Goal: Communication & Community: Answer question/provide support

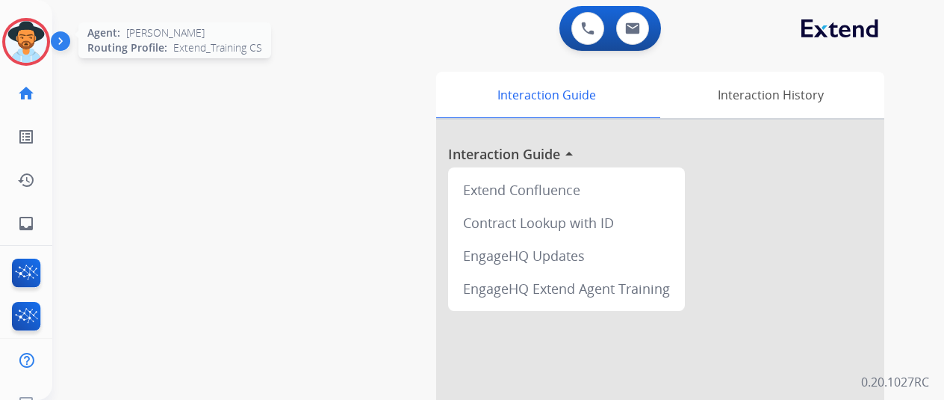
click at [32, 30] on img at bounding box center [26, 42] width 42 height 42
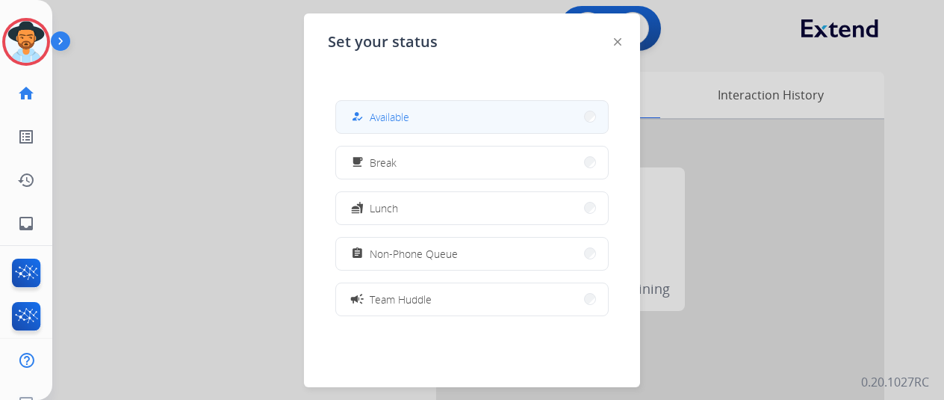
click at [415, 120] on button "how_to_reg Available" at bounding box center [472, 117] width 272 height 32
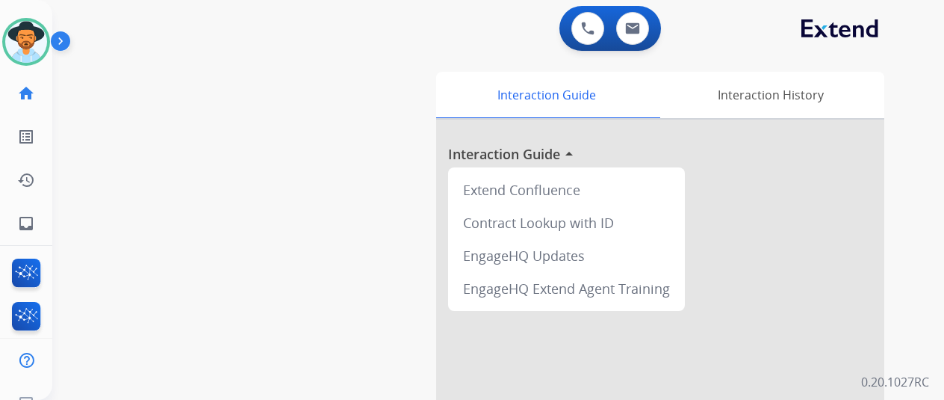
click at [75, 180] on div "swap_horiz Break voice bridge close_fullscreen Connect 3-Way Call merge_type Se…" at bounding box center [480, 365] width 856 height 623
click at [27, 220] on mat-icon "inbox" at bounding box center [26, 223] width 18 height 18
select select "**********"
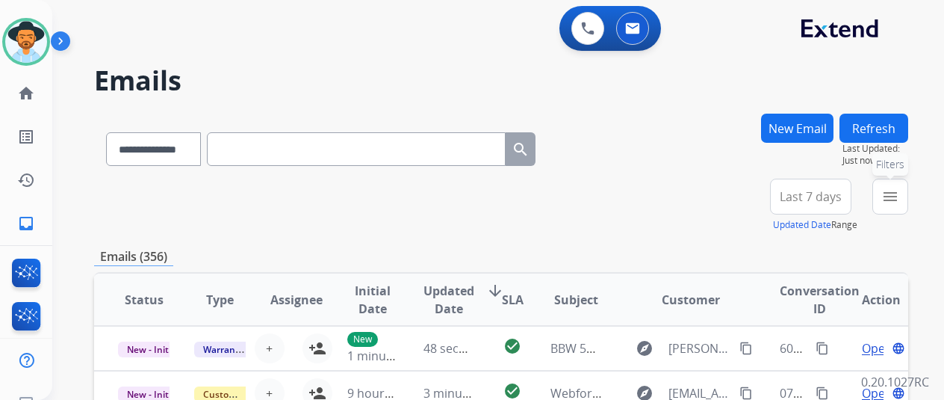
click at [899, 196] on mat-icon "menu" at bounding box center [891, 197] width 18 height 18
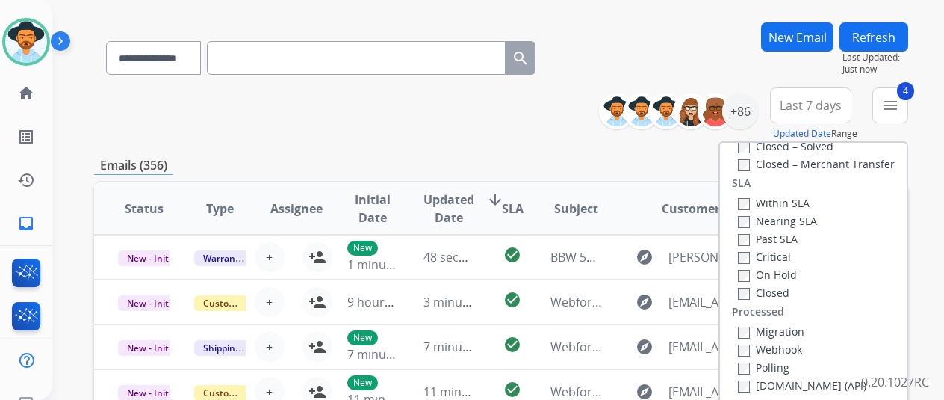
scroll to position [224, 0]
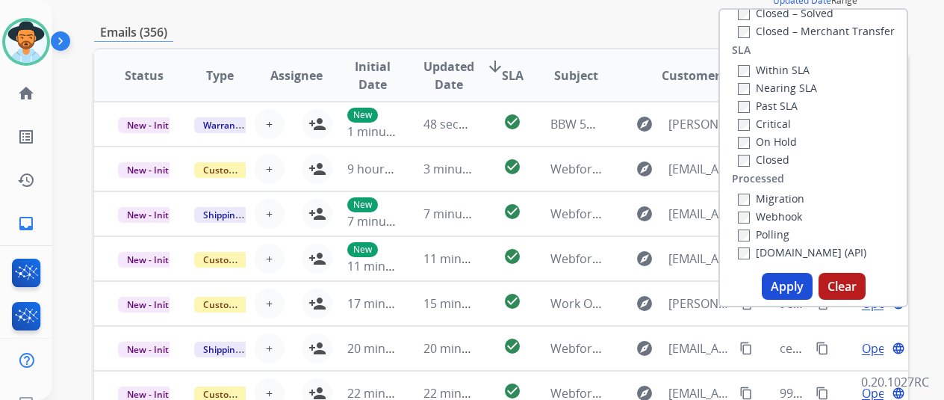
click at [789, 279] on button "Apply" at bounding box center [787, 286] width 51 height 27
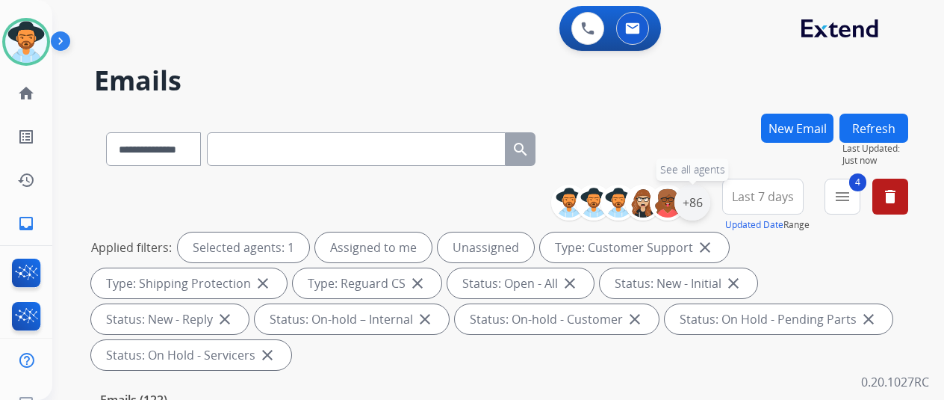
click at [705, 202] on div "+86" at bounding box center [693, 203] width 36 height 36
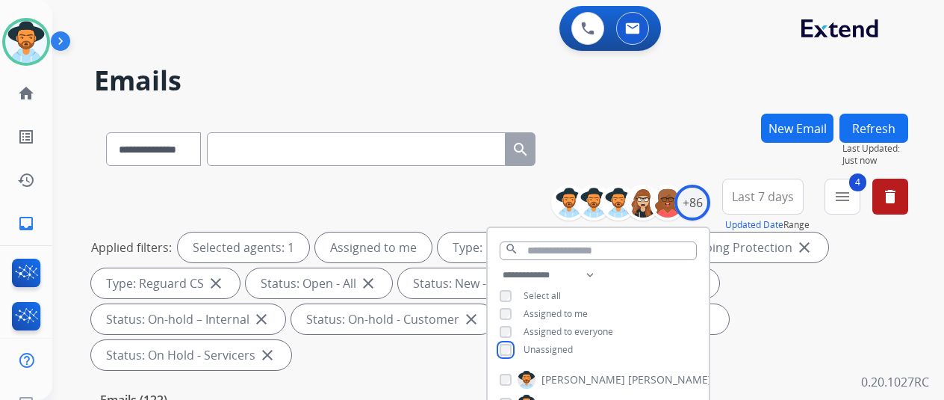
scroll to position [299, 0]
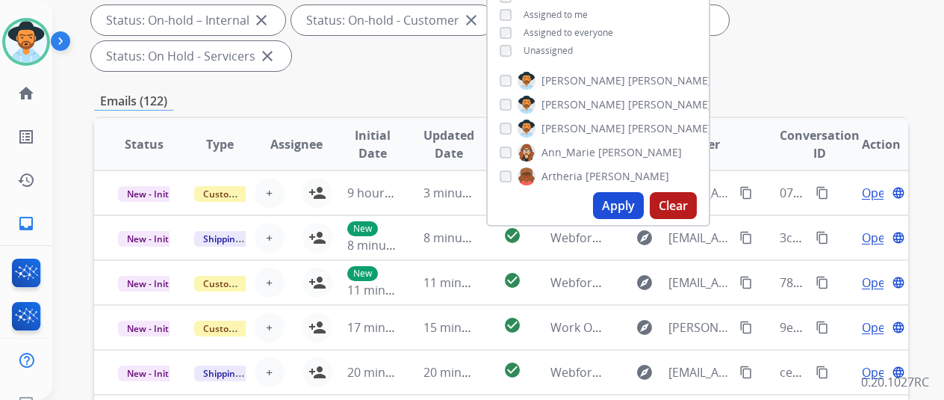
click at [635, 207] on button "Apply" at bounding box center [618, 205] width 51 height 27
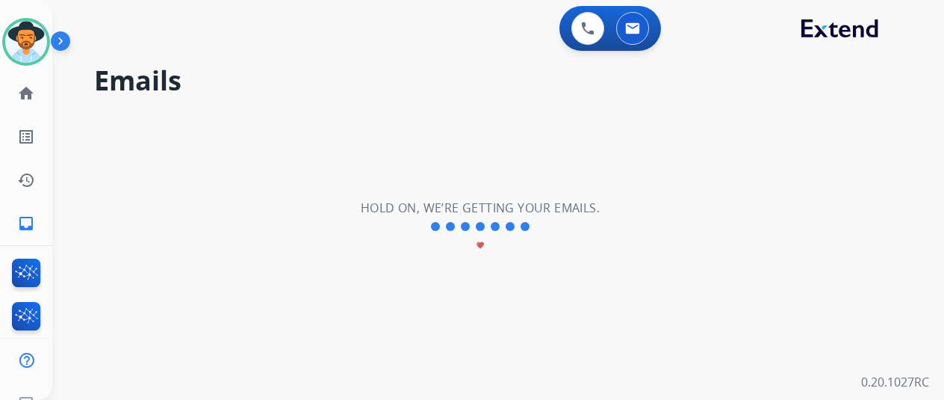
scroll to position [0, 0]
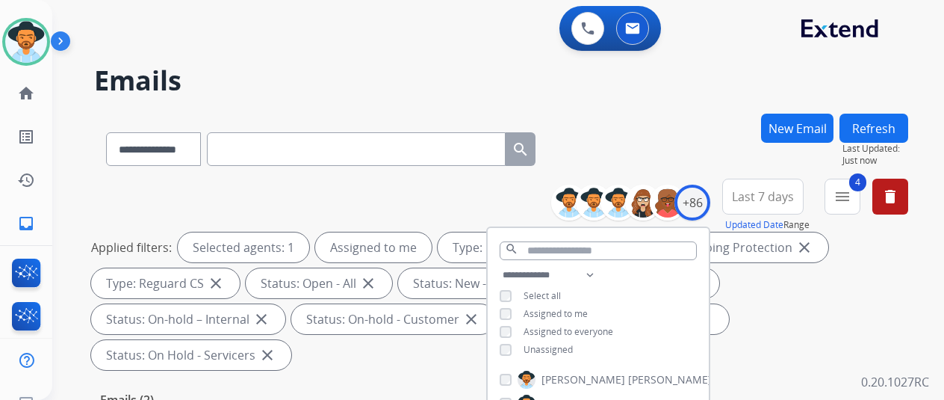
click at [650, 137] on div "**********" at bounding box center [501, 146] width 814 height 65
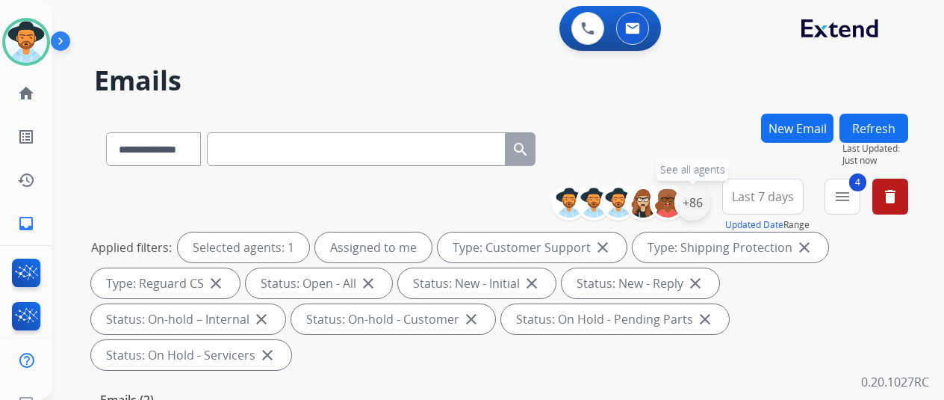
click at [710, 196] on div "+86" at bounding box center [693, 203] width 36 height 36
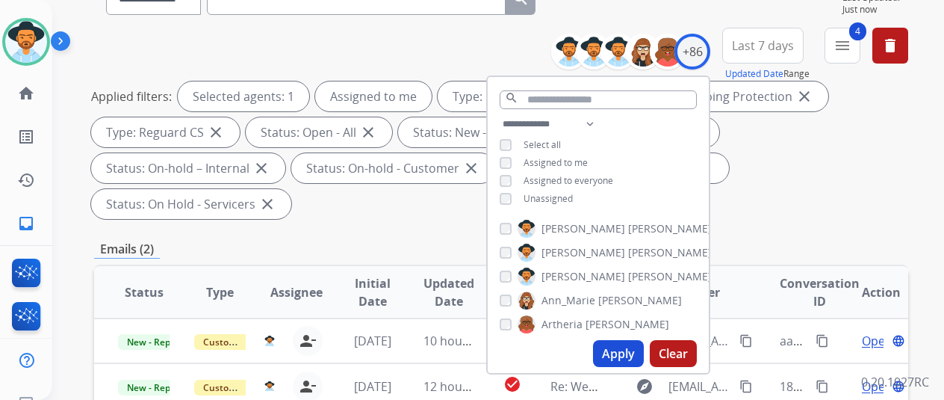
scroll to position [299, 0]
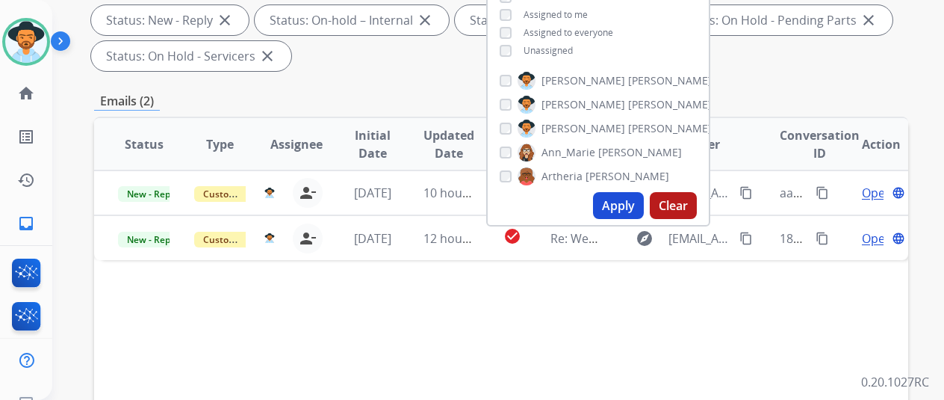
click at [629, 205] on button "Apply" at bounding box center [618, 205] width 51 height 27
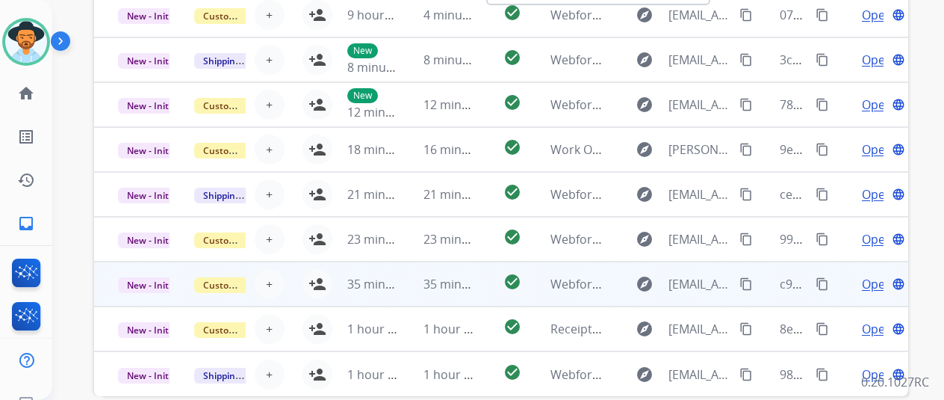
scroll to position [581, 0]
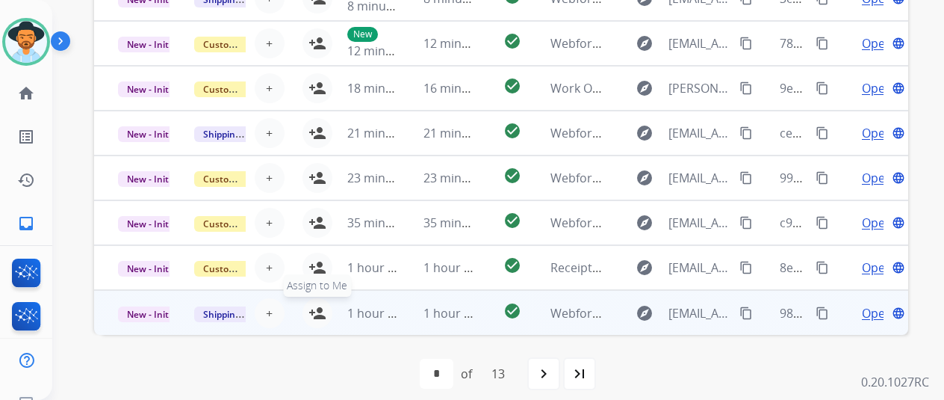
click at [315, 306] on mat-icon "person_add" at bounding box center [318, 313] width 18 height 18
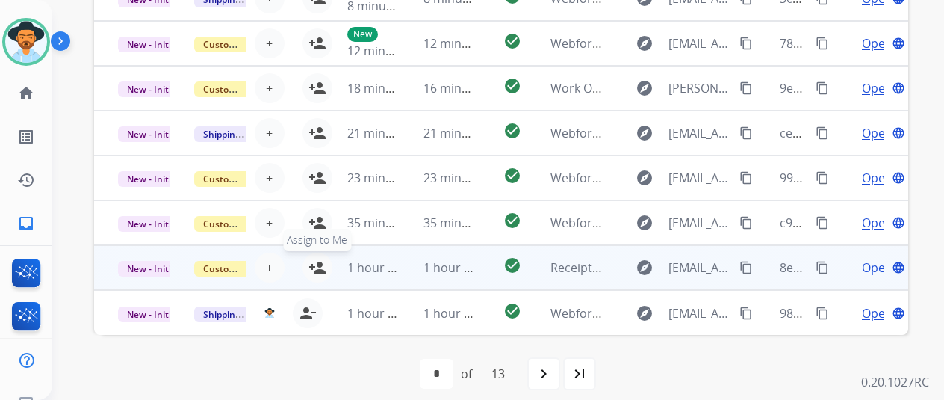
click at [316, 263] on mat-icon "person_add" at bounding box center [318, 267] width 18 height 18
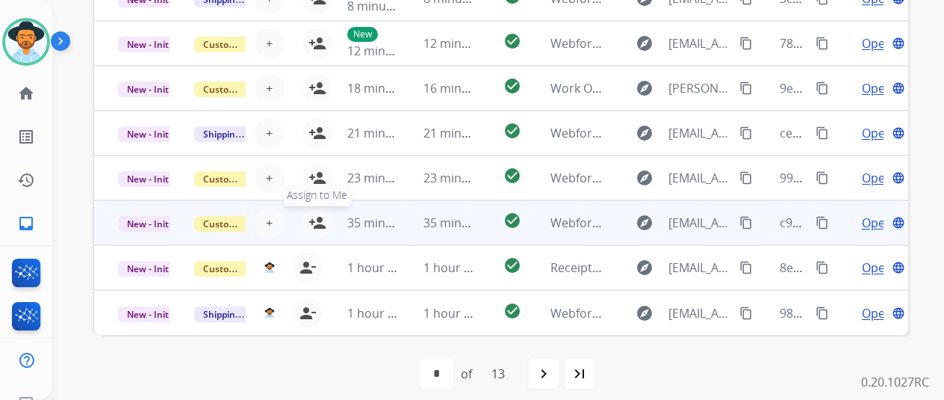
click at [317, 211] on button "person_add Assign to Me" at bounding box center [318, 223] width 30 height 30
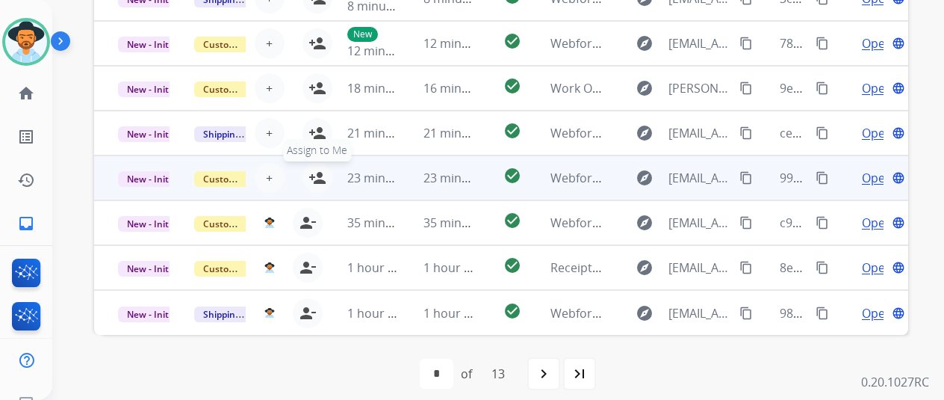
click at [317, 167] on button "person_add Assign to Me" at bounding box center [318, 178] width 30 height 30
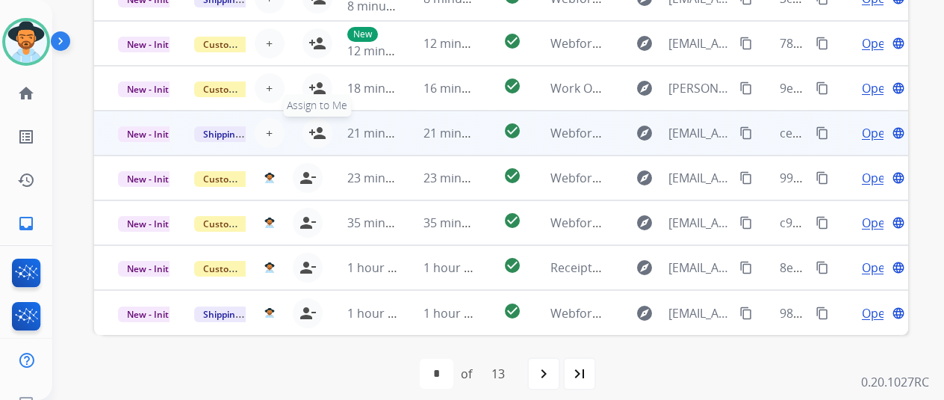
click at [314, 137] on mat-icon "person_add" at bounding box center [318, 133] width 18 height 18
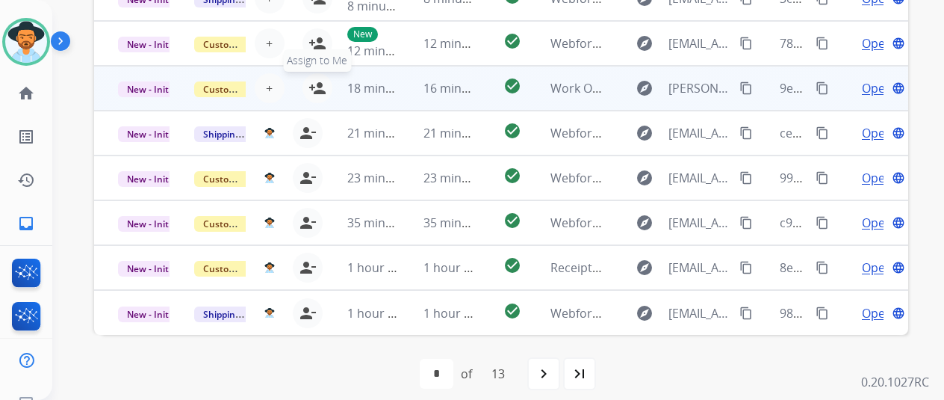
click at [315, 87] on mat-icon "person_add" at bounding box center [318, 88] width 18 height 18
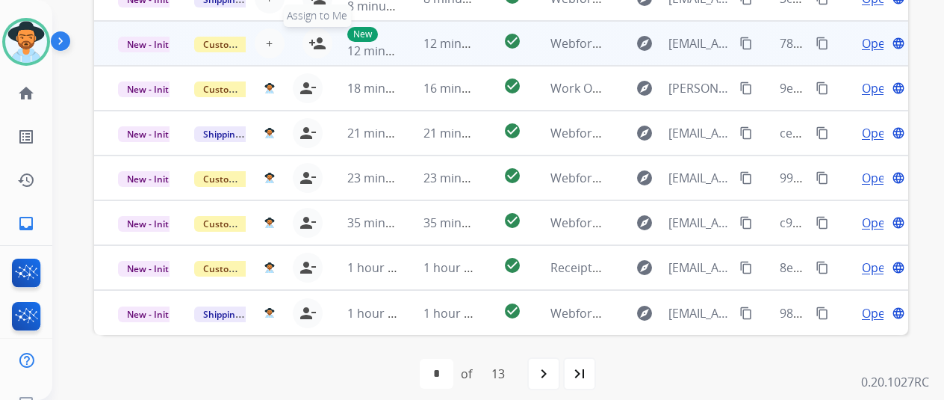
click at [320, 48] on mat-icon "person_add" at bounding box center [318, 43] width 18 height 18
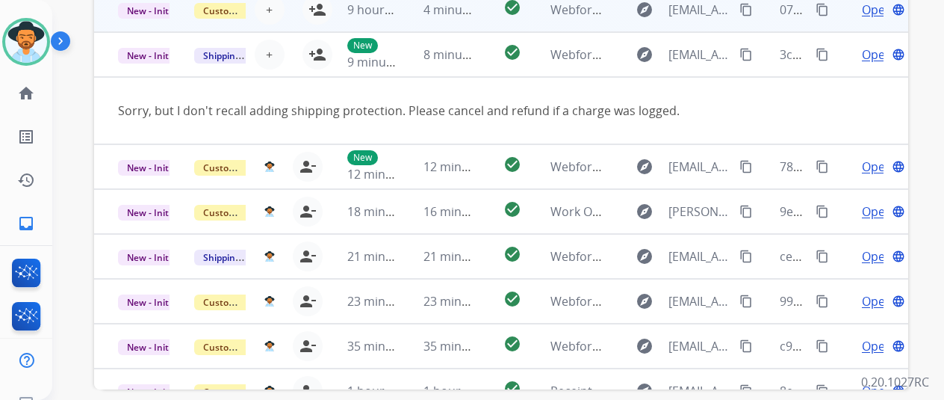
scroll to position [432, 0]
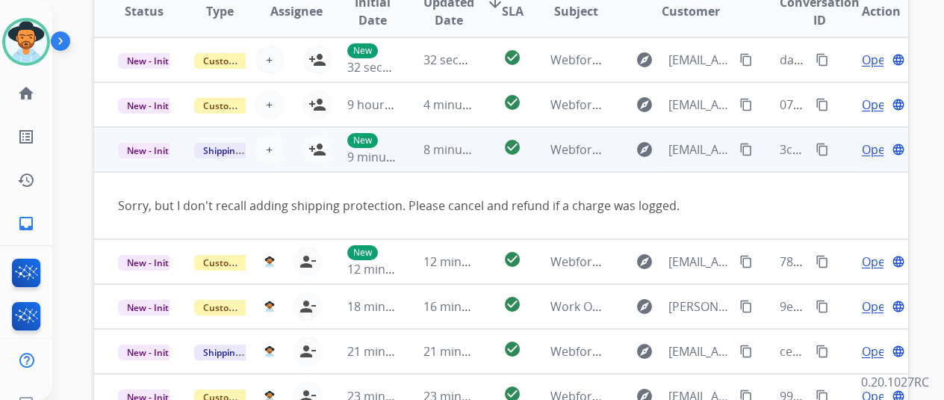
click at [874, 144] on span "Open" at bounding box center [877, 149] width 31 height 18
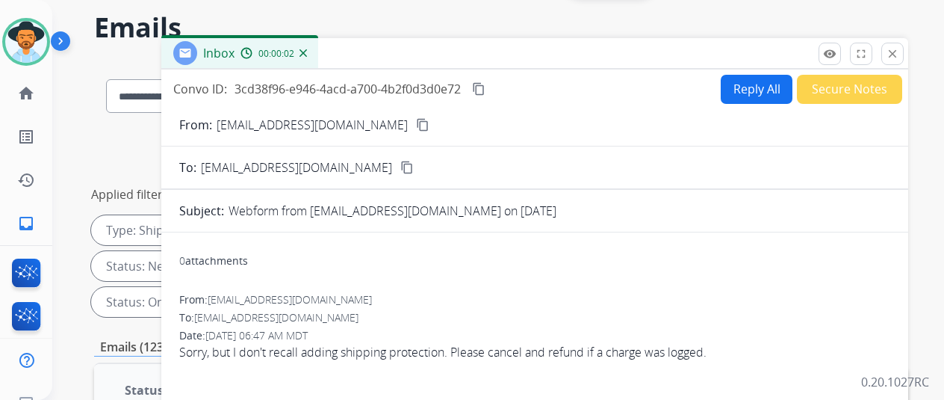
scroll to position [0, 0]
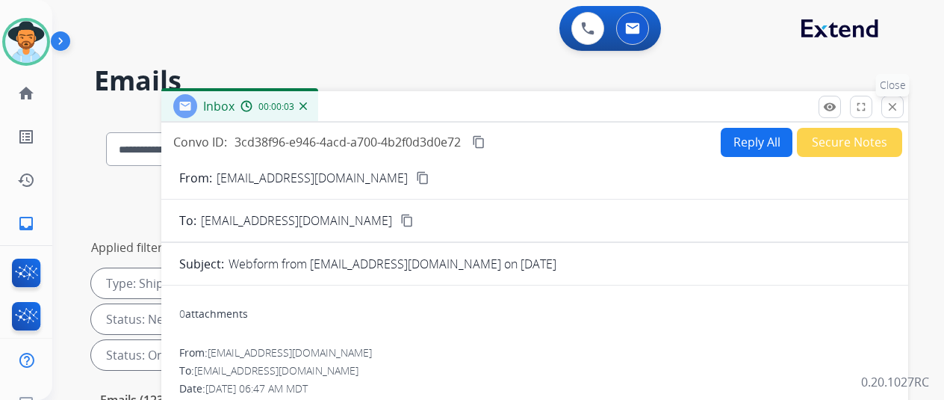
click at [899, 106] on mat-icon "close" at bounding box center [892, 106] width 13 height 13
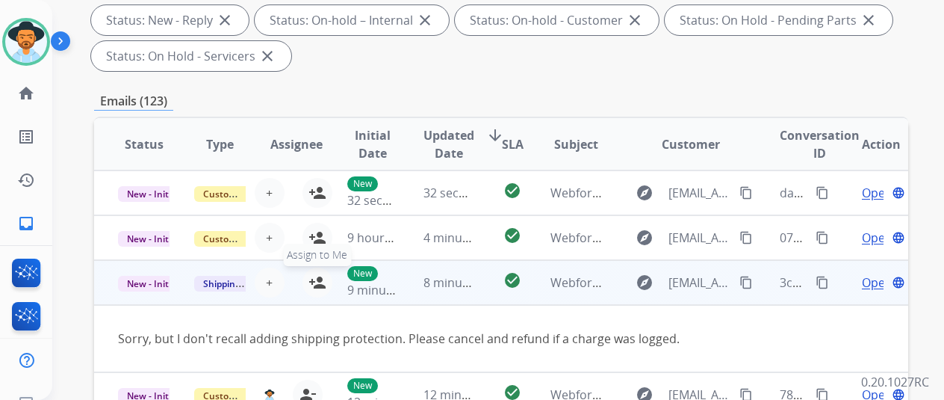
click at [316, 276] on mat-icon "person_add" at bounding box center [318, 282] width 18 height 18
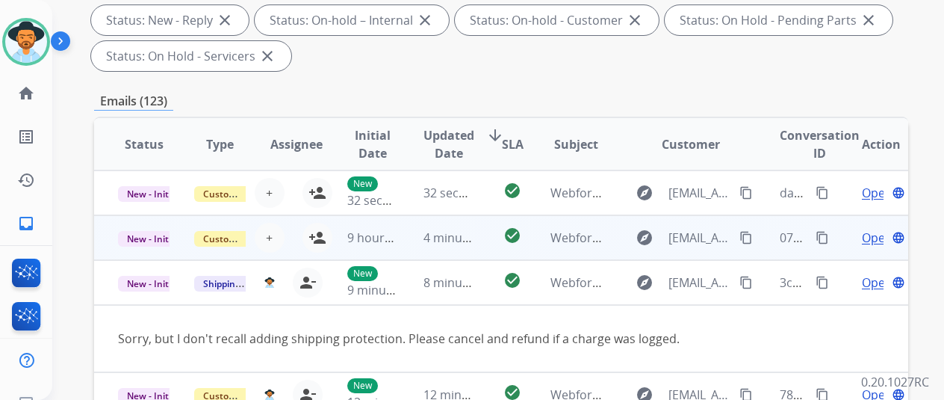
click at [323, 236] on td "9 hours ago" at bounding box center [361, 237] width 76 height 45
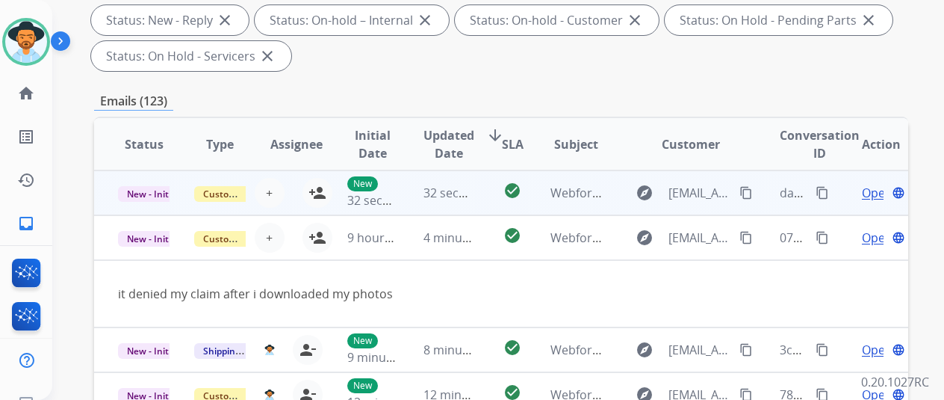
scroll to position [45, 0]
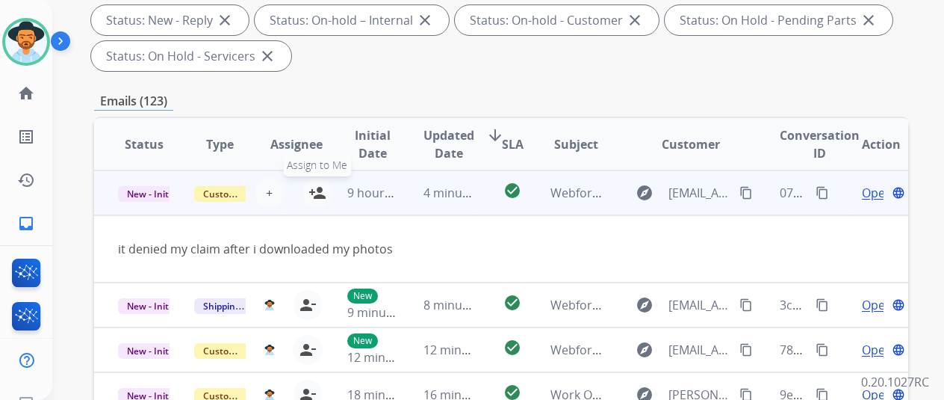
click at [321, 187] on mat-icon "person_add" at bounding box center [318, 193] width 18 height 18
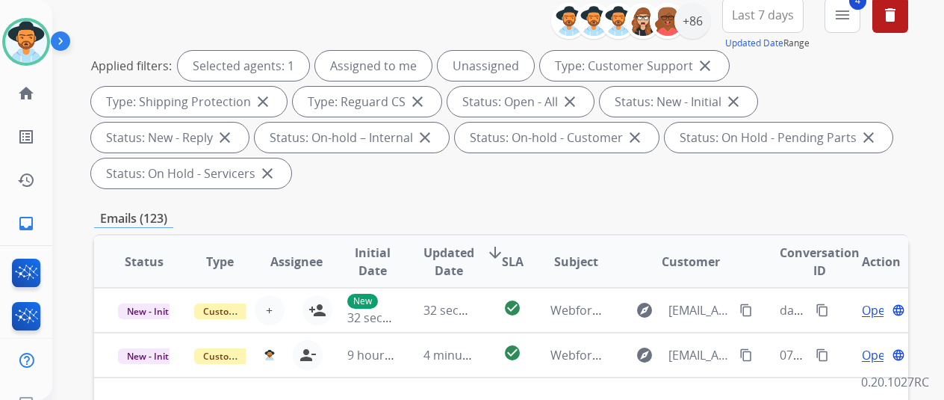
scroll to position [0, 0]
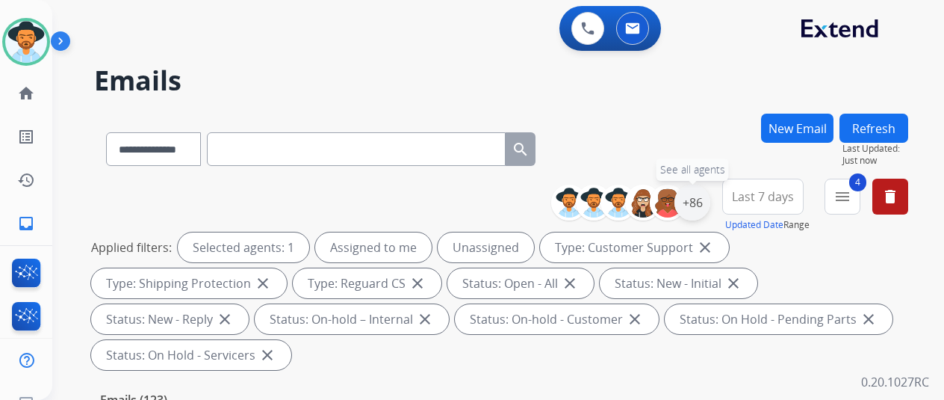
click at [705, 195] on div "+86" at bounding box center [693, 203] width 36 height 36
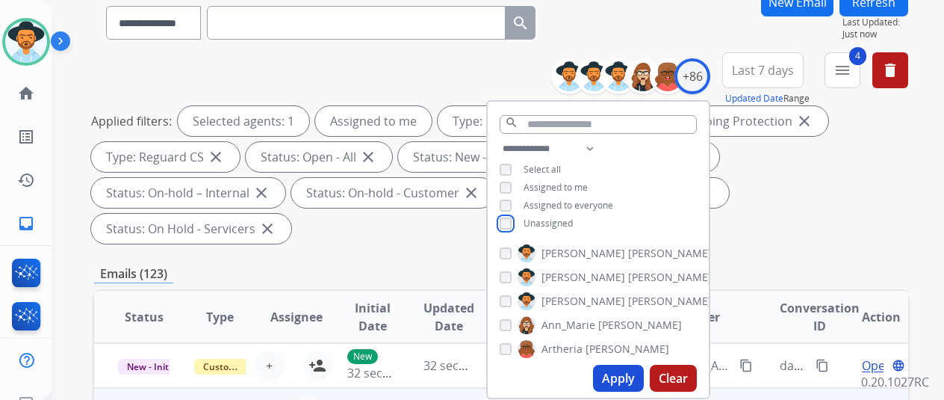
scroll to position [299, 0]
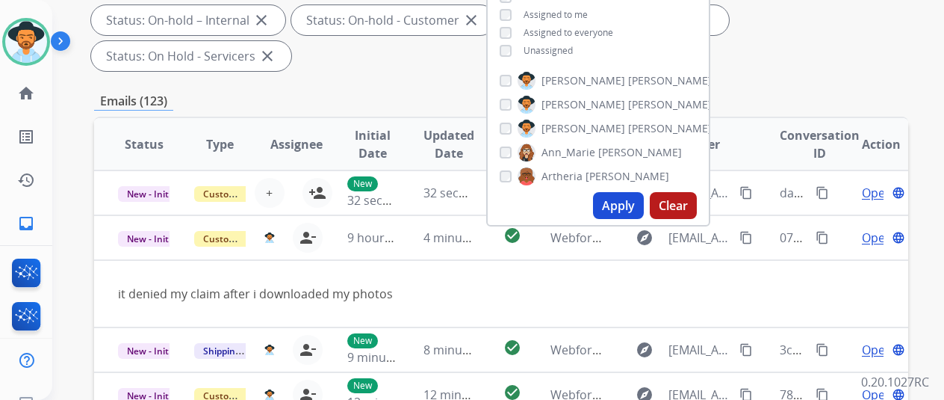
click at [625, 200] on button "Apply" at bounding box center [618, 205] width 51 height 27
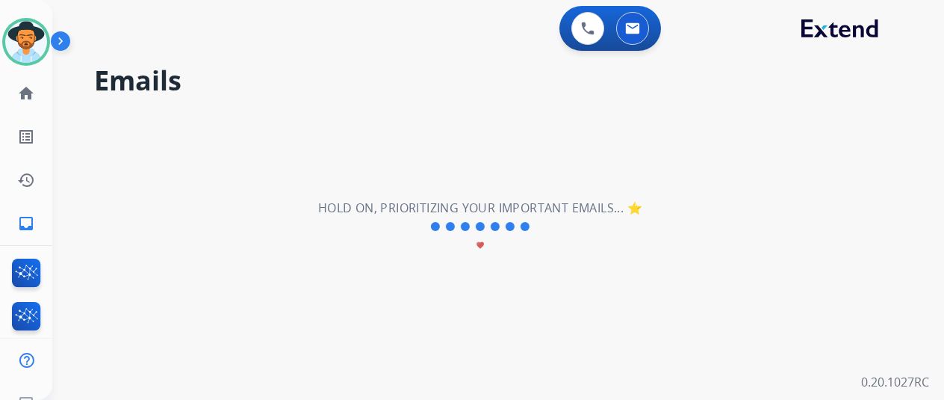
scroll to position [0, 0]
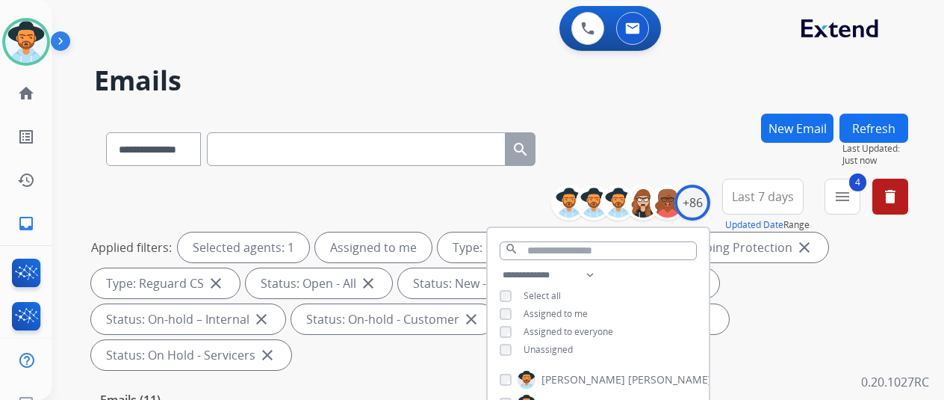
click at [635, 122] on div "**********" at bounding box center [501, 146] width 814 height 65
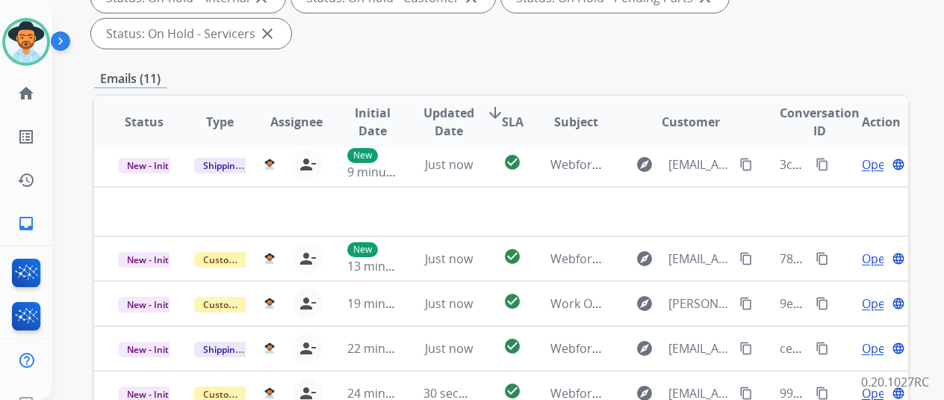
scroll to position [545, 0]
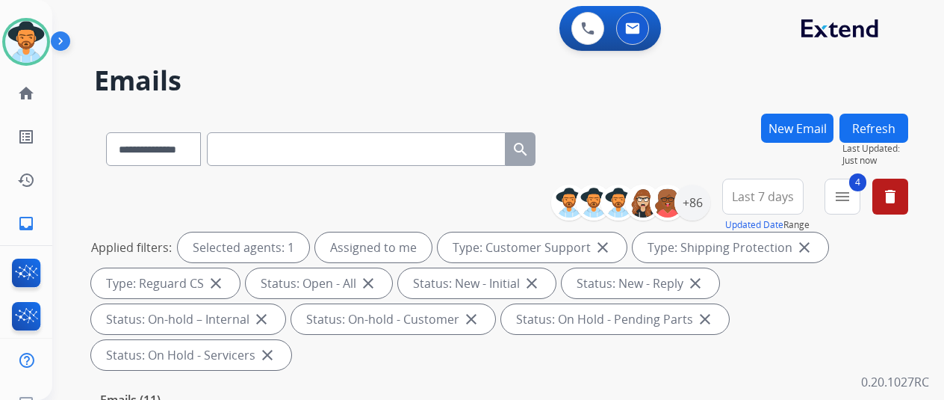
scroll to position [374, 0]
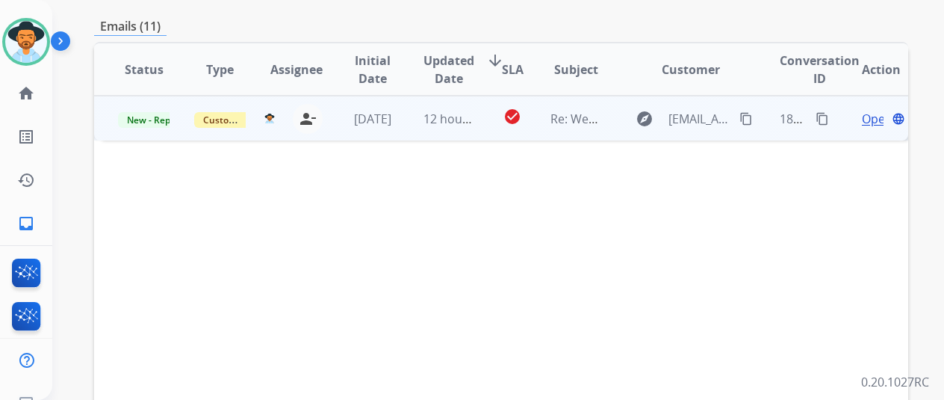
click at [881, 110] on span "Open" at bounding box center [877, 119] width 31 height 18
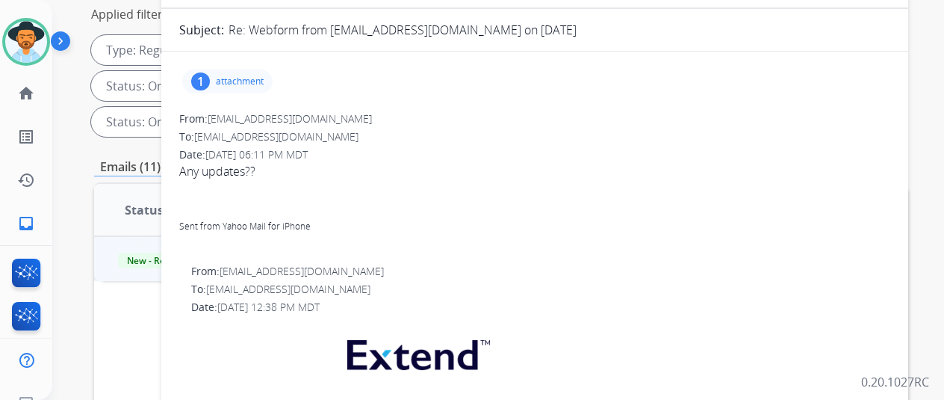
scroll to position [75, 0]
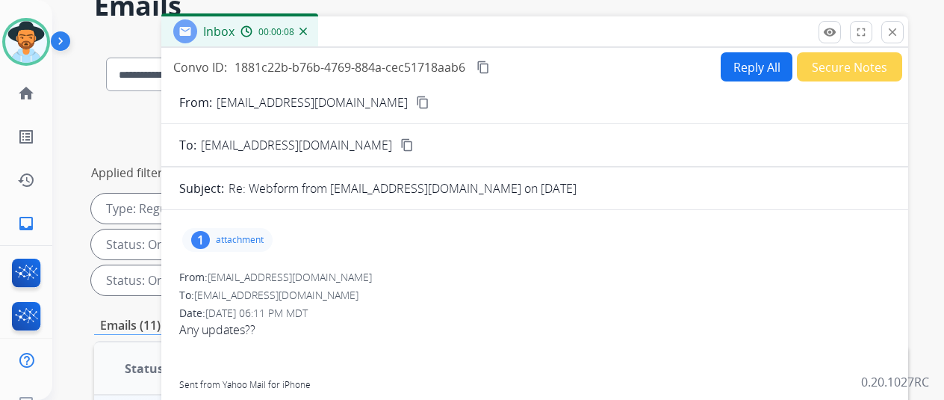
click at [416, 102] on mat-icon "content_copy" at bounding box center [422, 102] width 13 height 13
click at [307, 34] on img at bounding box center [303, 31] width 7 height 7
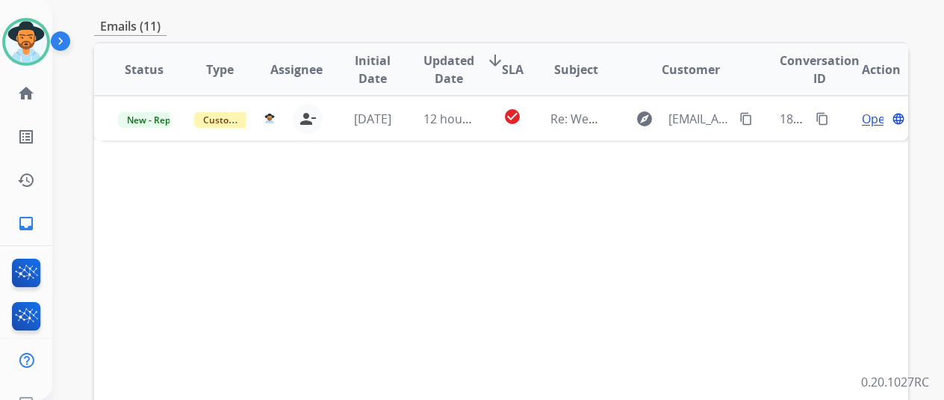
scroll to position [149, 0]
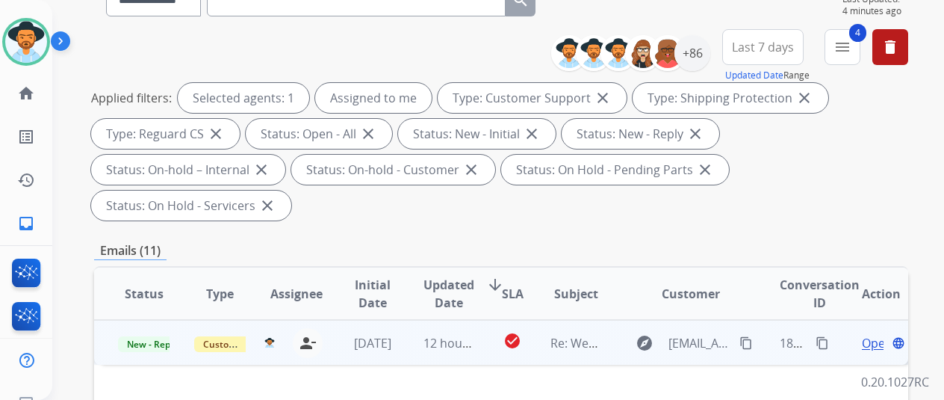
click at [868, 334] on span "Open" at bounding box center [877, 343] width 31 height 18
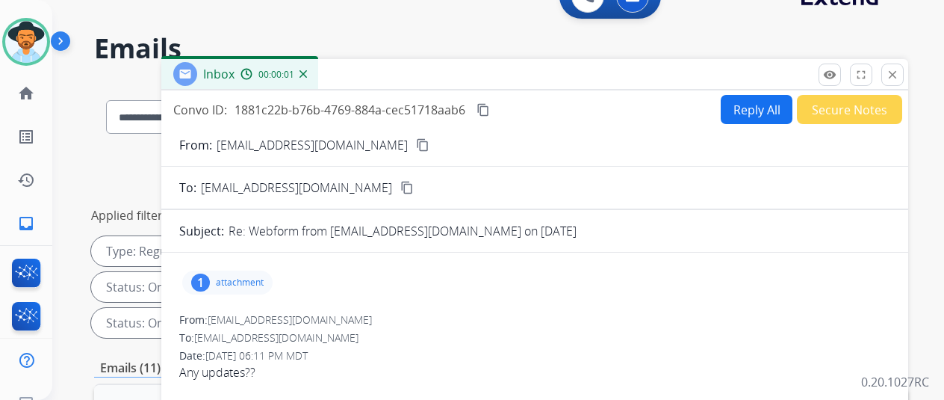
scroll to position [0, 0]
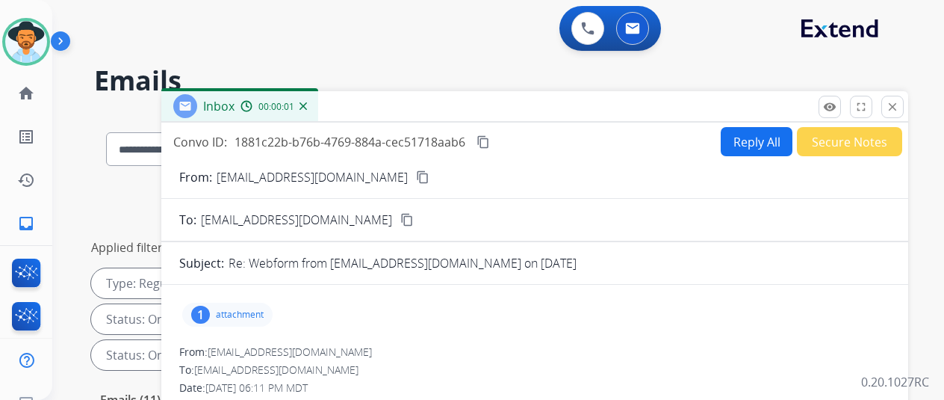
click at [752, 140] on button "Reply All" at bounding box center [757, 141] width 72 height 29
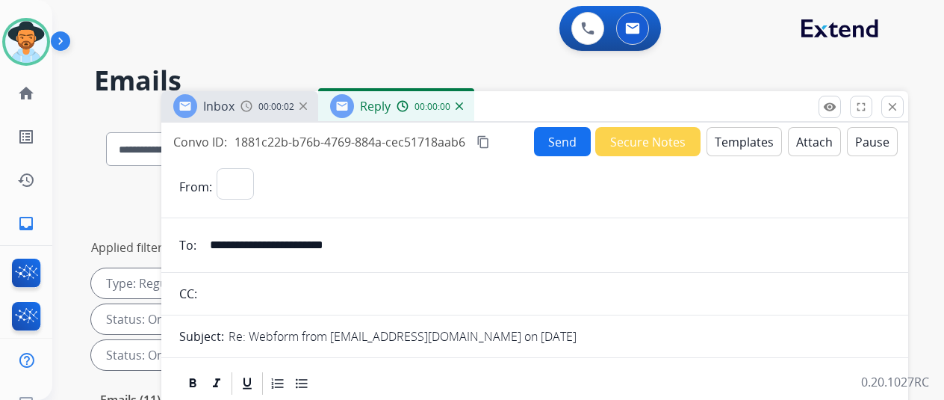
select select "**********"
click at [747, 135] on button "Templates" at bounding box center [744, 141] width 75 height 29
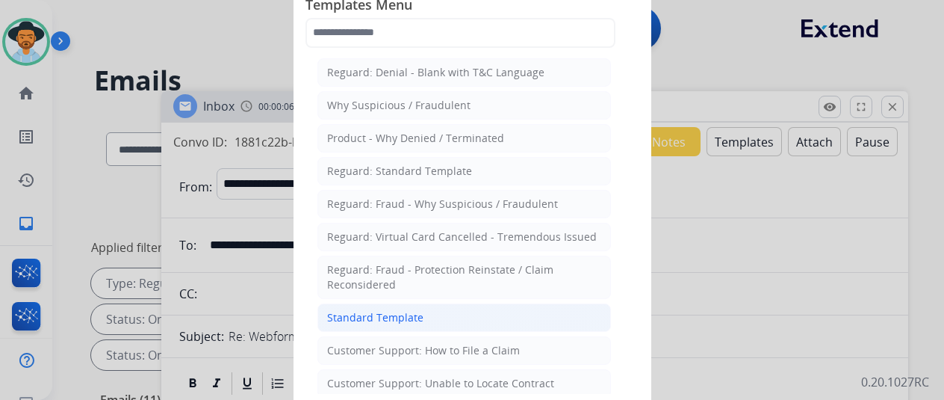
click at [383, 312] on div "Standard Template" at bounding box center [375, 317] width 96 height 15
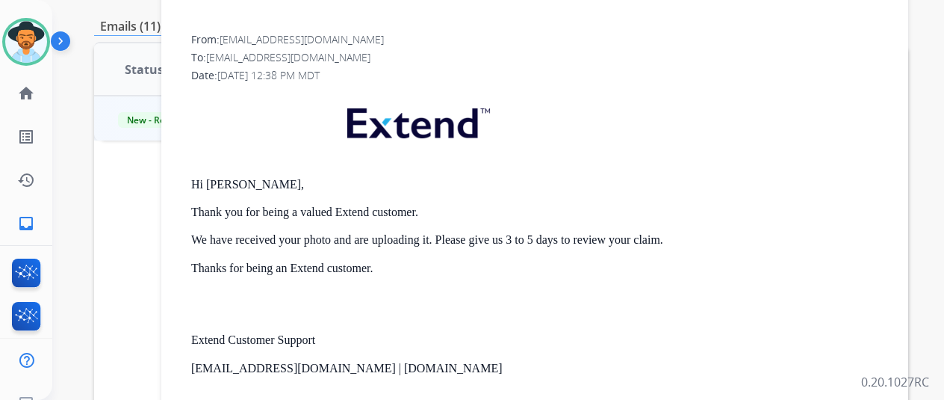
scroll to position [601, 0]
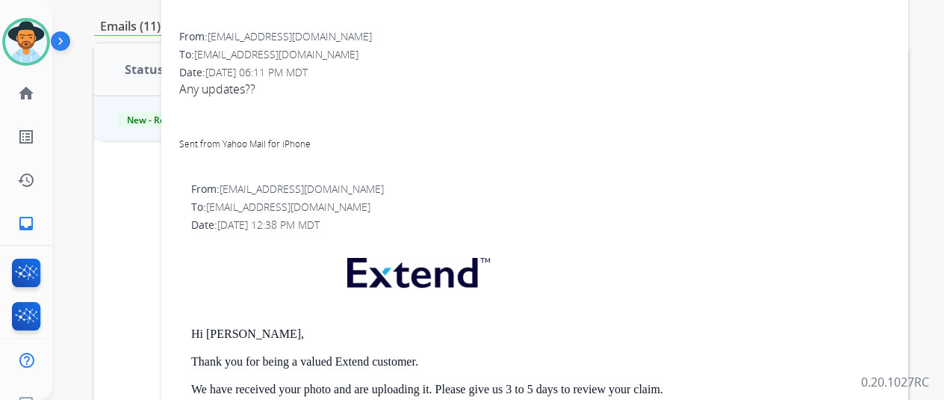
click at [276, 141] on link "Sent from Yahoo Mail for iPhone" at bounding box center [244, 143] width 131 height 13
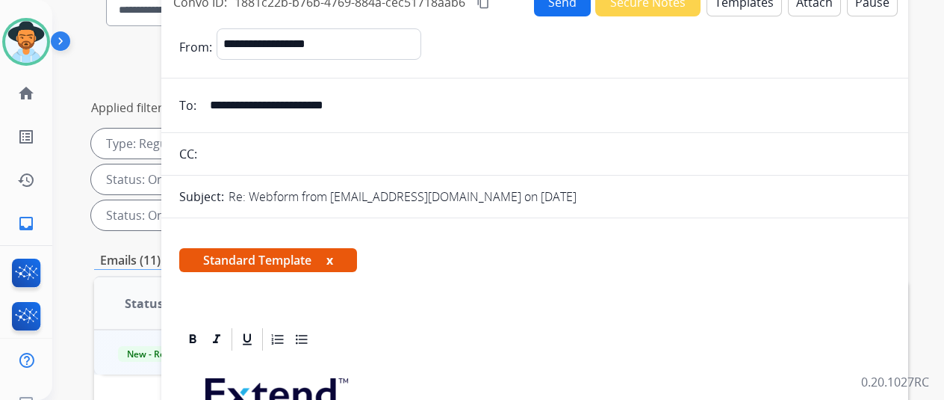
scroll to position [75, 0]
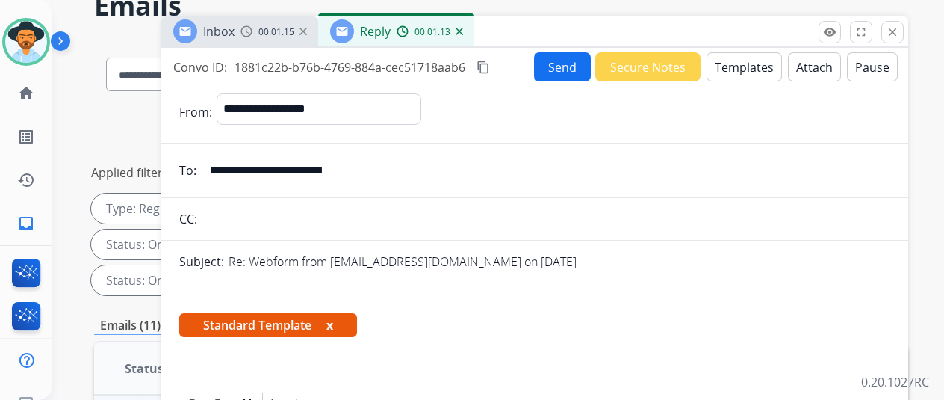
click at [463, 31] on img at bounding box center [459, 31] width 7 height 7
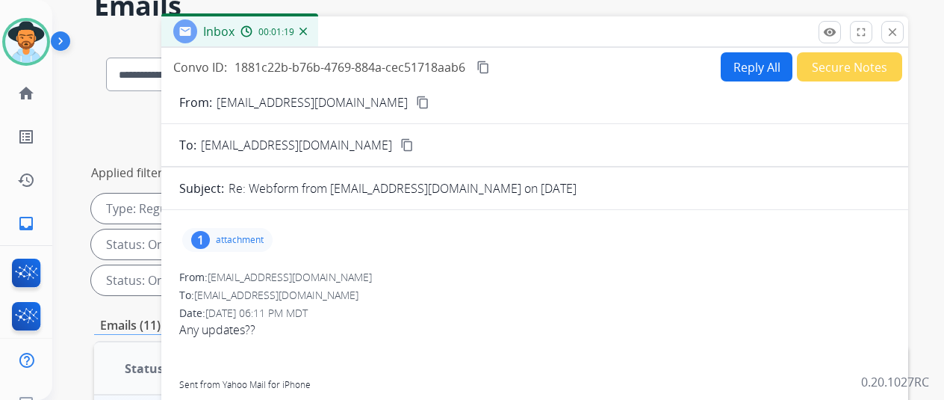
click at [210, 234] on div "1" at bounding box center [200, 240] width 19 height 18
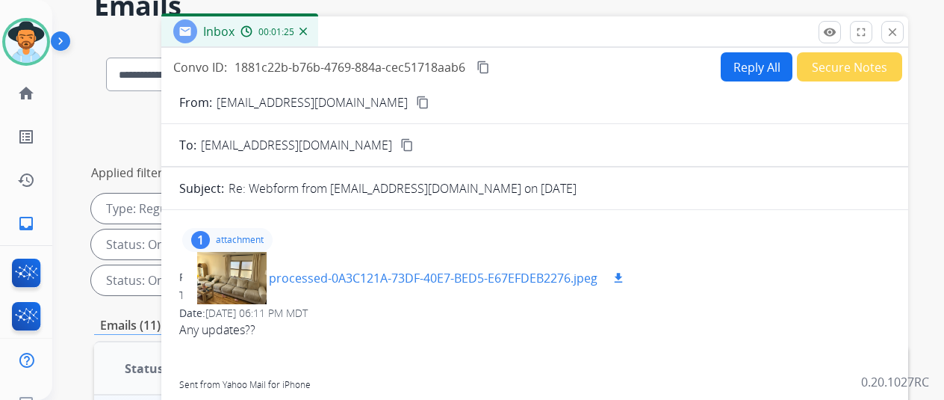
click at [226, 270] on div at bounding box center [231, 278] width 75 height 52
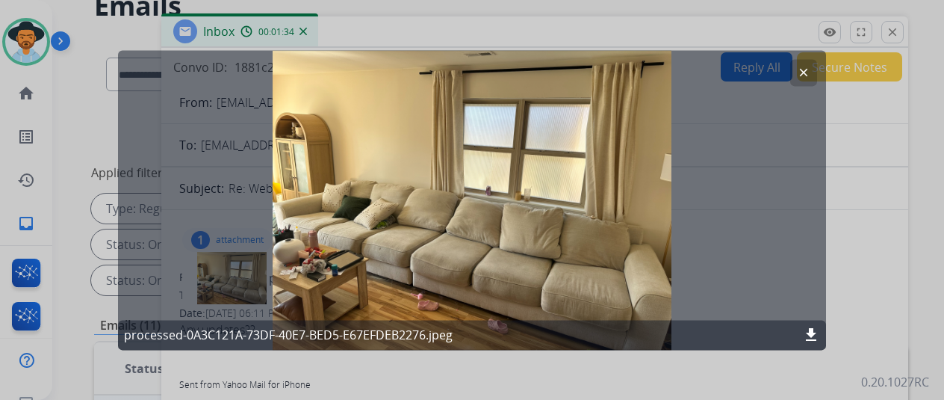
click at [807, 68] on mat-icon "clear" at bounding box center [803, 72] width 13 height 13
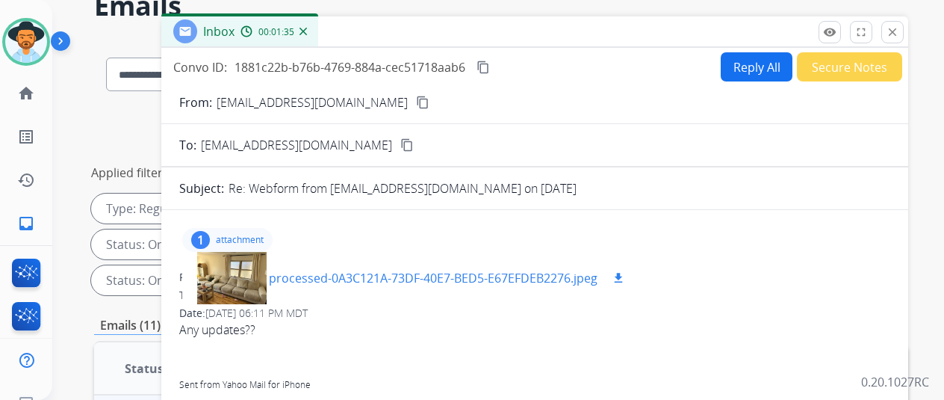
click at [625, 274] on mat-icon "download" at bounding box center [618, 277] width 13 height 13
click at [749, 63] on button "Reply All" at bounding box center [757, 66] width 72 height 29
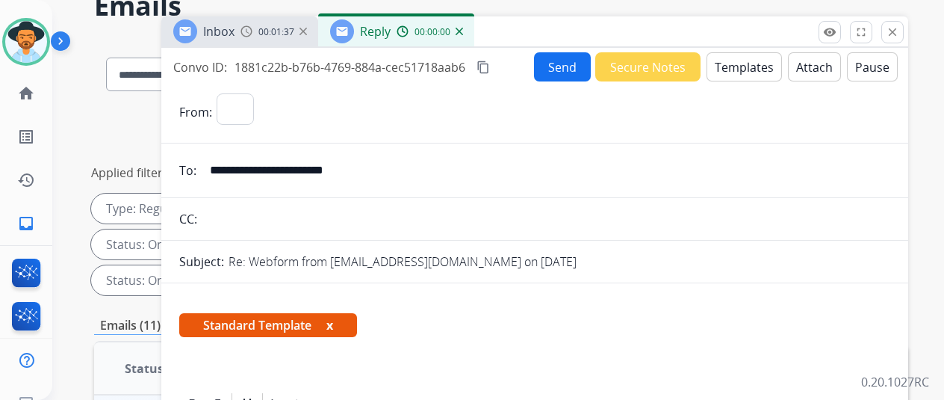
select select "**********"
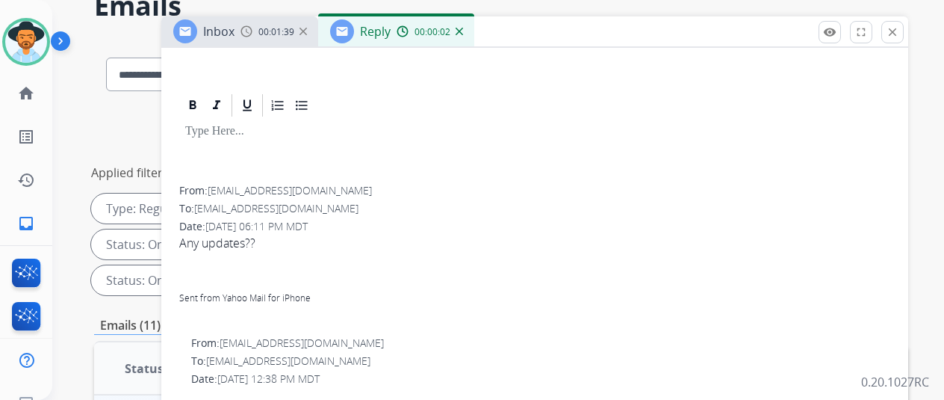
scroll to position [0, 0]
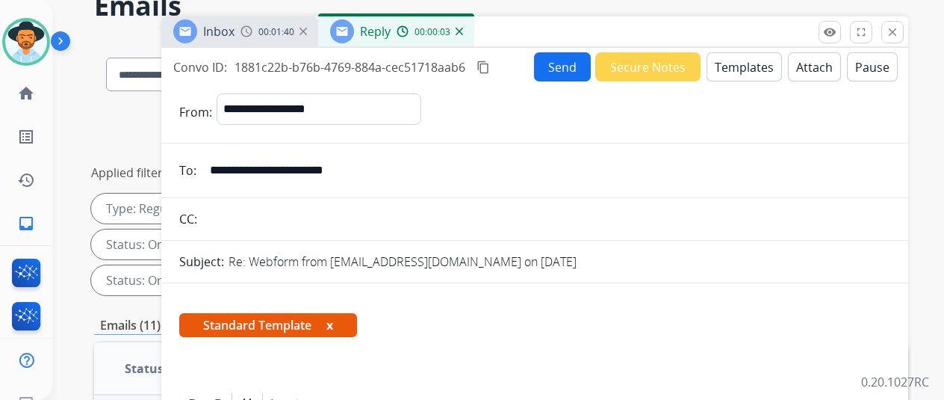
click at [740, 61] on button "Templates" at bounding box center [744, 66] width 75 height 29
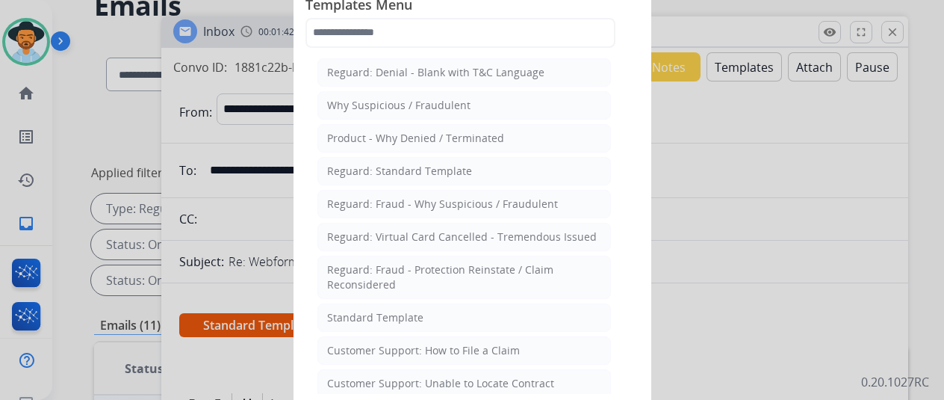
click at [361, 310] on div "Standard Template" at bounding box center [375, 317] width 96 height 15
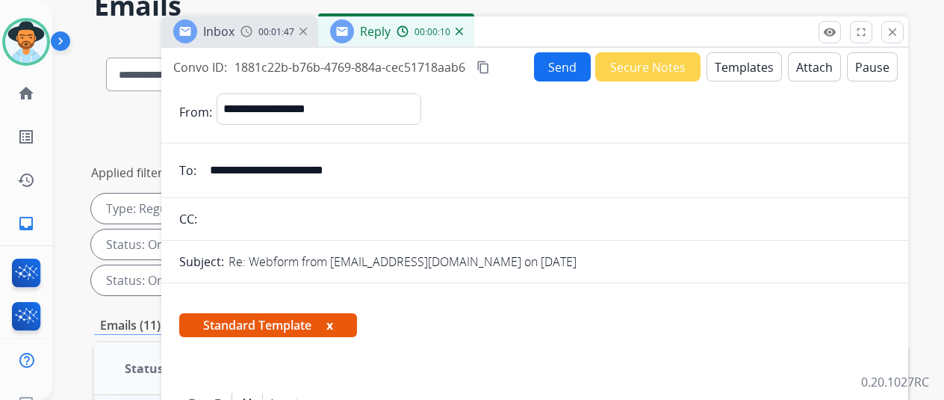
click at [734, 66] on button "Templates" at bounding box center [744, 66] width 75 height 29
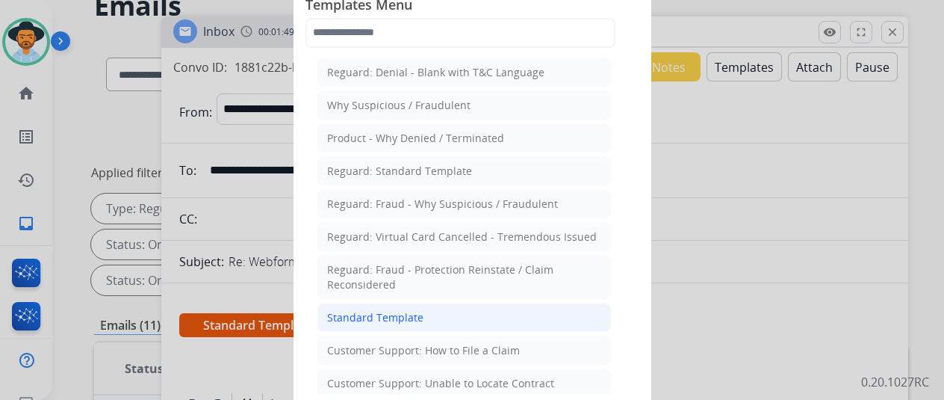
click at [336, 306] on li "Standard Template" at bounding box center [465, 317] width 294 height 28
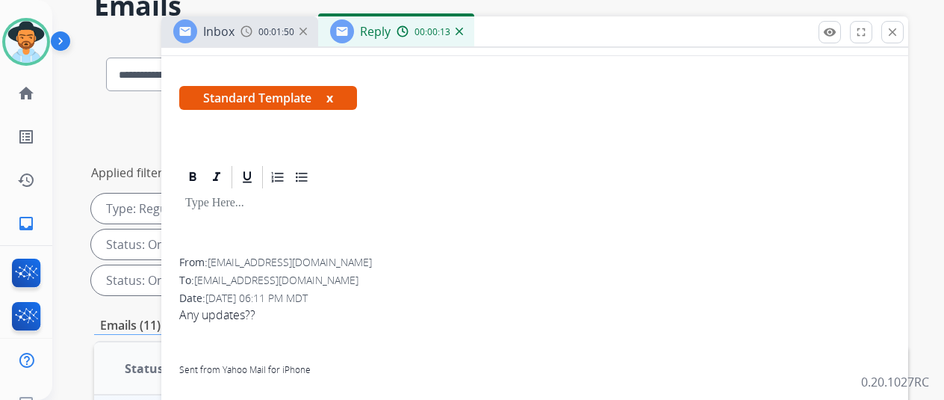
scroll to position [75, 0]
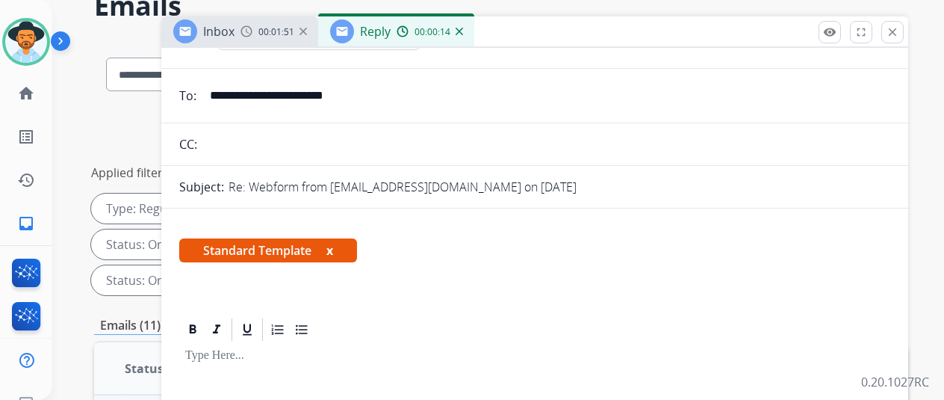
click at [474, 37] on div "Reply 00:00:14" at bounding box center [396, 31] width 156 height 30
click at [463, 34] on img at bounding box center [459, 31] width 7 height 7
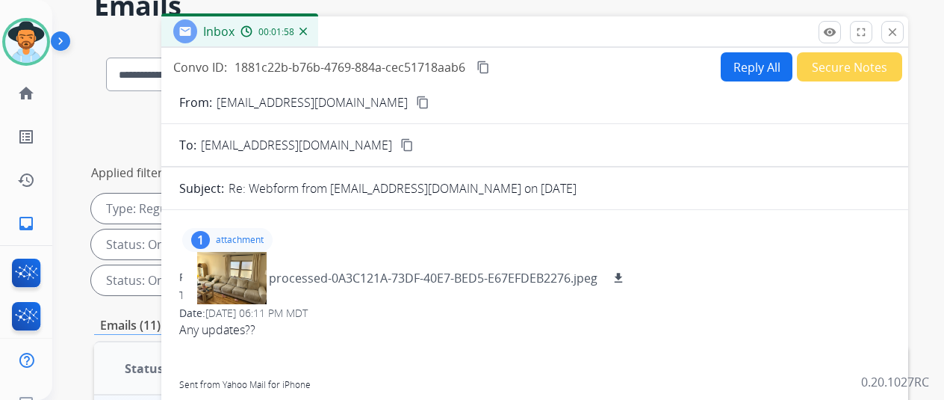
scroll to position [0, 0]
click at [758, 66] on button "Reply All" at bounding box center [757, 66] width 72 height 29
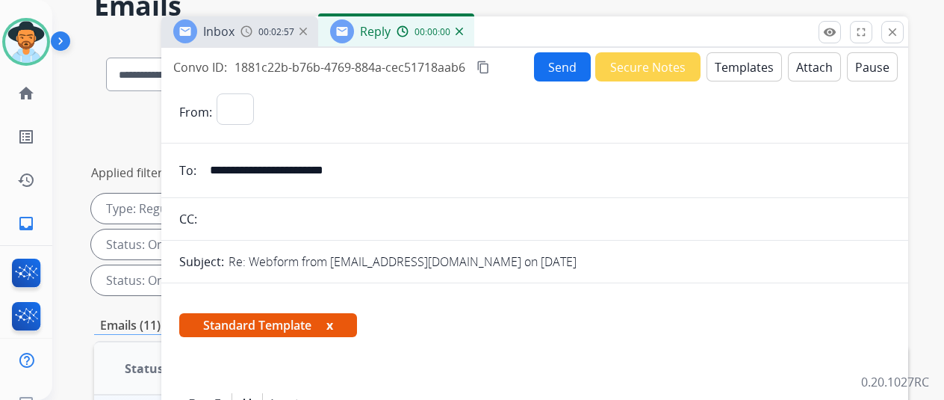
select select "**********"
click at [738, 61] on button "Templates" at bounding box center [744, 66] width 75 height 29
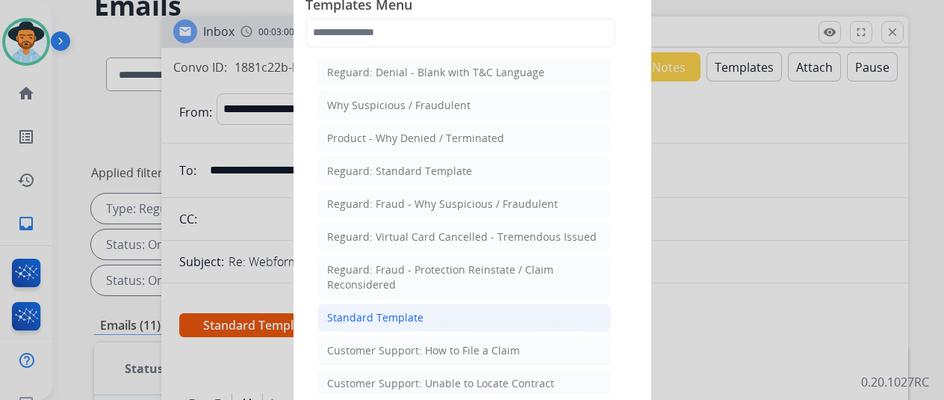
click at [377, 320] on div "Standard Template" at bounding box center [375, 317] width 96 height 15
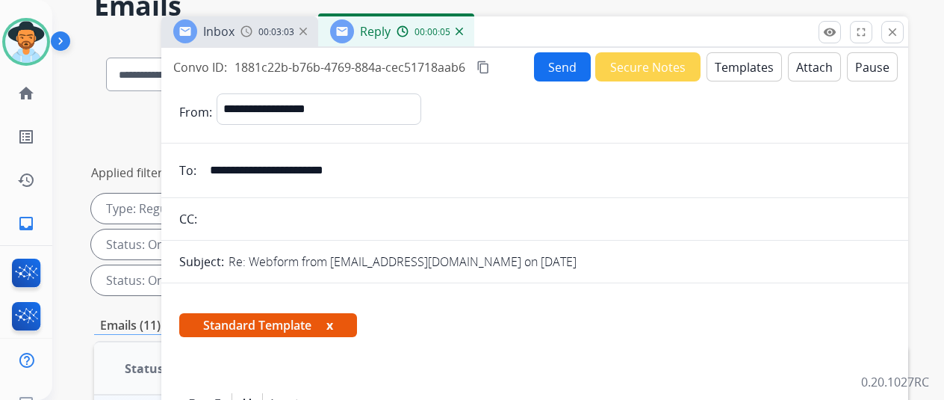
click at [463, 29] on img at bounding box center [459, 31] width 7 height 7
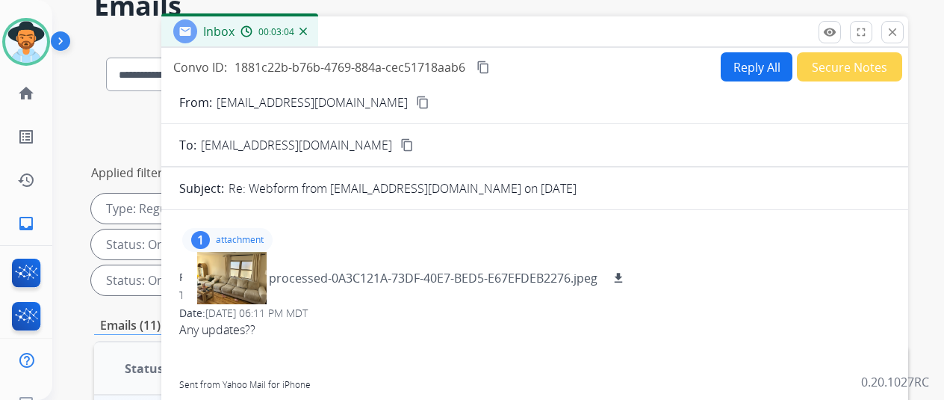
click at [307, 28] on img at bounding box center [303, 31] width 7 height 7
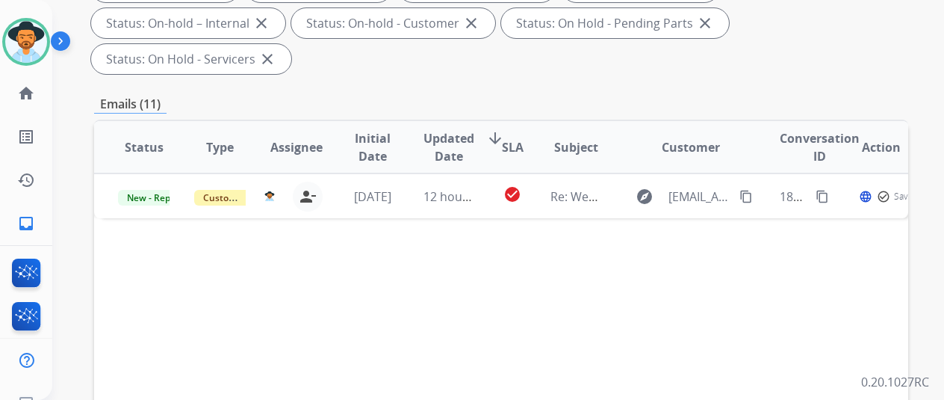
scroll to position [374, 0]
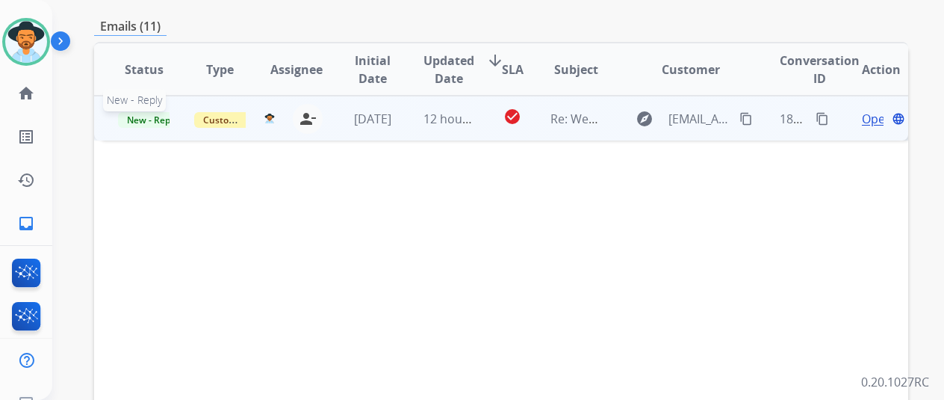
click at [143, 112] on span "New - Reply" at bounding box center [152, 120] width 68 height 16
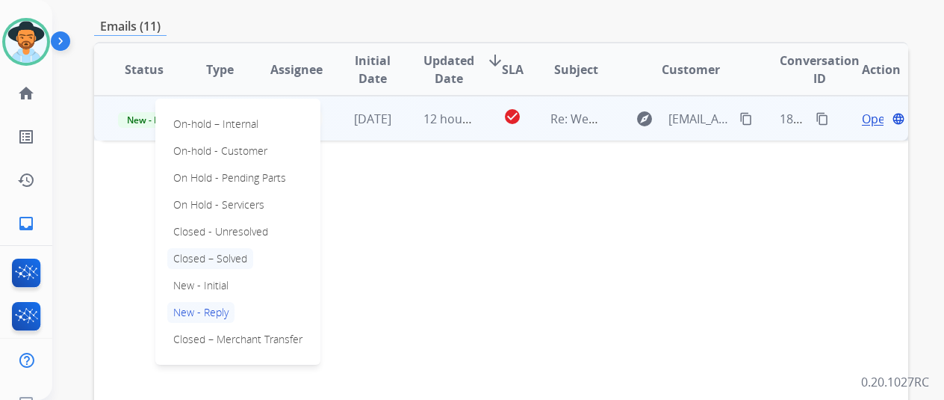
click at [220, 248] on p "Closed – Solved" at bounding box center [210, 258] width 86 height 21
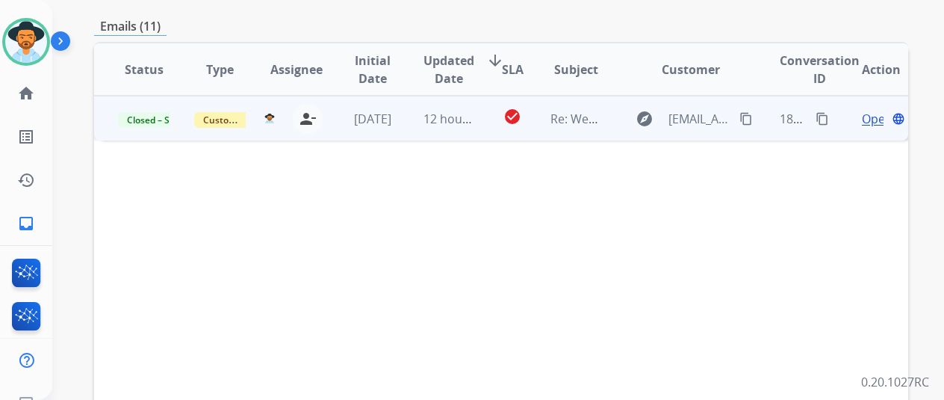
click at [879, 110] on span "Open" at bounding box center [877, 119] width 31 height 18
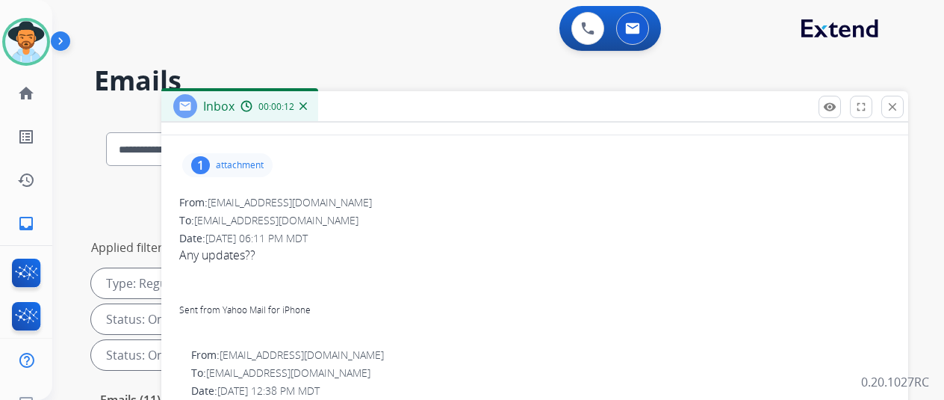
scroll to position [0, 0]
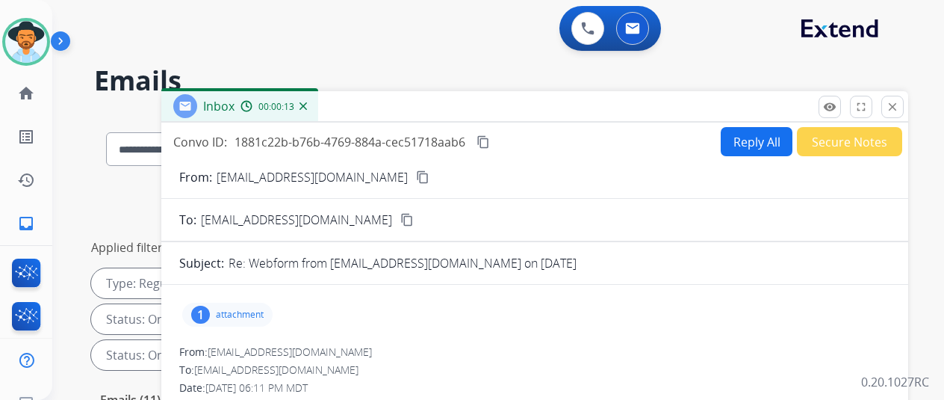
click at [756, 144] on button "Reply All" at bounding box center [757, 141] width 72 height 29
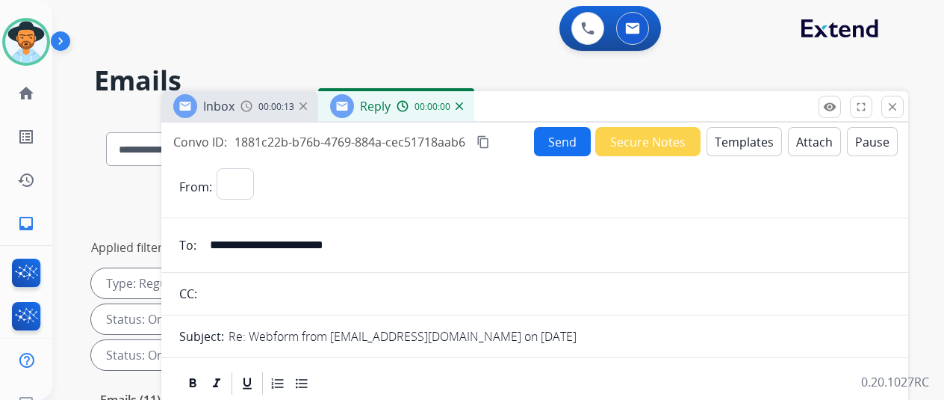
select select "**********"
click at [759, 135] on button "Templates" at bounding box center [744, 141] width 75 height 29
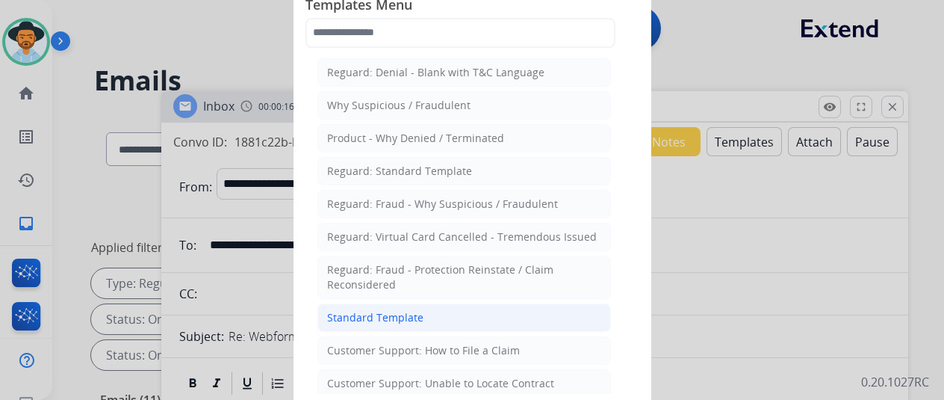
click at [359, 310] on div "Standard Template" at bounding box center [375, 317] width 96 height 15
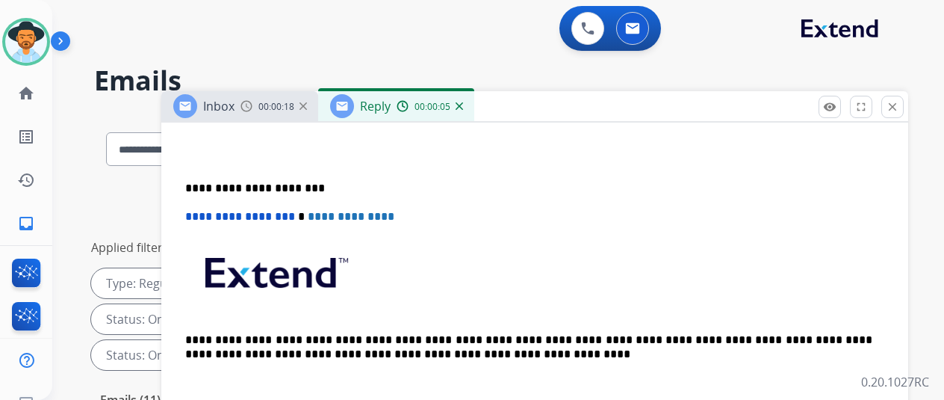
scroll to position [374, 0]
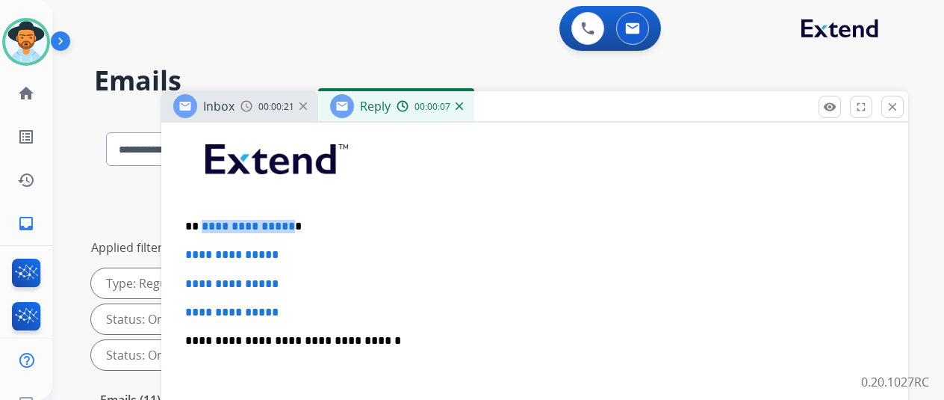
drag, startPoint x: 298, startPoint y: 225, endPoint x: 212, endPoint y: 220, distance: 86.0
click at [212, 220] on p "**********" at bounding box center [528, 226] width 687 height 13
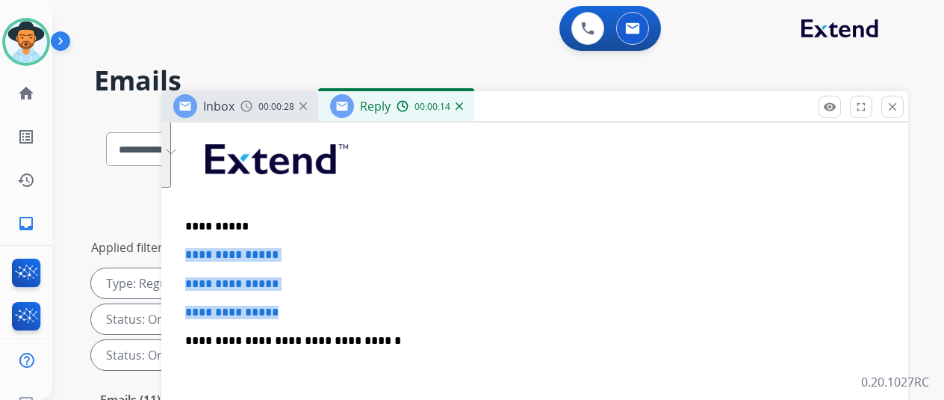
drag, startPoint x: 306, startPoint y: 315, endPoint x: 197, endPoint y: 252, distance: 126.2
click at [197, 252] on div "**********" at bounding box center [534, 376] width 711 height 514
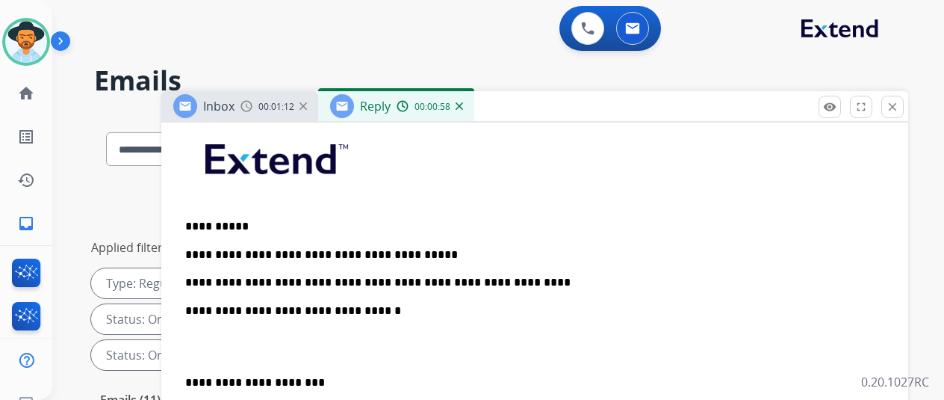
click at [532, 283] on p "**********" at bounding box center [528, 268] width 687 height 41
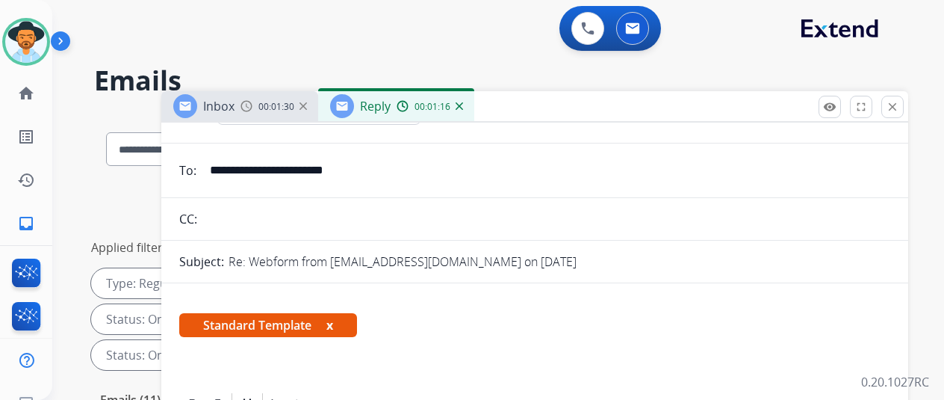
scroll to position [0, 0]
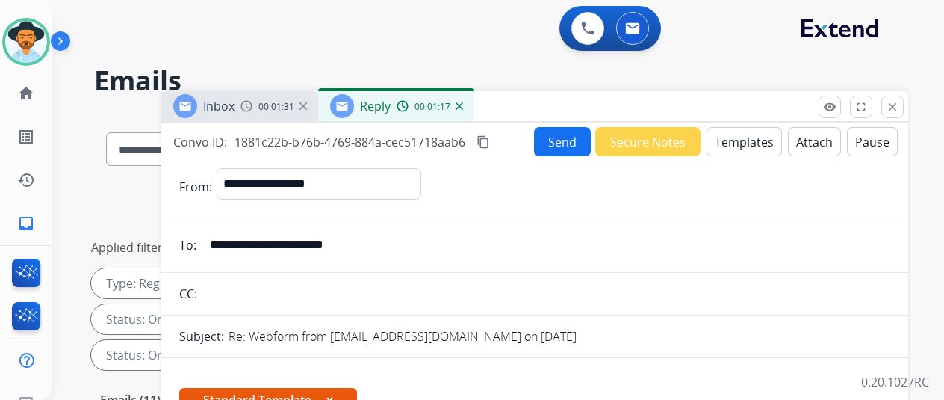
click at [569, 132] on button "Send" at bounding box center [562, 141] width 57 height 29
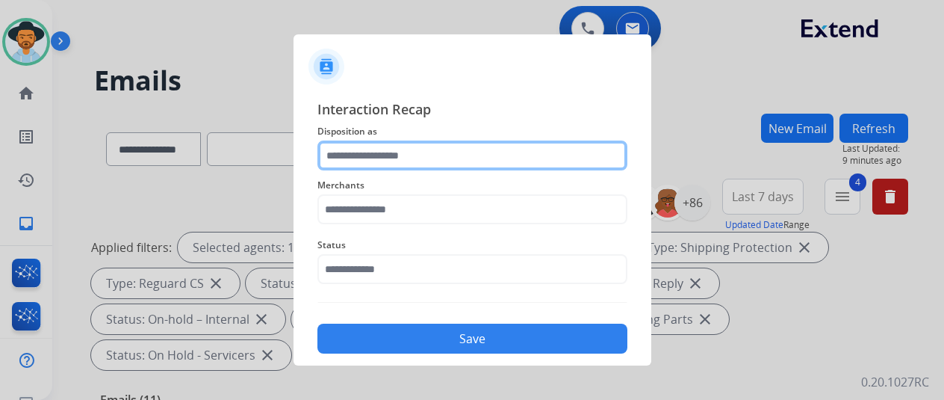
click at [348, 144] on input "text" at bounding box center [473, 155] width 310 height 30
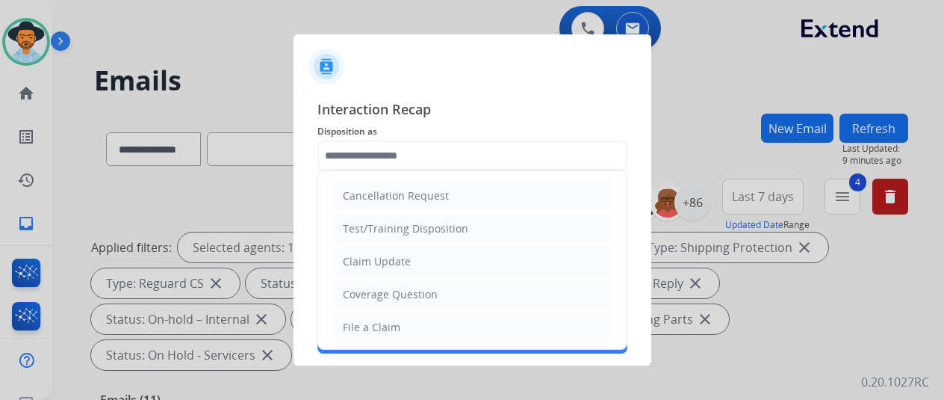
click at [374, 260] on div "Claim Update" at bounding box center [377, 261] width 68 height 15
type input "**********"
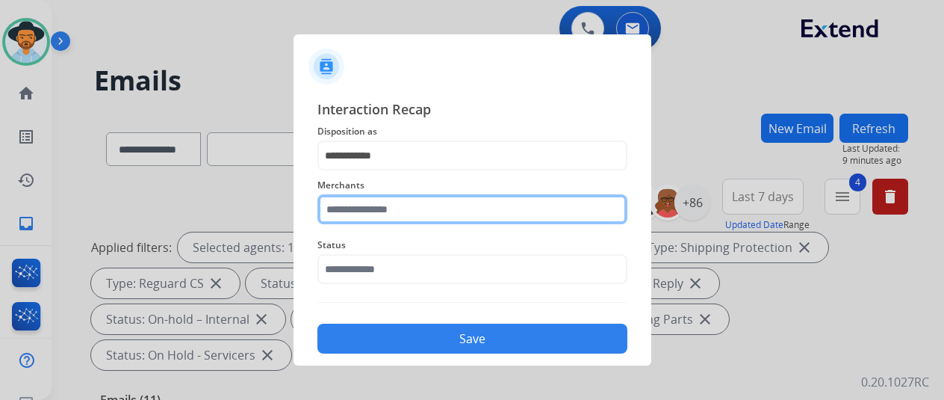
click at [350, 208] on input "text" at bounding box center [473, 209] width 310 height 30
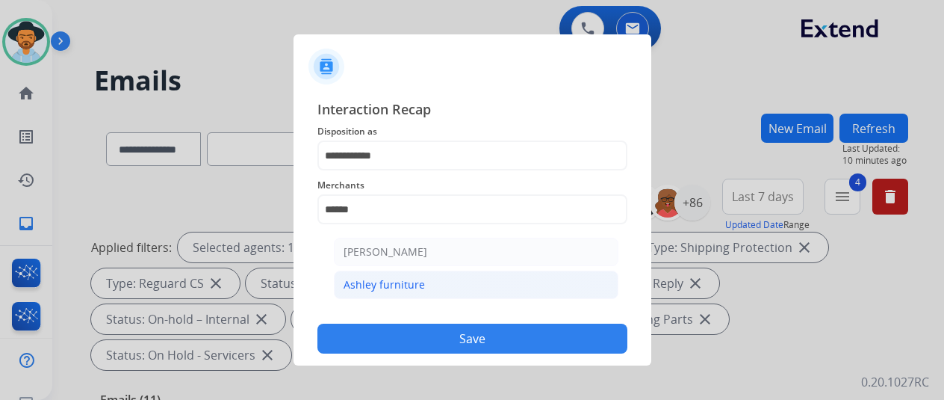
click at [422, 276] on li "Ashley furniture" at bounding box center [476, 284] width 285 height 28
type input "**********"
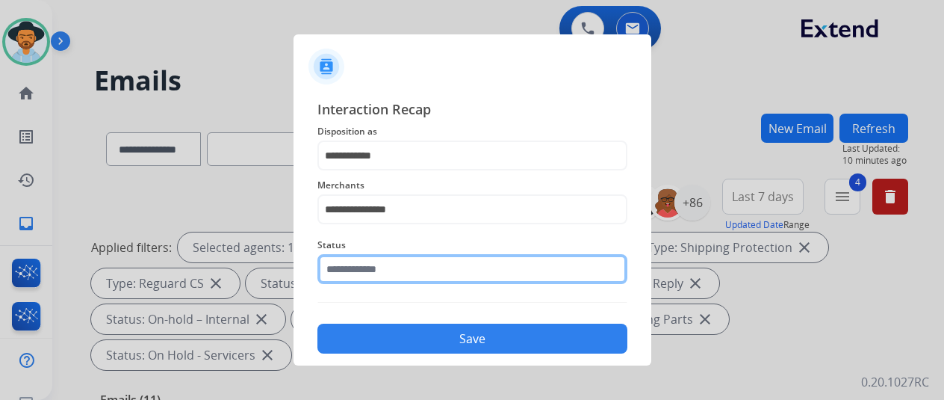
click at [420, 274] on input "text" at bounding box center [473, 269] width 310 height 30
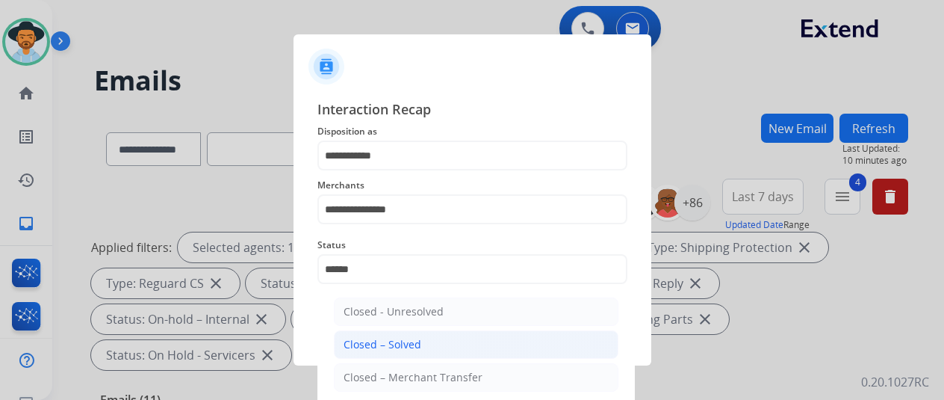
click at [414, 347] on div "Closed – Solved" at bounding box center [383, 344] width 78 height 15
type input "**********"
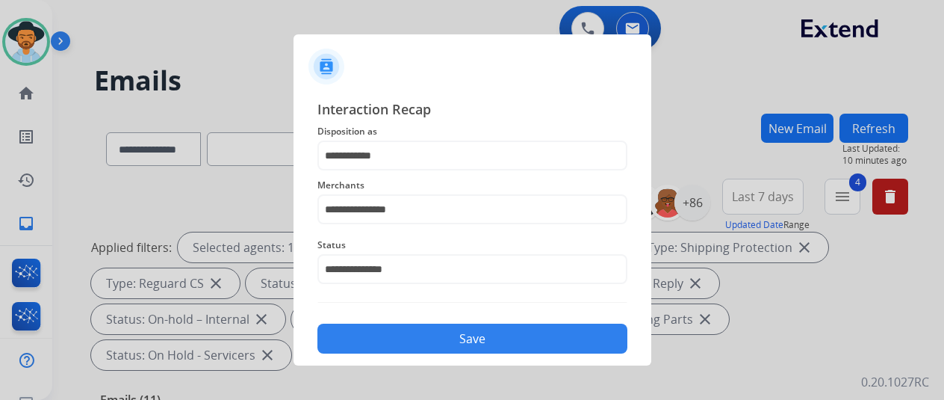
click at [451, 340] on button "Save" at bounding box center [473, 338] width 310 height 30
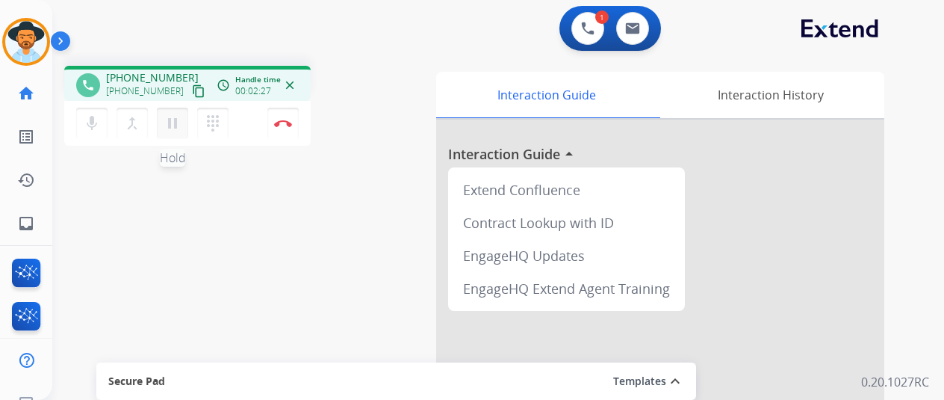
click at [175, 121] on mat-icon "pause" at bounding box center [173, 123] width 18 height 18
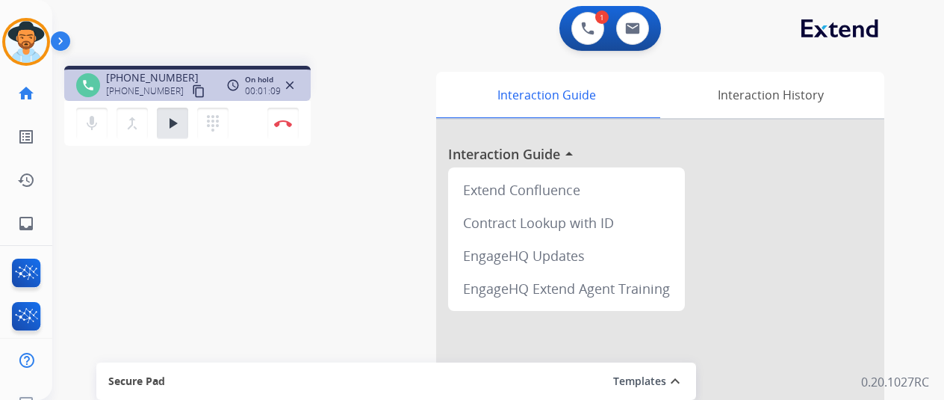
click at [121, 238] on div "phone +17245706600 +17245706600 content_copy access_time Call metrics Queue 00:…" at bounding box center [480, 365] width 856 height 623
click at [176, 118] on mat-icon "play_arrow" at bounding box center [173, 123] width 18 height 18
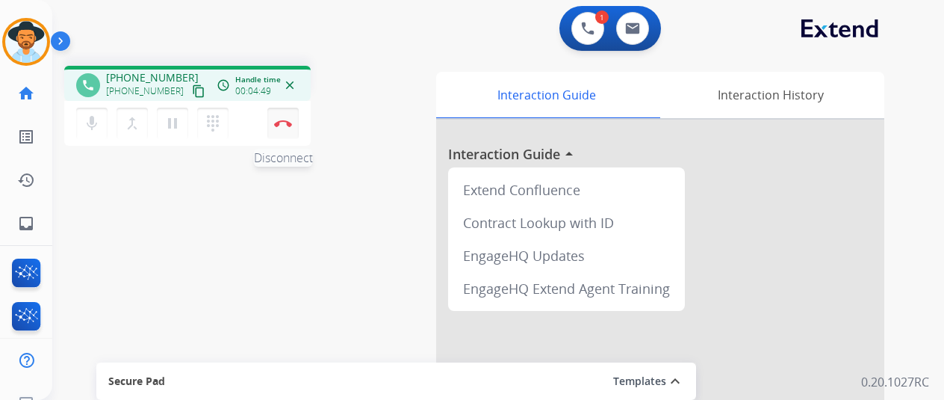
click at [285, 117] on button "Disconnect" at bounding box center [282, 123] width 31 height 31
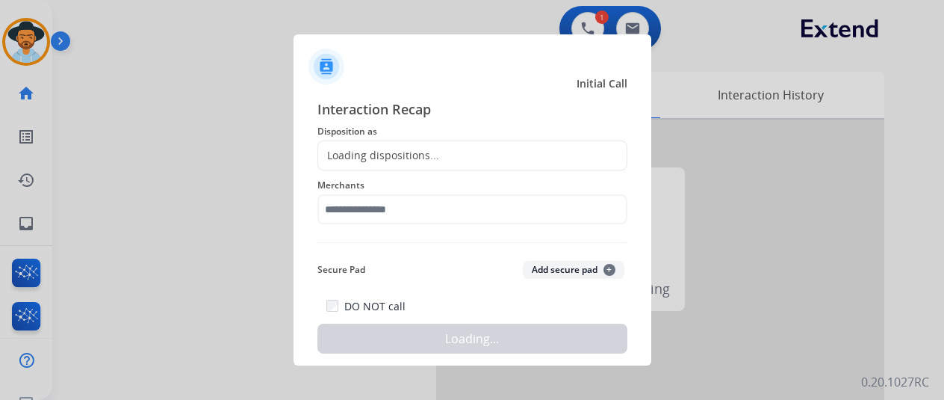
click at [350, 158] on div "Loading dispositions..." at bounding box center [378, 155] width 121 height 15
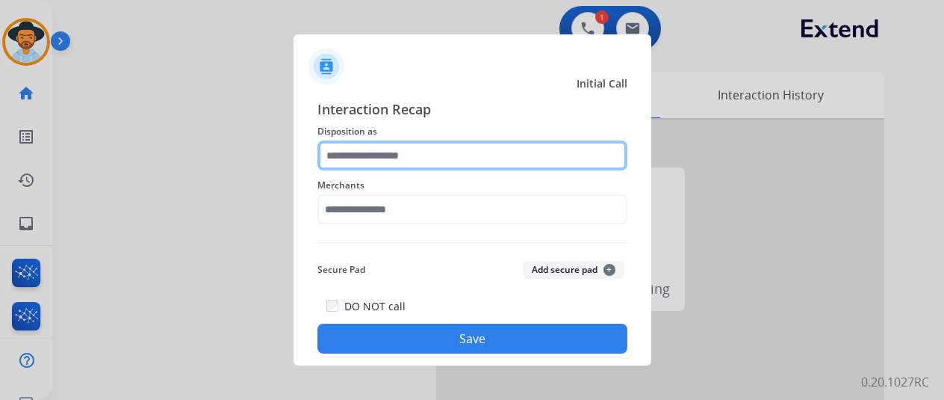
click at [349, 155] on input "text" at bounding box center [473, 155] width 310 height 30
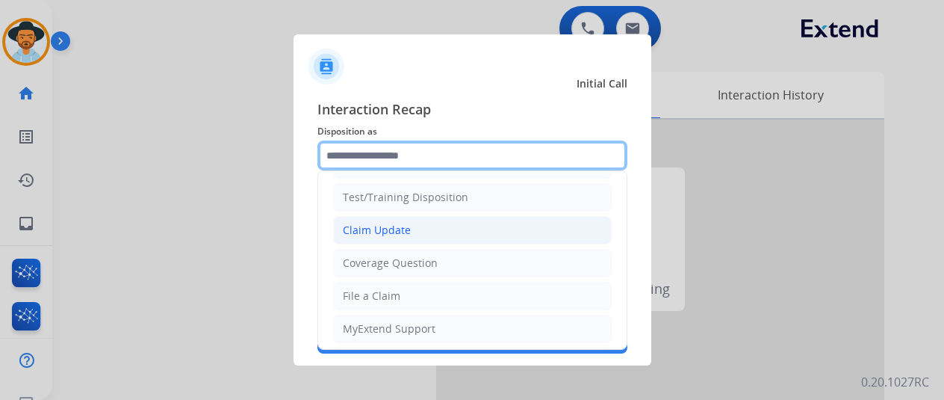
scroll to position [75, 0]
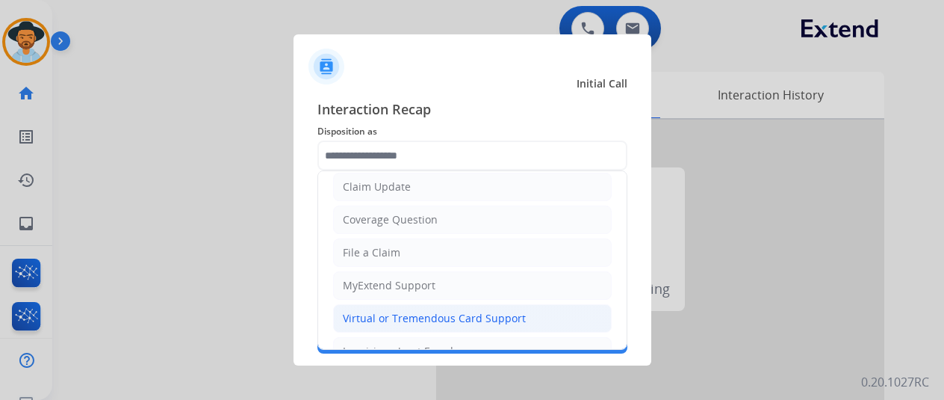
click at [380, 314] on div "Virtual or Tremendous Card Support" at bounding box center [434, 318] width 183 height 15
type input "**********"
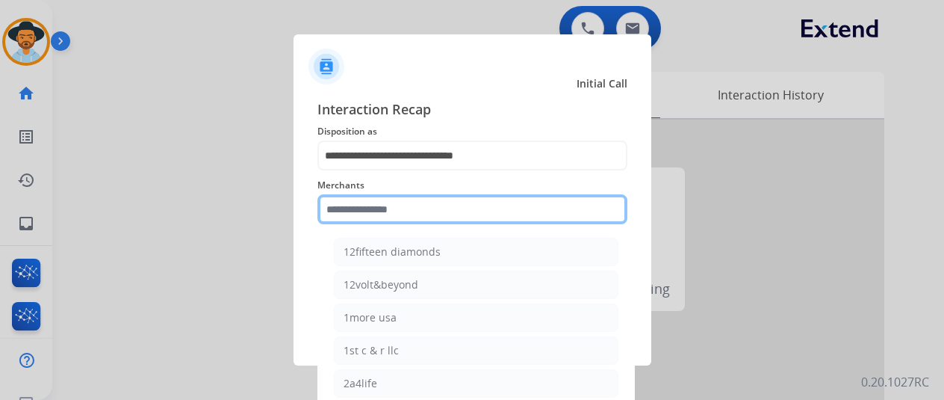
click at [353, 208] on input "text" at bounding box center [473, 209] width 310 height 30
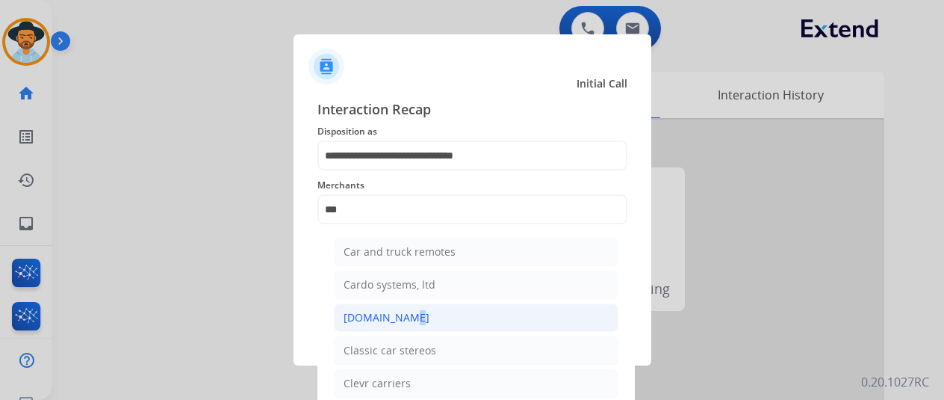
click at [397, 317] on div "[DOMAIN_NAME]" at bounding box center [387, 317] width 86 height 15
type input "**********"
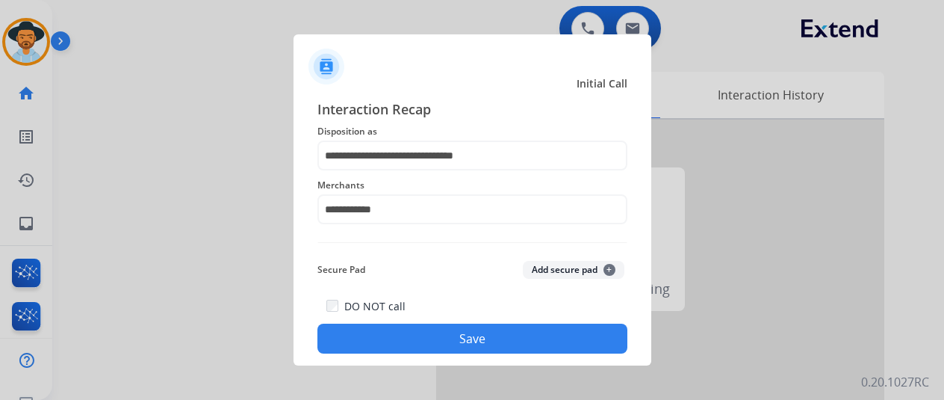
click at [468, 333] on button "Save" at bounding box center [473, 338] width 310 height 30
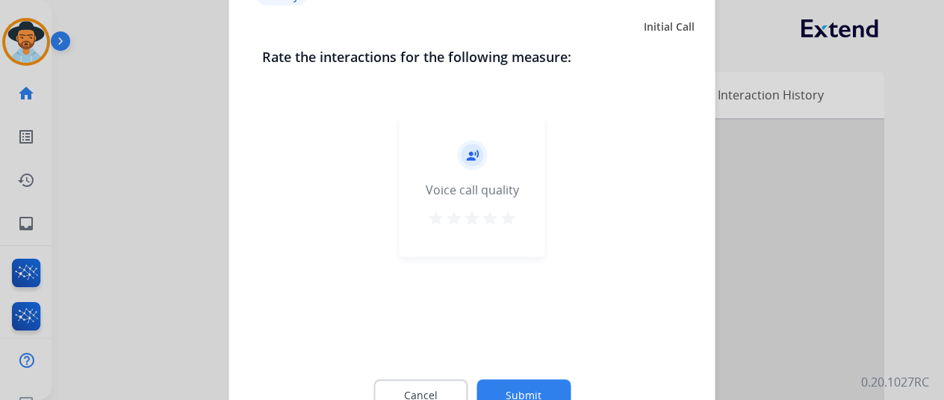
click at [521, 385] on button "Submit" at bounding box center [524, 394] width 94 height 31
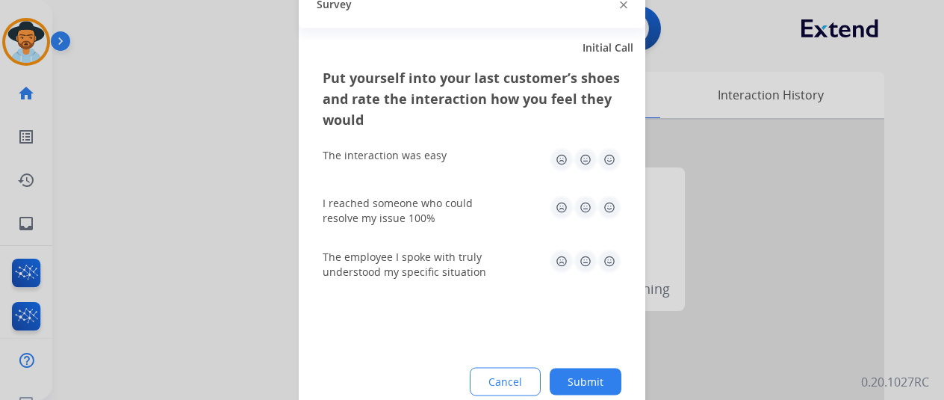
click at [595, 371] on button "Submit" at bounding box center [586, 381] width 72 height 27
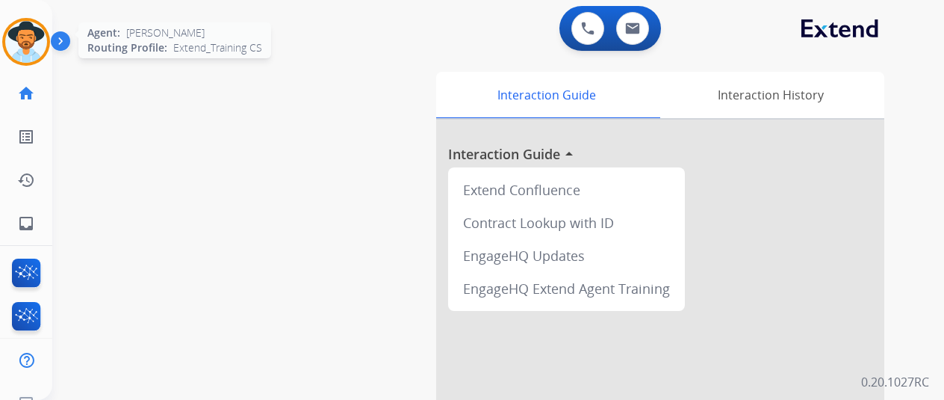
click at [25, 32] on img at bounding box center [26, 42] width 42 height 42
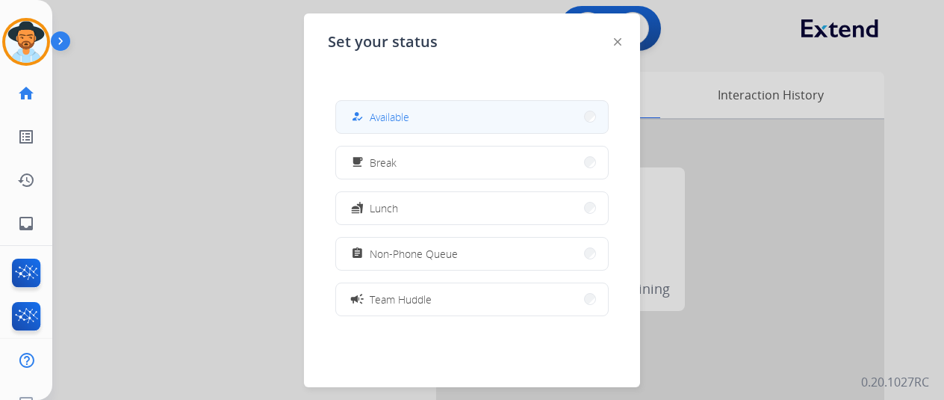
click at [406, 116] on span "Available" at bounding box center [390, 117] width 40 height 16
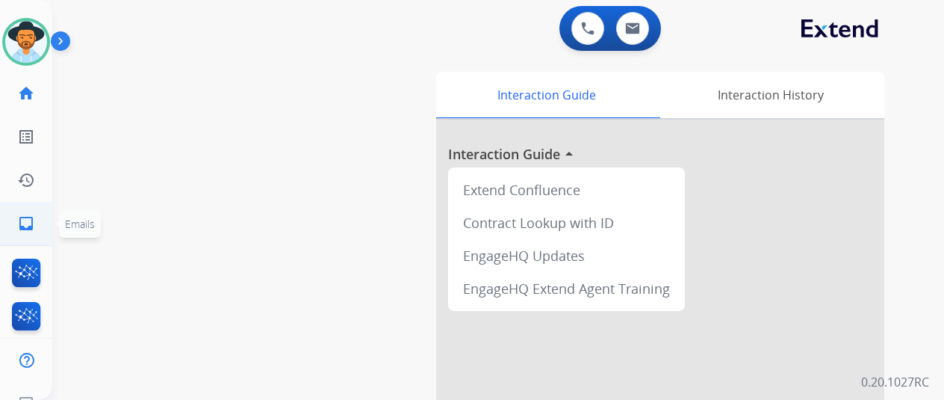
click at [33, 217] on mat-icon "inbox" at bounding box center [26, 223] width 18 height 18
select select "**********"
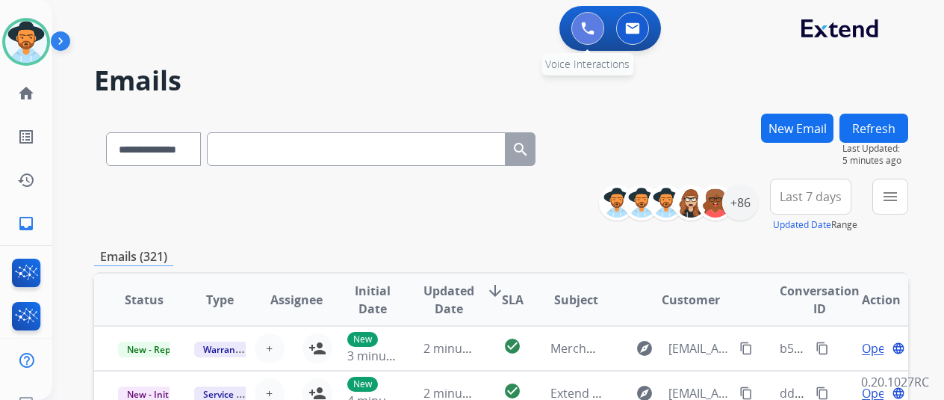
click at [595, 29] on img at bounding box center [587, 28] width 13 height 13
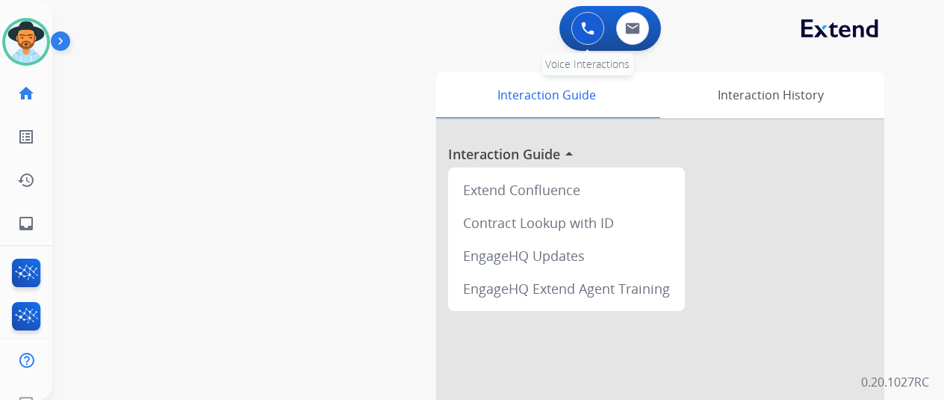
click at [594, 29] on img at bounding box center [587, 28] width 13 height 13
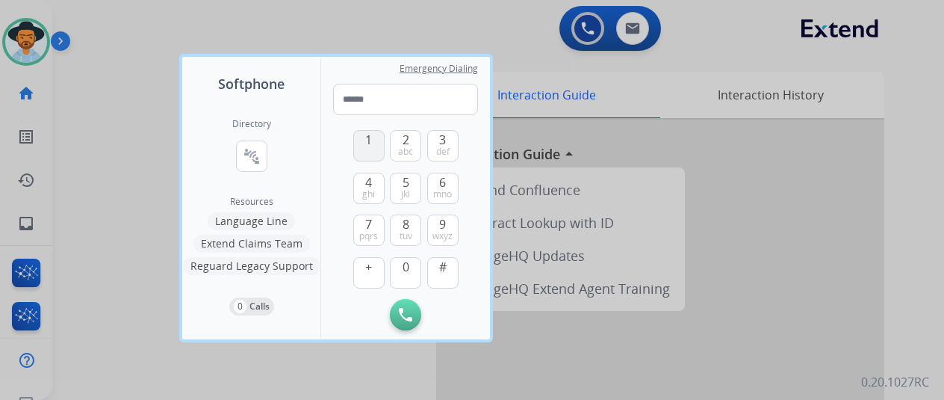
click at [371, 139] on span "1" at bounding box center [368, 140] width 7 height 18
click at [367, 229] on button "7 pqrs" at bounding box center [368, 229] width 31 height 31
click at [408, 143] on span "2" at bounding box center [406, 140] width 7 height 18
click at [368, 187] on span "4" at bounding box center [368, 182] width 7 height 18
click at [369, 186] on span "4" at bounding box center [368, 182] width 7 height 18
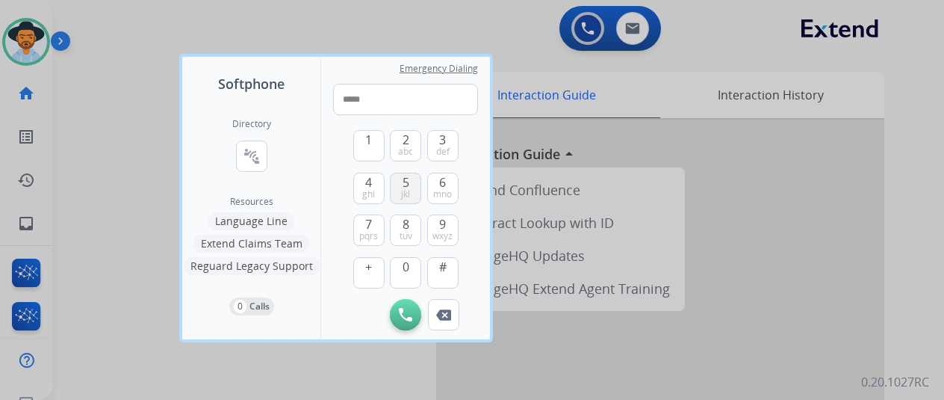
click at [403, 185] on span "5" at bounding box center [406, 182] width 7 height 18
click at [365, 231] on span "pqrs" at bounding box center [368, 236] width 19 height 12
click at [443, 188] on button "6 mno" at bounding box center [442, 188] width 31 height 31
click at [444, 187] on span "6" at bounding box center [442, 182] width 7 height 18
click at [403, 267] on span "0" at bounding box center [406, 267] width 7 height 18
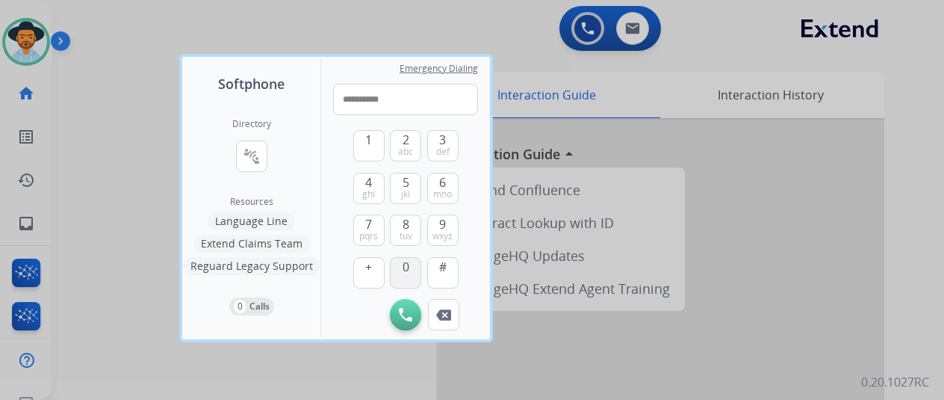
click at [403, 267] on span "0" at bounding box center [406, 267] width 7 height 18
type input "**********"
click at [406, 314] on img at bounding box center [405, 314] width 13 height 13
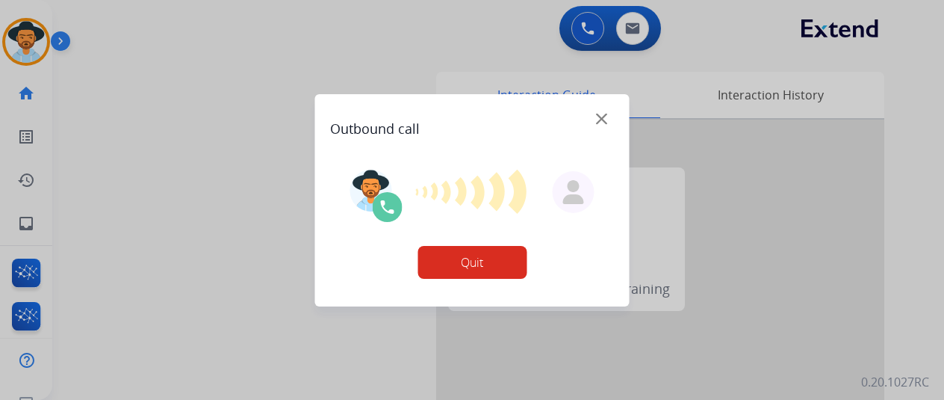
click at [478, 263] on button "Quit" at bounding box center [472, 262] width 109 height 33
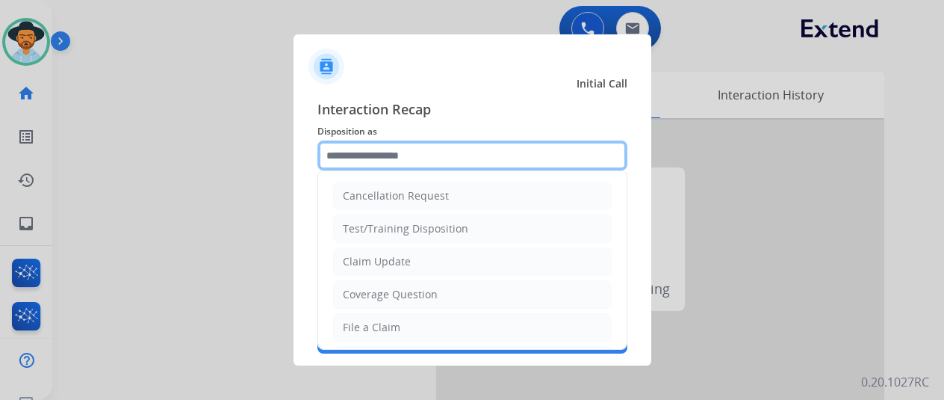
click at [377, 146] on input "text" at bounding box center [473, 155] width 310 height 30
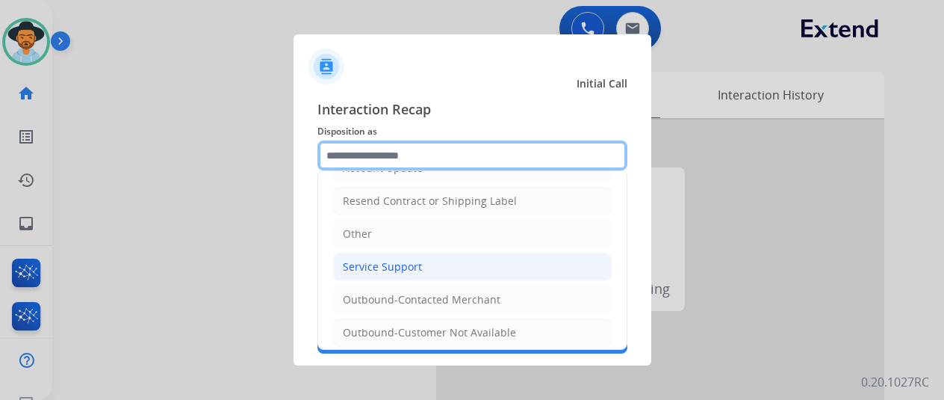
scroll to position [291, 0]
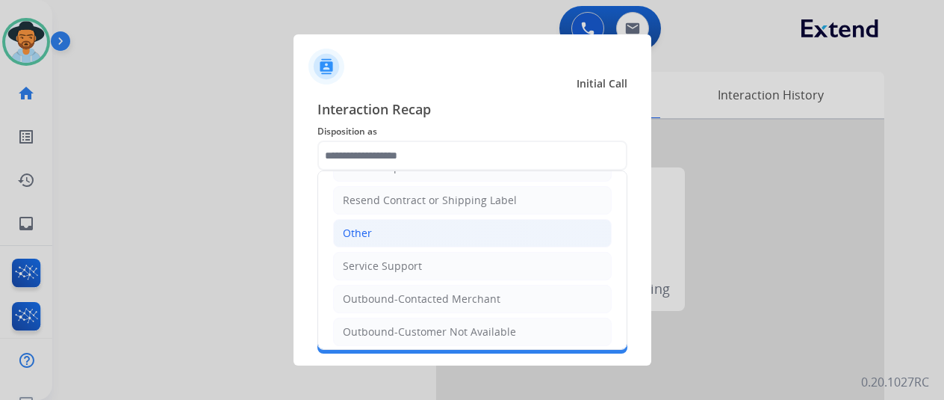
click at [384, 229] on li "Other" at bounding box center [472, 233] width 279 height 28
type input "*****"
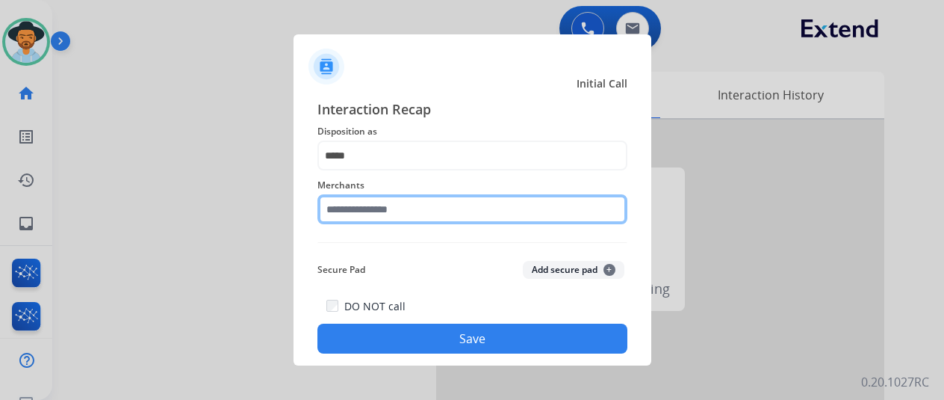
click at [378, 217] on input "text" at bounding box center [473, 209] width 310 height 30
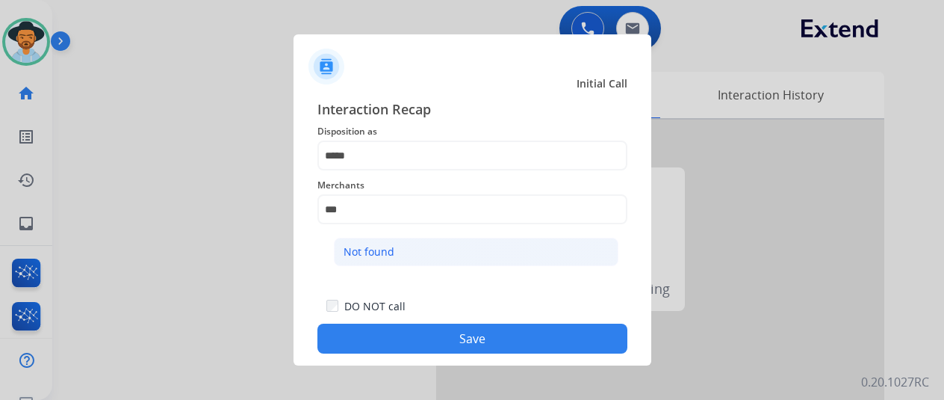
click at [387, 248] on div "Not found" at bounding box center [369, 251] width 51 height 15
type input "*********"
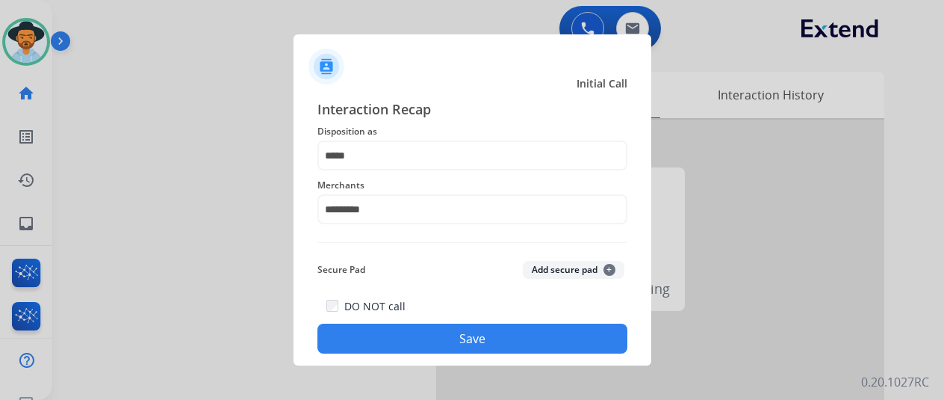
click at [448, 338] on button "Save" at bounding box center [473, 338] width 310 height 30
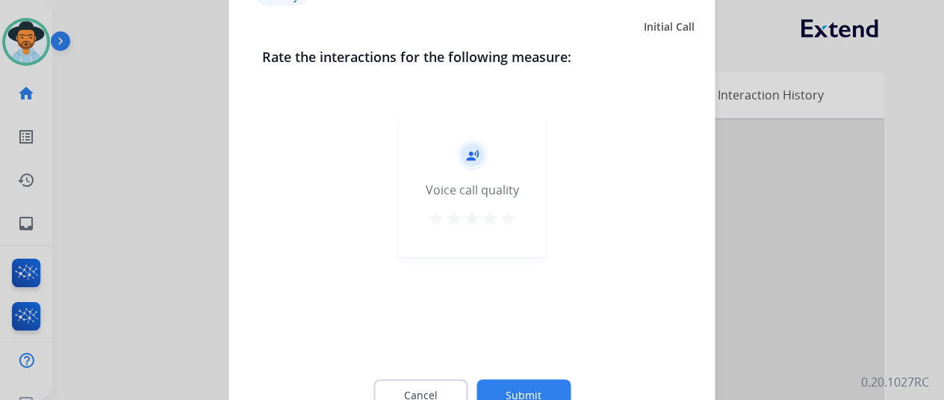
click at [528, 385] on button "Submit" at bounding box center [524, 394] width 94 height 31
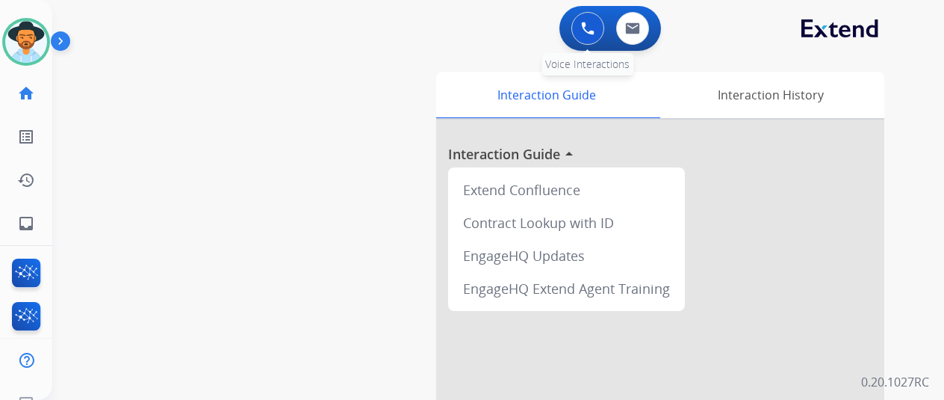
click at [593, 20] on button at bounding box center [588, 28] width 33 height 33
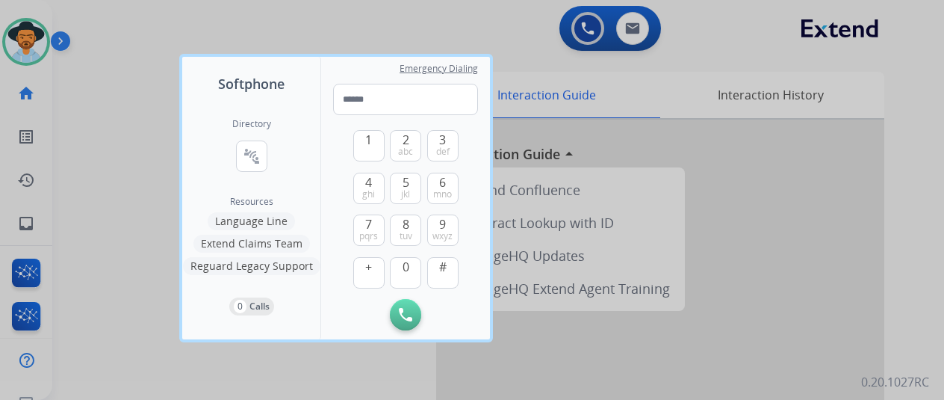
drag, startPoint x: 372, startPoint y: 223, endPoint x: 388, endPoint y: 176, distance: 50.6
click at [376, 218] on button "7 pqrs" at bounding box center [368, 229] width 31 height 31
click at [404, 138] on span "2" at bounding box center [406, 140] width 7 height 18
click at [371, 188] on span "ghi" at bounding box center [368, 194] width 13 height 12
click at [371, 186] on span "4" at bounding box center [368, 182] width 7 height 18
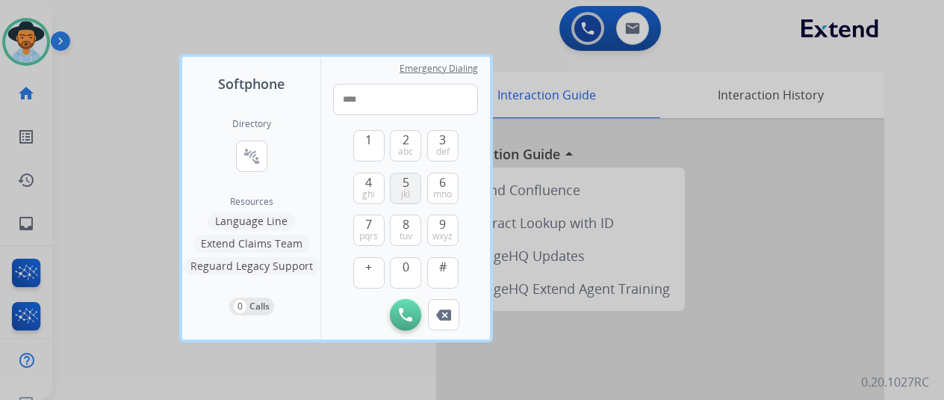
click at [411, 183] on button "5 jkl" at bounding box center [405, 188] width 31 height 31
click at [365, 231] on span "pqrs" at bounding box center [368, 236] width 19 height 12
click at [439, 182] on span "6" at bounding box center [442, 182] width 7 height 18
click at [440, 181] on span "6" at bounding box center [442, 182] width 7 height 18
click at [406, 267] on span "0" at bounding box center [406, 267] width 7 height 18
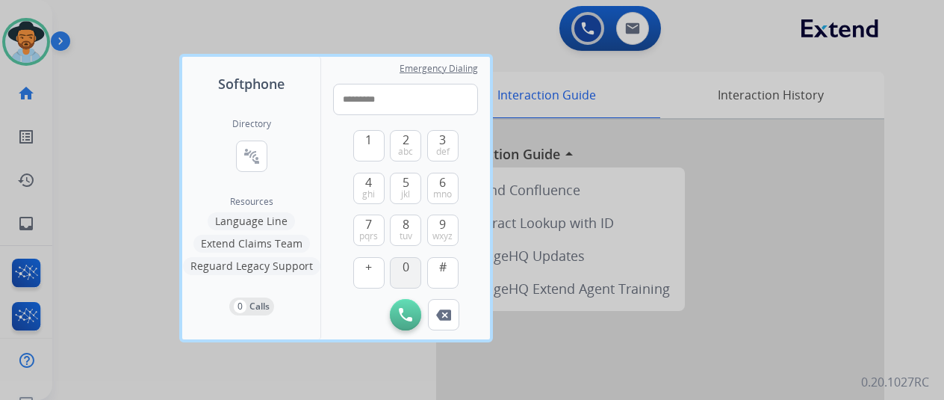
click at [406, 267] on span "0" at bounding box center [406, 267] width 7 height 18
type input "**********"
click at [402, 308] on img at bounding box center [405, 314] width 13 height 13
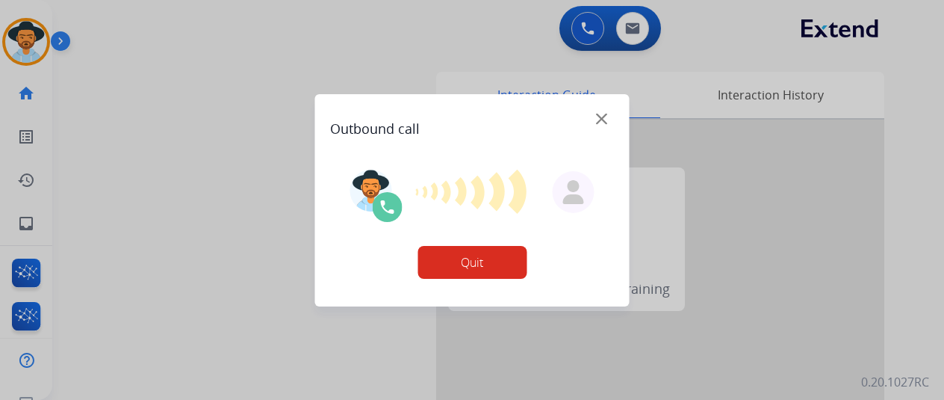
click at [604, 118] on div "Outbound call" at bounding box center [472, 122] width 285 height 33
click at [455, 273] on button "Quit" at bounding box center [472, 262] width 109 height 33
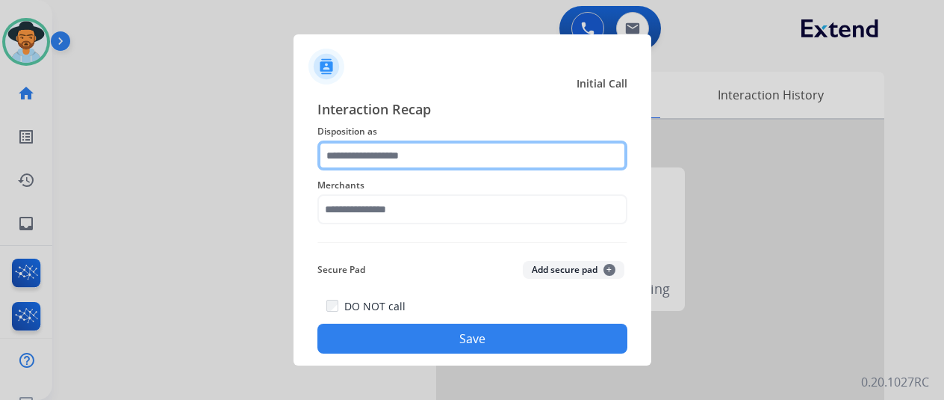
click at [377, 152] on input "text" at bounding box center [473, 155] width 310 height 30
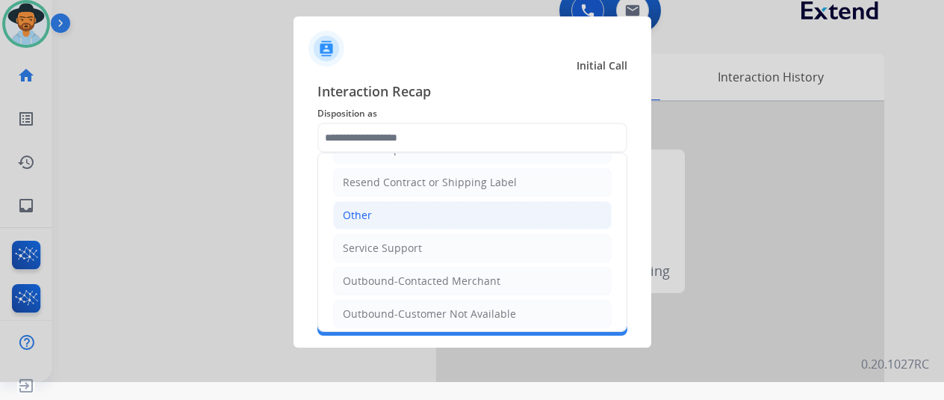
click at [384, 205] on li "Other" at bounding box center [472, 215] width 279 height 28
type input "*****"
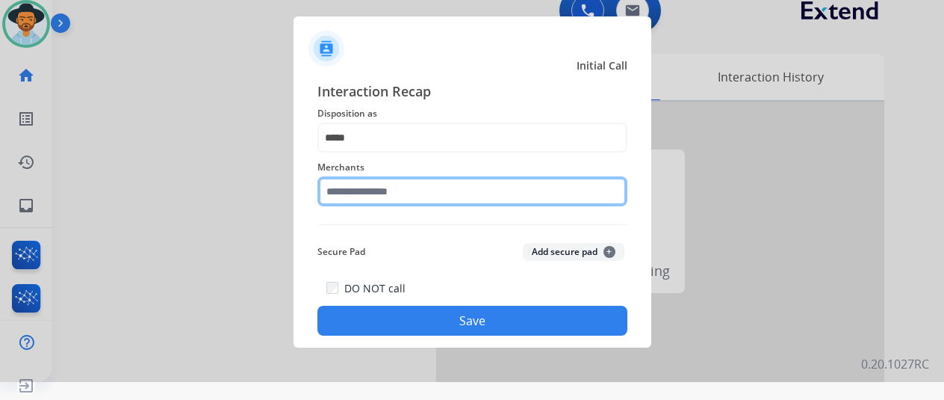
click at [357, 188] on input "text" at bounding box center [473, 191] width 310 height 30
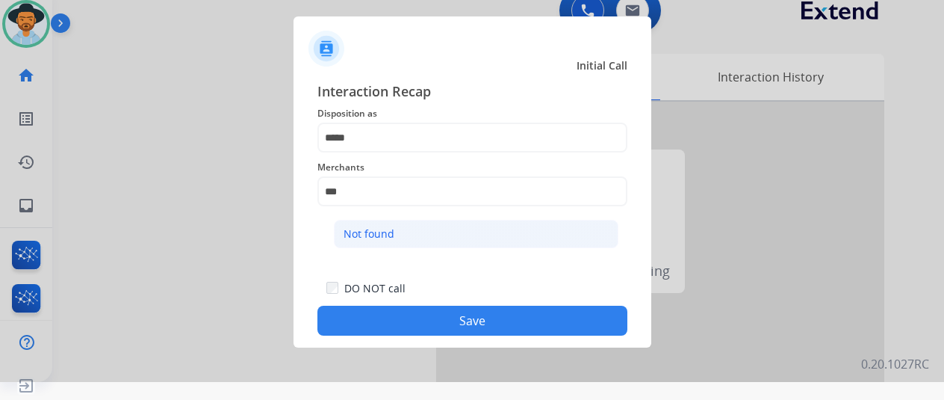
click at [383, 232] on div "Not found" at bounding box center [369, 233] width 51 height 15
type input "*********"
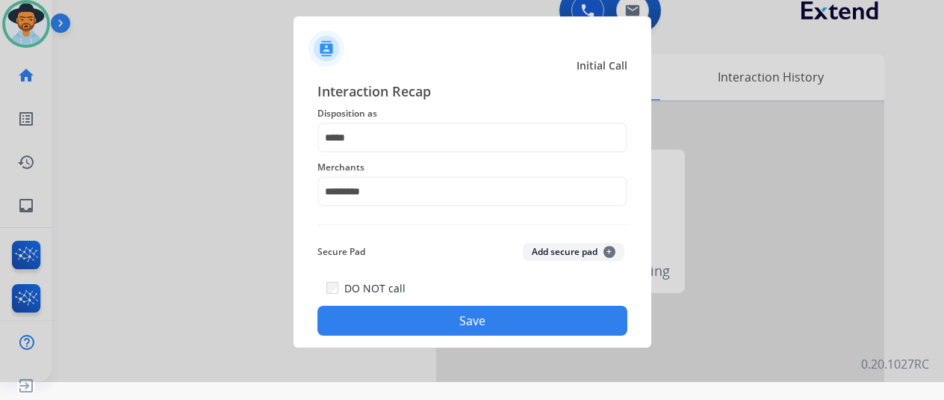
click at [456, 322] on button "Save" at bounding box center [473, 321] width 310 height 30
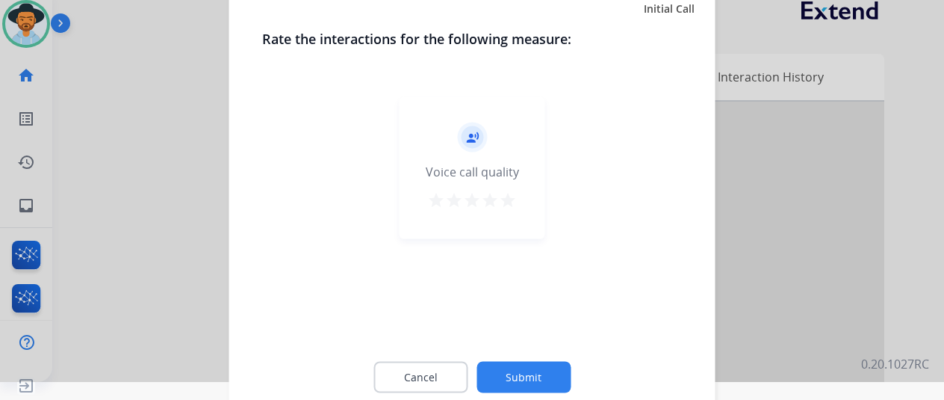
click at [523, 374] on button "Submit" at bounding box center [524, 376] width 94 height 31
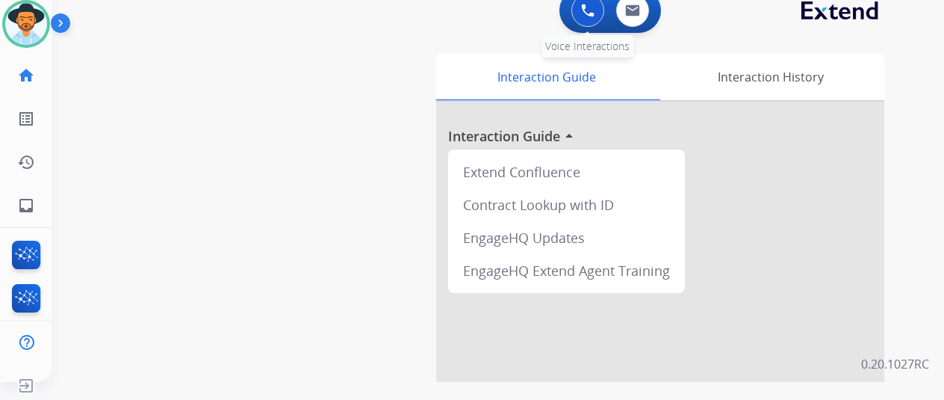
click at [593, 7] on img at bounding box center [587, 10] width 13 height 13
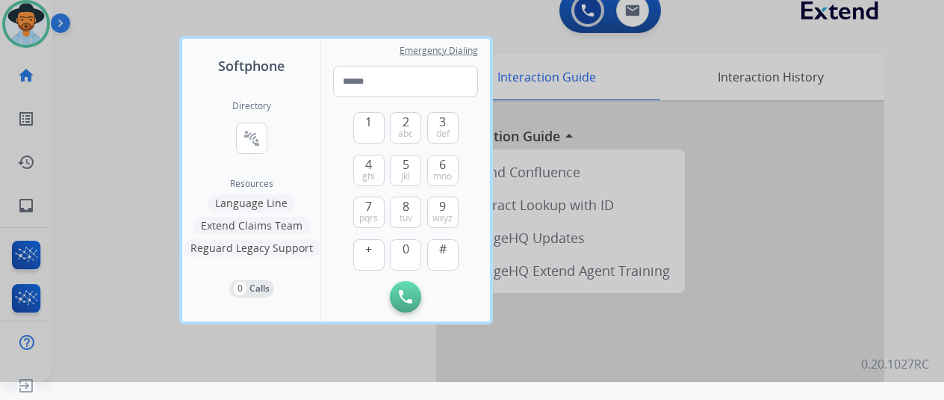
click at [19, 13] on div at bounding box center [472, 182] width 944 height 400
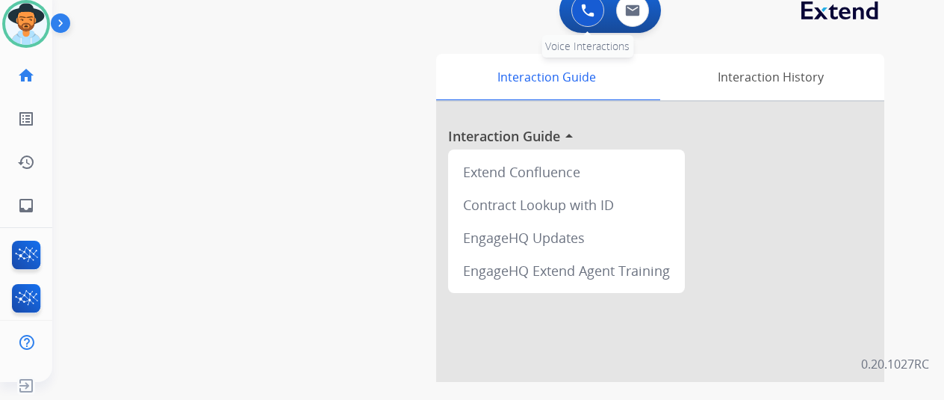
click at [595, 7] on img at bounding box center [587, 10] width 13 height 13
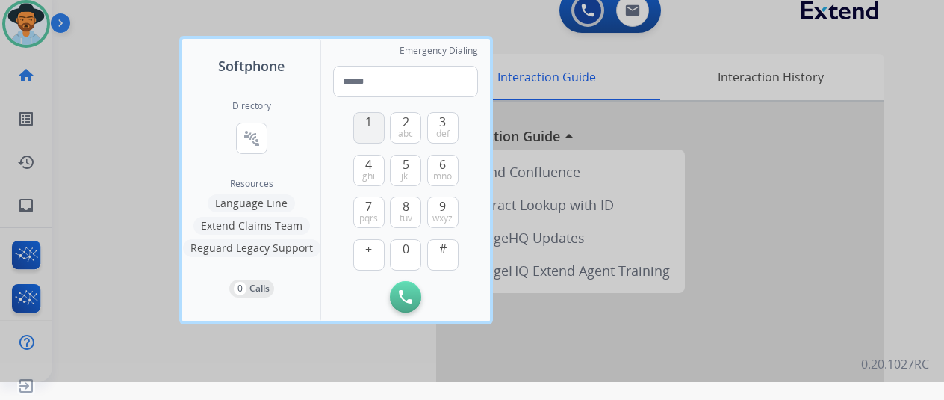
click at [368, 129] on span "1" at bounding box center [368, 122] width 7 height 18
drag, startPoint x: 372, startPoint y: 208, endPoint x: 403, endPoint y: 144, distance: 70.5
click at [380, 199] on button "7 pqrs" at bounding box center [368, 211] width 31 height 31
click at [409, 125] on button "2 abc" at bounding box center [405, 127] width 31 height 31
click at [369, 162] on span "4" at bounding box center [368, 164] width 7 height 18
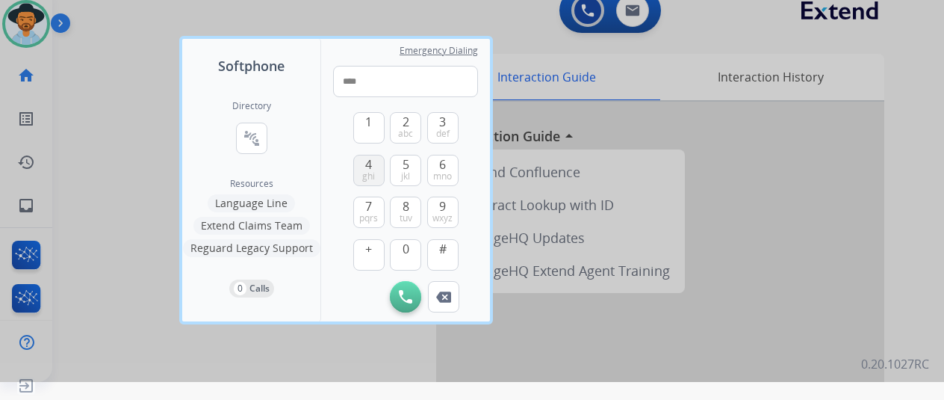
click at [370, 162] on span "4" at bounding box center [368, 164] width 7 height 18
click at [400, 164] on button "5 jkl" at bounding box center [405, 170] width 31 height 31
click at [368, 205] on span "7" at bounding box center [368, 206] width 7 height 18
click at [444, 170] on span "6" at bounding box center [442, 164] width 7 height 18
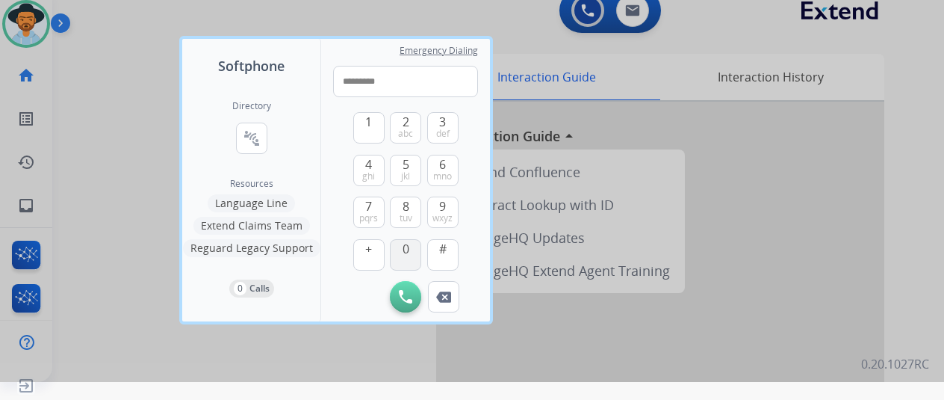
click at [397, 254] on button "0" at bounding box center [405, 254] width 31 height 31
type input "**********"
click at [411, 294] on img at bounding box center [405, 296] width 13 height 13
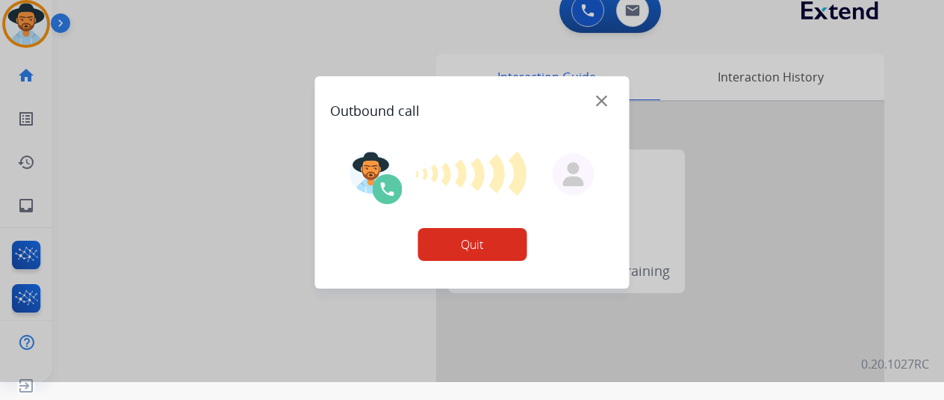
click at [604, 102] on img at bounding box center [601, 100] width 11 height 11
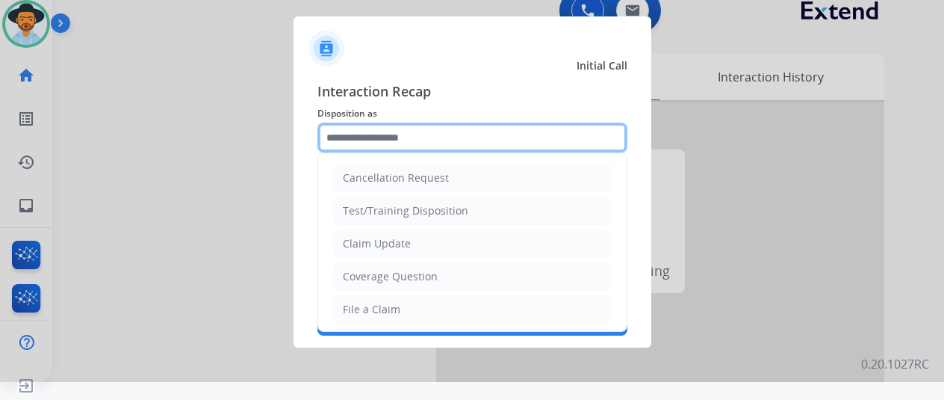
click at [354, 140] on input "text" at bounding box center [473, 138] width 310 height 30
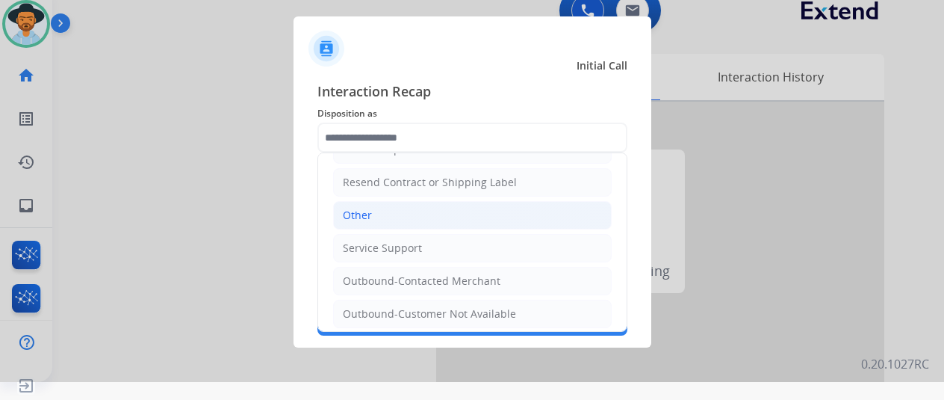
click at [372, 210] on li "Other" at bounding box center [472, 215] width 279 height 28
type input "*****"
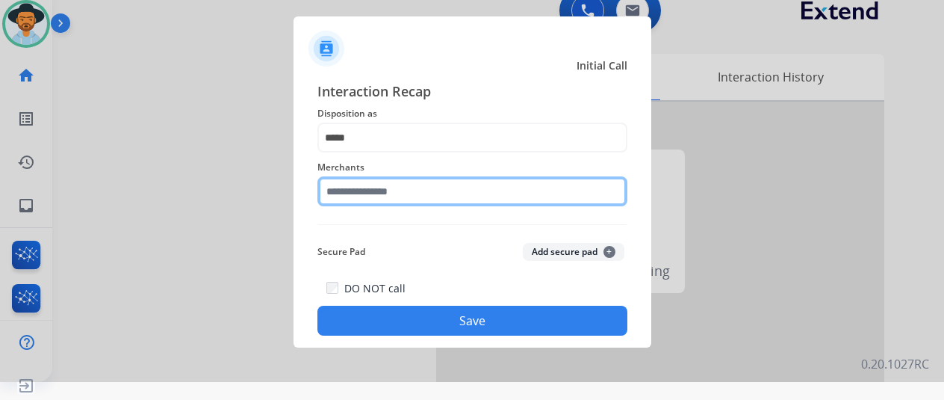
click at [371, 193] on input "text" at bounding box center [473, 191] width 310 height 30
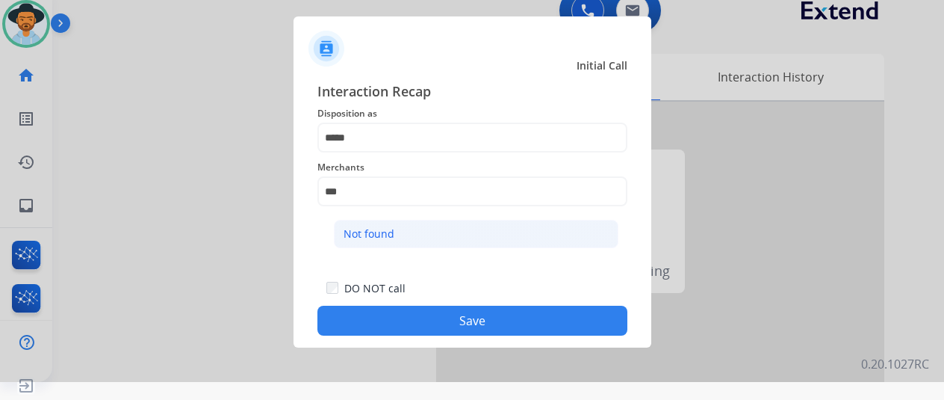
click at [382, 231] on div "Not found" at bounding box center [369, 233] width 51 height 15
type input "*********"
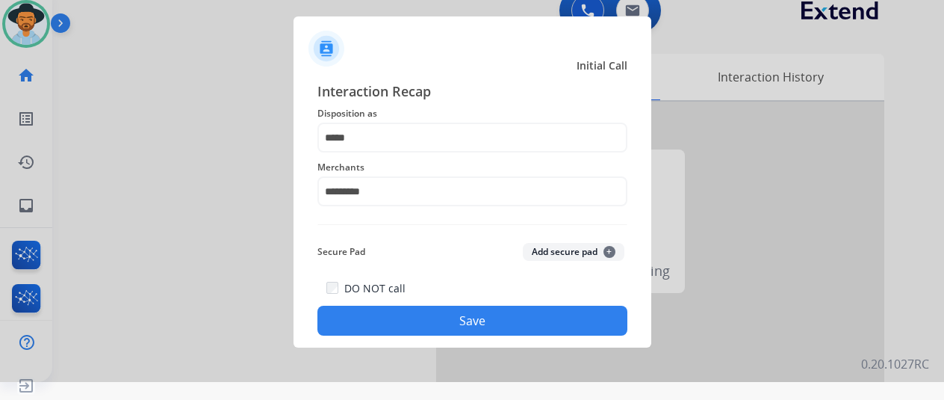
click at [456, 316] on button "Save" at bounding box center [473, 321] width 310 height 30
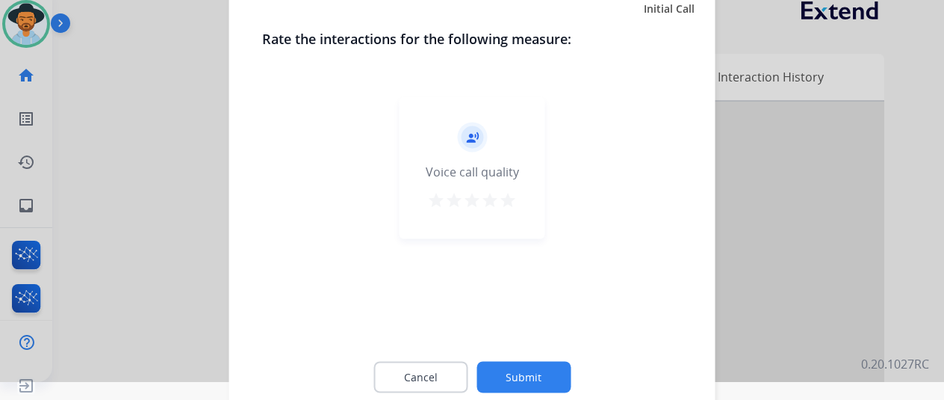
click at [518, 376] on button "Submit" at bounding box center [524, 376] width 94 height 31
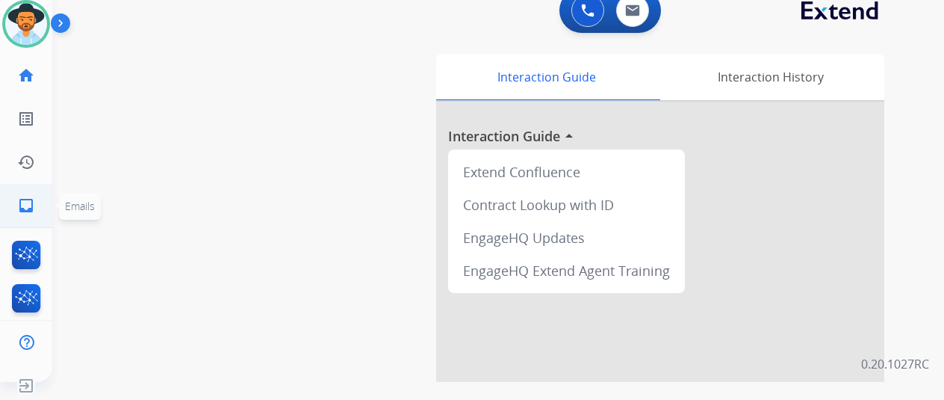
click at [19, 199] on mat-icon "inbox" at bounding box center [26, 205] width 18 height 18
select select "**********"
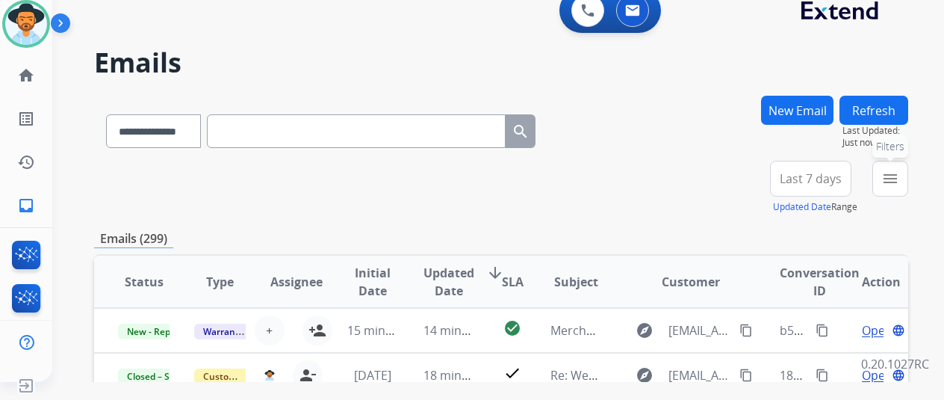
click at [899, 173] on mat-icon "menu" at bounding box center [891, 179] width 18 height 18
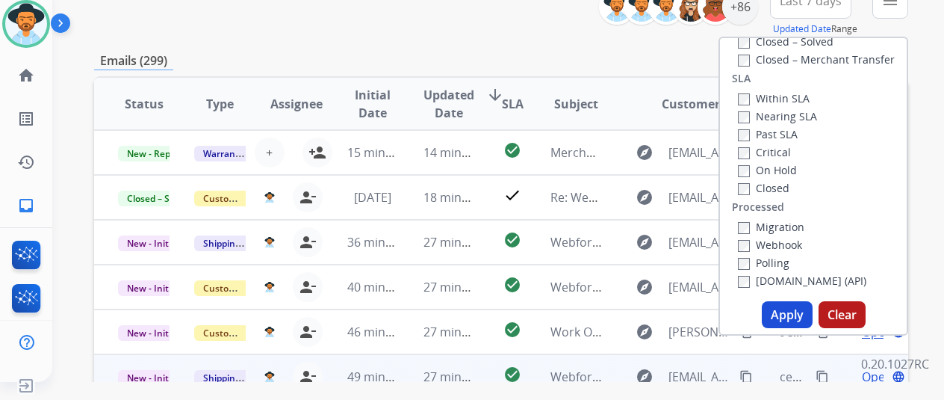
scroll to position [374, 0]
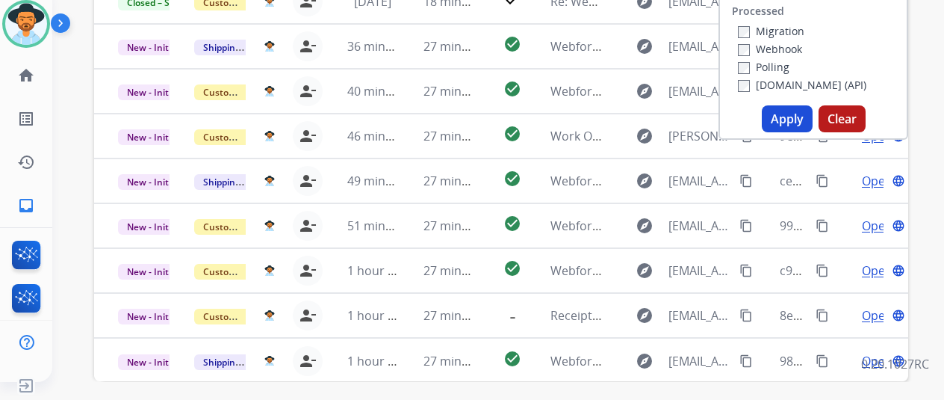
click at [799, 120] on button "Apply" at bounding box center [787, 118] width 51 height 27
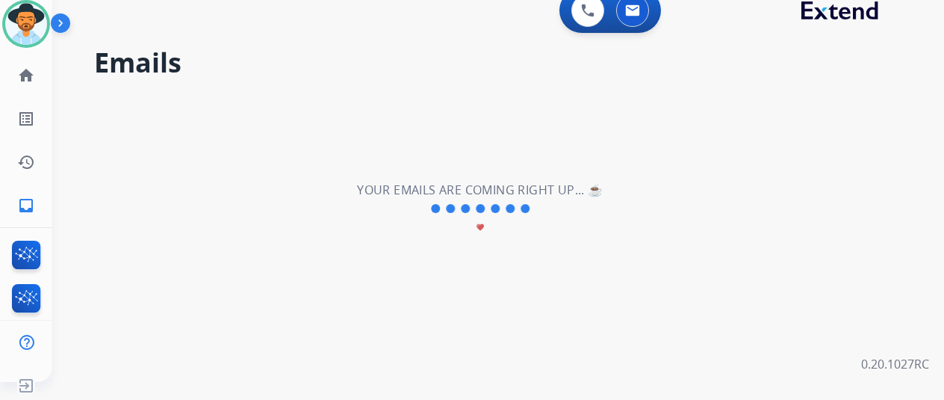
scroll to position [0, 0]
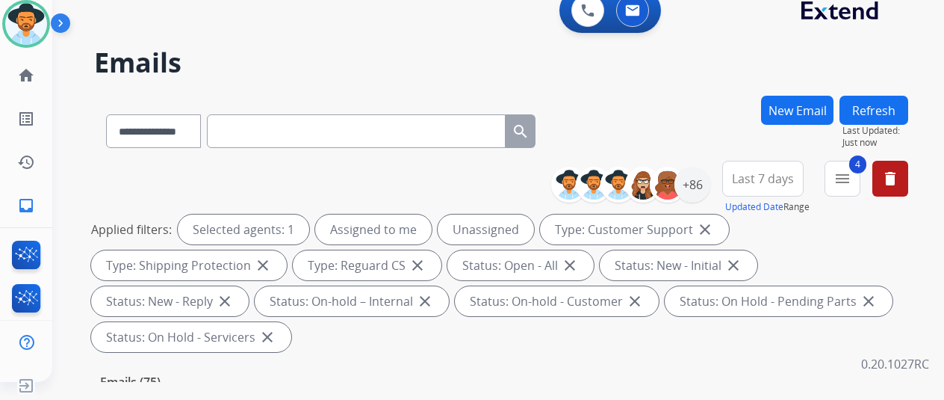
click at [681, 123] on div "**********" at bounding box center [501, 128] width 814 height 65
click at [702, 161] on div "**********" at bounding box center [637, 185] width 148 height 48
click at [705, 180] on div "+86" at bounding box center [693, 185] width 36 height 36
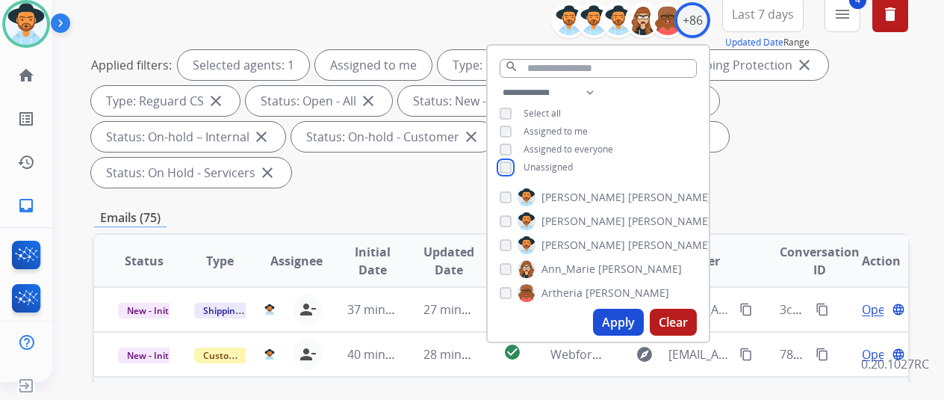
scroll to position [299, 0]
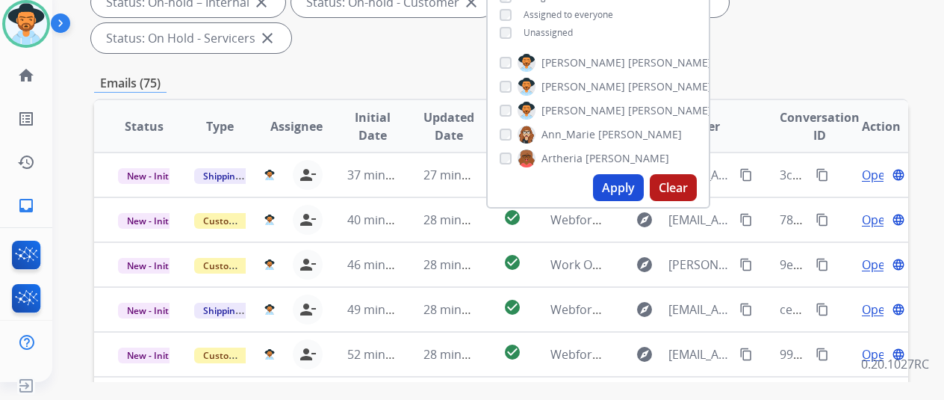
click at [635, 185] on button "Apply" at bounding box center [618, 187] width 51 height 27
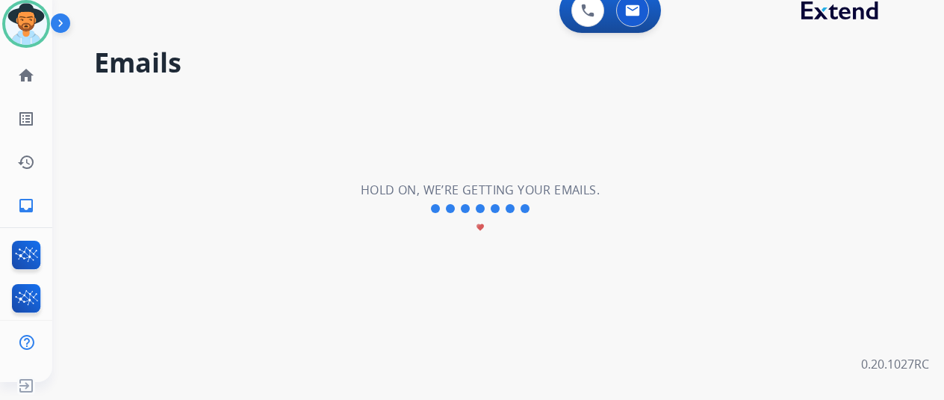
scroll to position [0, 0]
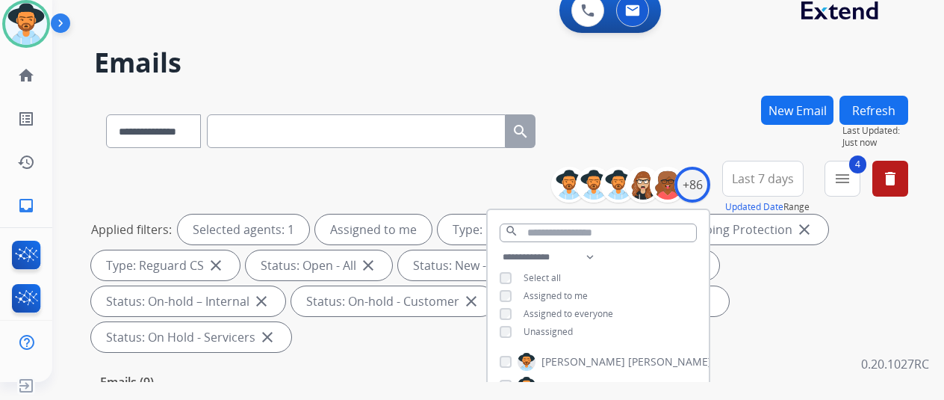
click at [687, 137] on div "**********" at bounding box center [501, 128] width 814 height 65
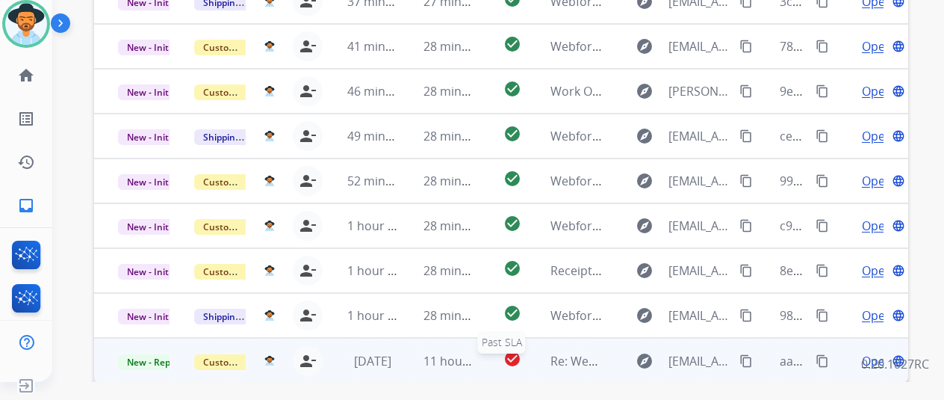
scroll to position [545, 0]
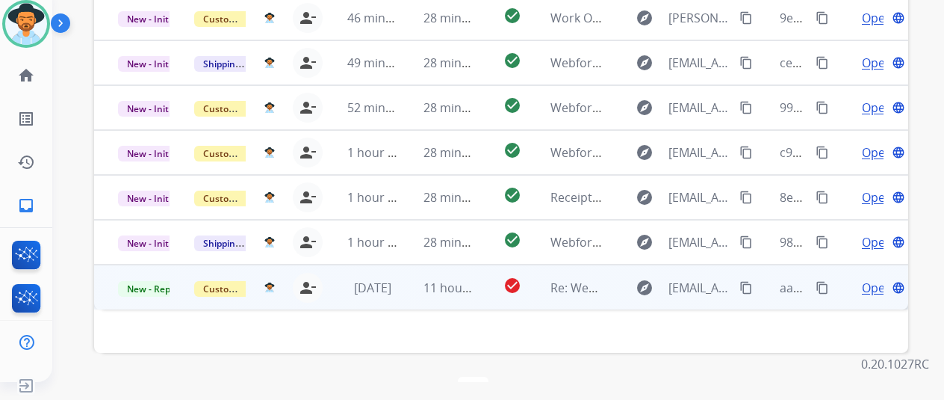
click at [869, 279] on span "Open" at bounding box center [877, 288] width 31 height 18
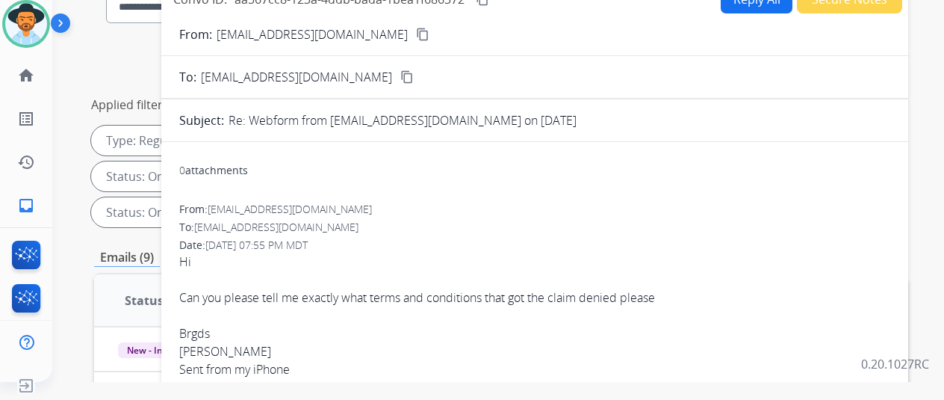
scroll to position [22, 0]
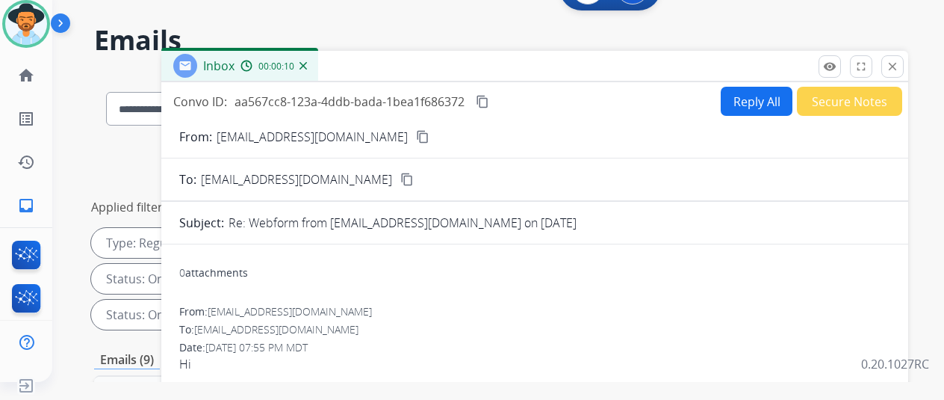
click at [416, 138] on mat-icon "content_copy" at bounding box center [422, 136] width 13 height 13
click at [307, 64] on img at bounding box center [303, 65] width 7 height 7
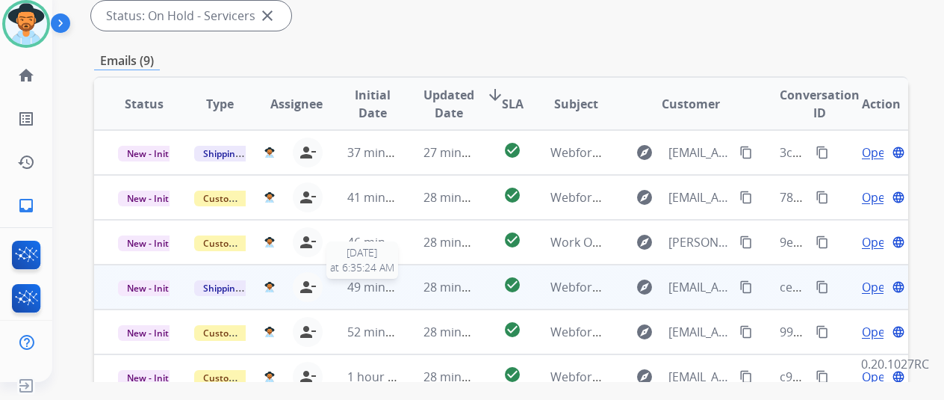
scroll to position [545, 0]
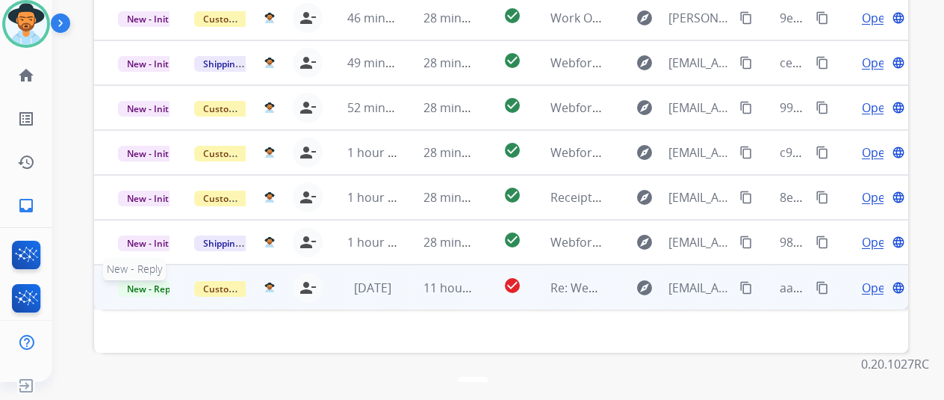
click at [152, 281] on span "New - Reply" at bounding box center [152, 289] width 68 height 16
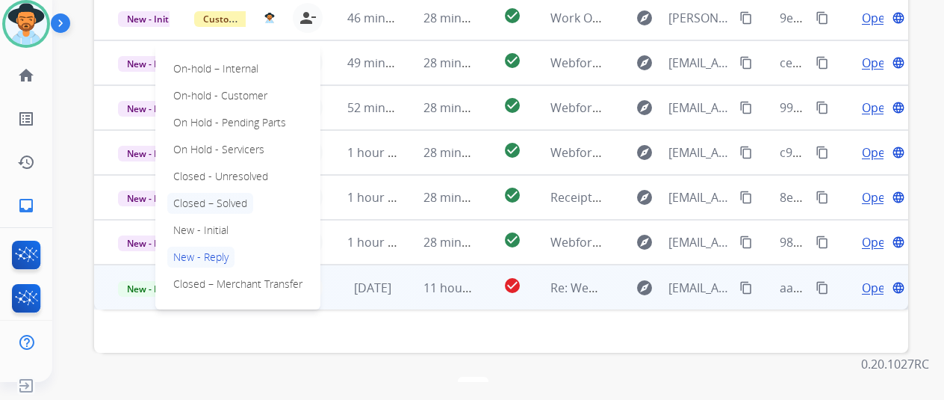
click at [211, 193] on p "Closed – Solved" at bounding box center [210, 203] width 86 height 21
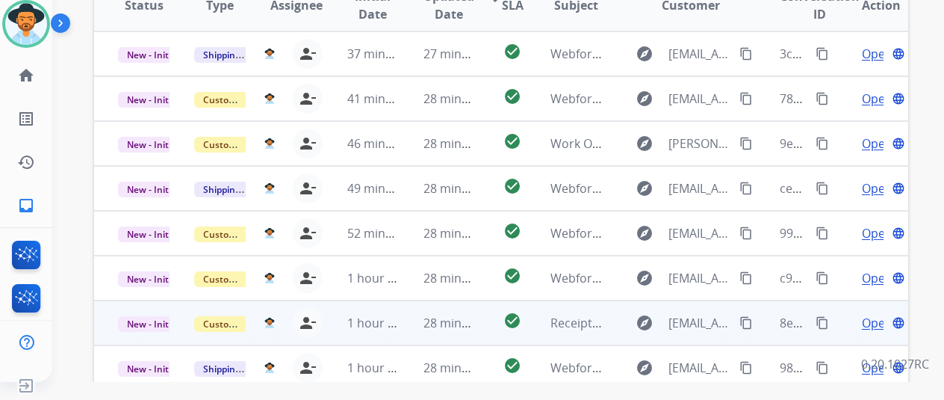
scroll to position [396, 0]
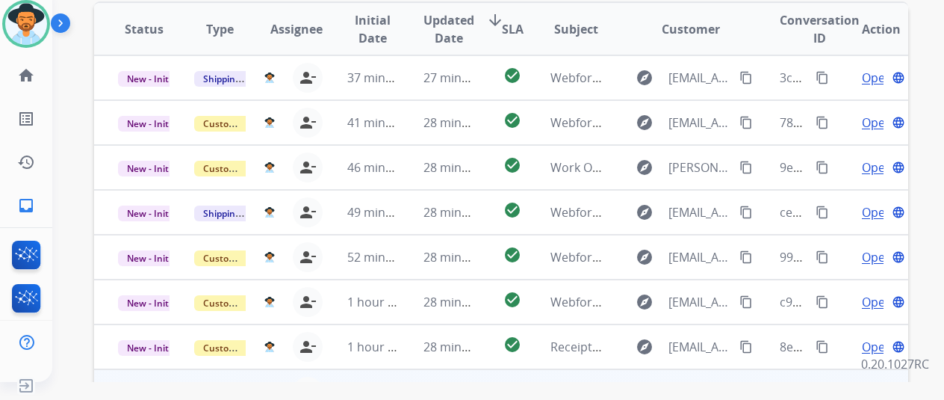
click at [870, 383] on span "Open" at bounding box center [877, 392] width 31 height 18
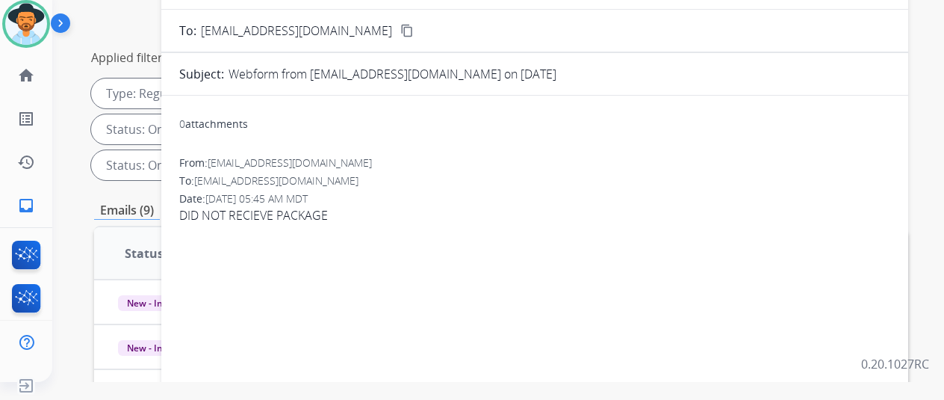
scroll to position [0, 0]
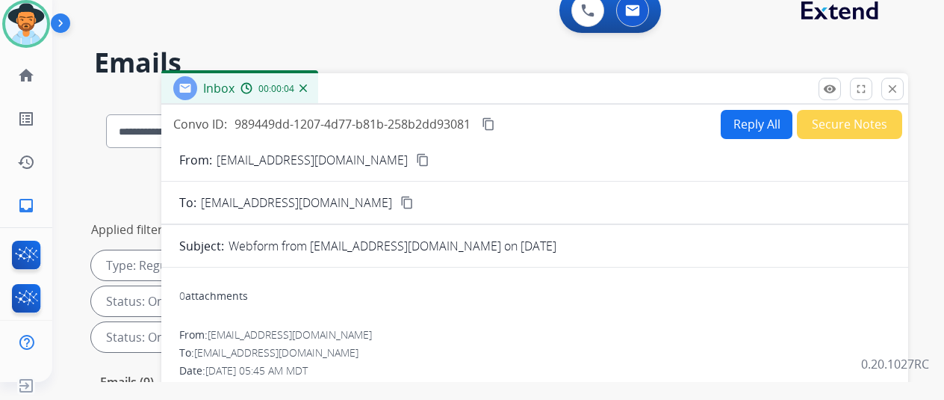
click at [416, 157] on mat-icon "content_copy" at bounding box center [422, 159] width 13 height 13
click at [754, 119] on button "Reply All" at bounding box center [757, 124] width 72 height 29
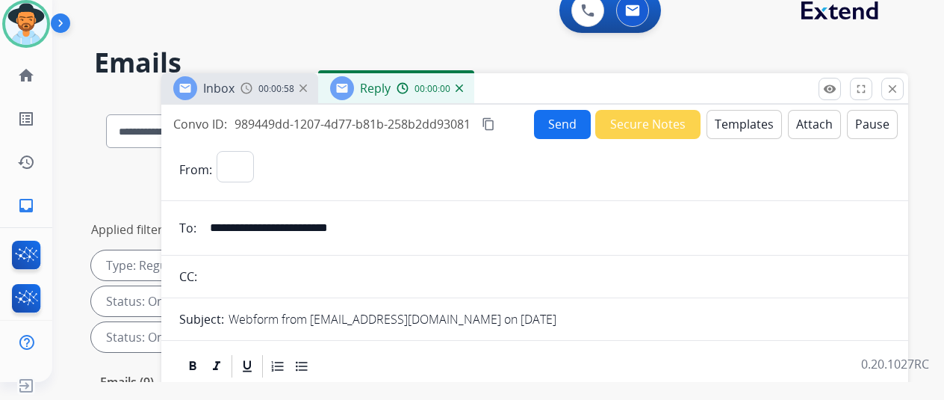
select select "**********"
click at [746, 123] on button "Templates" at bounding box center [744, 124] width 75 height 29
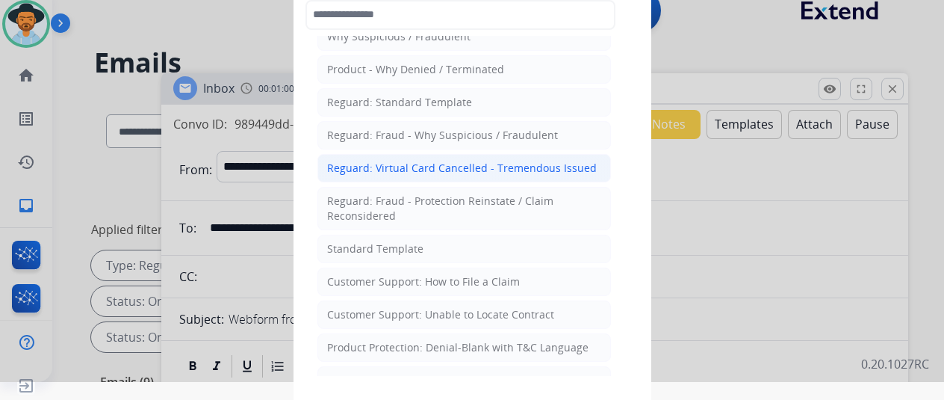
scroll to position [75, 0]
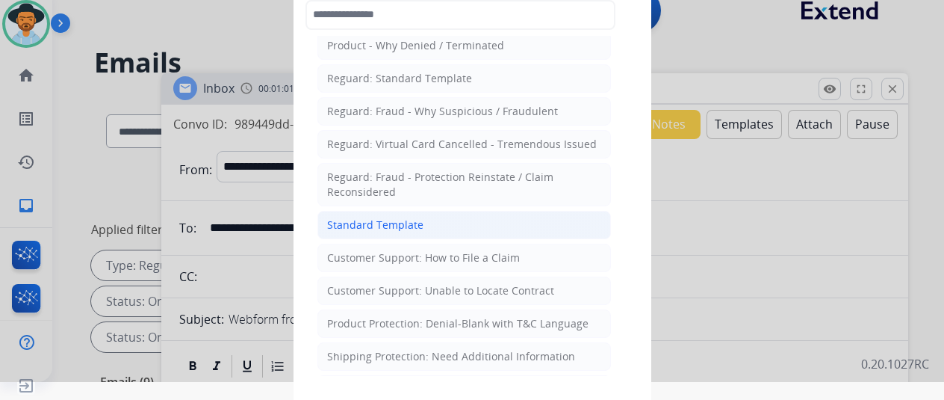
click at [368, 217] on div "Standard Template" at bounding box center [375, 224] width 96 height 15
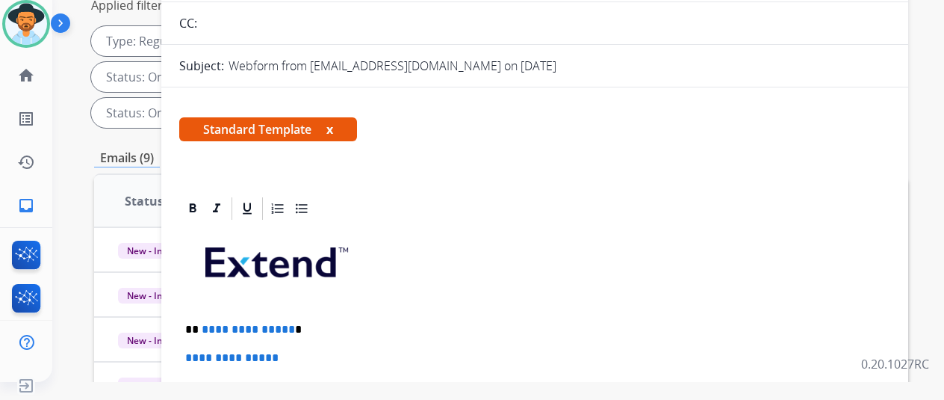
scroll to position [27, 0]
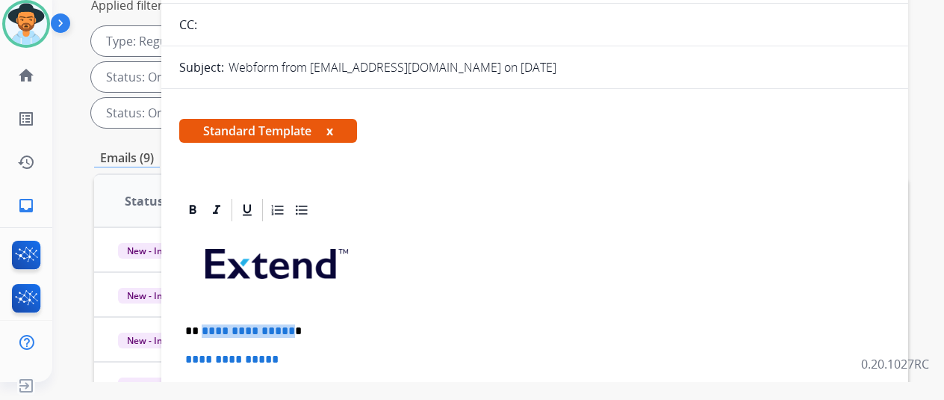
drag, startPoint x: 299, startPoint y: 329, endPoint x: 211, endPoint y: 329, distance: 88.2
click at [211, 329] on p "**********" at bounding box center [528, 330] width 687 height 13
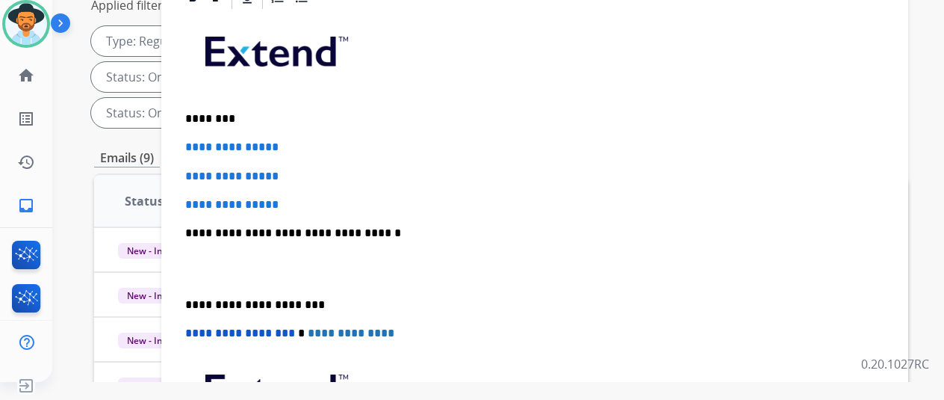
scroll to position [251, 0]
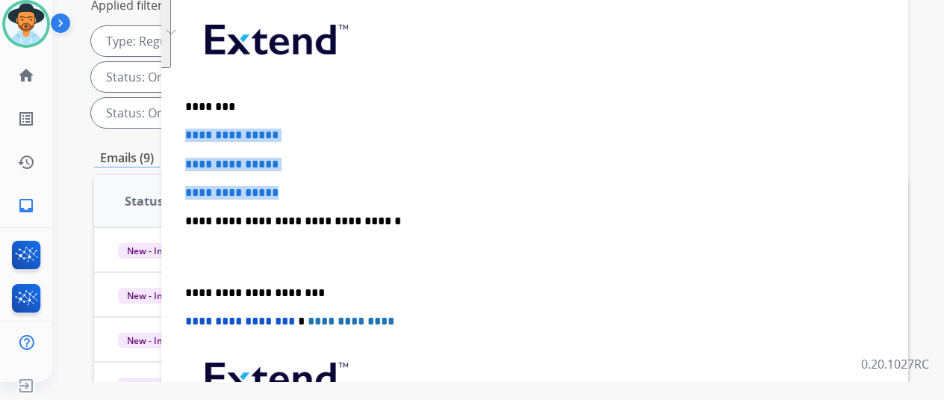
drag, startPoint x: 306, startPoint y: 196, endPoint x: 199, endPoint y: 134, distance: 123.8
click at [199, 134] on div "**********" at bounding box center [534, 256] width 711 height 514
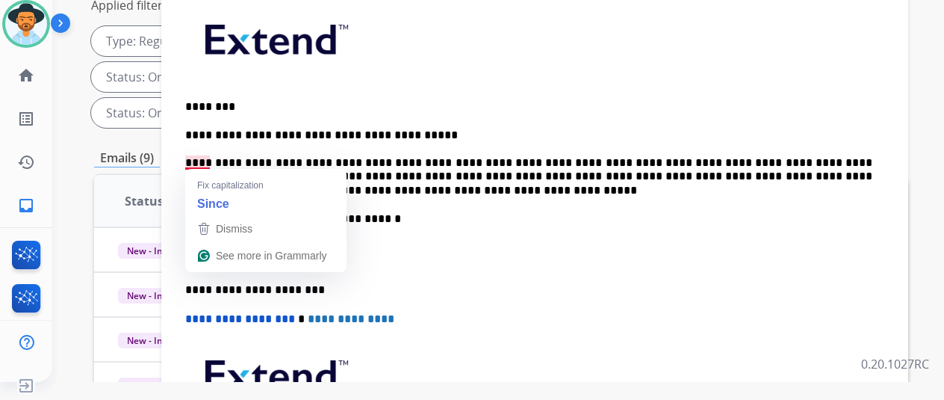
click at [202, 159] on p "**********" at bounding box center [528, 162] width 687 height 69
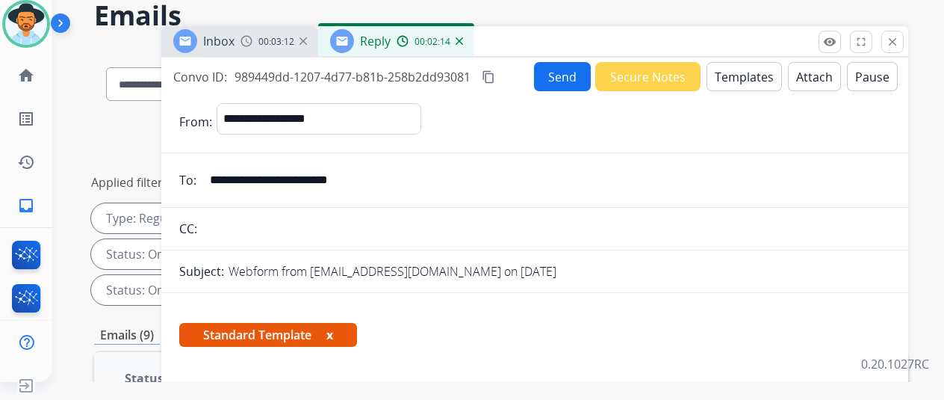
scroll to position [0, 0]
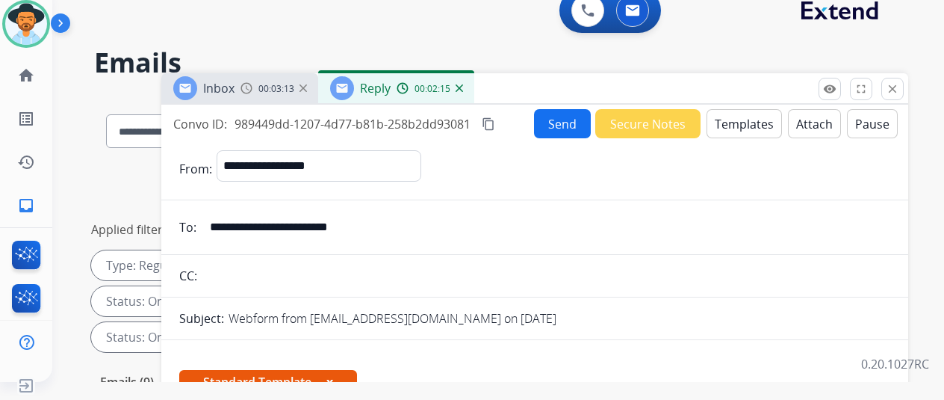
click at [551, 124] on button "Send" at bounding box center [562, 123] width 57 height 29
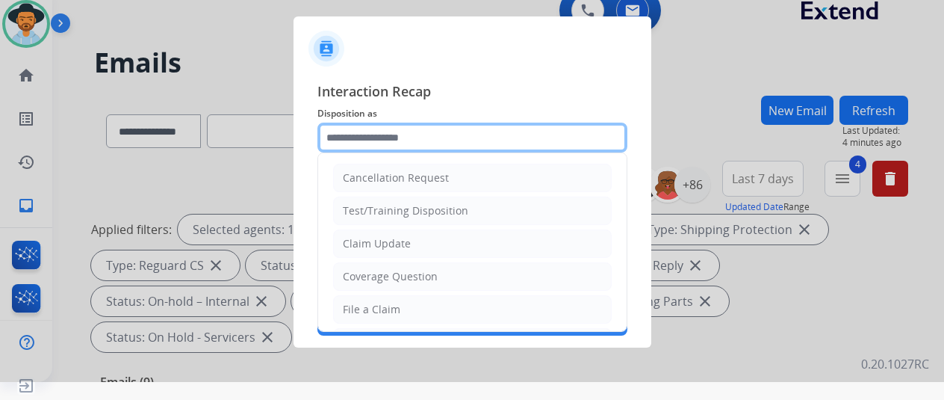
click at [354, 132] on input "text" at bounding box center [473, 138] width 310 height 30
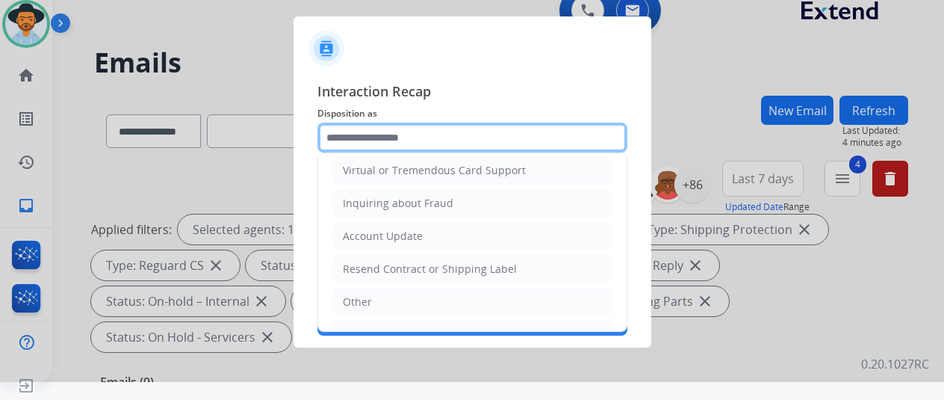
scroll to position [226, 0]
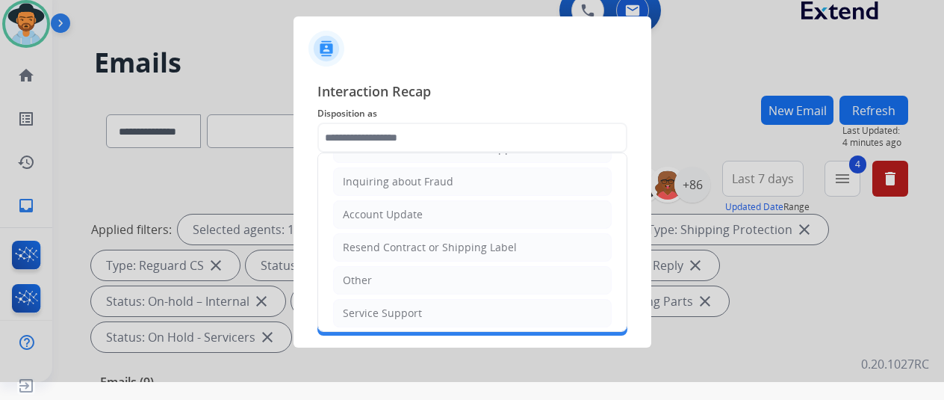
click at [360, 273] on div "Other" at bounding box center [357, 280] width 29 height 15
type input "*****"
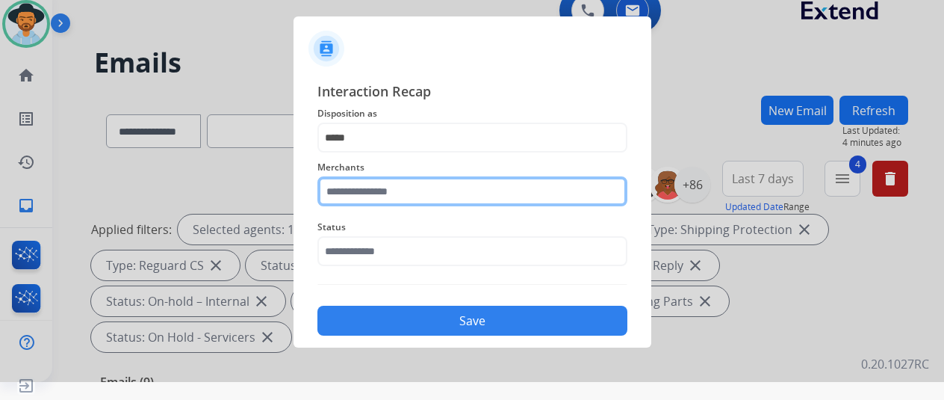
click at [374, 194] on input "text" at bounding box center [473, 191] width 310 height 30
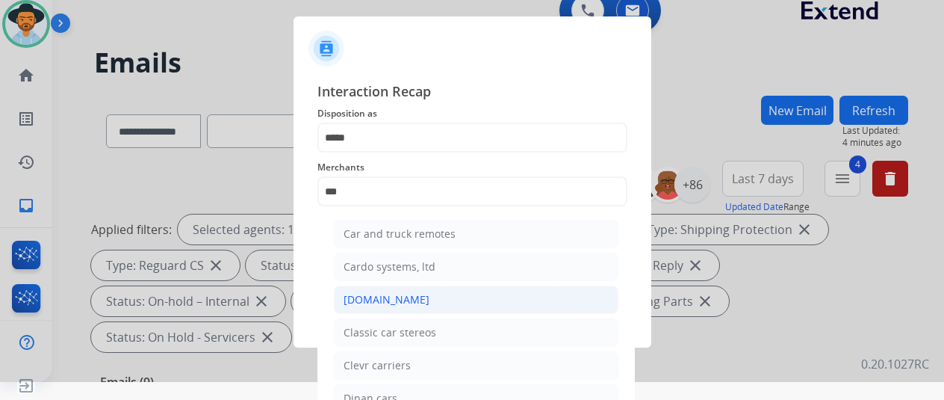
click at [405, 296] on div "[DOMAIN_NAME]" at bounding box center [387, 299] width 86 height 15
type input "**********"
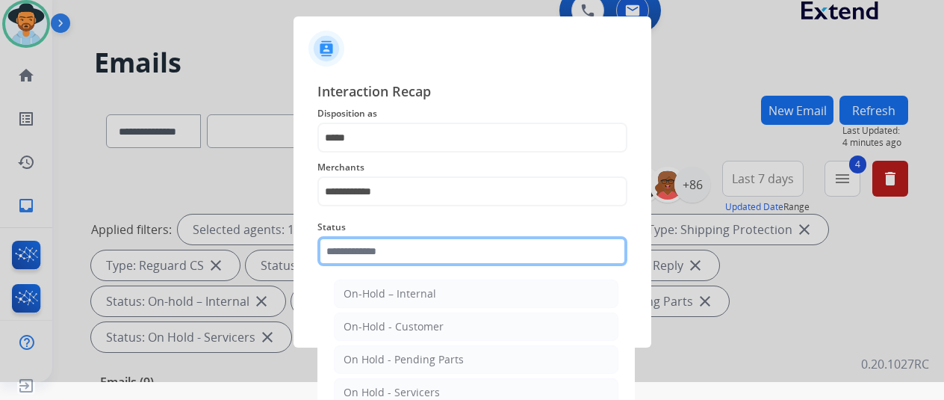
click at [376, 256] on input "text" at bounding box center [473, 251] width 310 height 30
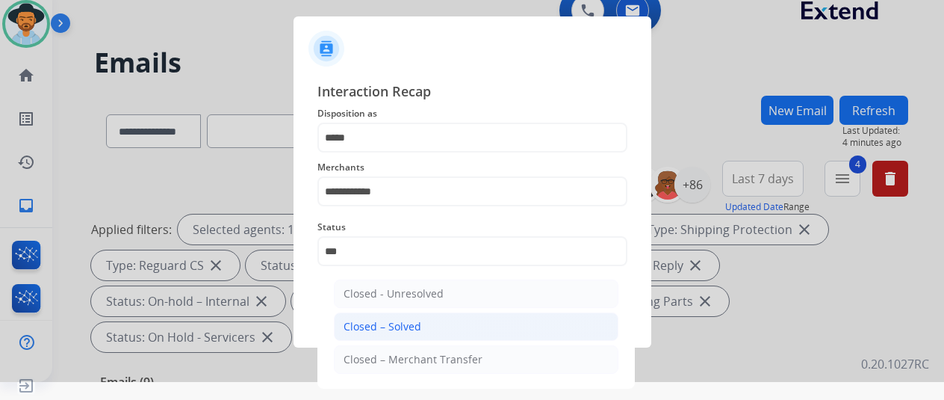
click at [421, 319] on li "Closed – Solved" at bounding box center [476, 326] width 285 height 28
type input "**********"
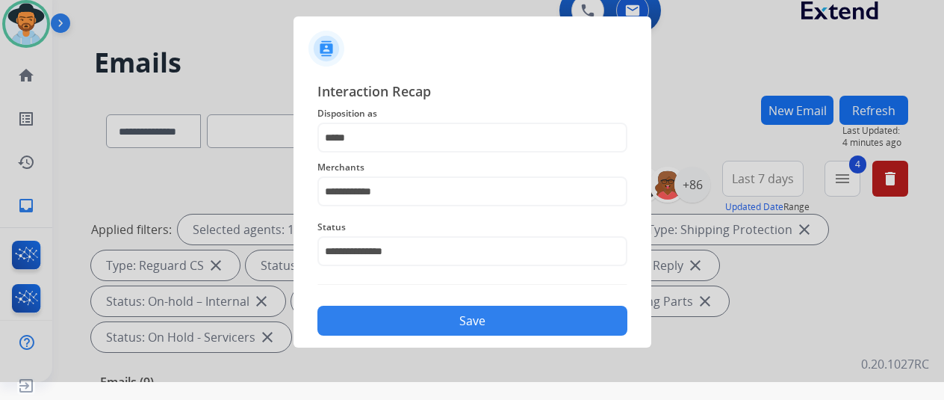
click at [430, 314] on button "Save" at bounding box center [473, 321] width 310 height 30
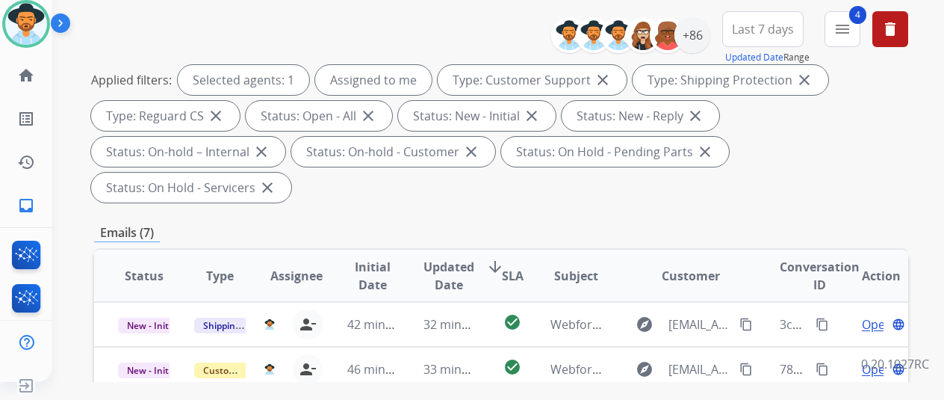
scroll to position [0, 0]
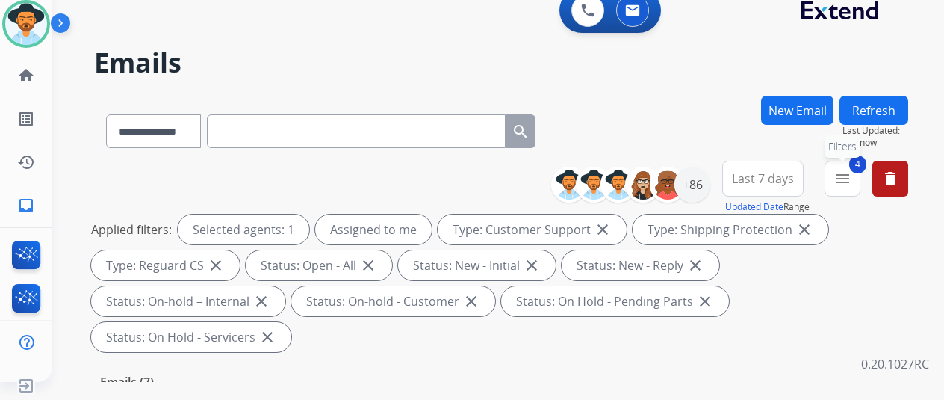
click at [852, 170] on mat-icon "menu" at bounding box center [843, 179] width 18 height 18
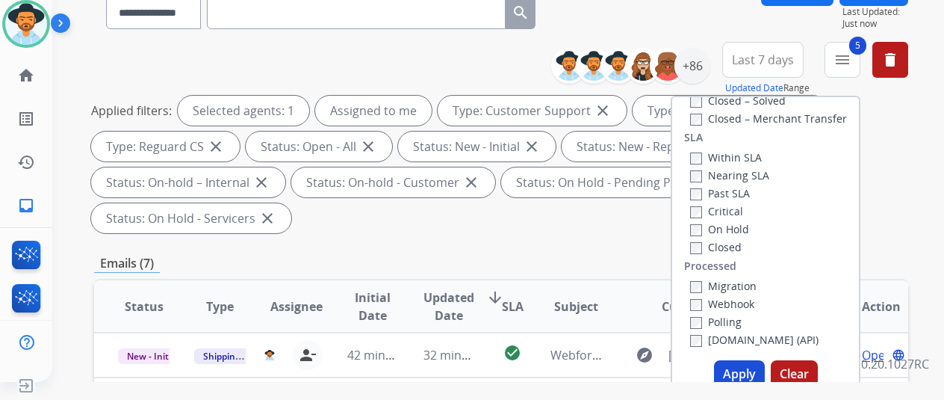
scroll to position [224, 0]
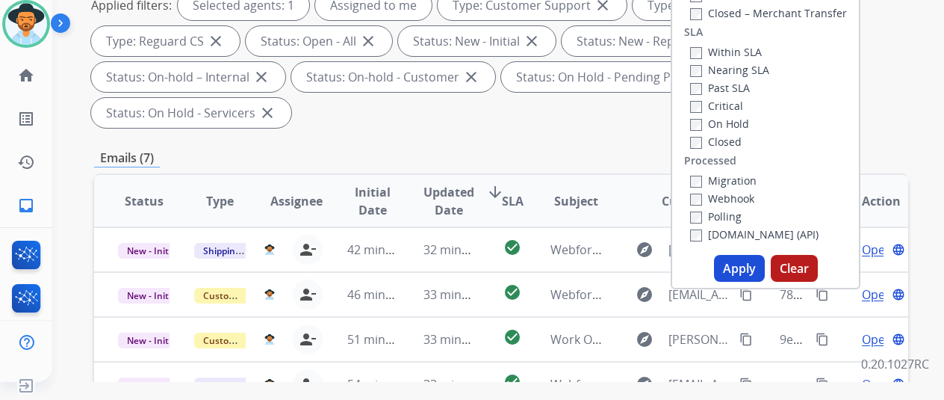
click at [752, 266] on button "Apply" at bounding box center [739, 268] width 51 height 27
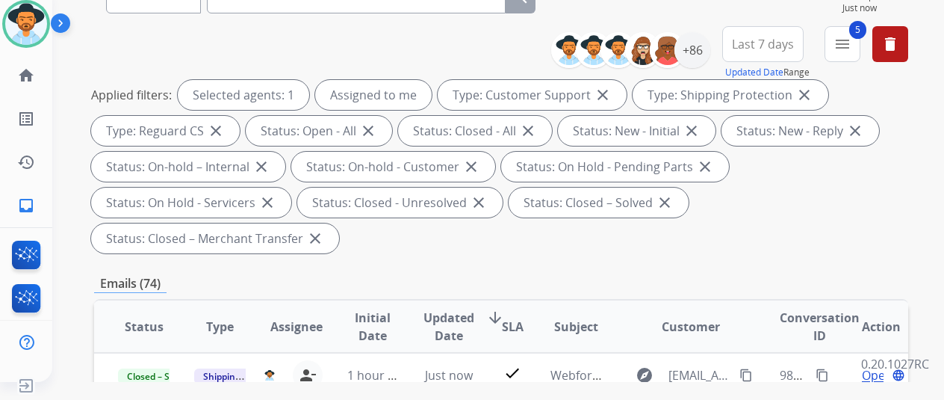
scroll to position [299, 0]
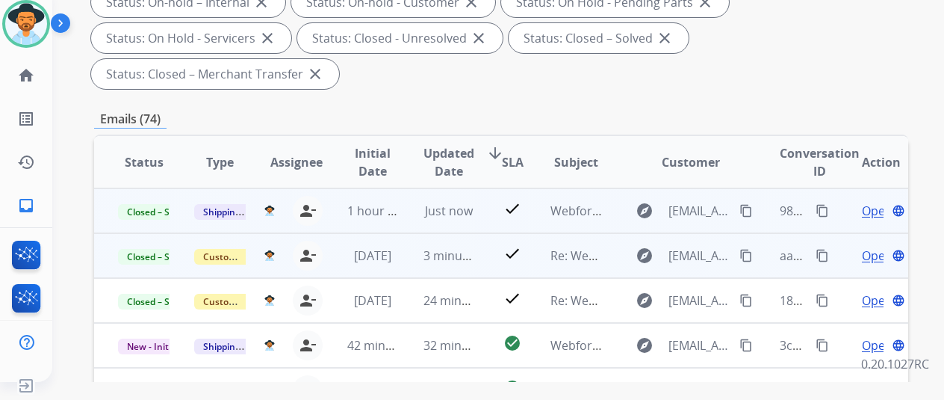
click at [823, 208] on mat-icon "content_copy" at bounding box center [822, 210] width 13 height 13
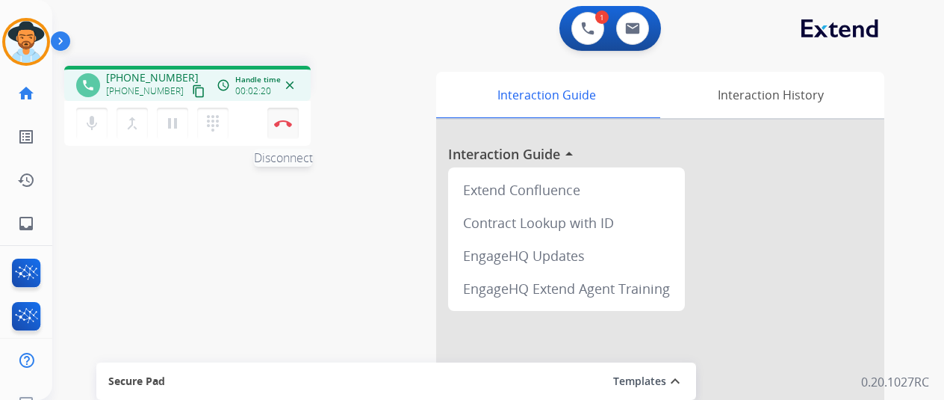
click at [291, 128] on button "Disconnect" at bounding box center [282, 123] width 31 height 31
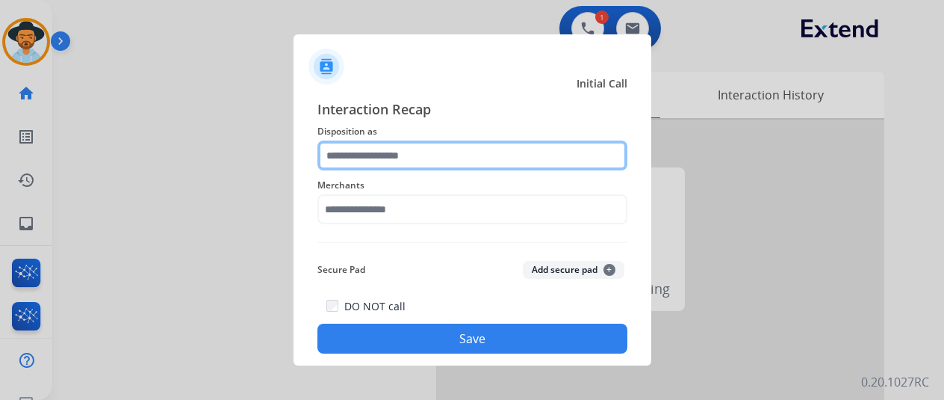
click at [366, 152] on input "text" at bounding box center [473, 155] width 310 height 30
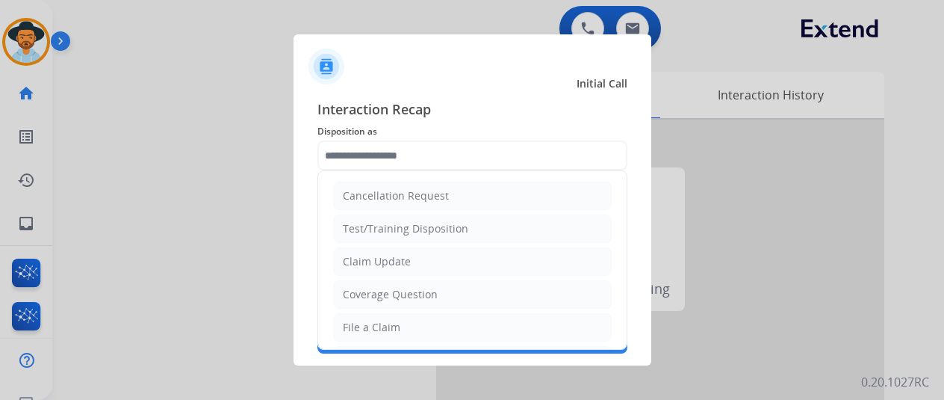
drag, startPoint x: 368, startPoint y: 322, endPoint x: 366, endPoint y: 297, distance: 25.5
click at [370, 320] on div "File a Claim" at bounding box center [372, 327] width 58 height 15
type input "**********"
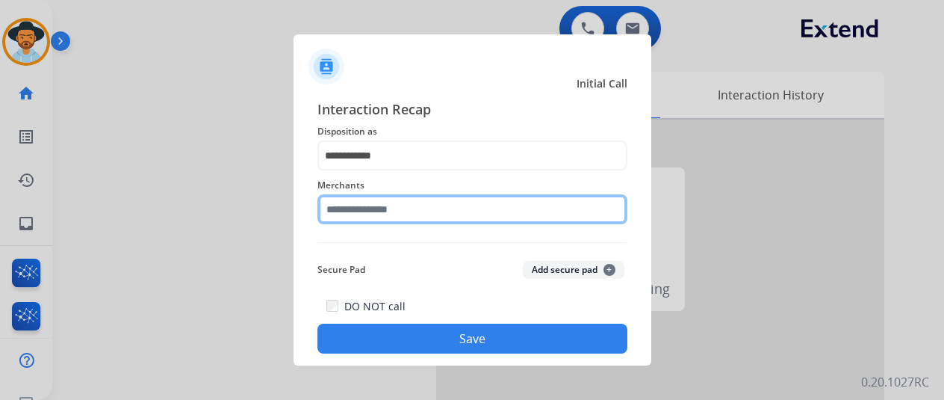
click at [372, 203] on input "text" at bounding box center [473, 209] width 310 height 30
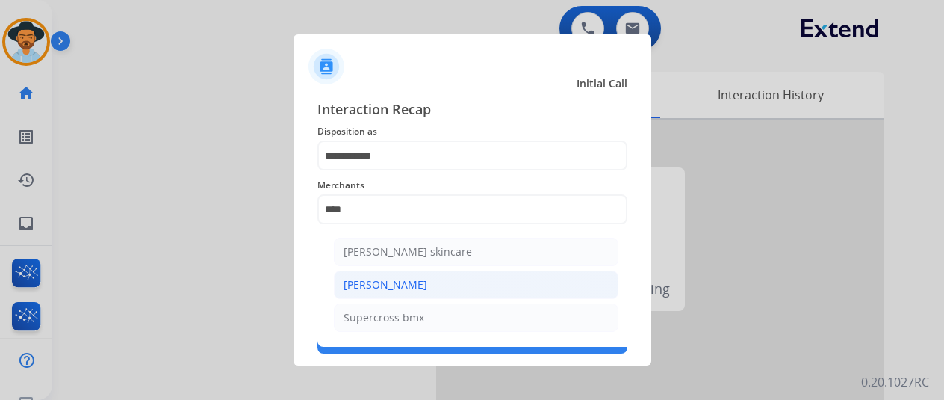
click at [390, 280] on div "[PERSON_NAME]" at bounding box center [386, 284] width 84 height 15
type input "**********"
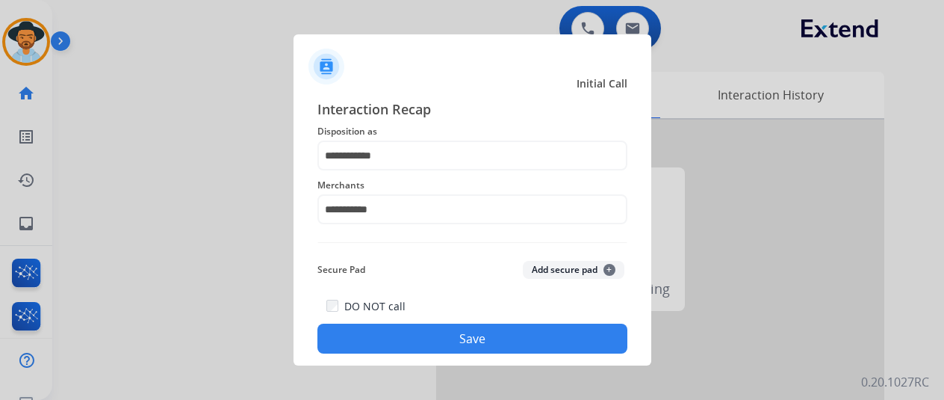
click at [453, 331] on button "Save" at bounding box center [473, 338] width 310 height 30
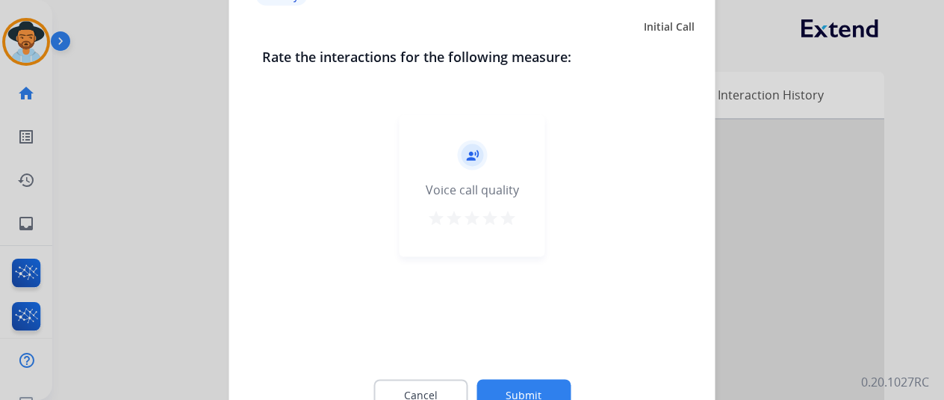
click at [523, 385] on button "Submit" at bounding box center [524, 394] width 94 height 31
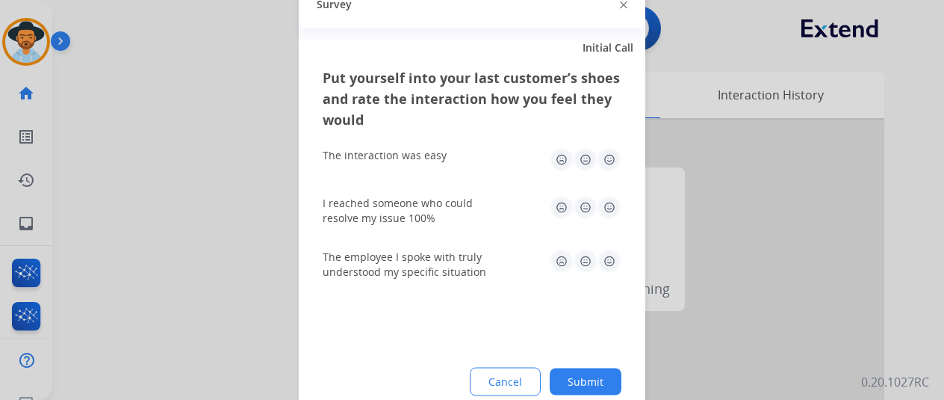
click at [611, 377] on button "Submit" at bounding box center [586, 381] width 72 height 27
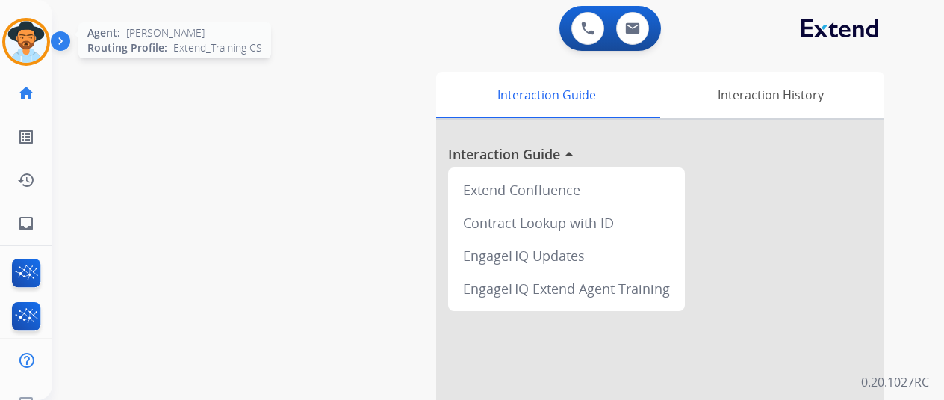
click at [28, 40] on img at bounding box center [26, 42] width 42 height 42
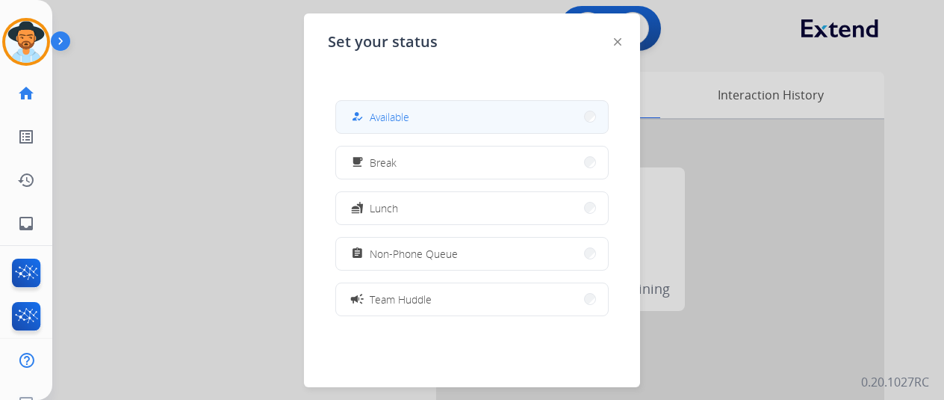
click at [403, 120] on span "Available" at bounding box center [390, 117] width 40 height 16
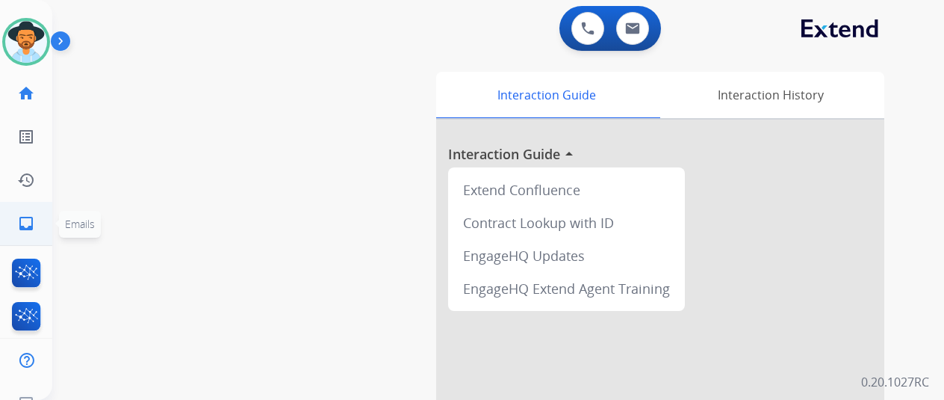
click at [24, 222] on mat-icon "inbox" at bounding box center [26, 223] width 18 height 18
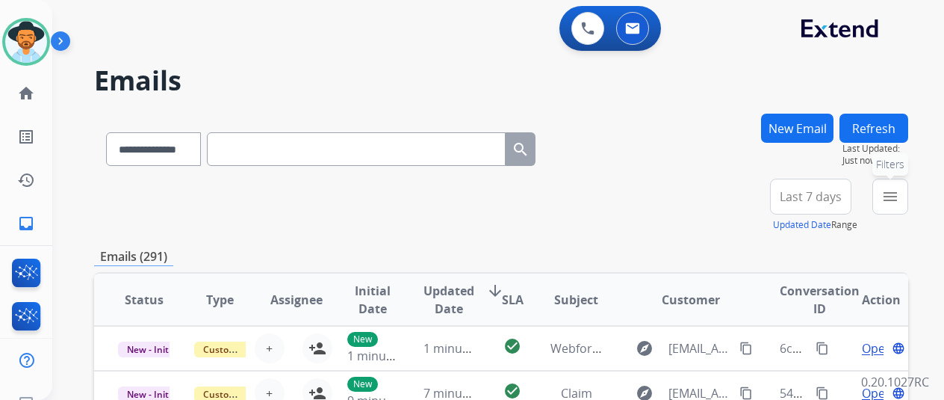
click at [899, 193] on mat-icon "menu" at bounding box center [891, 197] width 18 height 18
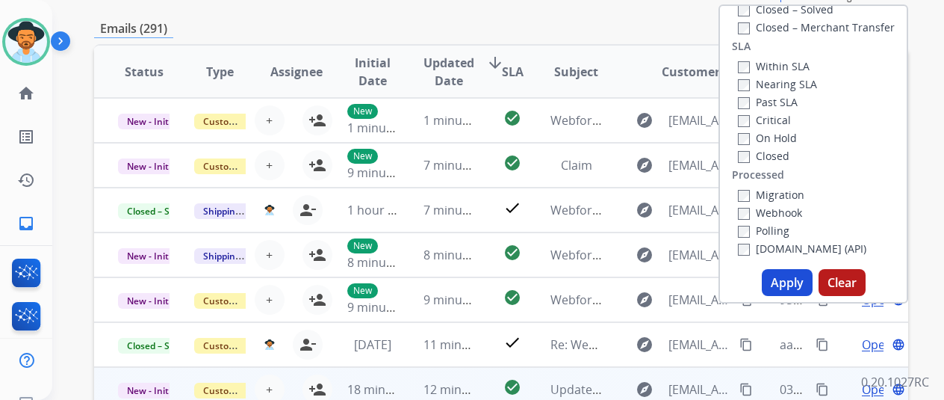
scroll to position [299, 0]
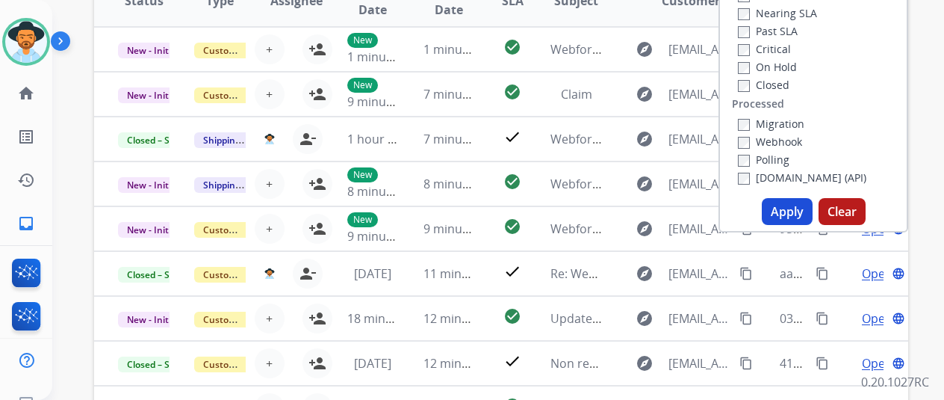
click at [801, 208] on button "Apply" at bounding box center [787, 211] width 51 height 27
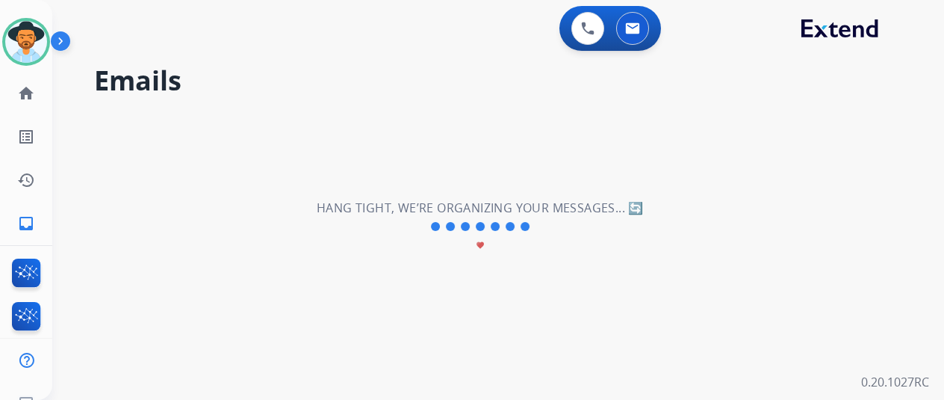
scroll to position [0, 0]
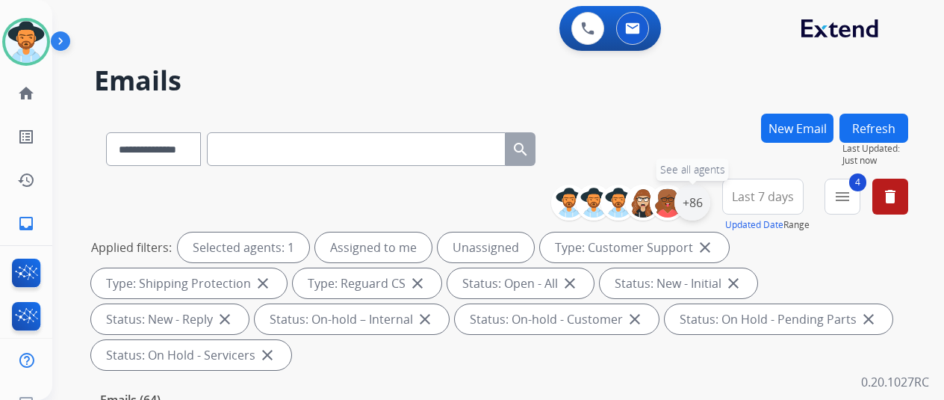
click at [707, 192] on div "+86" at bounding box center [693, 203] width 36 height 36
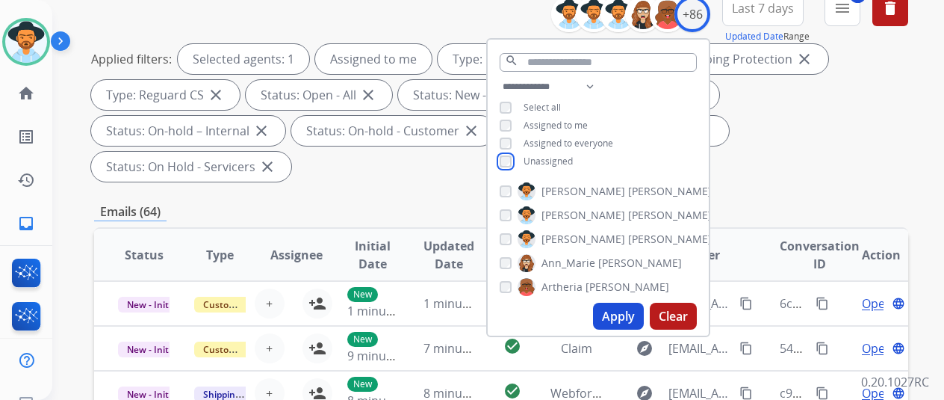
scroll to position [224, 0]
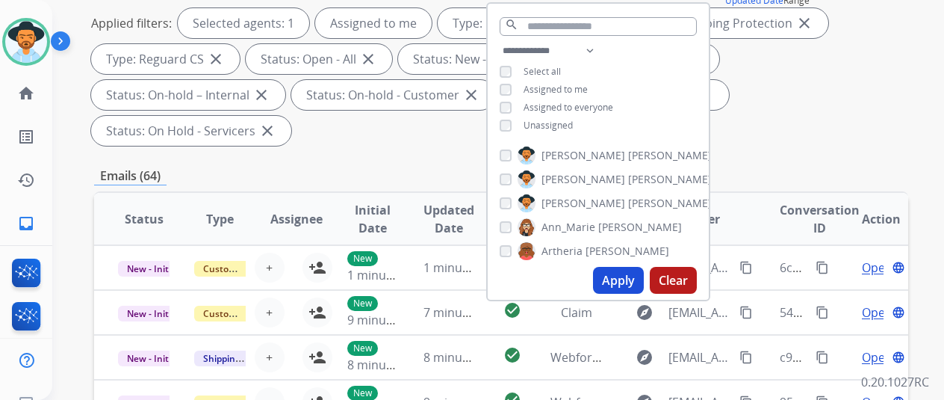
click at [625, 282] on button "Apply" at bounding box center [618, 280] width 51 height 27
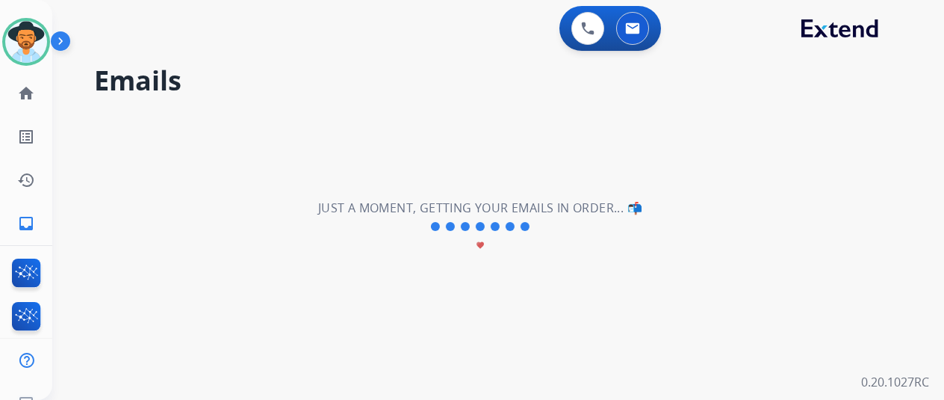
scroll to position [0, 0]
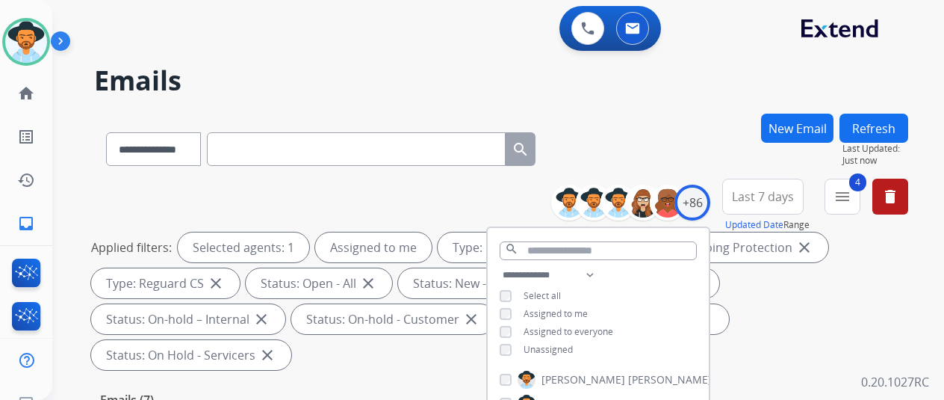
click at [696, 138] on div "**********" at bounding box center [501, 146] width 814 height 65
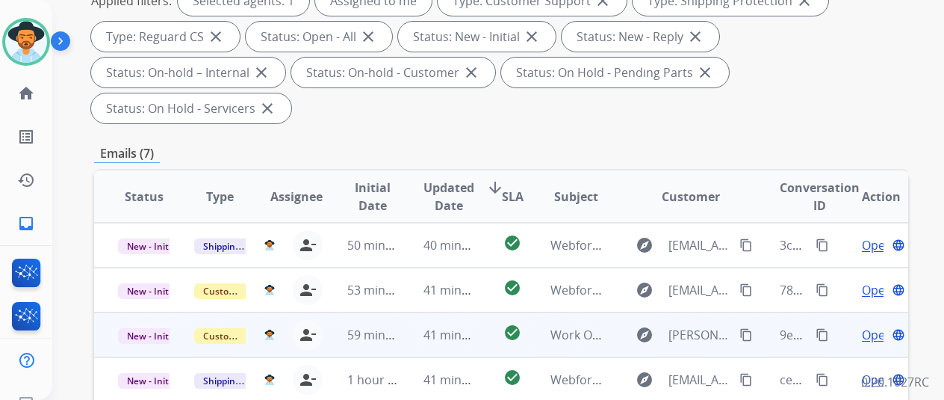
scroll to position [471, 0]
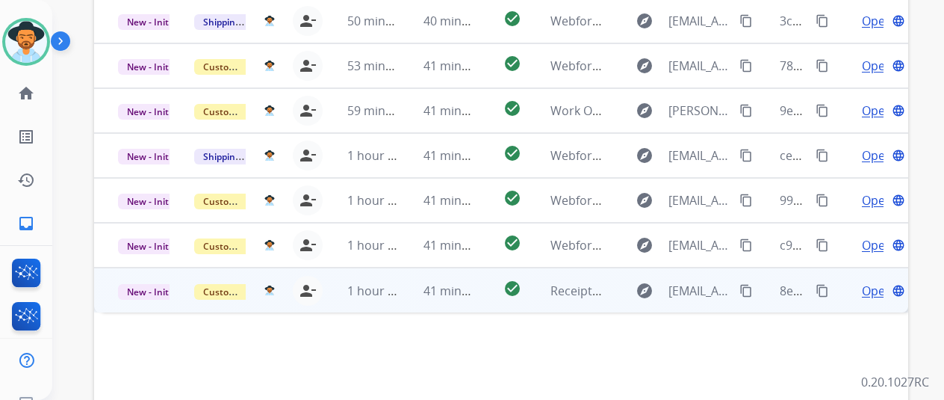
click at [870, 282] on span "Open" at bounding box center [877, 291] width 31 height 18
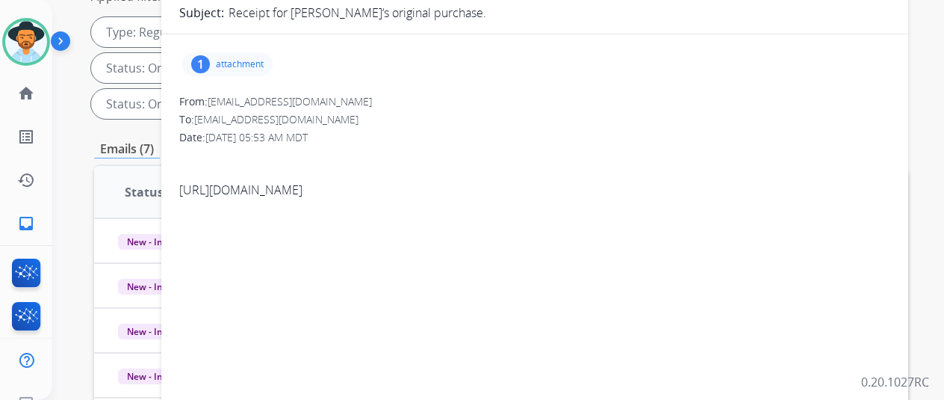
scroll to position [247, 0]
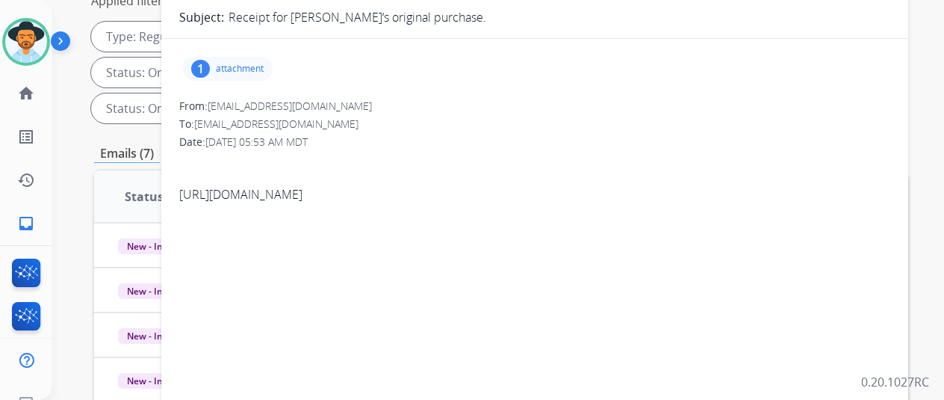
click at [209, 64] on div "1" at bounding box center [200, 69] width 19 height 18
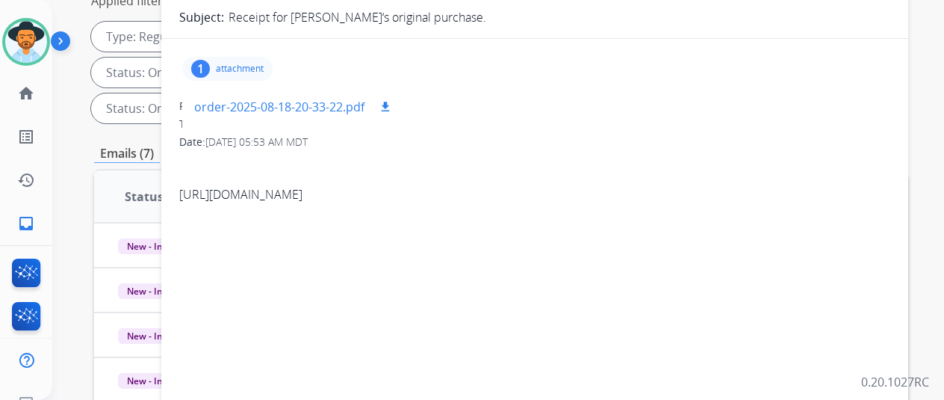
click at [213, 103] on p "order-2025-08-18-20-33-22.pdf" at bounding box center [279, 107] width 170 height 18
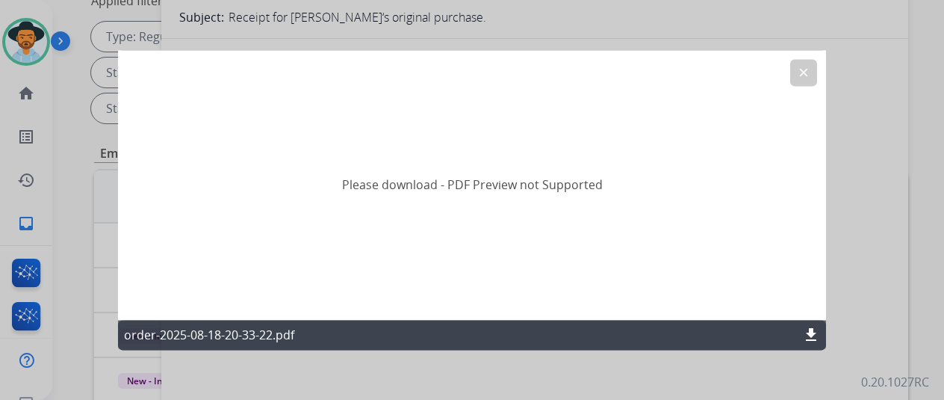
click at [805, 70] on mat-icon "clear" at bounding box center [803, 72] width 13 height 13
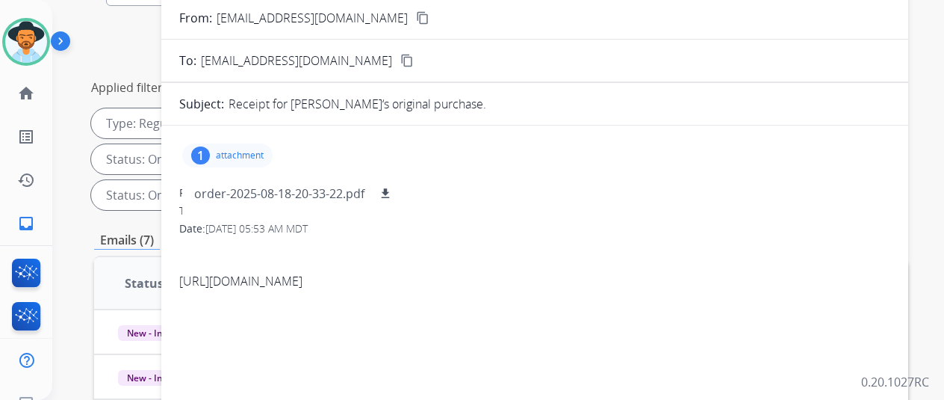
scroll to position [0, 0]
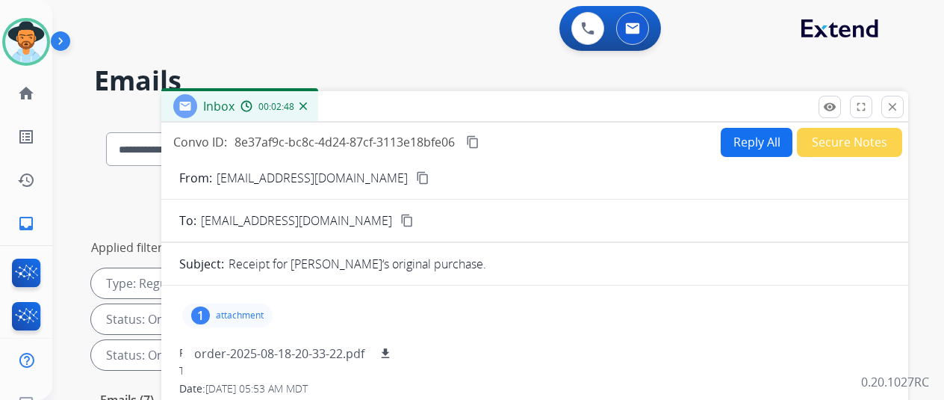
click at [318, 105] on div "Inbox 00:02:48" at bounding box center [239, 106] width 157 height 30
click at [307, 102] on img at bounding box center [303, 105] width 7 height 7
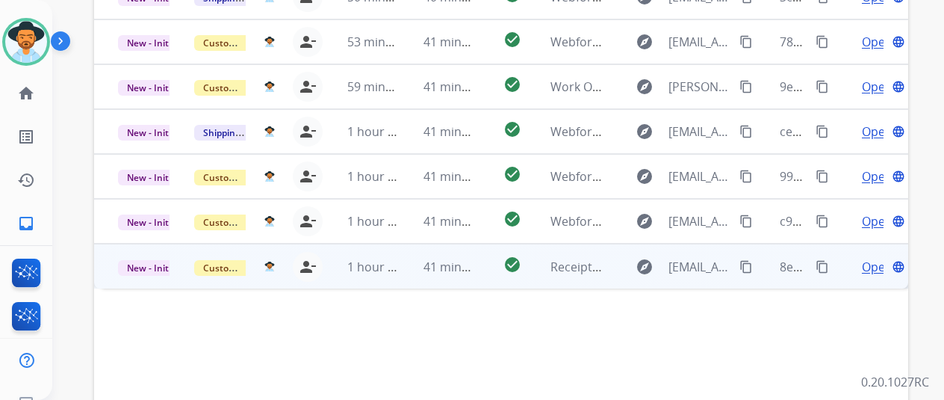
scroll to position [471, 0]
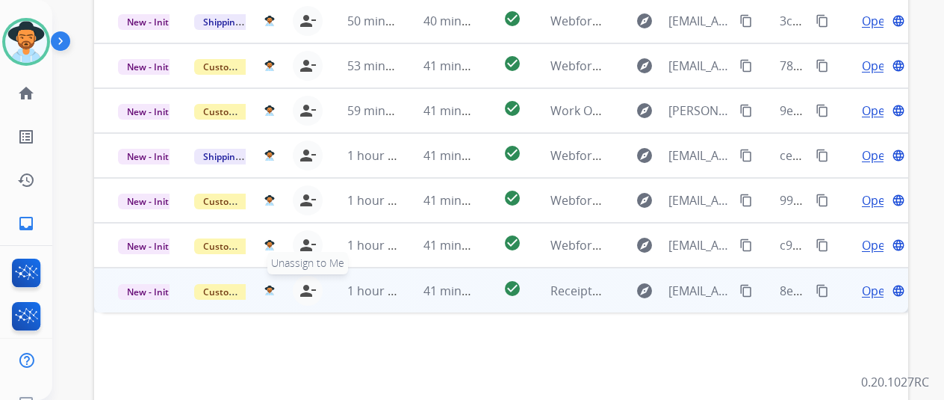
click at [306, 282] on mat-icon "person_remove" at bounding box center [308, 291] width 18 height 18
click at [868, 282] on span "Open" at bounding box center [877, 291] width 31 height 18
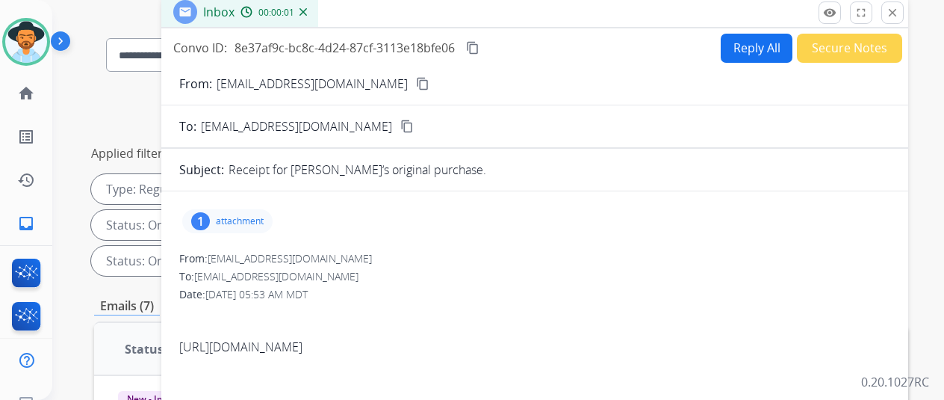
scroll to position [0, 0]
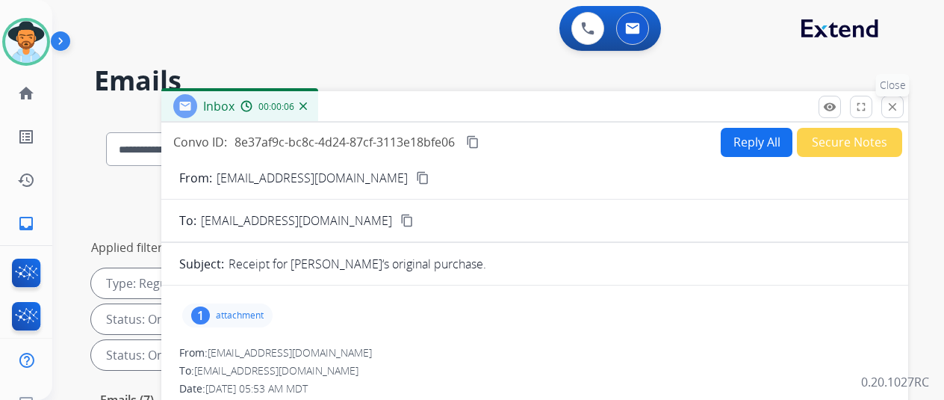
click at [899, 105] on mat-icon "close" at bounding box center [892, 106] width 13 height 13
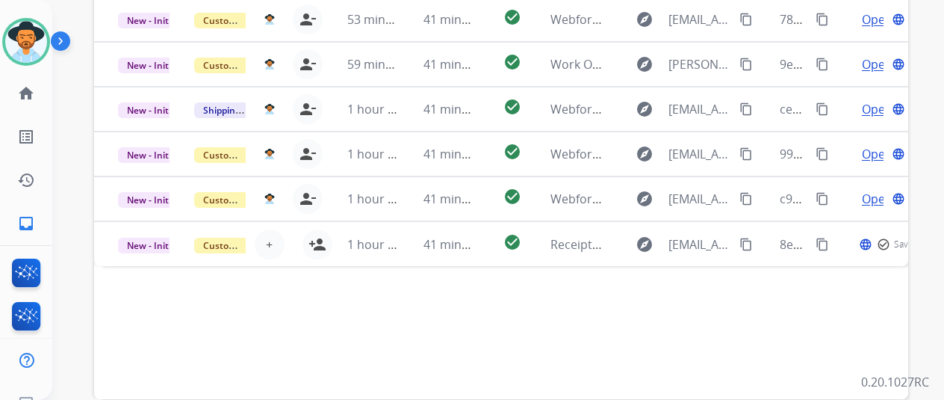
scroll to position [523, 0]
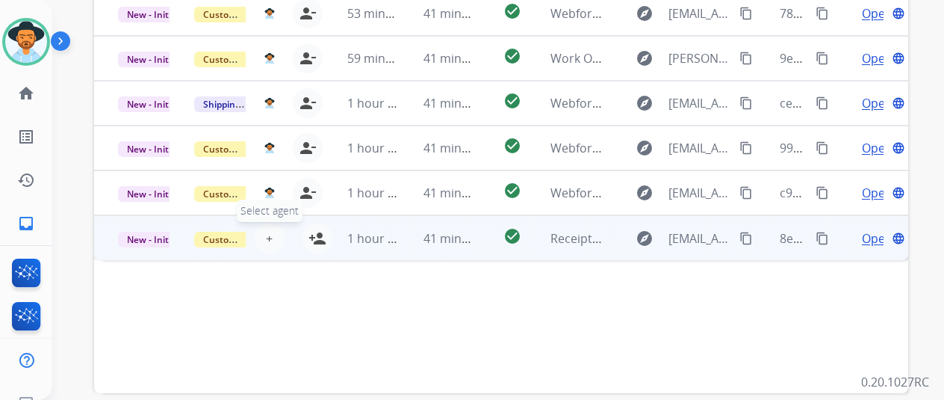
click at [267, 229] on span "+" at bounding box center [269, 238] width 7 height 18
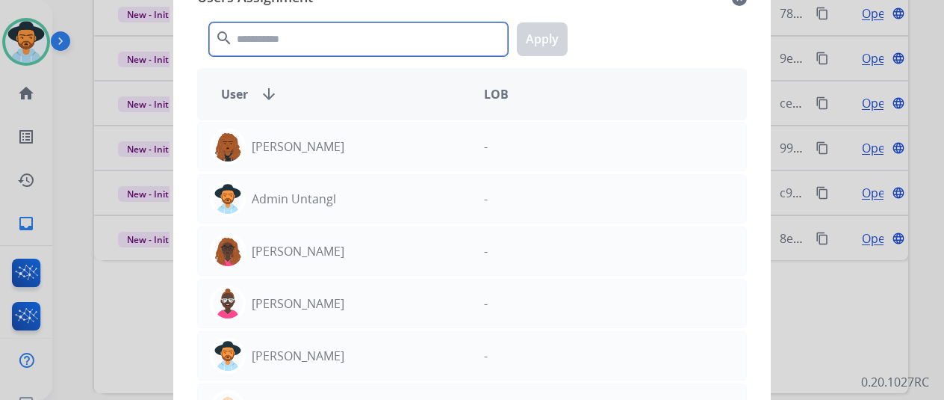
click at [269, 43] on input "text" at bounding box center [358, 39] width 299 height 34
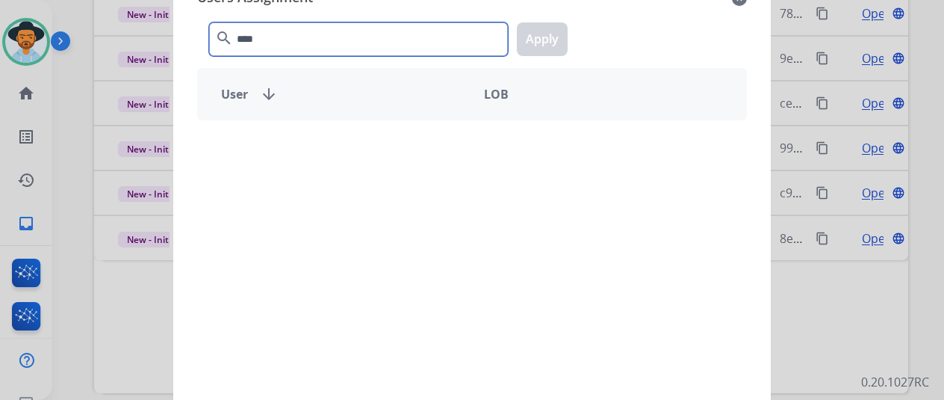
type input "****"
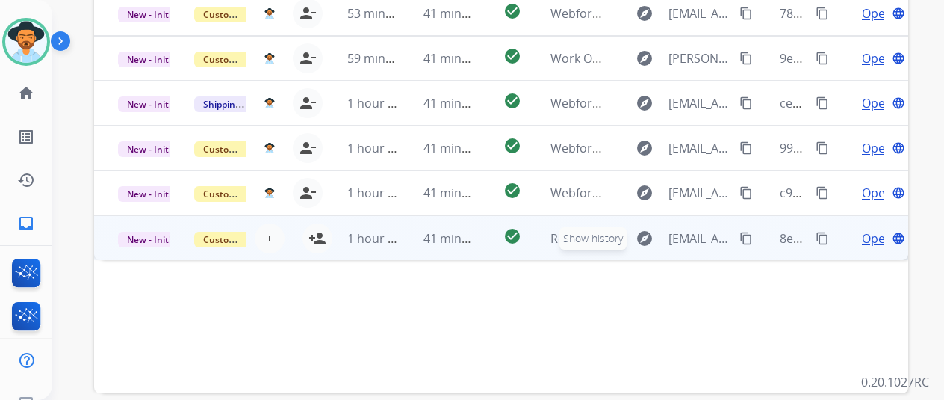
click at [643, 229] on mat-icon "explore" at bounding box center [645, 238] width 18 height 18
type input "**********"
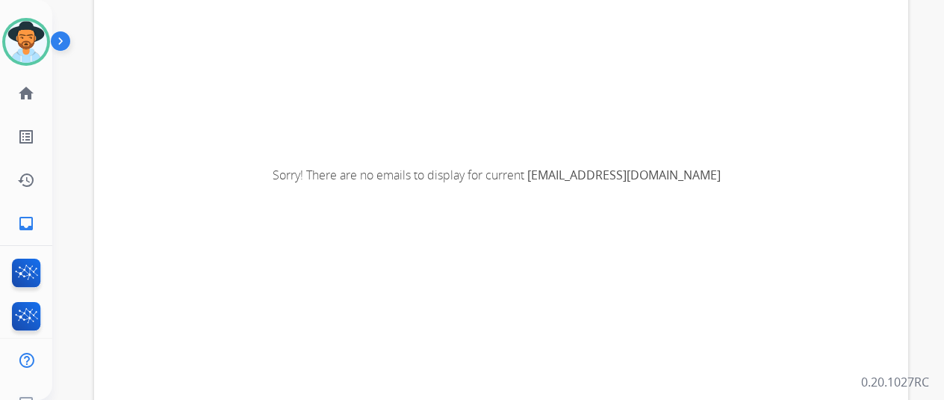
scroll to position [0, 0]
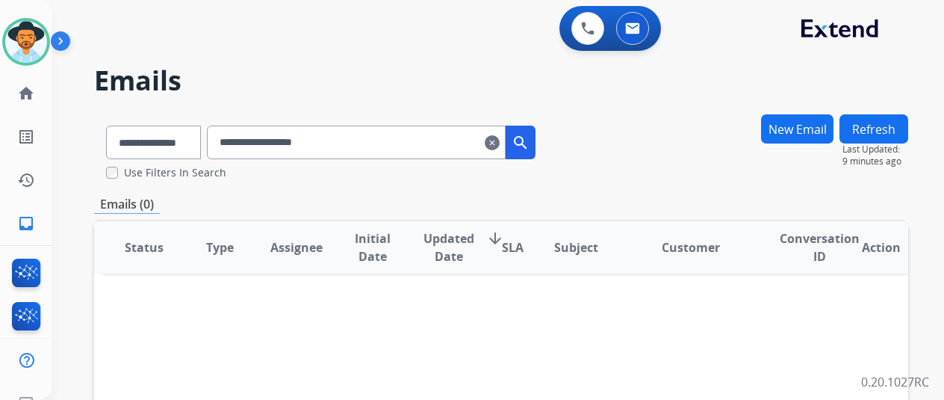
click at [500, 145] on mat-icon "clear" at bounding box center [492, 143] width 15 height 18
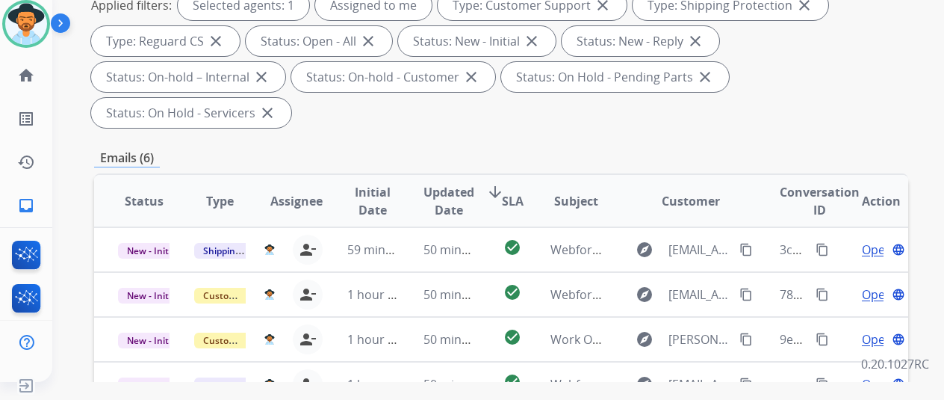
scroll to position [374, 0]
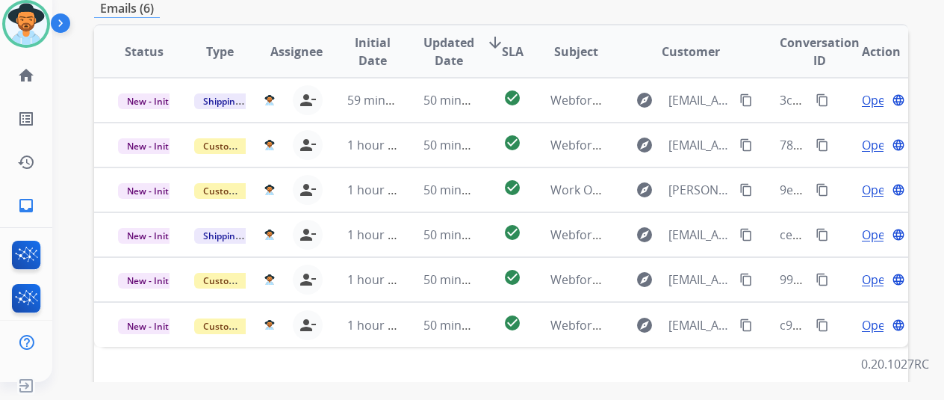
click at [469, 372] on div "Status Type Assignee Initial Date Updated Date arrow_downward SLA Subject Custo…" at bounding box center [501, 274] width 814 height 501
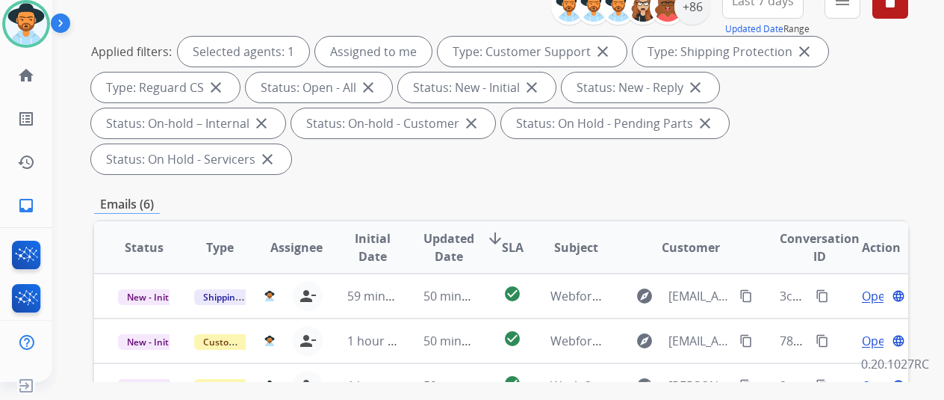
scroll to position [75, 0]
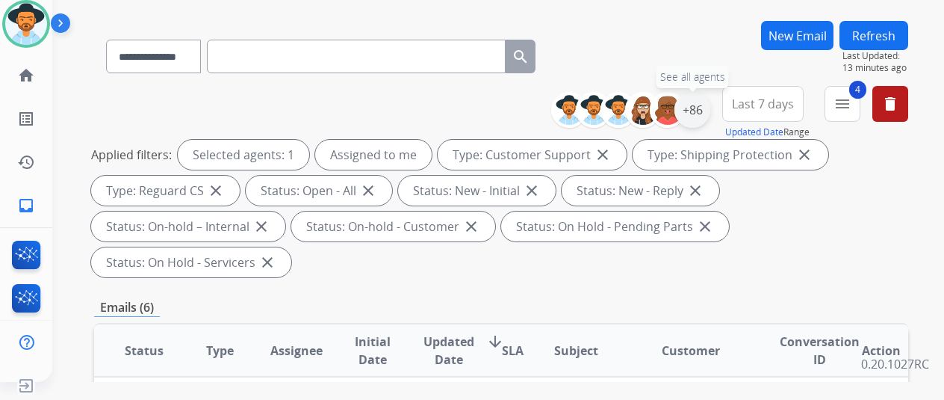
click at [706, 113] on div "+86" at bounding box center [693, 110] width 36 height 36
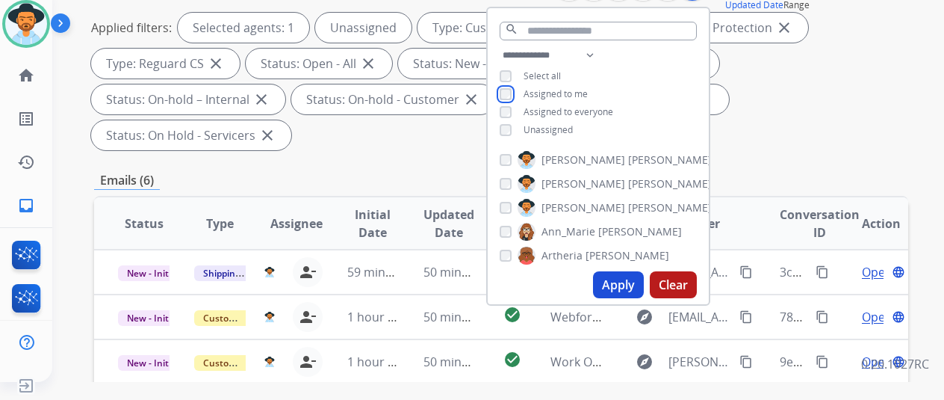
scroll to position [374, 0]
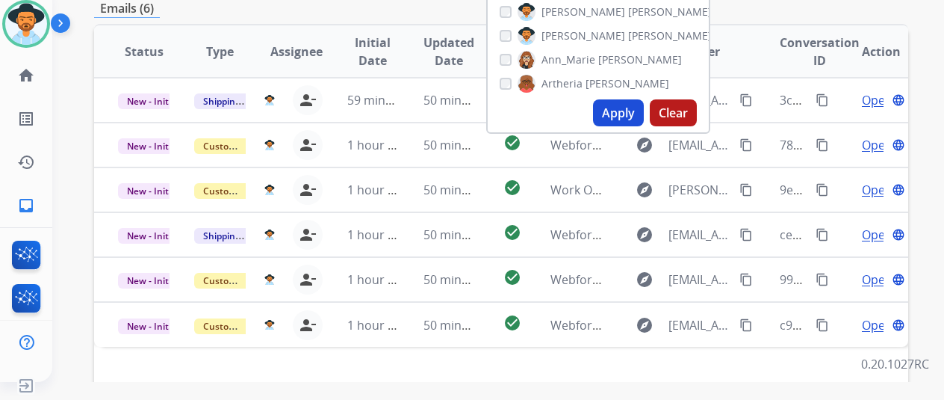
click at [639, 113] on button "Apply" at bounding box center [618, 112] width 51 height 27
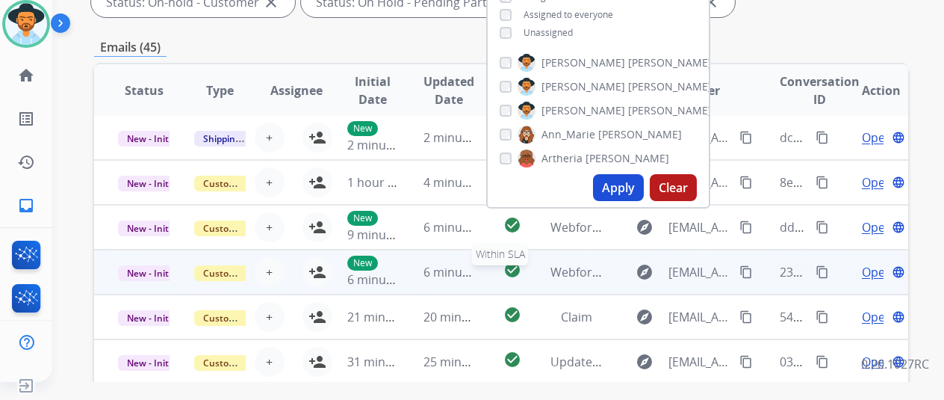
scroll to position [545, 0]
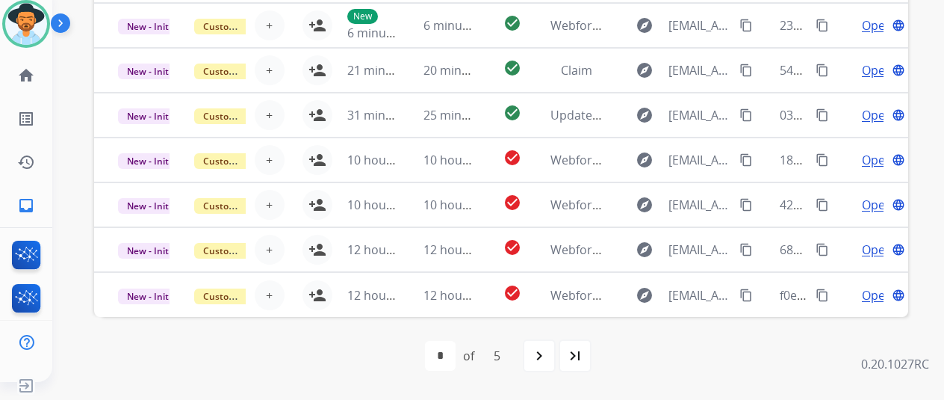
click at [584, 352] on mat-icon "last_page" at bounding box center [575, 356] width 18 height 18
select select "*"
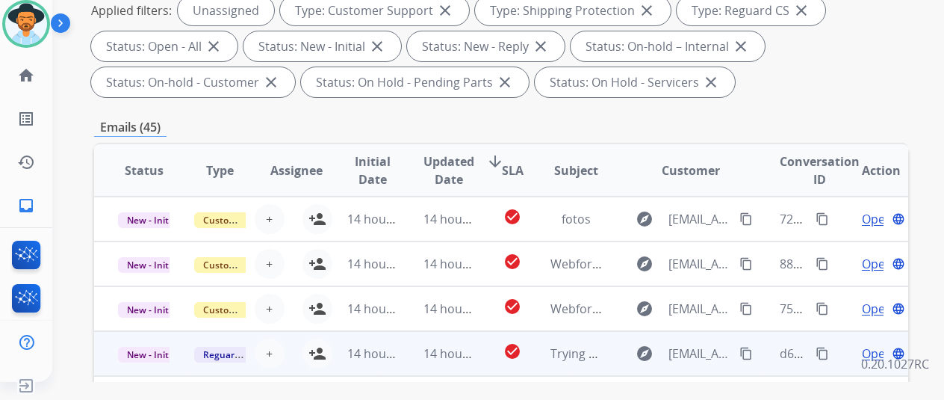
scroll to position [299, 0]
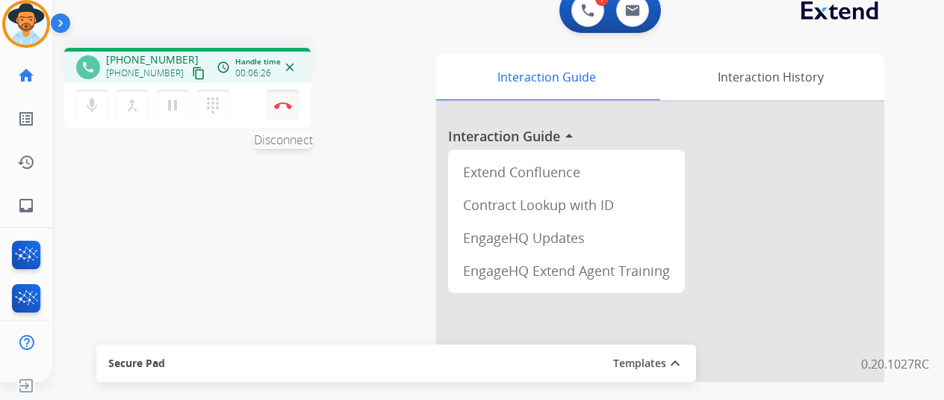
click at [279, 96] on button "Disconnect" at bounding box center [282, 105] width 31 height 31
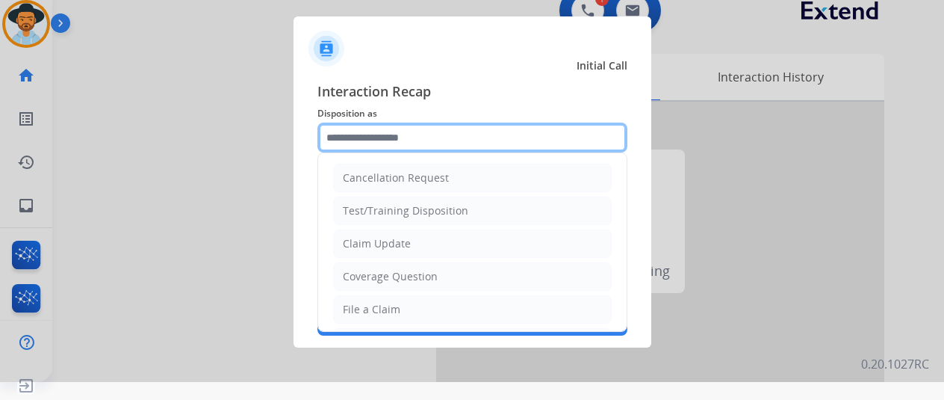
click at [368, 132] on input "text" at bounding box center [473, 138] width 310 height 30
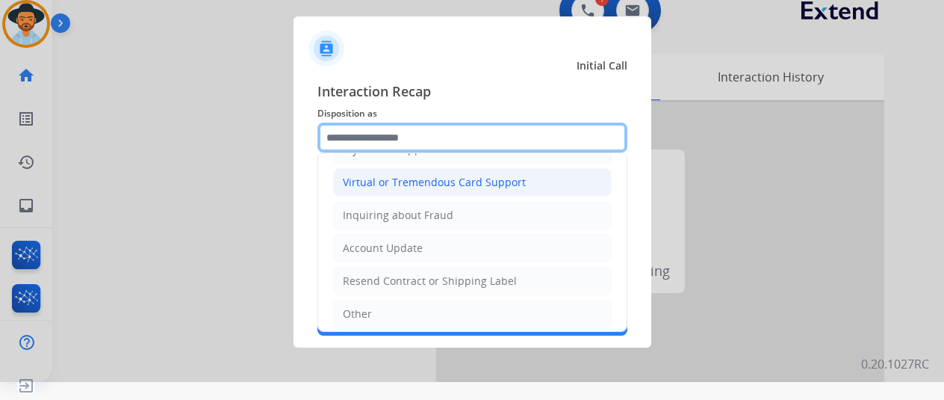
scroll to position [224, 0]
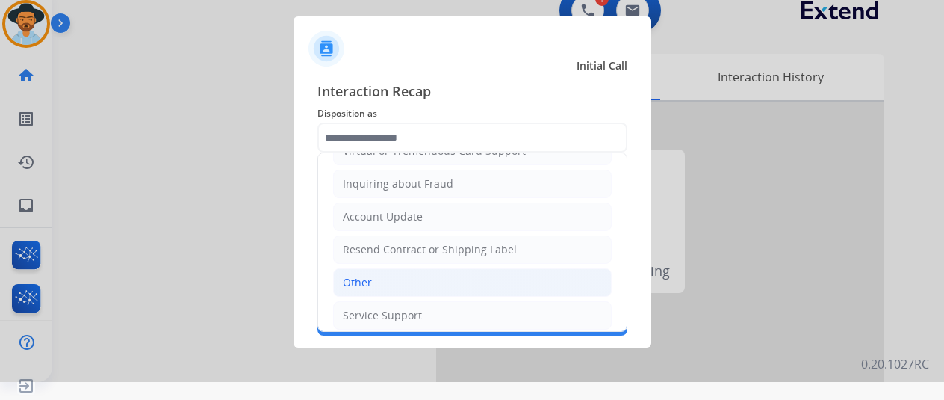
click at [366, 275] on div "Other" at bounding box center [357, 282] width 29 height 15
type input "*****"
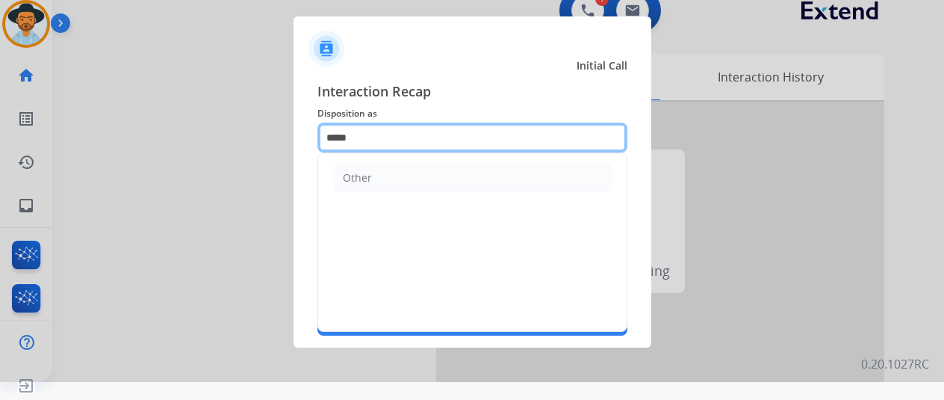
click at [368, 132] on input "*****" at bounding box center [473, 138] width 310 height 30
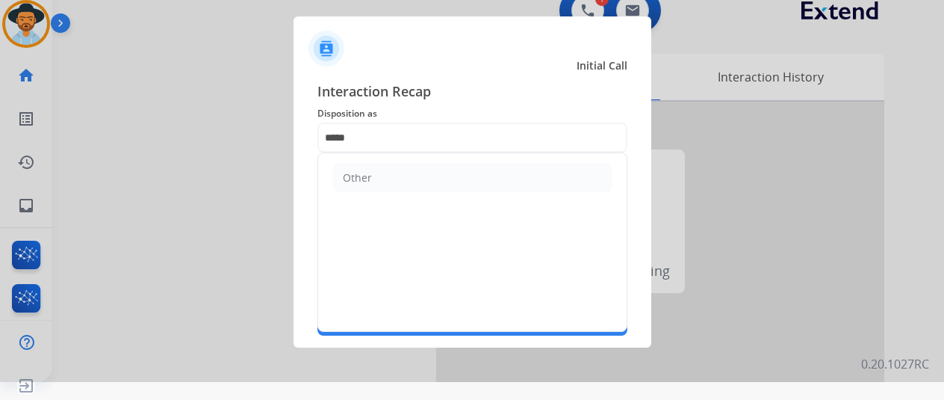
click at [373, 179] on li "Other" at bounding box center [472, 178] width 279 height 28
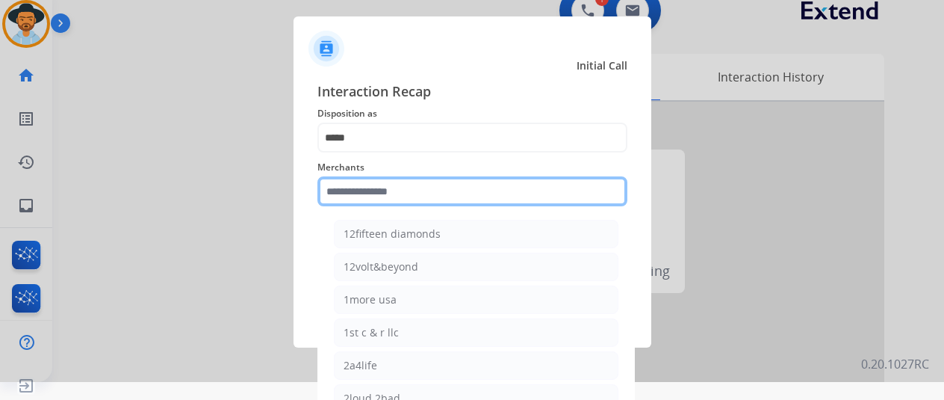
click at [384, 193] on input "text" at bounding box center [473, 191] width 310 height 30
type input "*"
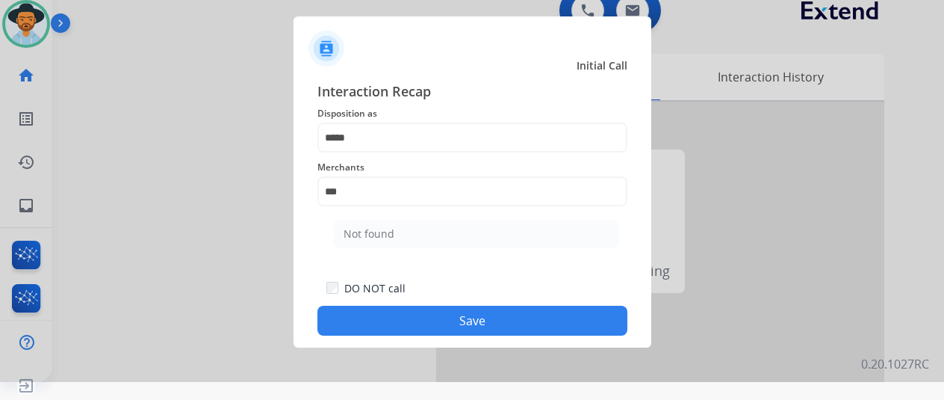
click at [374, 235] on div "Not found" at bounding box center [369, 233] width 51 height 15
type input "*********"
click at [465, 326] on button "Save" at bounding box center [473, 321] width 310 height 30
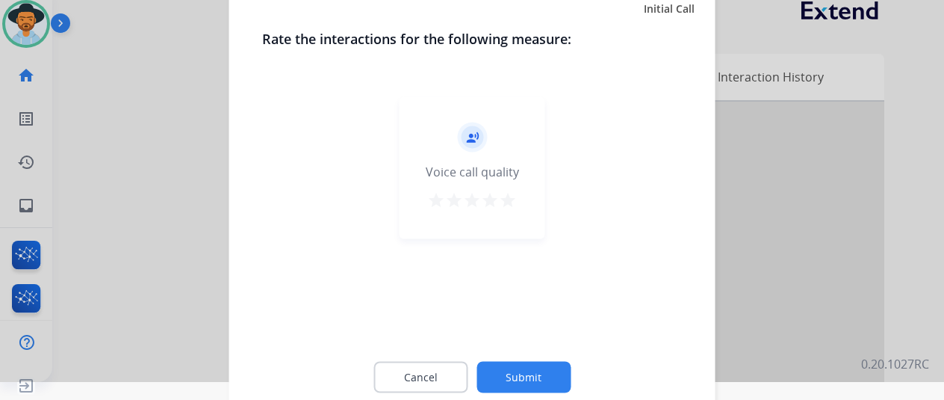
click at [527, 368] on button "Submit" at bounding box center [524, 376] width 94 height 31
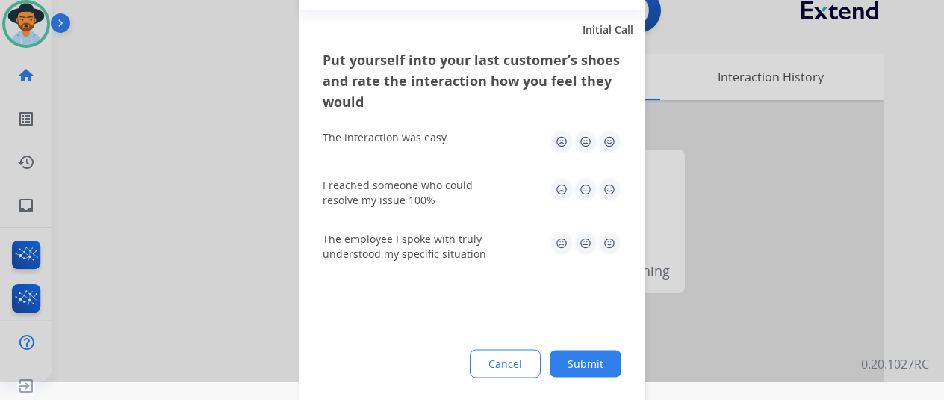
click at [595, 358] on button "Submit" at bounding box center [586, 363] width 72 height 27
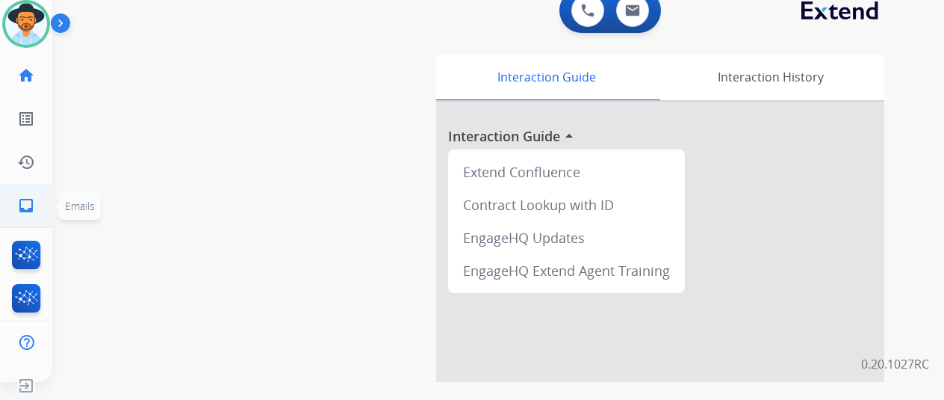
click at [25, 204] on mat-icon "inbox" at bounding box center [26, 205] width 18 height 18
select select "**********"
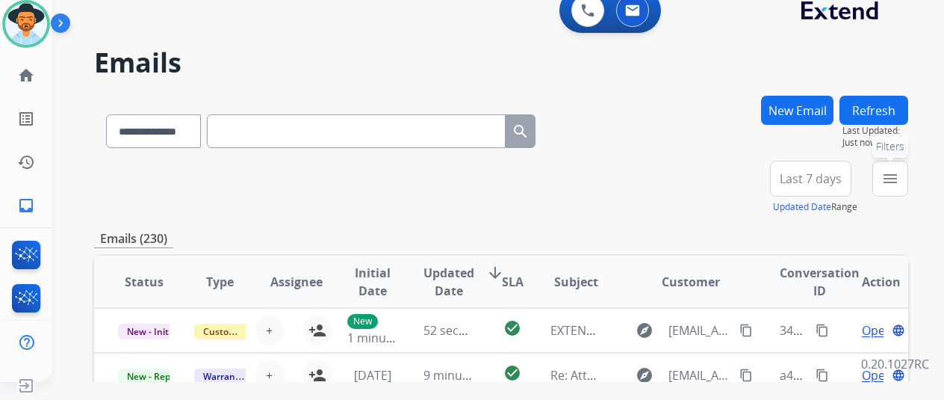
click at [908, 176] on button "menu Filters" at bounding box center [891, 179] width 36 height 36
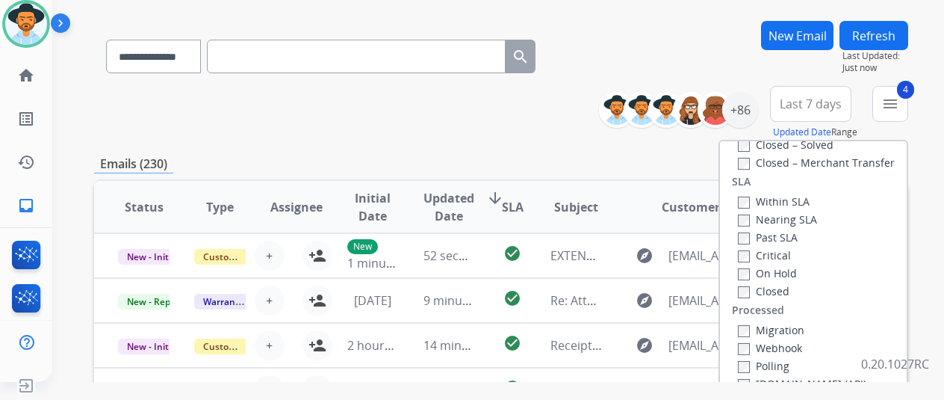
scroll to position [299, 0]
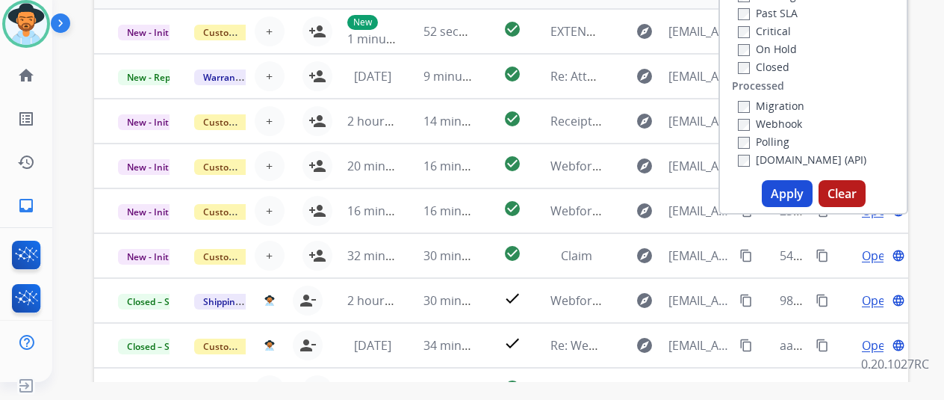
click at [784, 189] on button "Apply" at bounding box center [787, 193] width 51 height 27
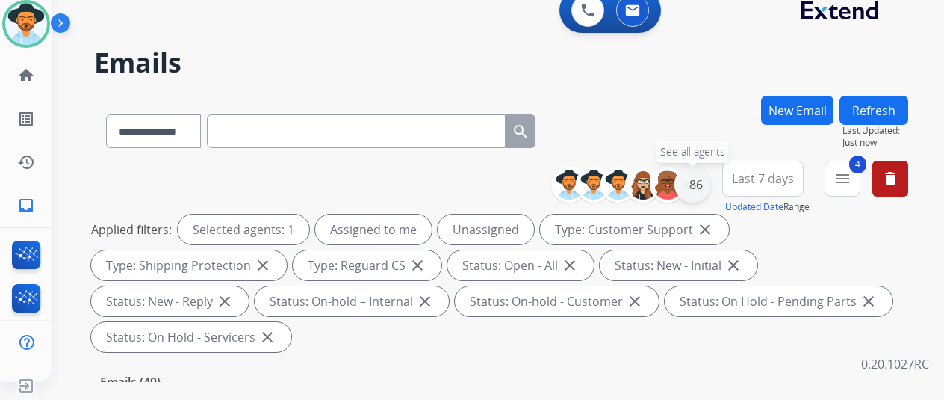
click at [710, 181] on div "+86" at bounding box center [693, 185] width 36 height 36
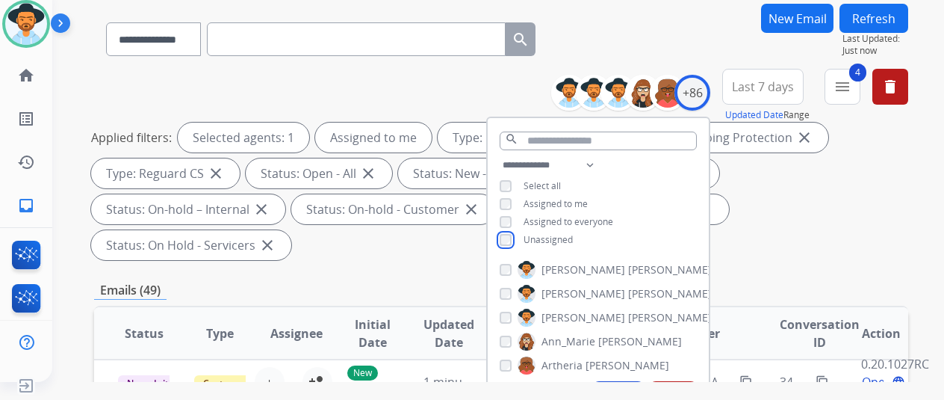
scroll to position [224, 0]
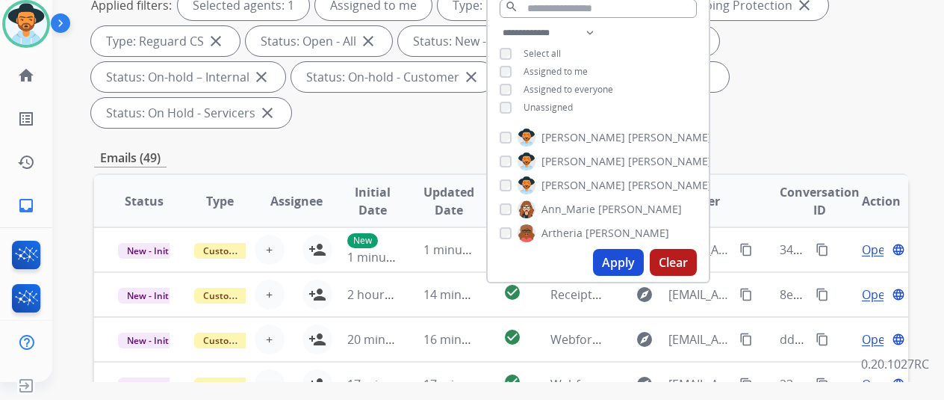
click at [610, 264] on button "Apply" at bounding box center [618, 262] width 51 height 27
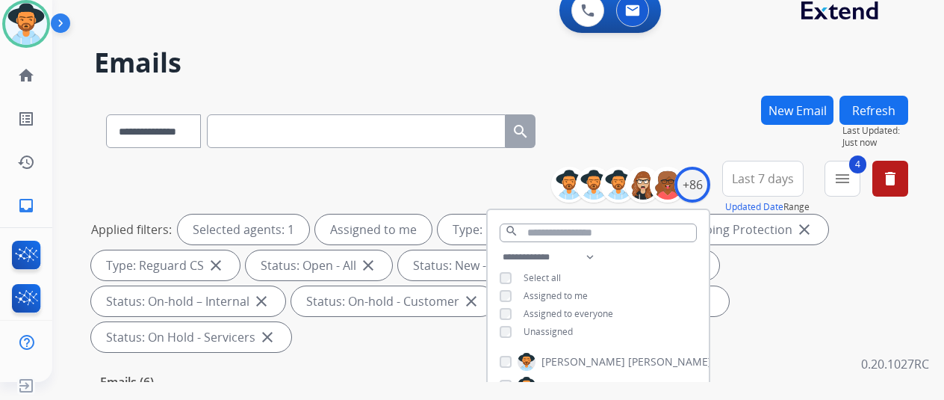
click at [707, 116] on div "**********" at bounding box center [501, 128] width 814 height 65
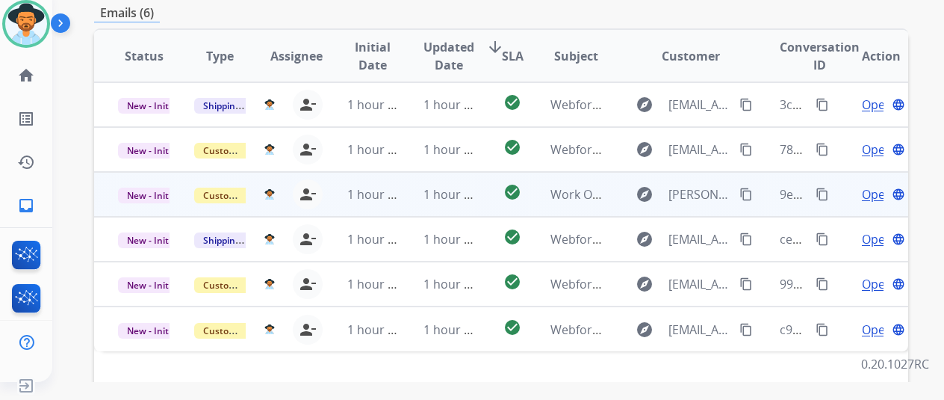
scroll to position [374, 0]
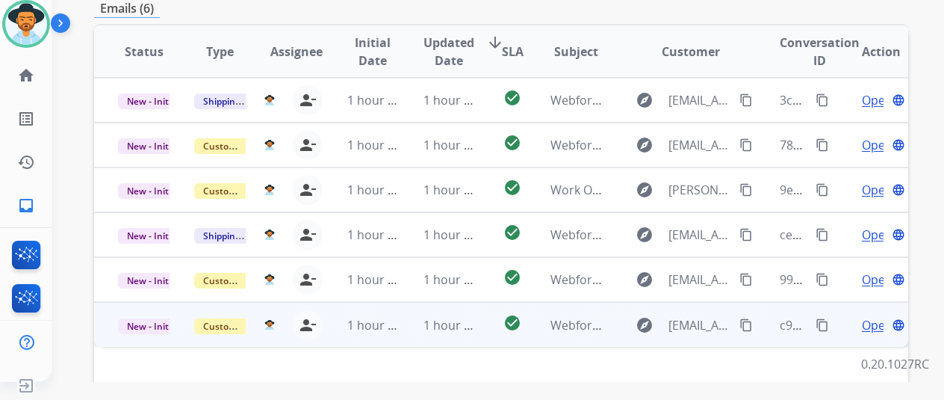
click at [870, 316] on span "Open" at bounding box center [877, 325] width 31 height 18
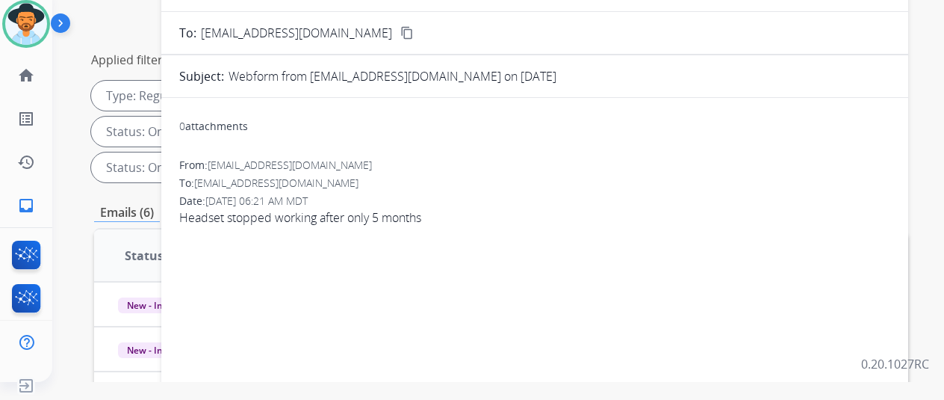
scroll to position [75, 0]
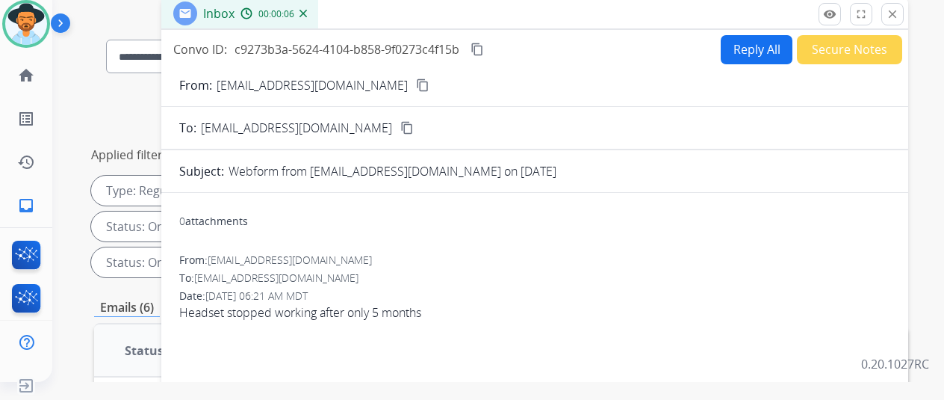
click at [416, 81] on mat-icon "content_copy" at bounding box center [422, 84] width 13 height 13
click at [753, 39] on button "Reply All" at bounding box center [757, 49] width 72 height 29
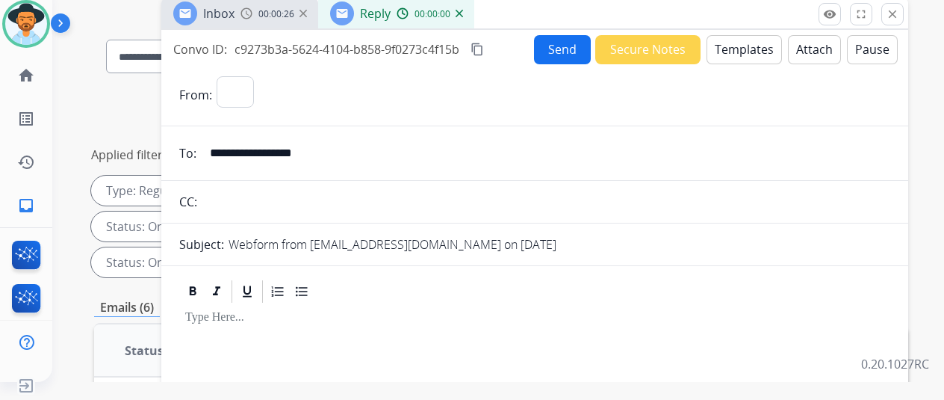
select select "**********"
click at [750, 49] on button "Templates" at bounding box center [744, 49] width 75 height 29
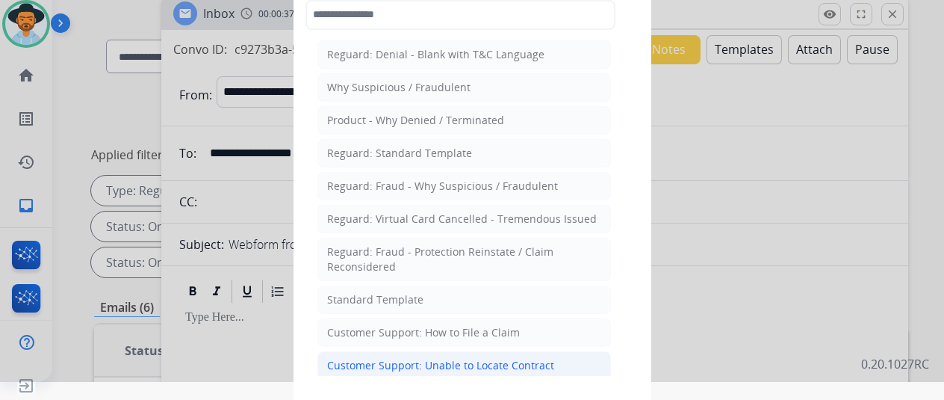
click at [361, 364] on div "Customer Support: Unable to Locate Contract" at bounding box center [440, 365] width 227 height 15
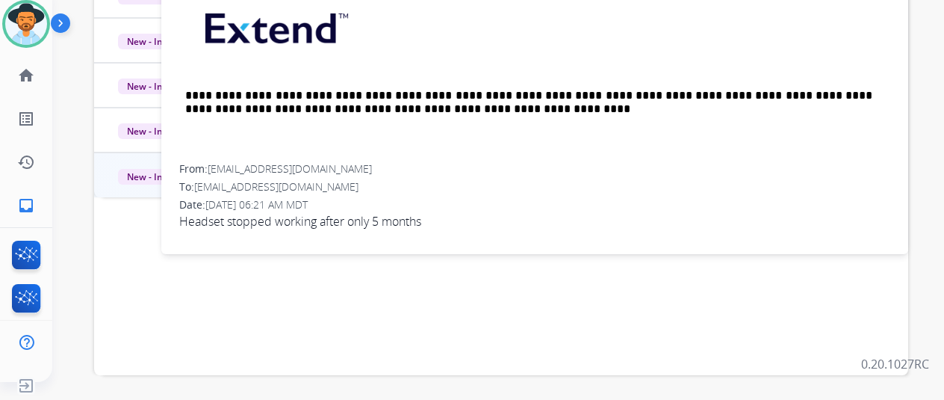
scroll to position [149, 0]
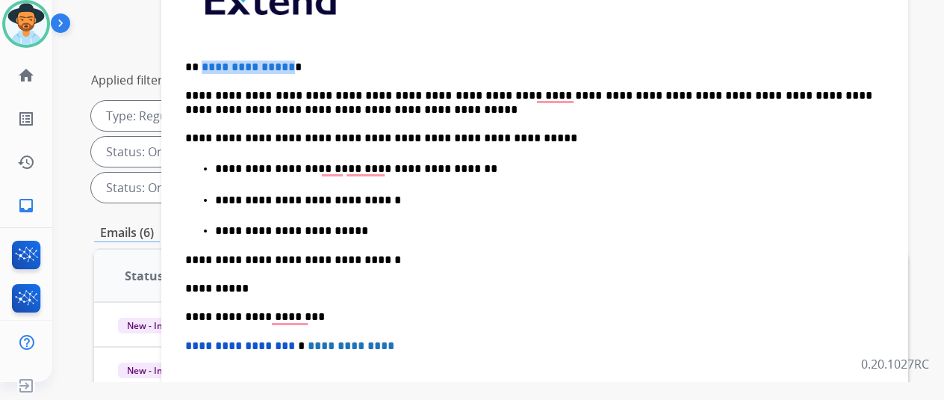
drag, startPoint x: 297, startPoint y: 40, endPoint x: 212, endPoint y: 38, distance: 85.2
click at [212, 61] on span "**********" at bounding box center [248, 66] width 93 height 11
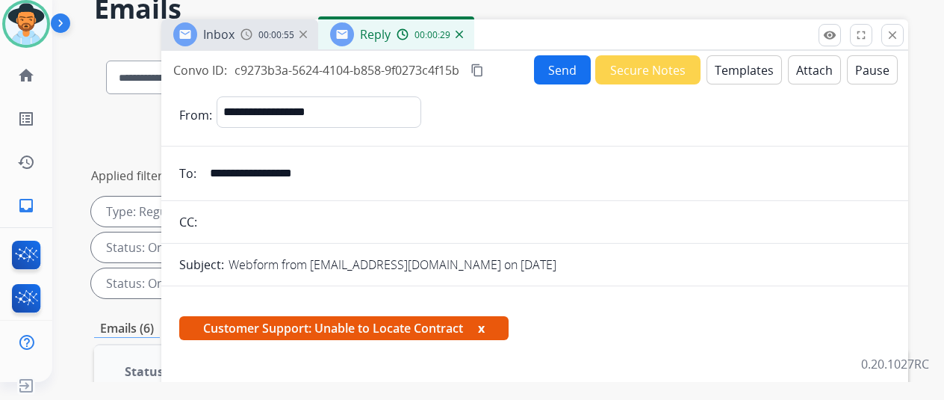
scroll to position [0, 0]
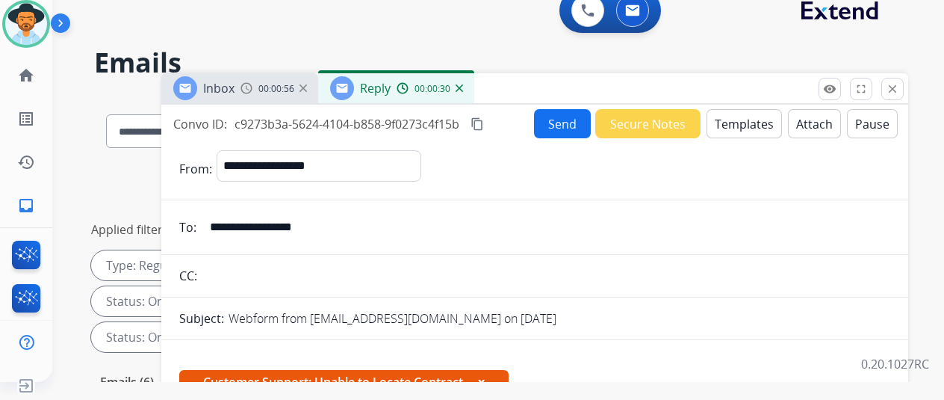
click at [568, 120] on button "Send" at bounding box center [562, 123] width 57 height 29
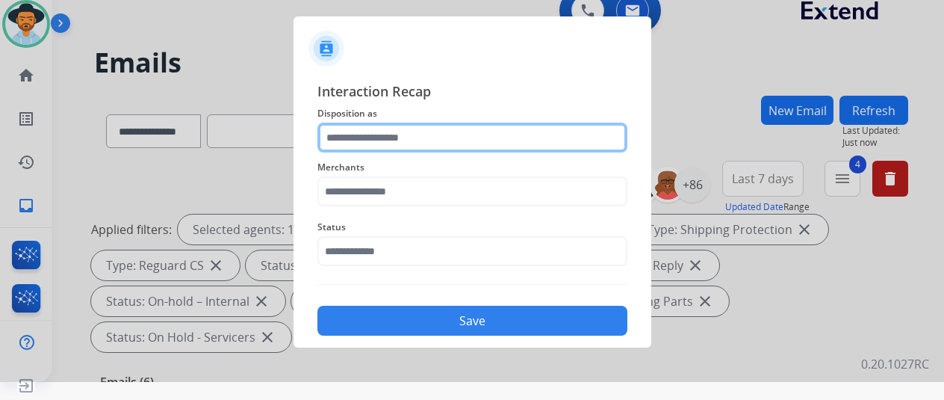
click at [347, 140] on input "text" at bounding box center [473, 138] width 310 height 30
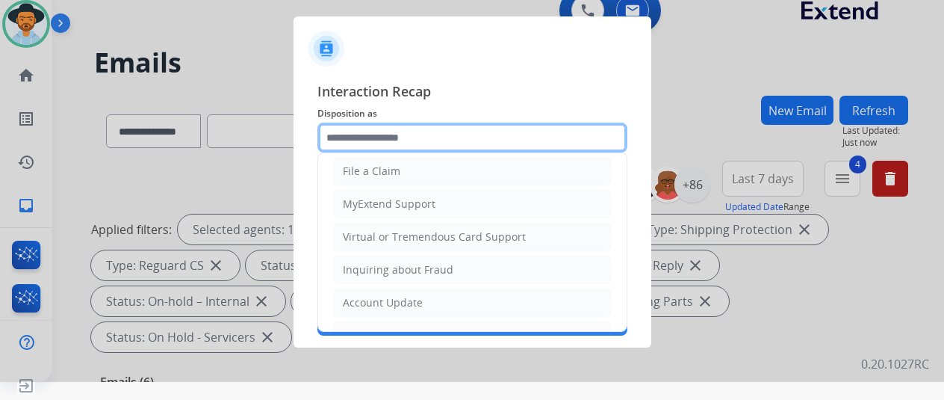
scroll to position [224, 0]
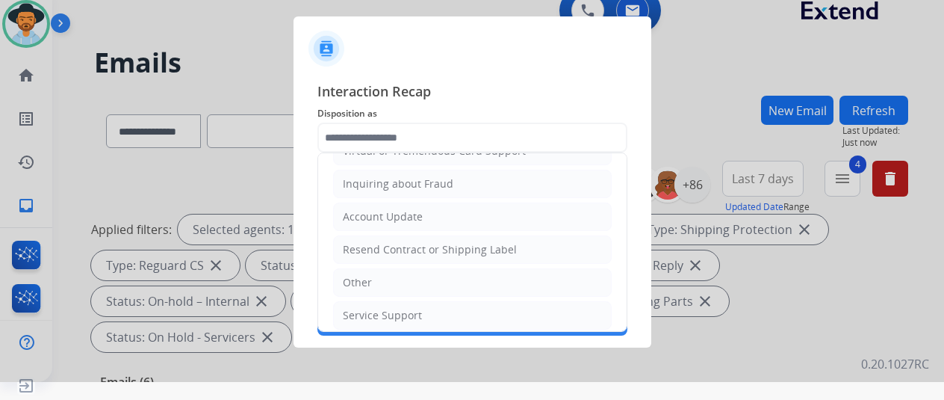
click at [384, 242] on div "Resend Contract or Shipping Label" at bounding box center [430, 249] width 174 height 15
type input "**********"
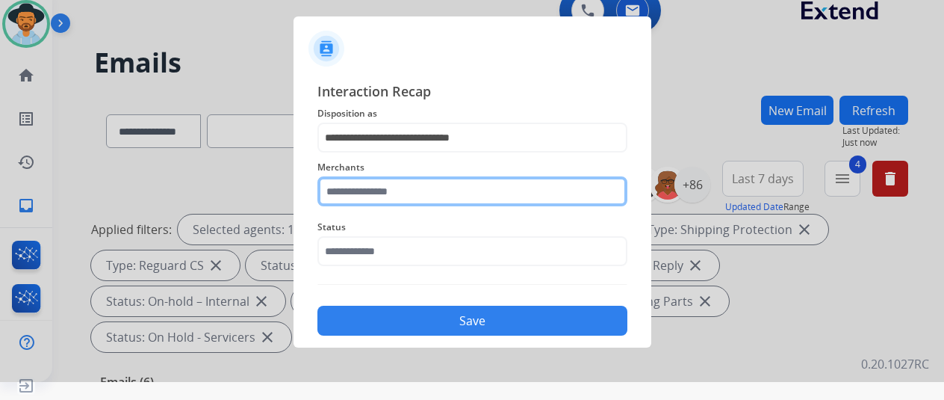
click at [353, 186] on input "text" at bounding box center [473, 191] width 310 height 30
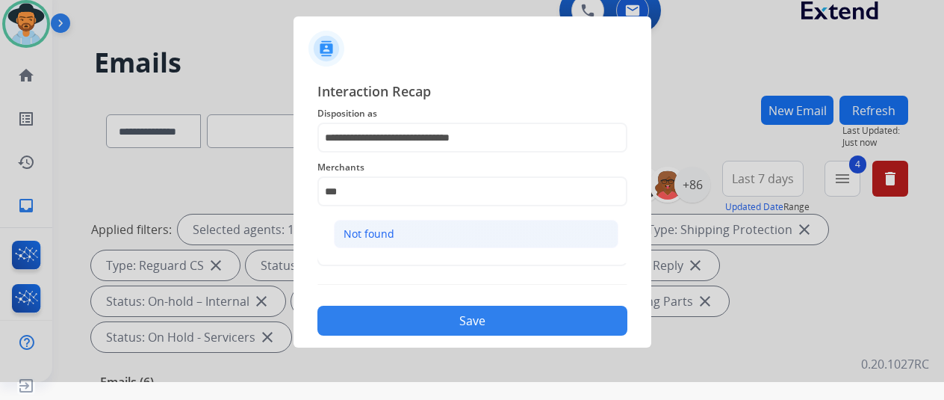
click at [402, 222] on li "Not found" at bounding box center [476, 234] width 285 height 28
type input "*********"
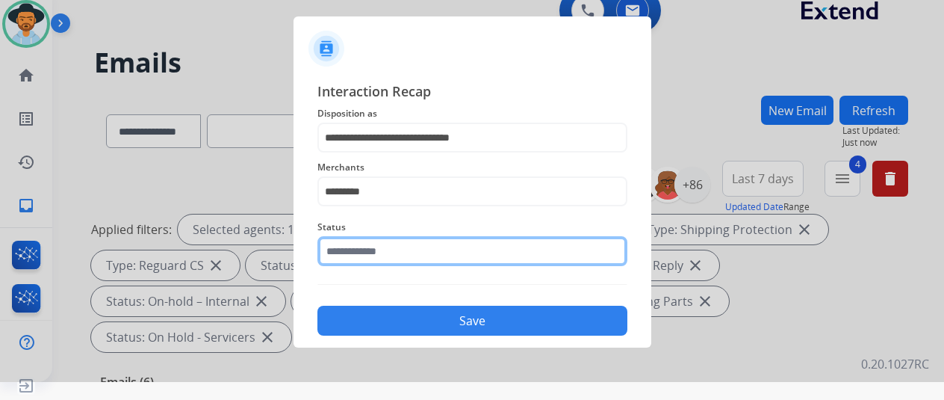
click at [400, 250] on input "text" at bounding box center [473, 251] width 310 height 30
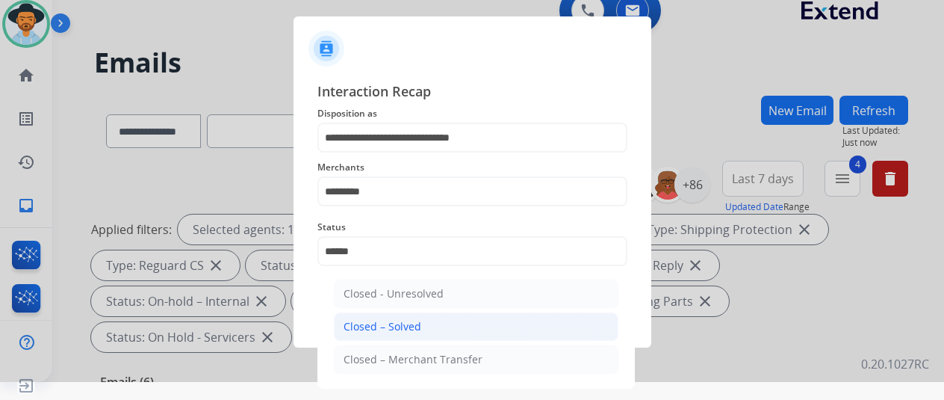
click at [406, 326] on div "Closed – Solved" at bounding box center [383, 326] width 78 height 15
type input "**********"
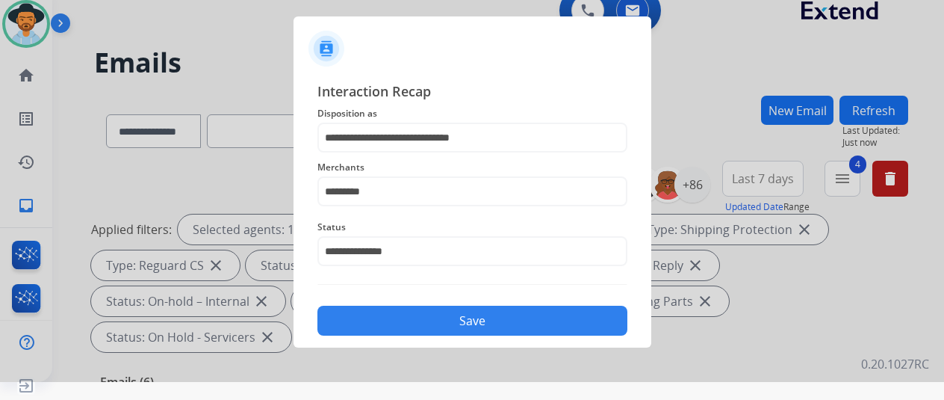
click at [453, 319] on button "Save" at bounding box center [473, 321] width 310 height 30
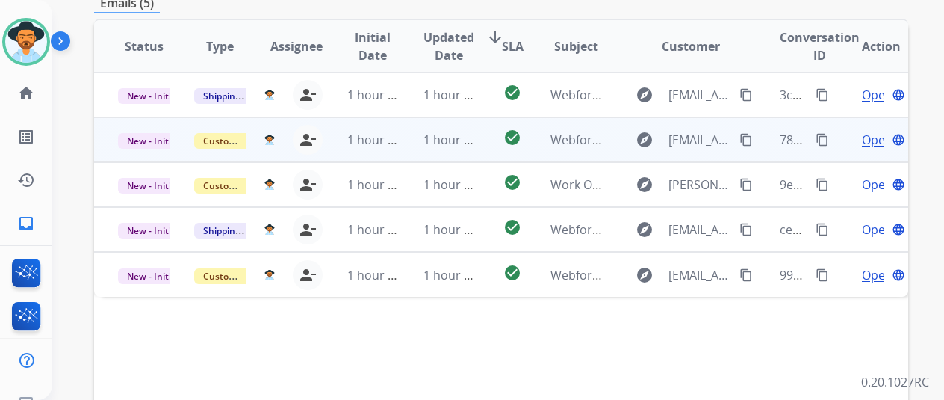
scroll to position [396, 0]
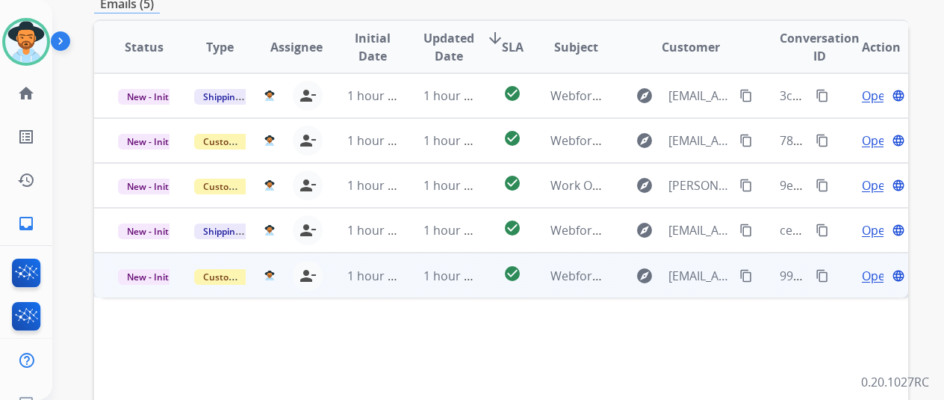
click at [876, 267] on span "Open" at bounding box center [877, 276] width 31 height 18
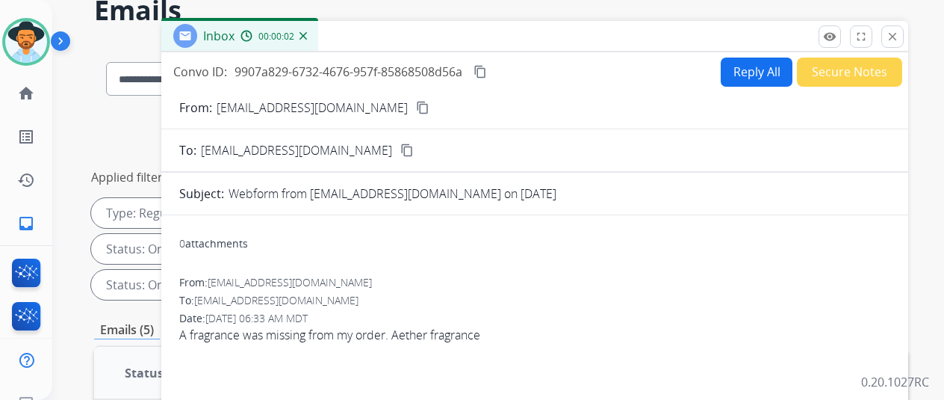
scroll to position [0, 0]
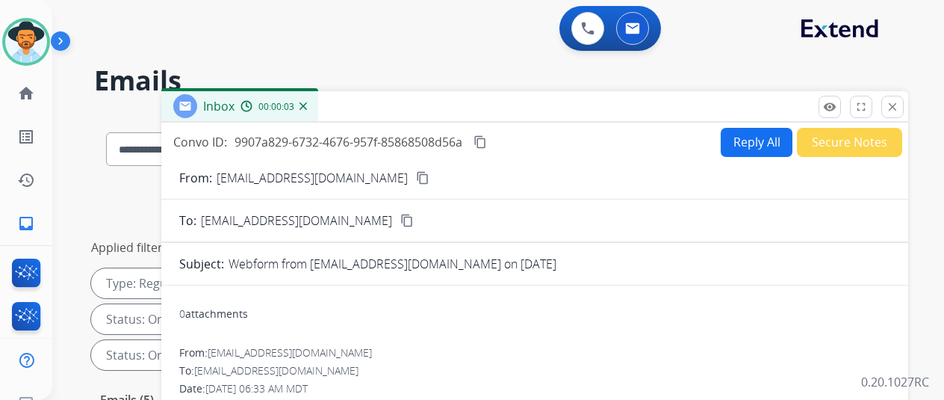
click at [416, 176] on mat-icon "content_copy" at bounding box center [422, 177] width 13 height 13
click at [768, 135] on button "Reply All" at bounding box center [757, 142] width 72 height 29
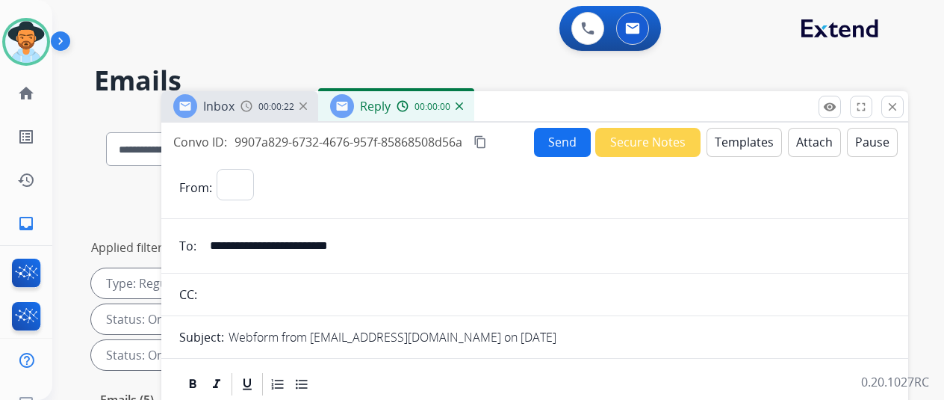
select select "**********"
click at [737, 134] on button "Templates" at bounding box center [744, 142] width 75 height 29
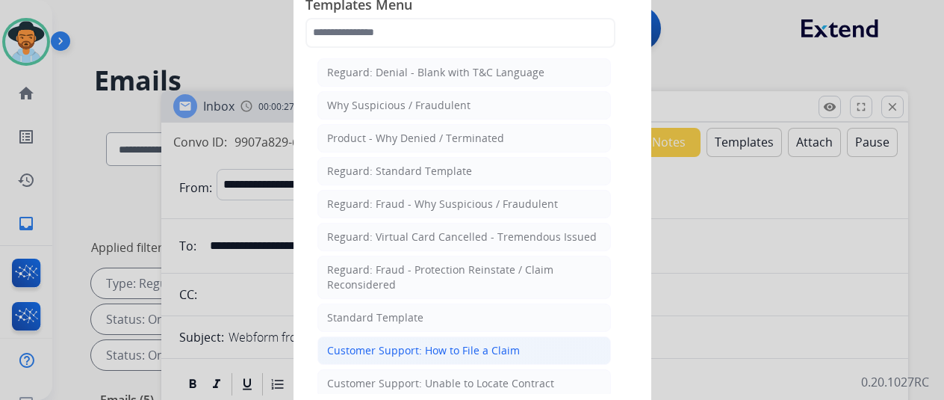
click at [401, 344] on div "Customer Support: How to File a Claim" at bounding box center [423, 350] width 193 height 15
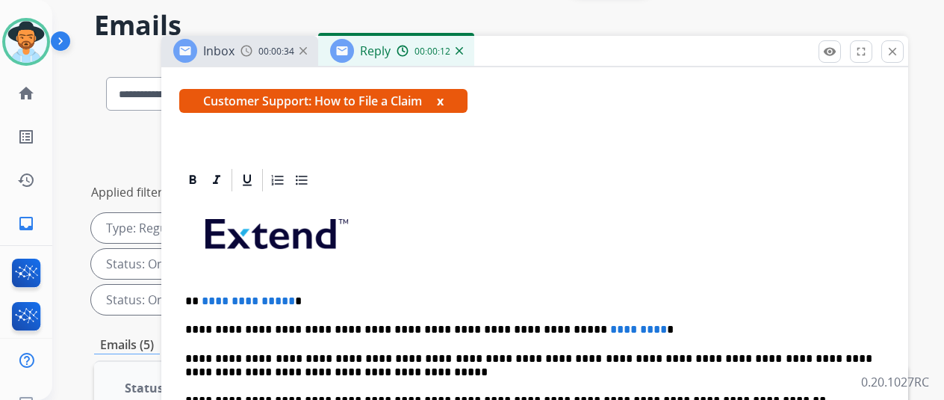
scroll to position [224, 0]
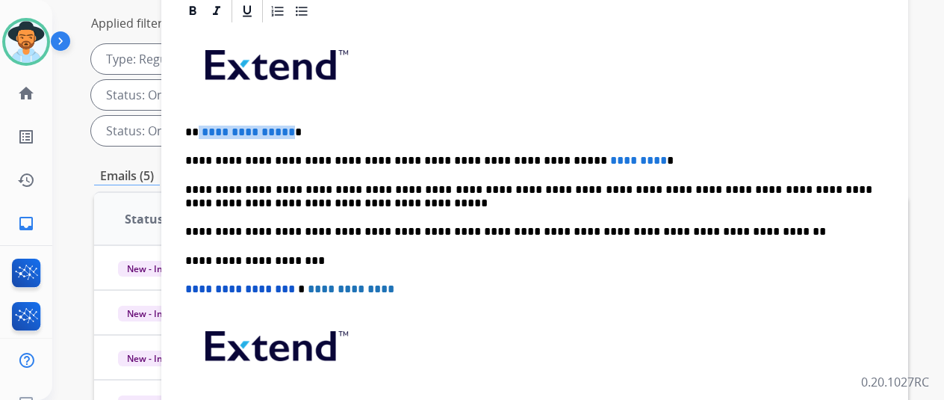
drag, startPoint x: 299, startPoint y: 103, endPoint x: 211, endPoint y: 102, distance: 88.2
click at [211, 126] on p "**********" at bounding box center [528, 132] width 687 height 13
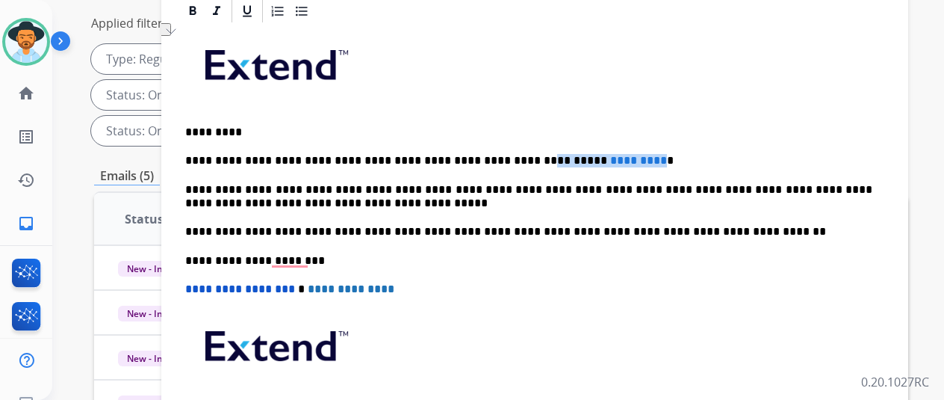
drag, startPoint x: 604, startPoint y: 131, endPoint x: 499, endPoint y: 131, distance: 104.6
click at [499, 154] on p "**********" at bounding box center [528, 160] width 687 height 13
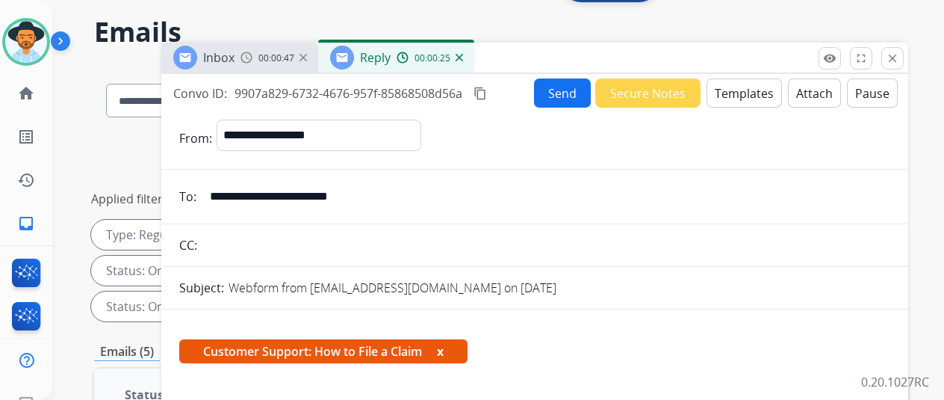
scroll to position [0, 0]
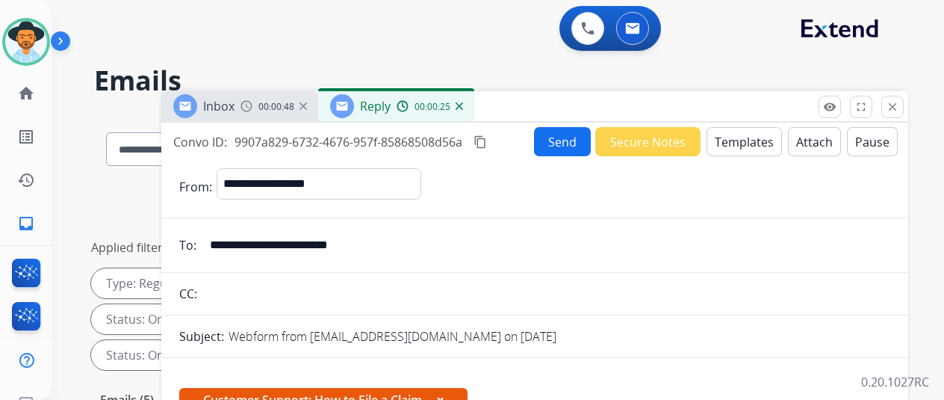
click at [560, 138] on button "Send" at bounding box center [562, 141] width 57 height 29
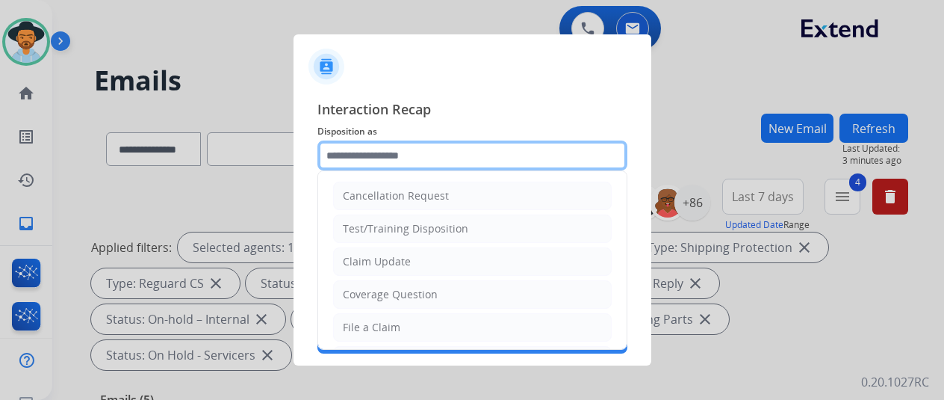
click at [357, 149] on input "text" at bounding box center [473, 155] width 310 height 30
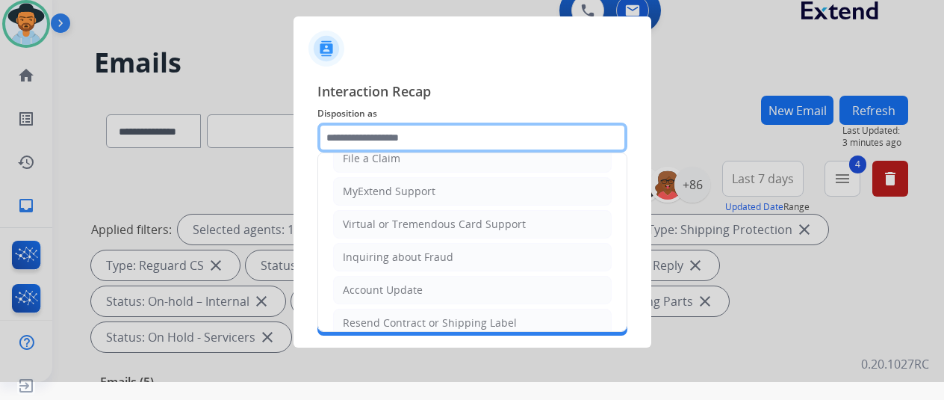
scroll to position [77, 0]
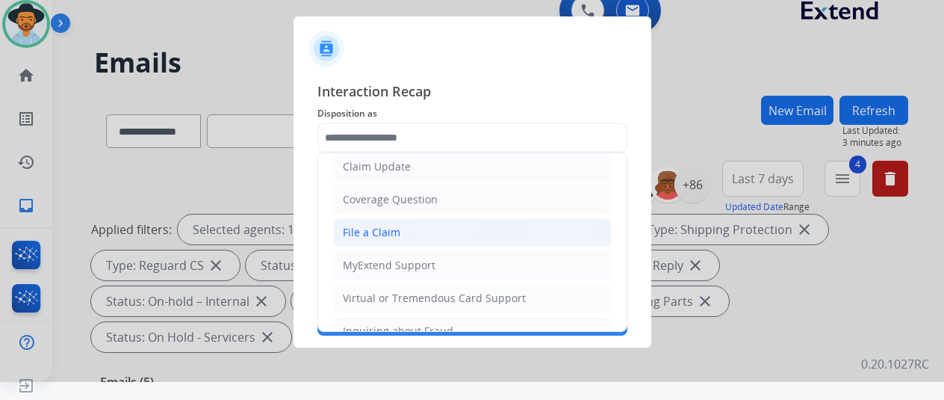
click at [394, 232] on div "File a Claim" at bounding box center [372, 232] width 58 height 15
type input "**********"
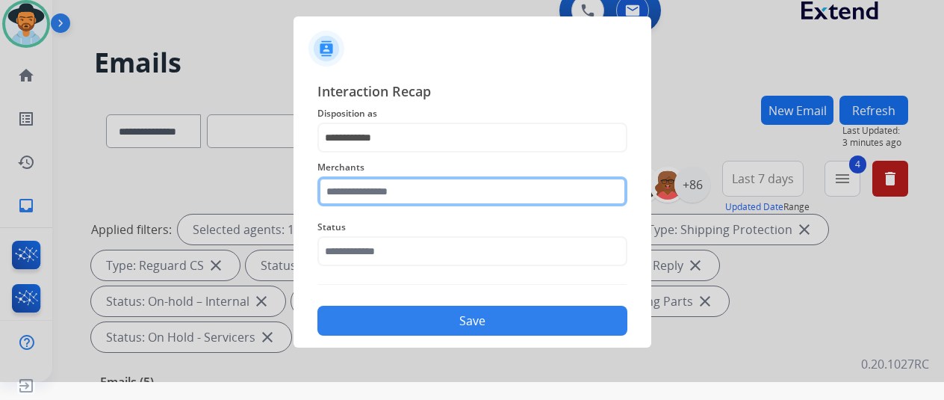
click at [369, 199] on input "text" at bounding box center [473, 191] width 310 height 30
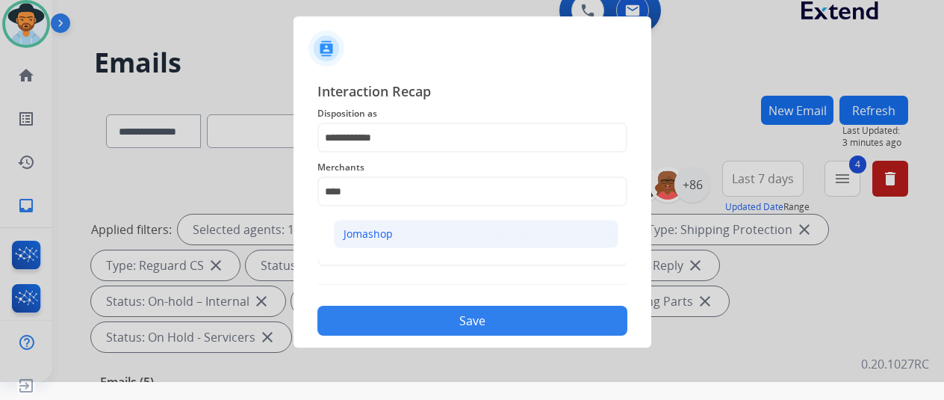
click at [407, 242] on li "Jomashop" at bounding box center [476, 234] width 285 height 28
type input "********"
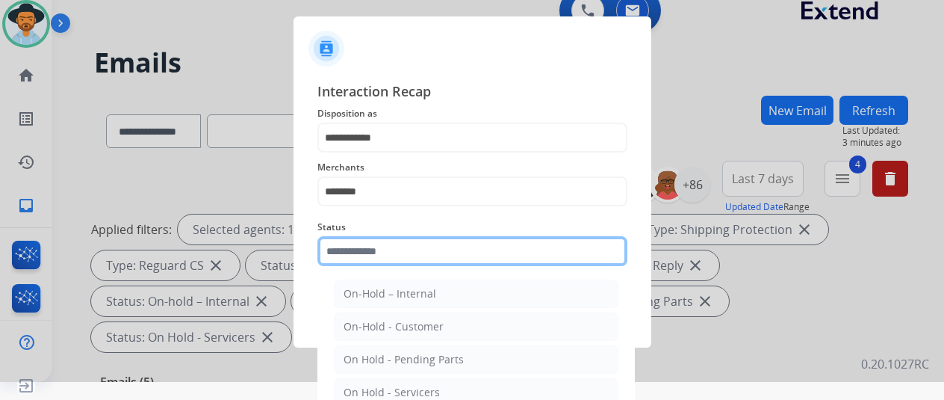
click at [391, 253] on input "text" at bounding box center [473, 251] width 310 height 30
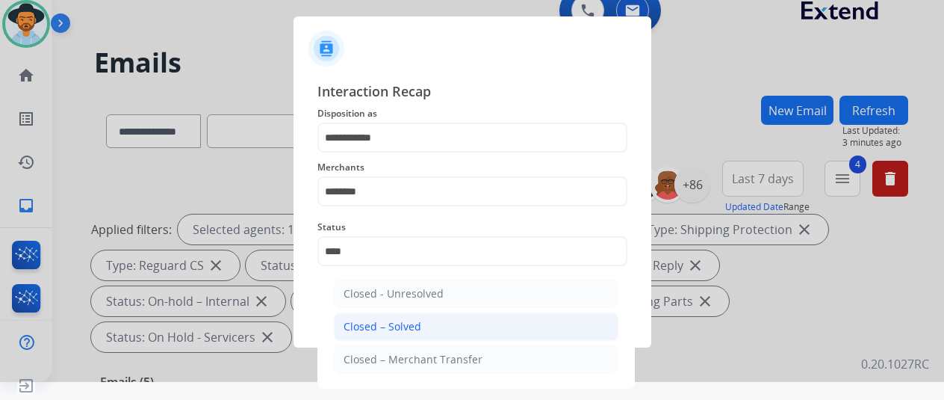
click at [376, 326] on div "Closed – Solved" at bounding box center [383, 326] width 78 height 15
type input "**********"
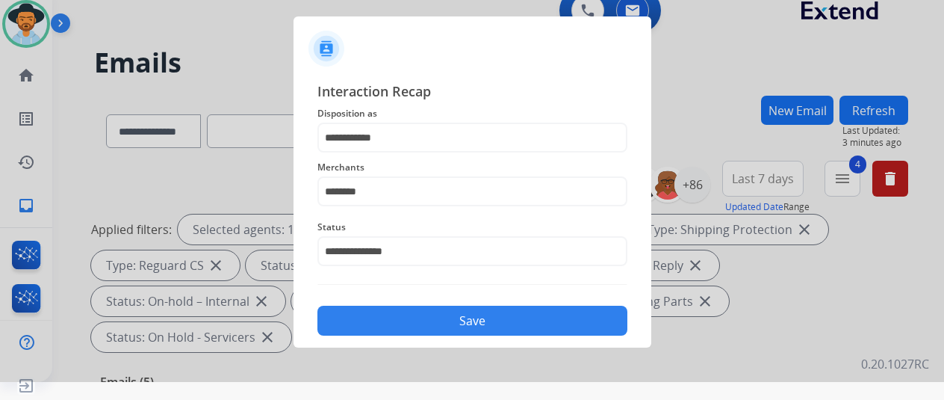
click at [414, 309] on button "Save" at bounding box center [473, 321] width 310 height 30
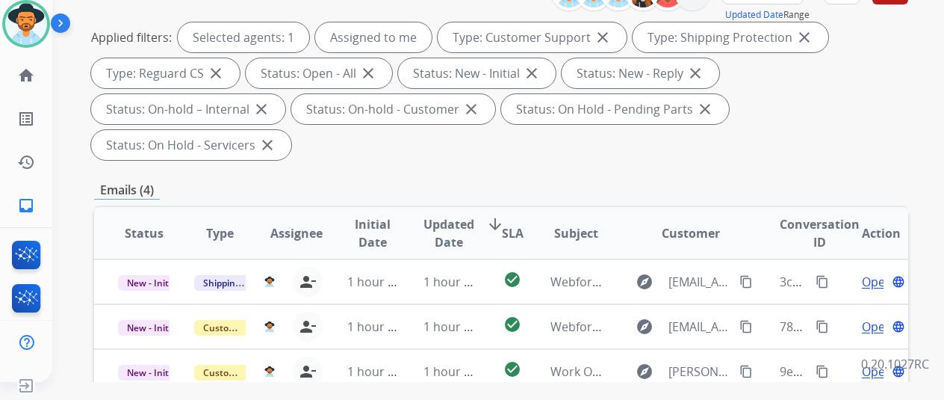
scroll to position [299, 0]
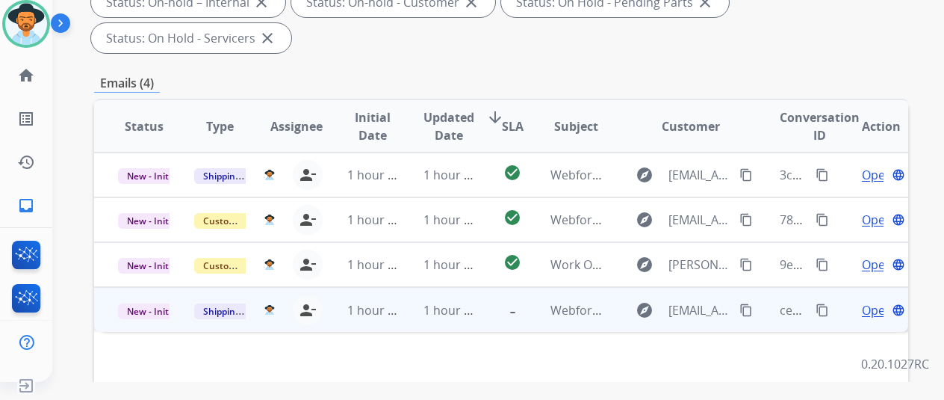
click at [871, 301] on span "Open" at bounding box center [877, 310] width 31 height 18
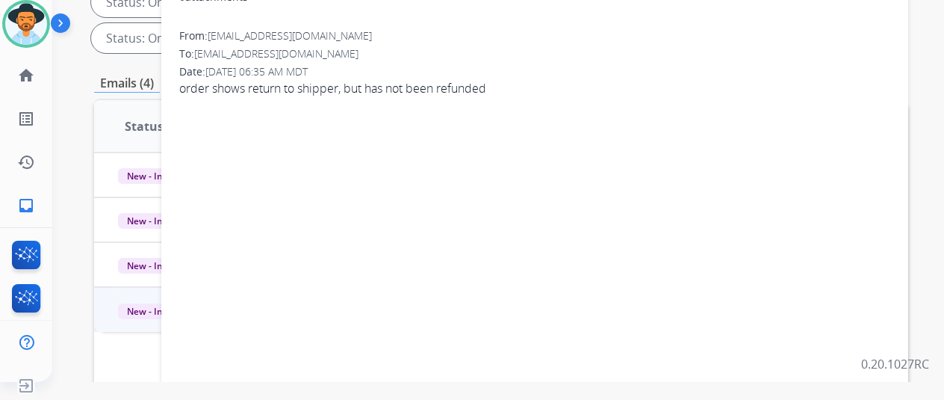
scroll to position [75, 0]
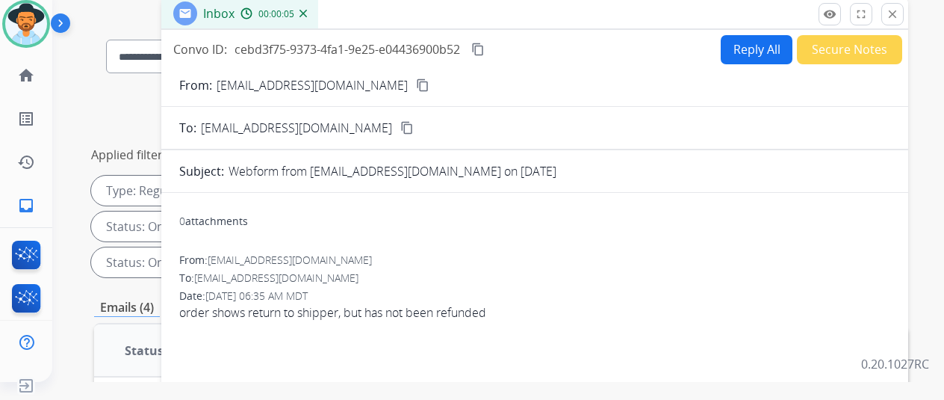
click at [416, 83] on mat-icon "content_copy" at bounding box center [422, 84] width 13 height 13
click at [763, 51] on button "Reply All" at bounding box center [757, 49] width 72 height 29
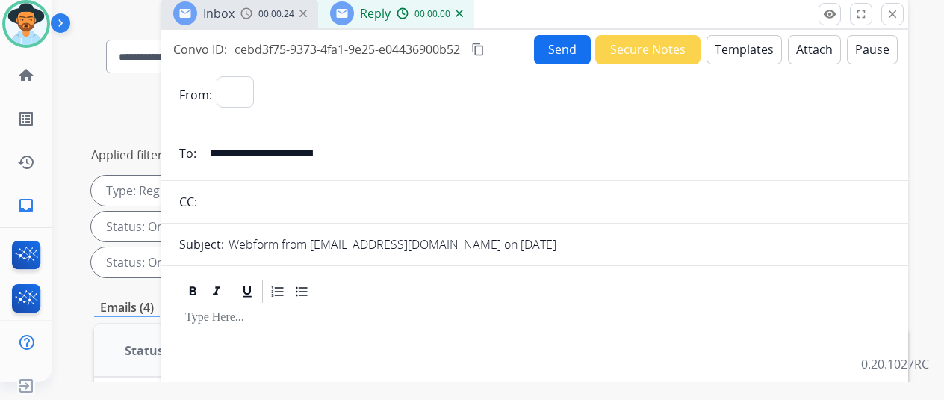
select select "**********"
click at [740, 46] on button "Templates" at bounding box center [744, 49] width 75 height 29
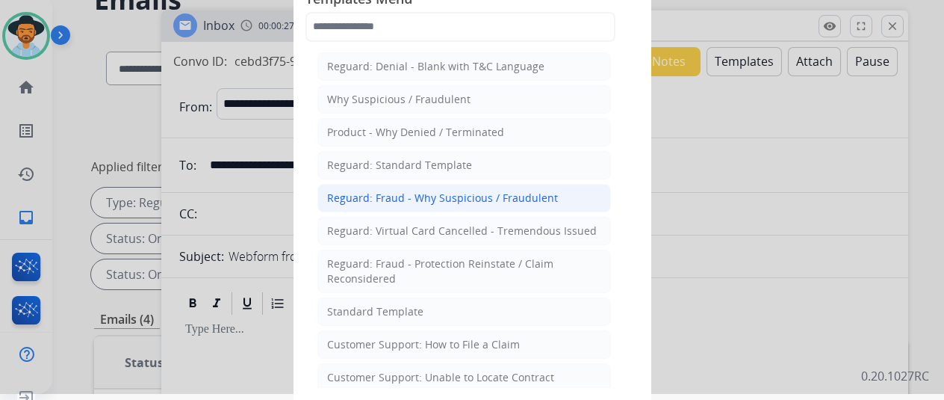
scroll to position [0, 0]
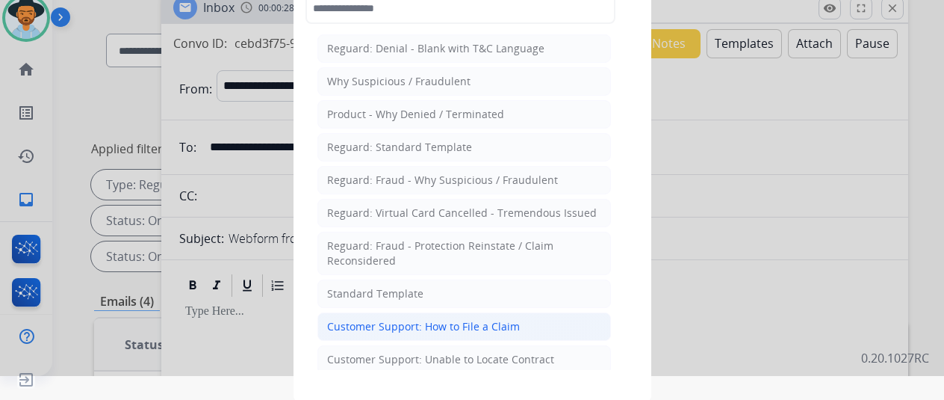
click at [379, 319] on div "Customer Support: How to File a Claim" at bounding box center [423, 326] width 193 height 15
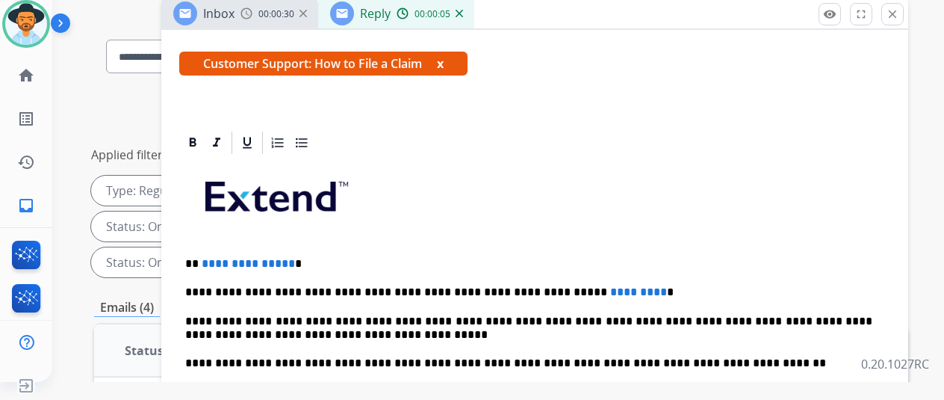
scroll to position [269, 0]
drag, startPoint x: 298, startPoint y: 237, endPoint x: 213, endPoint y: 240, distance: 85.2
click at [213, 257] on p "**********" at bounding box center [528, 263] width 687 height 13
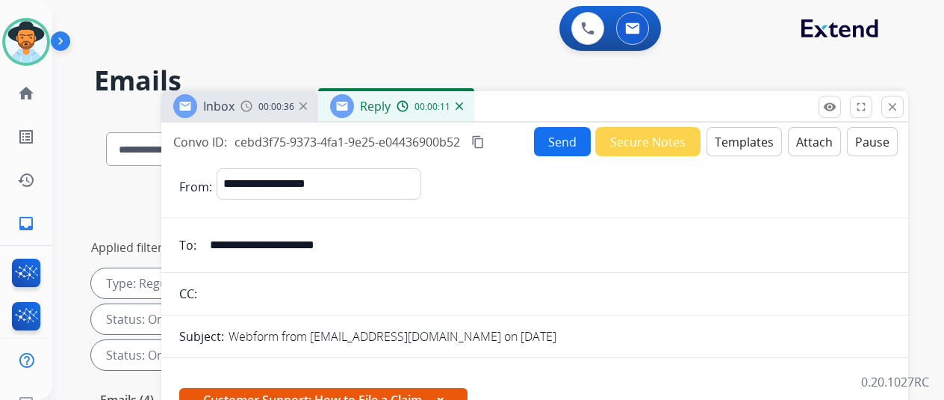
select select "**********"
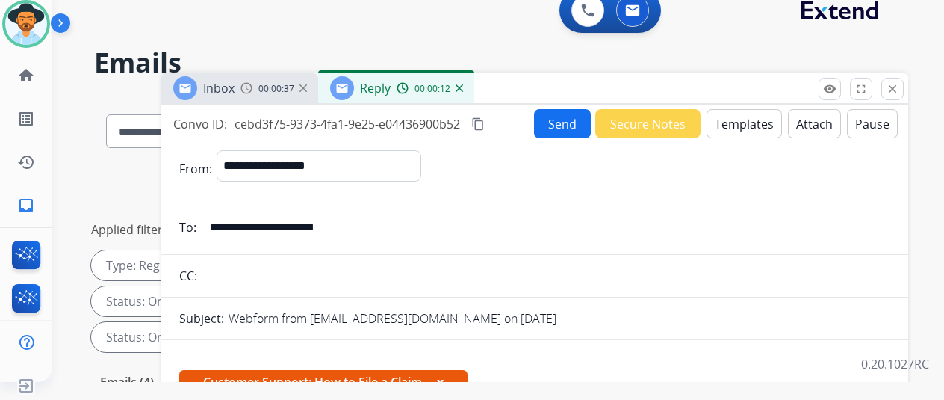
scroll to position [269, 0]
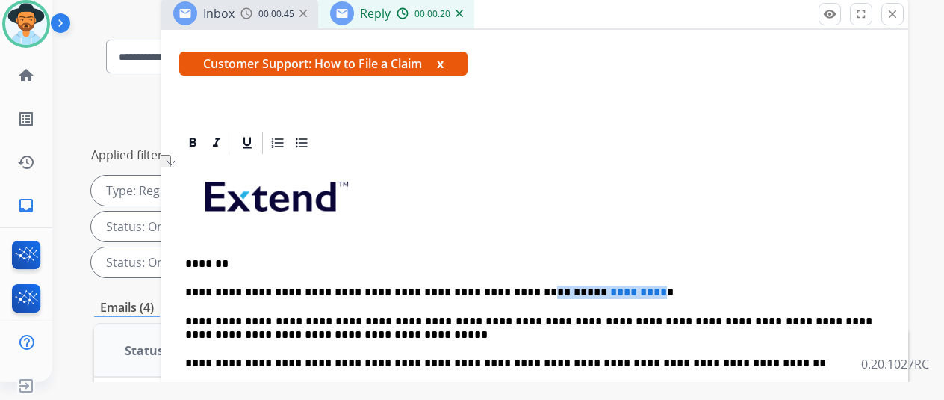
drag, startPoint x: 604, startPoint y: 264, endPoint x: 499, endPoint y: 267, distance: 105.4
click at [499, 285] on p "**********" at bounding box center [528, 291] width 687 height 13
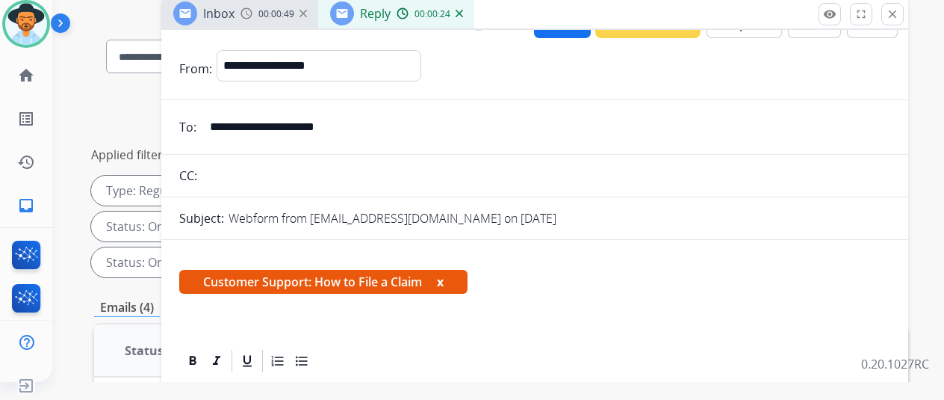
scroll to position [0, 0]
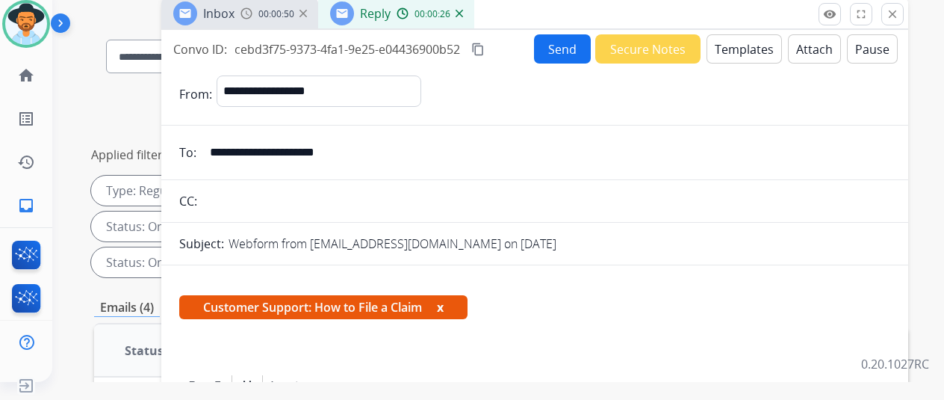
click at [577, 42] on button "Send" at bounding box center [562, 48] width 57 height 29
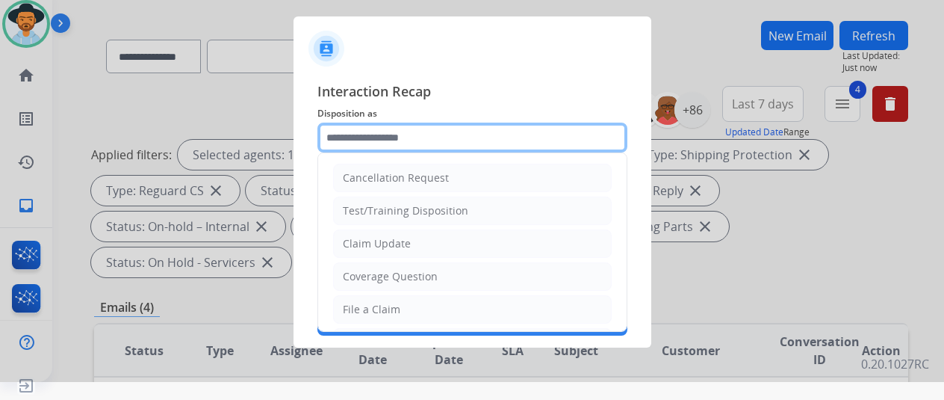
click at [363, 135] on input "text" at bounding box center [473, 138] width 310 height 30
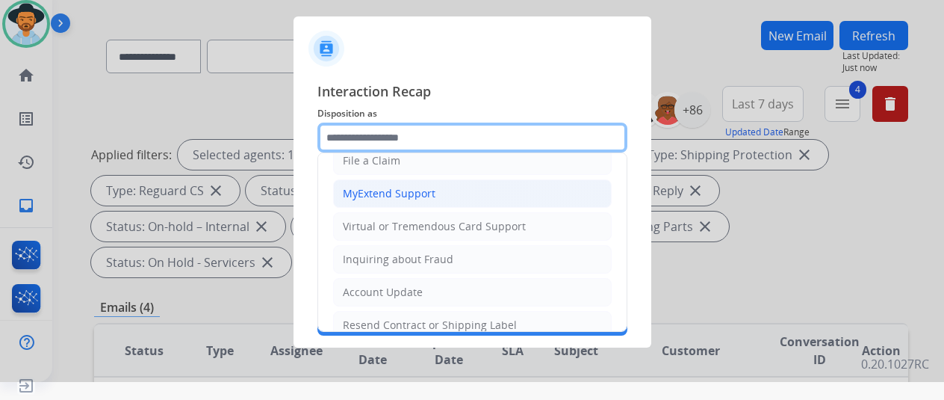
scroll to position [149, 0]
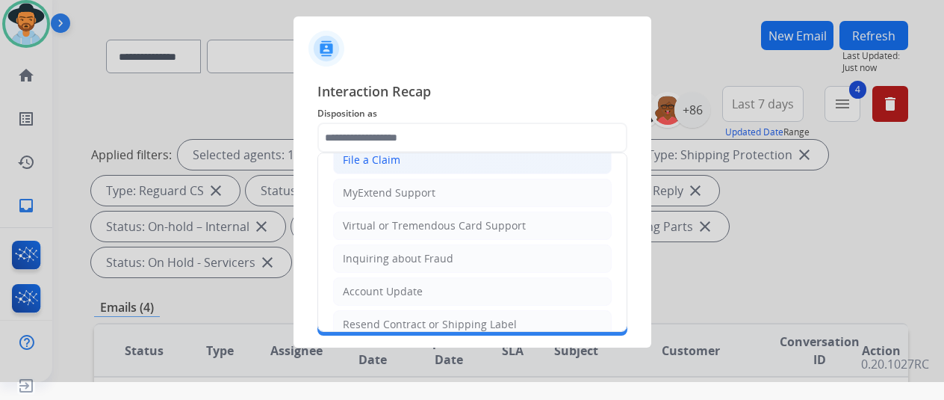
click at [382, 159] on div "File a Claim" at bounding box center [372, 159] width 58 height 15
type input "**********"
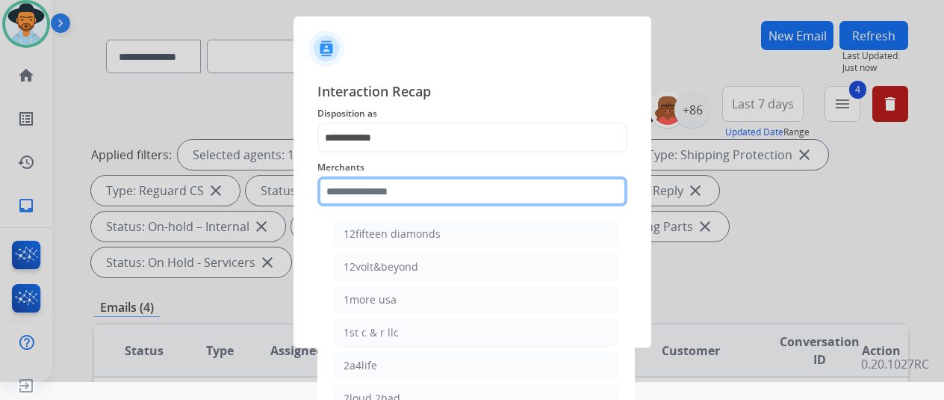
click at [350, 192] on input "text" at bounding box center [473, 191] width 310 height 30
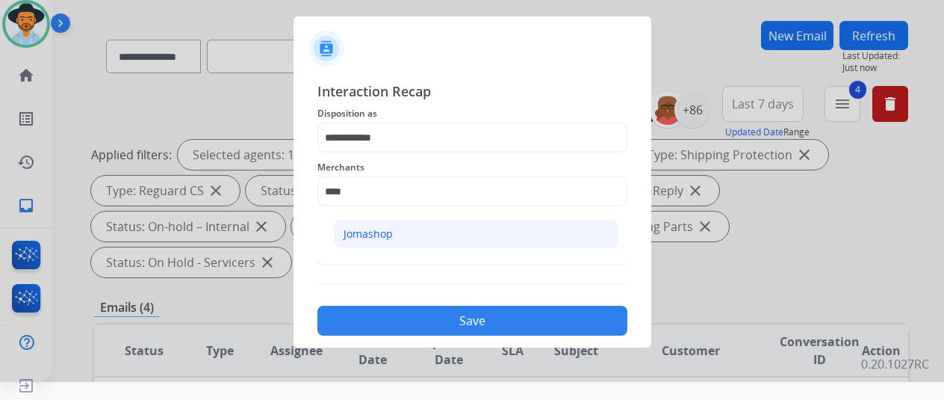
click at [373, 237] on div "Jomashop" at bounding box center [368, 233] width 49 height 15
type input "********"
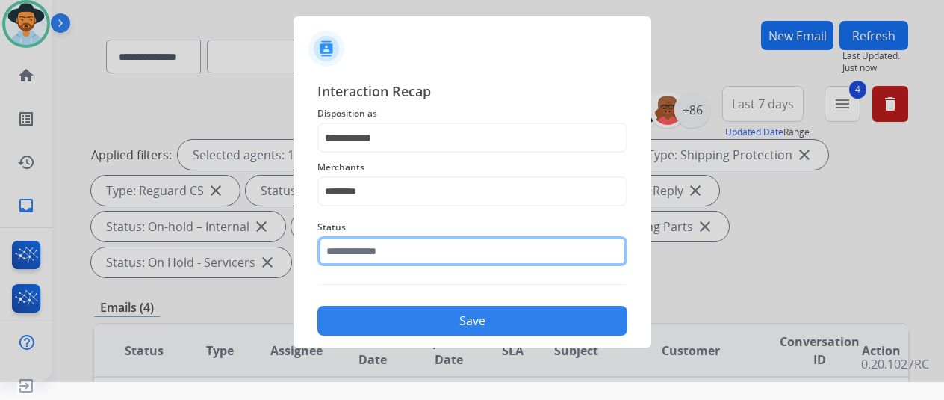
click at [383, 258] on input "text" at bounding box center [473, 251] width 310 height 30
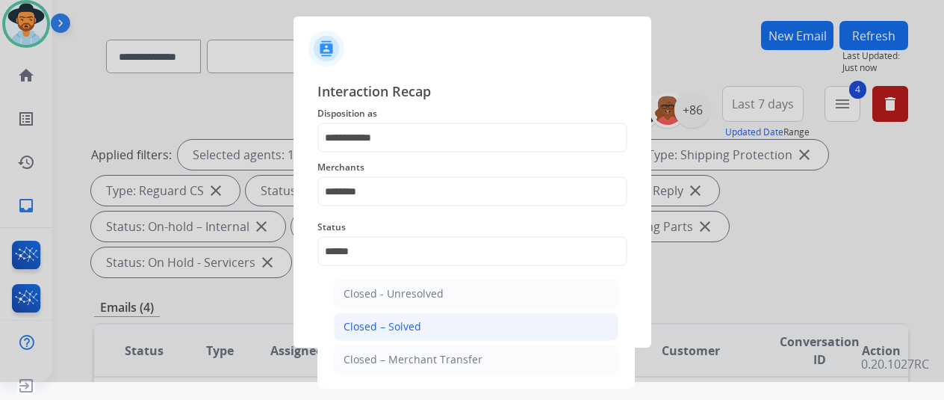
click at [409, 325] on div "Closed – Solved" at bounding box center [383, 326] width 78 height 15
type input "**********"
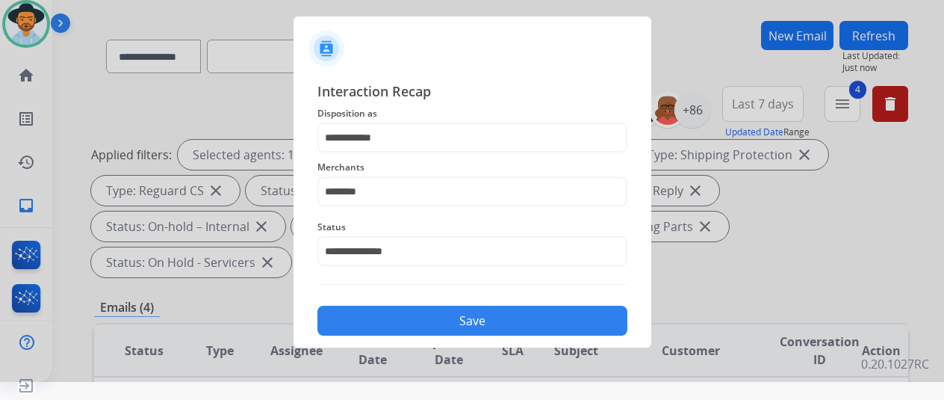
click at [416, 323] on button "Save" at bounding box center [473, 321] width 310 height 30
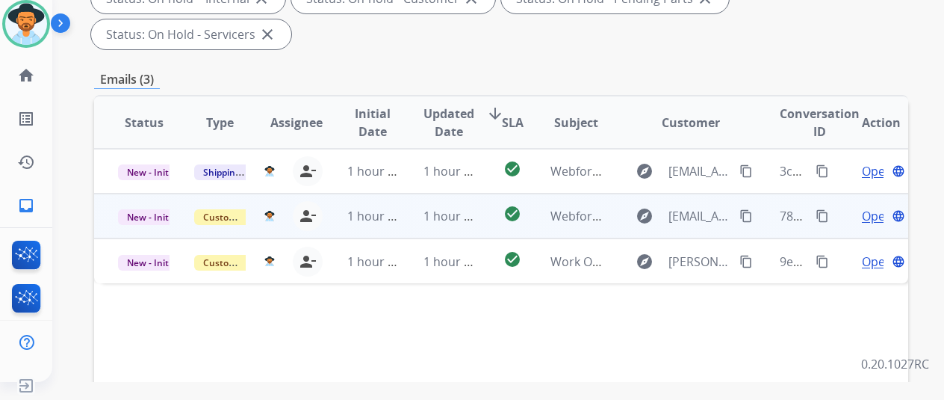
scroll to position [299, 0]
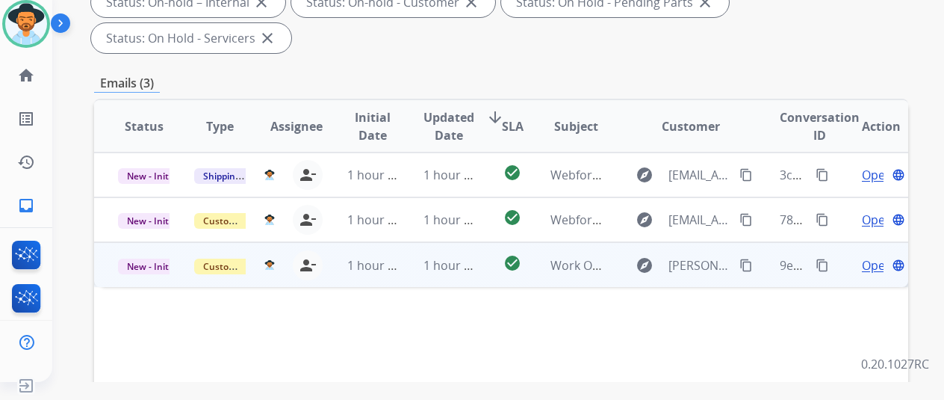
click at [873, 256] on span "Open" at bounding box center [877, 265] width 31 height 18
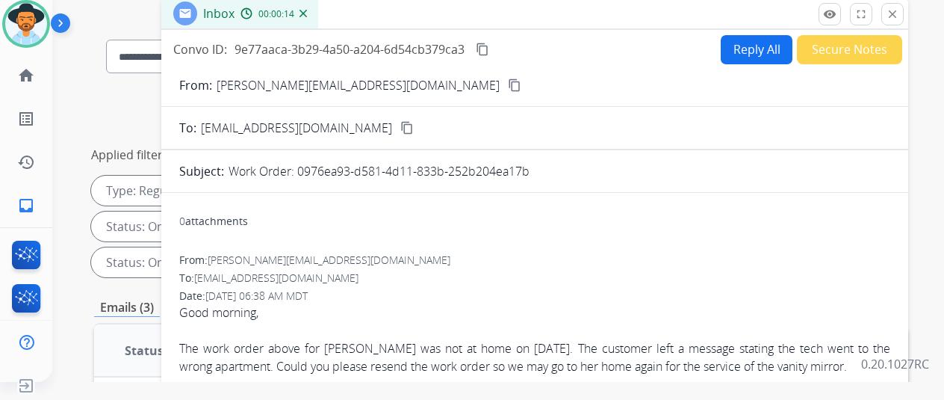
scroll to position [0, 0]
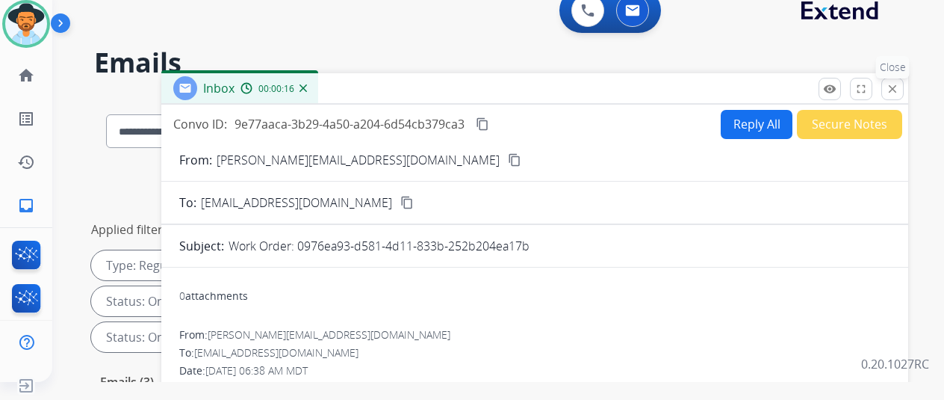
click at [899, 83] on mat-icon "close" at bounding box center [892, 88] width 13 height 13
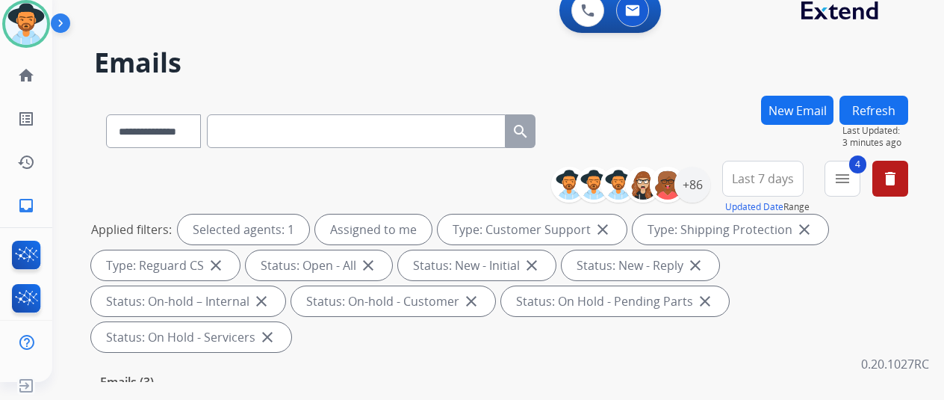
click at [787, 103] on button "New Email" at bounding box center [797, 110] width 72 height 29
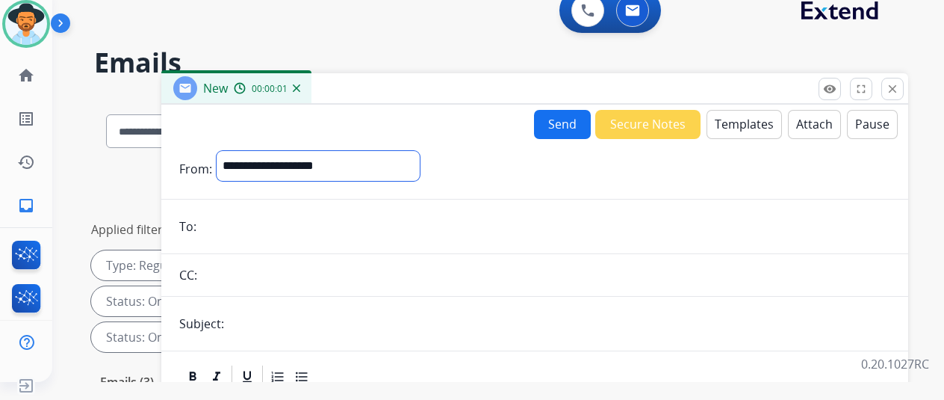
click at [253, 167] on select "**********" at bounding box center [318, 166] width 203 height 30
select select "**********"
click at [228, 151] on select "**********" at bounding box center [318, 166] width 203 height 30
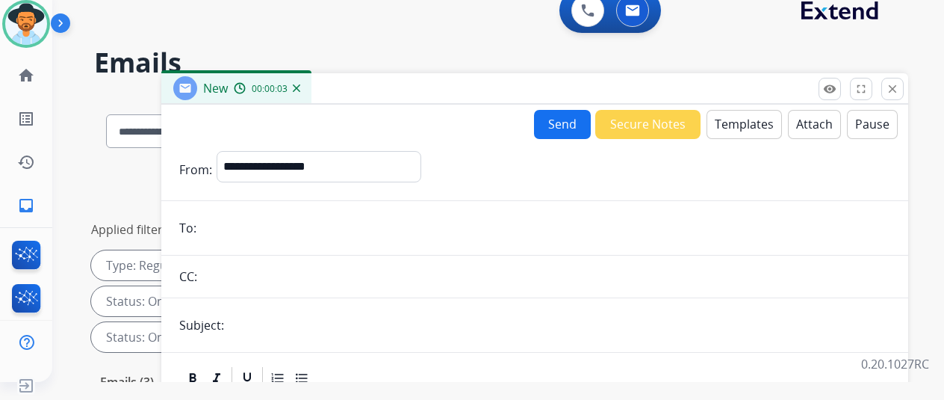
click at [224, 237] on input "email" at bounding box center [546, 228] width 690 height 30
paste input "**********"
type input "**********"
click at [285, 320] on input "text" at bounding box center [560, 325] width 662 height 30
type input "**********"
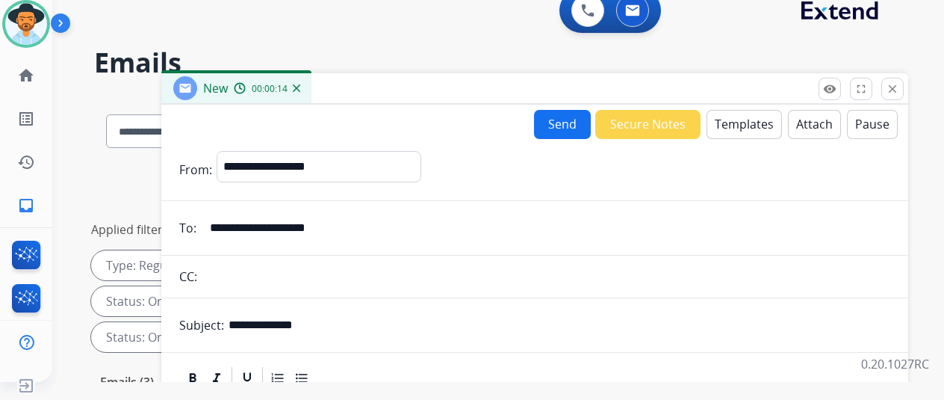
click at [740, 114] on button "Templates" at bounding box center [744, 124] width 75 height 29
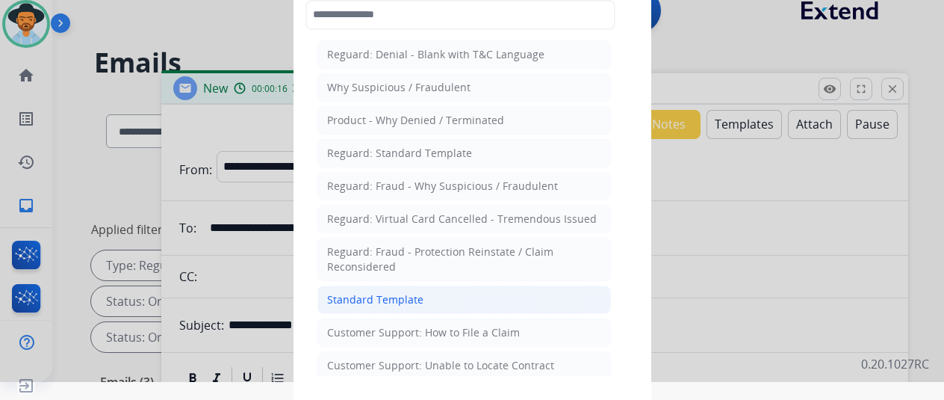
click at [393, 292] on div "Standard Template" at bounding box center [375, 299] width 96 height 15
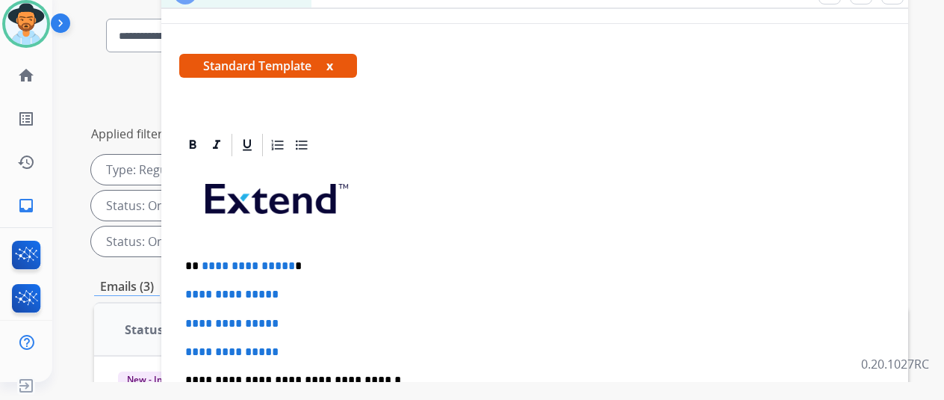
scroll to position [149, 0]
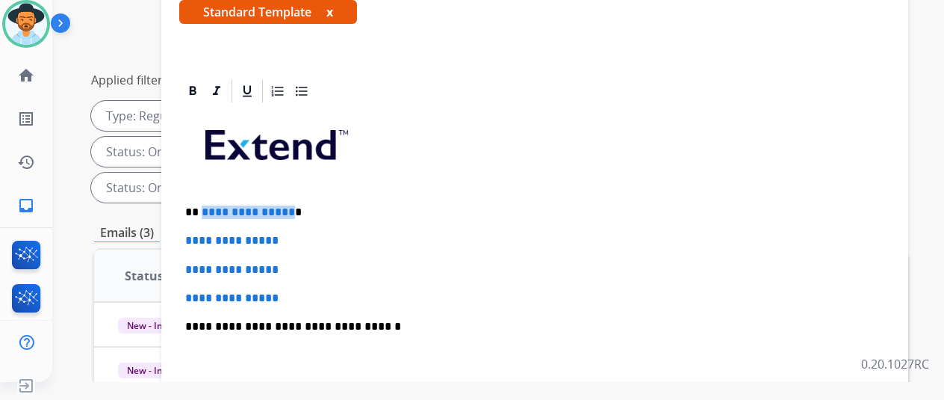
drag, startPoint x: 299, startPoint y: 185, endPoint x: 212, endPoint y: 190, distance: 86.8
click at [212, 205] on p "**********" at bounding box center [528, 211] width 687 height 13
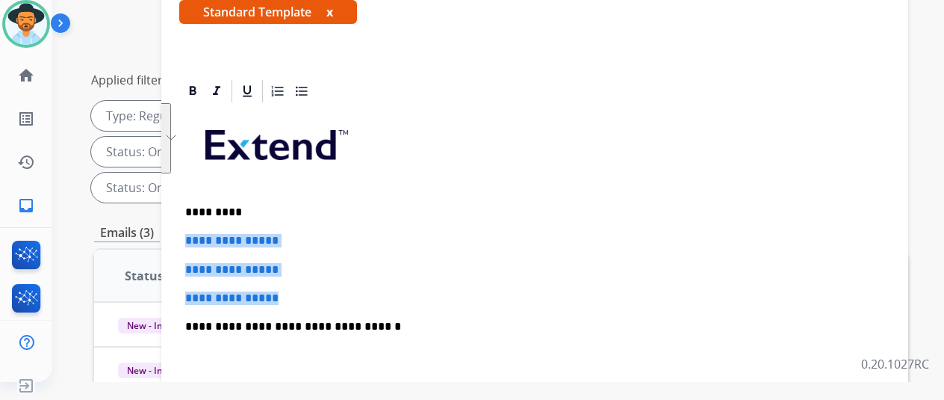
drag, startPoint x: 320, startPoint y: 277, endPoint x: 197, endPoint y: 217, distance: 136.3
click at [197, 217] on div "**********" at bounding box center [534, 362] width 711 height 514
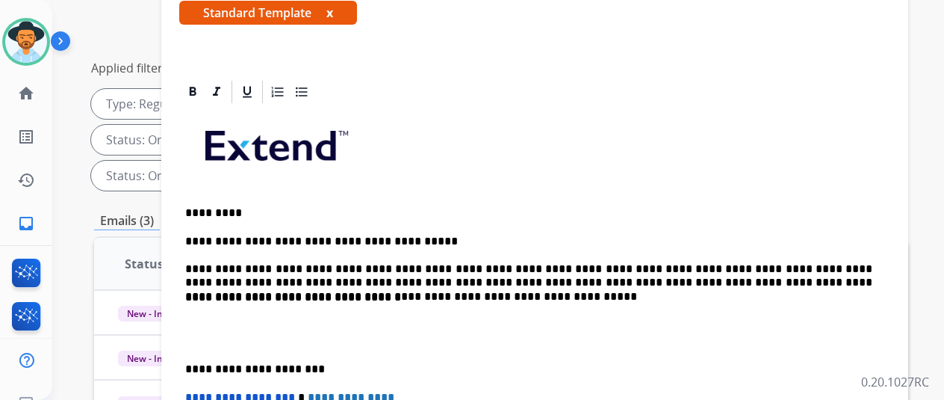
scroll to position [151, 0]
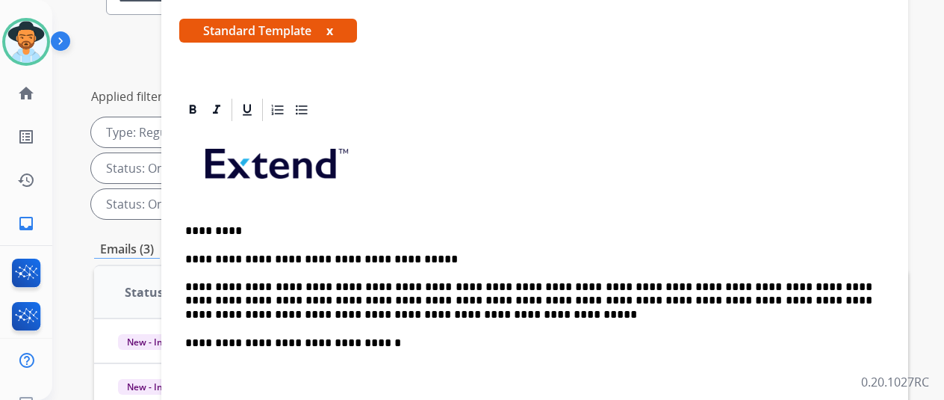
click at [196, 258] on div "**********" at bounding box center [534, 379] width 711 height 512
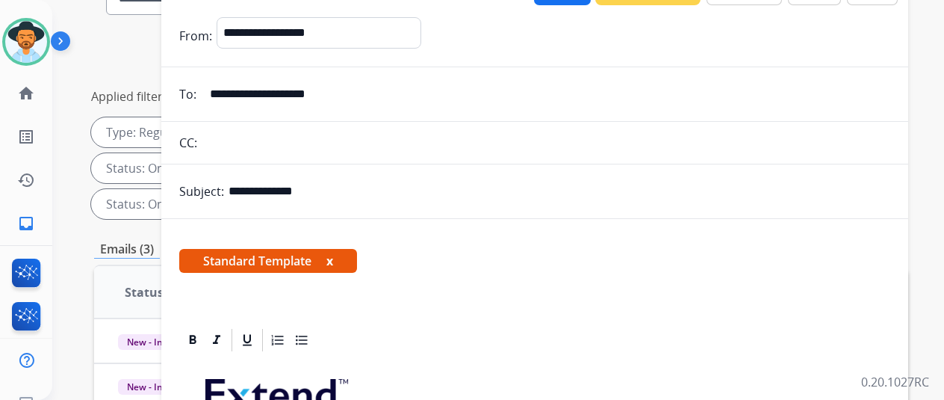
scroll to position [0, 0]
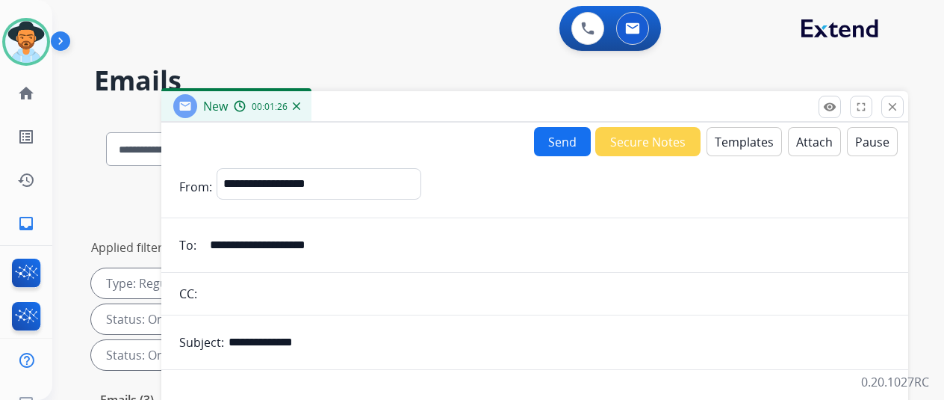
click at [560, 140] on button "Send" at bounding box center [562, 141] width 57 height 29
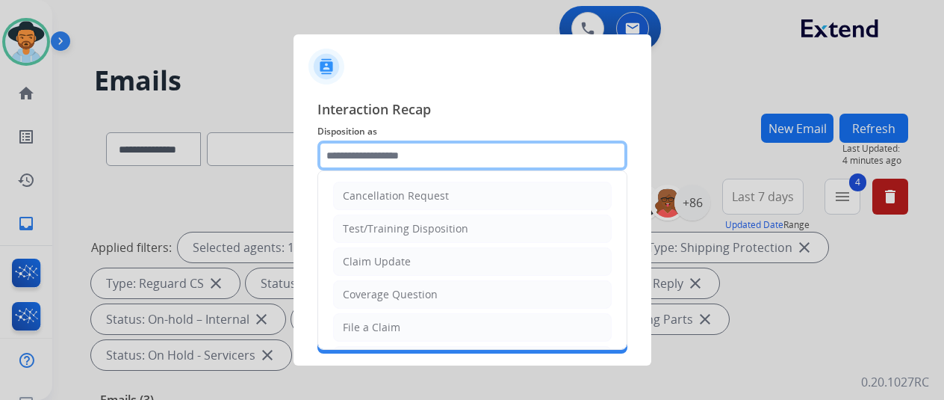
click at [361, 149] on input "text" at bounding box center [473, 155] width 310 height 30
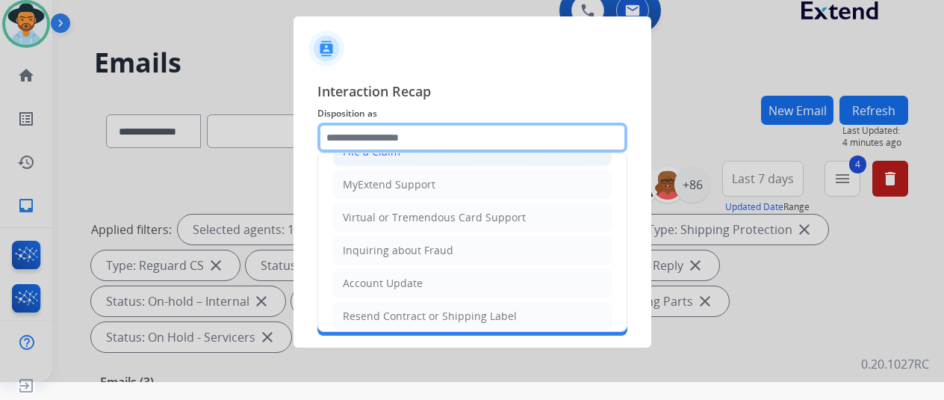
scroll to position [224, 0]
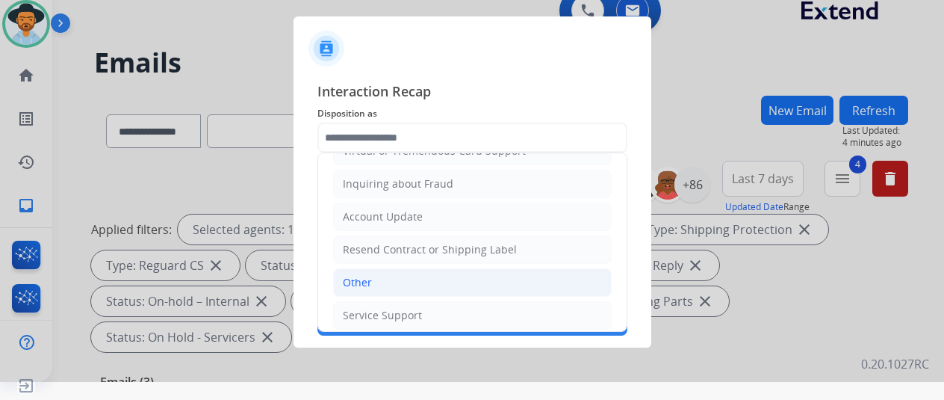
click at [366, 275] on div "Other" at bounding box center [357, 282] width 29 height 15
type input "*****"
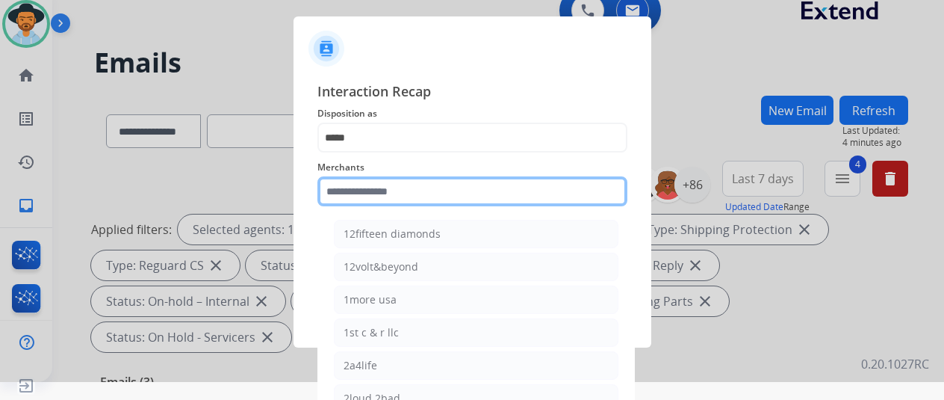
click at [356, 185] on input "text" at bounding box center [473, 191] width 310 height 30
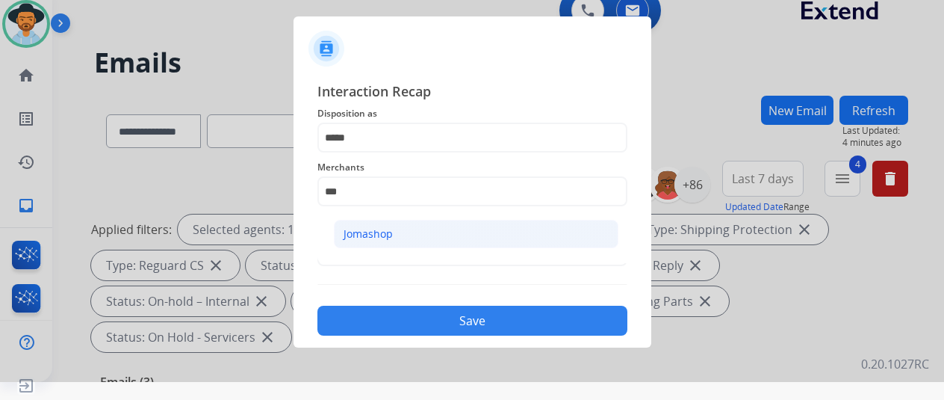
click at [375, 223] on li "Jomashop" at bounding box center [476, 234] width 285 height 28
type input "********"
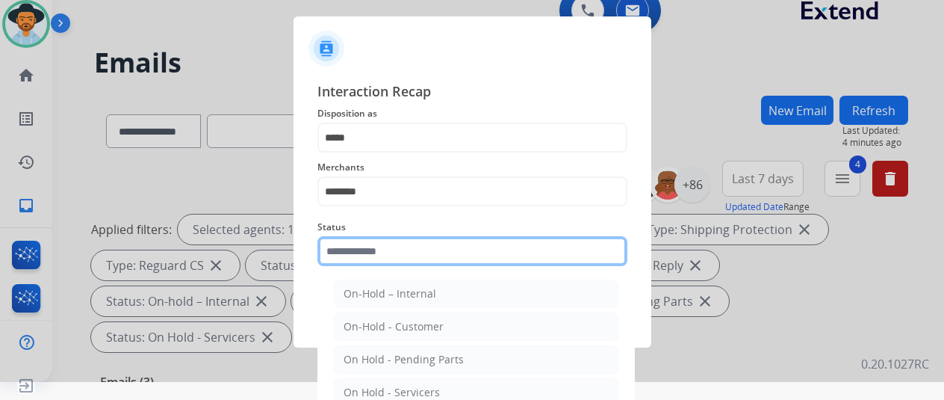
click at [363, 250] on input "text" at bounding box center [473, 251] width 310 height 30
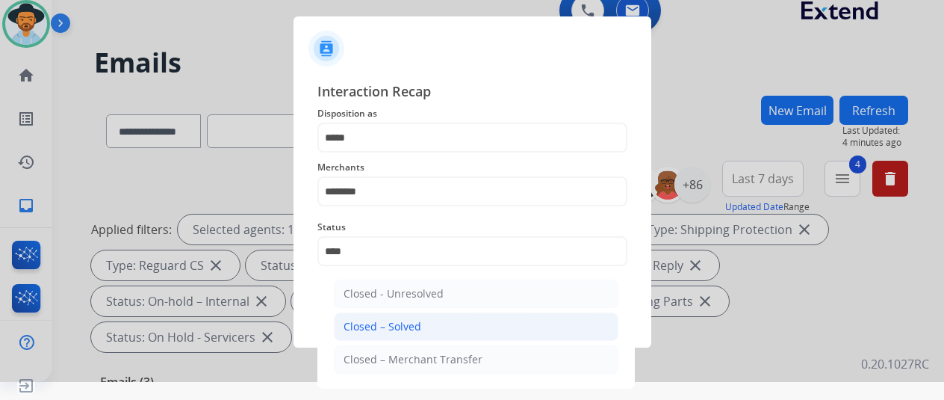
click at [374, 320] on div "Closed – Solved" at bounding box center [383, 326] width 78 height 15
type input "**********"
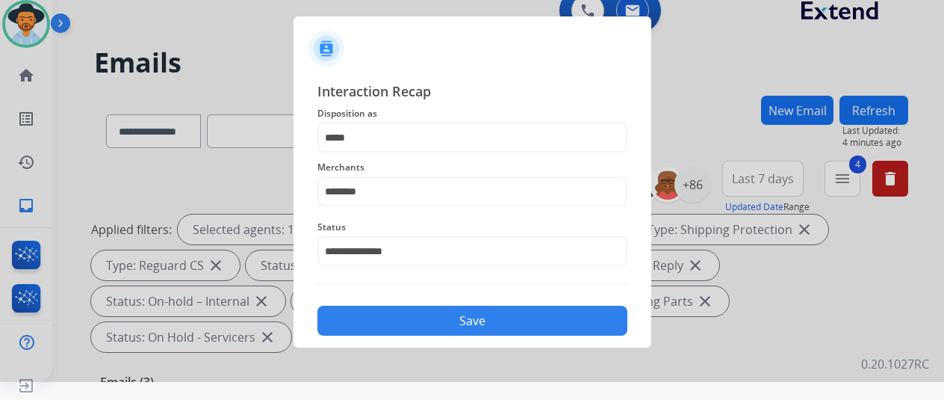
click at [434, 315] on button "Save" at bounding box center [473, 321] width 310 height 30
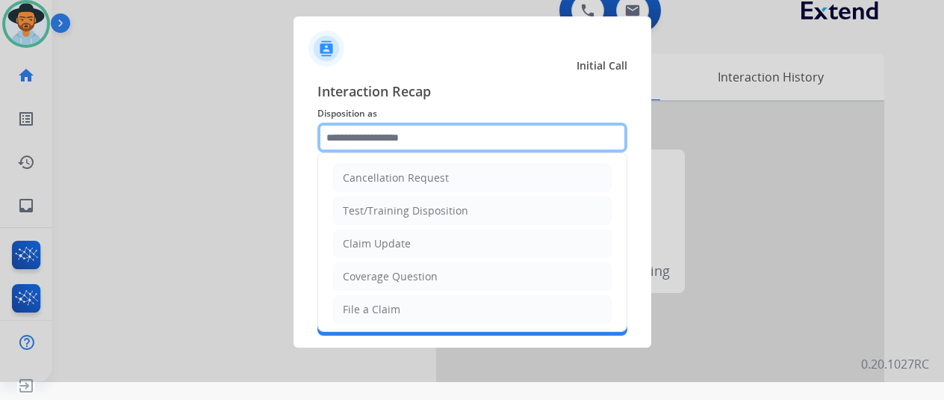
click at [371, 135] on input "text" at bounding box center [473, 138] width 310 height 30
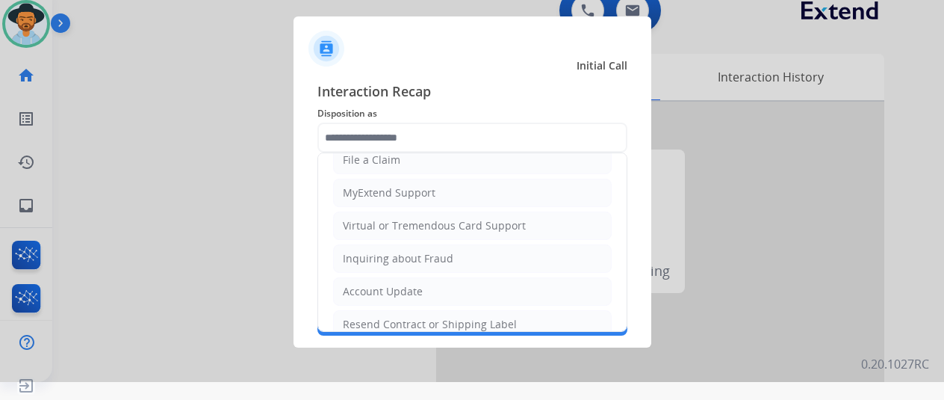
drag, startPoint x: 393, startPoint y: 319, endPoint x: 387, endPoint y: 307, distance: 13.4
click at [390, 319] on div "Resend Contract or Shipping Label" at bounding box center [430, 324] width 174 height 15
type input "**********"
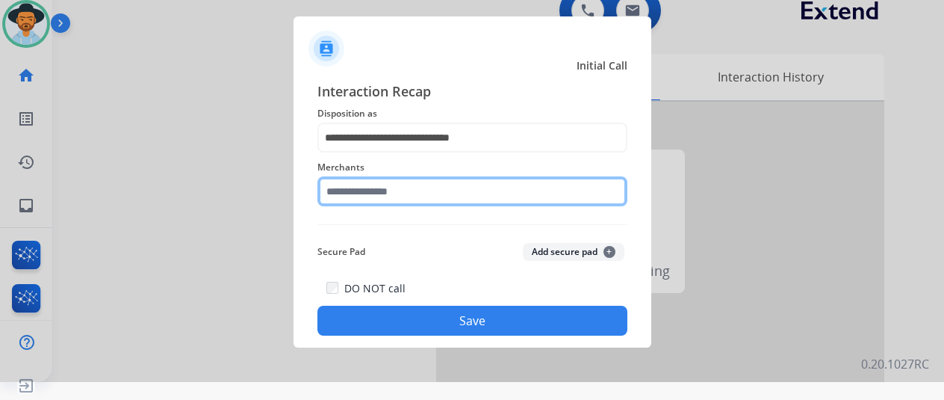
click at [373, 193] on input "text" at bounding box center [473, 191] width 310 height 30
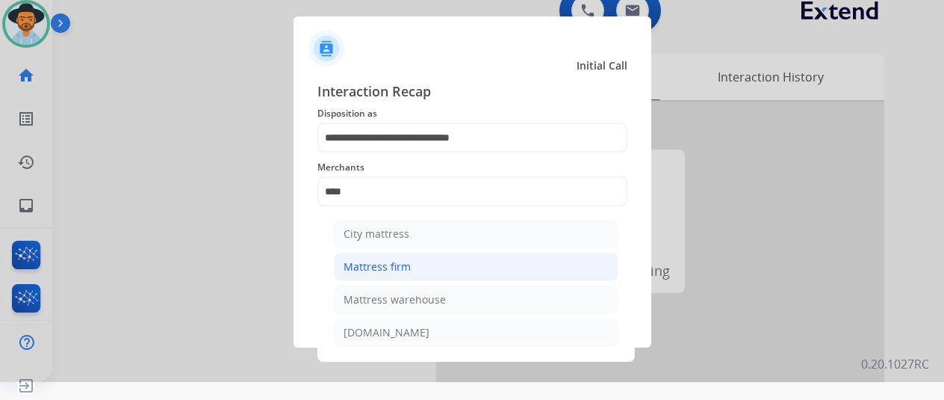
click at [414, 270] on li "Mattress firm" at bounding box center [476, 267] width 285 height 28
type input "**********"
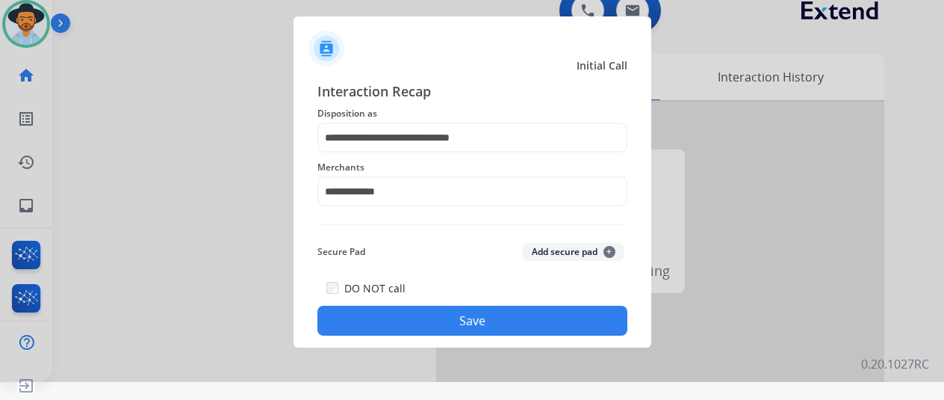
click at [448, 309] on button "Save" at bounding box center [473, 321] width 310 height 30
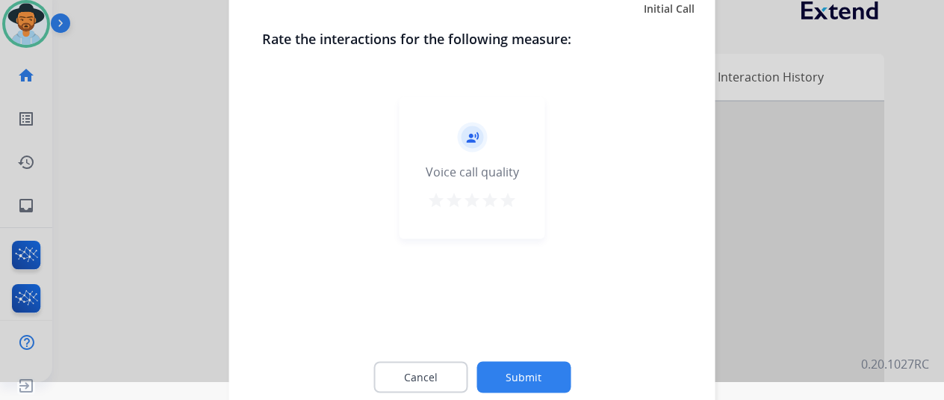
click at [538, 367] on button "Submit" at bounding box center [524, 376] width 94 height 31
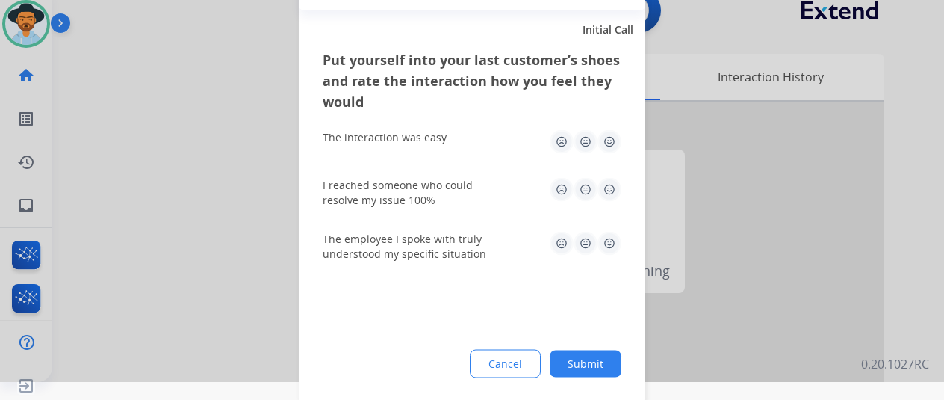
click at [584, 368] on button "Submit" at bounding box center [586, 363] width 72 height 27
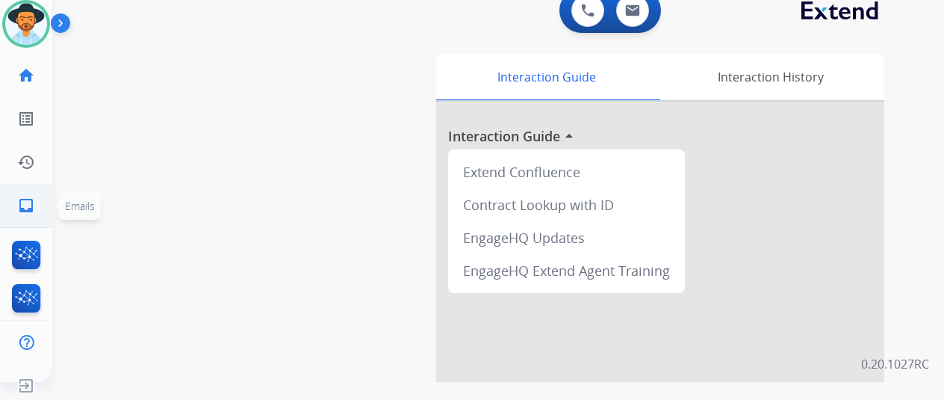
click at [30, 196] on link "inbox Emails" at bounding box center [26, 206] width 42 height 42
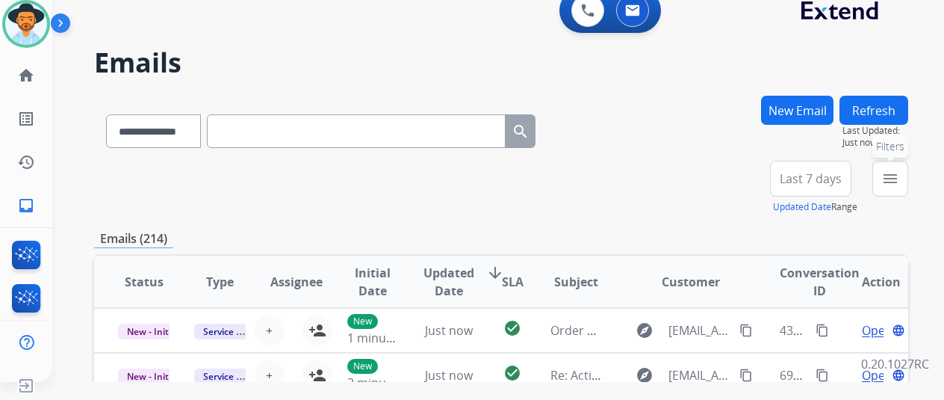
click at [899, 175] on mat-icon "menu" at bounding box center [891, 179] width 18 height 18
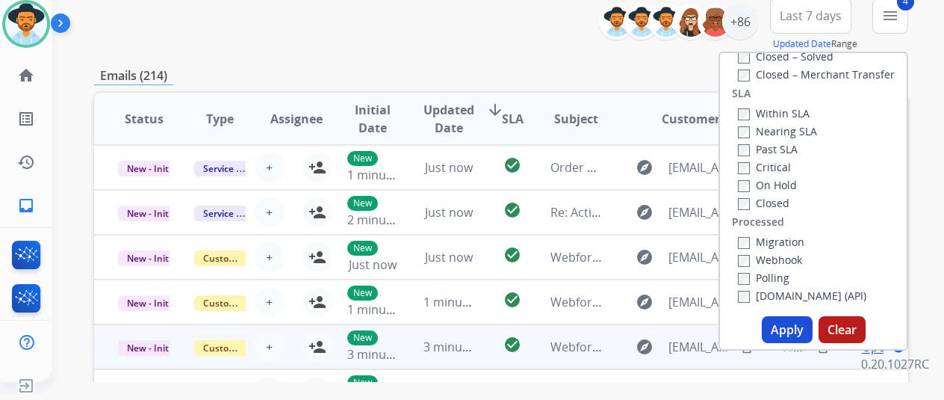
scroll to position [224, 0]
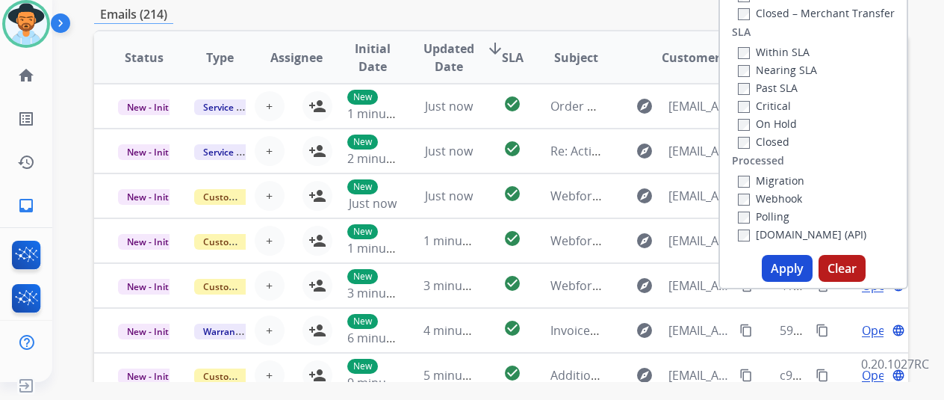
click at [792, 270] on button "Apply" at bounding box center [787, 268] width 51 height 27
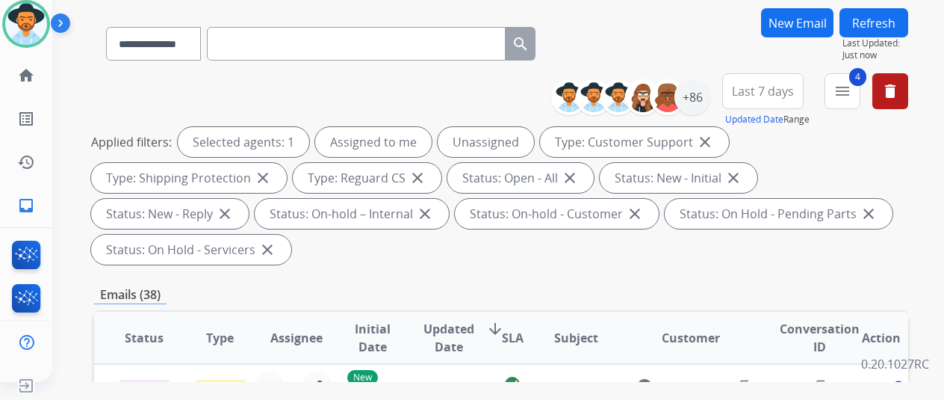
scroll to position [0, 0]
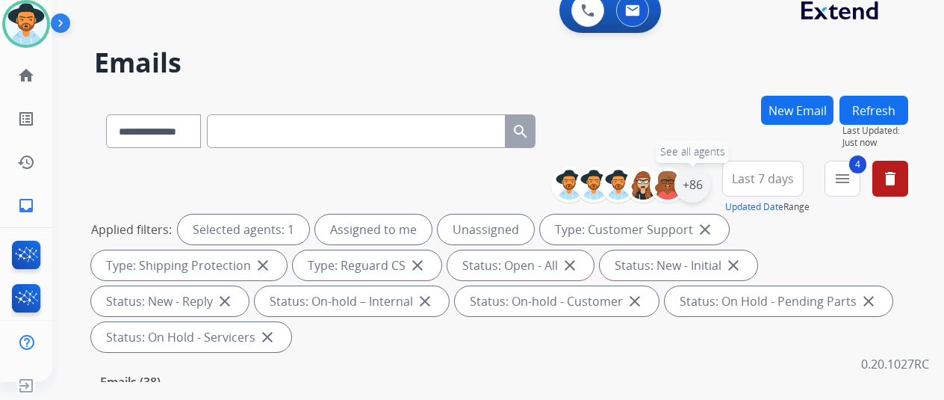
click at [704, 179] on div "+86" at bounding box center [693, 185] width 36 height 36
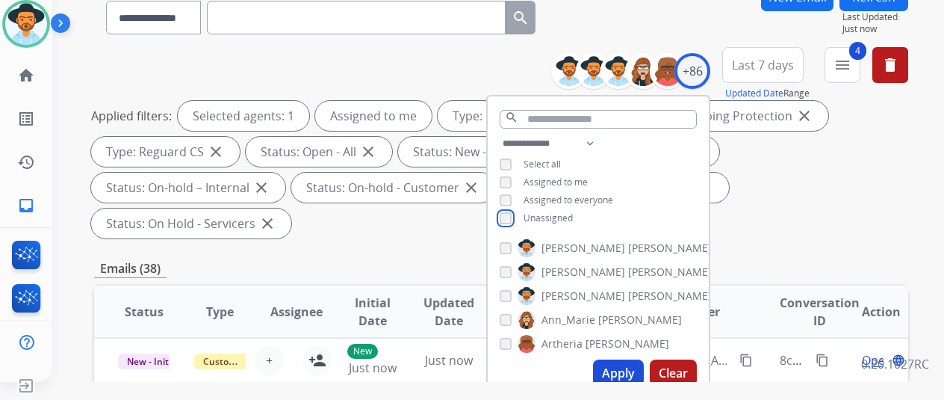
scroll to position [299, 0]
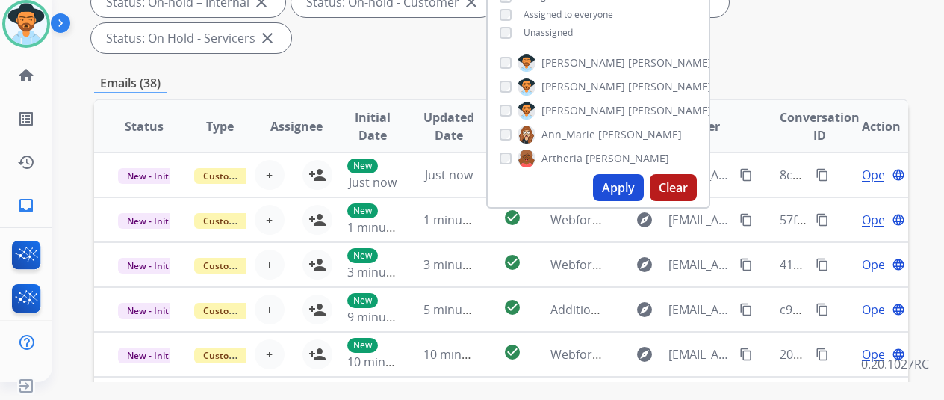
click at [616, 180] on button "Apply" at bounding box center [618, 187] width 51 height 27
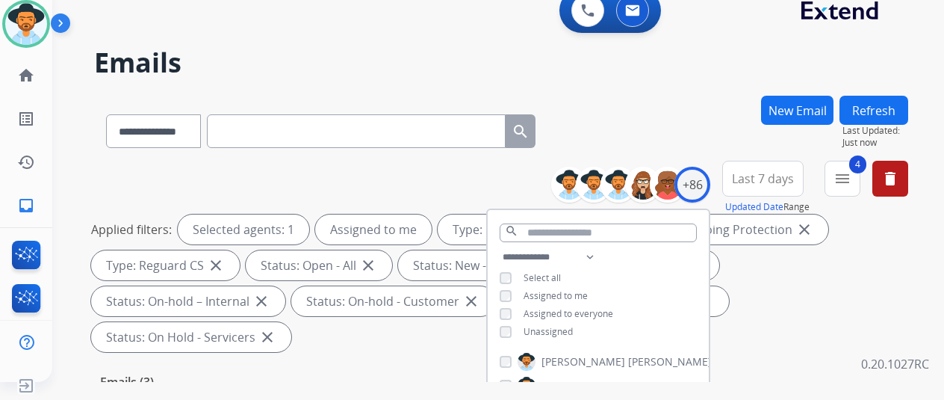
click at [696, 143] on div "**********" at bounding box center [501, 128] width 814 height 65
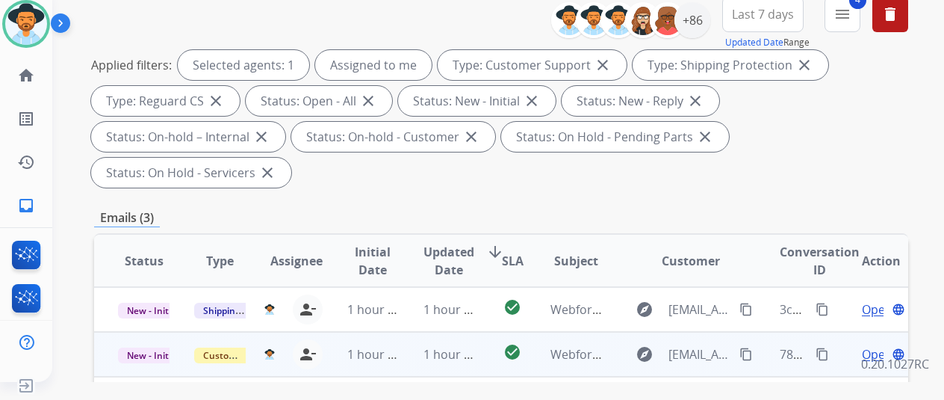
scroll to position [299, 0]
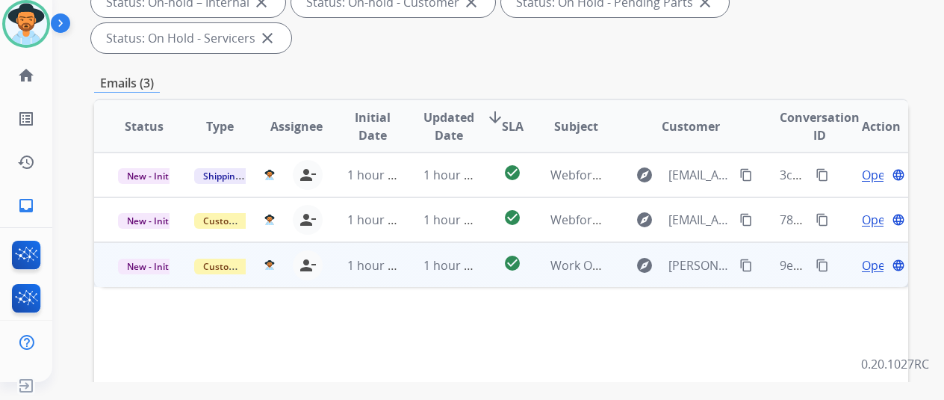
click at [873, 256] on span "Open" at bounding box center [877, 265] width 31 height 18
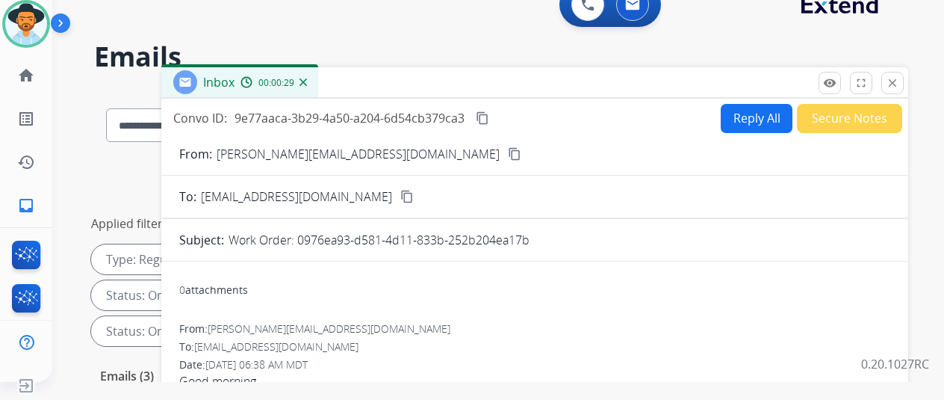
scroll to position [0, 0]
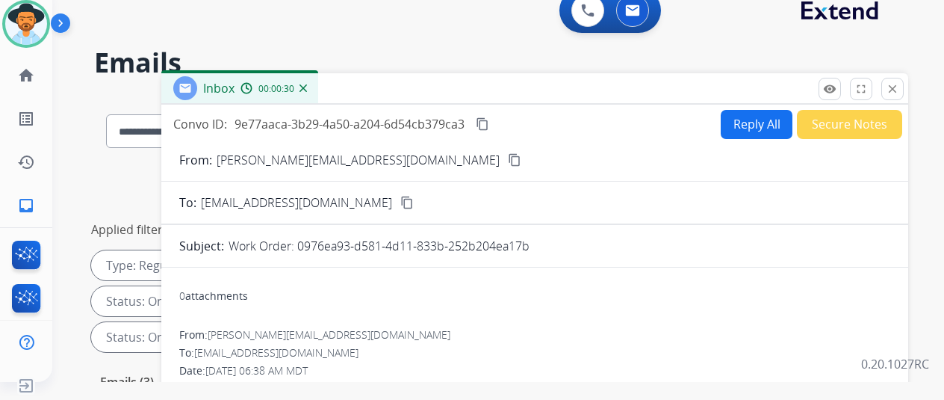
click at [508, 154] on mat-icon "content_copy" at bounding box center [514, 159] width 13 height 13
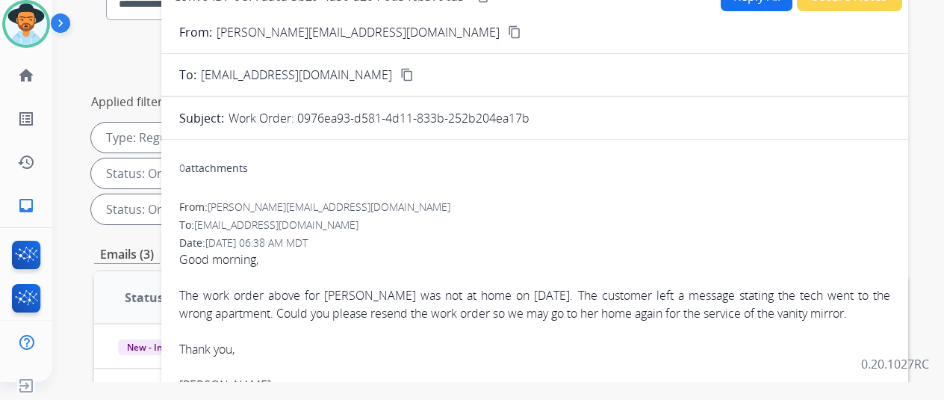
scroll to position [149, 0]
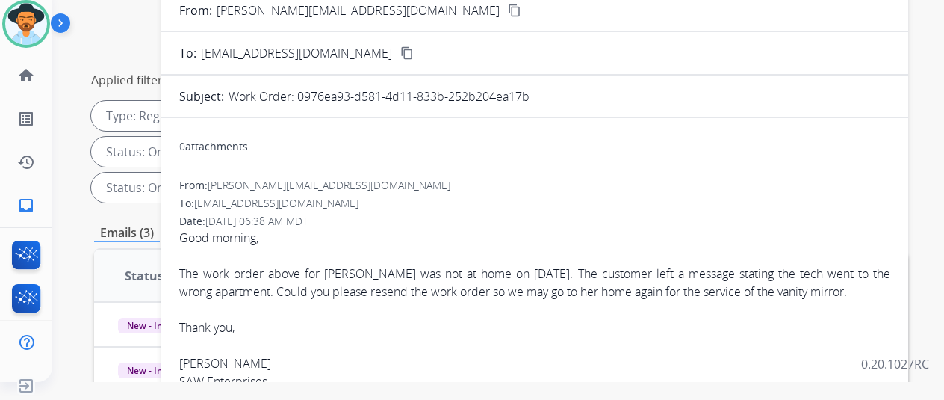
drag, startPoint x: 310, startPoint y: 95, endPoint x: 541, endPoint y: 107, distance: 231.2
click at [541, 107] on form "From: catherinesmith@sawenterprises.com content_copy To: support@extend.com con…" at bounding box center [534, 306] width 747 height 632
copy p "0976ea93-d581-4d11-833b-252b204ea17b"
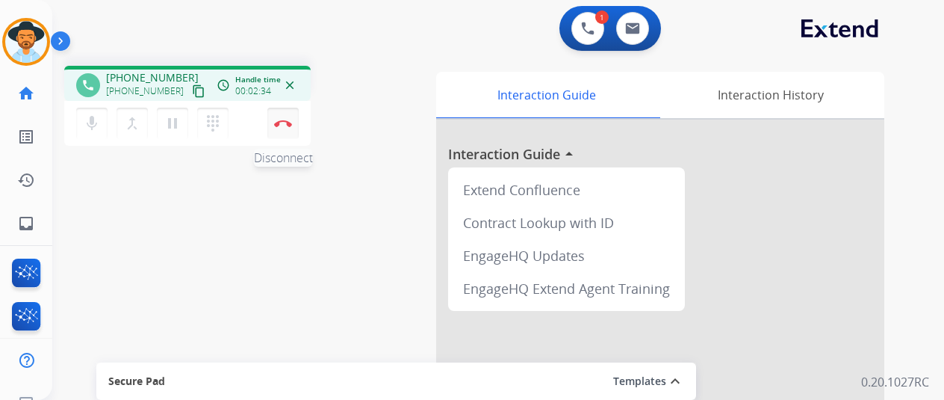
click at [282, 123] on img at bounding box center [283, 123] width 18 height 7
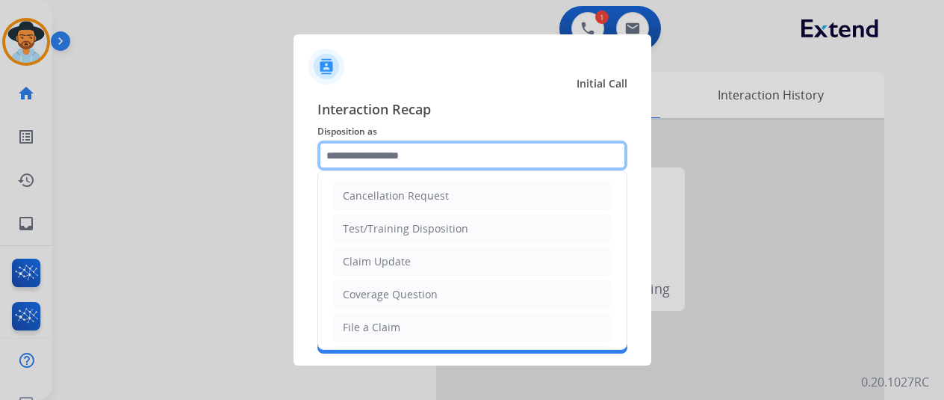
click at [359, 161] on input "text" at bounding box center [473, 155] width 310 height 30
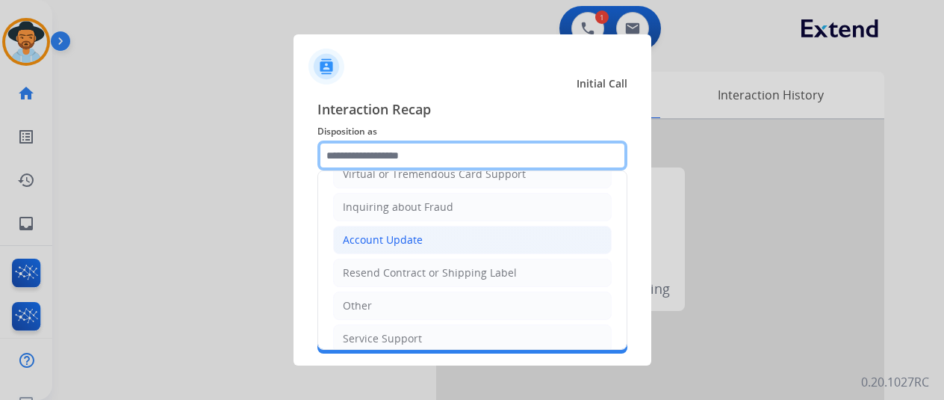
scroll to position [224, 0]
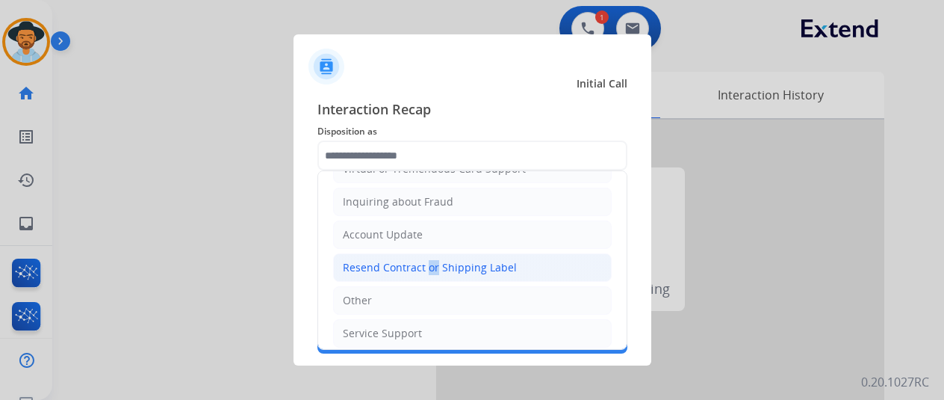
click at [421, 264] on div "Resend Contract or Shipping Label" at bounding box center [430, 267] width 174 height 15
type input "**********"
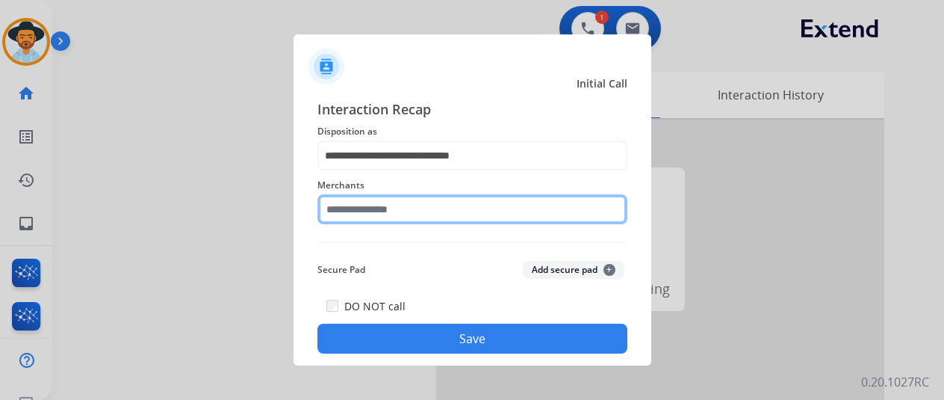
click at [374, 213] on input "text" at bounding box center [473, 209] width 310 height 30
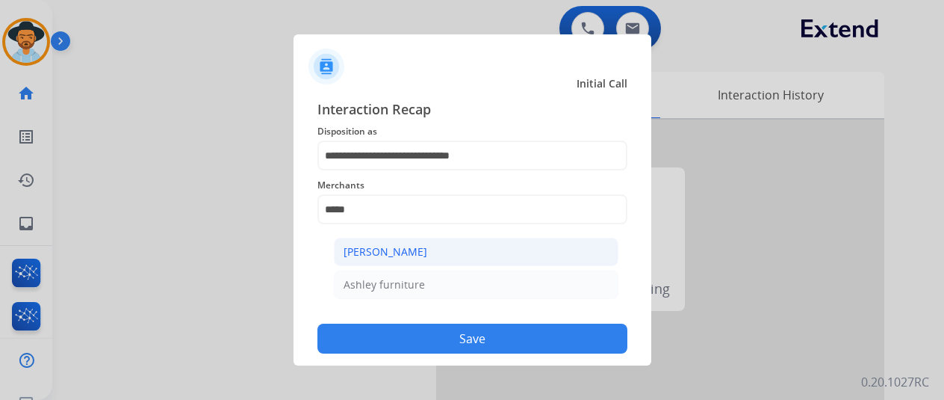
click at [386, 247] on div "[PERSON_NAME]" at bounding box center [386, 251] width 84 height 15
type input "**********"
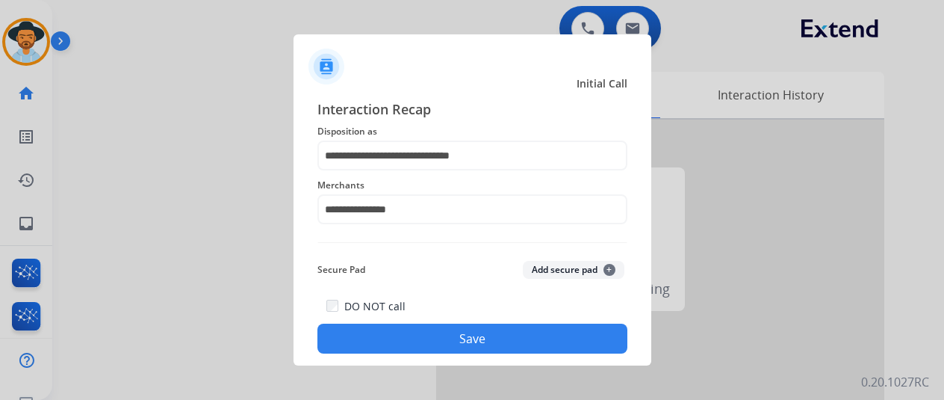
click at [456, 333] on button "Save" at bounding box center [473, 338] width 310 height 30
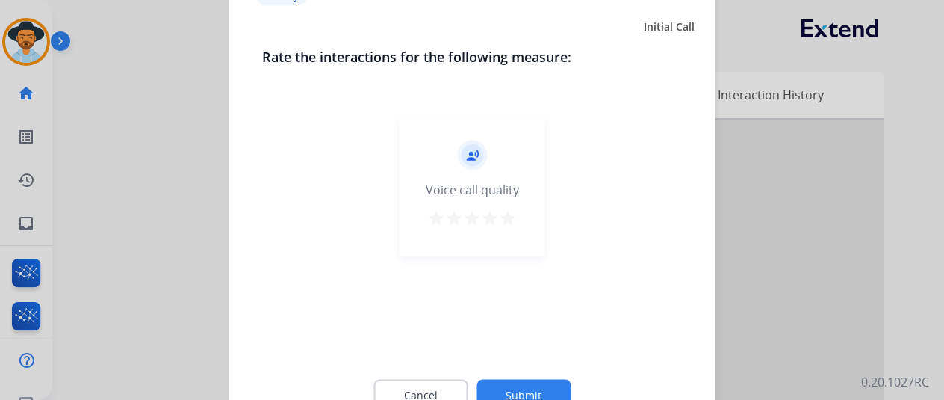
click at [524, 388] on button "Submit" at bounding box center [524, 394] width 94 height 31
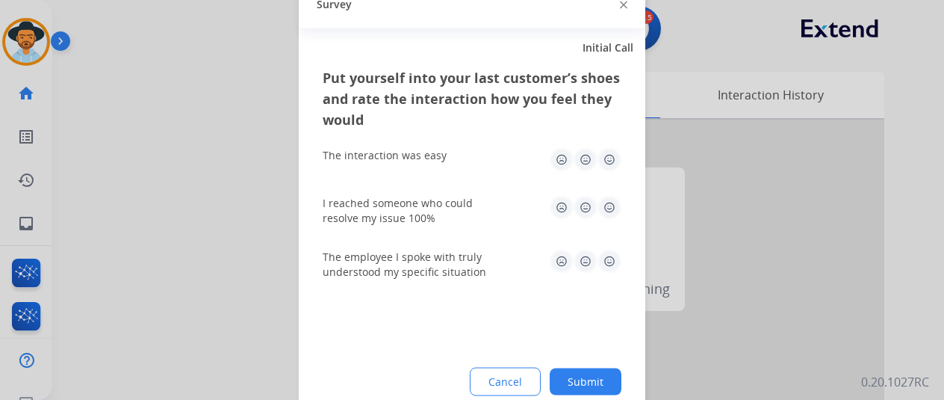
click at [594, 378] on button "Submit" at bounding box center [586, 381] width 72 height 27
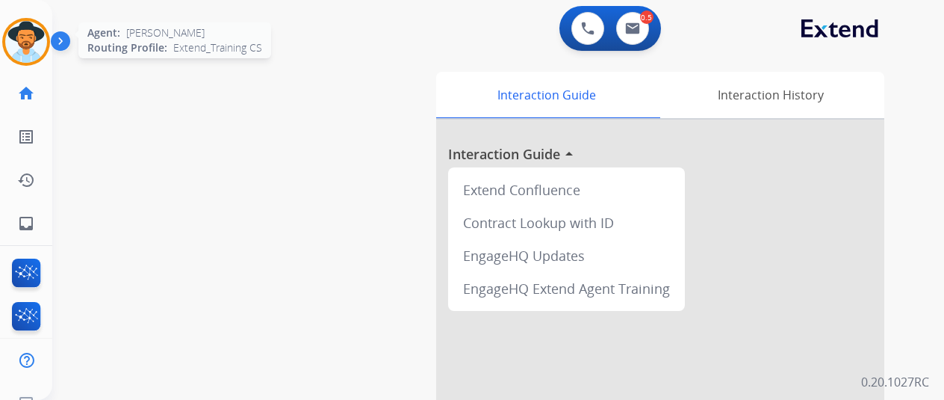
drag, startPoint x: 22, startPoint y: 32, endPoint x: 87, endPoint y: 34, distance: 65.0
click at [22, 32] on img at bounding box center [26, 42] width 42 height 42
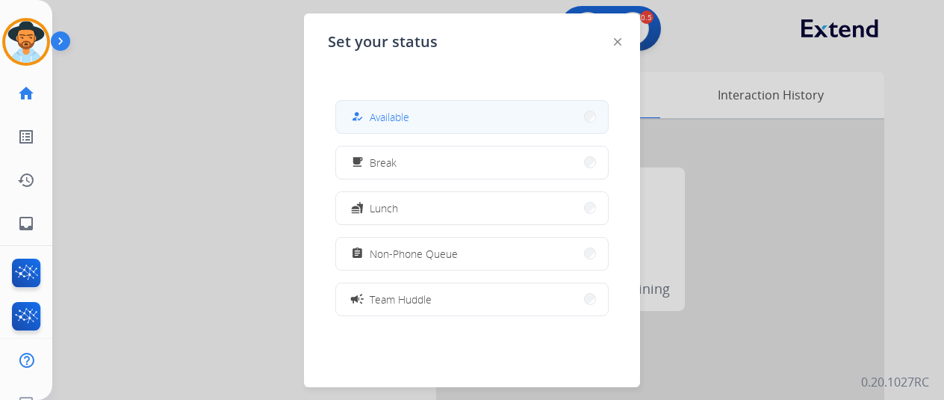
click at [399, 117] on span "Available" at bounding box center [390, 117] width 40 height 16
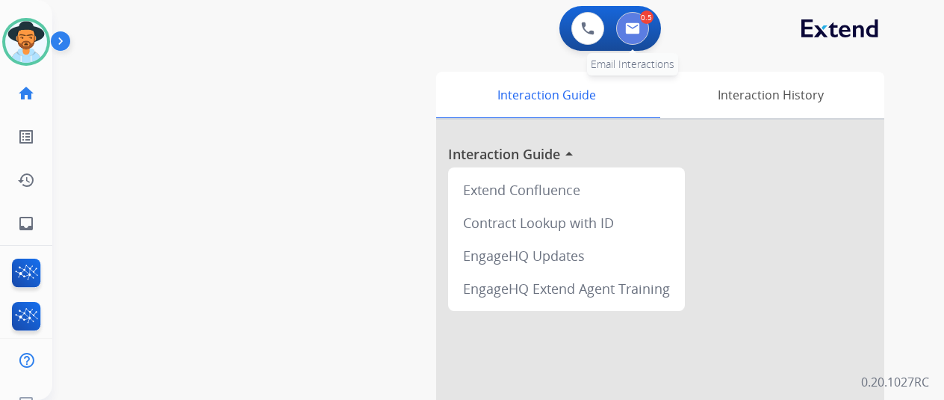
click at [640, 21] on button at bounding box center [632, 28] width 33 height 33
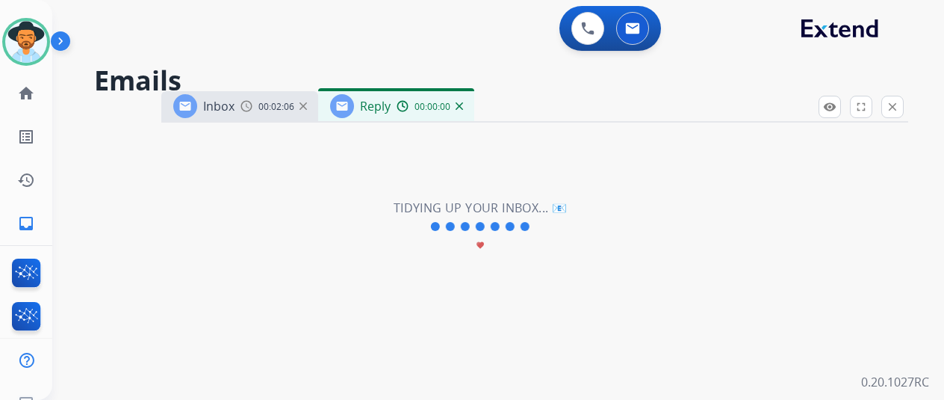
select select "**********"
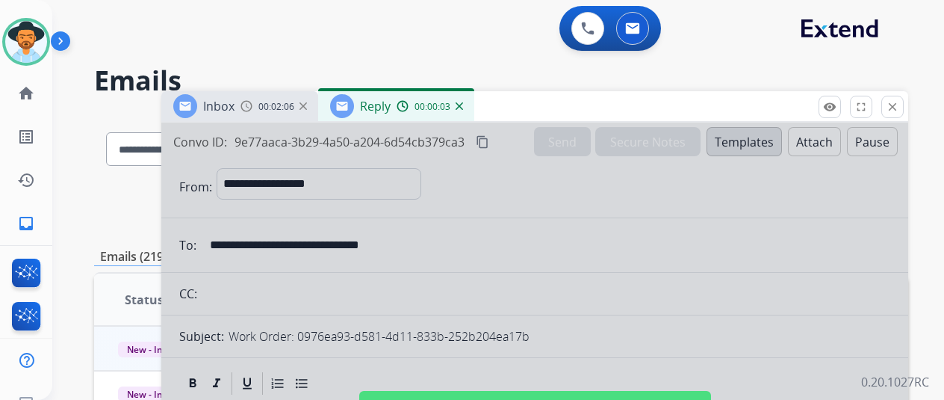
click at [463, 104] on img at bounding box center [459, 105] width 7 height 7
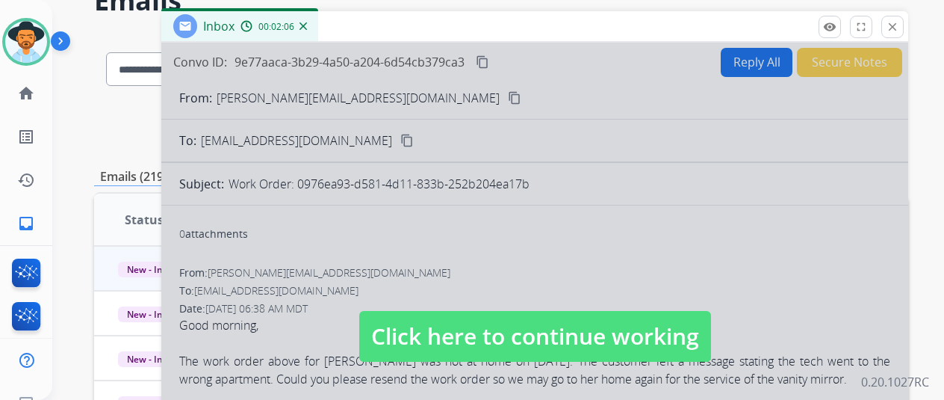
scroll to position [149, 0]
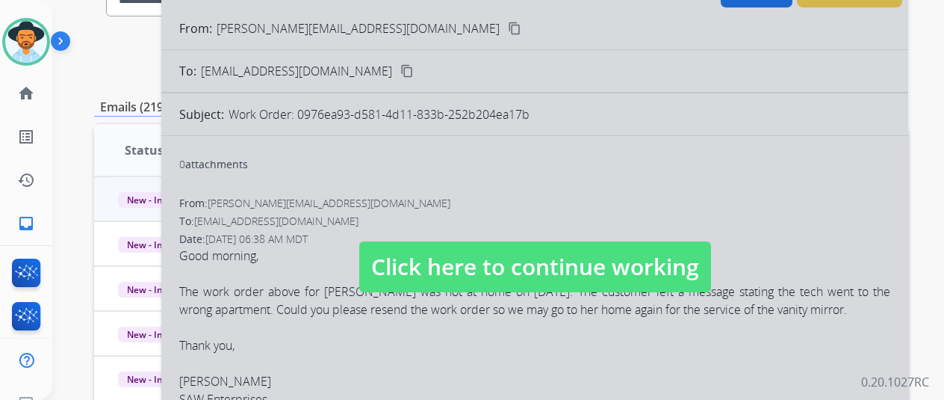
click at [504, 208] on div at bounding box center [534, 252] width 747 height 558
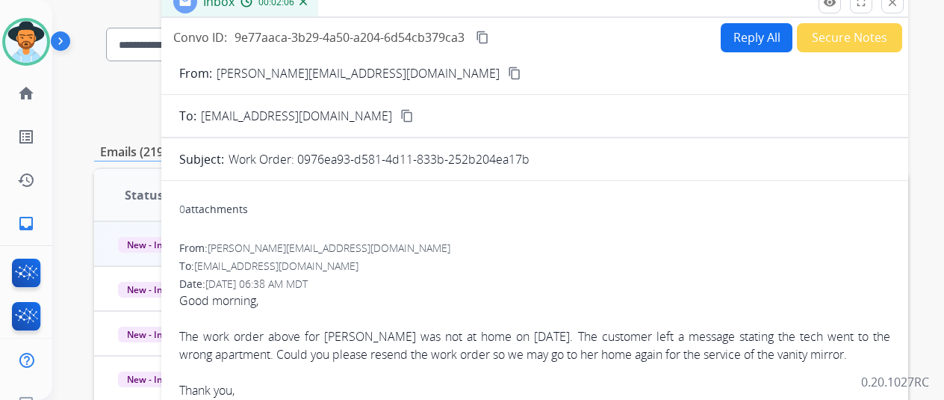
scroll to position [0, 0]
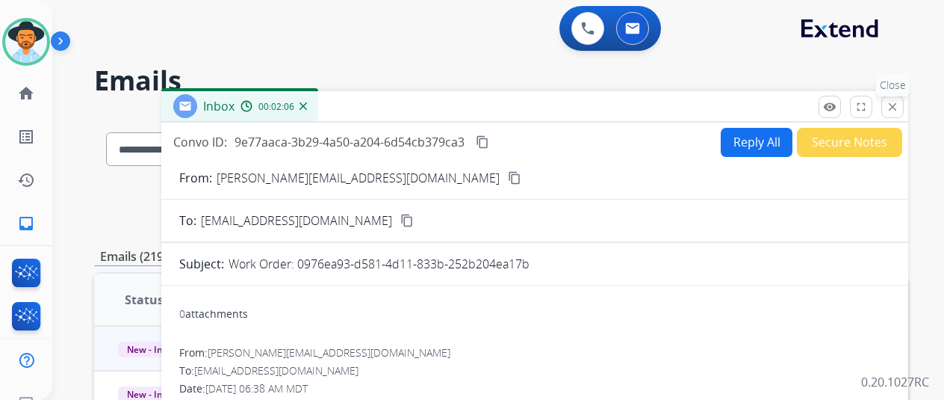
click at [899, 104] on mat-icon "close" at bounding box center [892, 106] width 13 height 13
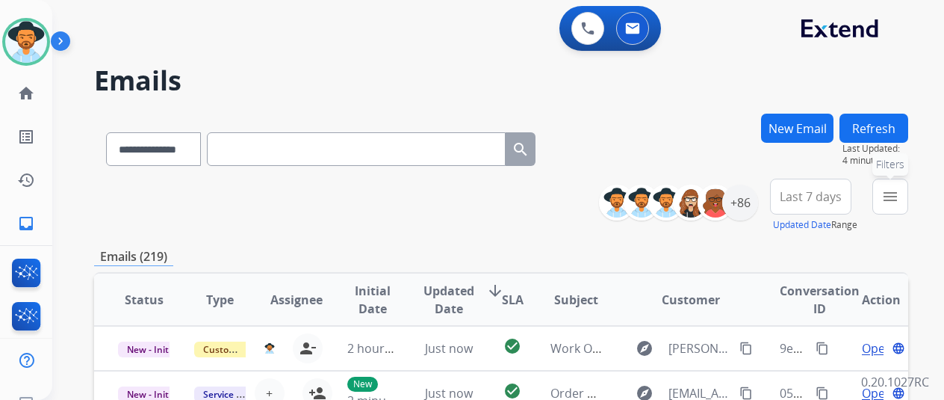
click at [899, 191] on mat-icon "menu" at bounding box center [891, 197] width 18 height 18
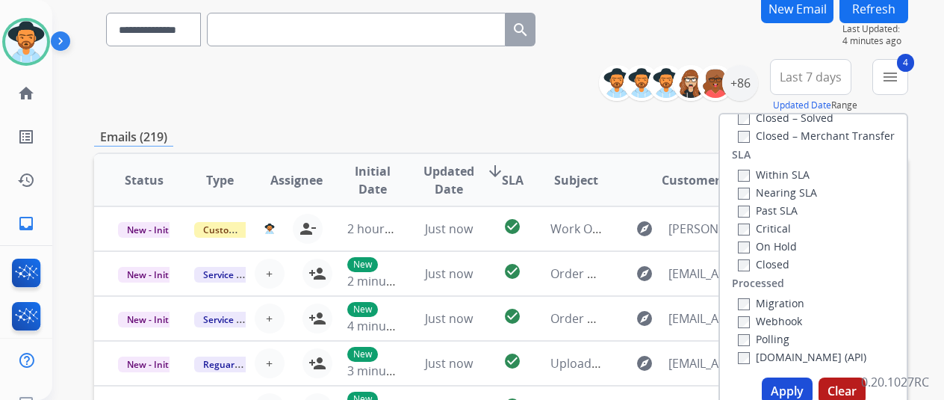
scroll to position [224, 0]
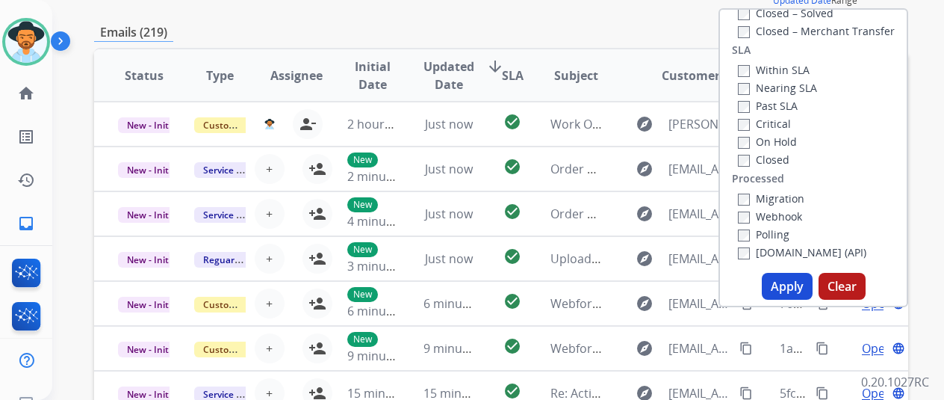
click at [792, 284] on button "Apply" at bounding box center [787, 286] width 51 height 27
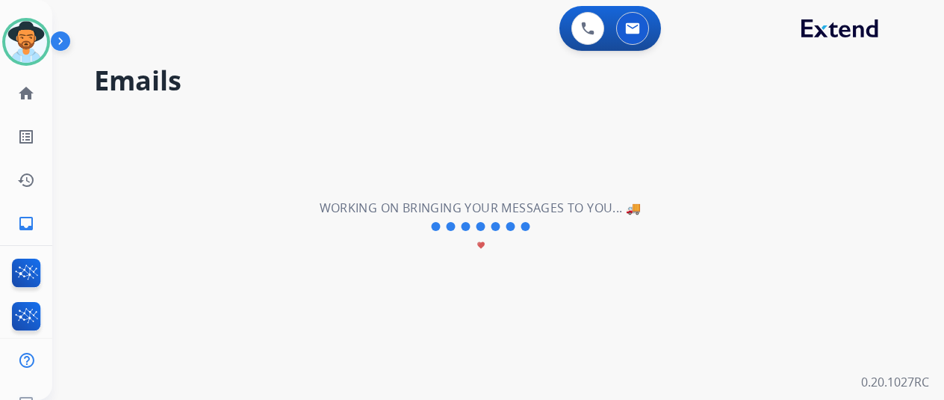
scroll to position [0, 0]
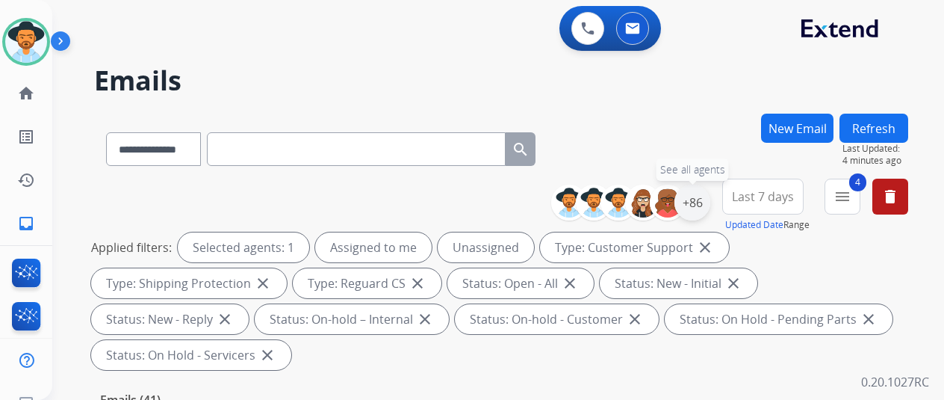
click at [710, 202] on div "+86" at bounding box center [693, 203] width 36 height 36
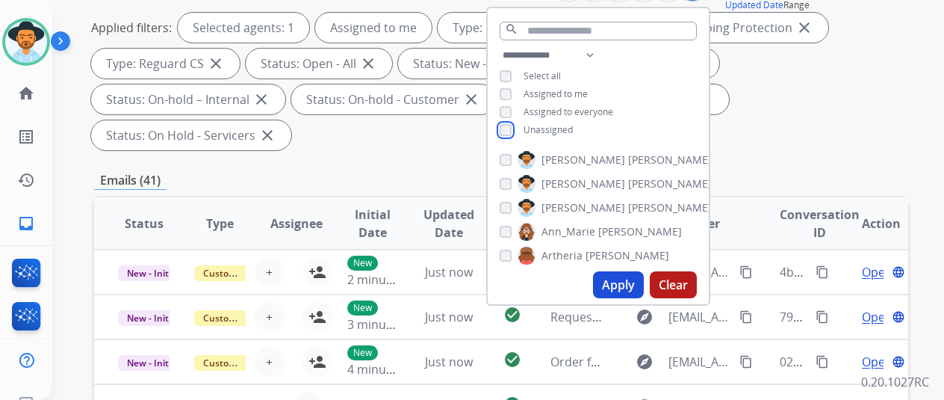
scroll to position [224, 0]
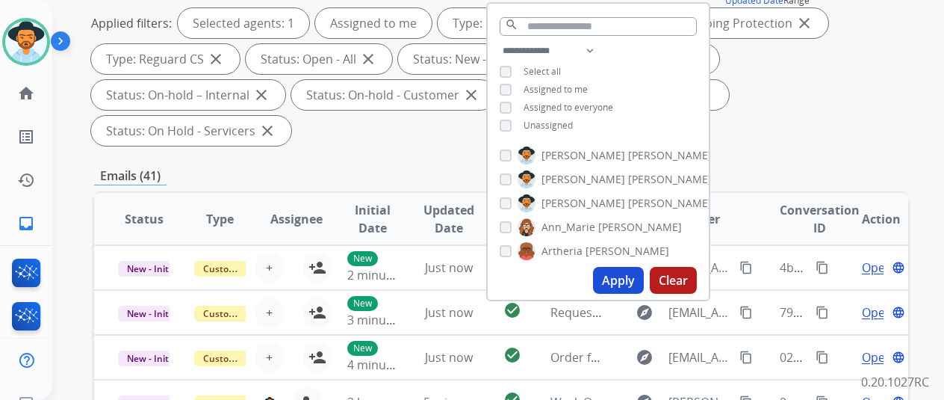
click at [622, 279] on button "Apply" at bounding box center [618, 280] width 51 height 27
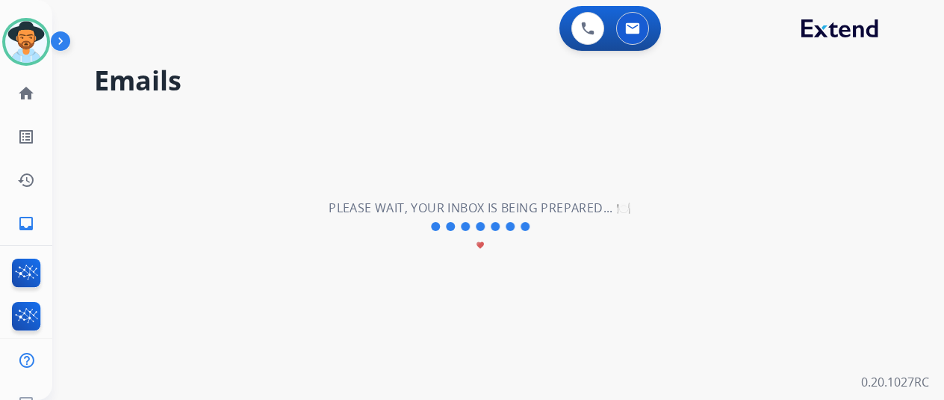
scroll to position [0, 0]
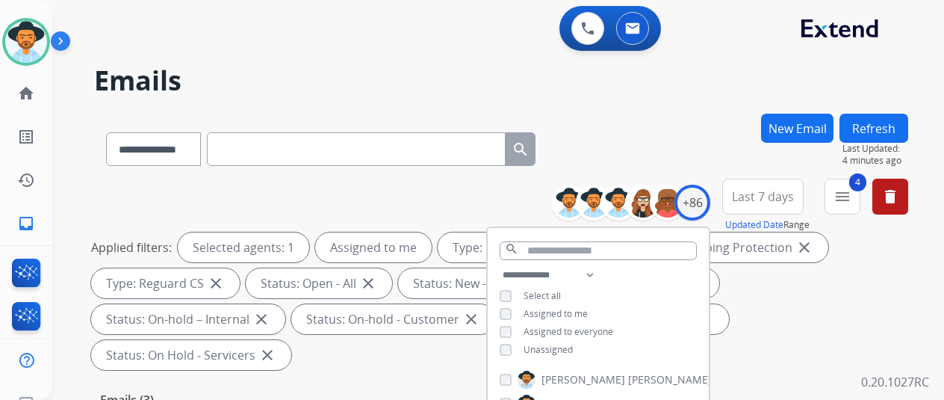
click at [665, 126] on div "**********" at bounding box center [501, 146] width 814 height 65
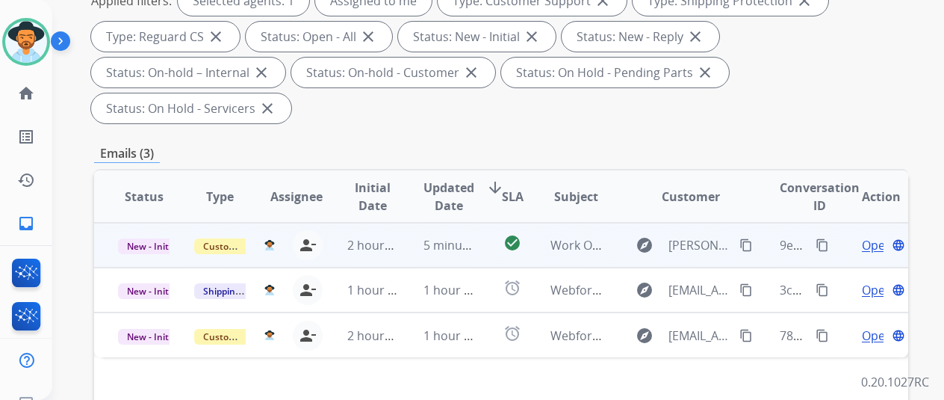
scroll to position [299, 0]
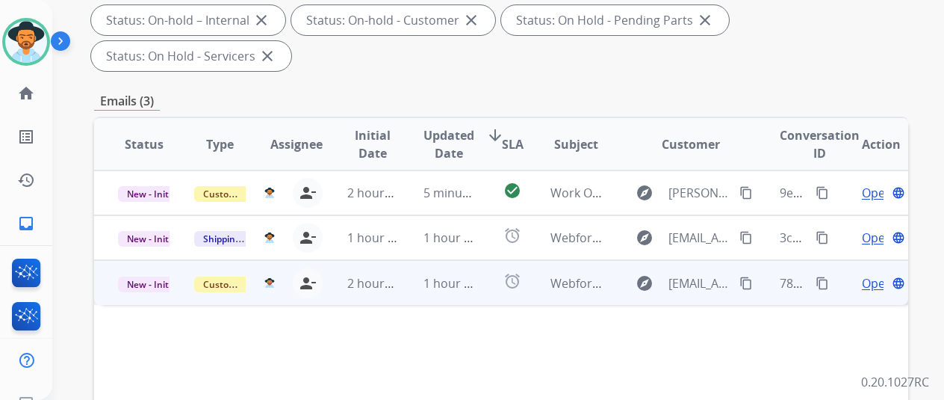
click at [874, 274] on span "Open" at bounding box center [877, 283] width 31 height 18
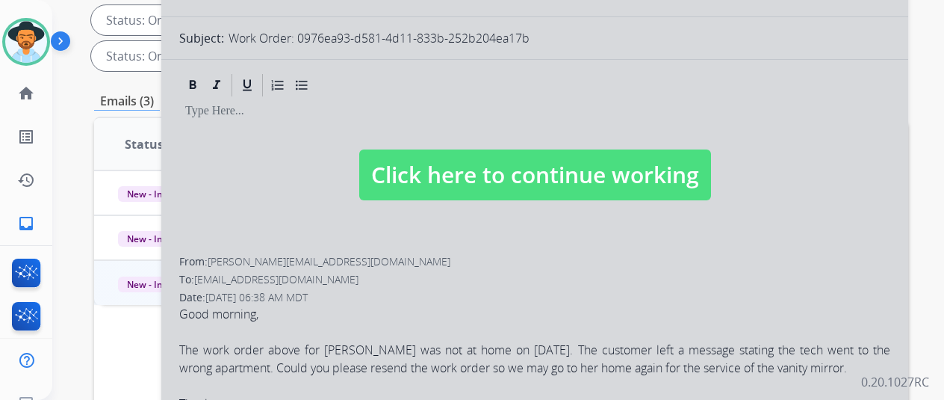
select select "**********"
click at [455, 262] on div at bounding box center [534, 160] width 747 height 672
select select
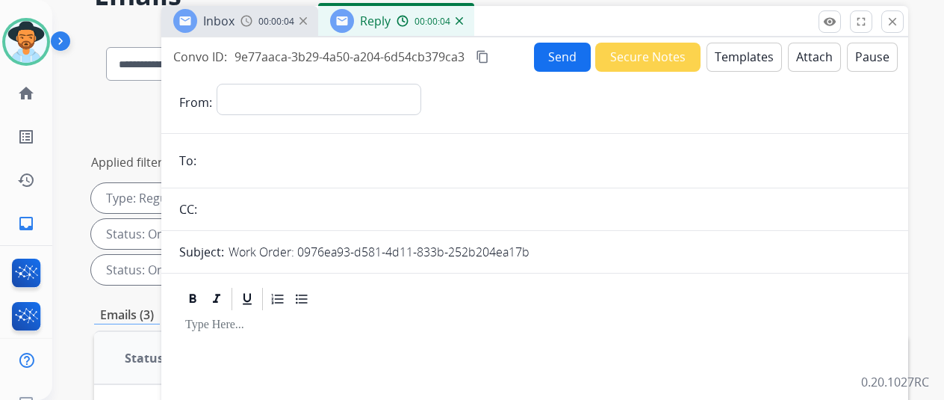
scroll to position [0, 0]
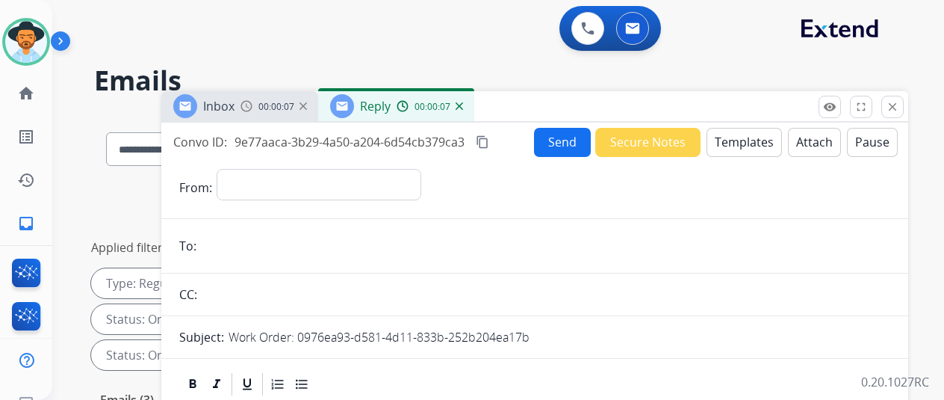
click at [463, 102] on img at bounding box center [459, 105] width 7 height 7
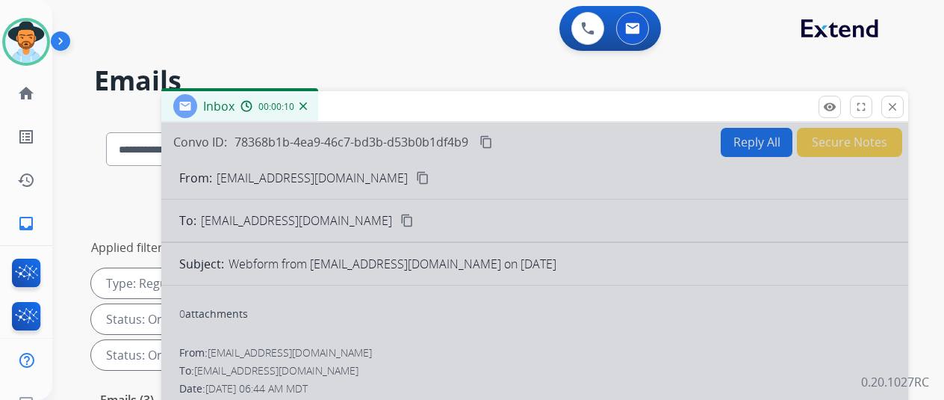
click at [306, 102] on div "00:00:10" at bounding box center [274, 105] width 66 height 13
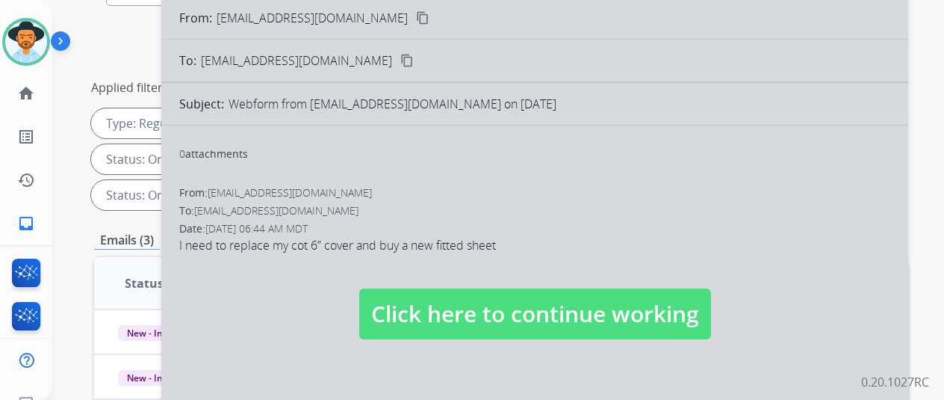
scroll to position [299, 0]
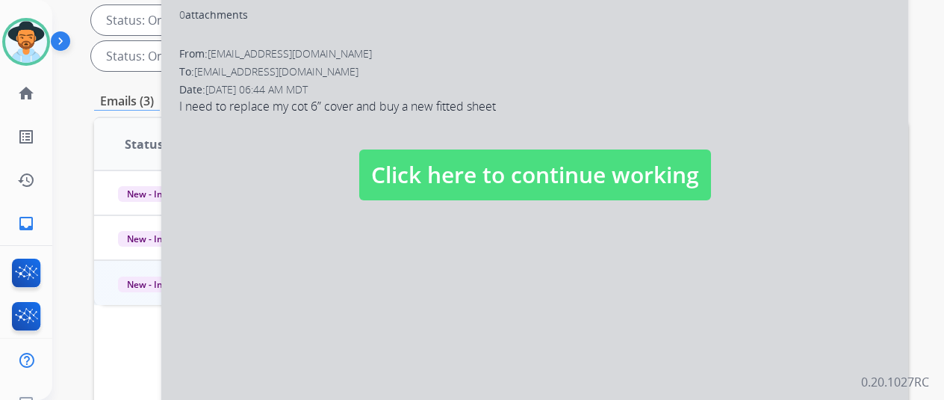
click at [493, 204] on div at bounding box center [534, 160] width 747 height 672
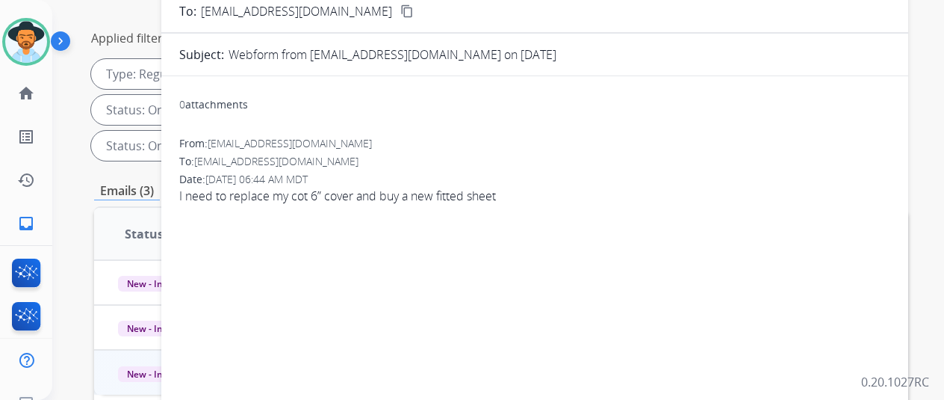
scroll to position [0, 0]
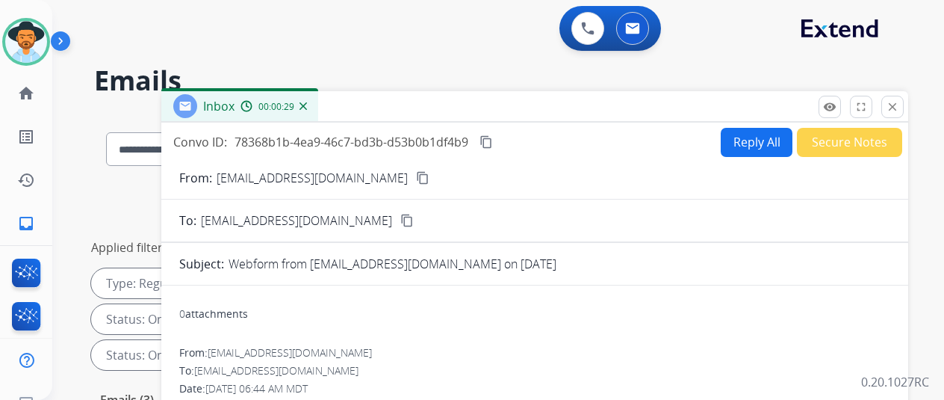
click at [416, 176] on mat-icon "content_copy" at bounding box center [422, 177] width 13 height 13
click at [741, 132] on button "Reply All" at bounding box center [757, 142] width 72 height 29
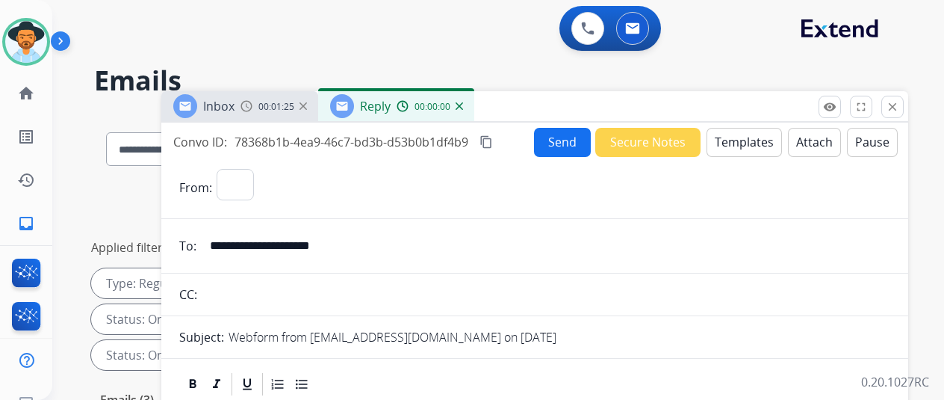
select select "**********"
click at [755, 140] on button "Templates" at bounding box center [744, 142] width 75 height 29
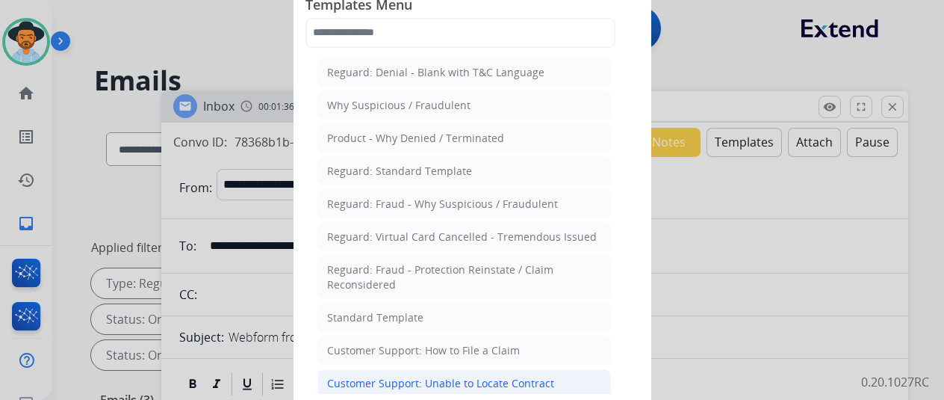
click at [398, 380] on div "Customer Support: Unable to Locate Contract" at bounding box center [440, 383] width 227 height 15
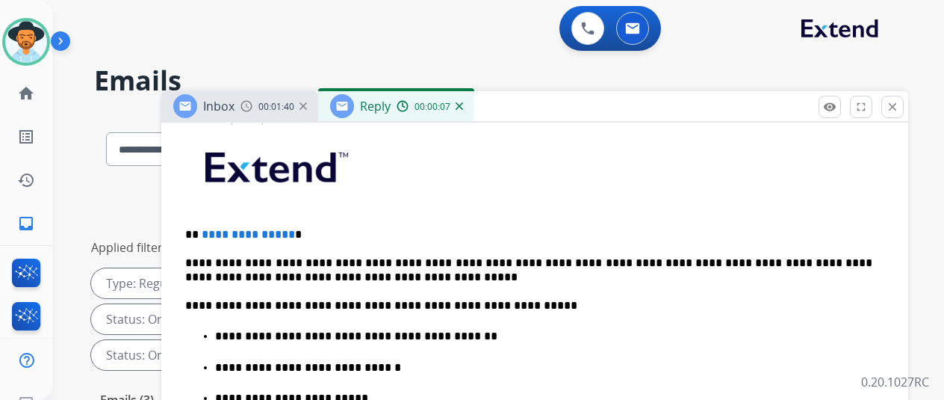
scroll to position [391, 0]
drag, startPoint x: 297, startPoint y: 207, endPoint x: 209, endPoint y: 199, distance: 88.5
click at [209, 228] on p "**********" at bounding box center [528, 234] width 687 height 13
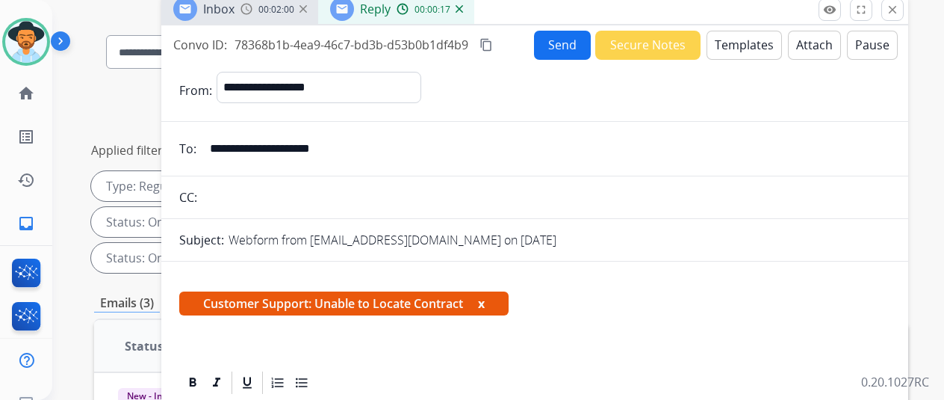
scroll to position [0, 0]
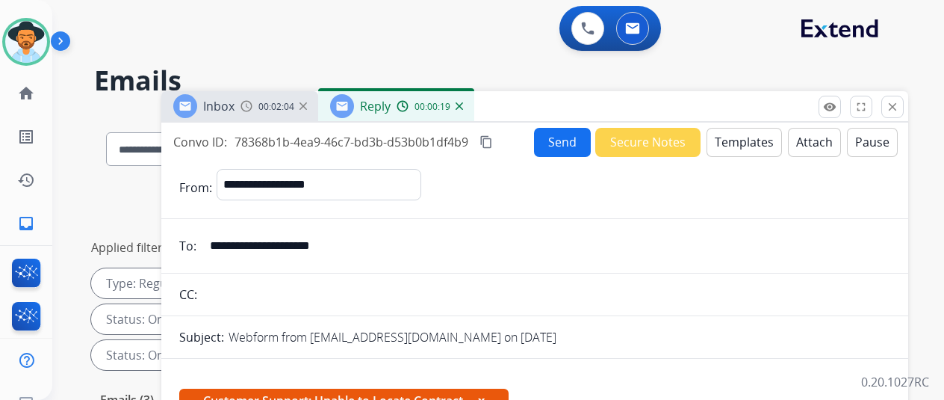
click at [474, 106] on div "Reply 00:00:19" at bounding box center [396, 106] width 156 height 30
click at [463, 105] on img at bounding box center [459, 105] width 7 height 7
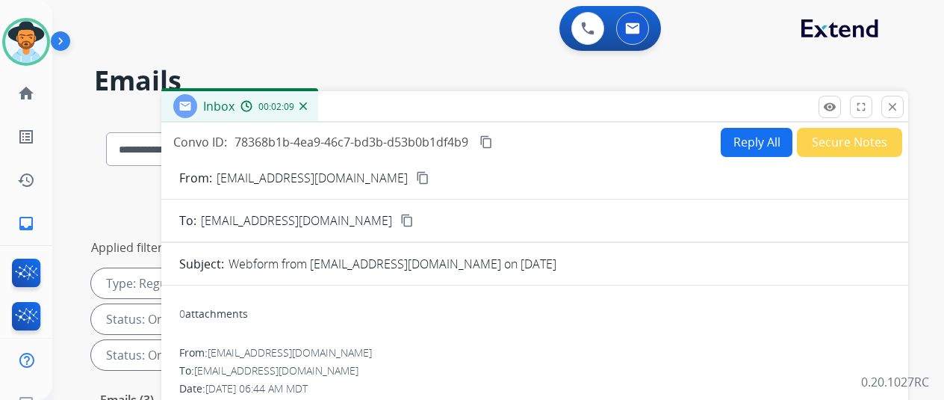
click at [749, 135] on button "Reply All" at bounding box center [757, 142] width 72 height 29
select select "**********"
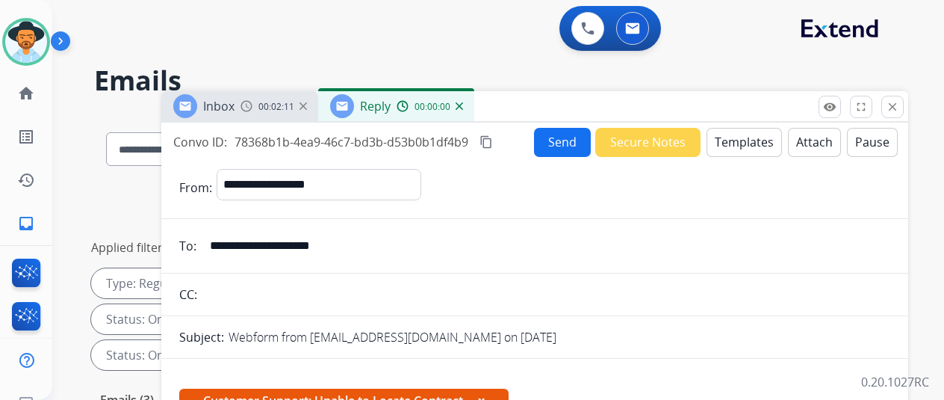
click at [755, 137] on button "Templates" at bounding box center [744, 142] width 75 height 29
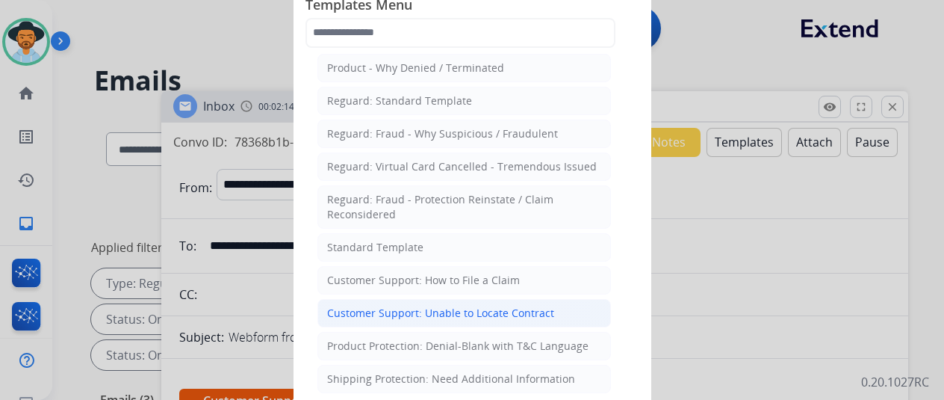
scroll to position [149, 0]
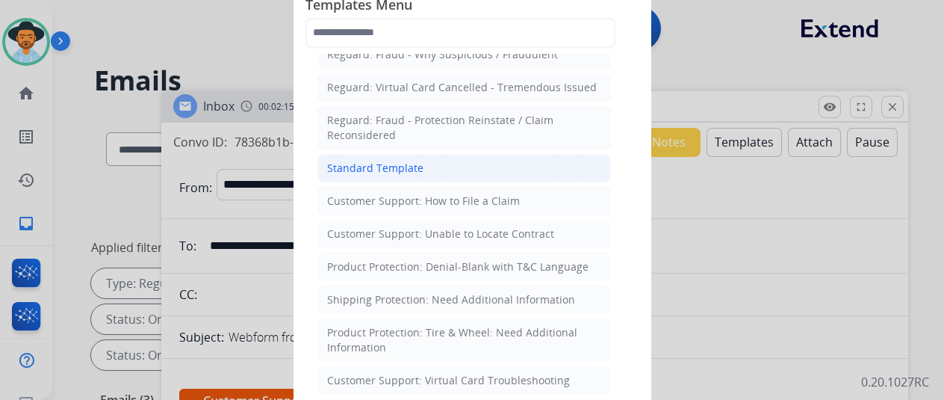
click at [410, 161] on div "Standard Template" at bounding box center [375, 168] width 96 height 15
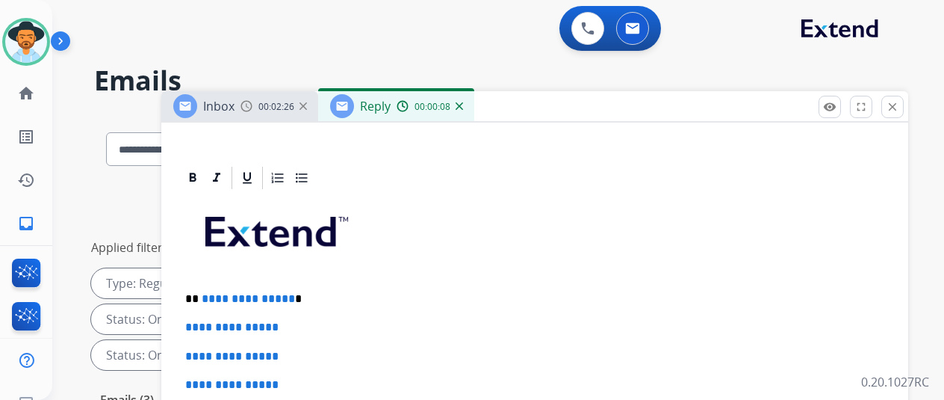
scroll to position [0, 0]
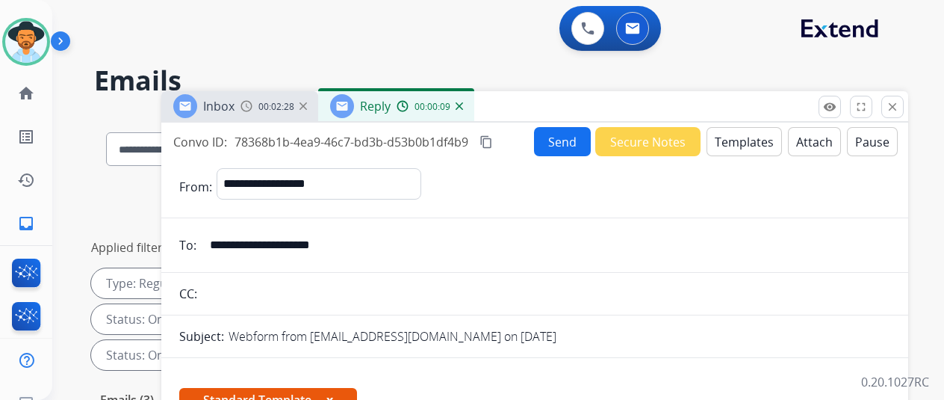
click at [737, 138] on button "Templates" at bounding box center [744, 141] width 75 height 29
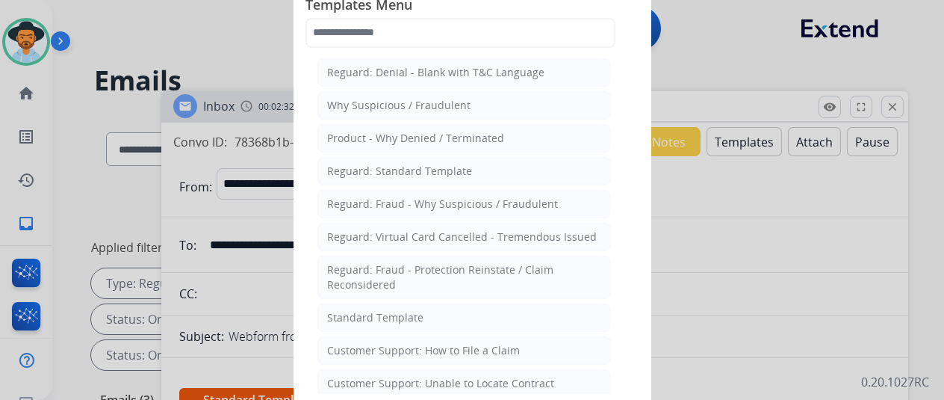
click at [725, 63] on div at bounding box center [472, 200] width 944 height 400
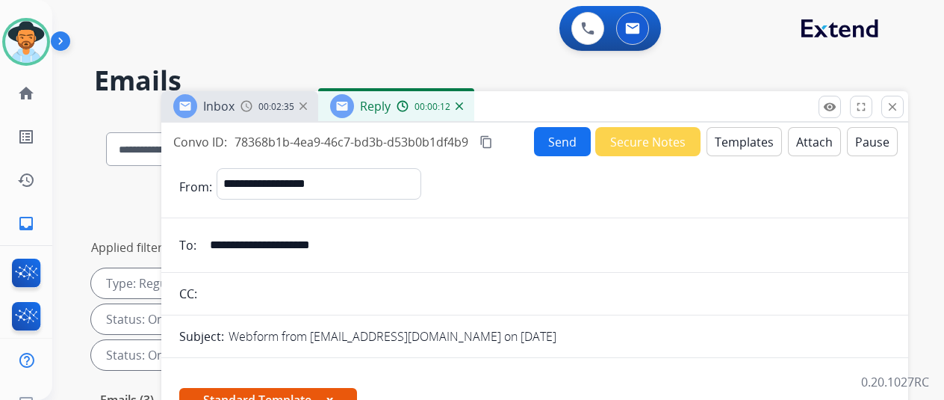
click at [463, 106] on img at bounding box center [459, 105] width 7 height 7
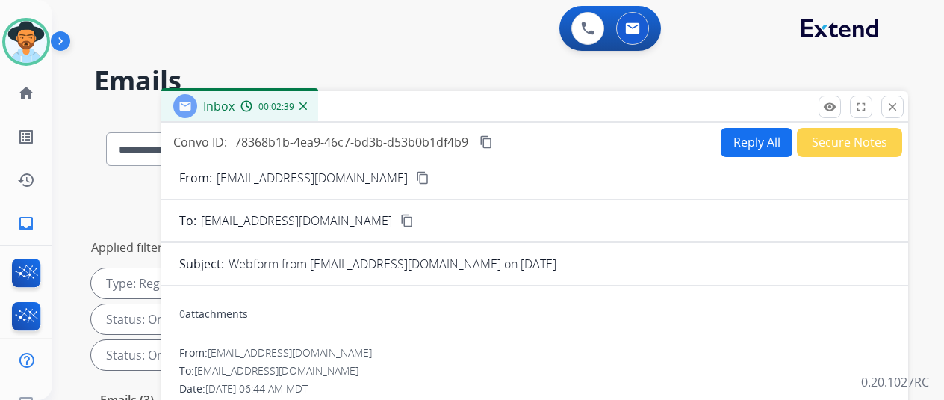
click at [751, 138] on button "Reply All" at bounding box center [757, 142] width 72 height 29
select select "**********"
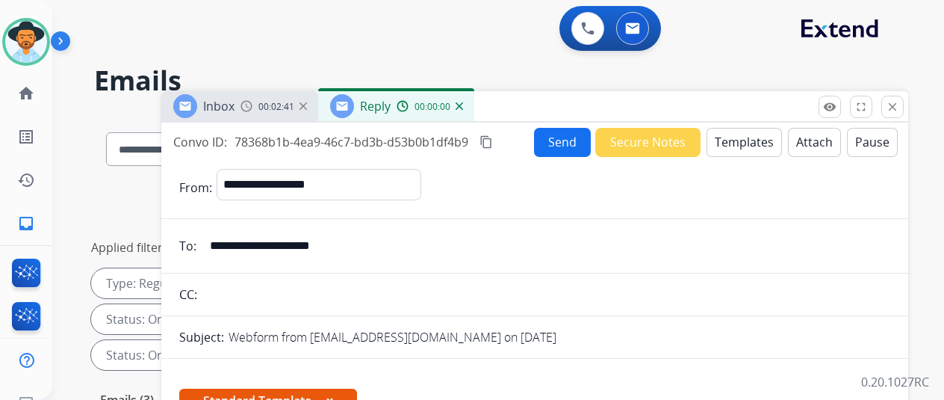
click at [756, 136] on button "Templates" at bounding box center [744, 142] width 75 height 29
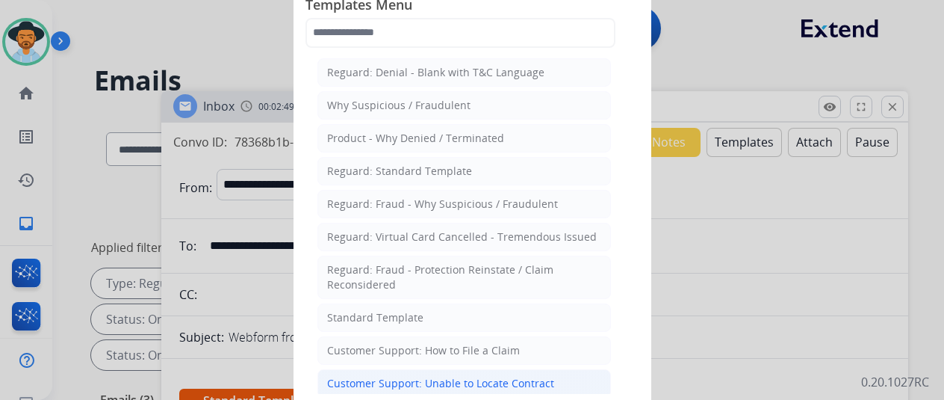
click at [387, 376] on div "Customer Support: Unable to Locate Contract" at bounding box center [440, 383] width 227 height 15
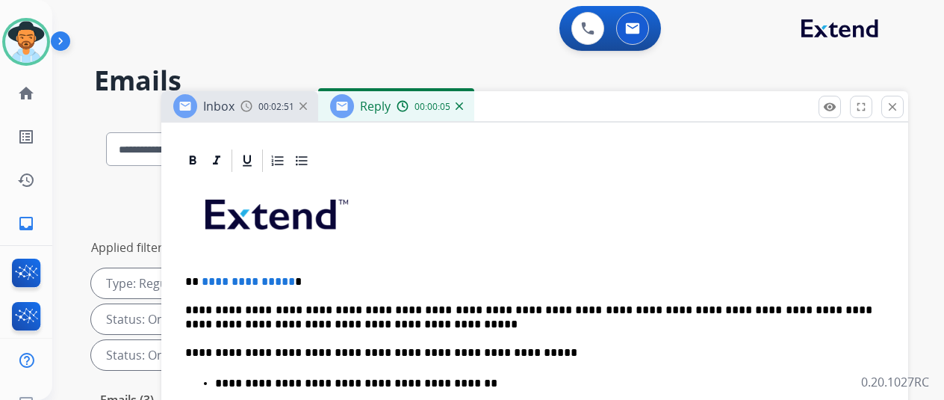
scroll to position [391, 0]
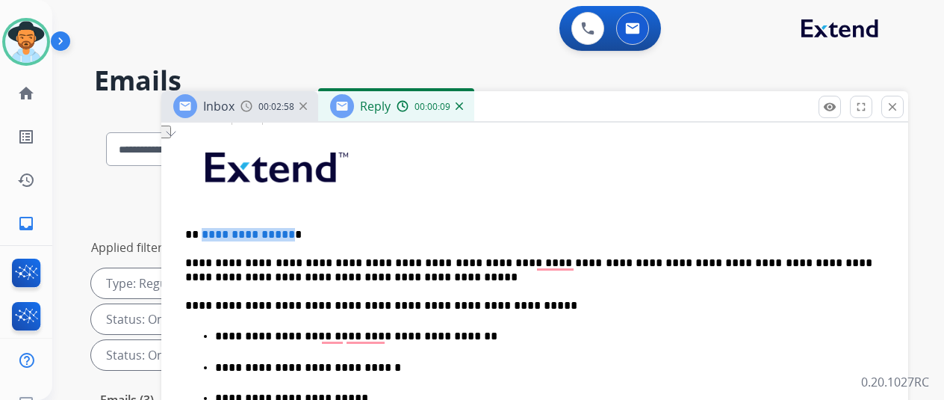
drag, startPoint x: 298, startPoint y: 208, endPoint x: 212, endPoint y: 208, distance: 85.9
click at [212, 228] on p "**********" at bounding box center [528, 234] width 687 height 13
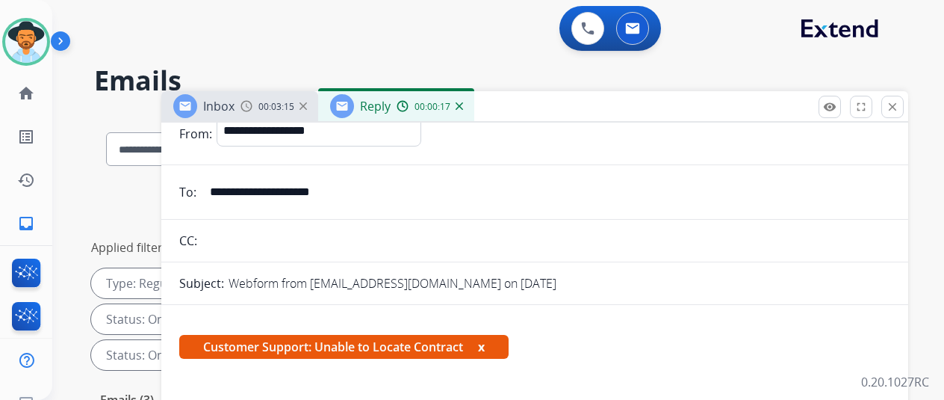
scroll to position [0, 0]
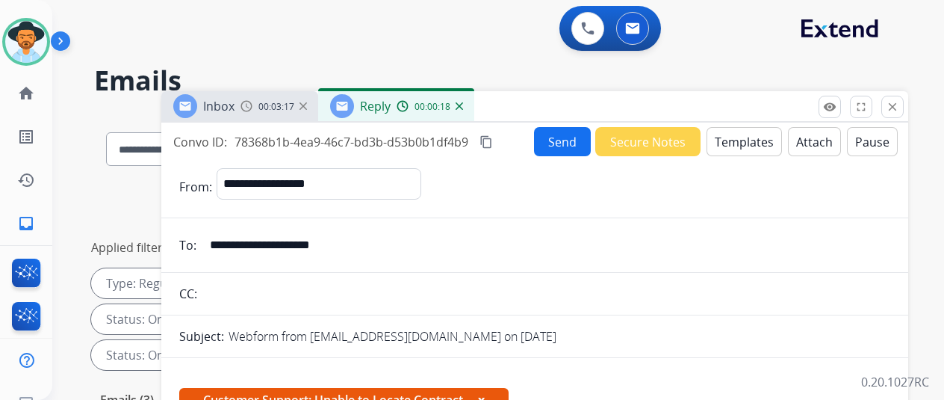
click at [567, 137] on button "Send" at bounding box center [562, 141] width 57 height 29
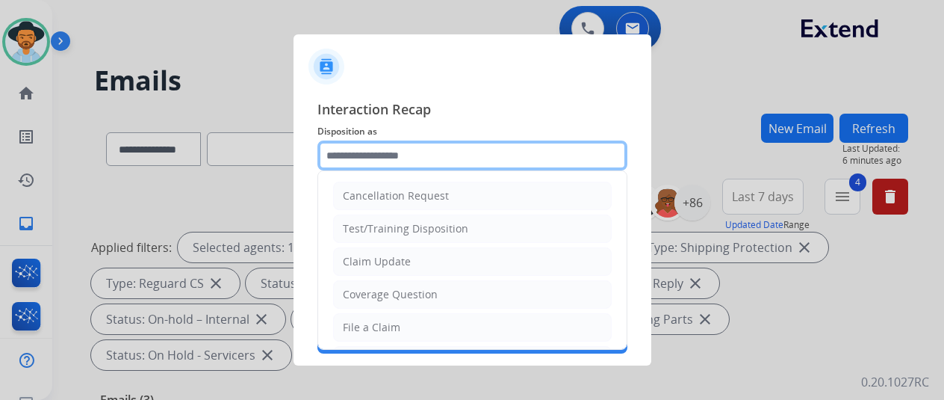
click at [361, 150] on input "text" at bounding box center [473, 155] width 310 height 30
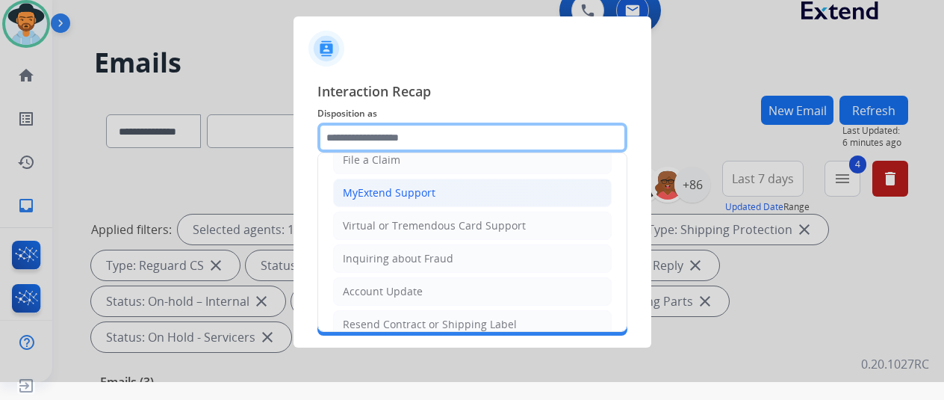
scroll to position [226, 0]
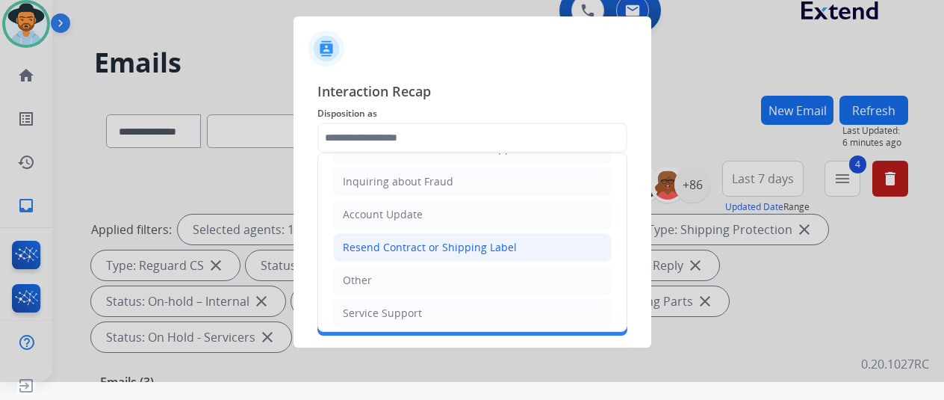
click at [377, 242] on div "Resend Contract or Shipping Label" at bounding box center [430, 247] width 174 height 15
type input "**********"
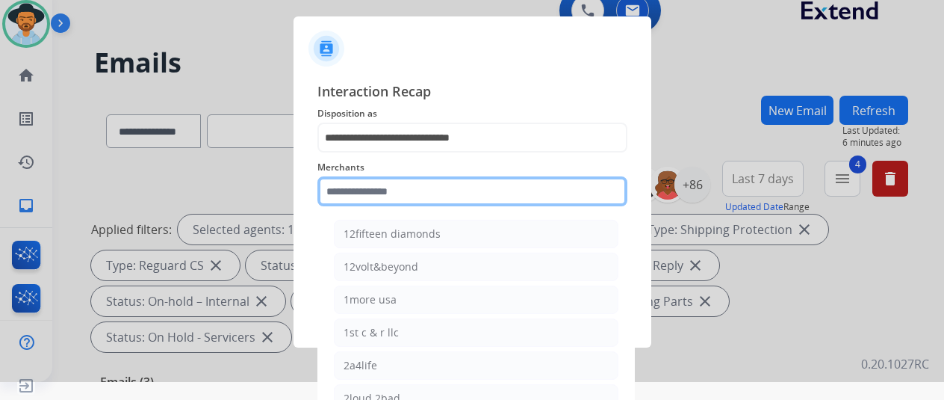
click at [350, 189] on input "text" at bounding box center [473, 191] width 310 height 30
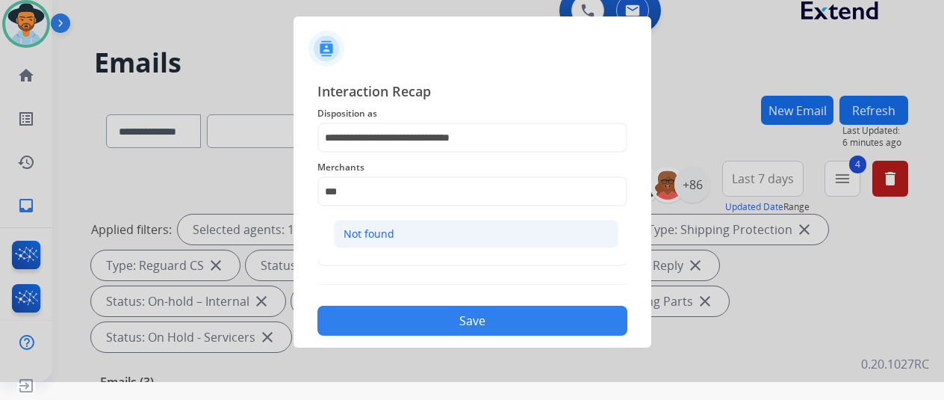
click at [371, 220] on li "Not found" at bounding box center [476, 234] width 285 height 28
type input "*********"
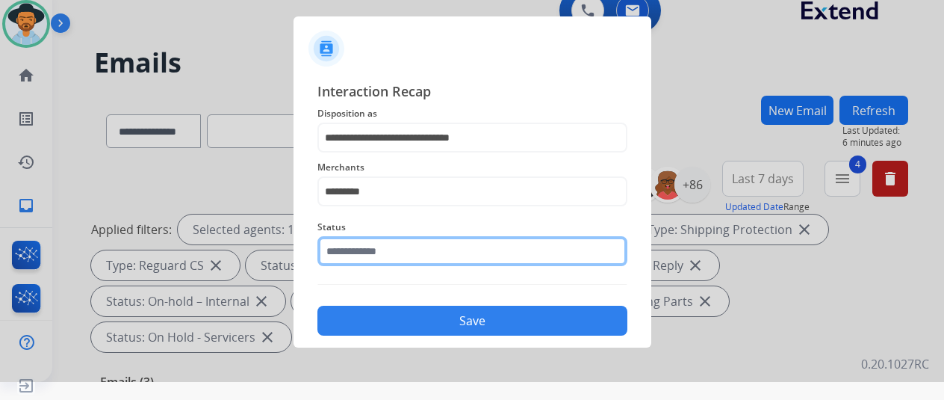
click at [356, 248] on input "text" at bounding box center [473, 251] width 310 height 30
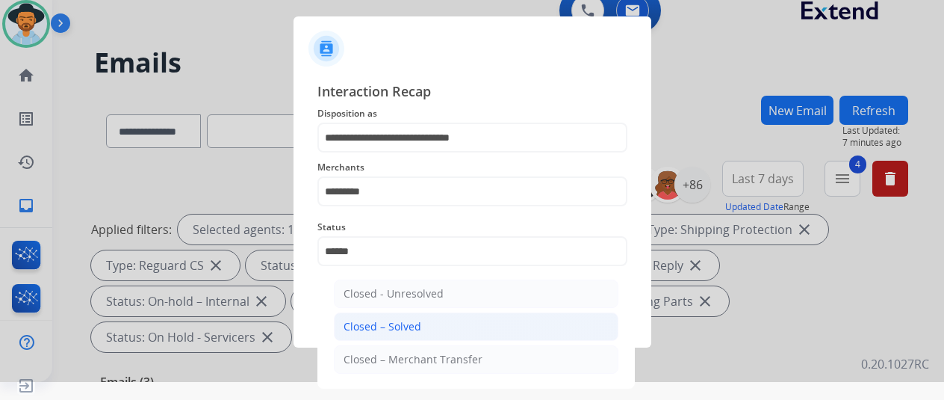
click at [379, 329] on div "Closed – Solved" at bounding box center [383, 326] width 78 height 15
type input "**********"
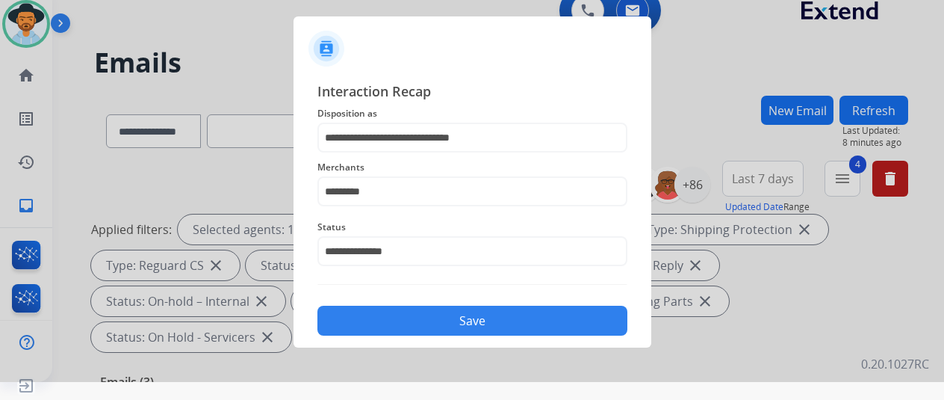
click at [465, 321] on button "Save" at bounding box center [473, 321] width 310 height 30
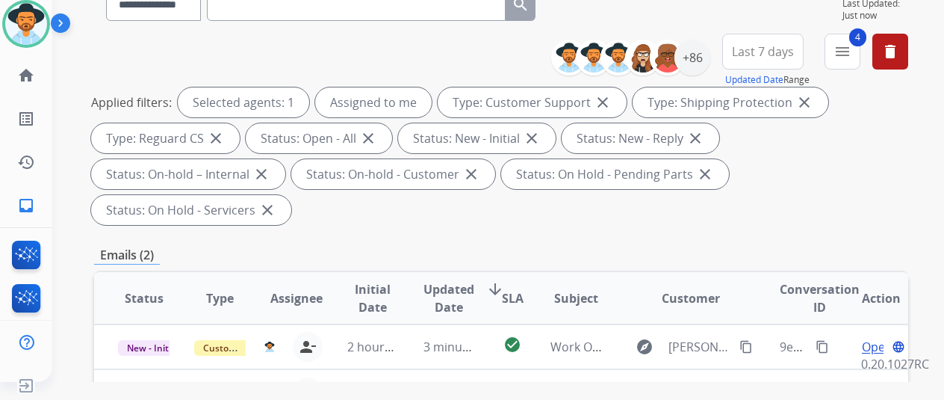
scroll to position [374, 0]
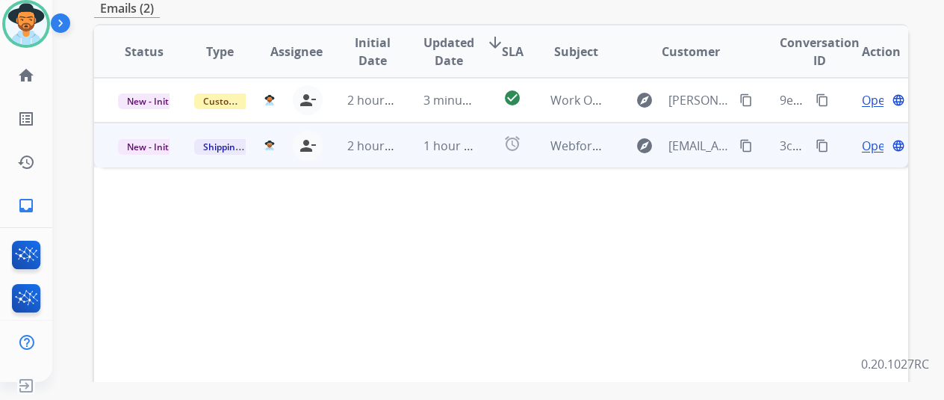
click at [872, 137] on span "Open" at bounding box center [877, 146] width 31 height 18
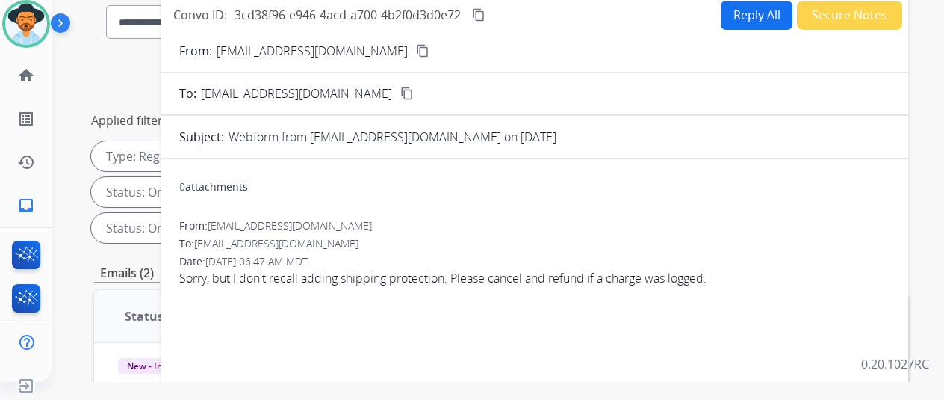
scroll to position [0, 0]
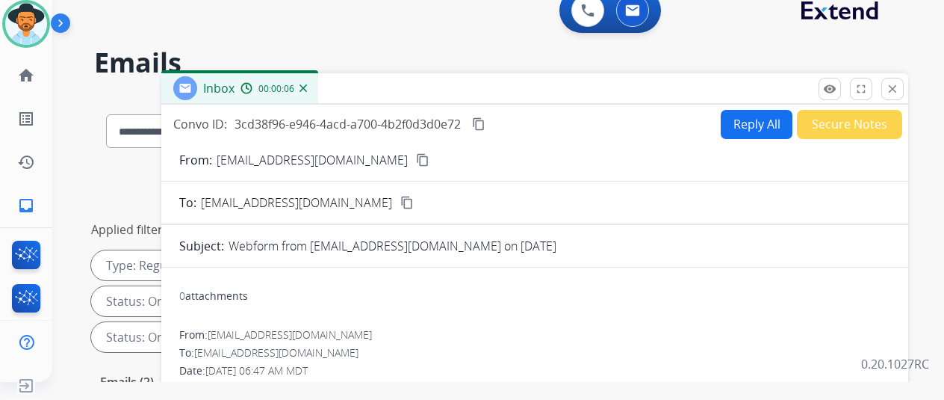
click at [416, 156] on mat-icon "content_copy" at bounding box center [422, 159] width 13 height 13
click at [737, 115] on button "Reply All" at bounding box center [757, 124] width 72 height 29
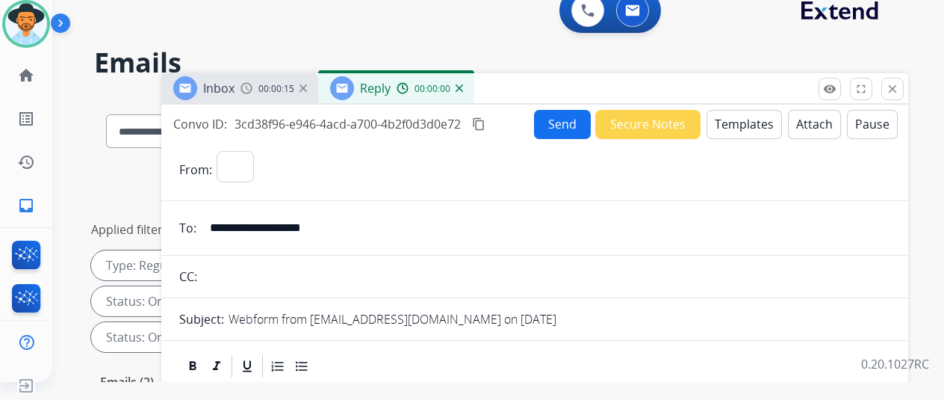
select select "**********"
click at [746, 123] on button "Templates" at bounding box center [744, 124] width 75 height 29
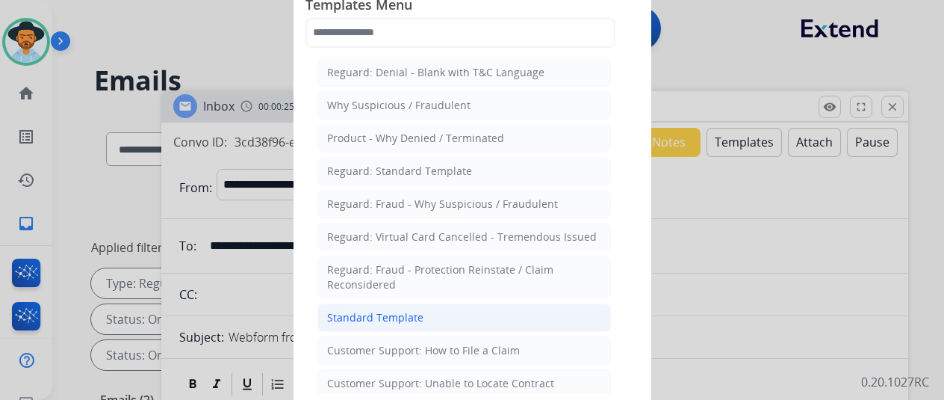
click at [378, 312] on div "Standard Template" at bounding box center [375, 317] width 96 height 15
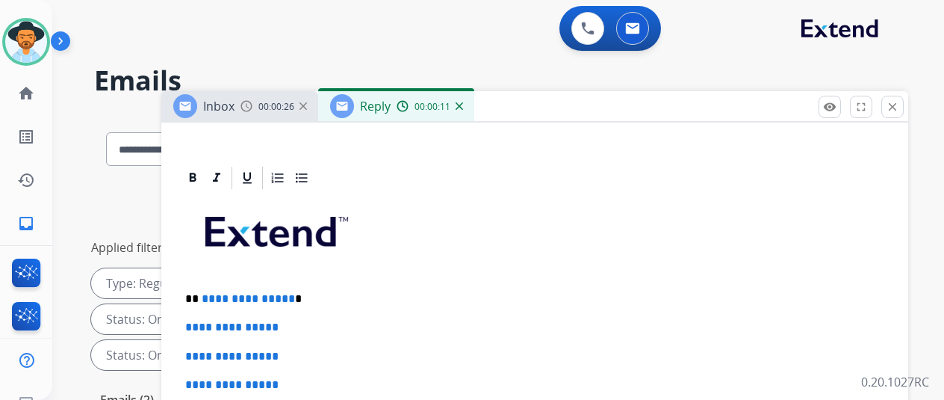
scroll to position [326, 0]
drag, startPoint x: 297, startPoint y: 273, endPoint x: 213, endPoint y: 271, distance: 84.4
click at [213, 293] on span "**********" at bounding box center [248, 298] width 93 height 11
click at [220, 293] on span "**********" at bounding box center [248, 298] width 93 height 11
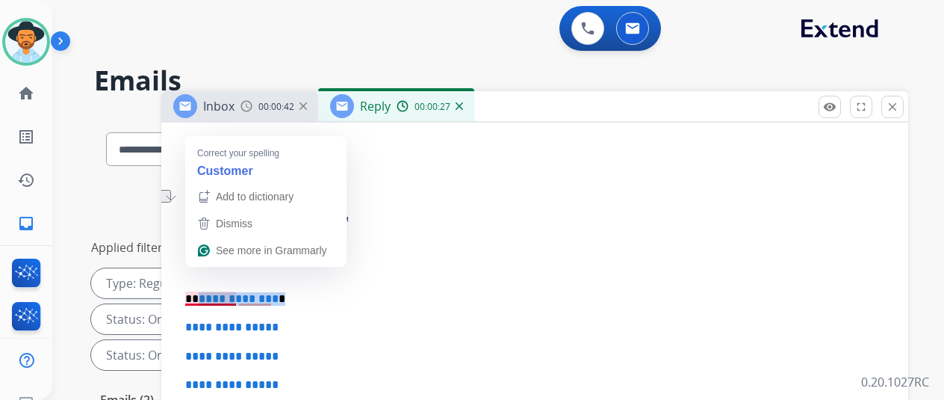
drag, startPoint x: 292, startPoint y: 270, endPoint x: 210, endPoint y: 273, distance: 82.2
click at [210, 292] on p "**********" at bounding box center [528, 298] width 687 height 13
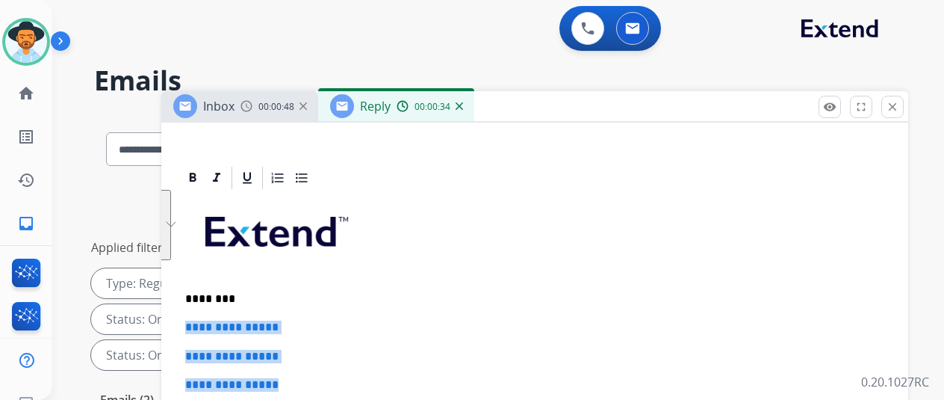
drag, startPoint x: 300, startPoint y: 357, endPoint x: 190, endPoint y: 297, distance: 125.4
click at [190, 297] on div "**********" at bounding box center [534, 154] width 747 height 666
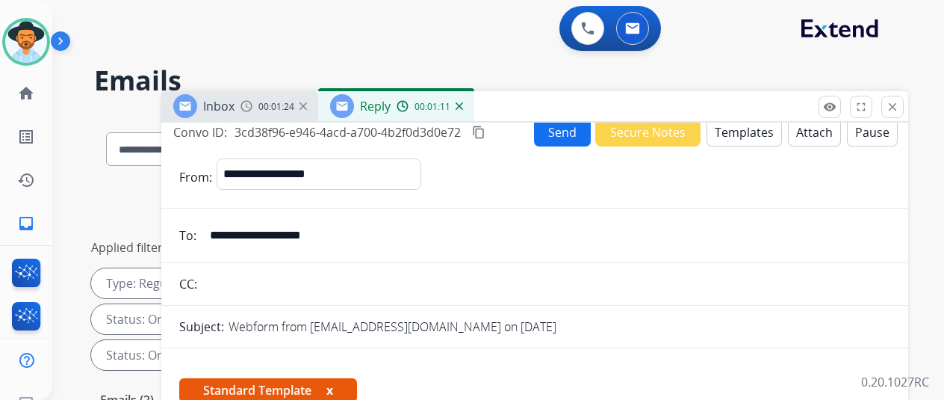
scroll to position [0, 0]
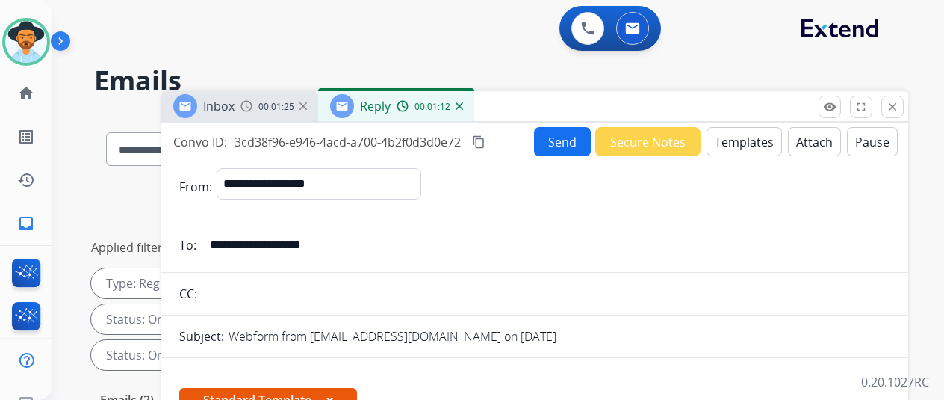
click at [572, 139] on button "Send" at bounding box center [562, 141] width 57 height 29
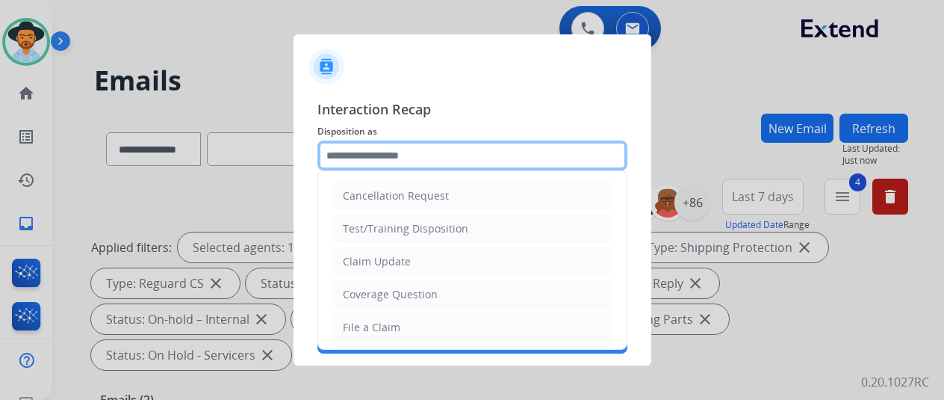
click at [359, 150] on input "text" at bounding box center [473, 155] width 310 height 30
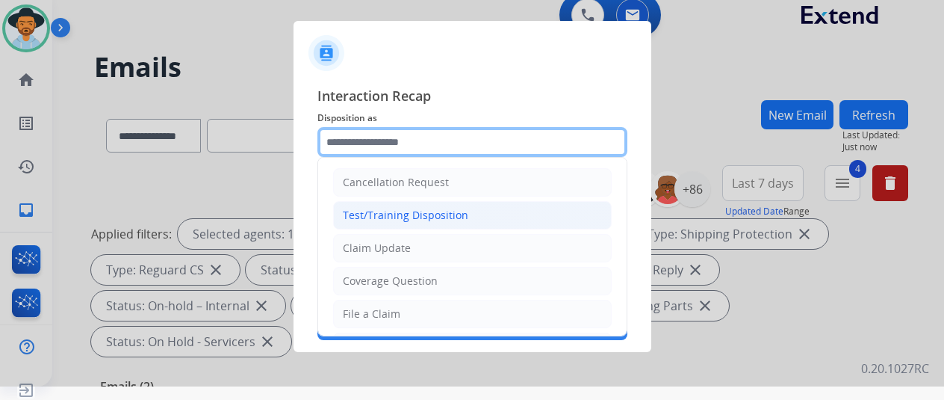
scroll to position [18, 0]
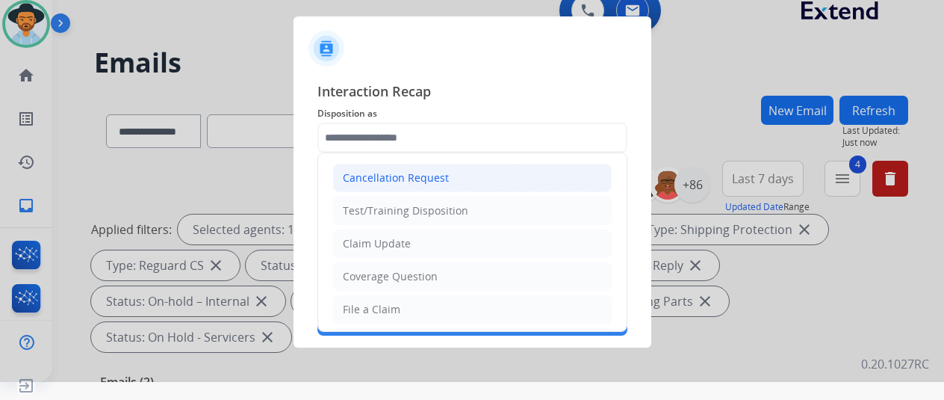
click at [391, 173] on div "Cancellation Request" at bounding box center [396, 177] width 106 height 15
type input "**********"
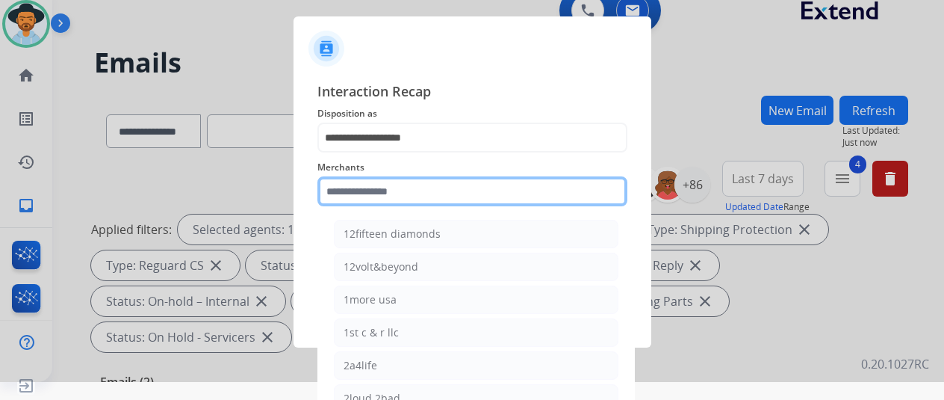
click at [339, 201] on input "text" at bounding box center [473, 191] width 310 height 30
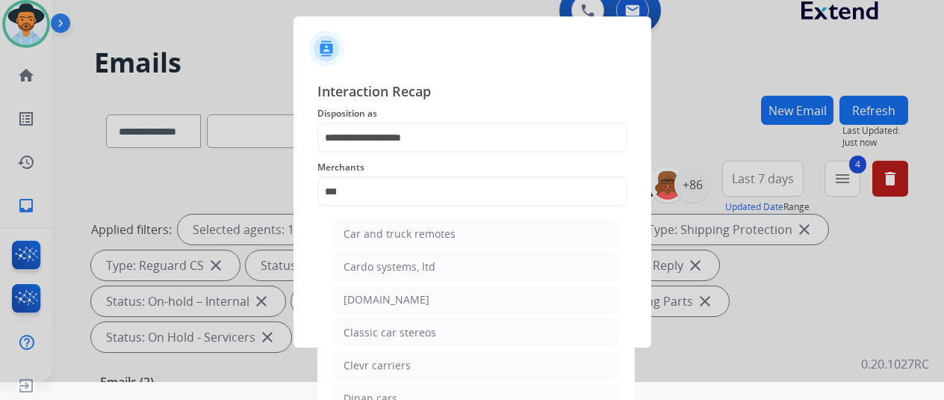
click at [373, 294] on div "[DOMAIN_NAME]" at bounding box center [387, 299] width 86 height 15
type input "**********"
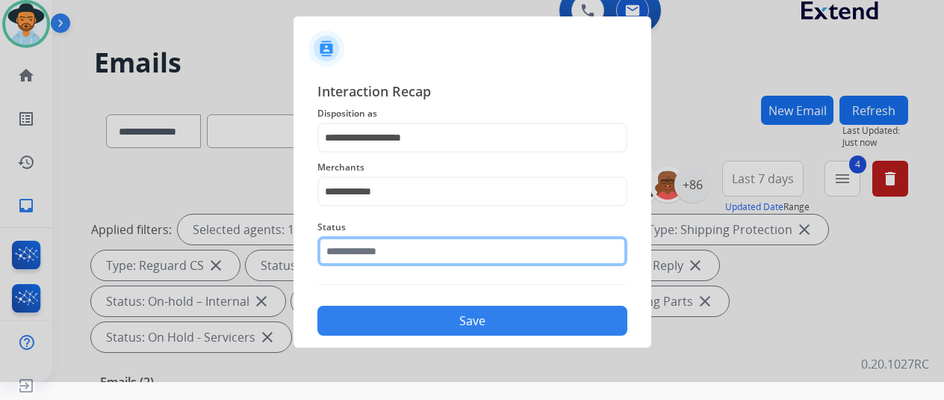
click at [405, 254] on input "text" at bounding box center [473, 251] width 310 height 30
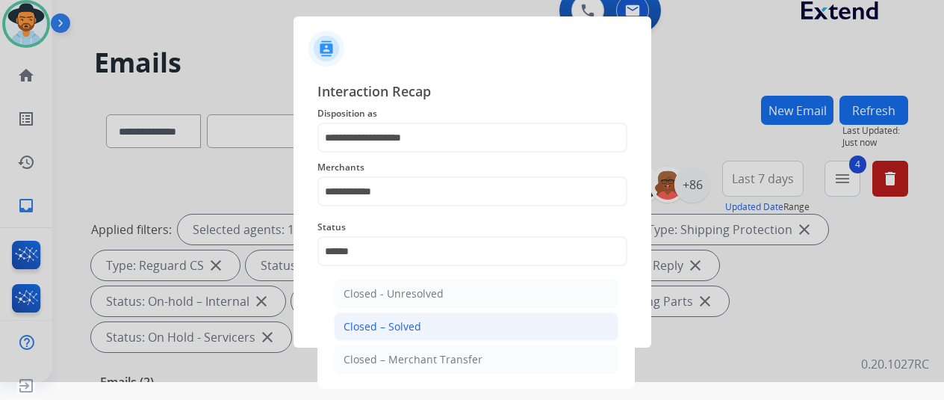
click at [410, 329] on div "Closed – Solved" at bounding box center [383, 326] width 78 height 15
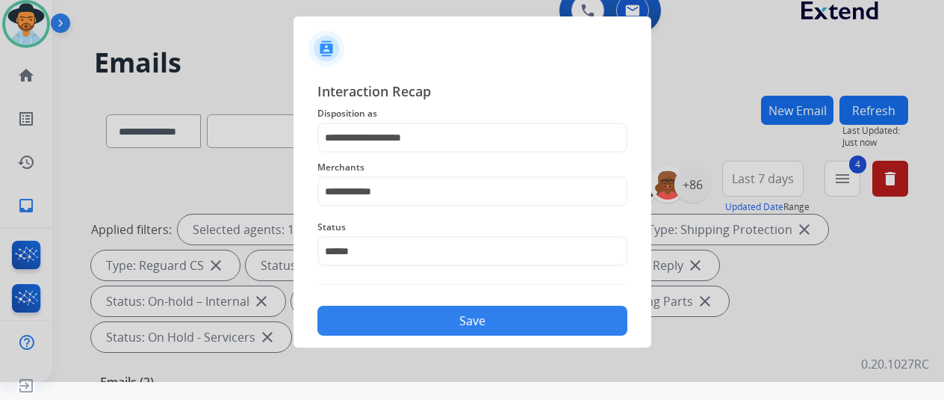
type input "**********"
click at [448, 308] on button "Save" at bounding box center [473, 321] width 310 height 30
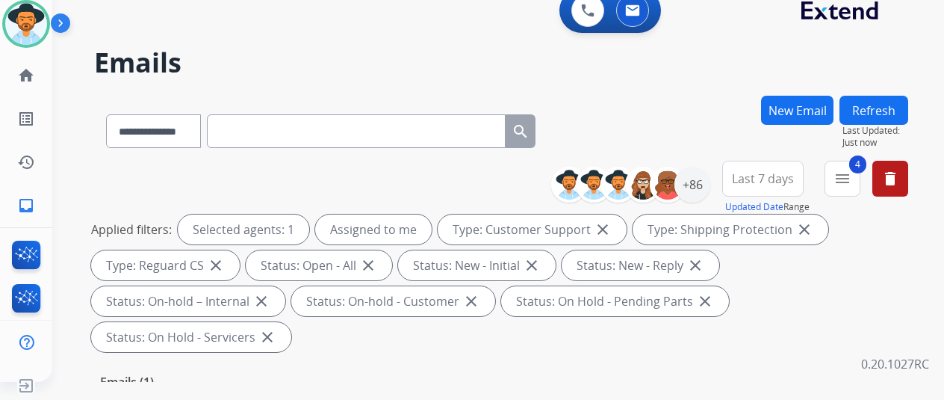
click at [656, 66] on h2 "Emails" at bounding box center [501, 63] width 814 height 30
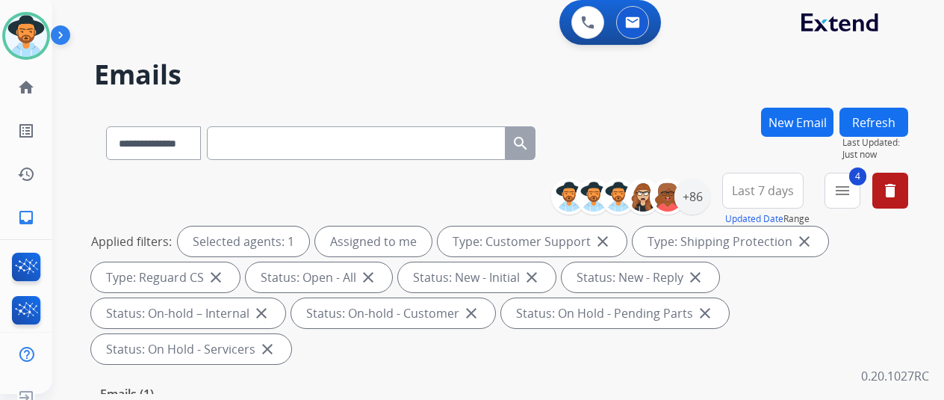
scroll to position [0, 0]
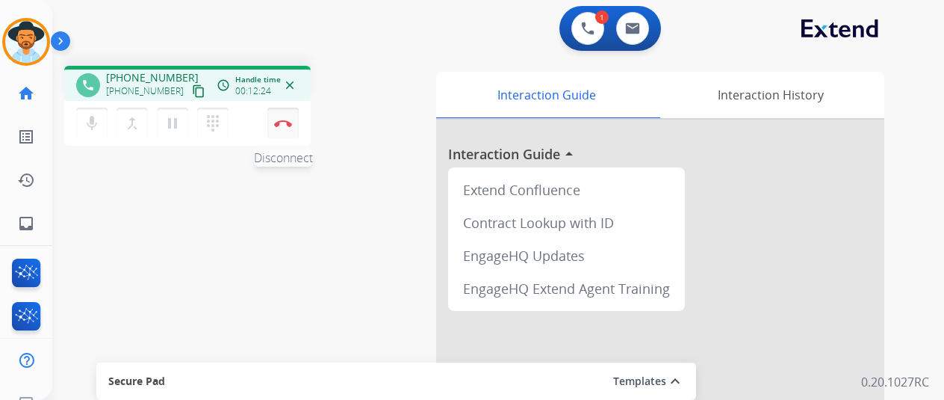
click at [278, 123] on img at bounding box center [283, 123] width 18 height 7
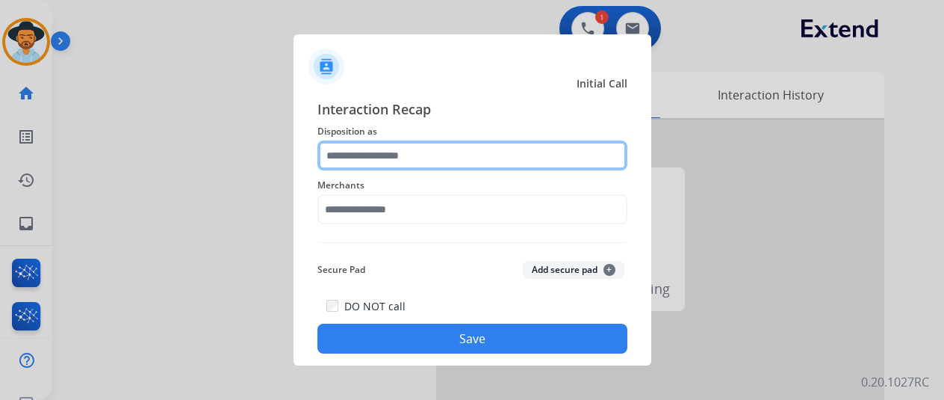
click at [359, 155] on input "text" at bounding box center [473, 155] width 310 height 30
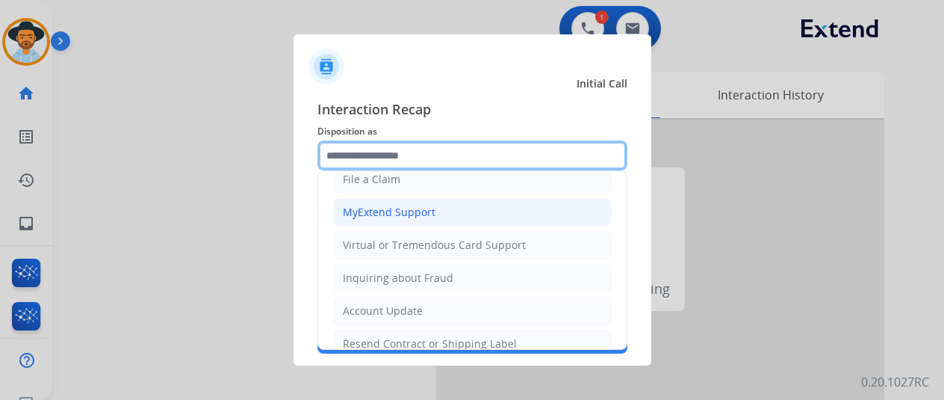
scroll to position [149, 0]
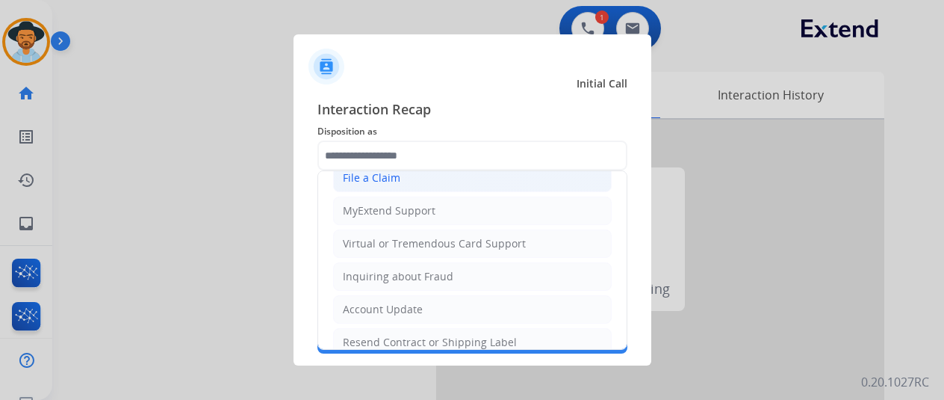
click at [348, 173] on div "File a Claim" at bounding box center [372, 177] width 58 height 15
type input "**********"
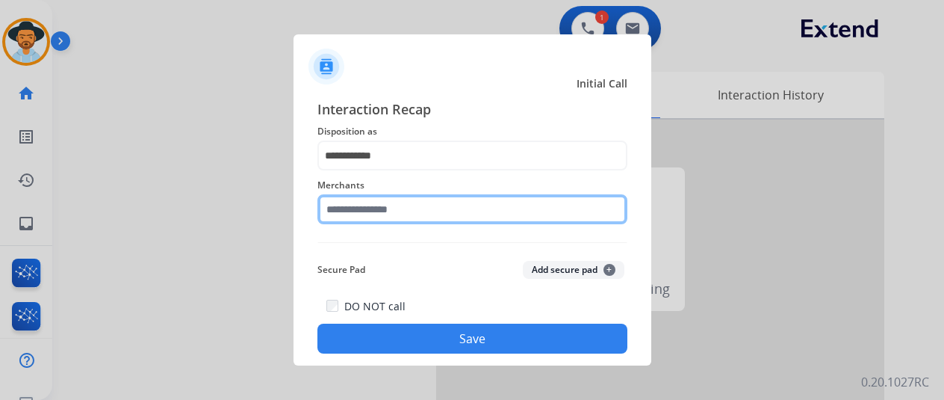
click at [368, 214] on input "text" at bounding box center [473, 209] width 310 height 30
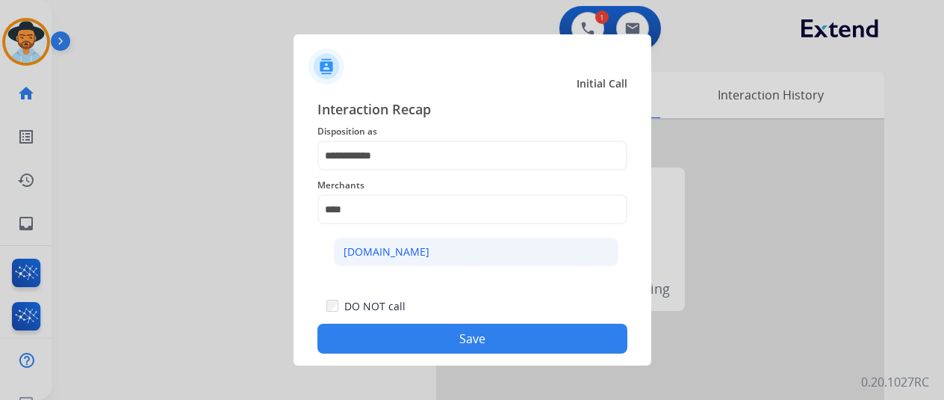
click at [391, 253] on div "[DOMAIN_NAME]" at bounding box center [387, 251] width 86 height 15
type input "**********"
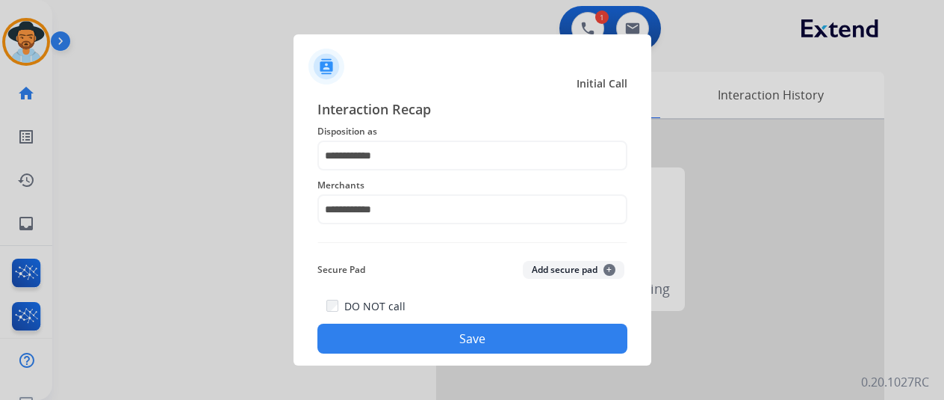
click at [441, 329] on button "Save" at bounding box center [473, 338] width 310 height 30
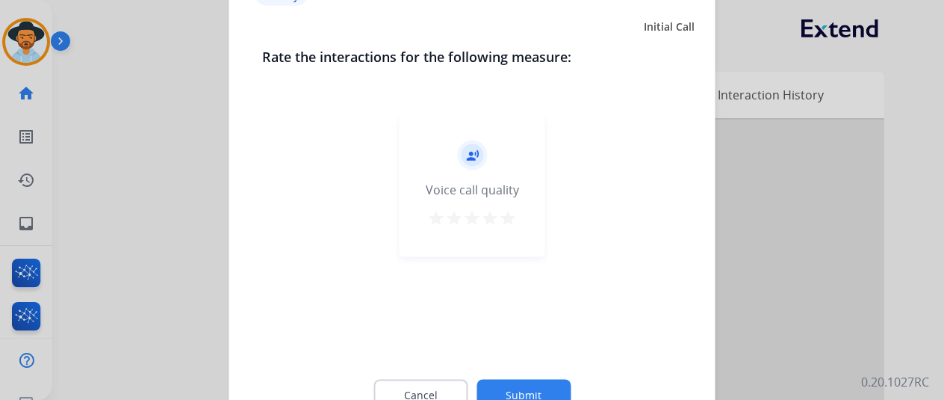
click at [524, 383] on button "Submit" at bounding box center [524, 394] width 94 height 31
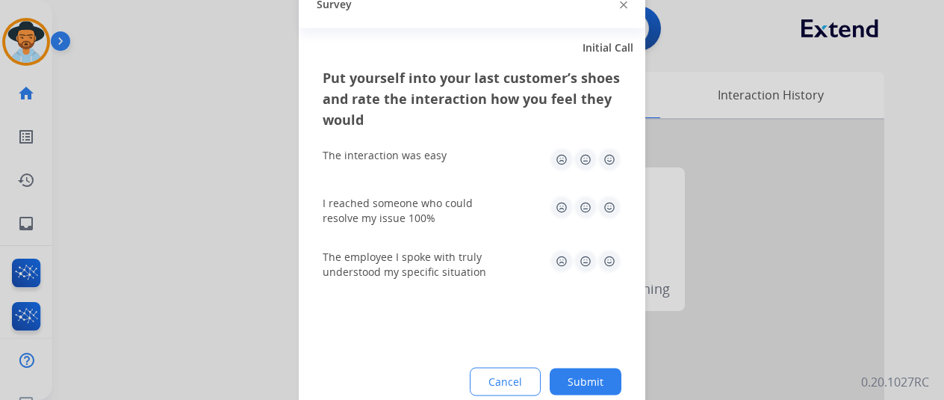
click at [595, 374] on button "Submit" at bounding box center [586, 381] width 72 height 27
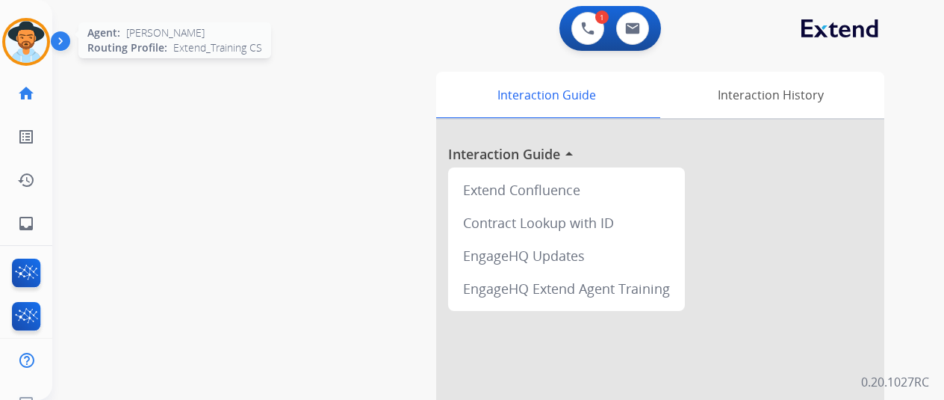
click at [21, 31] on img at bounding box center [26, 42] width 42 height 42
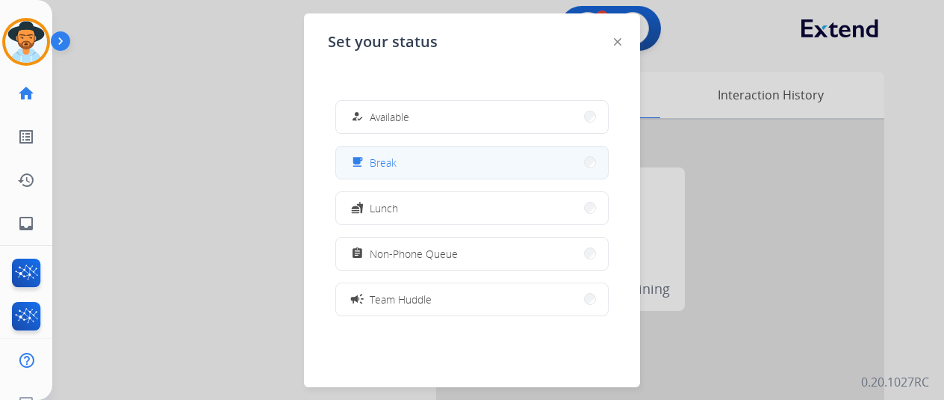
click at [380, 161] on span "Break" at bounding box center [383, 163] width 27 height 16
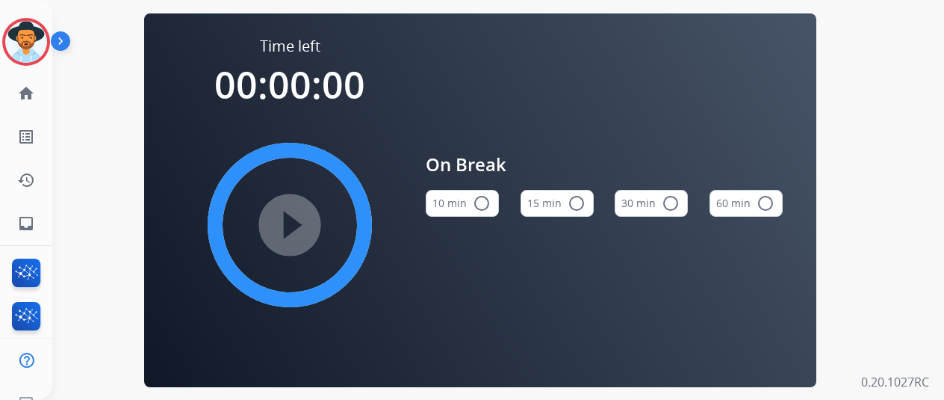
click at [481, 206] on mat-icon "radio_button_unchecked" at bounding box center [482, 203] width 18 height 18
click at [294, 220] on mat-icon "play_circle_filled" at bounding box center [290, 225] width 18 height 18
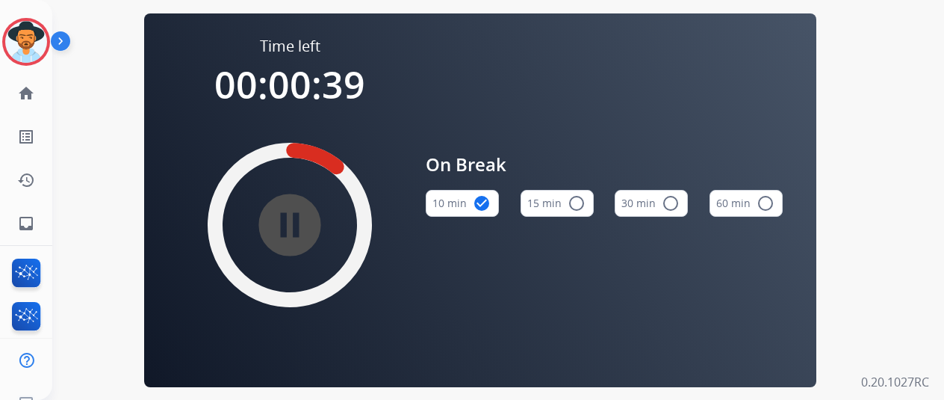
click at [110, 117] on div "Time left 00:00:39 pause_circle_filled On Break 10 min check_circle 15 min radi…" at bounding box center [480, 200] width 856 height 400
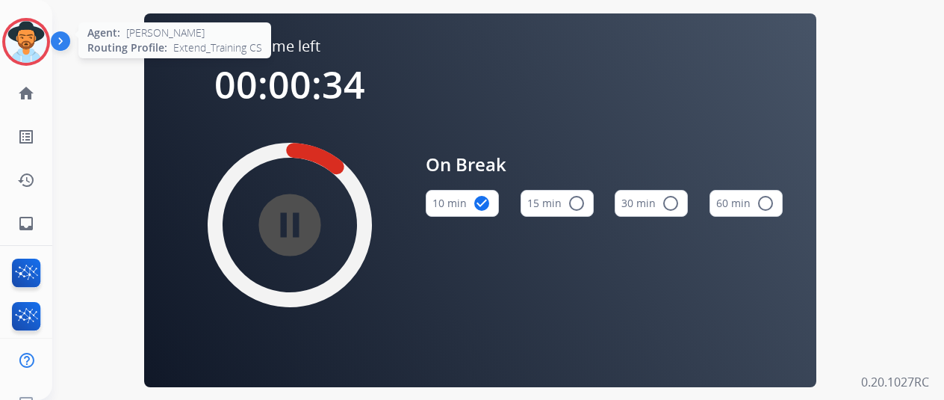
click at [25, 32] on img at bounding box center [26, 42] width 42 height 42
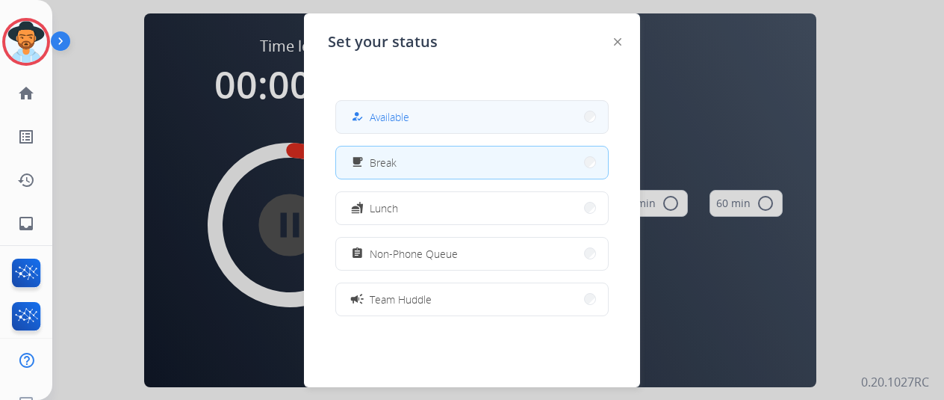
click at [374, 114] on div "how_to_reg Available" at bounding box center [378, 117] width 61 height 18
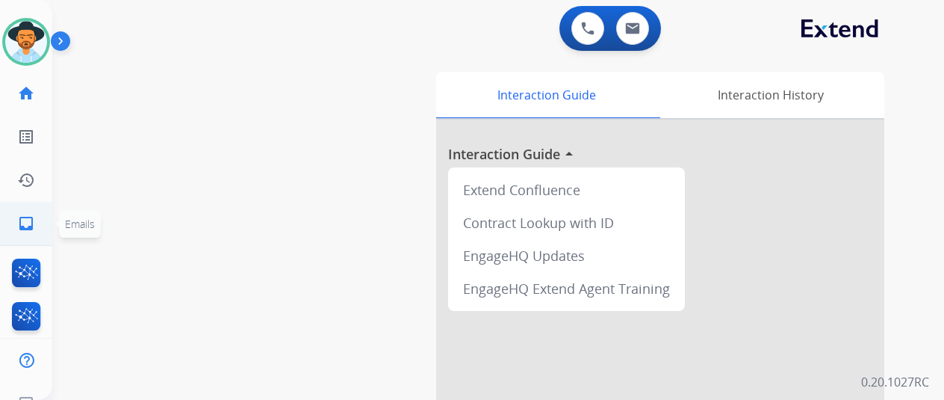
click at [26, 228] on mat-icon "inbox" at bounding box center [26, 223] width 18 height 18
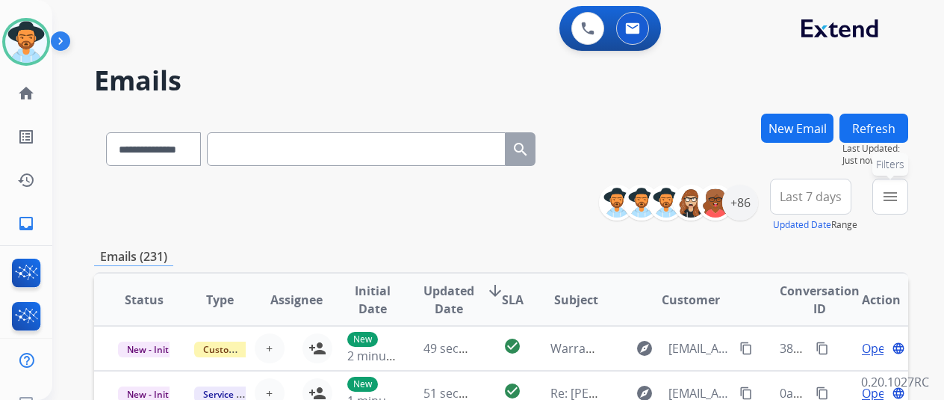
click at [906, 188] on button "menu Filters" at bounding box center [891, 197] width 36 height 36
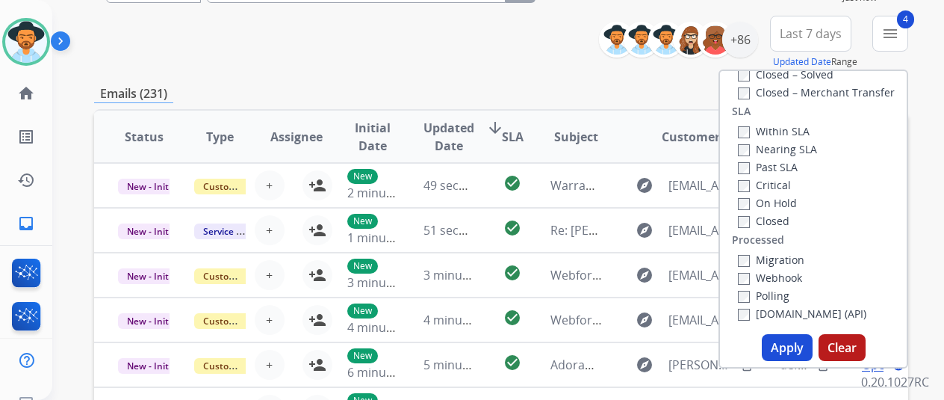
scroll to position [299, 0]
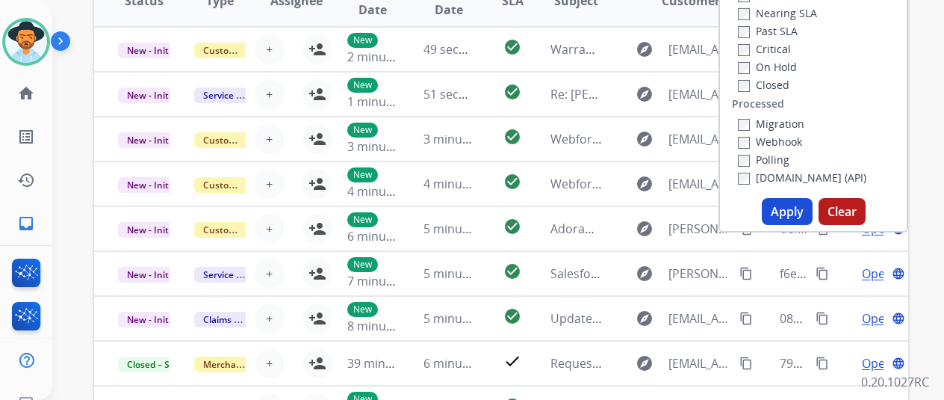
click at [788, 211] on button "Apply" at bounding box center [787, 211] width 51 height 27
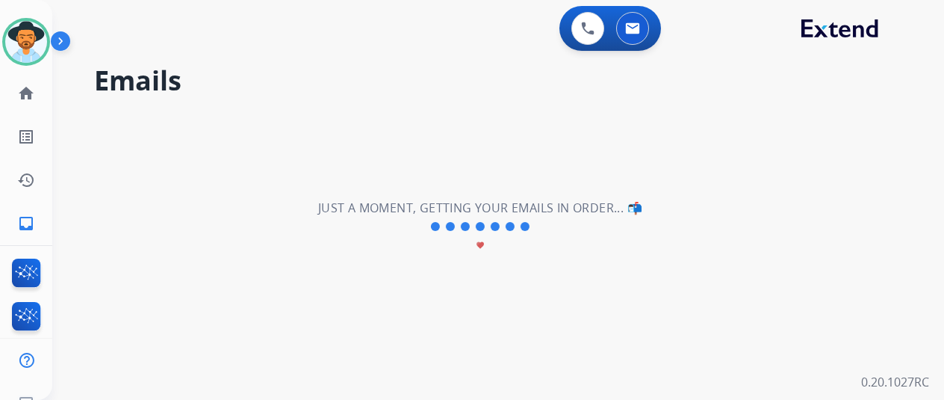
scroll to position [0, 0]
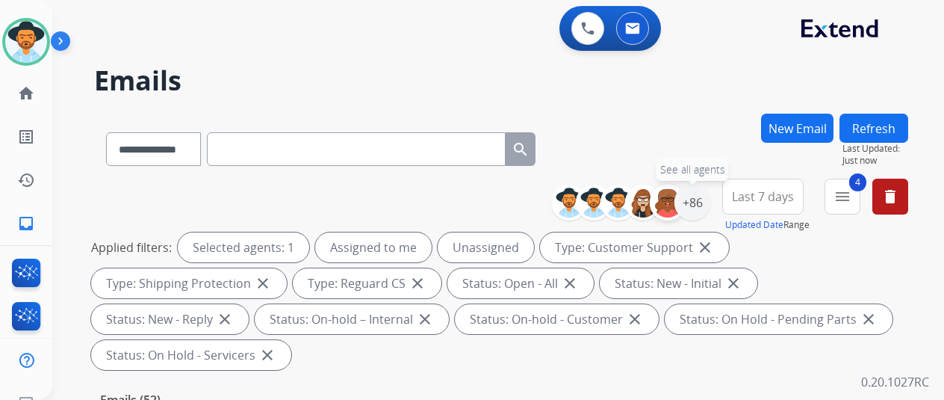
drag, startPoint x: 704, startPoint y: 199, endPoint x: 678, endPoint y: 189, distance: 27.5
click at [704, 199] on div "+86" at bounding box center [693, 203] width 36 height 36
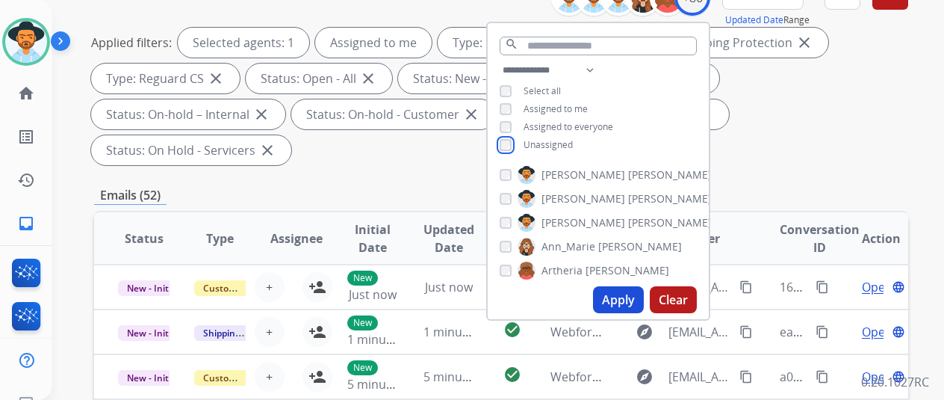
scroll to position [224, 0]
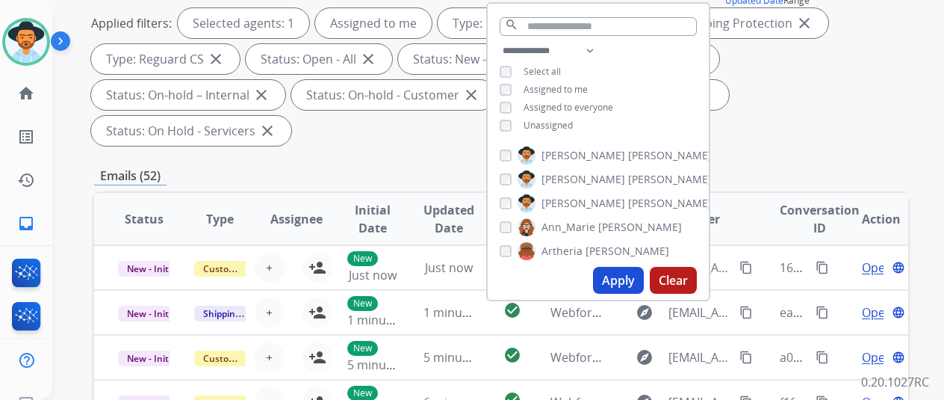
click at [634, 274] on button "Apply" at bounding box center [618, 280] width 51 height 27
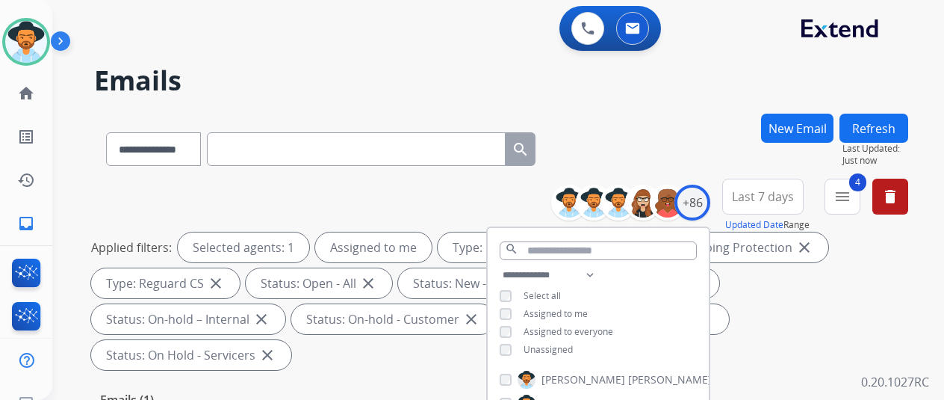
click at [692, 120] on div "**********" at bounding box center [501, 146] width 814 height 65
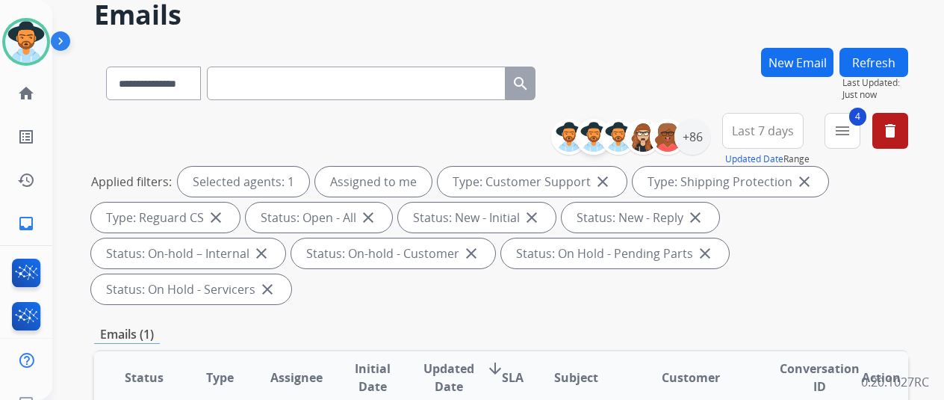
scroll to position [224, 0]
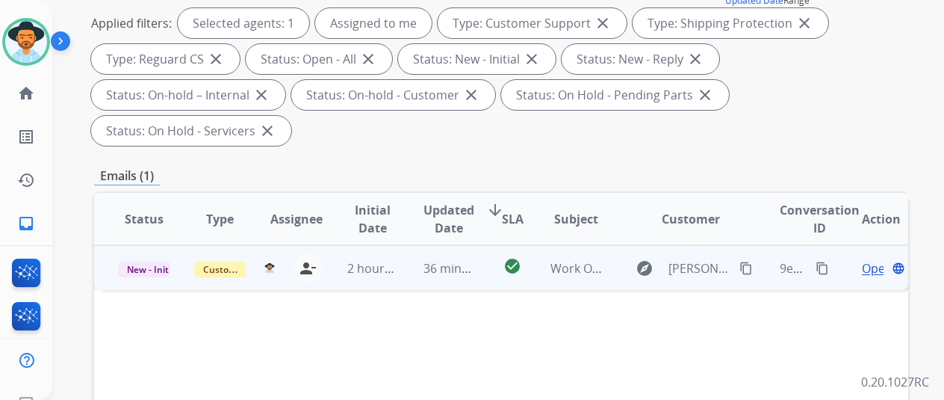
click at [876, 259] on span "Open" at bounding box center [877, 268] width 31 height 18
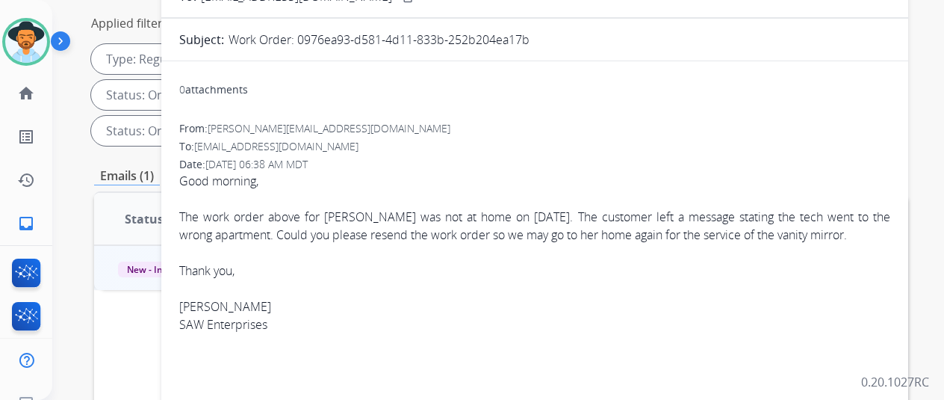
scroll to position [0, 0]
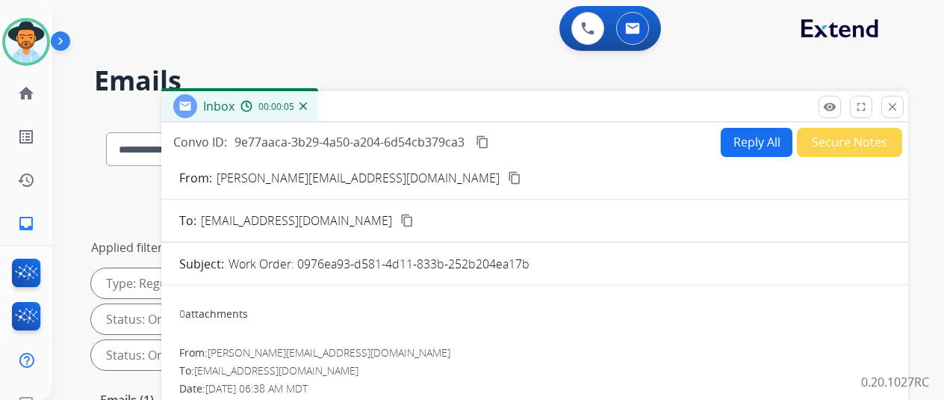
drag, startPoint x: 539, startPoint y: 258, endPoint x: 310, endPoint y: 258, distance: 229.4
click at [310, 258] on p "Work Order: 0976ea93-d581-4d11-833b-252b204ea17b" at bounding box center [379, 264] width 301 height 18
copy p "0976ea93-d581-4d11-833b-252b204ea17b"
click at [899, 105] on mat-icon "close" at bounding box center [892, 106] width 13 height 13
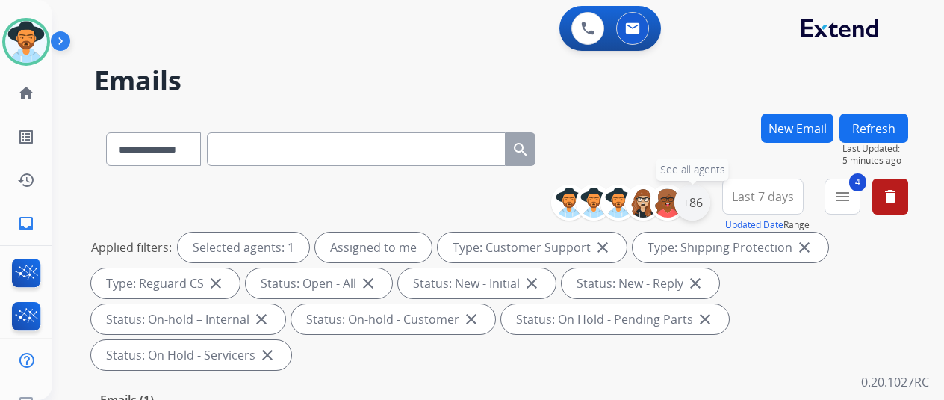
click at [702, 196] on div "+86" at bounding box center [693, 203] width 36 height 36
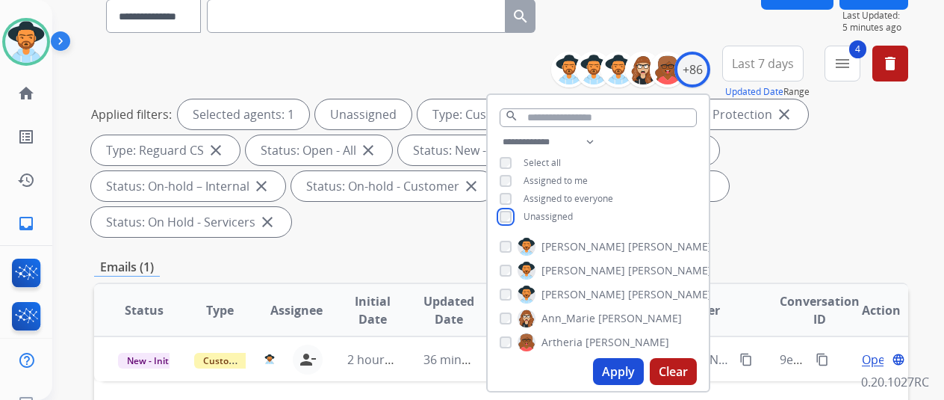
scroll to position [374, 0]
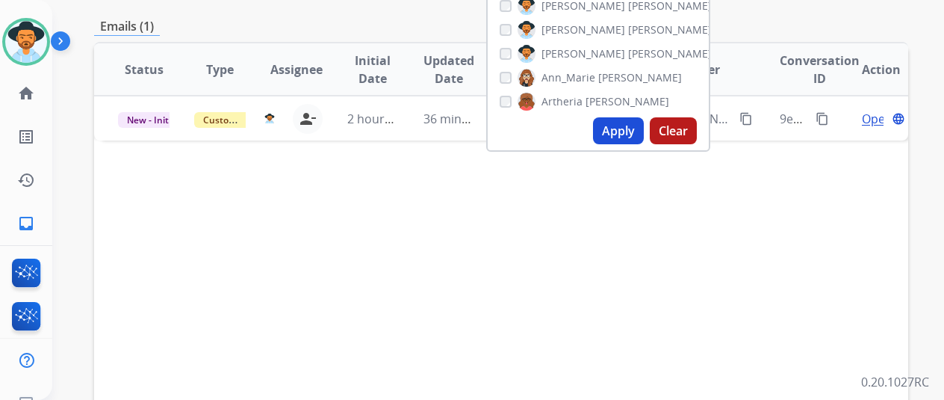
click at [617, 129] on button "Apply" at bounding box center [618, 130] width 51 height 27
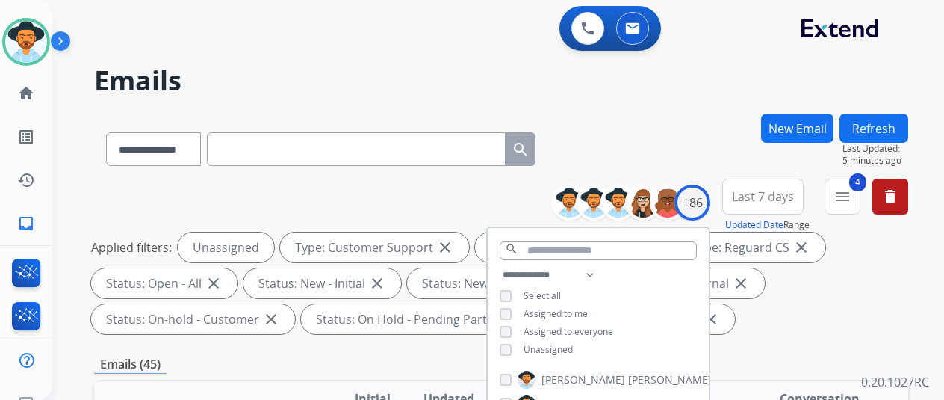
scroll to position [0, 0]
click at [670, 92] on h2 "Emails" at bounding box center [501, 81] width 814 height 30
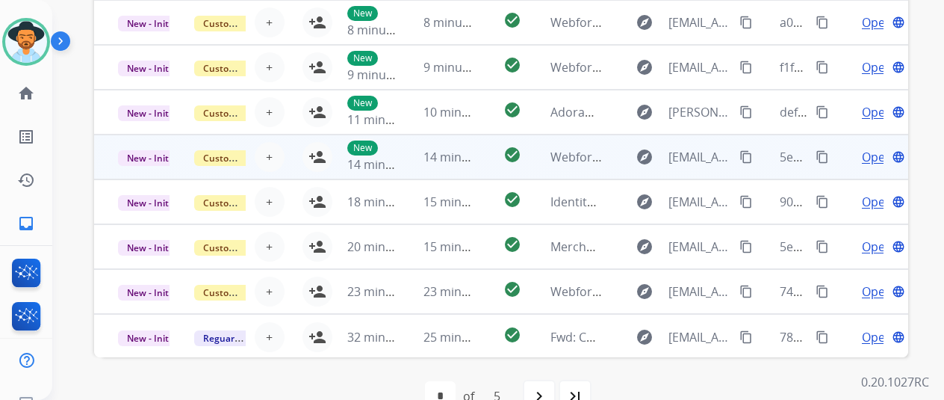
scroll to position [1, 0]
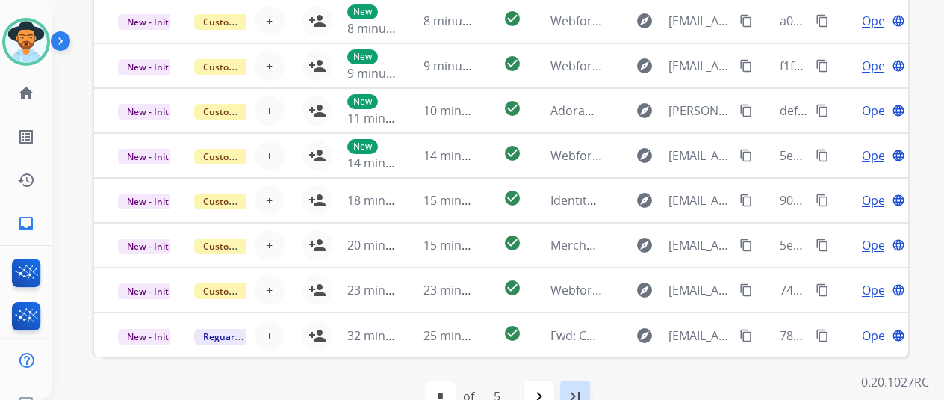
click at [582, 391] on mat-icon "last_page" at bounding box center [575, 396] width 18 height 18
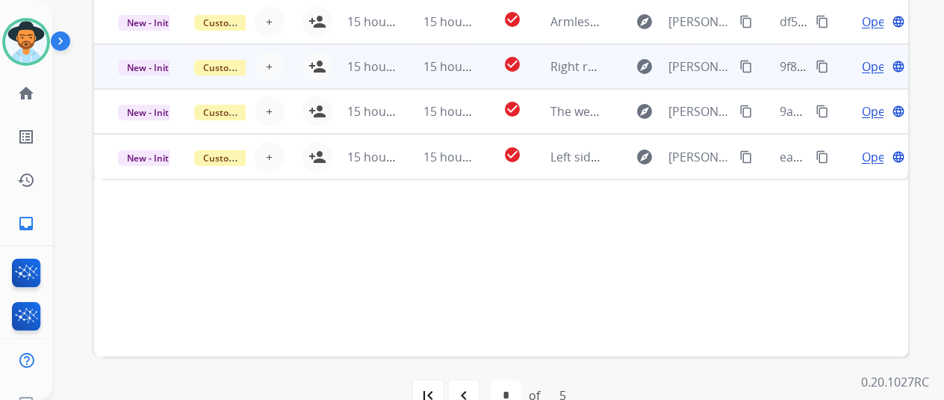
scroll to position [545, 0]
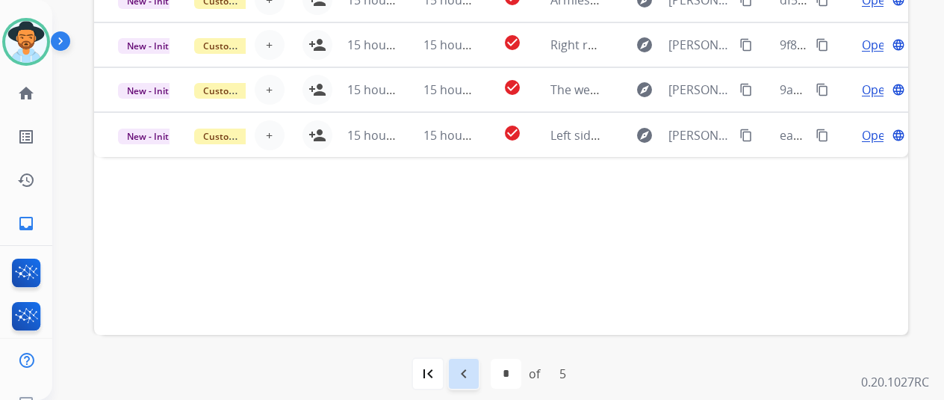
click at [467, 378] on mat-icon "navigate_before" at bounding box center [464, 374] width 18 height 18
select select "*"
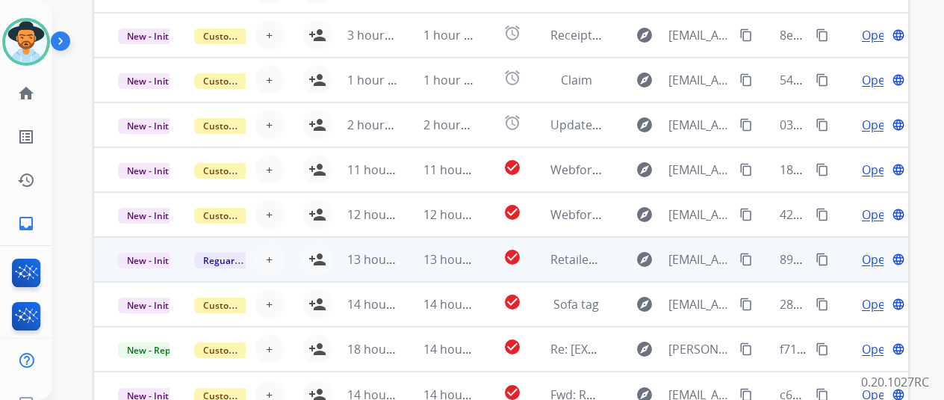
scroll to position [523, 0]
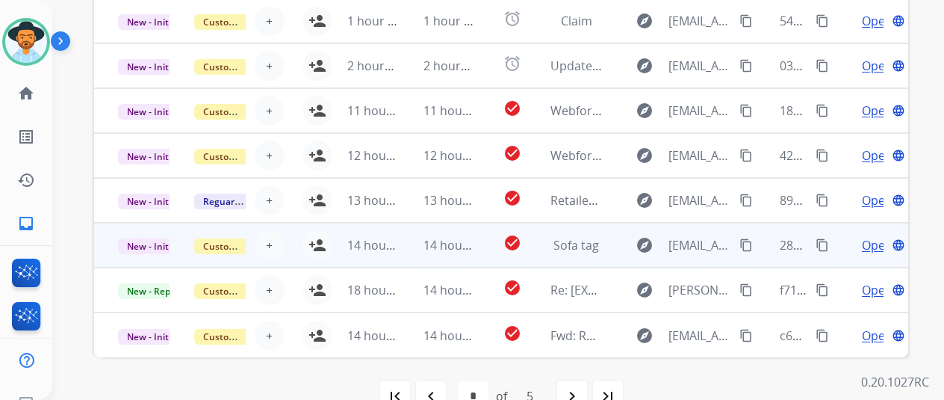
click at [869, 241] on span "Open" at bounding box center [877, 245] width 31 height 18
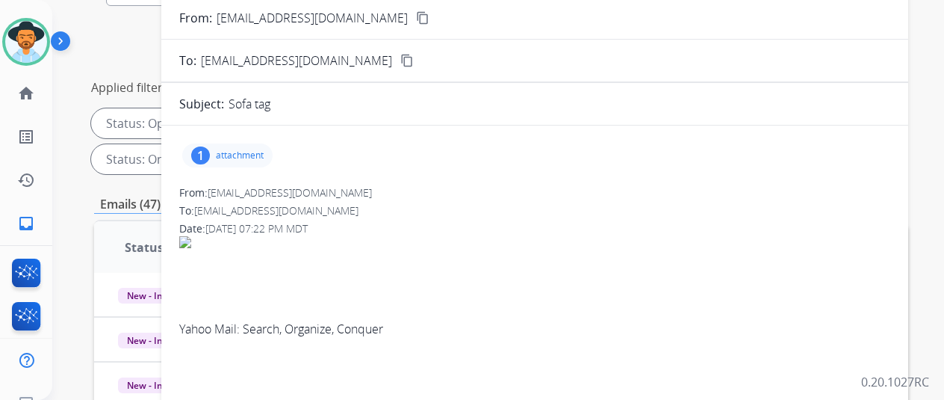
scroll to position [75, 0]
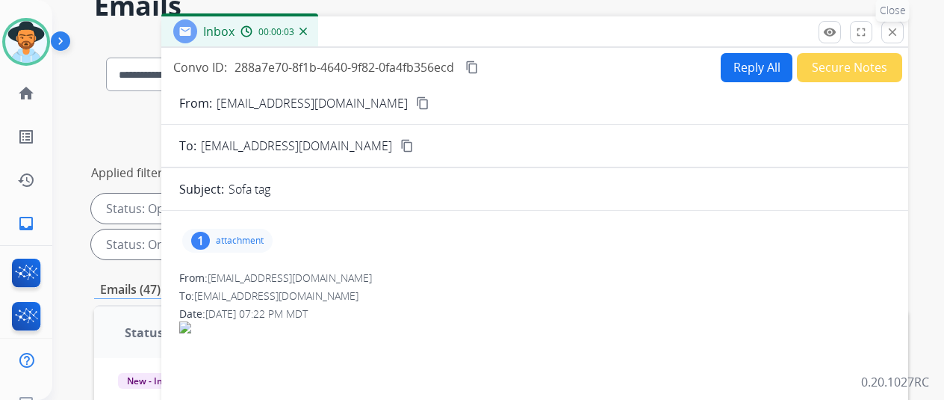
click at [899, 32] on mat-icon "close" at bounding box center [892, 31] width 13 height 13
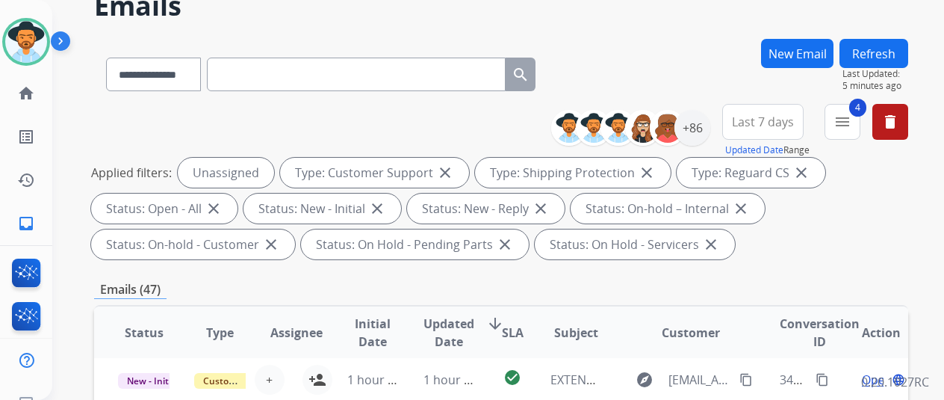
scroll to position [299, 0]
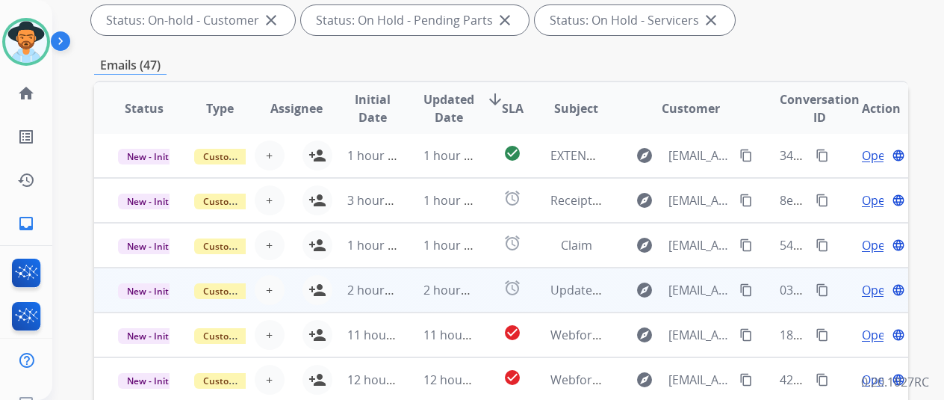
click at [873, 289] on span "Open" at bounding box center [877, 290] width 31 height 18
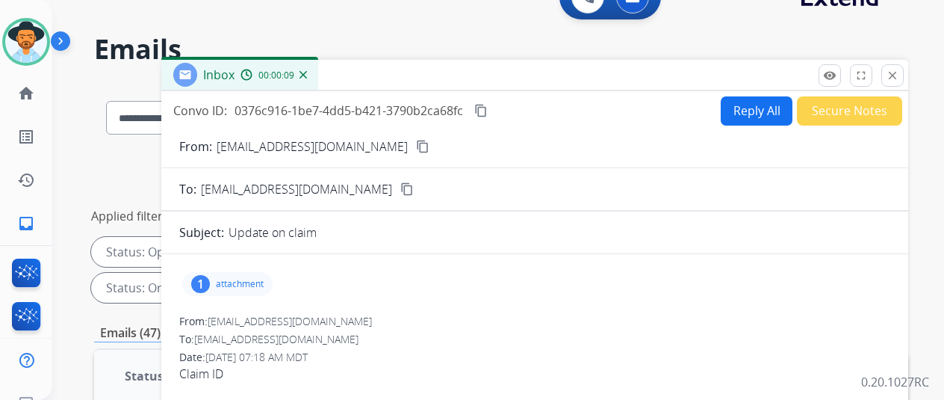
scroll to position [75, 0]
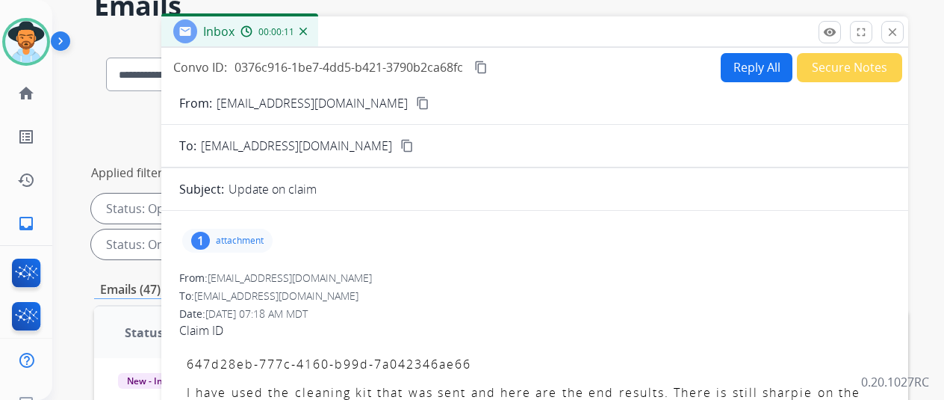
click at [307, 29] on img at bounding box center [303, 31] width 7 height 7
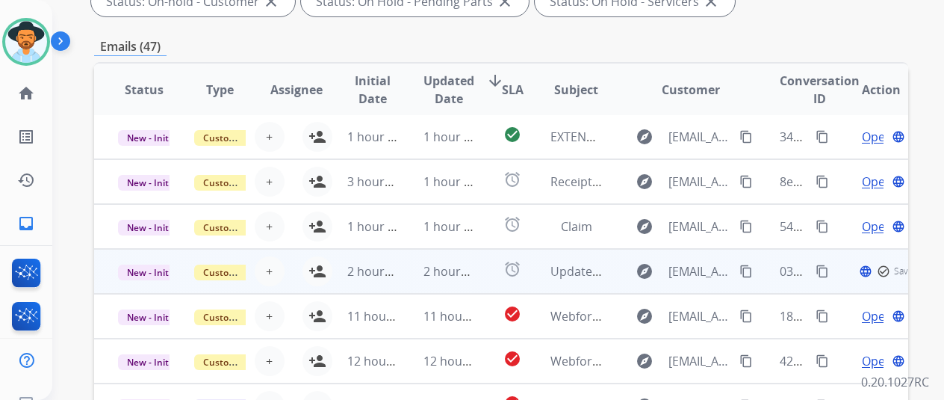
scroll to position [448, 0]
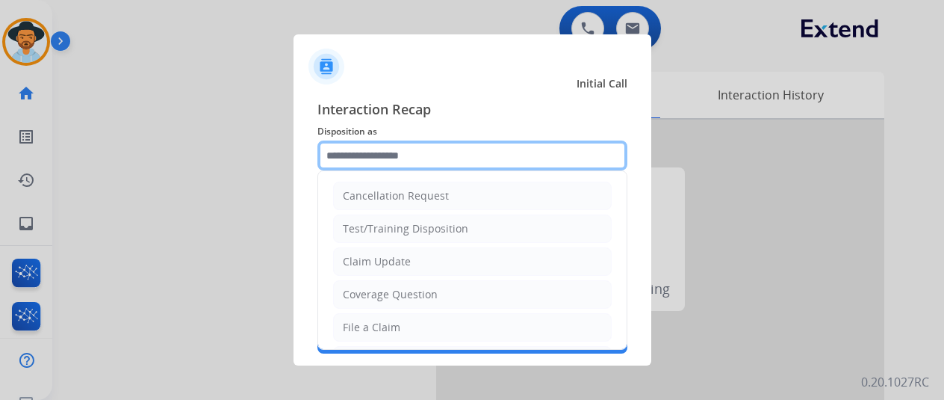
click at [365, 161] on input "text" at bounding box center [473, 155] width 310 height 30
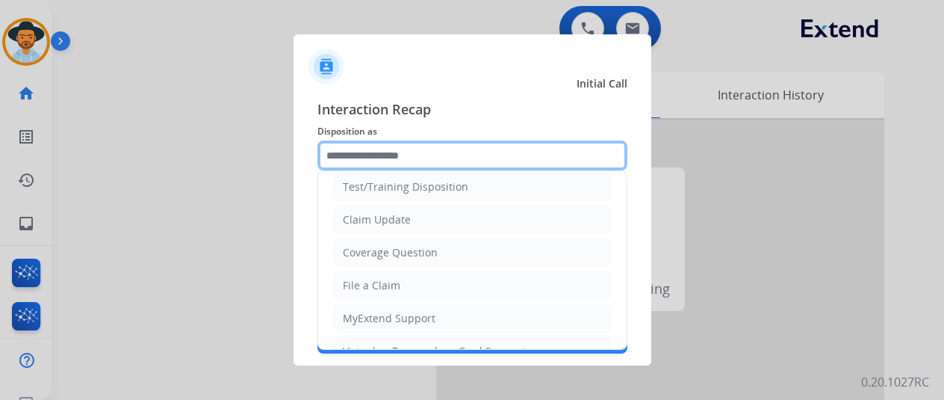
scroll to position [75, 0]
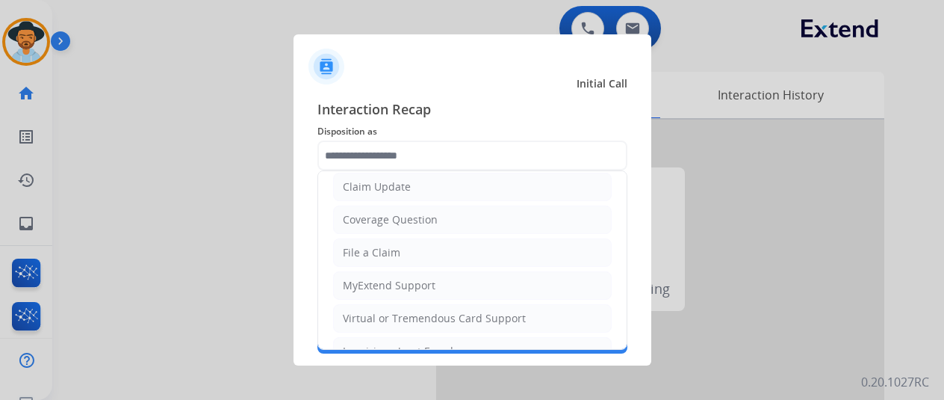
click at [368, 252] on div "File a Claim" at bounding box center [372, 252] width 58 height 15
type input "**********"
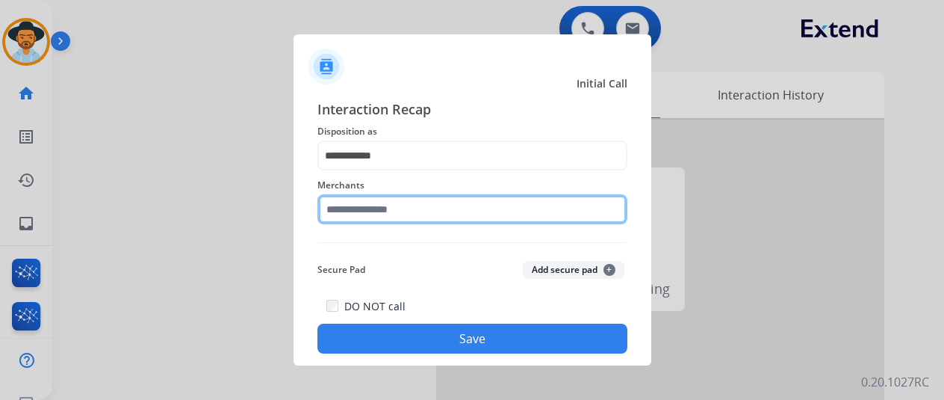
click at [384, 207] on input "text" at bounding box center [473, 209] width 310 height 30
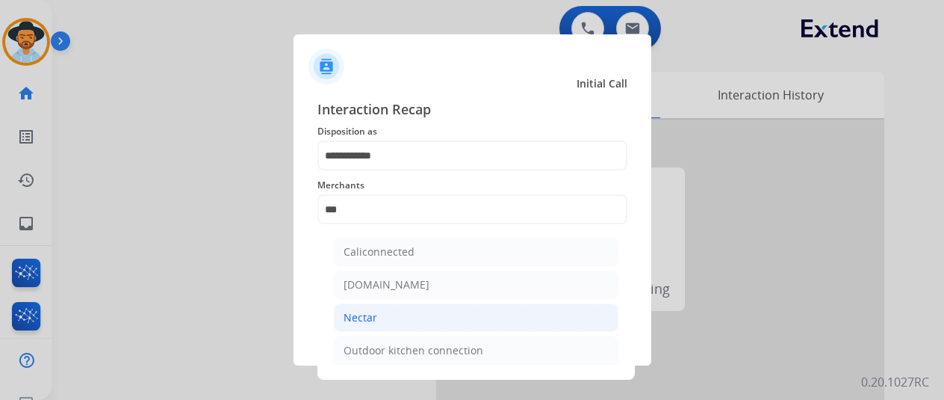
click at [387, 318] on li "Nectar" at bounding box center [476, 317] width 285 height 28
type input "******"
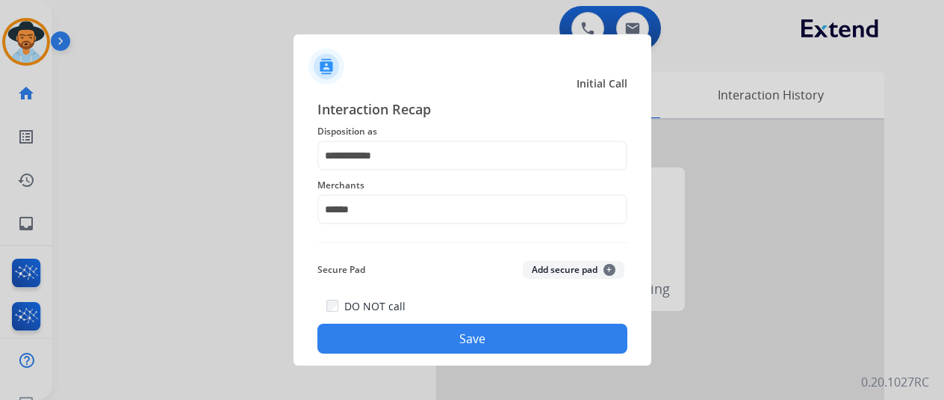
click at [468, 339] on button "Save" at bounding box center [473, 338] width 310 height 30
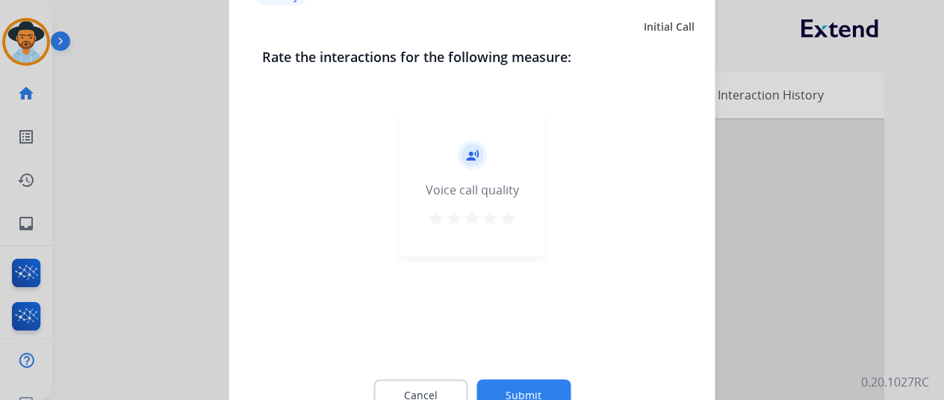
click at [549, 393] on button "Submit" at bounding box center [524, 394] width 94 height 31
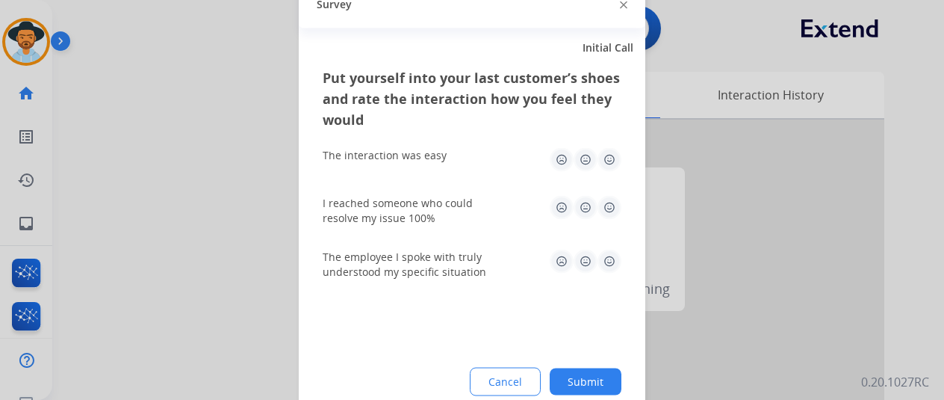
click at [580, 372] on button "Submit" at bounding box center [586, 381] width 72 height 27
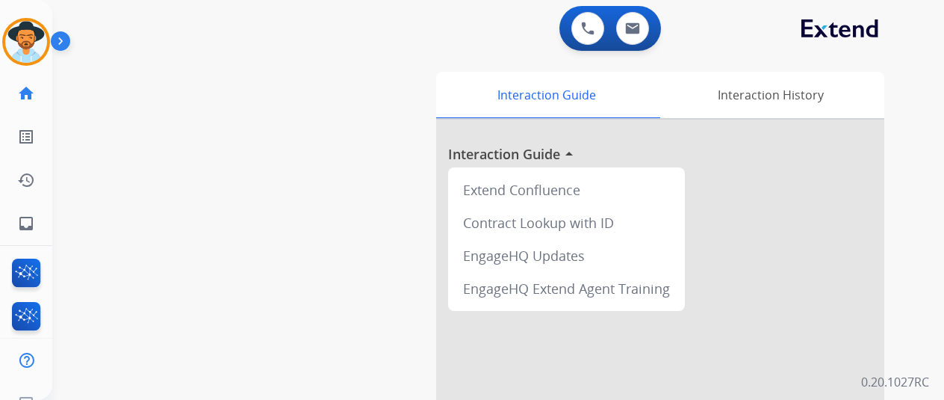
click at [13, 35] on img at bounding box center [26, 42] width 42 height 42
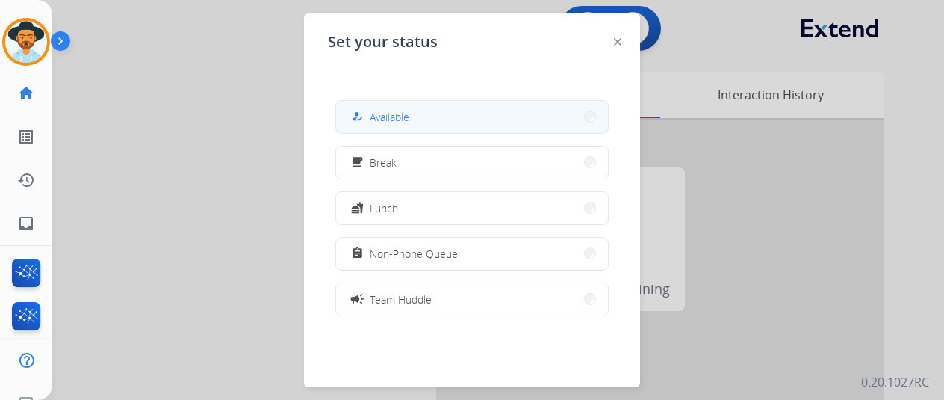
click at [442, 108] on button "how_to_reg Available" at bounding box center [472, 117] width 272 height 32
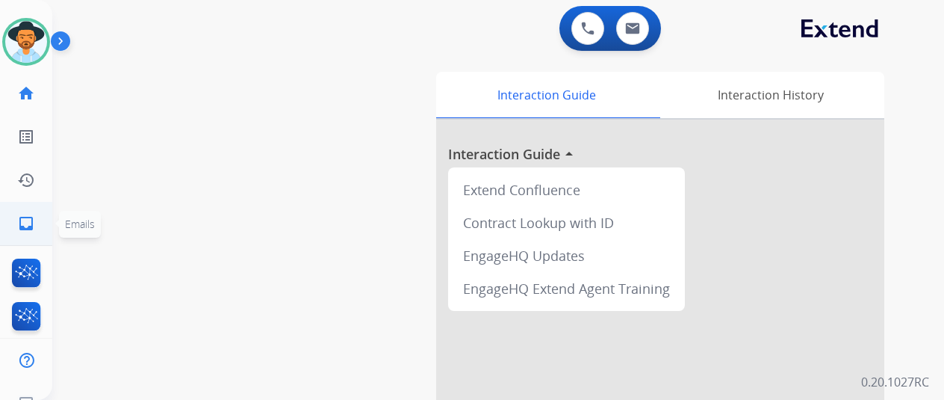
click at [27, 221] on mat-icon "inbox" at bounding box center [26, 223] width 18 height 18
select select "**********"
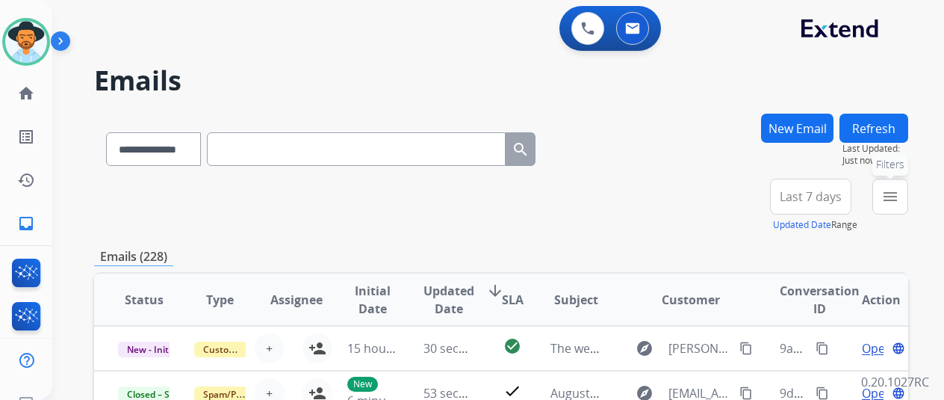
click at [899, 191] on mat-icon "menu" at bounding box center [891, 197] width 18 height 18
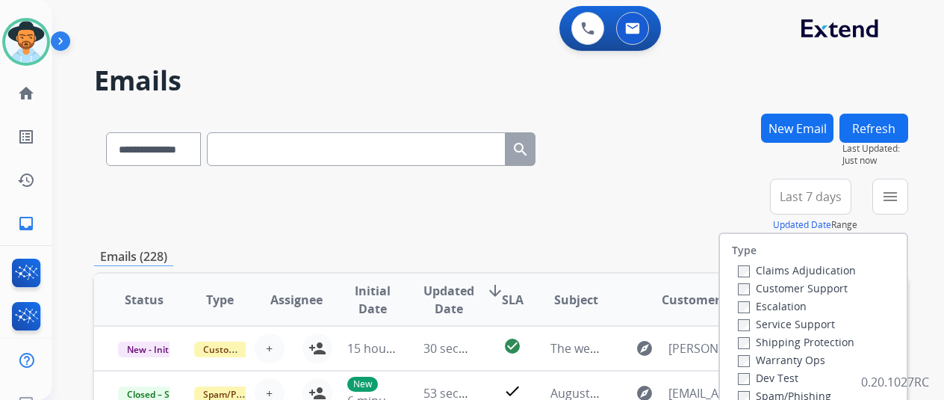
click at [740, 288] on div "Claims Adjudication Customer Support Escalation Service Support Shipping Protec…" at bounding box center [794, 350] width 124 height 179
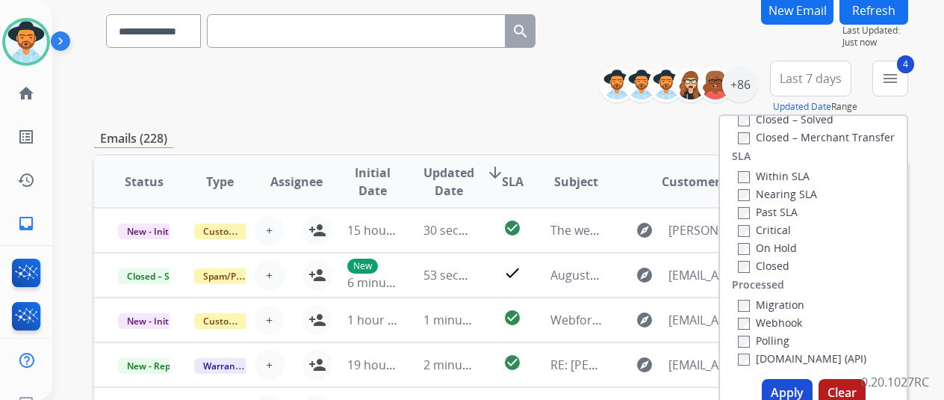
scroll to position [224, 0]
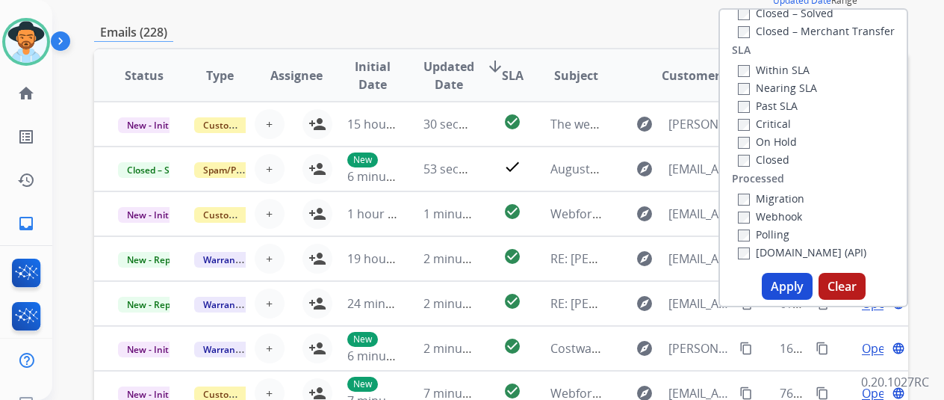
click at [788, 282] on button "Apply" at bounding box center [787, 286] width 51 height 27
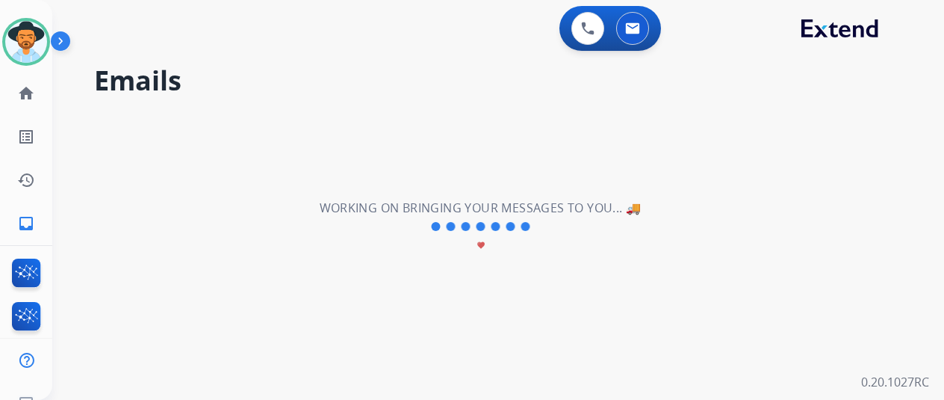
scroll to position [0, 0]
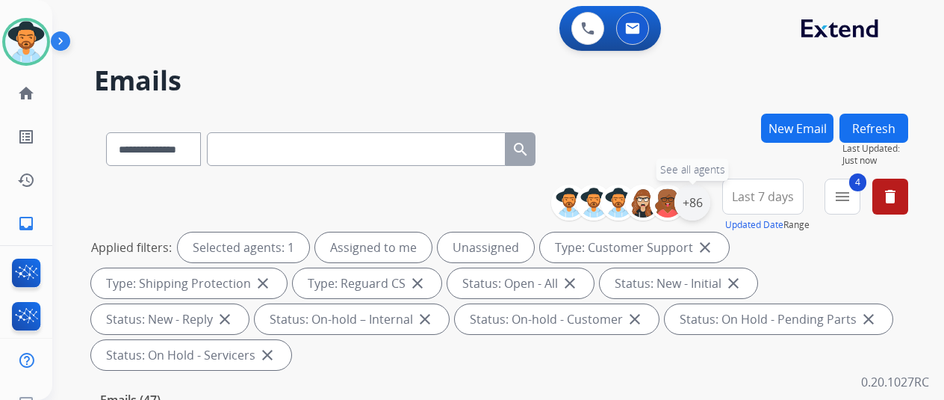
click at [700, 199] on div "+86" at bounding box center [693, 203] width 36 height 36
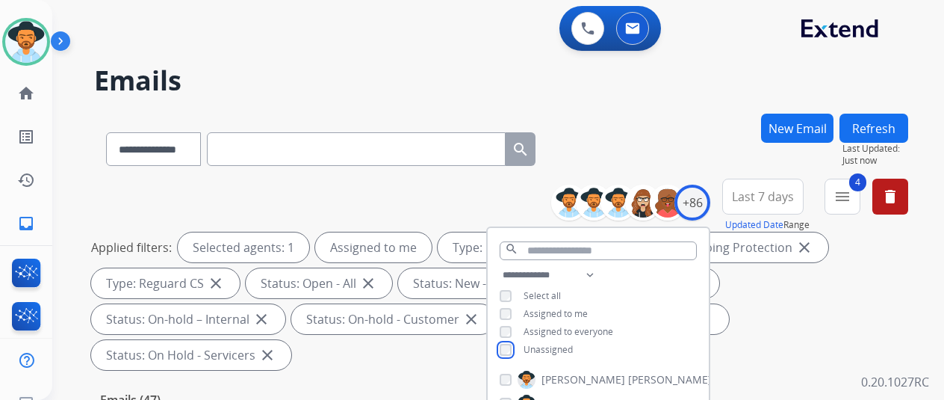
scroll to position [299, 0]
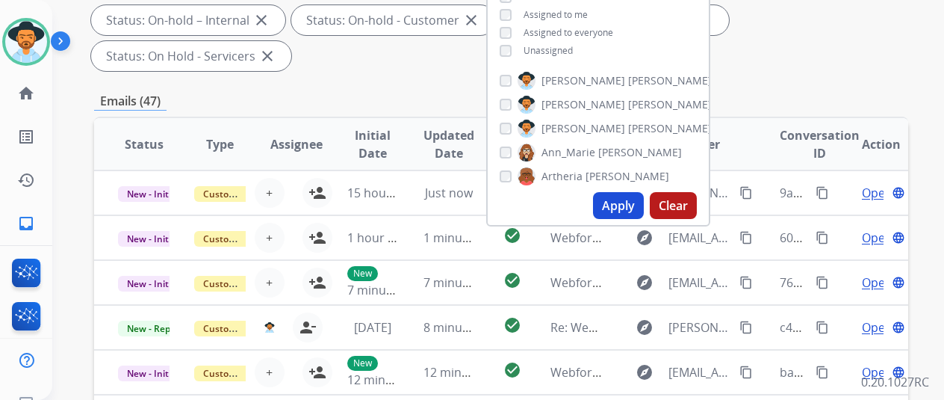
click at [634, 206] on button "Apply" at bounding box center [618, 205] width 51 height 27
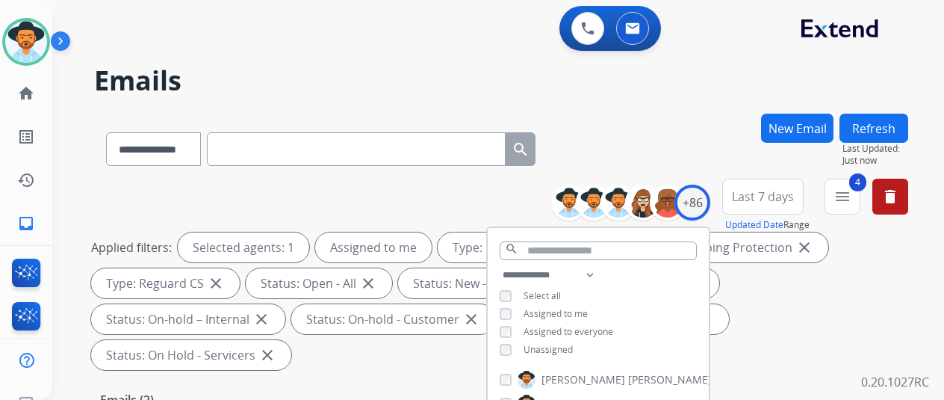
click at [651, 147] on div "**********" at bounding box center [501, 146] width 814 height 65
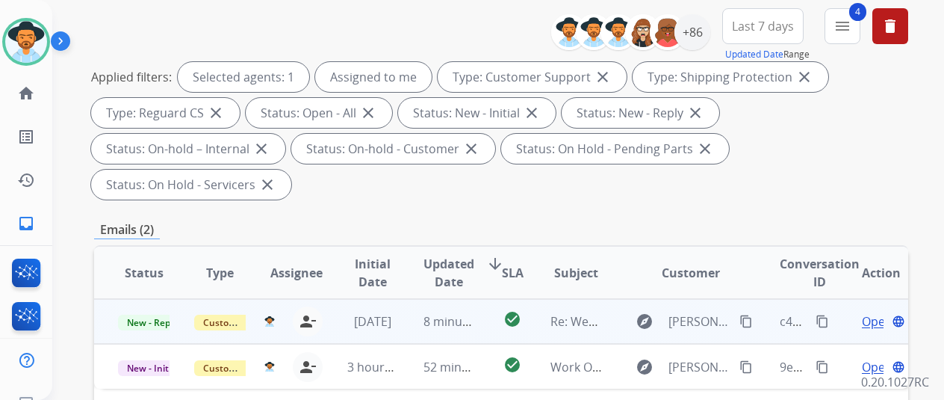
scroll to position [299, 0]
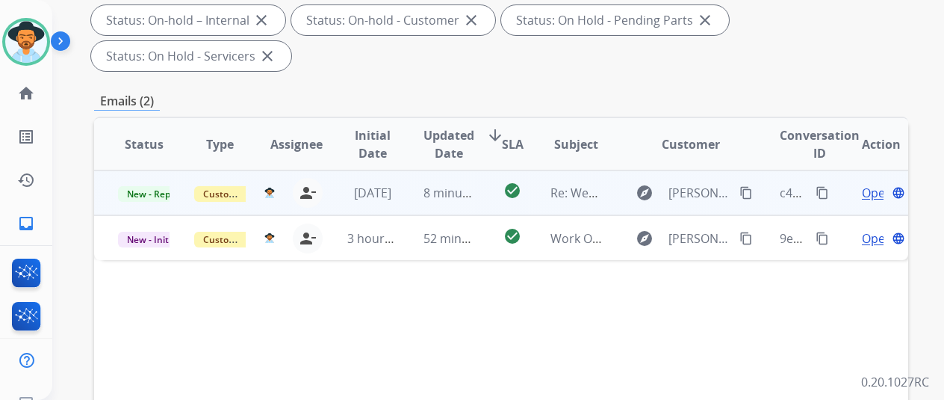
click at [871, 184] on span "Open" at bounding box center [877, 193] width 31 height 18
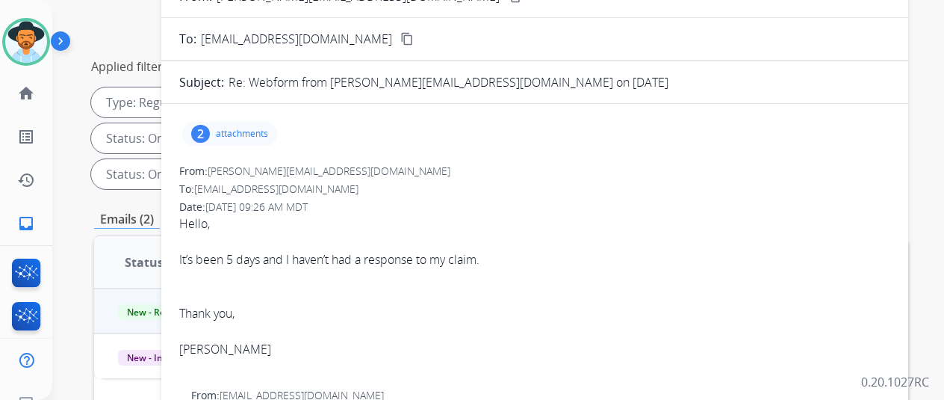
scroll to position [75, 0]
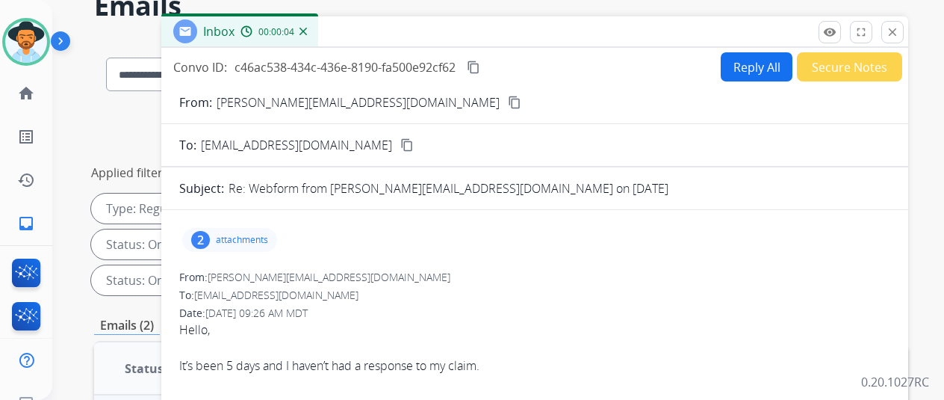
click at [508, 99] on mat-icon "content_copy" at bounding box center [514, 102] width 13 height 13
click at [210, 236] on div "2" at bounding box center [200, 240] width 19 height 18
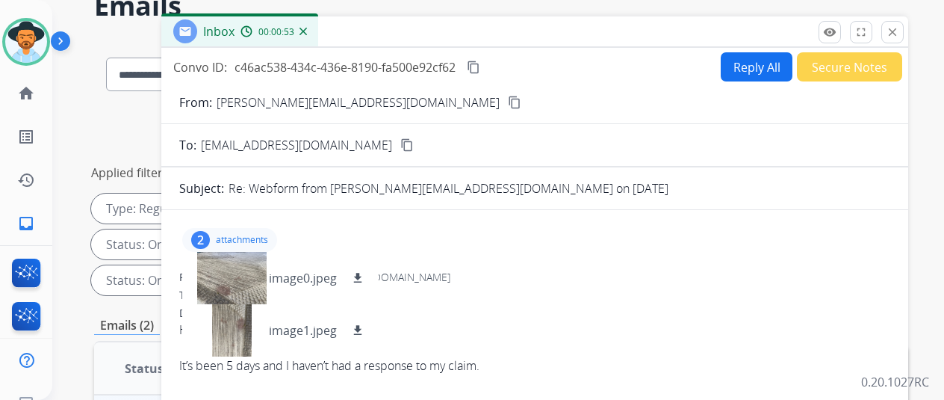
click at [749, 64] on button "Reply All" at bounding box center [757, 66] width 72 height 29
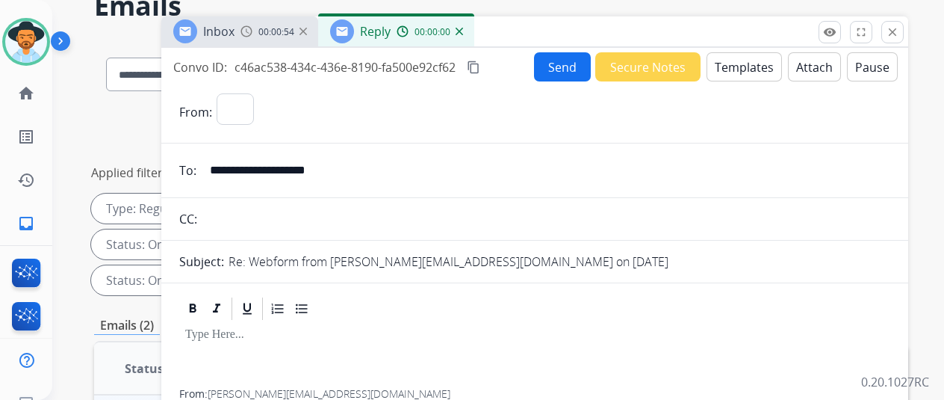
select select "**********"
click at [749, 59] on button "Templates" at bounding box center [744, 66] width 75 height 29
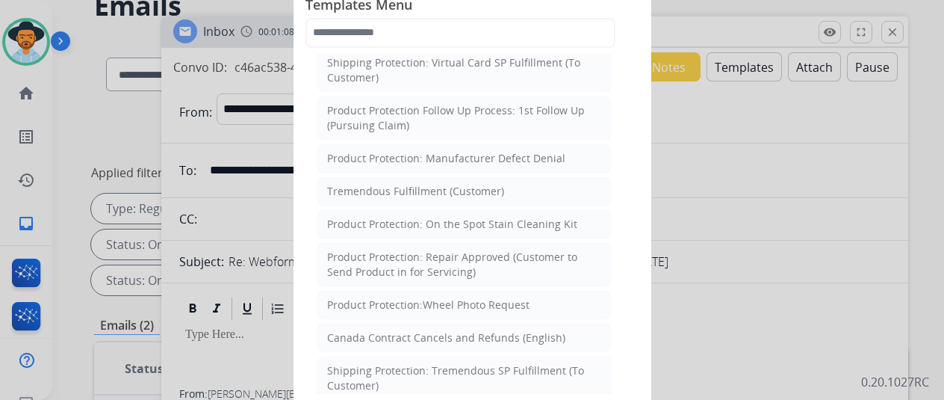
scroll to position [523, 0]
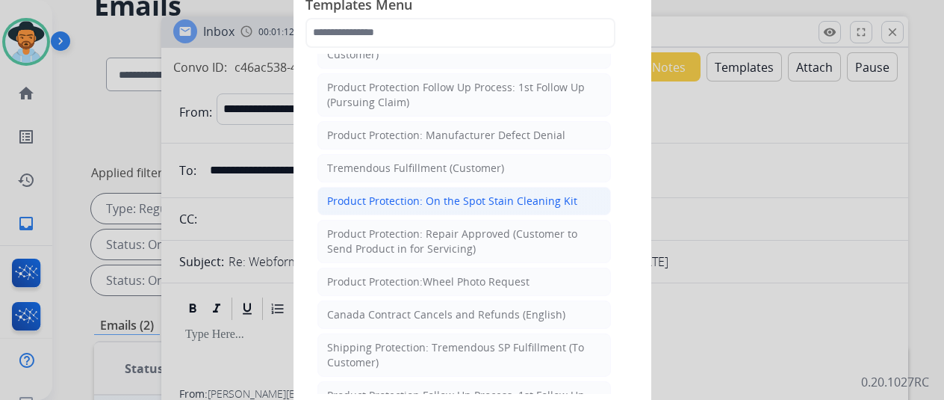
click at [409, 193] on div "Product Protection: On the Spot Stain Cleaning Kit" at bounding box center [452, 200] width 250 height 15
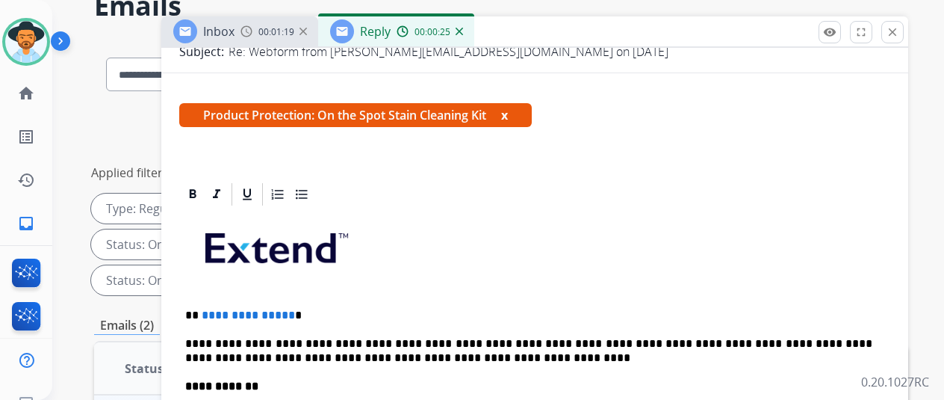
scroll to position [224, 0]
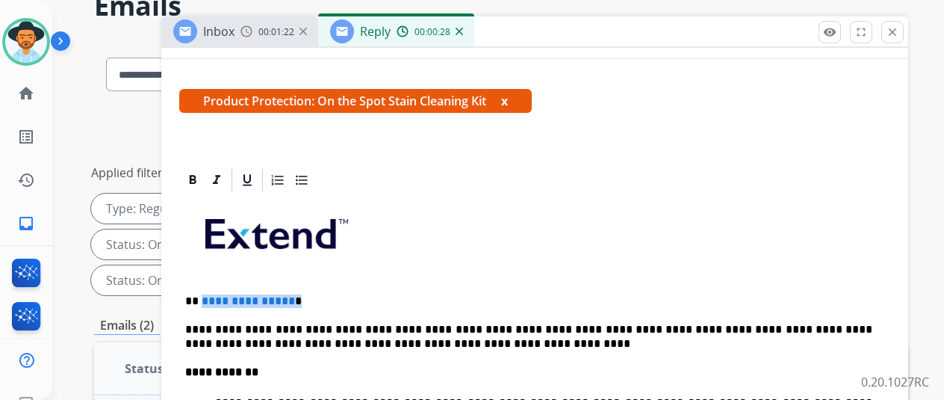
drag, startPoint x: 300, startPoint y: 297, endPoint x: 211, endPoint y: 297, distance: 88.2
click at [211, 297] on p "**********" at bounding box center [528, 300] width 687 height 13
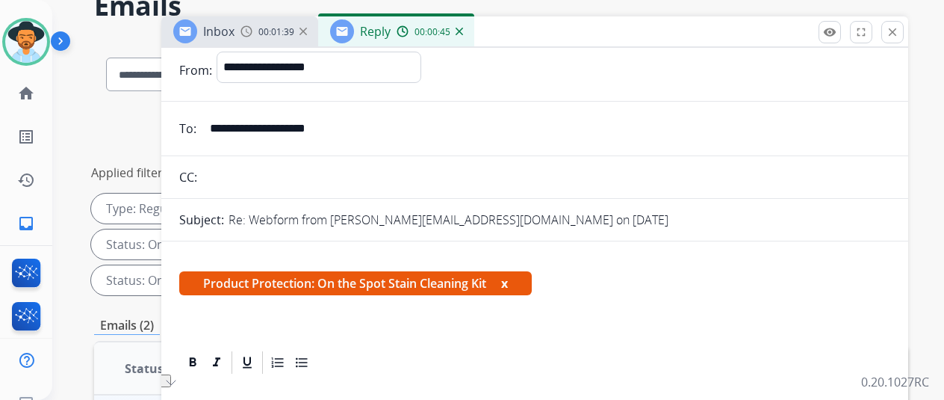
scroll to position [0, 0]
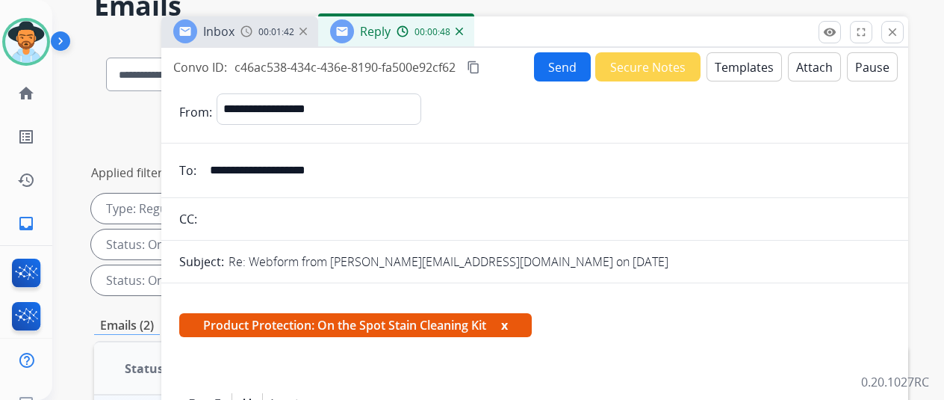
click at [463, 28] on img at bounding box center [459, 31] width 7 height 7
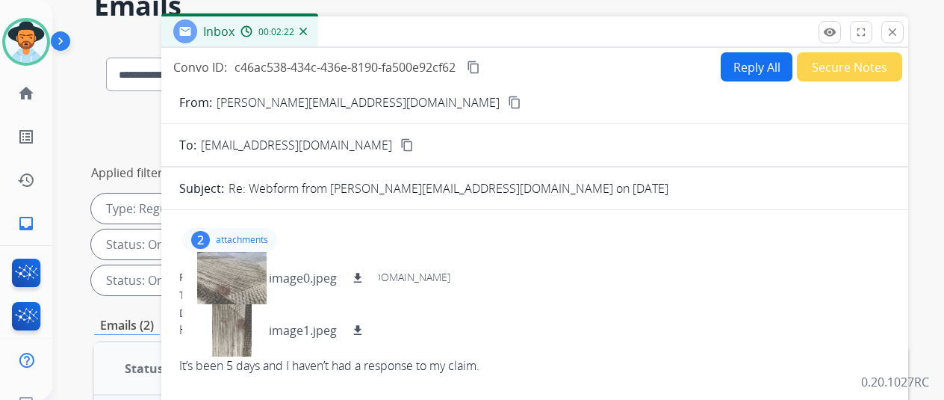
click at [307, 28] on img at bounding box center [303, 31] width 7 height 7
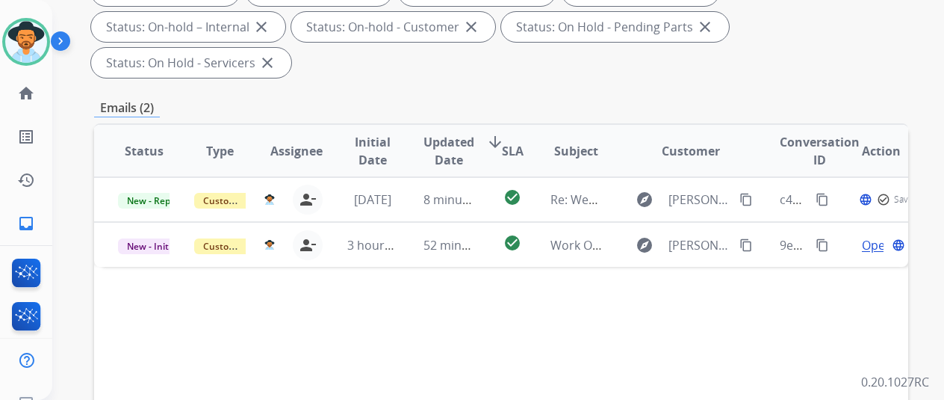
scroll to position [299, 0]
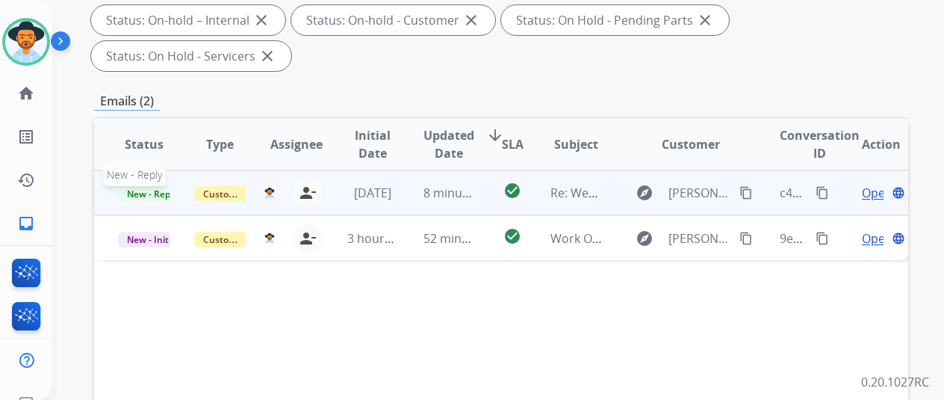
click at [162, 186] on span "New - Reply" at bounding box center [152, 194] width 68 height 16
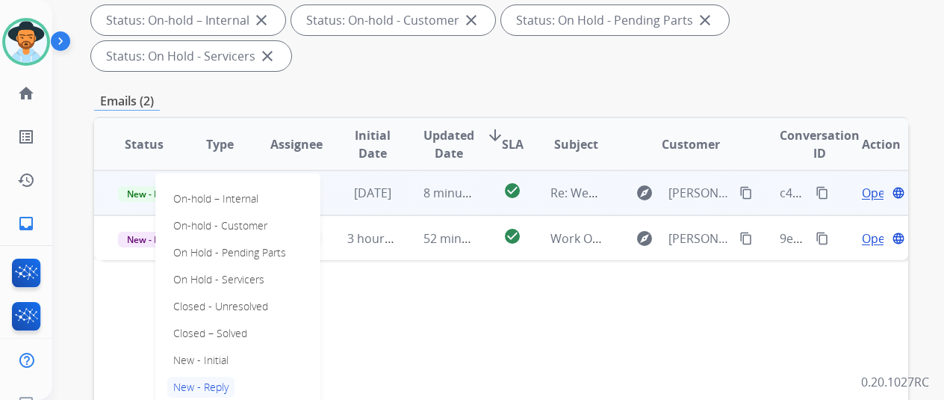
click at [885, 25] on div "Applied filters: Selected agents: 1 Assigned to me Type: Customer Support close…" at bounding box center [498, 2] width 814 height 137
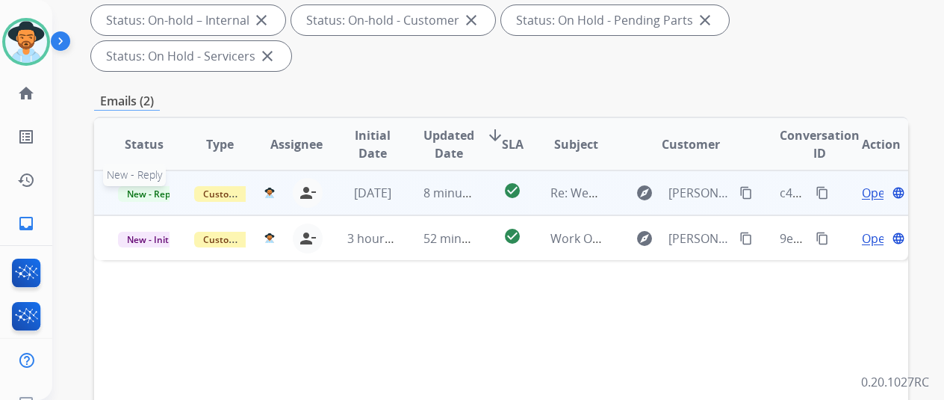
click at [156, 186] on span "New - Reply" at bounding box center [152, 194] width 68 height 16
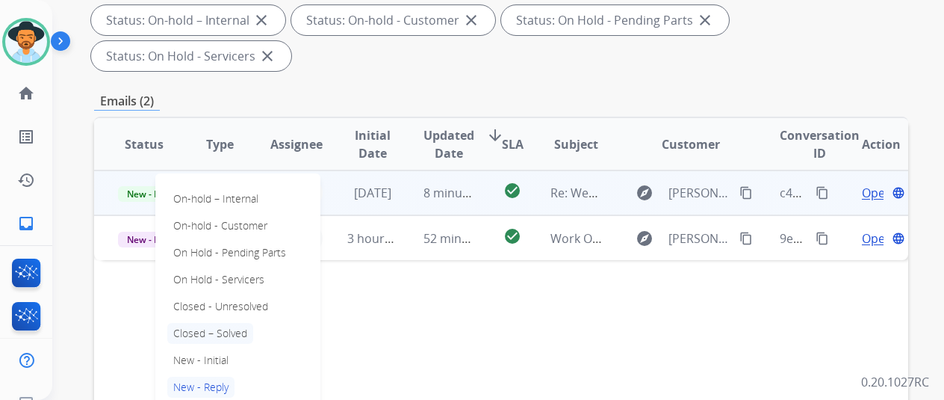
click at [203, 323] on p "Closed – Solved" at bounding box center [210, 333] width 86 height 21
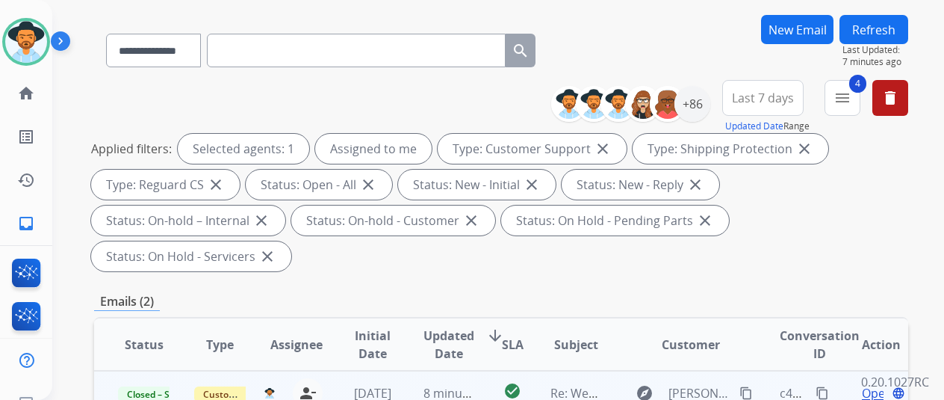
scroll to position [75, 0]
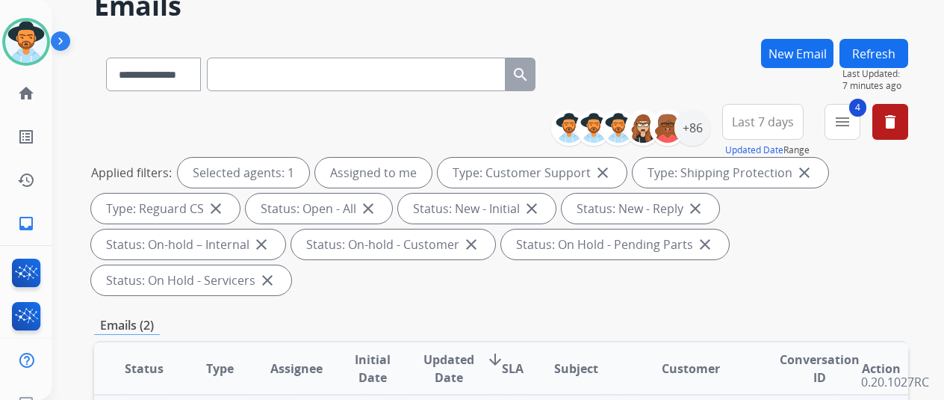
click at [879, 52] on button "Refresh" at bounding box center [874, 53] width 69 height 29
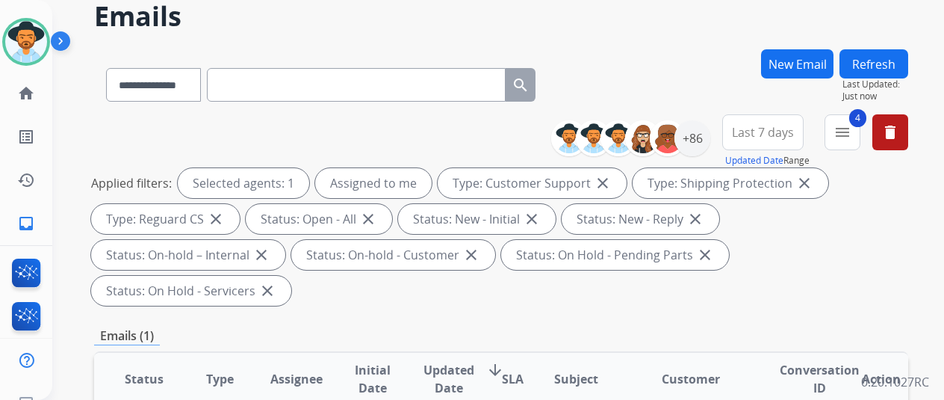
scroll to position [0, 0]
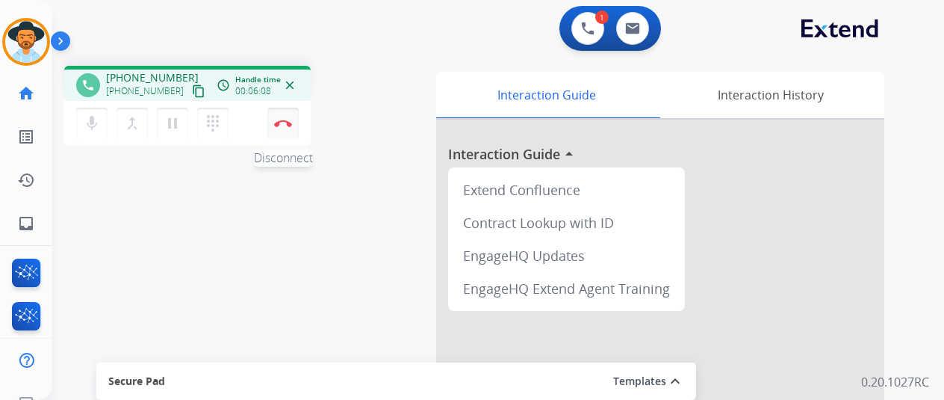
click at [276, 119] on button "Disconnect" at bounding box center [282, 123] width 31 height 31
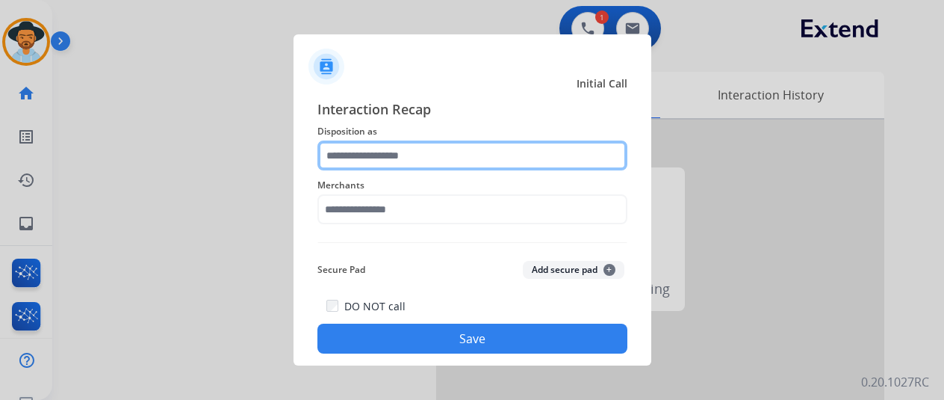
click at [427, 146] on input "text" at bounding box center [473, 155] width 310 height 30
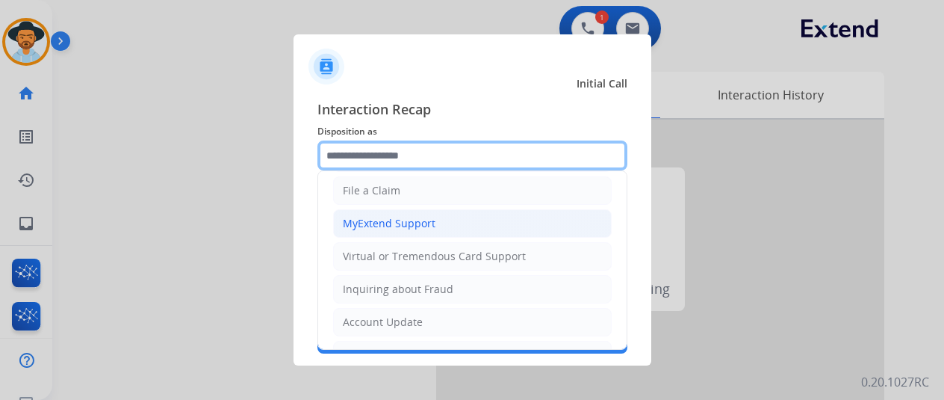
scroll to position [149, 0]
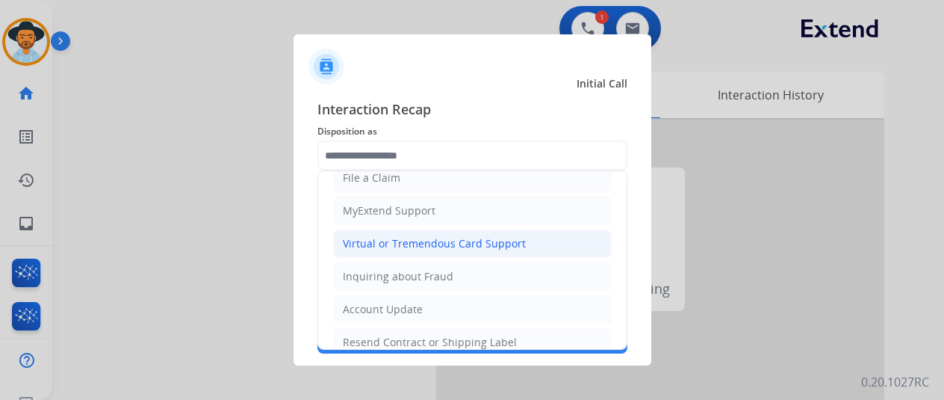
click at [393, 238] on div "Virtual or Tremendous Card Support" at bounding box center [434, 243] width 183 height 15
type input "**********"
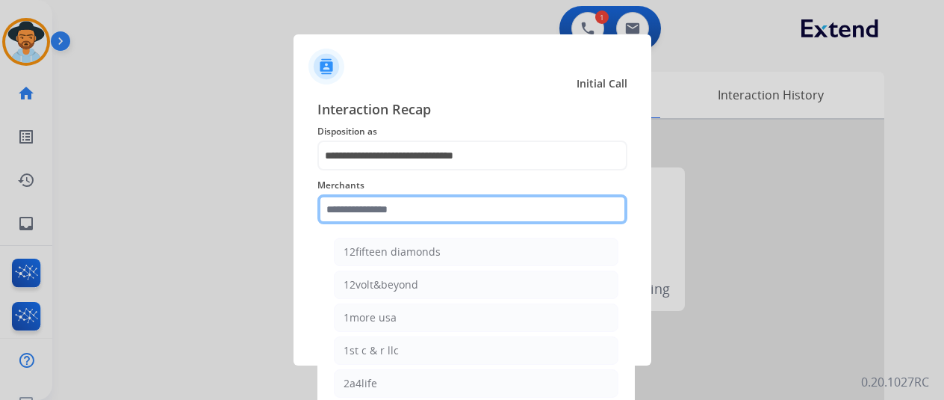
drag, startPoint x: 344, startPoint y: 214, endPoint x: 356, endPoint y: 158, distance: 58.0
click at [344, 214] on input "text" at bounding box center [473, 209] width 310 height 30
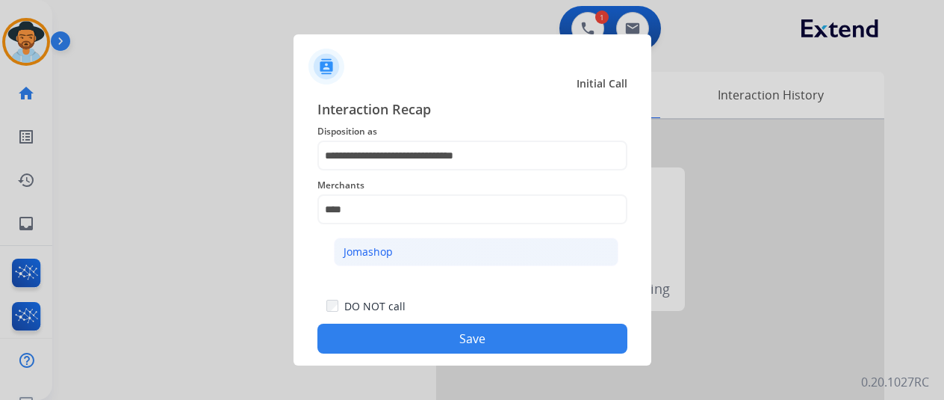
click at [381, 246] on div "Jomashop" at bounding box center [368, 251] width 49 height 15
type input "********"
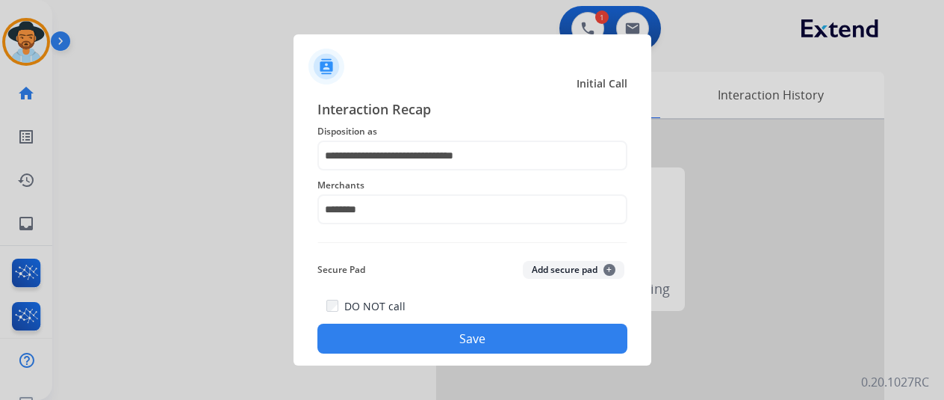
click at [418, 326] on button "Save" at bounding box center [473, 338] width 310 height 30
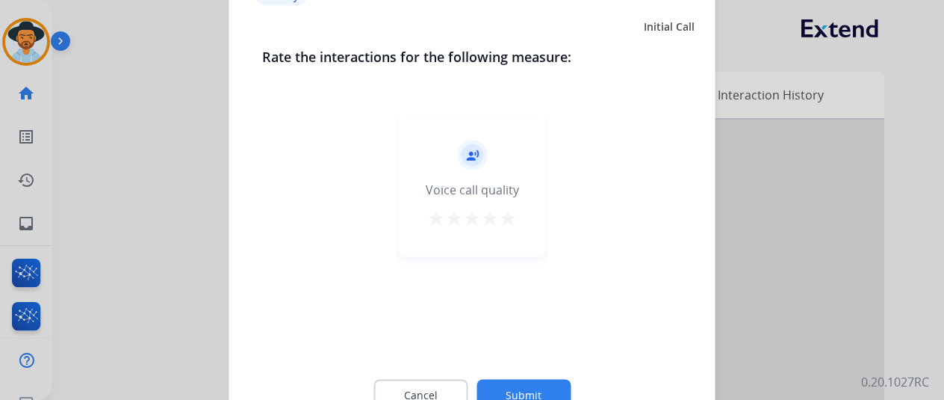
click at [522, 385] on button "Submit" at bounding box center [524, 394] width 94 height 31
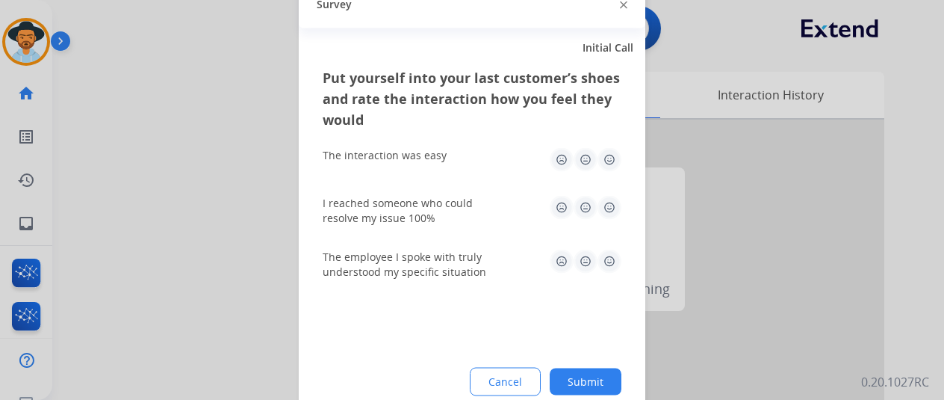
click at [580, 379] on button "Submit" at bounding box center [586, 381] width 72 height 27
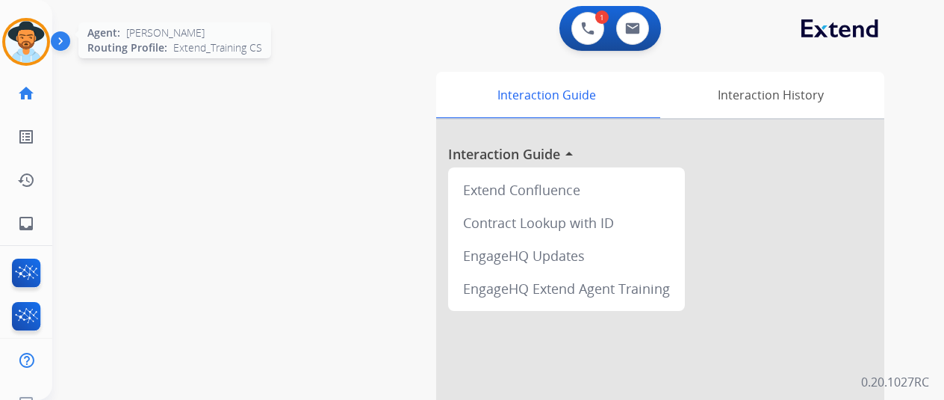
drag, startPoint x: 22, startPoint y: 28, endPoint x: 36, endPoint y: 25, distance: 14.0
click at [24, 29] on img at bounding box center [26, 42] width 42 height 42
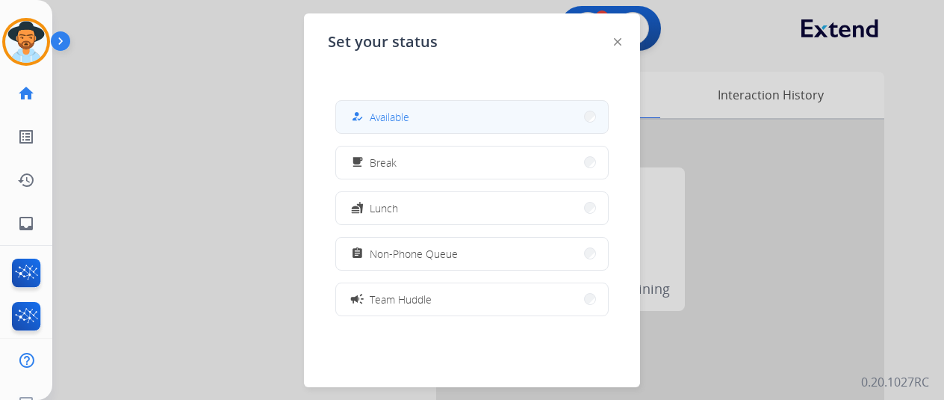
drag, startPoint x: 368, startPoint y: 120, endPoint x: 651, endPoint y: 153, distance: 285.1
click at [368, 119] on div "how_to_reg" at bounding box center [359, 117] width 22 height 18
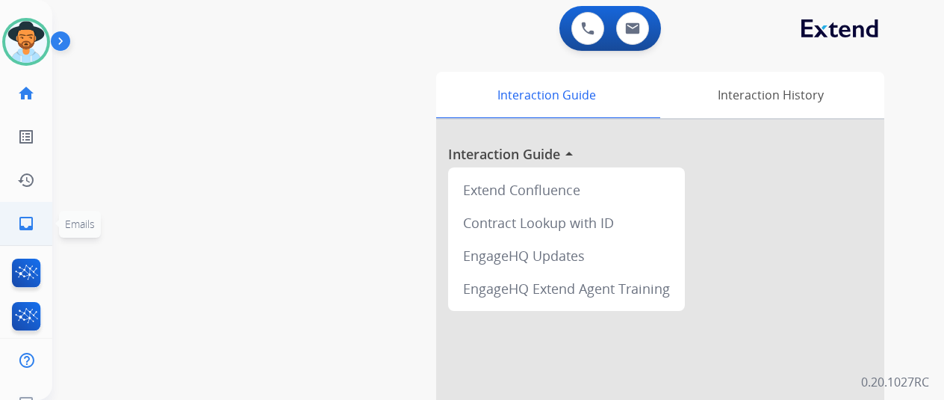
click at [22, 222] on mat-icon "inbox" at bounding box center [26, 223] width 18 height 18
select select "**********"
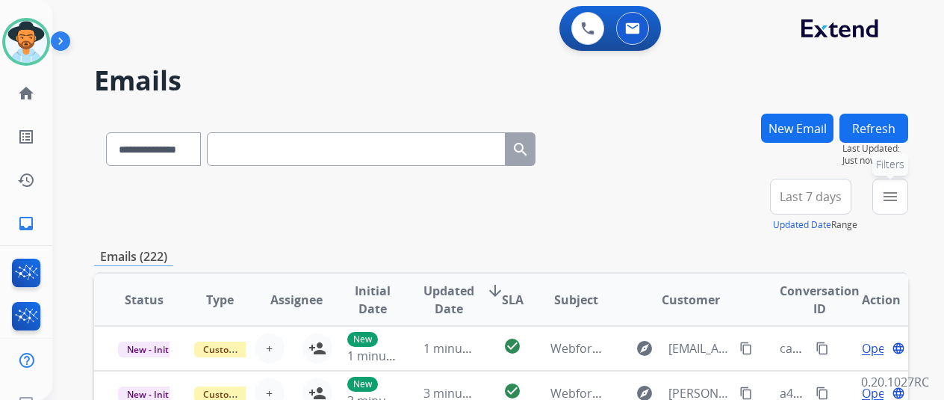
click at [908, 192] on button "menu Filters" at bounding box center [891, 197] width 36 height 36
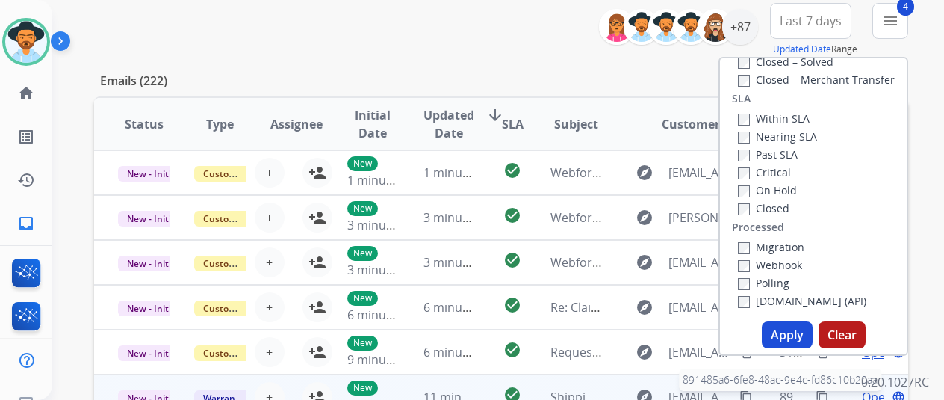
scroll to position [299, 0]
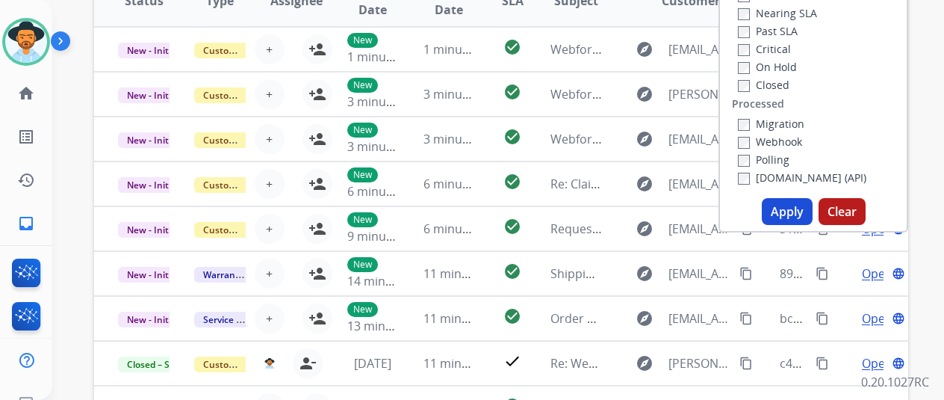
click at [785, 209] on button "Apply" at bounding box center [787, 211] width 51 height 27
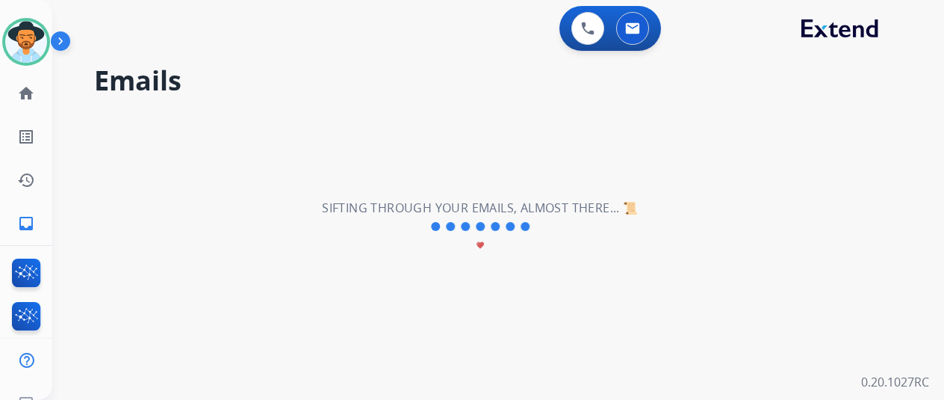
scroll to position [0, 0]
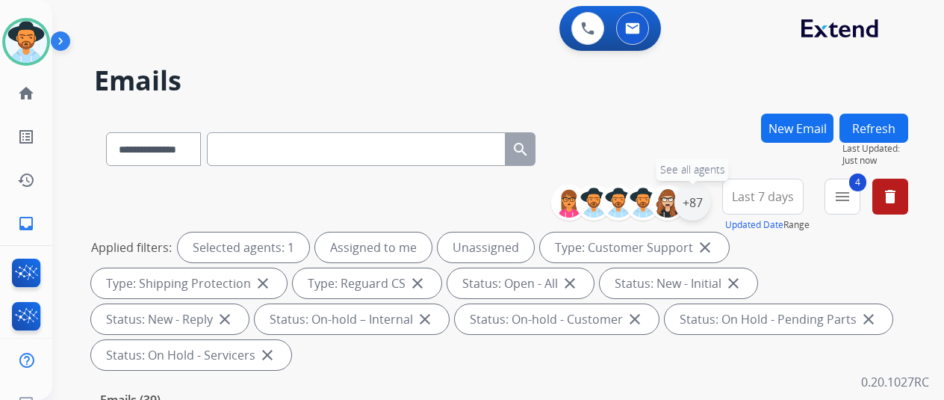
click at [708, 203] on div "+87" at bounding box center [693, 203] width 36 height 36
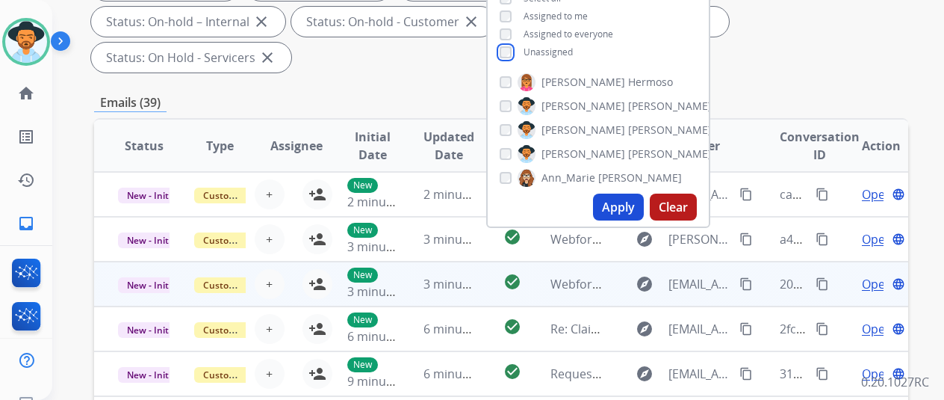
scroll to position [299, 0]
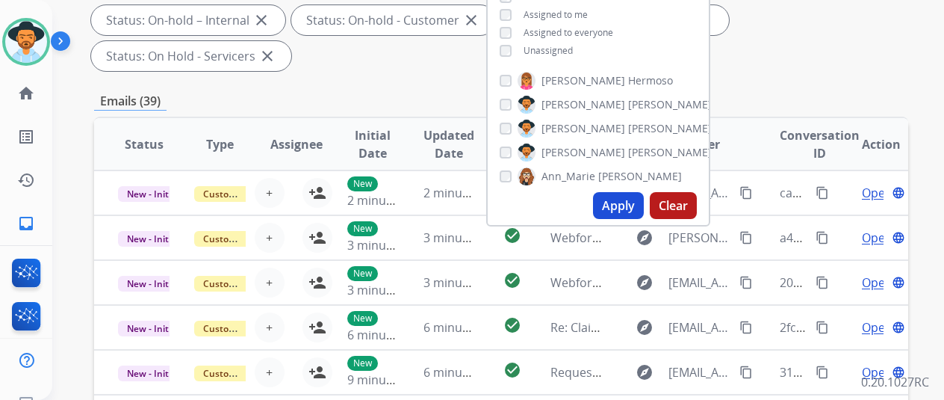
click at [622, 208] on button "Apply" at bounding box center [618, 205] width 51 height 27
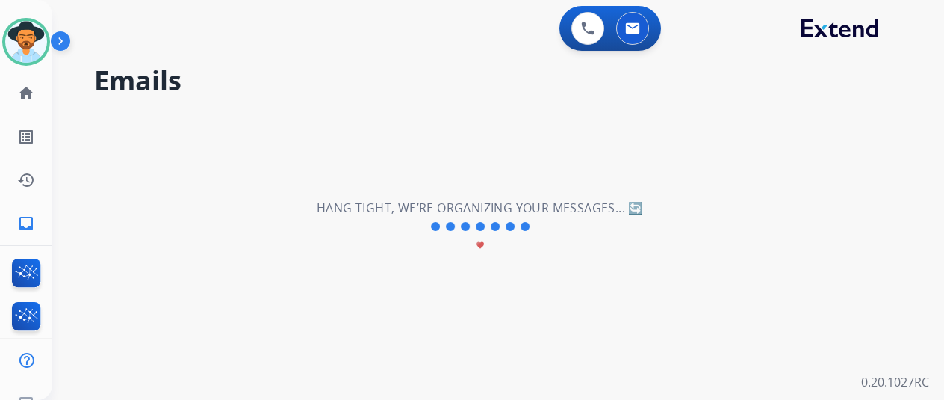
scroll to position [0, 0]
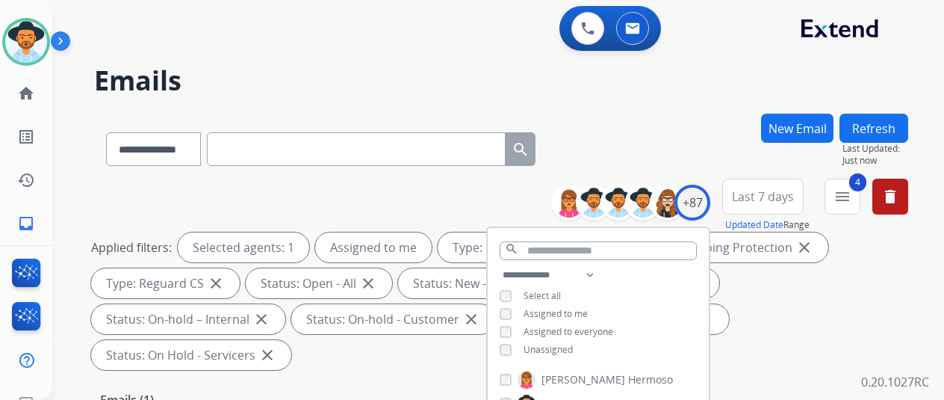
click at [678, 131] on div "**********" at bounding box center [501, 146] width 814 height 65
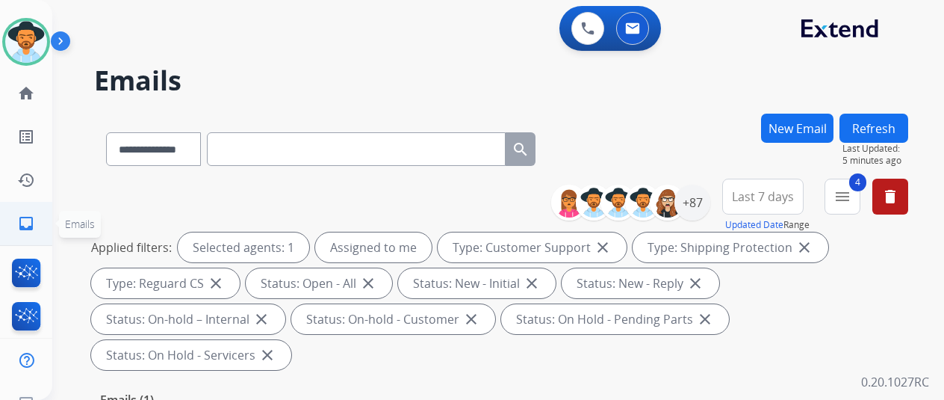
click at [20, 221] on mat-icon "inbox" at bounding box center [26, 223] width 18 height 18
click at [30, 217] on mat-icon "inbox" at bounding box center [26, 223] width 18 height 18
click at [704, 202] on div "+87" at bounding box center [693, 203] width 36 height 36
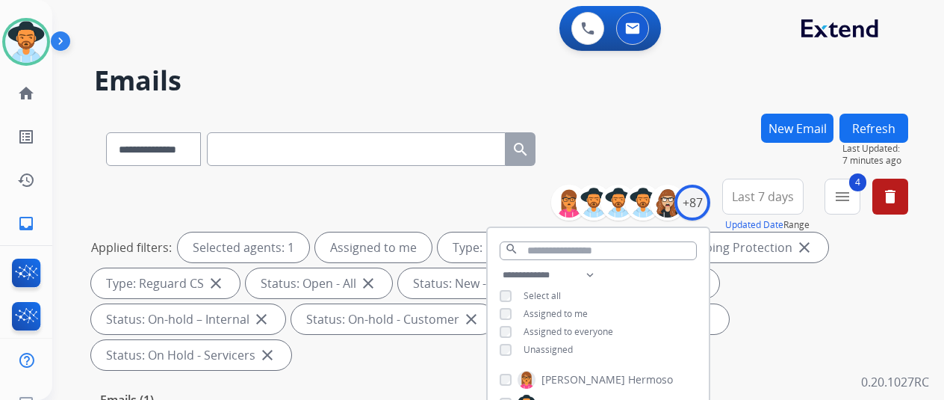
click at [601, 83] on h2 "Emails" at bounding box center [501, 81] width 814 height 30
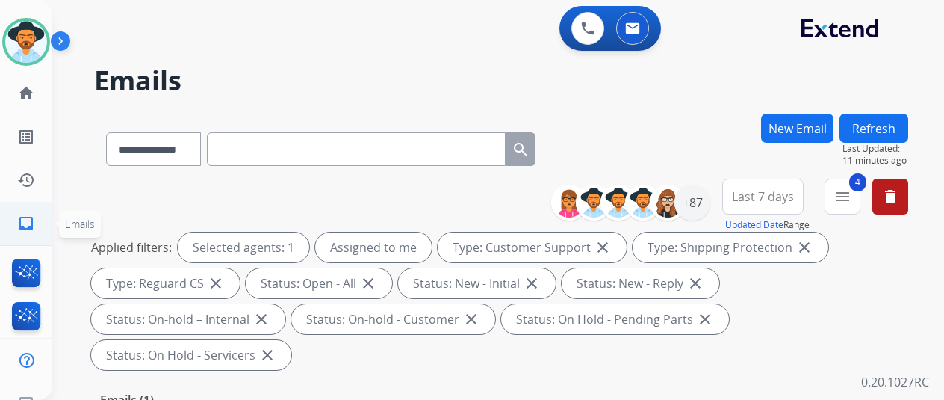
click at [19, 220] on mat-icon "inbox" at bounding box center [26, 223] width 18 height 18
click at [698, 198] on div "+87" at bounding box center [693, 203] width 36 height 36
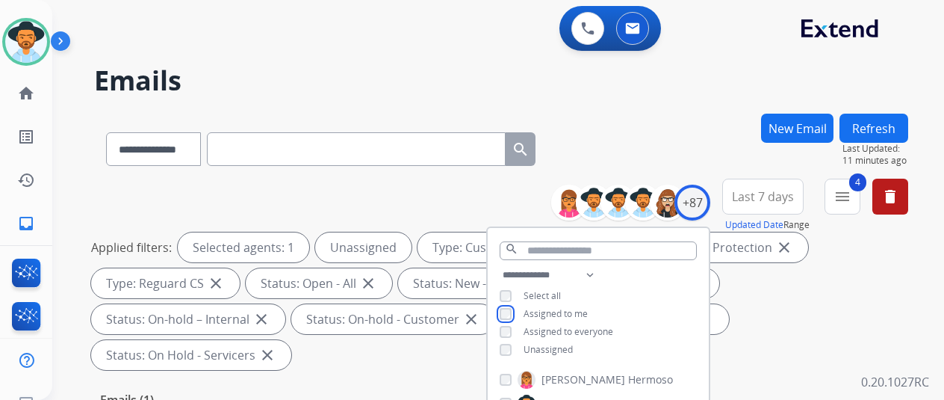
scroll to position [299, 0]
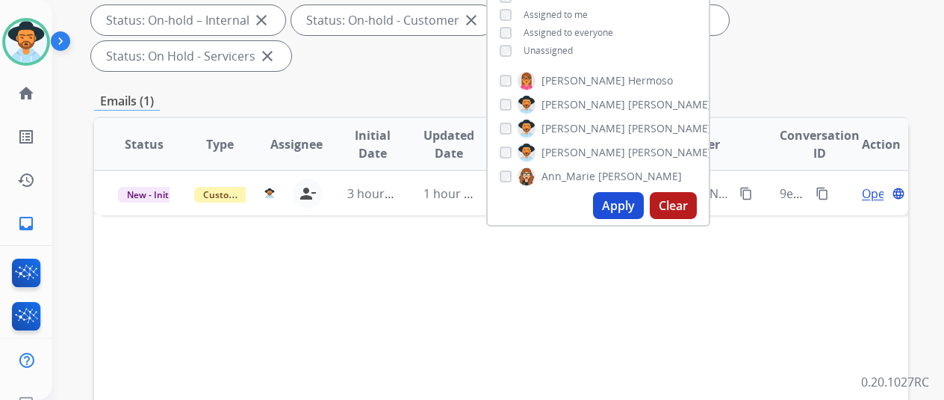
click at [626, 208] on button "Apply" at bounding box center [618, 205] width 51 height 27
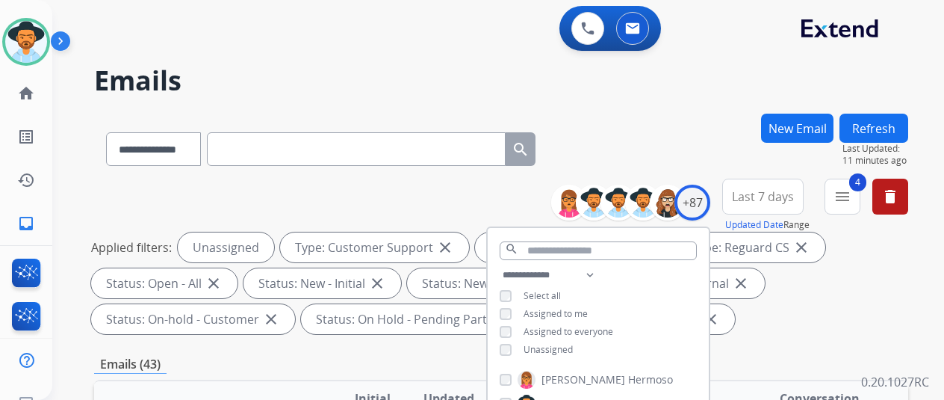
click at [659, 112] on div "**********" at bounding box center [480, 254] width 856 height 400
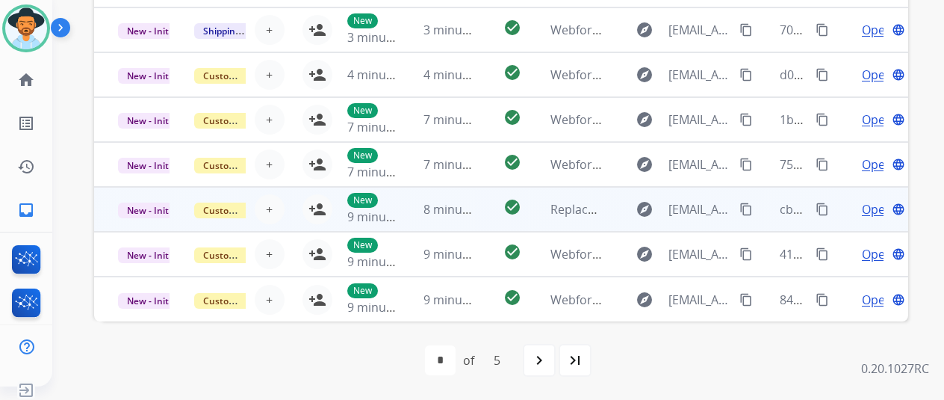
scroll to position [18, 0]
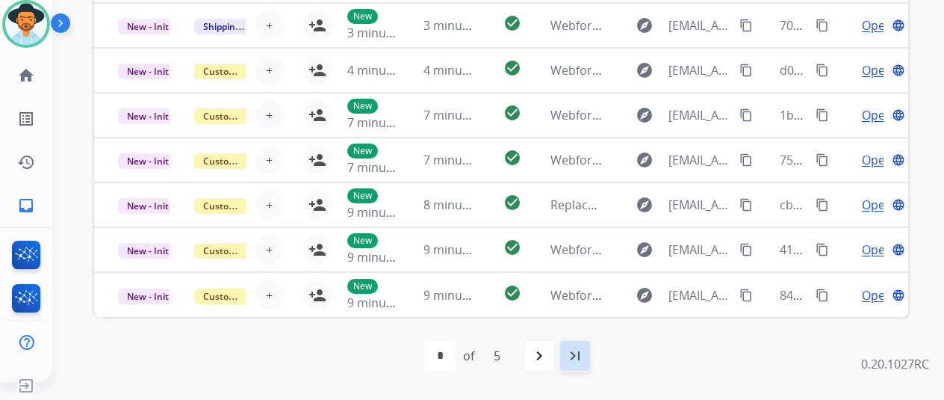
click at [580, 353] on mat-icon "last_page" at bounding box center [575, 356] width 18 height 18
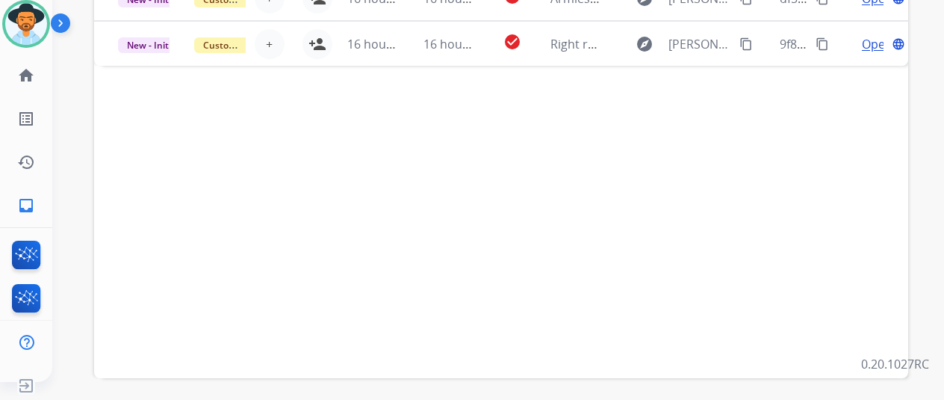
scroll to position [545, 0]
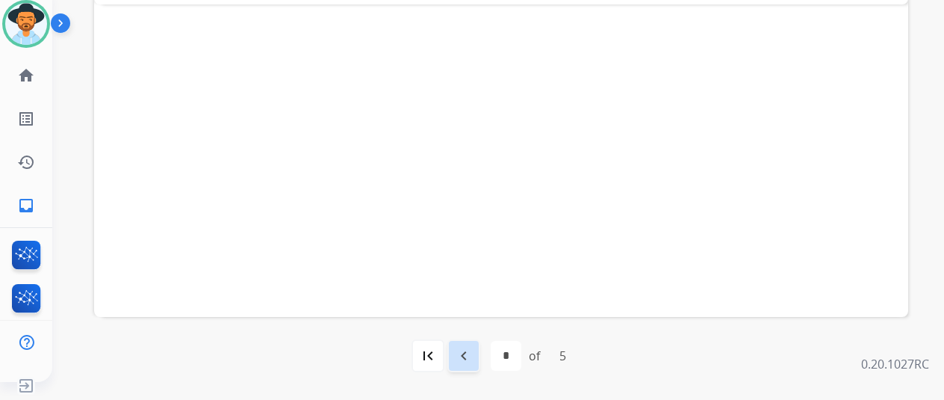
click at [471, 355] on mat-icon "navigate_before" at bounding box center [464, 356] width 18 height 18
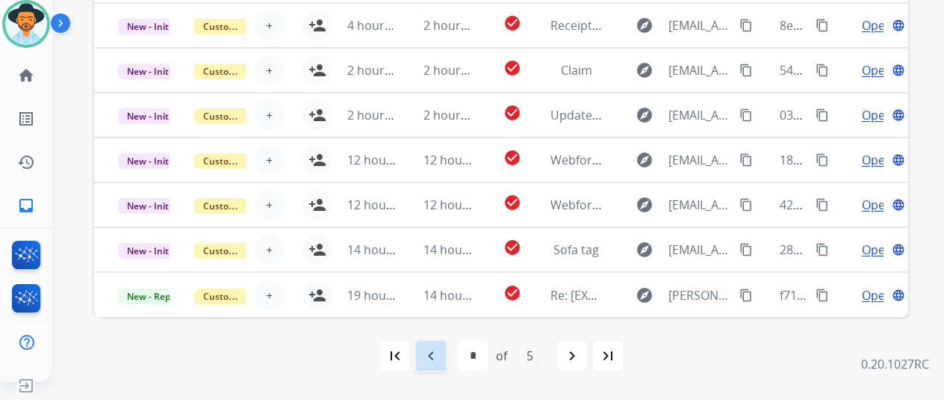
click at [433, 349] on mat-icon "navigate_before" at bounding box center [431, 356] width 18 height 18
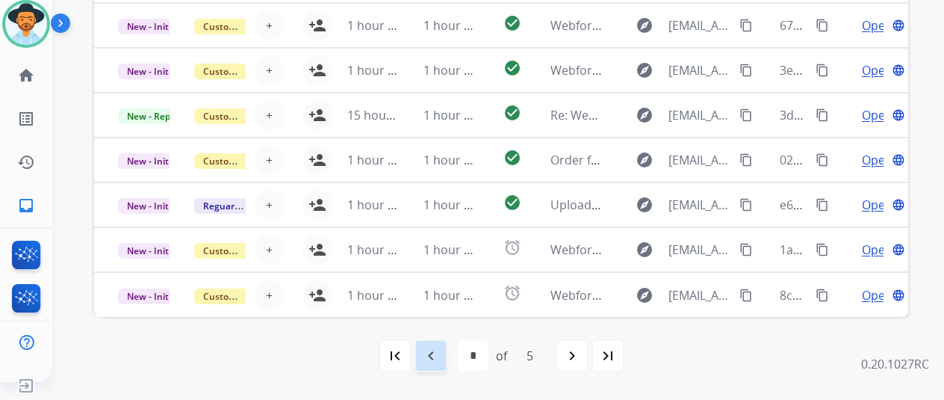
click at [439, 347] on mat-icon "navigate_before" at bounding box center [431, 356] width 18 height 18
select select "*"
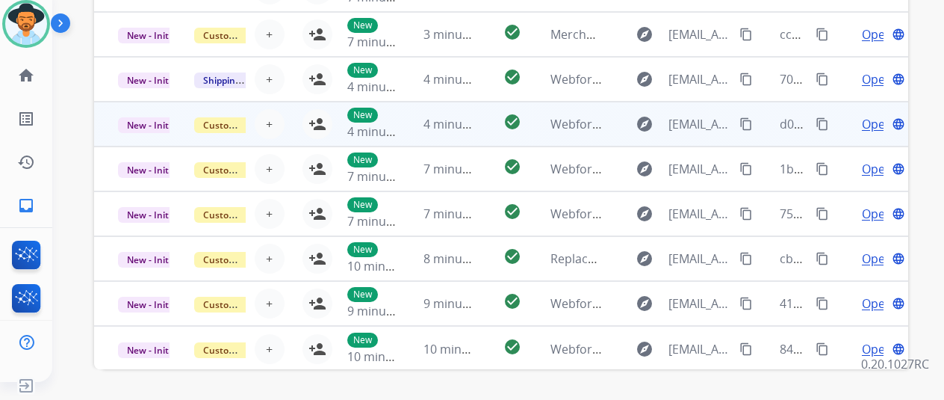
scroll to position [471, 0]
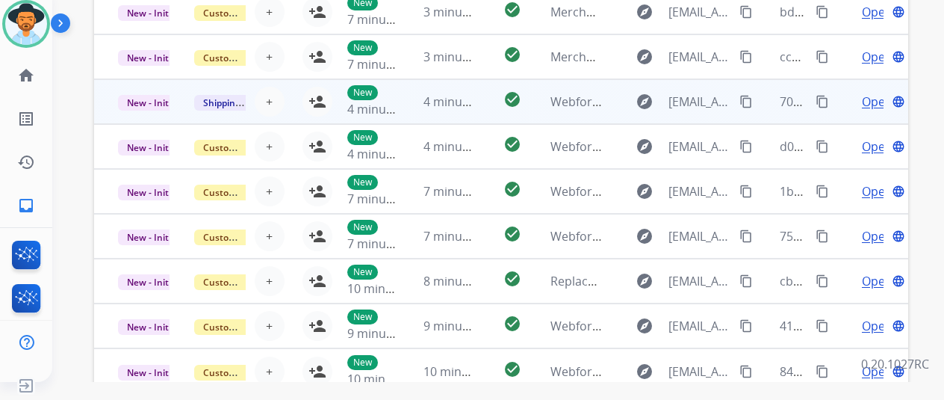
click at [868, 102] on span "Open" at bounding box center [877, 102] width 31 height 18
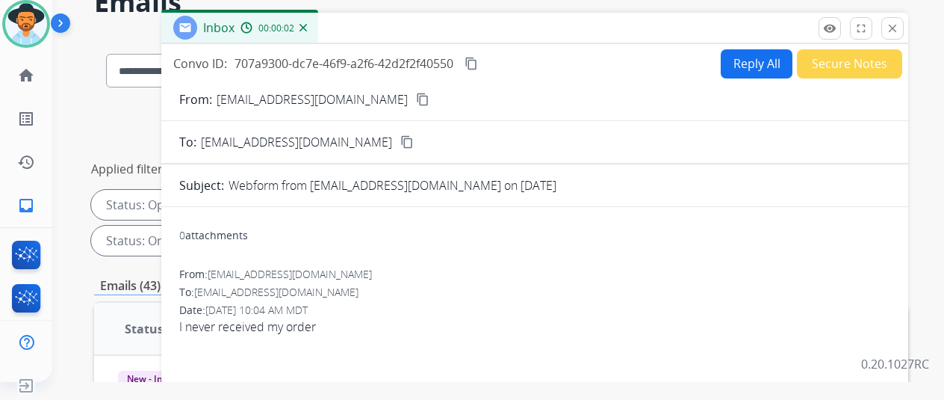
scroll to position [0, 0]
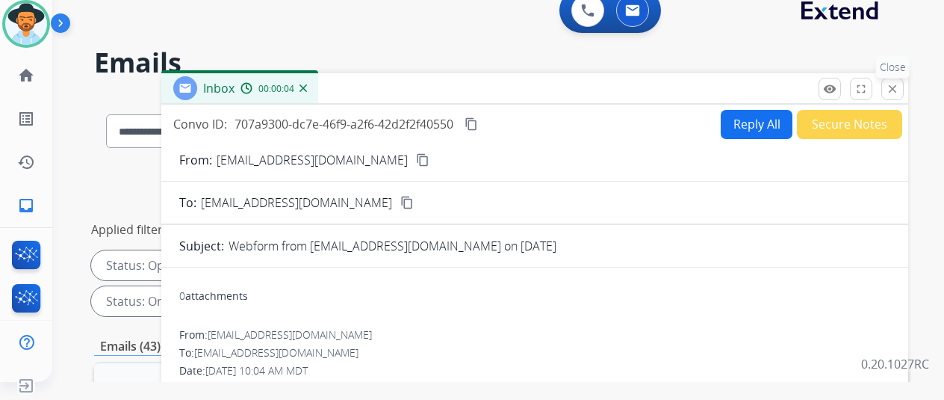
click at [899, 90] on mat-icon "close" at bounding box center [892, 88] width 13 height 13
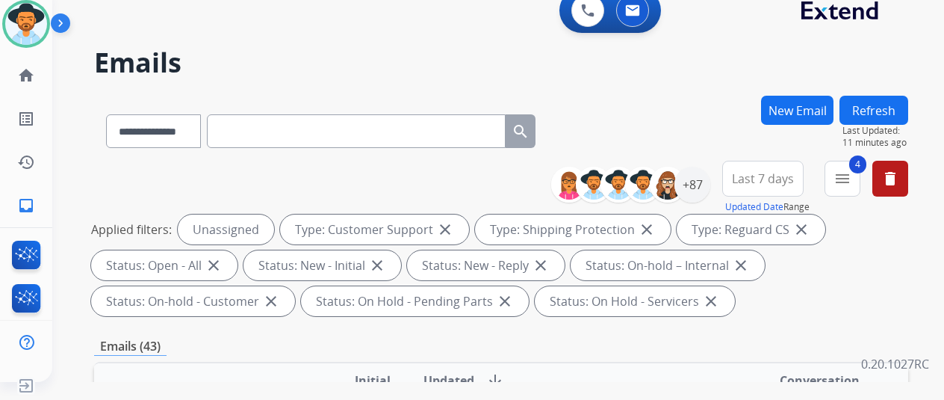
scroll to position [299, 0]
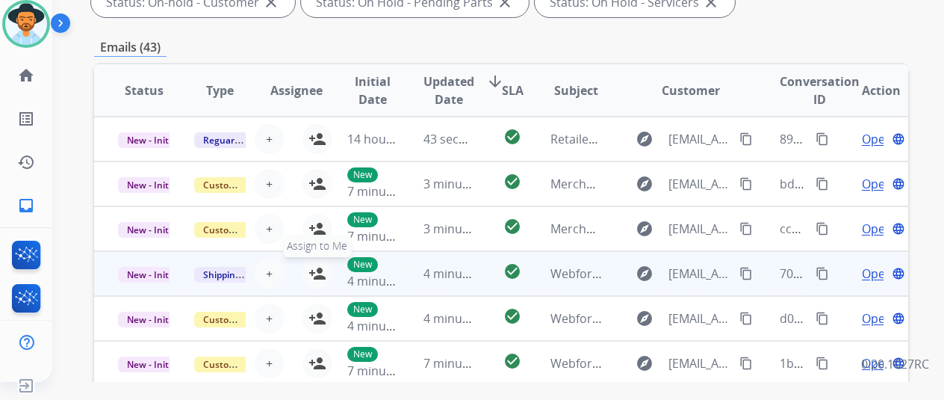
click at [319, 266] on mat-icon "person_add" at bounding box center [318, 273] width 18 height 18
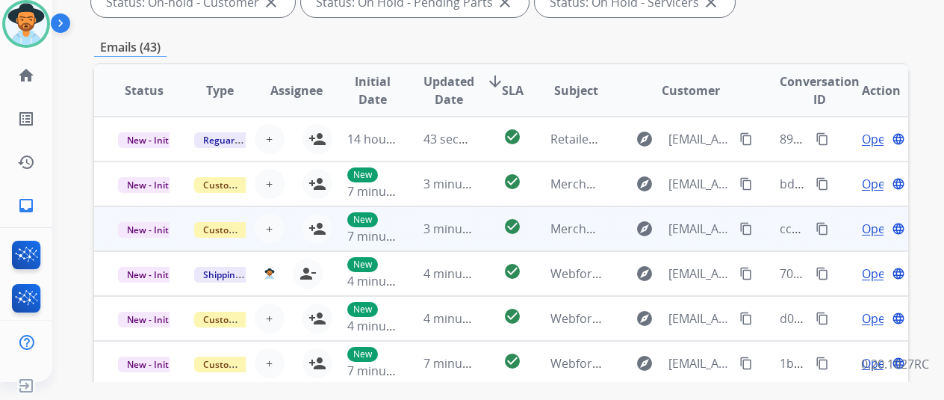
click at [876, 224] on span "Open" at bounding box center [877, 229] width 31 height 18
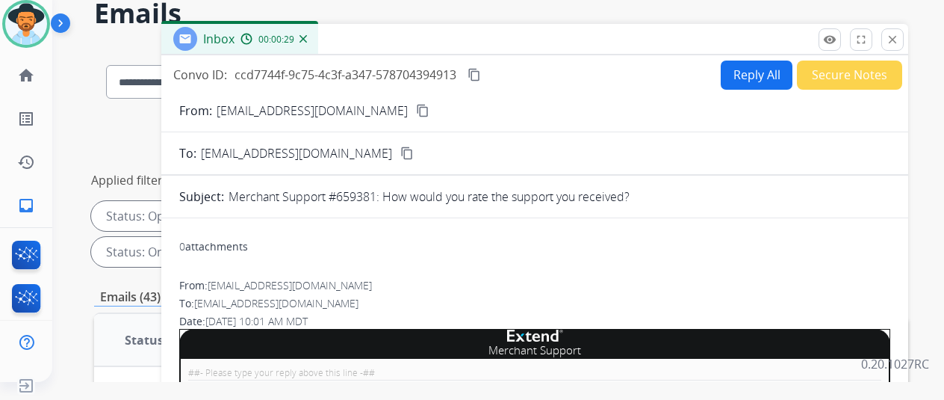
scroll to position [0, 0]
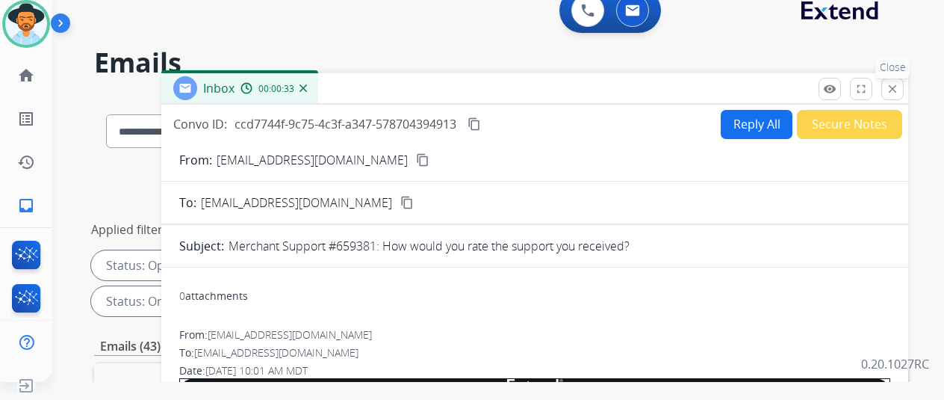
click at [899, 86] on mat-icon "close" at bounding box center [892, 88] width 13 height 13
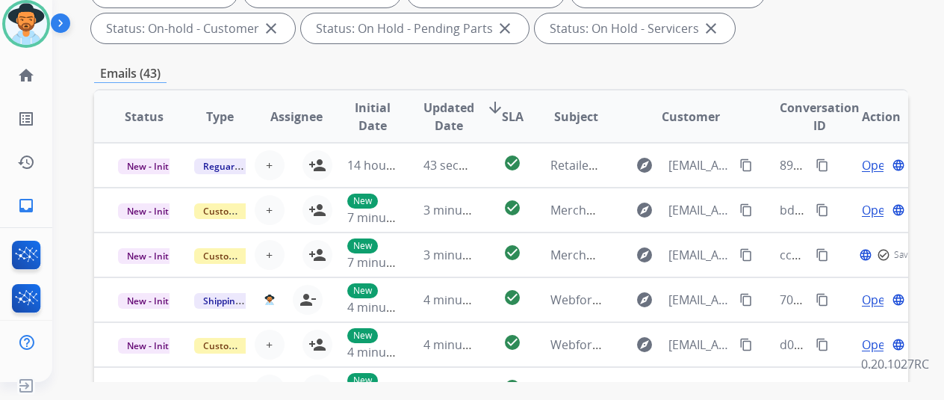
scroll to position [299, 0]
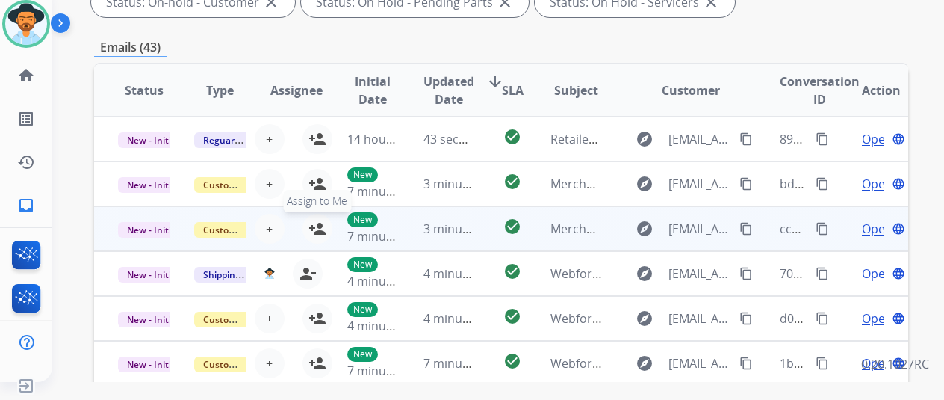
click at [316, 221] on mat-icon "person_add" at bounding box center [318, 229] width 18 height 18
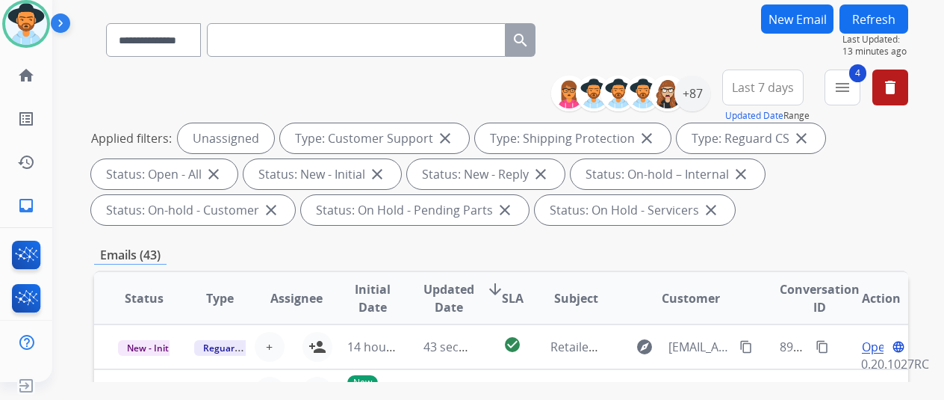
scroll to position [0, 0]
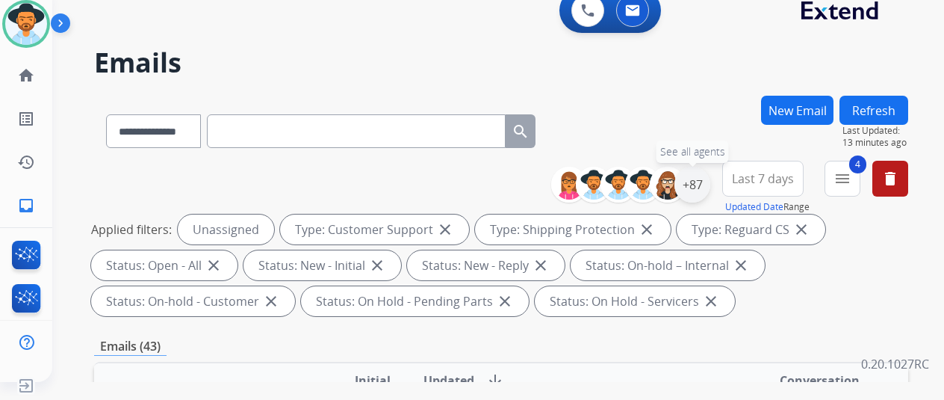
click at [708, 179] on div "+87" at bounding box center [693, 185] width 36 height 36
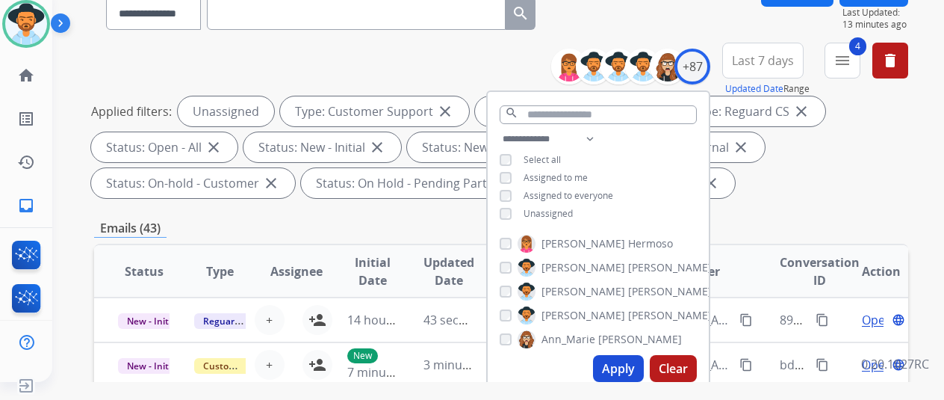
scroll to position [224, 0]
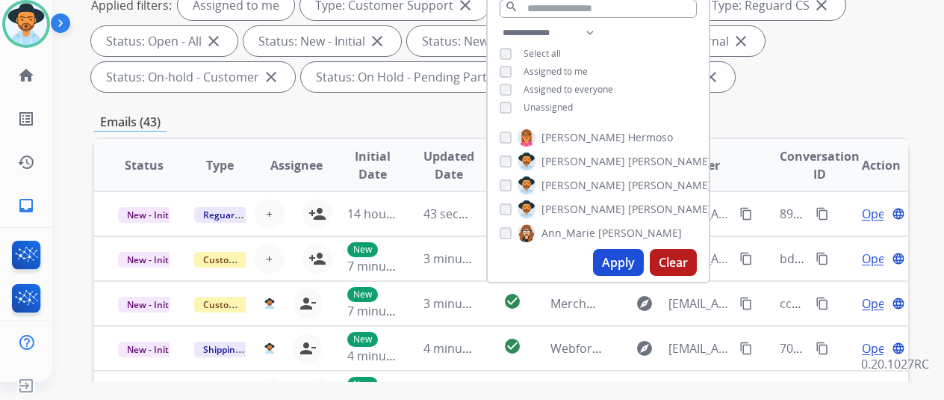
click at [620, 255] on button "Apply" at bounding box center [618, 262] width 51 height 27
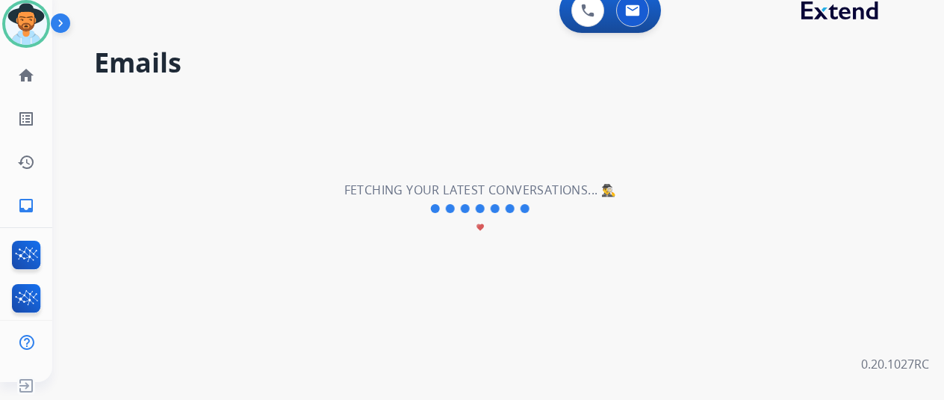
scroll to position [0, 0]
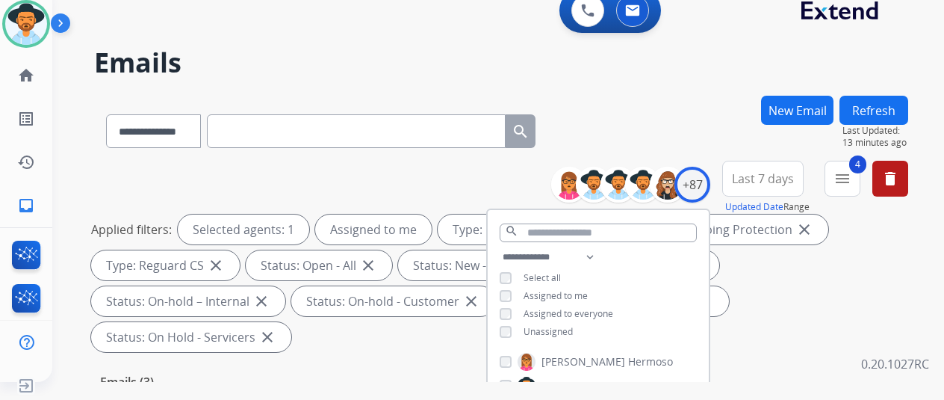
click at [673, 123] on div "**********" at bounding box center [501, 128] width 814 height 65
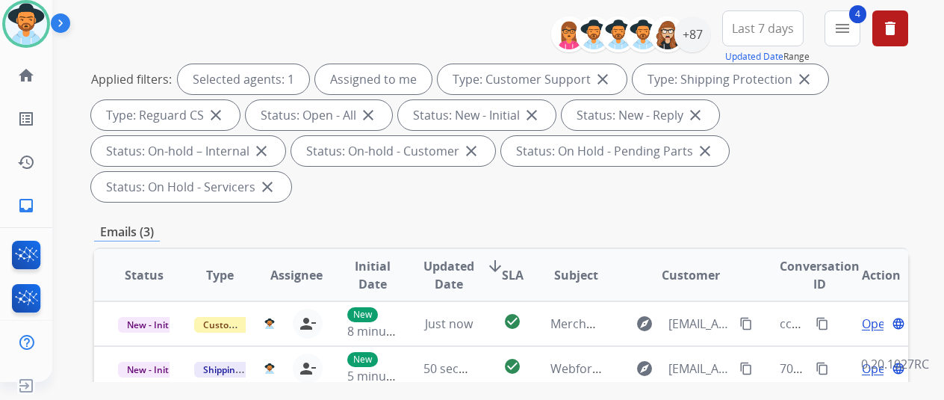
scroll to position [299, 0]
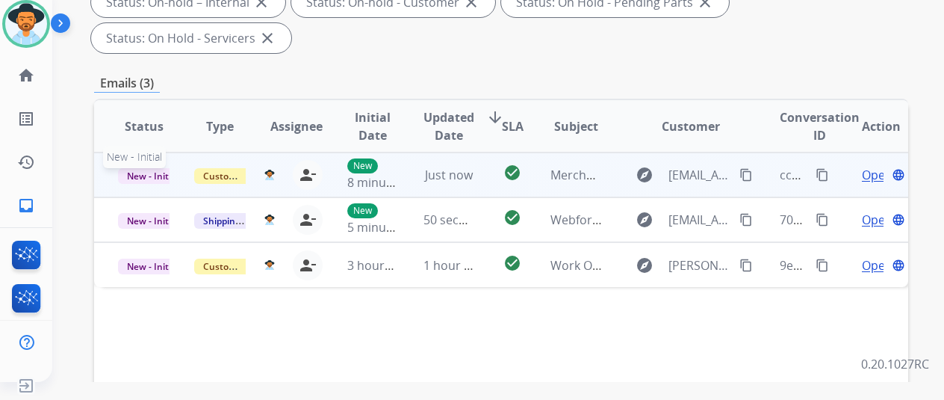
click at [135, 168] on span "New - Initial" at bounding box center [152, 176] width 69 height 16
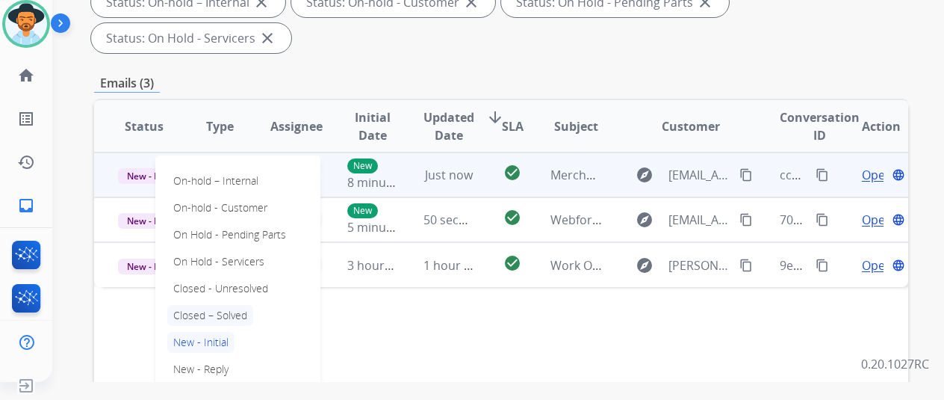
click at [220, 305] on p "Closed – Solved" at bounding box center [210, 315] width 86 height 21
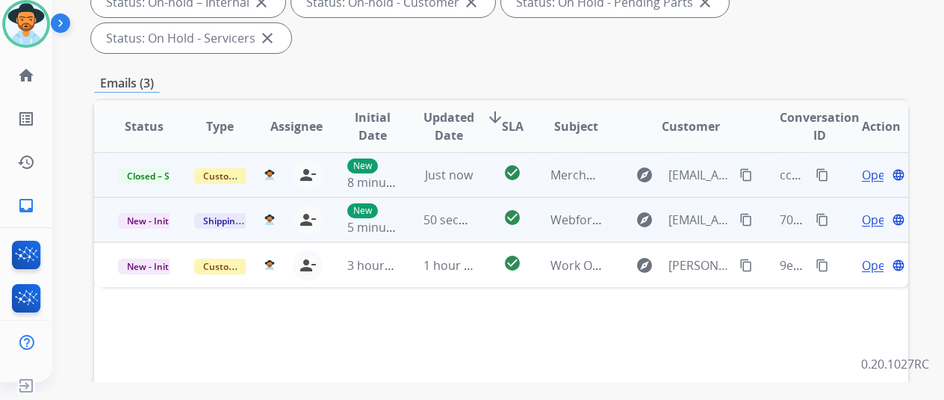
click at [875, 211] on span "Open" at bounding box center [877, 220] width 31 height 18
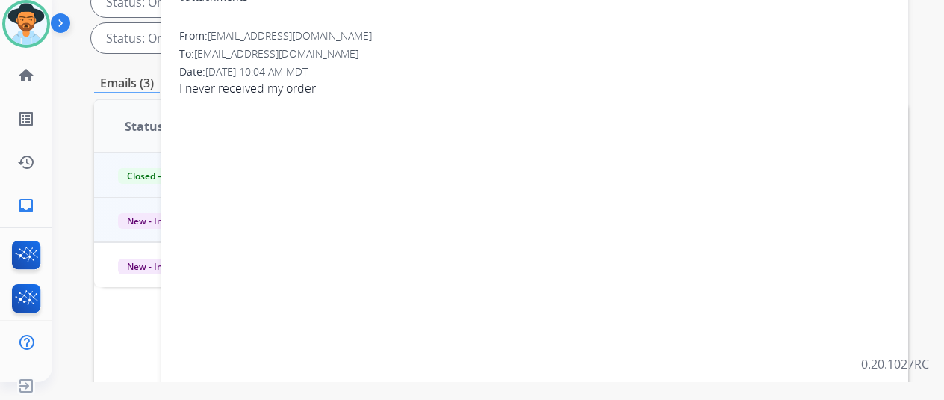
scroll to position [0, 0]
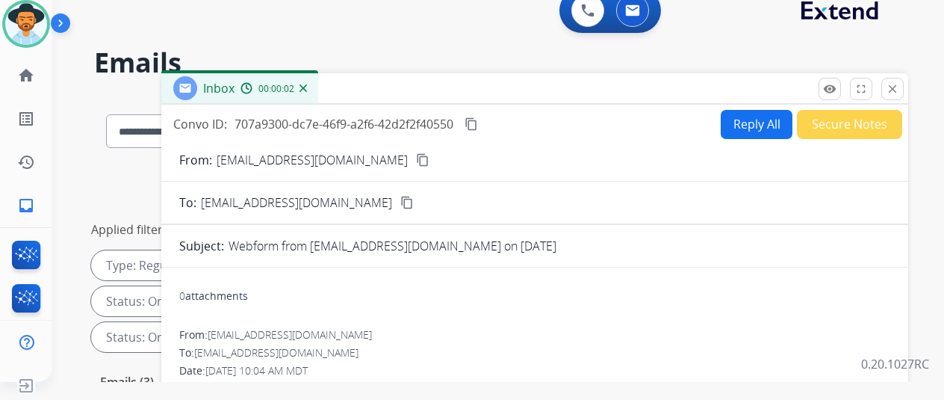
click at [416, 155] on mat-icon "content_copy" at bounding box center [422, 159] width 13 height 13
click at [744, 113] on button "Reply All" at bounding box center [757, 124] width 72 height 29
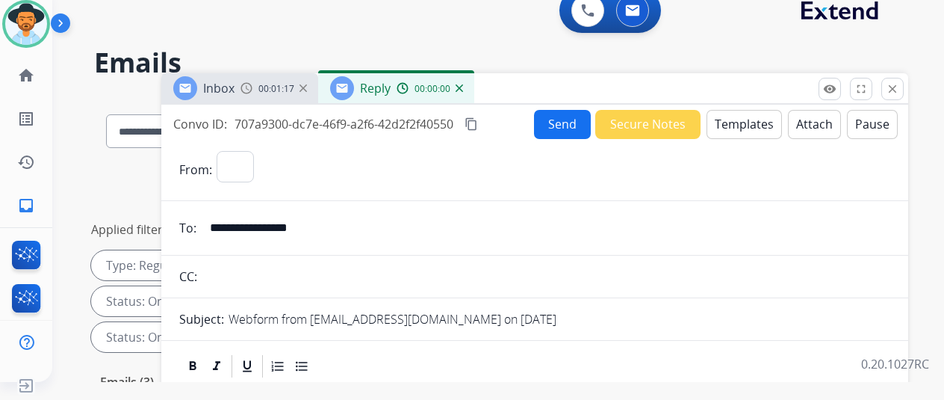
select select "**********"
click at [755, 120] on button "Templates" at bounding box center [744, 124] width 75 height 29
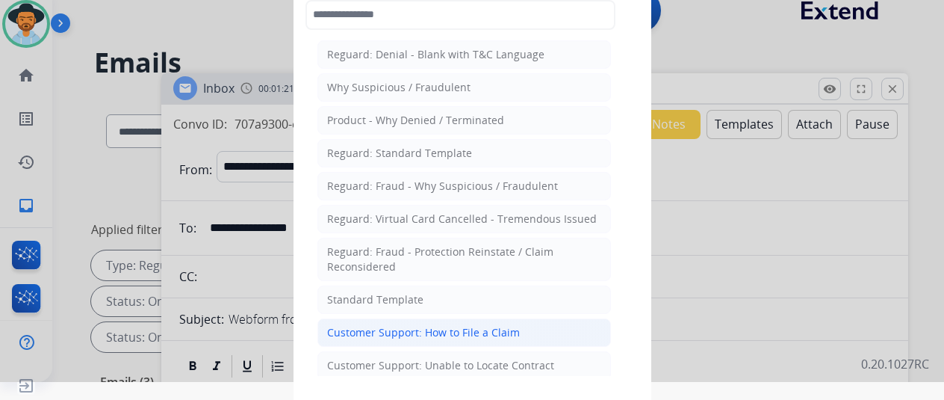
click at [410, 325] on div "Customer Support: How to File a Claim" at bounding box center [423, 332] width 193 height 15
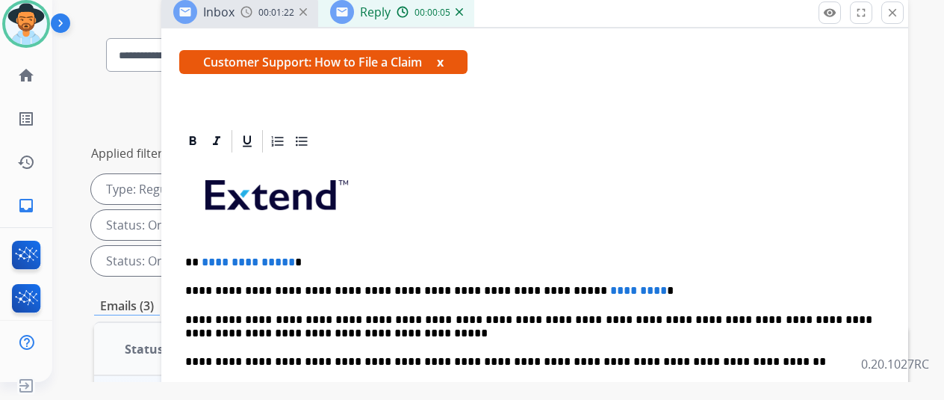
scroll to position [224, 0]
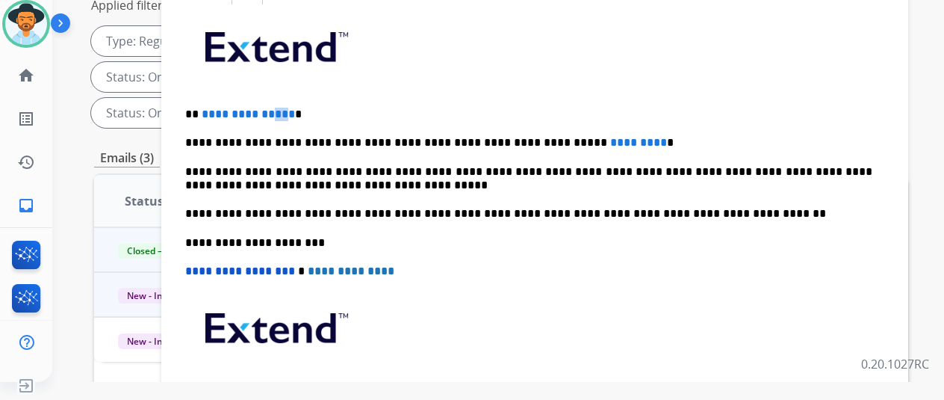
drag, startPoint x: 296, startPoint y: 89, endPoint x: 282, endPoint y: 89, distance: 13.4
click at [282, 108] on span "**********" at bounding box center [248, 113] width 93 height 11
drag, startPoint x: 300, startPoint y: 87, endPoint x: 211, endPoint y: 87, distance: 89.7
click at [211, 108] on p "**********" at bounding box center [528, 114] width 687 height 13
click at [209, 177] on div "**********" at bounding box center [534, 235] width 711 height 456
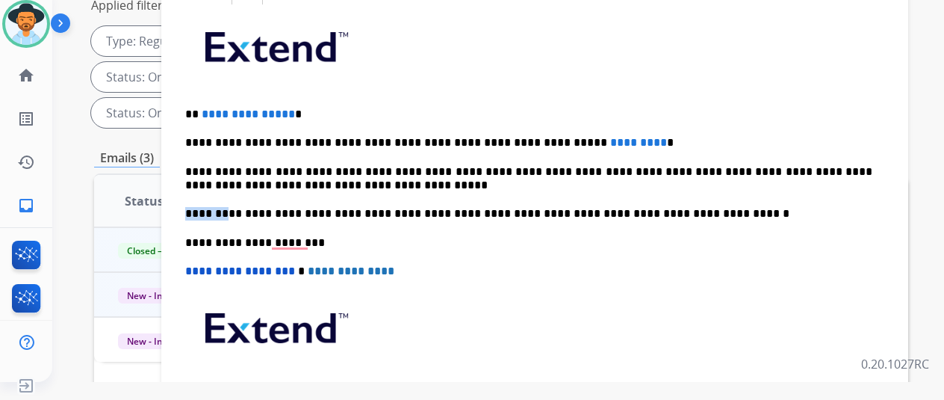
click at [209, 177] on div "**********" at bounding box center [534, 235] width 711 height 456
drag, startPoint x: 299, startPoint y: 89, endPoint x: 209, endPoint y: 89, distance: 89.6
click at [209, 108] on p "**********" at bounding box center [528, 114] width 687 height 13
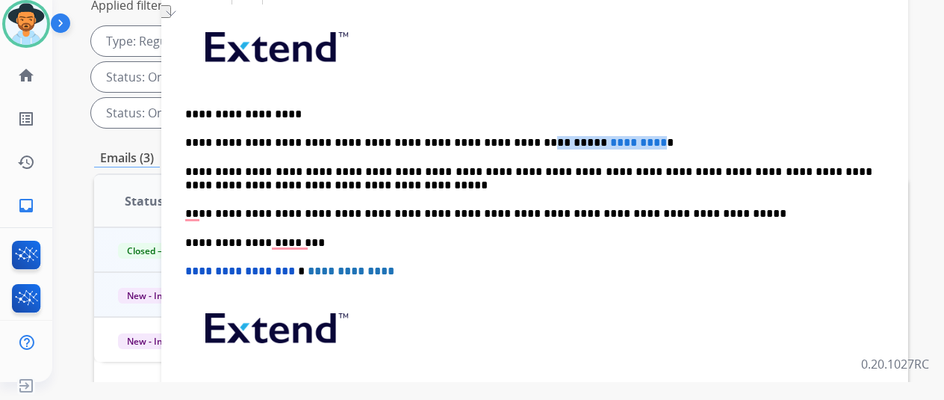
drag, startPoint x: 605, startPoint y: 116, endPoint x: 496, endPoint y: 114, distance: 109.1
click at [496, 136] on p "**********" at bounding box center [528, 142] width 687 height 13
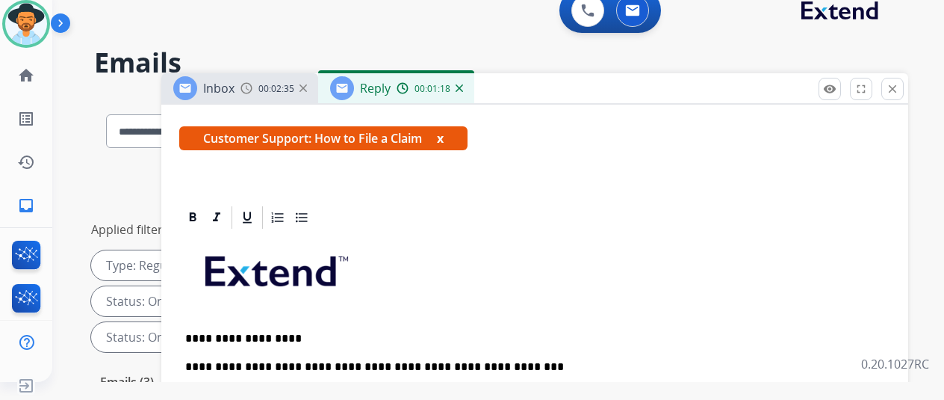
scroll to position [0, 0]
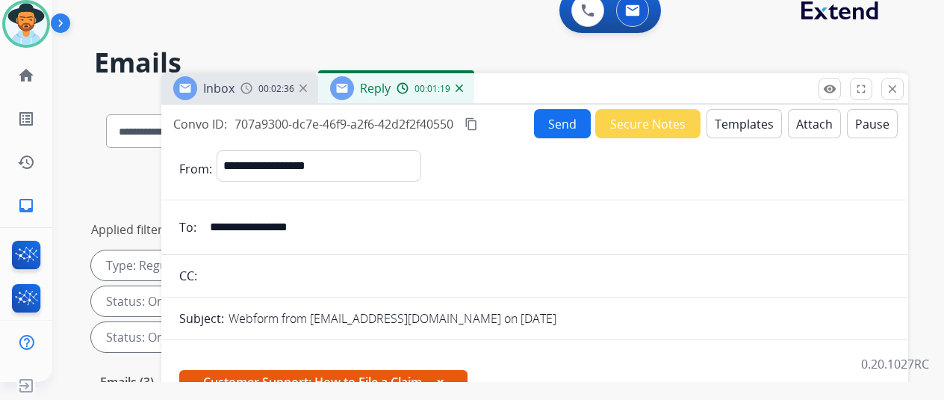
click at [563, 114] on button "Send" at bounding box center [562, 123] width 57 height 29
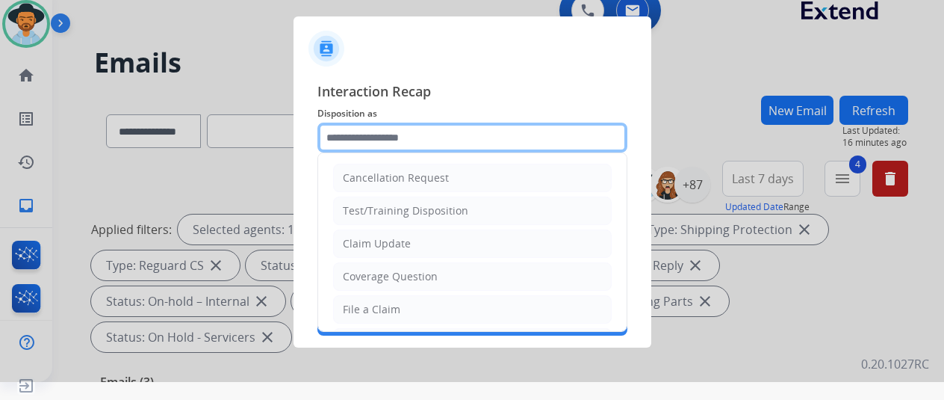
click at [352, 143] on input "text" at bounding box center [473, 138] width 310 height 30
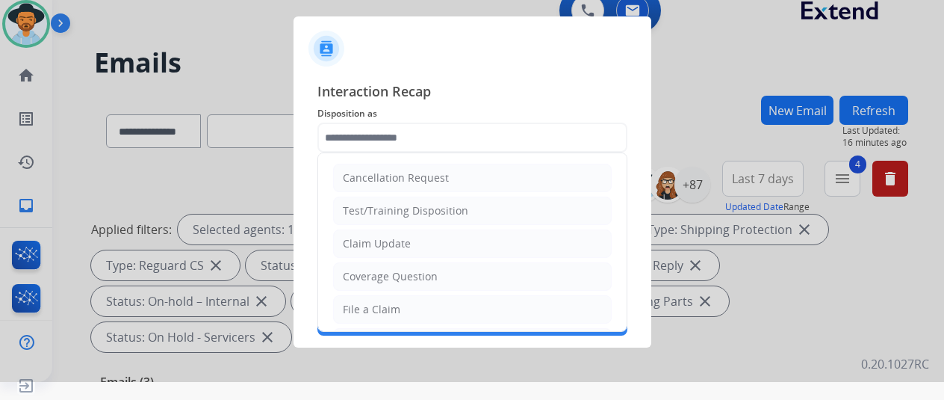
click at [374, 307] on div "File a Claim" at bounding box center [372, 309] width 58 height 15
type input "**********"
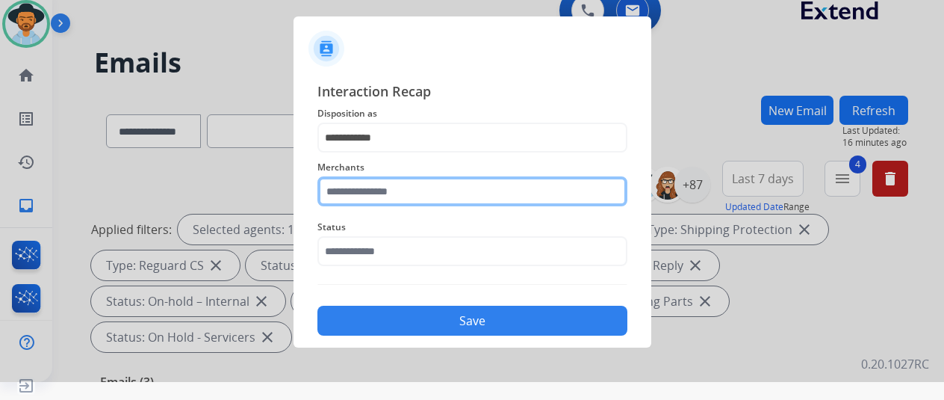
click at [375, 190] on input "text" at bounding box center [473, 191] width 310 height 30
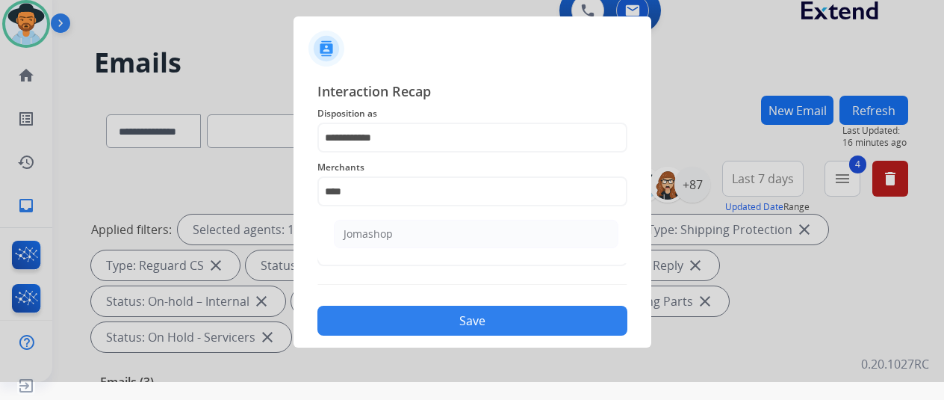
click at [363, 234] on div "Jomashop" at bounding box center [368, 233] width 49 height 15
type input "********"
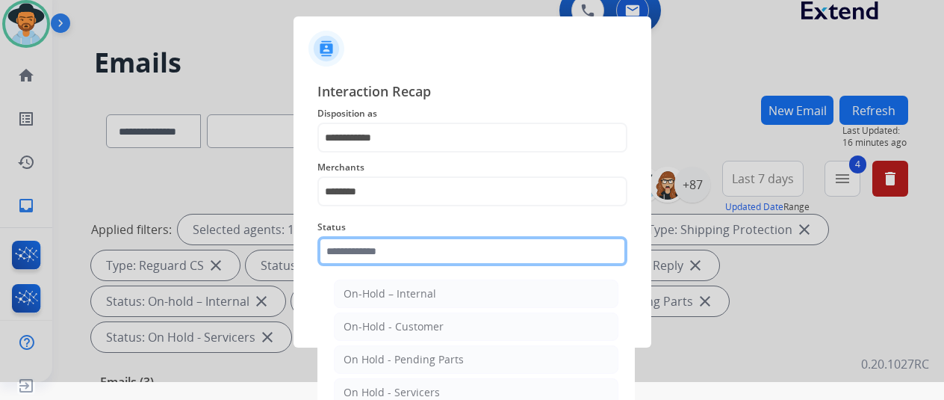
click at [356, 250] on input "text" at bounding box center [473, 251] width 310 height 30
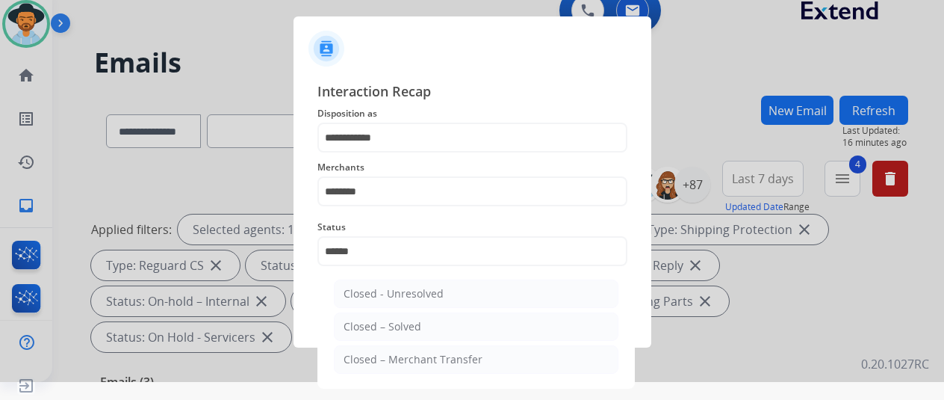
click at [411, 329] on div "Closed – Solved" at bounding box center [383, 326] width 78 height 15
type input "**********"
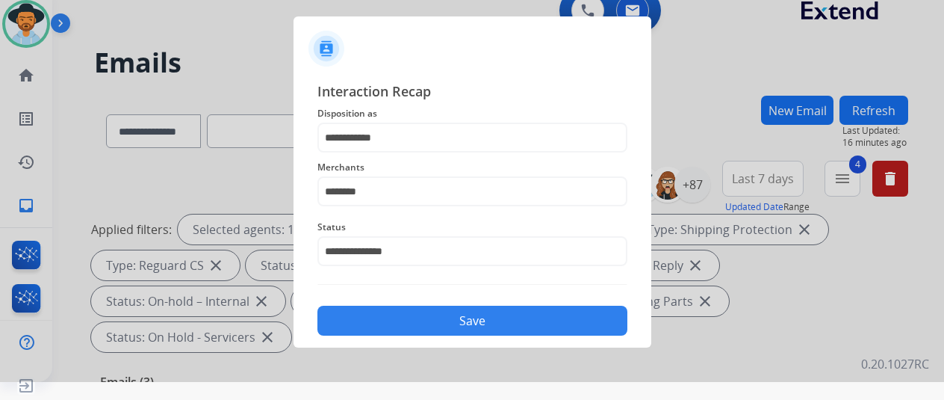
click at [480, 322] on button "Save" at bounding box center [473, 321] width 310 height 30
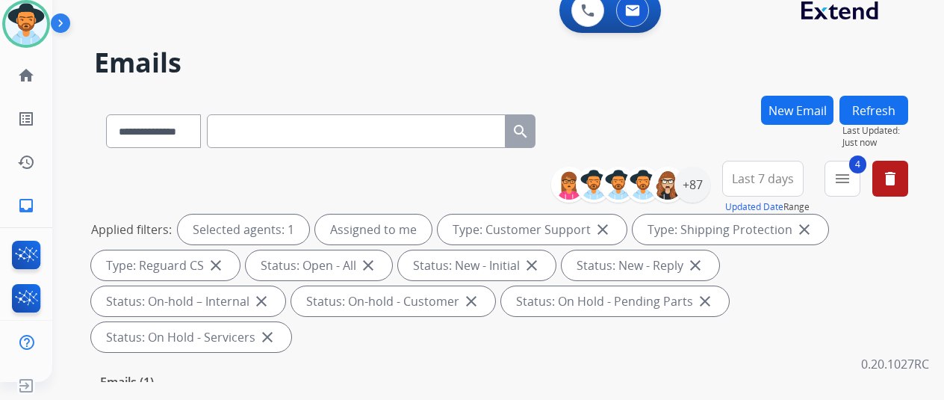
click at [663, 140] on div "**********" at bounding box center [501, 128] width 814 height 65
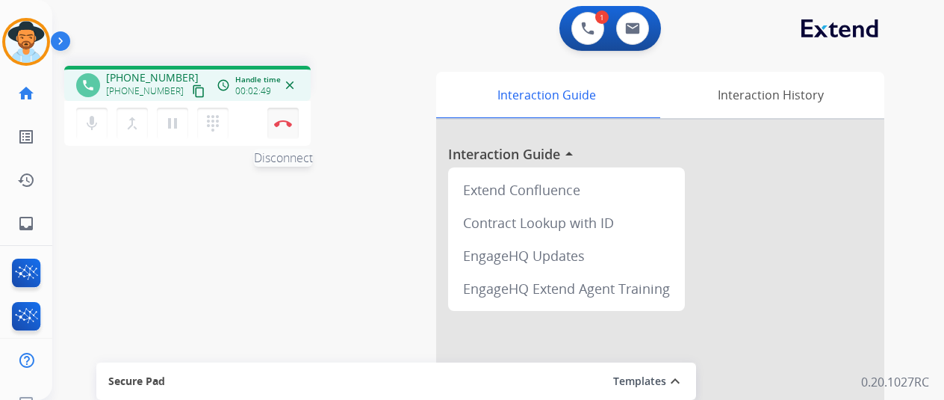
click at [281, 124] on img at bounding box center [283, 123] width 18 height 7
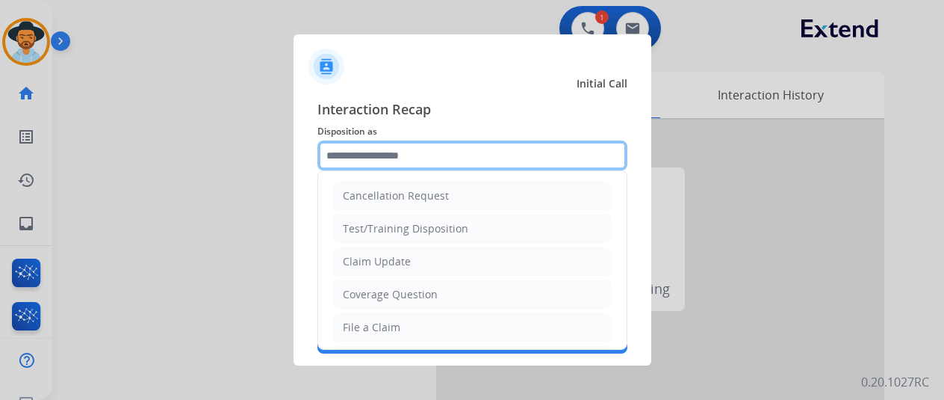
click at [356, 155] on input "text" at bounding box center [473, 155] width 310 height 30
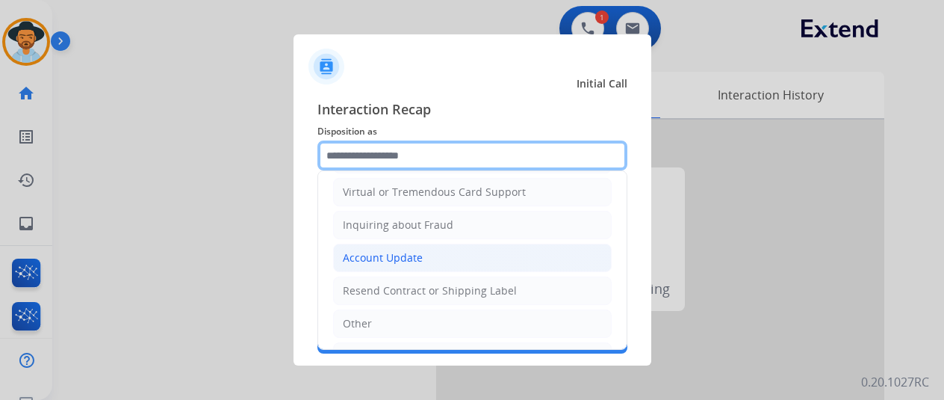
scroll to position [224, 0]
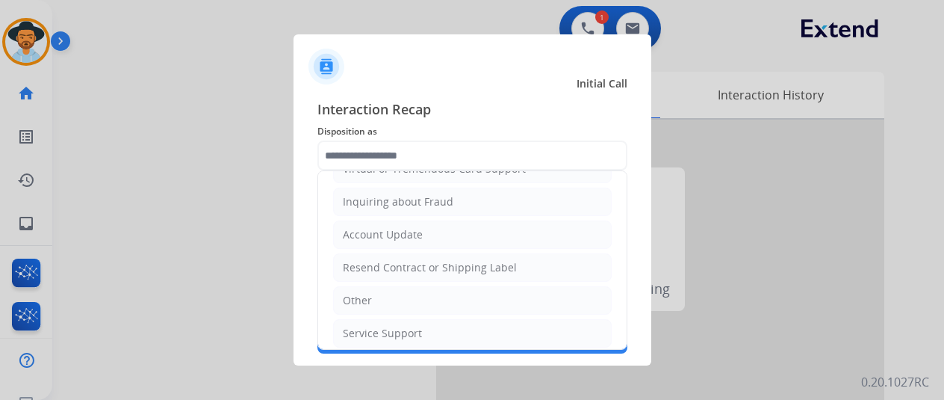
drag, startPoint x: 368, startPoint y: 267, endPoint x: 364, endPoint y: 250, distance: 16.9
click at [368, 266] on div "Resend Contract or Shipping Label" at bounding box center [430, 267] width 174 height 15
type input "**********"
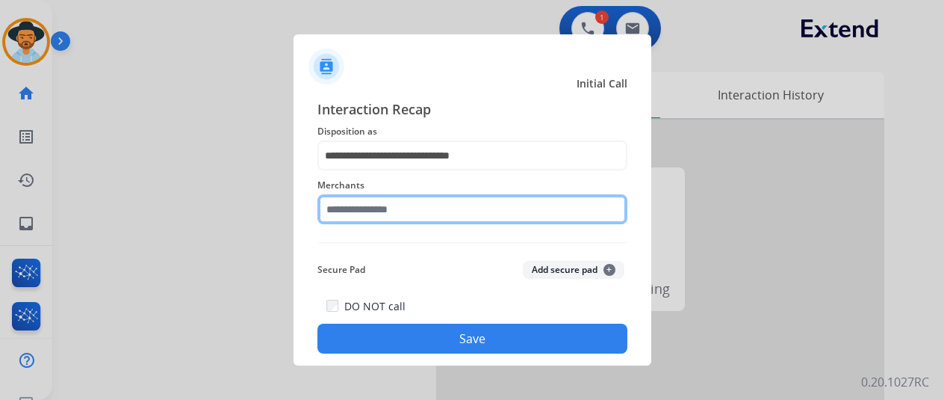
click at [366, 211] on input "text" at bounding box center [473, 209] width 310 height 30
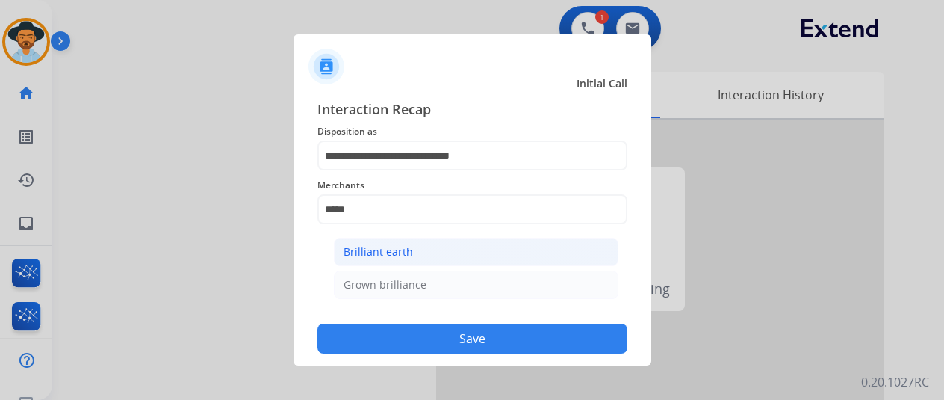
click at [460, 252] on li "Brilliant earth" at bounding box center [476, 252] width 285 height 28
type input "**********"
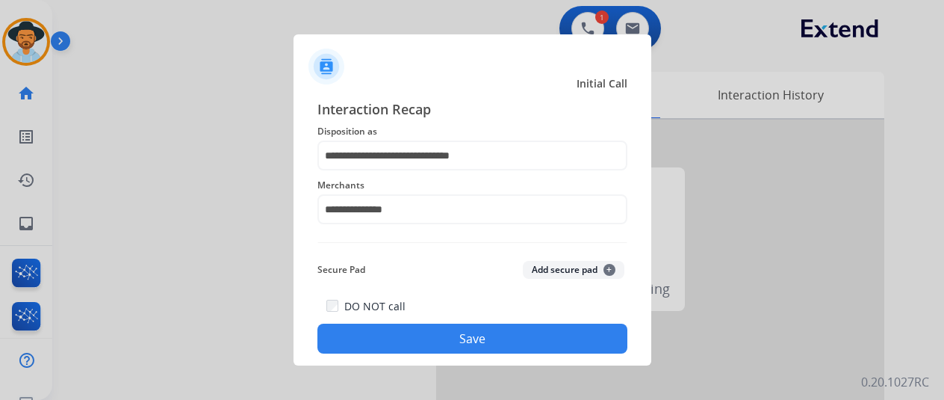
click at [476, 339] on button "Save" at bounding box center [473, 338] width 310 height 30
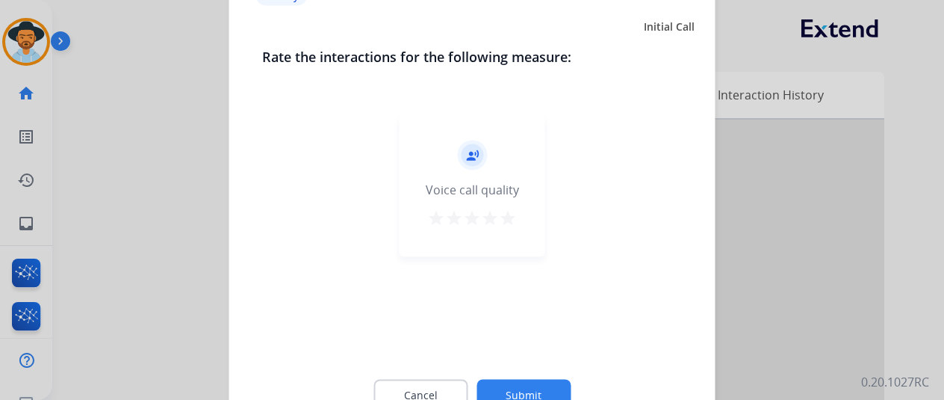
click at [535, 382] on button "Submit" at bounding box center [524, 394] width 94 height 31
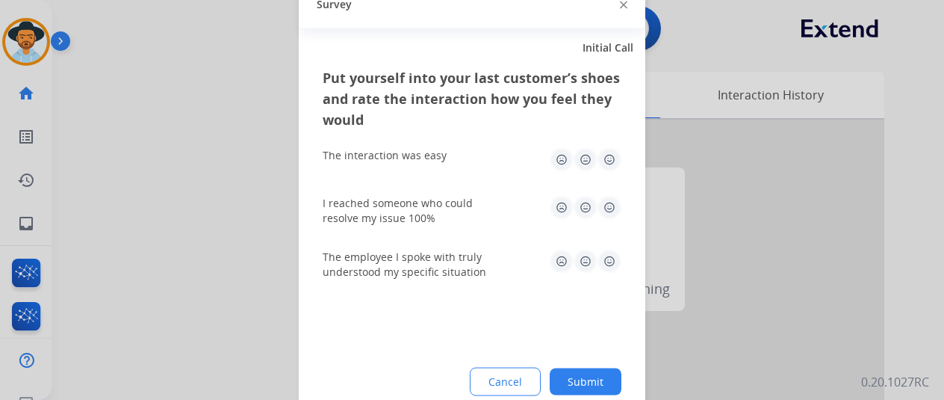
click at [593, 370] on button "Submit" at bounding box center [586, 381] width 72 height 27
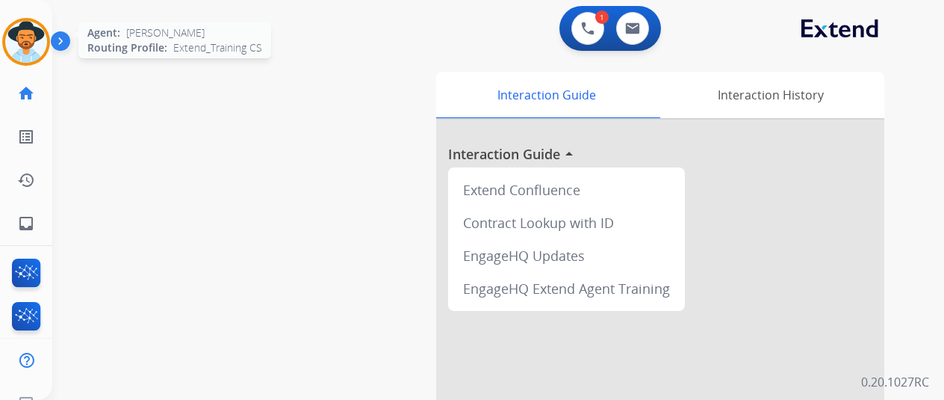
click at [28, 30] on img at bounding box center [26, 42] width 42 height 42
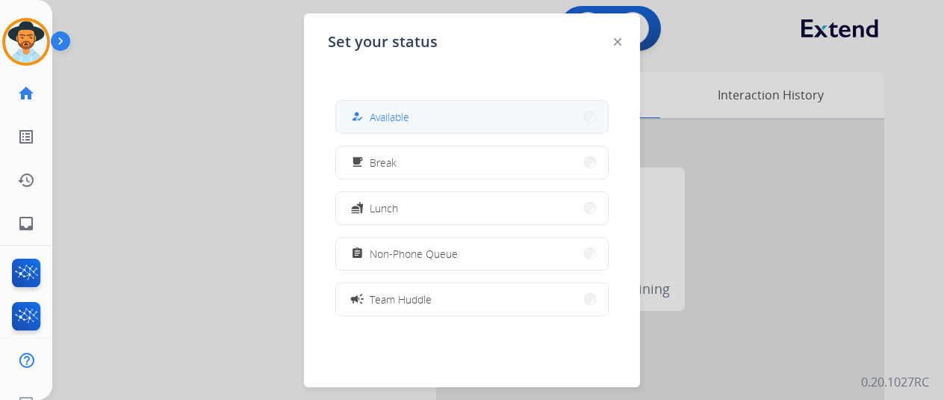
click at [375, 114] on span "Available" at bounding box center [390, 117] width 40 height 16
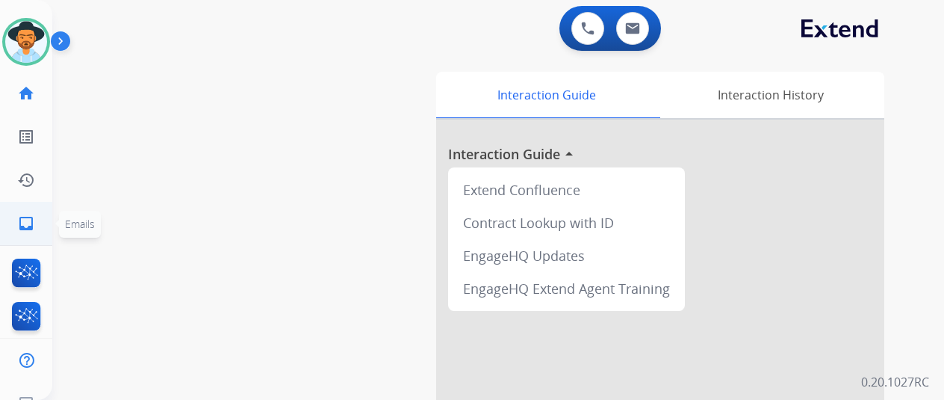
click at [31, 224] on mat-icon "inbox" at bounding box center [26, 223] width 18 height 18
select select "**********"
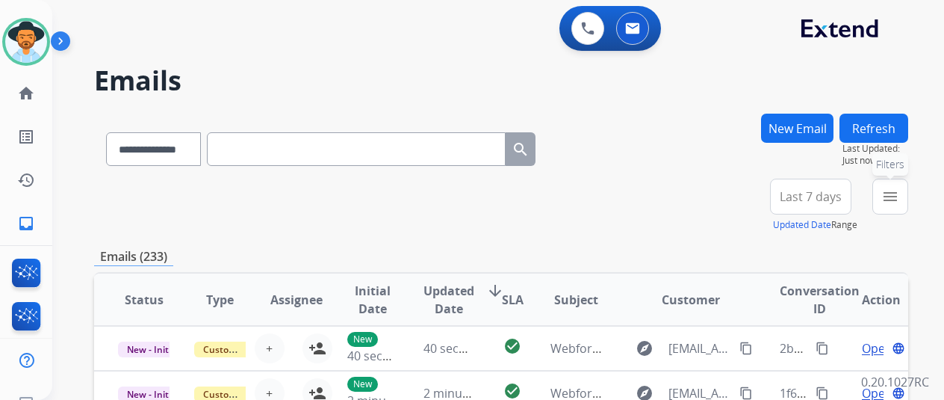
drag, startPoint x: 902, startPoint y: 191, endPoint x: 859, endPoint y: 199, distance: 44.1
click at [899, 192] on mat-icon "menu" at bounding box center [891, 197] width 18 height 18
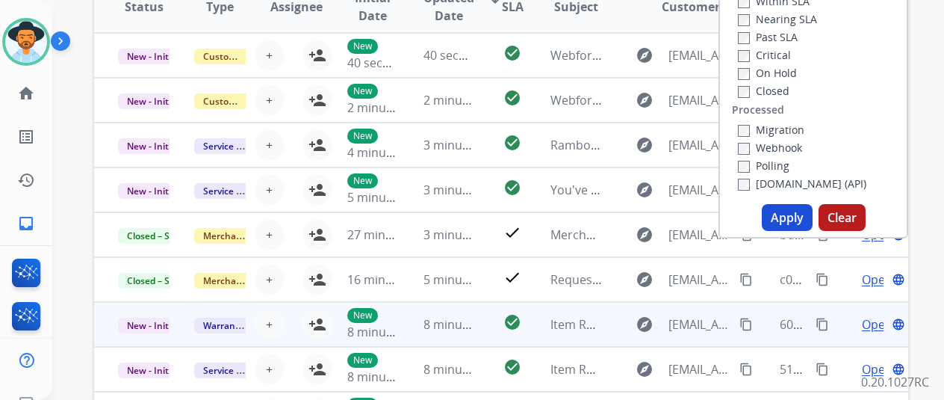
scroll to position [299, 0]
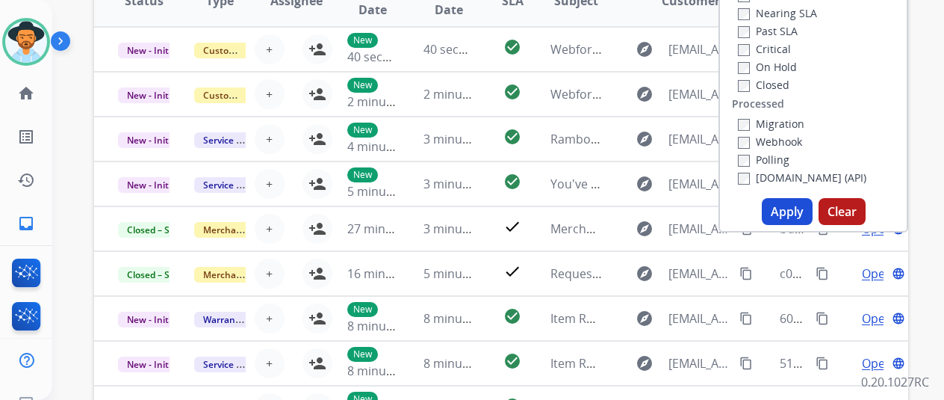
click at [784, 213] on button "Apply" at bounding box center [787, 211] width 51 height 27
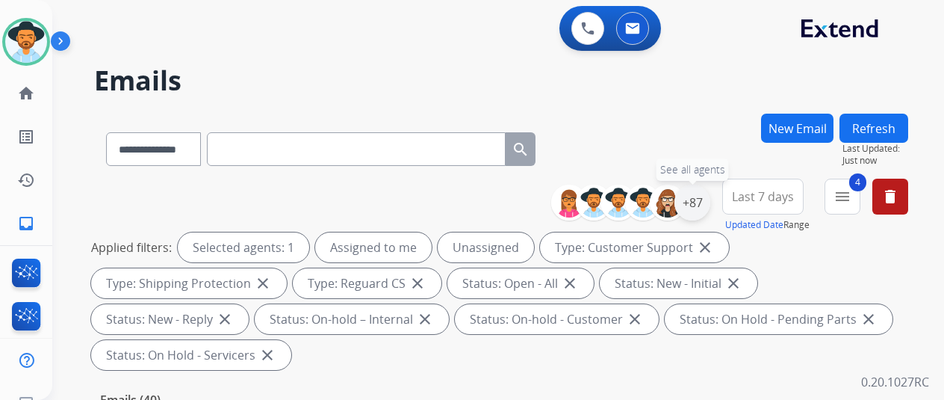
click at [710, 202] on div "+87" at bounding box center [693, 203] width 36 height 36
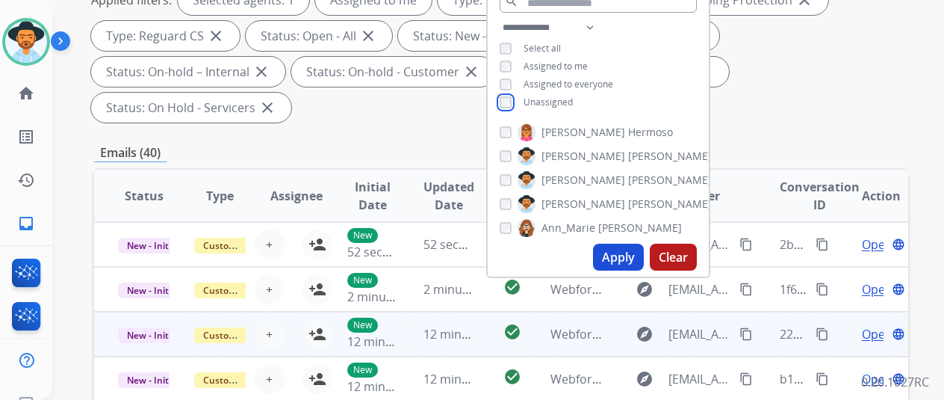
scroll to position [299, 0]
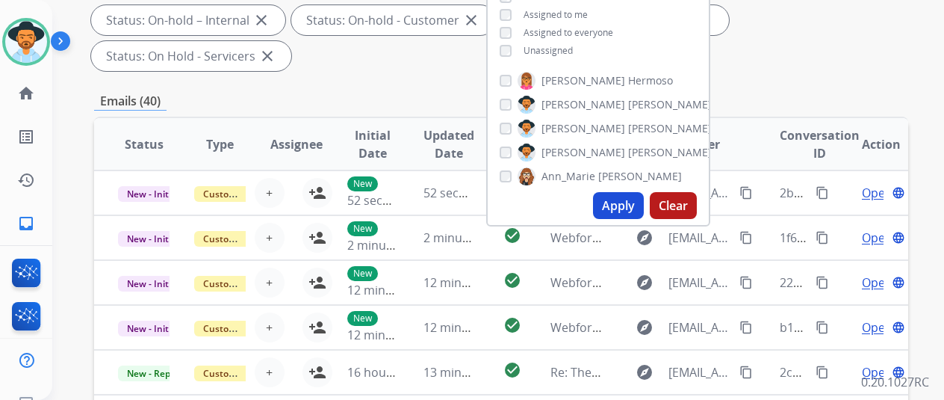
click at [628, 204] on button "Apply" at bounding box center [618, 205] width 51 height 27
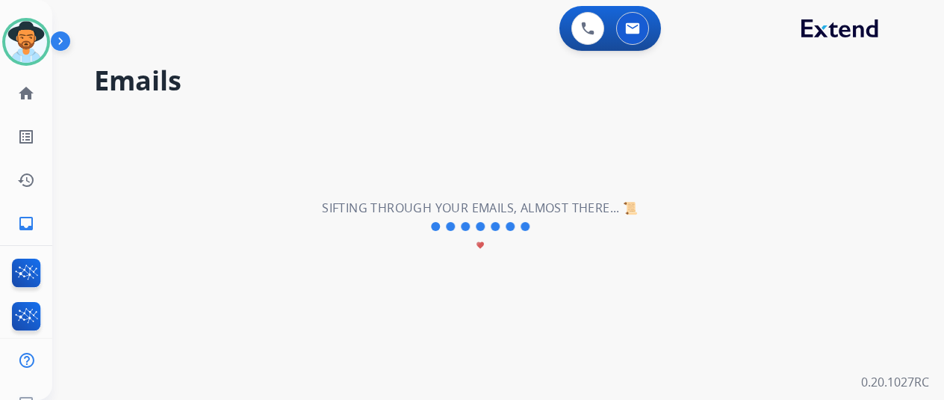
scroll to position [0, 0]
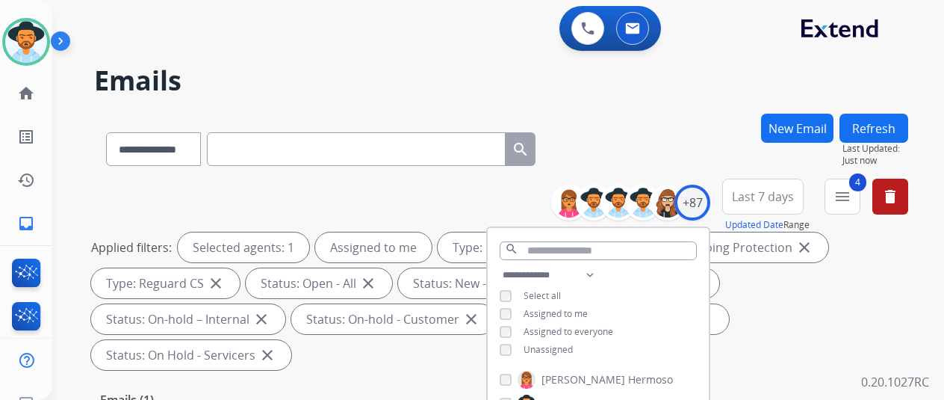
click at [660, 148] on div "**********" at bounding box center [501, 146] width 814 height 65
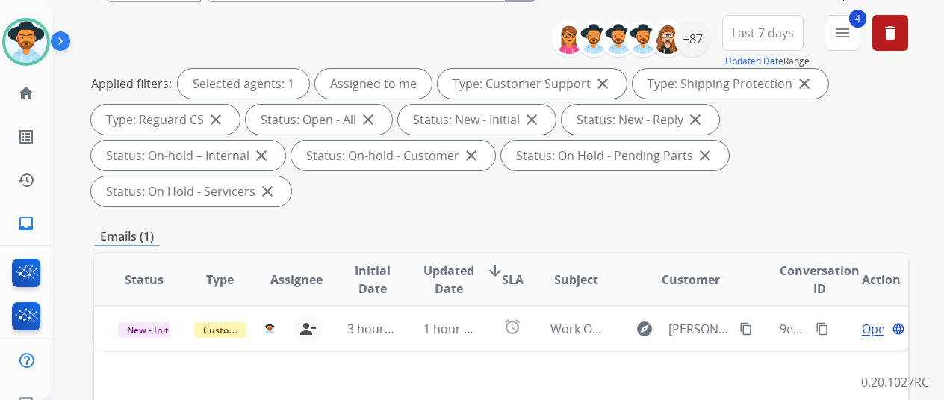
scroll to position [149, 0]
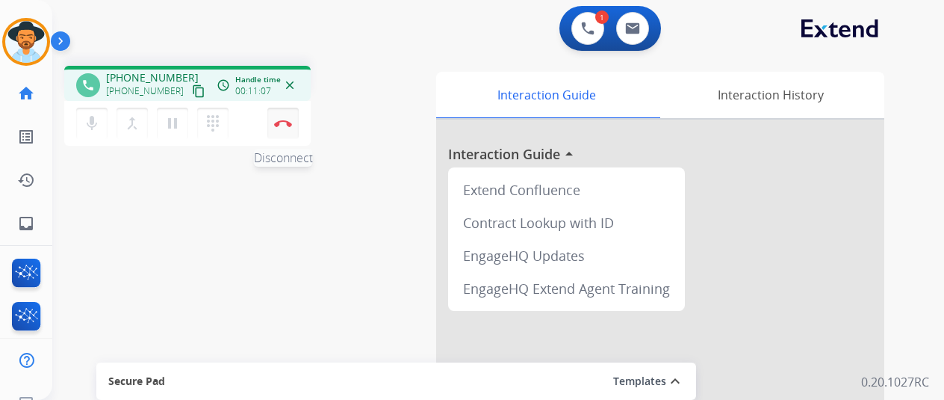
click at [280, 117] on button "Disconnect" at bounding box center [282, 123] width 31 height 31
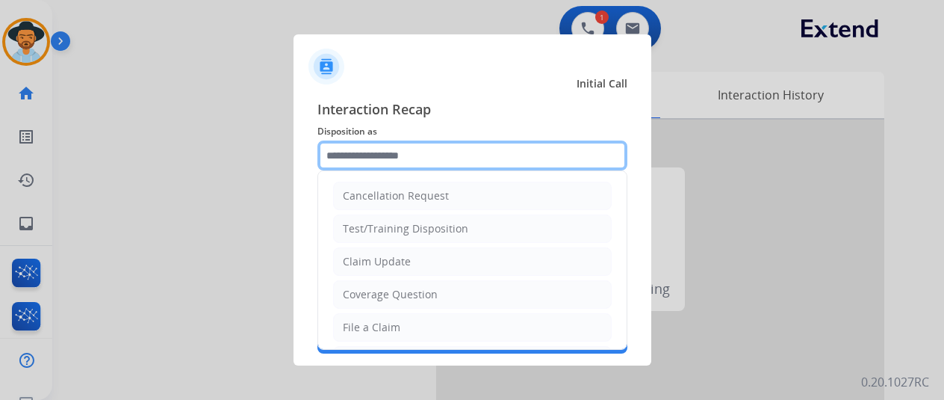
click at [385, 155] on input "text" at bounding box center [473, 155] width 310 height 30
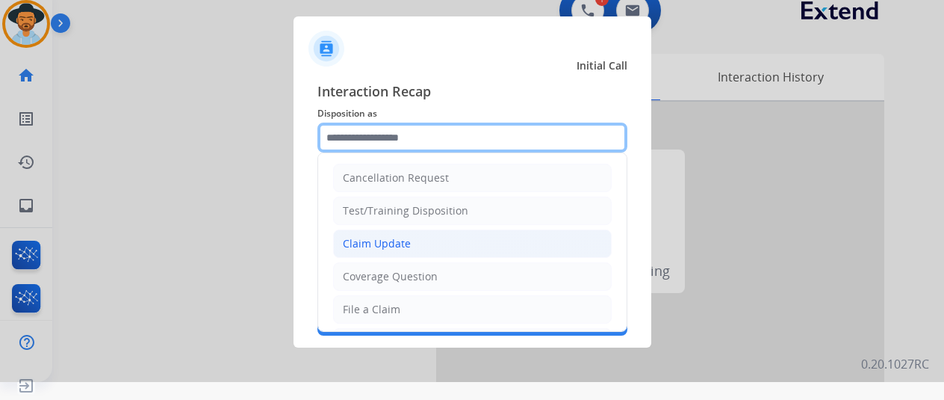
scroll to position [75, 0]
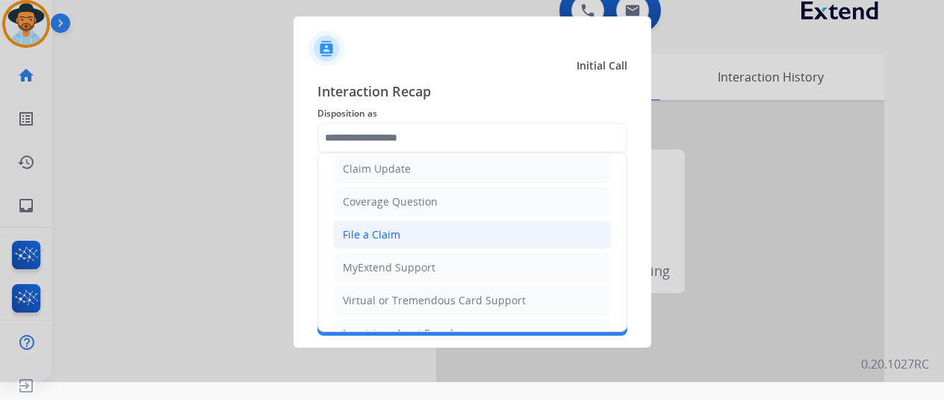
click at [364, 233] on div "File a Claim" at bounding box center [372, 234] width 58 height 15
type input "**********"
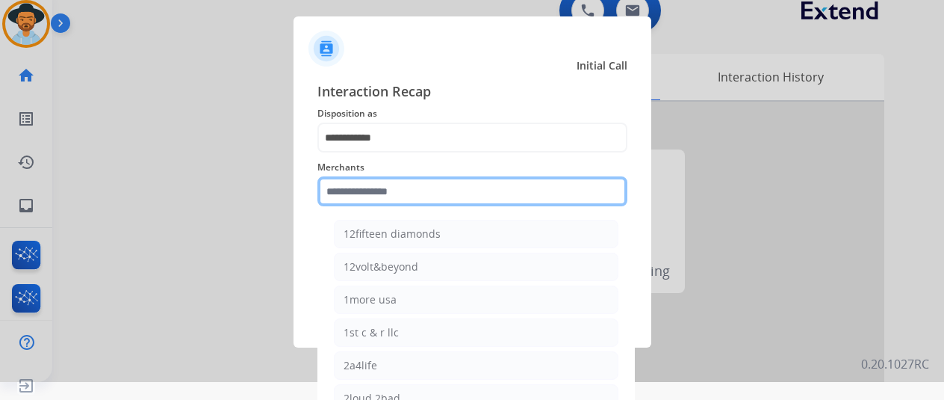
click at [383, 201] on input "text" at bounding box center [473, 191] width 310 height 30
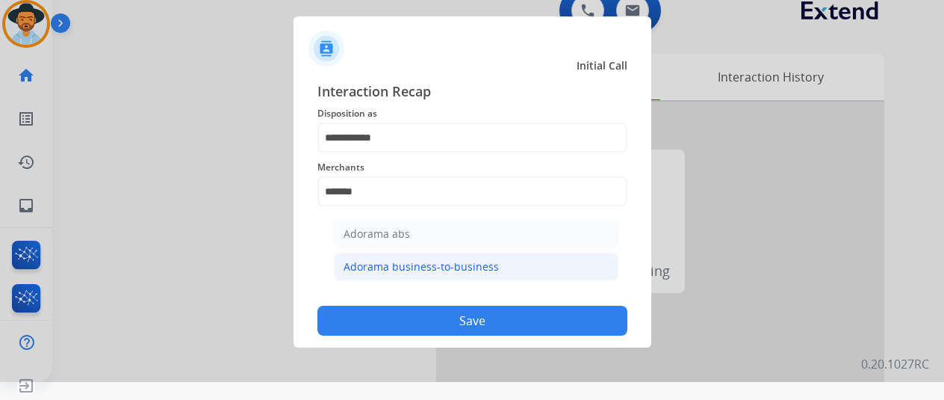
click at [400, 262] on div "Adorama business-to-business" at bounding box center [421, 266] width 155 height 15
type input "**********"
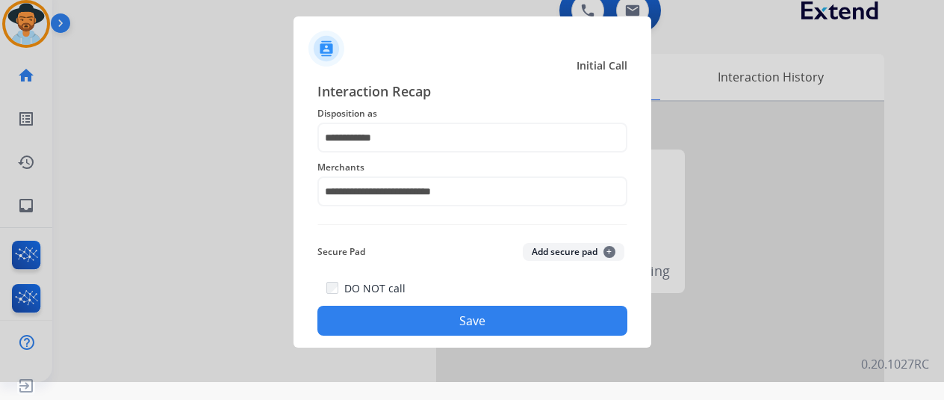
click at [448, 312] on button "Save" at bounding box center [473, 321] width 310 height 30
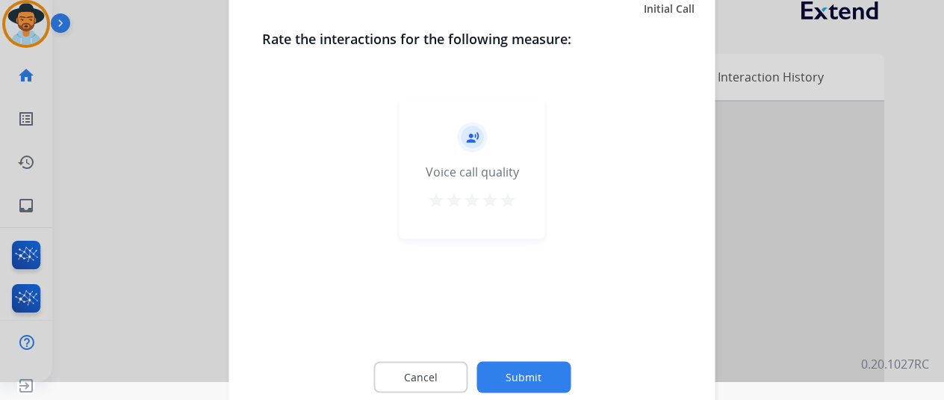
click at [523, 371] on button "Submit" at bounding box center [524, 376] width 94 height 31
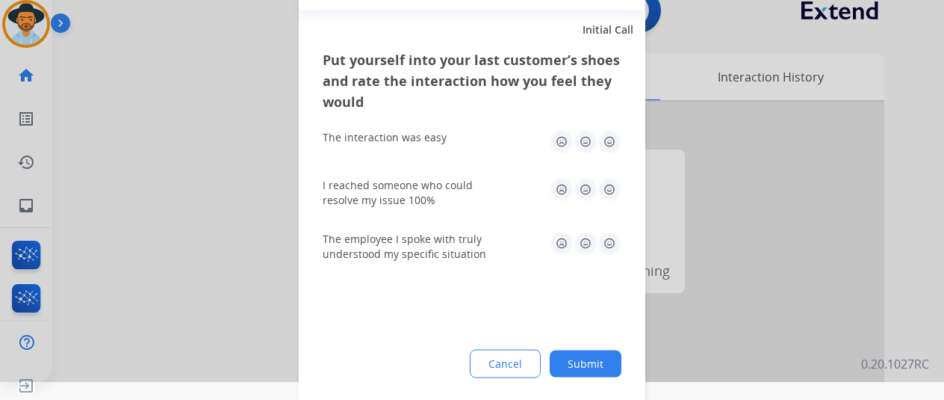
click at [592, 355] on button "Submit" at bounding box center [586, 363] width 72 height 27
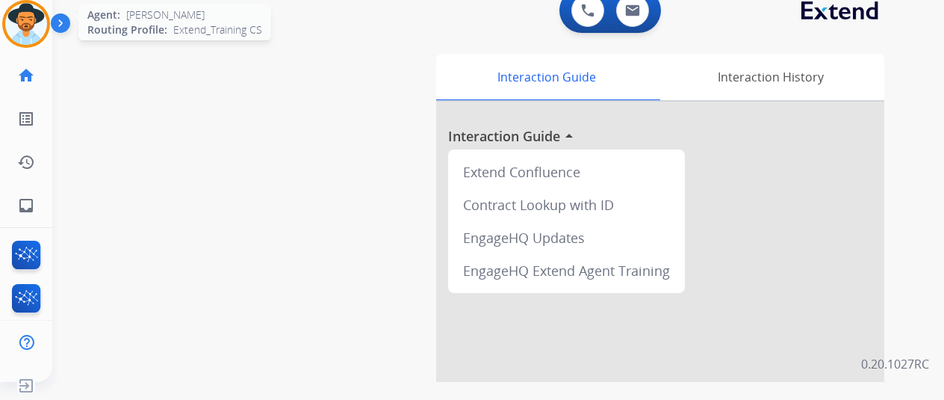
click at [35, 19] on img at bounding box center [26, 24] width 42 height 42
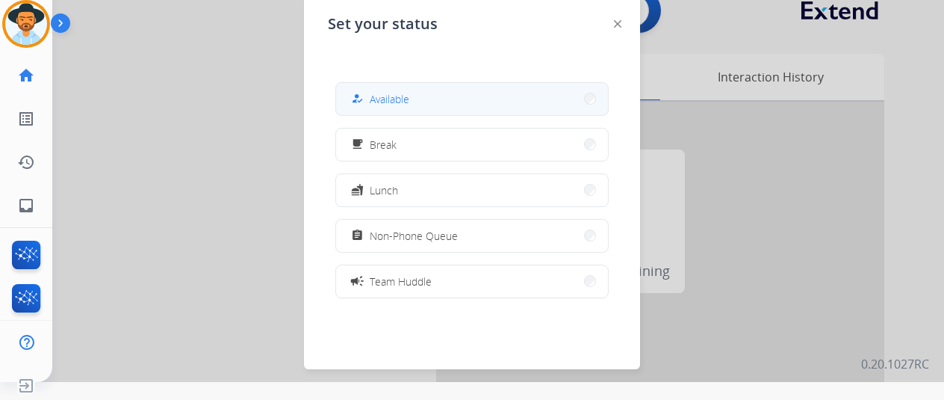
click at [406, 96] on span "Available" at bounding box center [390, 99] width 40 height 16
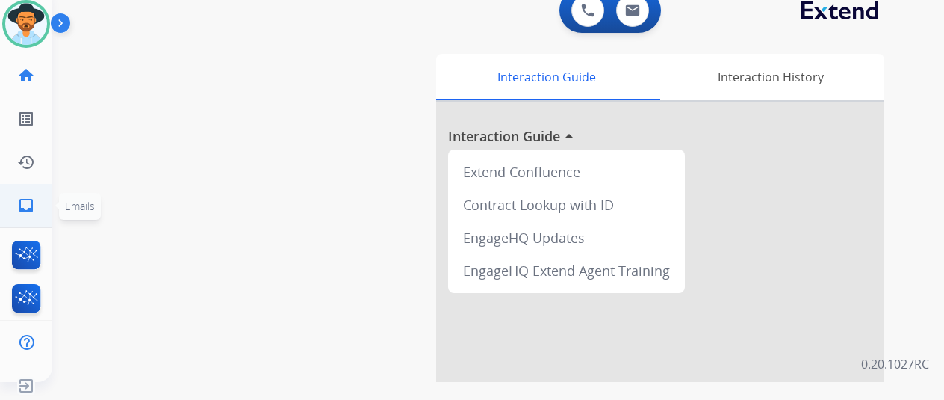
click at [28, 199] on mat-icon "inbox" at bounding box center [26, 205] width 18 height 18
select select "**********"
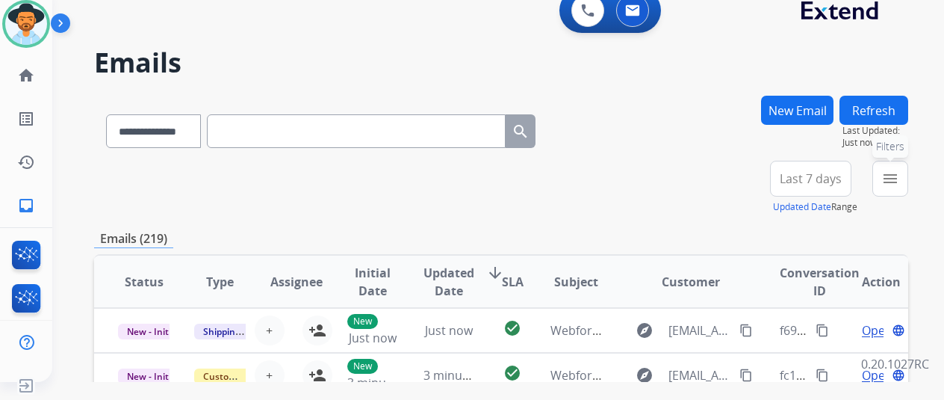
click at [899, 176] on mat-icon "menu" at bounding box center [891, 179] width 18 height 18
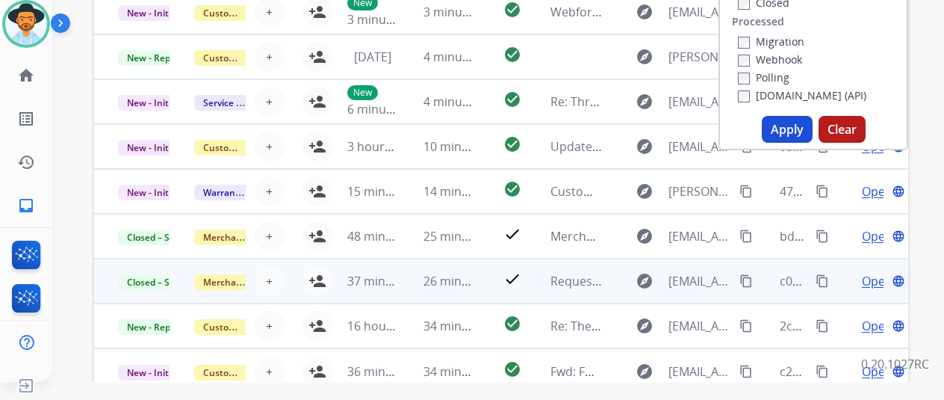
scroll to position [374, 0]
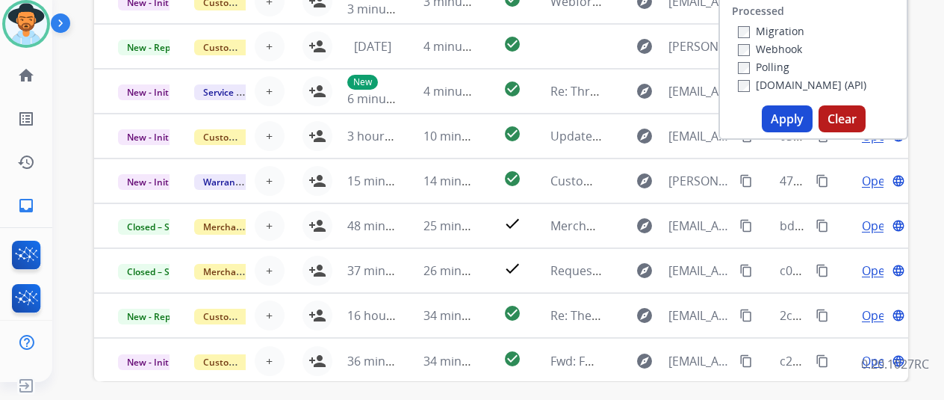
click at [794, 113] on button "Apply" at bounding box center [787, 118] width 51 height 27
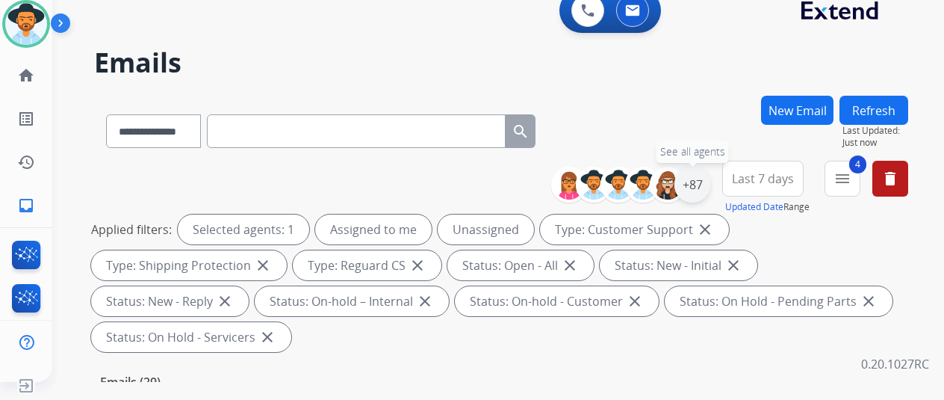
click at [703, 185] on div "+87" at bounding box center [693, 185] width 36 height 36
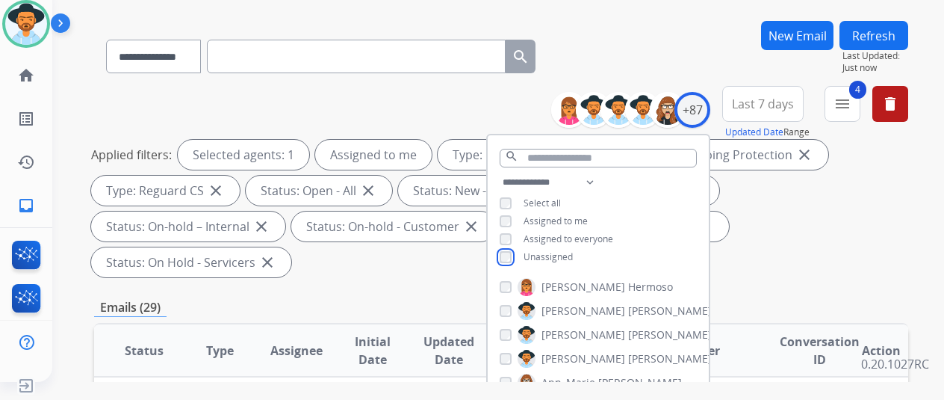
scroll to position [299, 0]
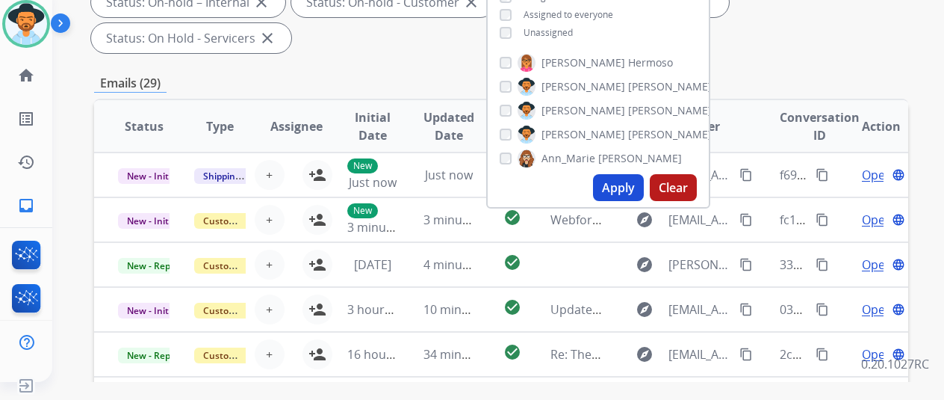
click at [620, 186] on button "Apply" at bounding box center [618, 187] width 51 height 27
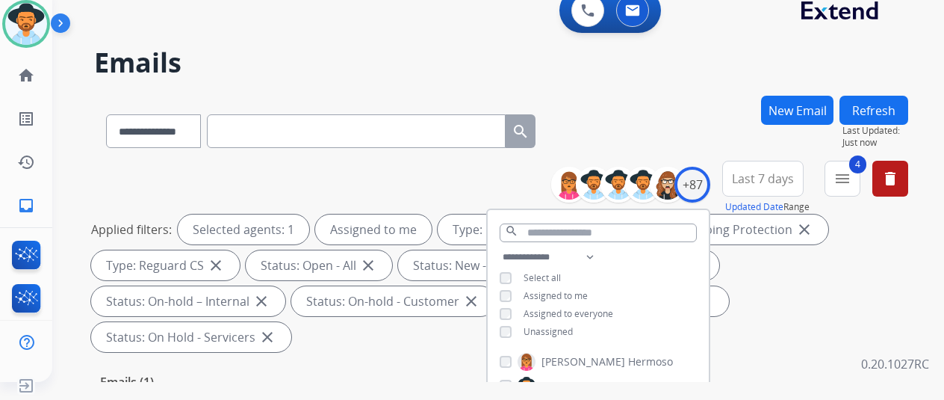
click at [668, 81] on div "**********" at bounding box center [480, 236] width 856 height 400
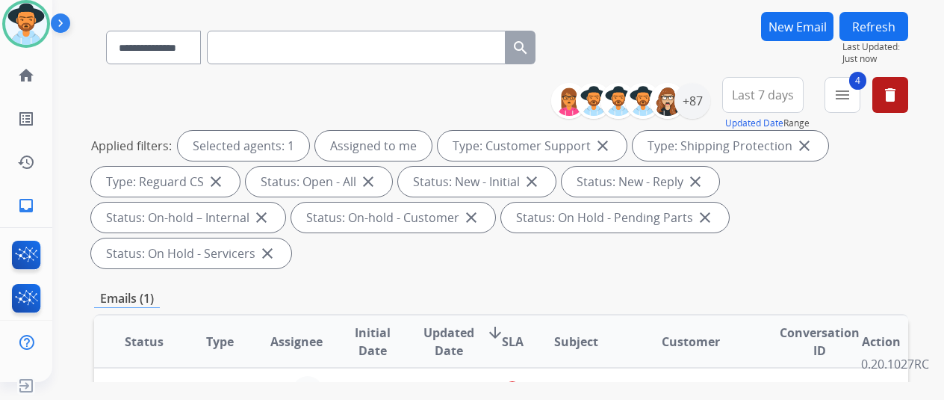
scroll to position [224, 0]
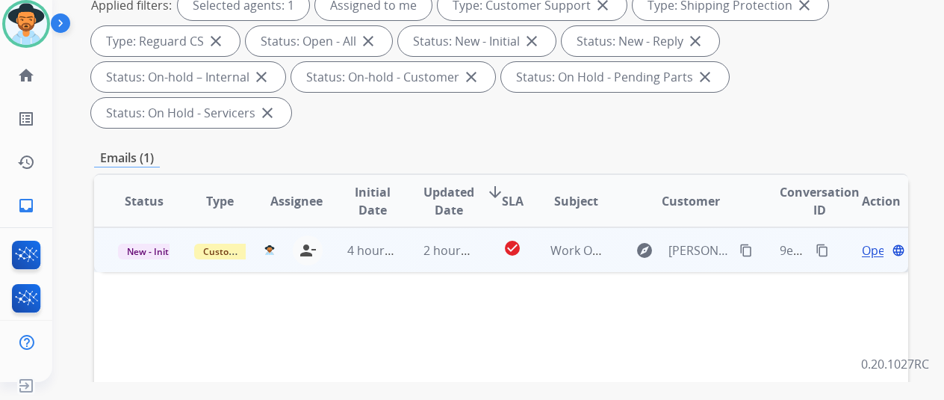
click at [870, 241] on span "Open" at bounding box center [877, 250] width 31 height 18
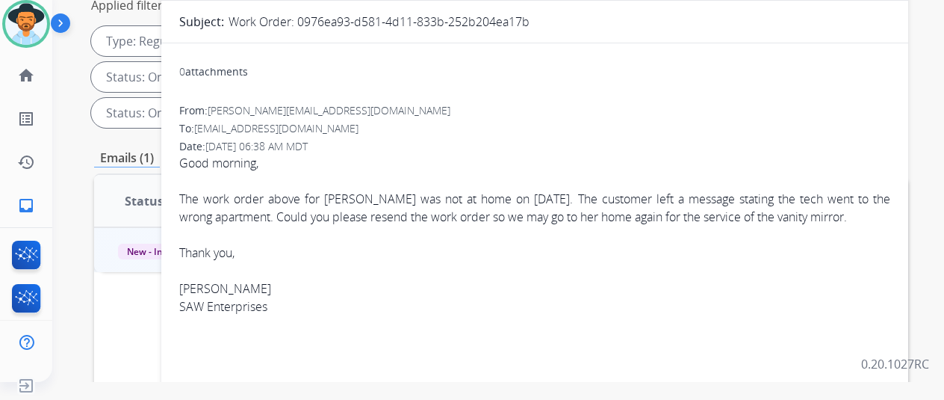
click at [823, 144] on div "Date: 08/19/2025 - 06:38 AM MDT" at bounding box center [534, 146] width 711 height 15
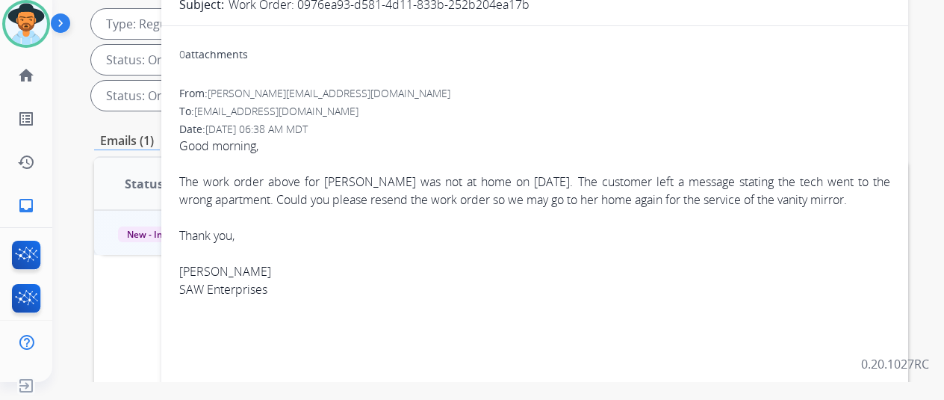
scroll to position [75, 0]
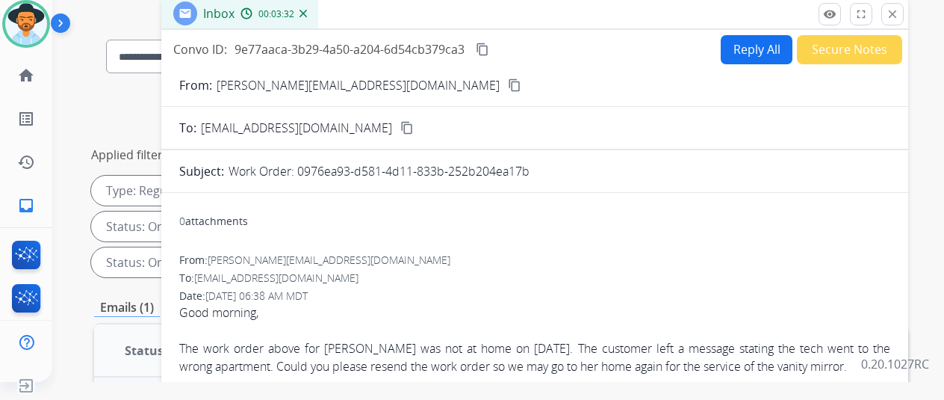
click at [307, 10] on img at bounding box center [303, 13] width 7 height 7
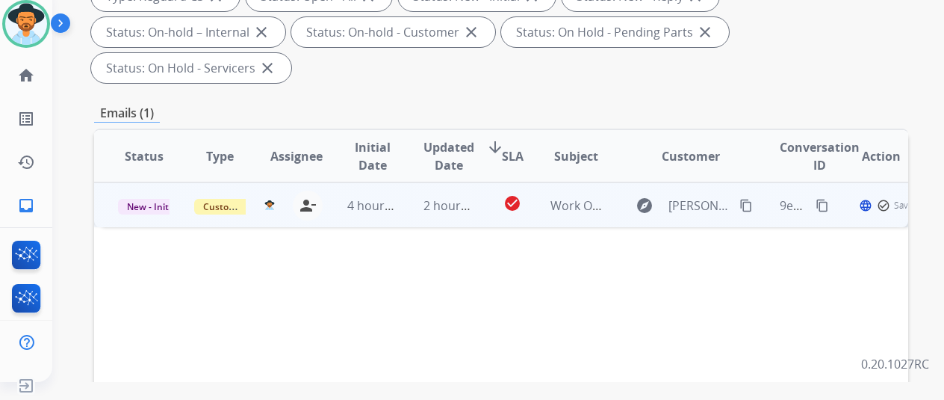
scroll to position [299, 0]
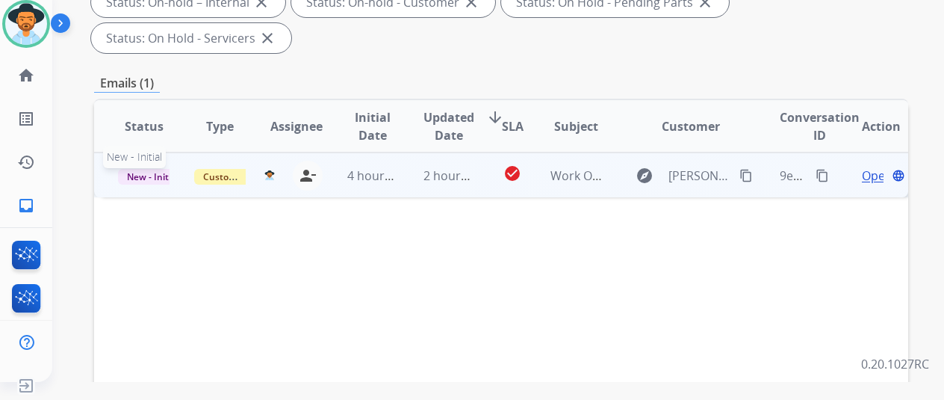
click at [149, 169] on span "New - Initial" at bounding box center [152, 177] width 69 height 16
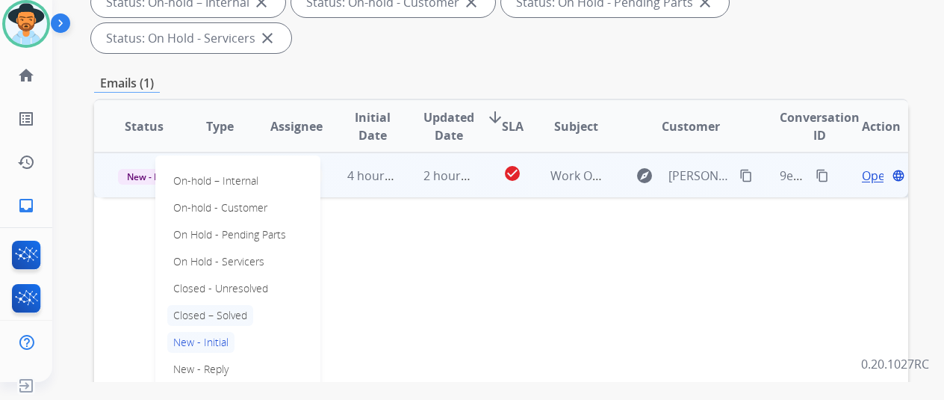
click at [227, 305] on p "Closed – Solved" at bounding box center [210, 315] width 86 height 21
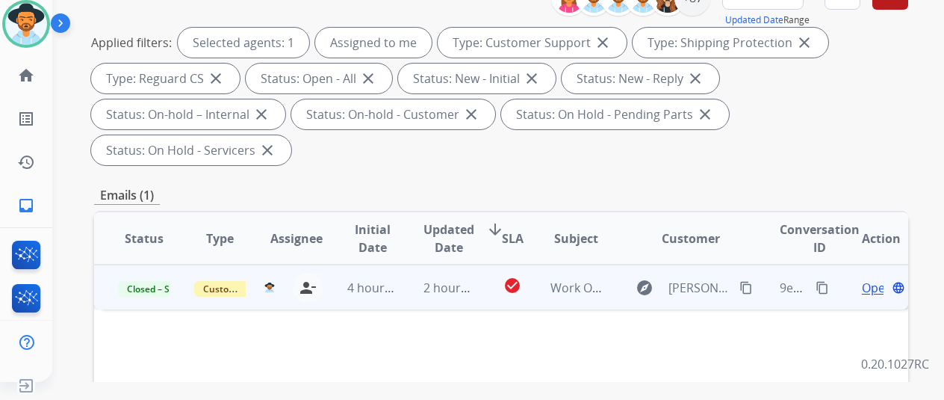
scroll to position [0, 0]
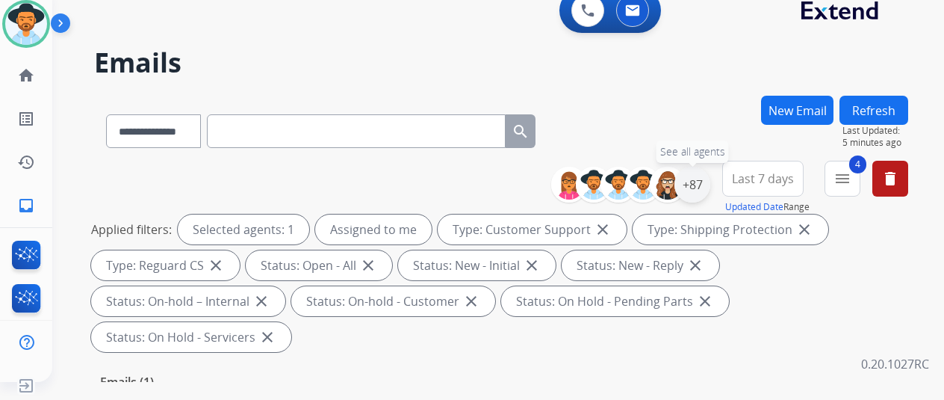
click at [707, 182] on div "+87" at bounding box center [693, 185] width 36 height 36
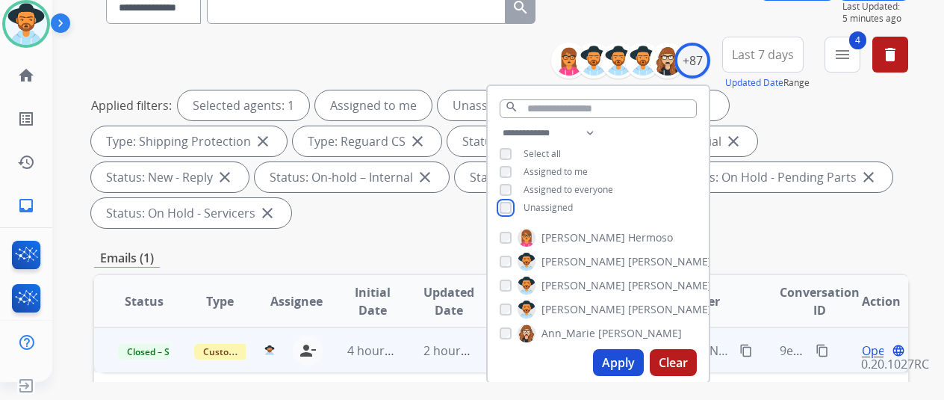
scroll to position [299, 0]
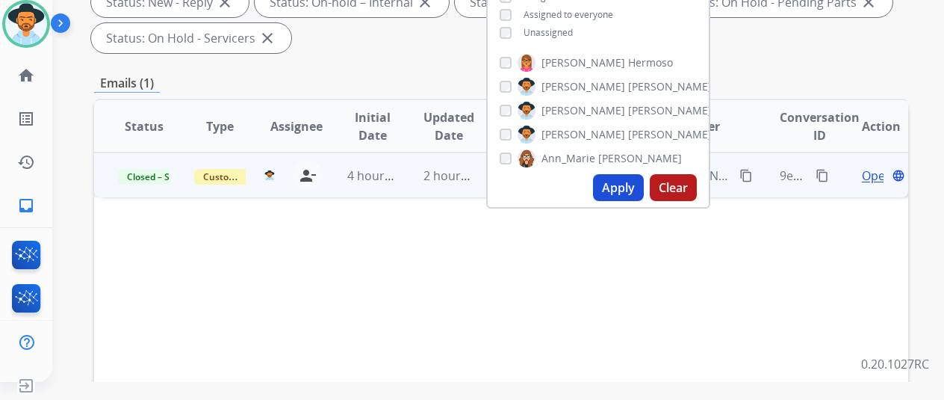
click at [617, 180] on button "Apply" at bounding box center [618, 187] width 51 height 27
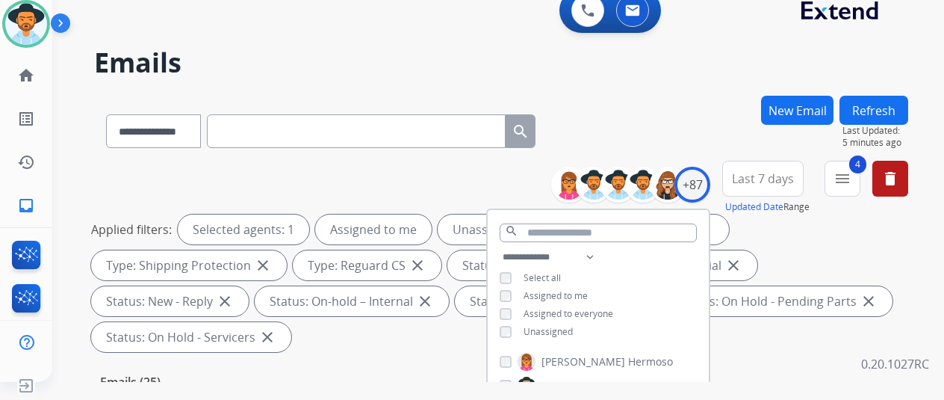
click at [672, 123] on div "**********" at bounding box center [501, 128] width 814 height 65
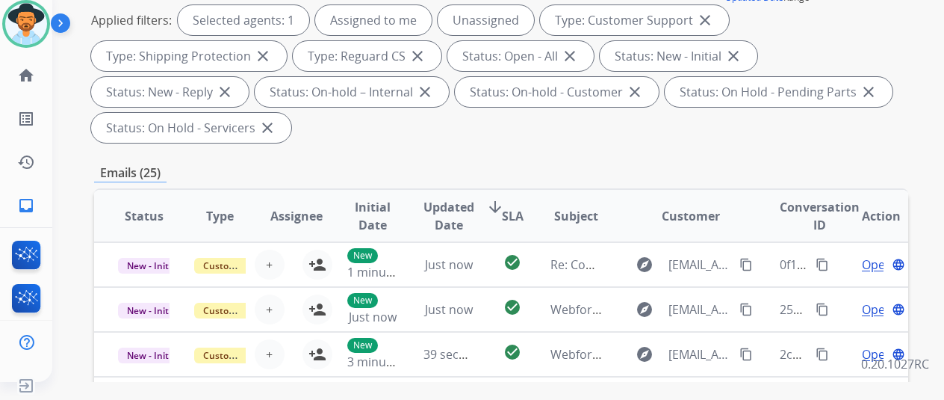
scroll to position [224, 0]
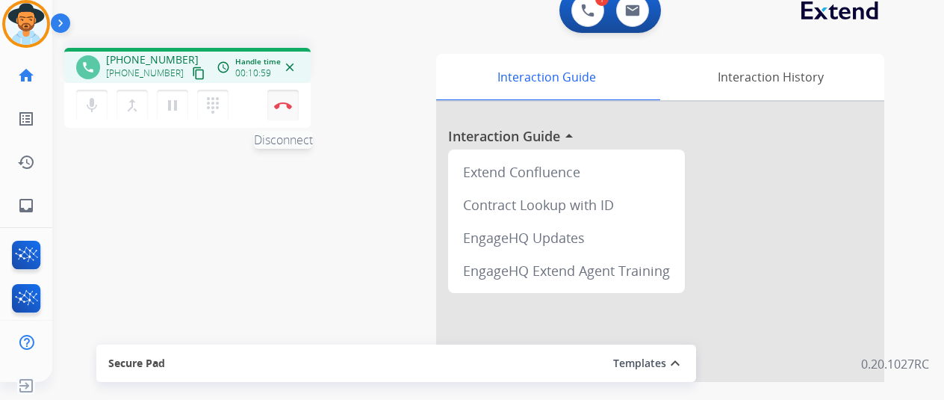
click at [289, 105] on img at bounding box center [283, 105] width 18 height 7
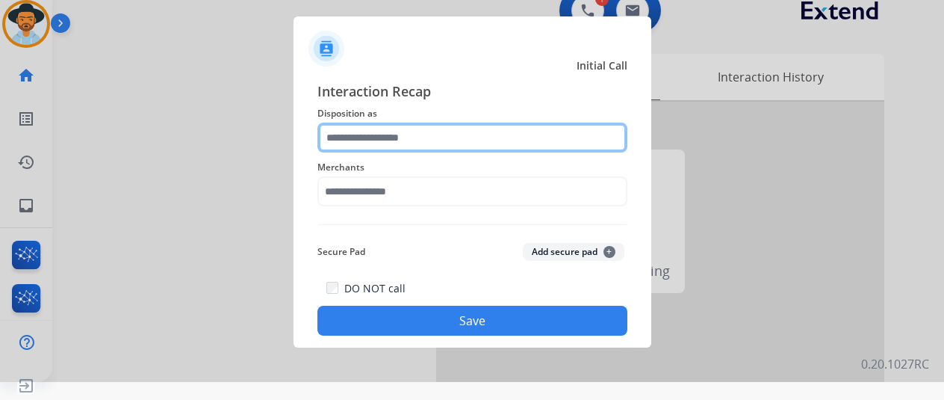
click at [387, 131] on input "text" at bounding box center [473, 138] width 310 height 30
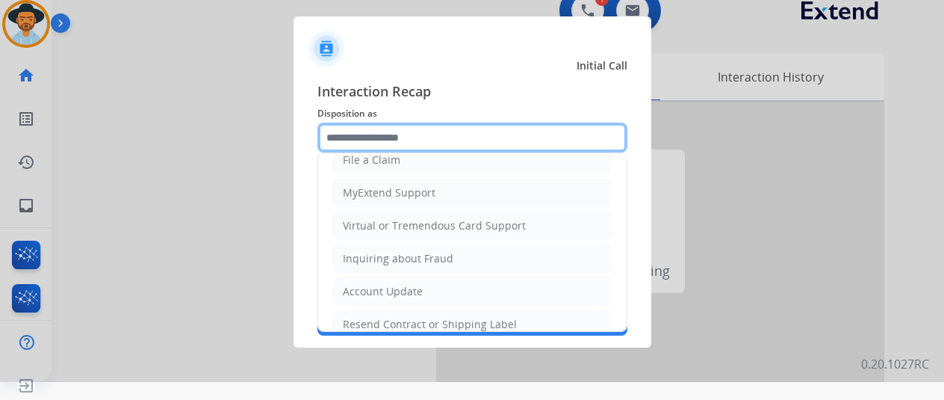
scroll to position [224, 0]
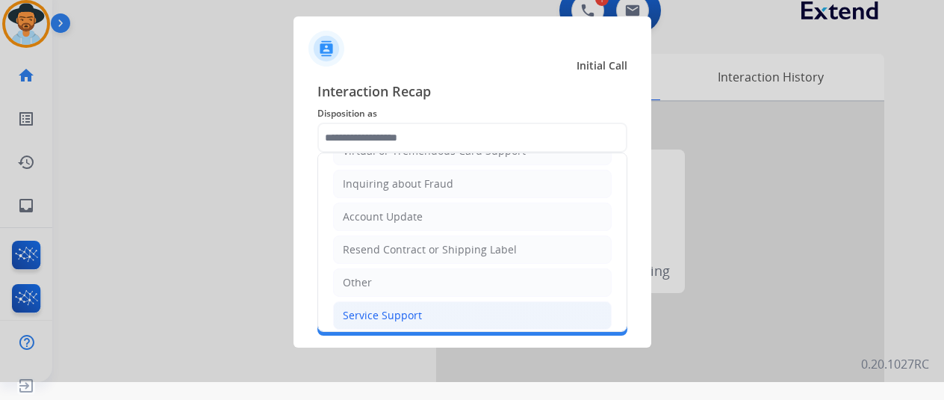
click at [369, 311] on div "Service Support" at bounding box center [382, 315] width 79 height 15
type input "**********"
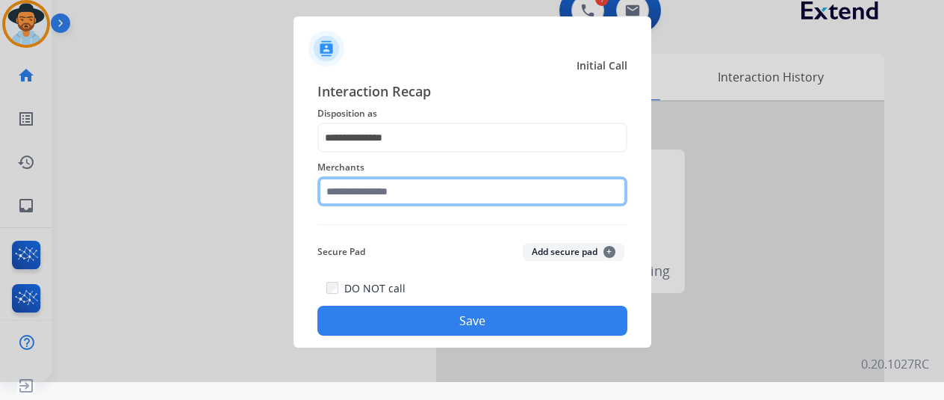
click at [350, 193] on input "text" at bounding box center [473, 191] width 310 height 30
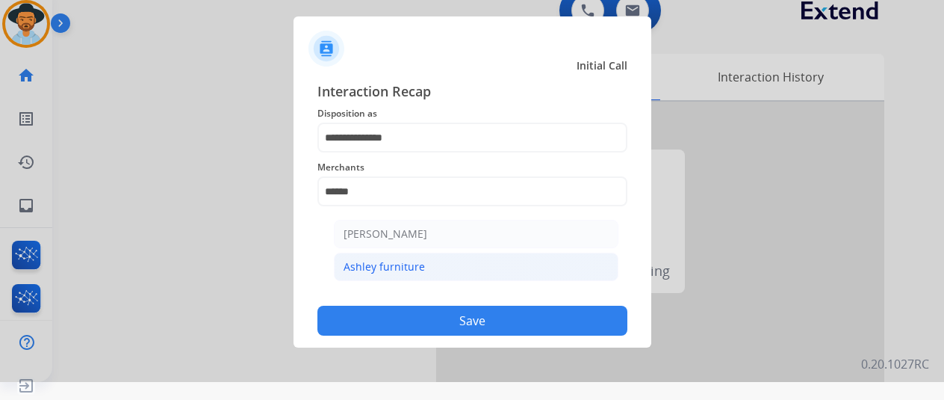
click at [450, 265] on li "Ashley furniture" at bounding box center [476, 267] width 285 height 28
type input "**********"
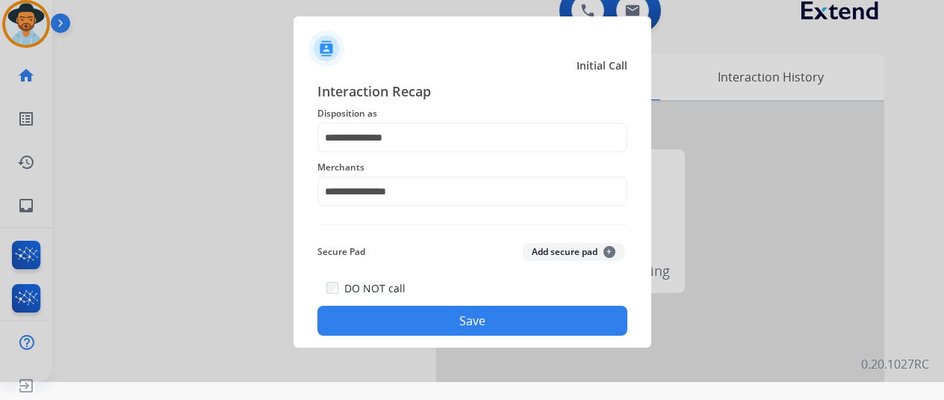
click at [434, 323] on button "Save" at bounding box center [473, 321] width 310 height 30
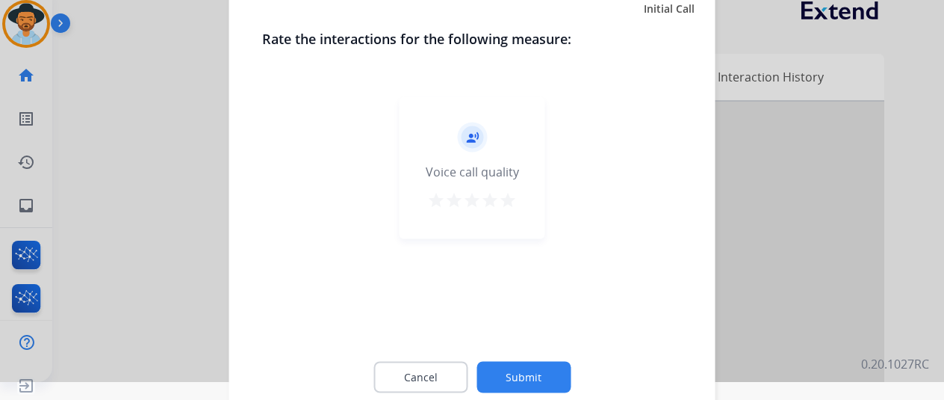
click at [506, 370] on button "Submit" at bounding box center [524, 376] width 94 height 31
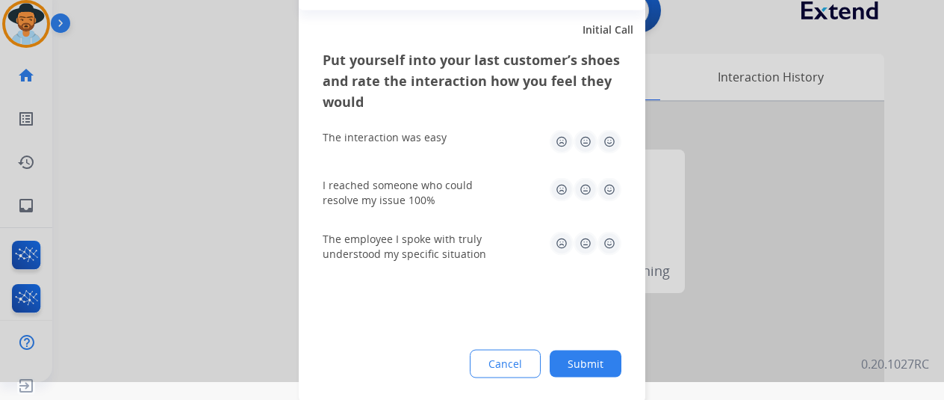
click at [587, 367] on button "Submit" at bounding box center [586, 363] width 72 height 27
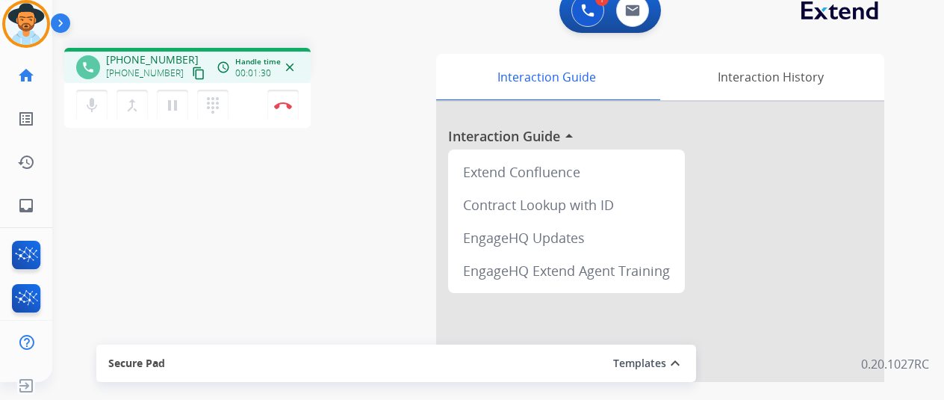
scroll to position [0, 0]
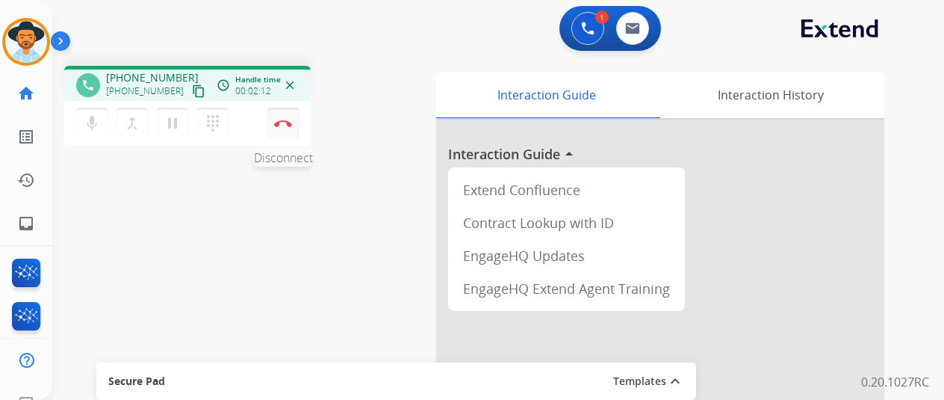
click at [281, 120] on img at bounding box center [283, 123] width 18 height 7
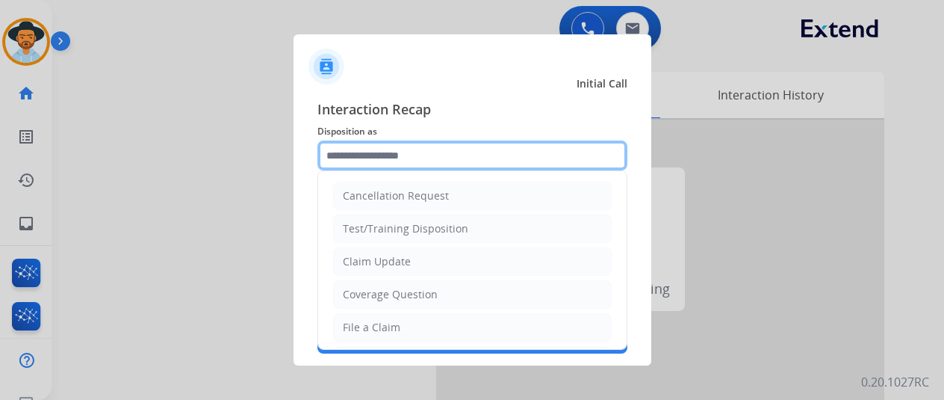
click at [372, 153] on input "text" at bounding box center [473, 155] width 310 height 30
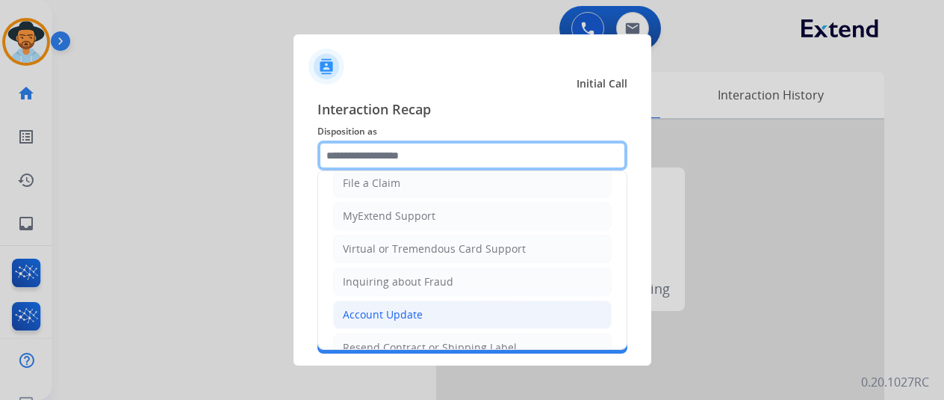
scroll to position [149, 0]
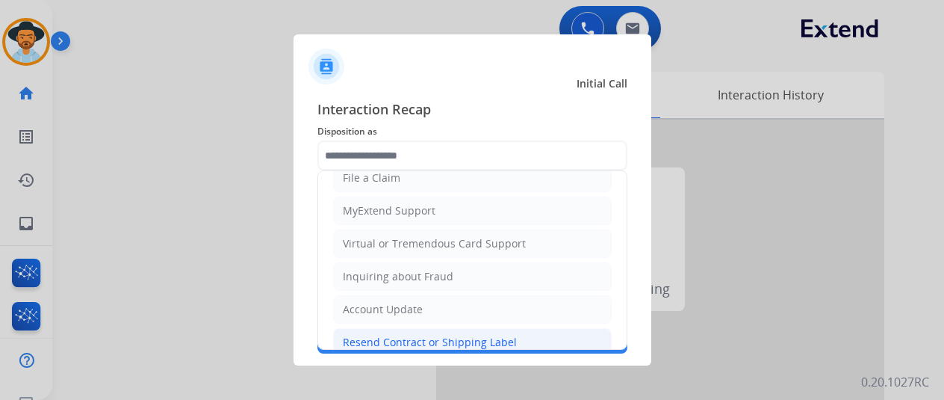
click at [374, 335] on div "Resend Contract or Shipping Label" at bounding box center [430, 342] width 174 height 15
type input "**********"
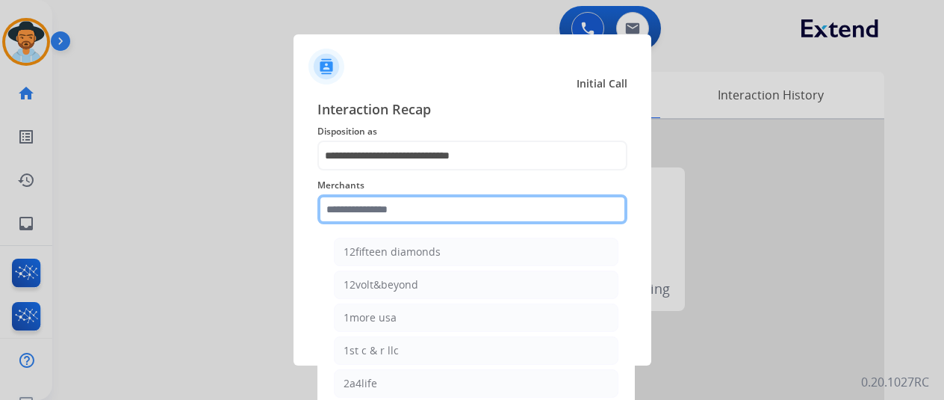
click at [353, 201] on input "text" at bounding box center [473, 209] width 310 height 30
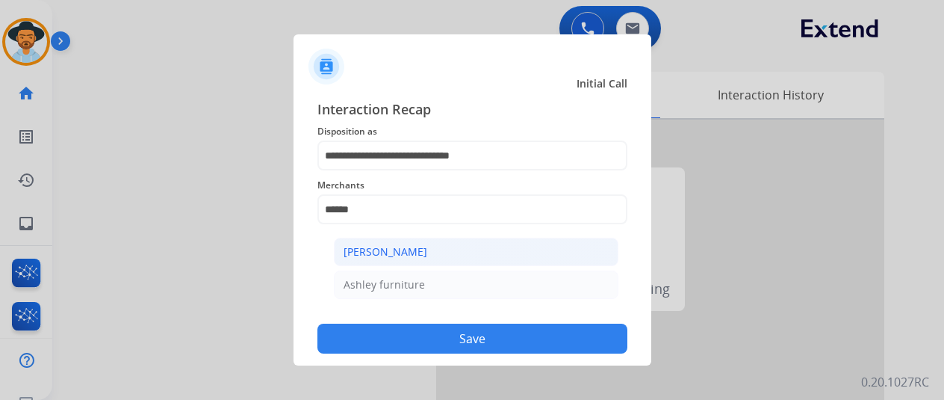
click at [428, 253] on li "[PERSON_NAME]" at bounding box center [476, 252] width 285 height 28
type input "**********"
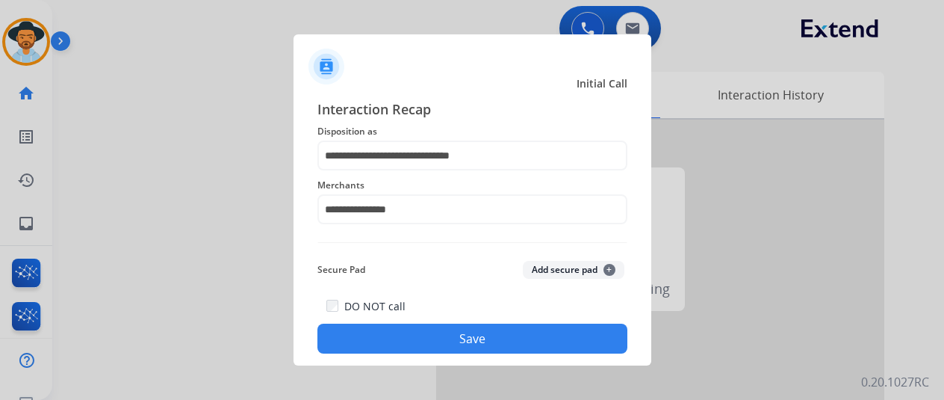
click at [460, 339] on button "Save" at bounding box center [473, 338] width 310 height 30
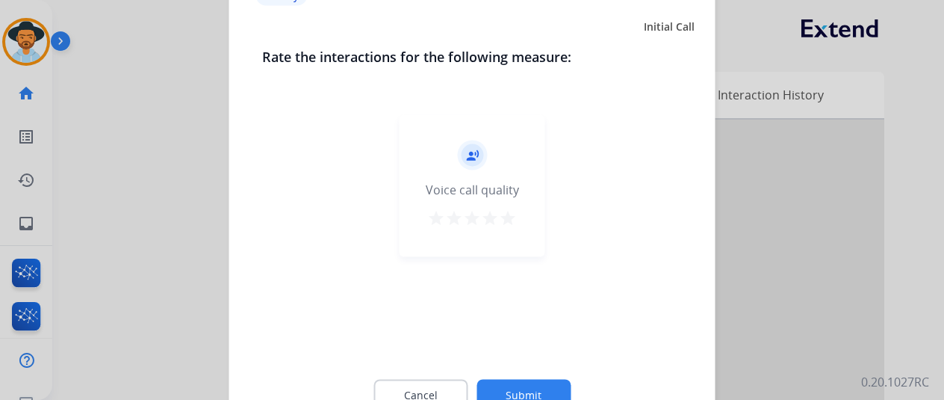
click at [527, 394] on button "Submit" at bounding box center [524, 394] width 94 height 31
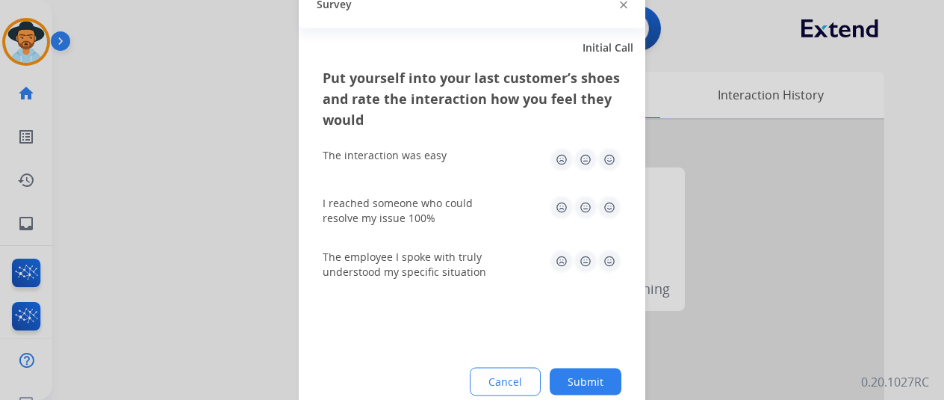
click at [613, 383] on button "Submit" at bounding box center [586, 381] width 72 height 27
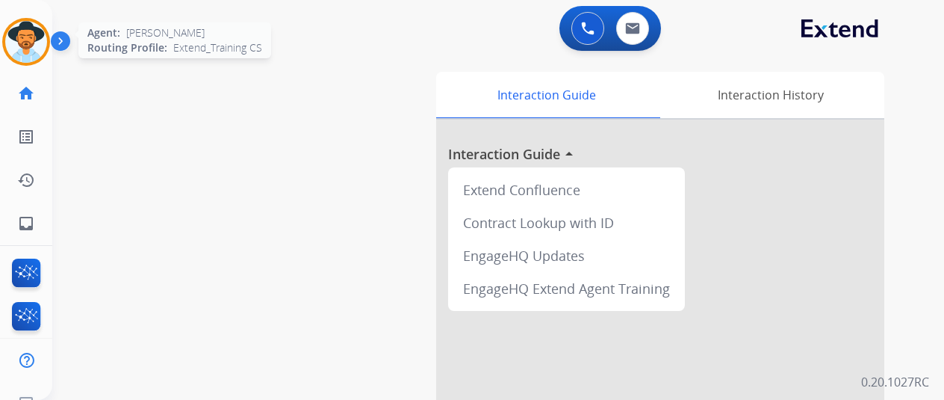
click at [17, 37] on img at bounding box center [26, 42] width 42 height 42
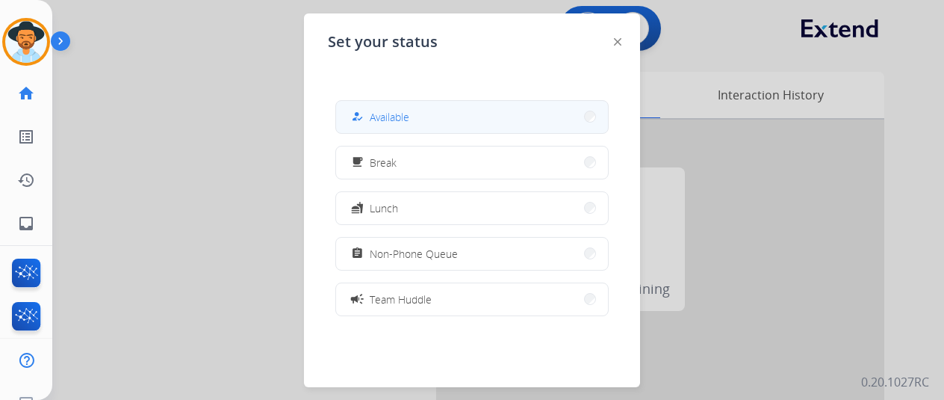
click at [383, 117] on span "Available" at bounding box center [390, 117] width 40 height 16
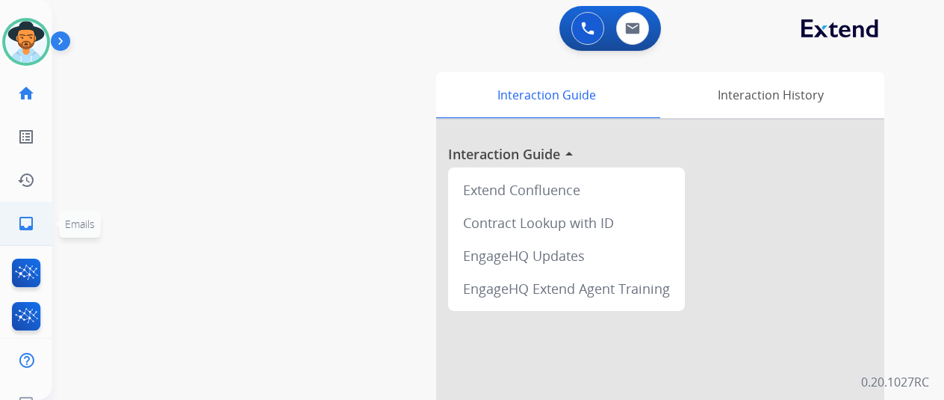
click at [21, 219] on mat-icon "inbox" at bounding box center [26, 223] width 18 height 18
select select "**********"
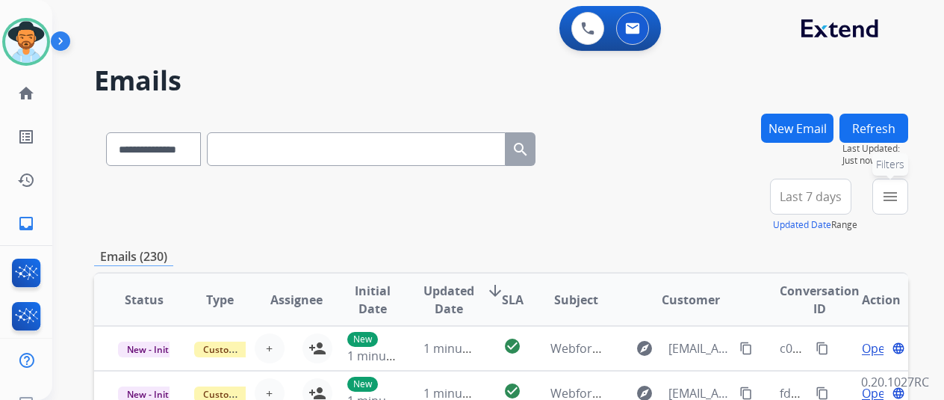
click at [899, 192] on mat-icon "menu" at bounding box center [891, 197] width 18 height 18
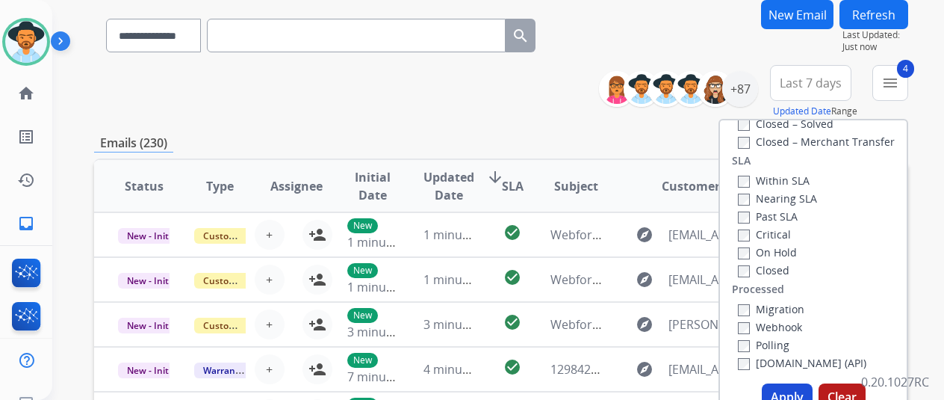
scroll to position [224, 0]
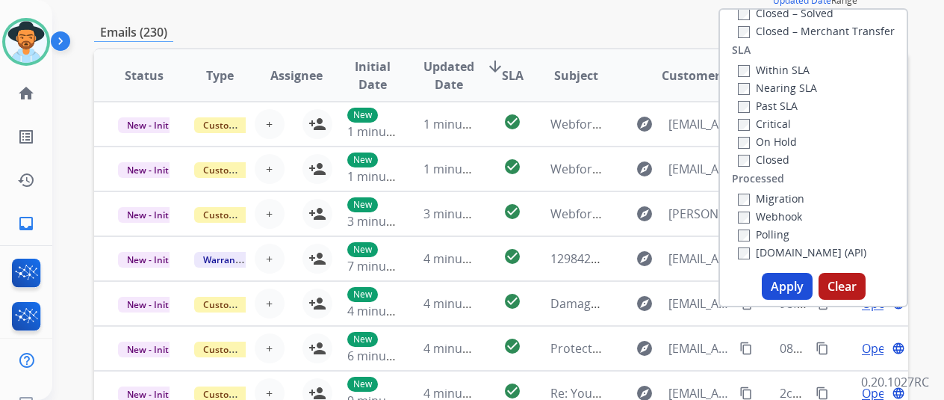
click at [788, 286] on button "Apply" at bounding box center [787, 286] width 51 height 27
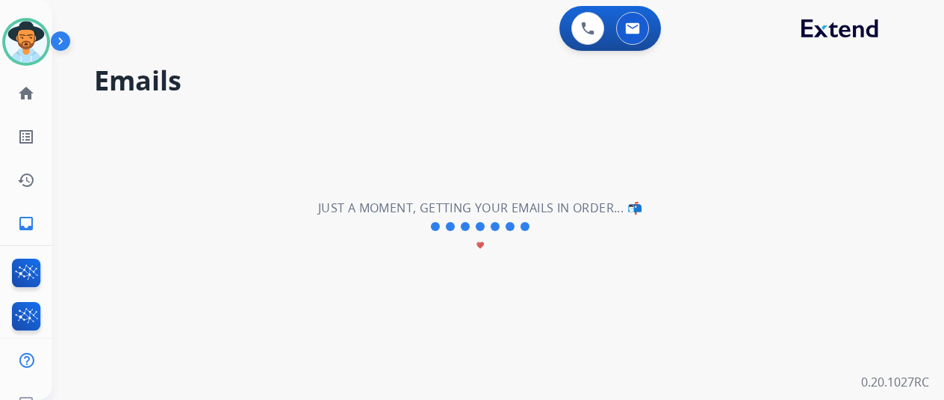
scroll to position [0, 0]
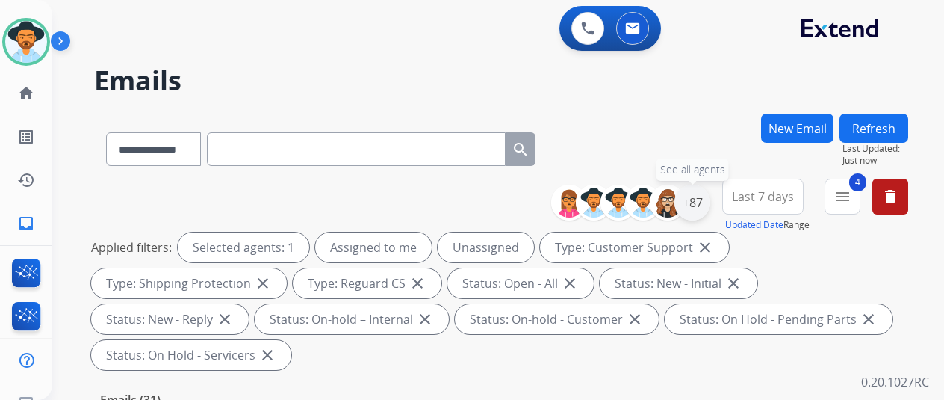
click at [701, 200] on div "+87" at bounding box center [693, 203] width 36 height 36
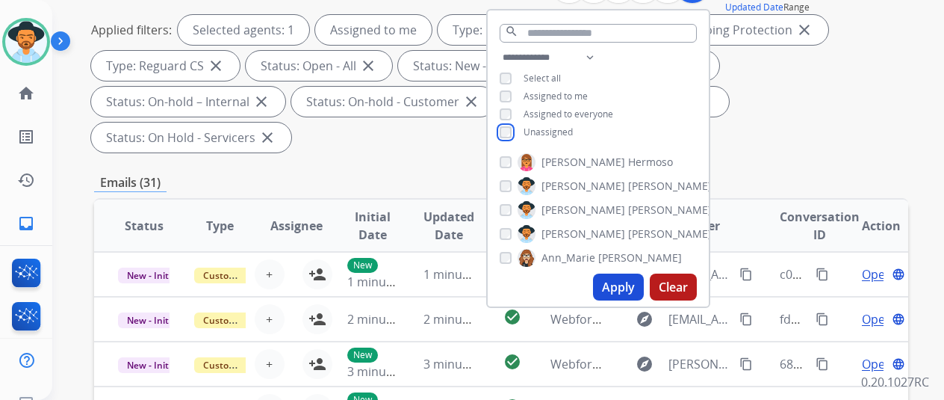
scroll to position [224, 0]
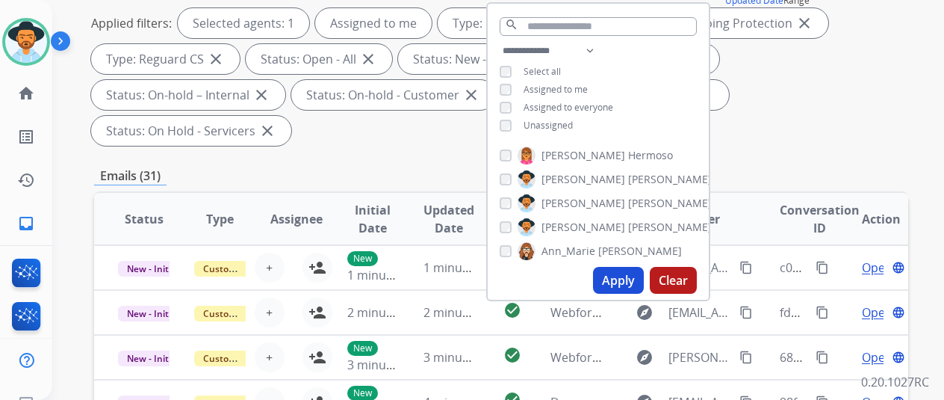
click at [614, 284] on button "Apply" at bounding box center [618, 280] width 51 height 27
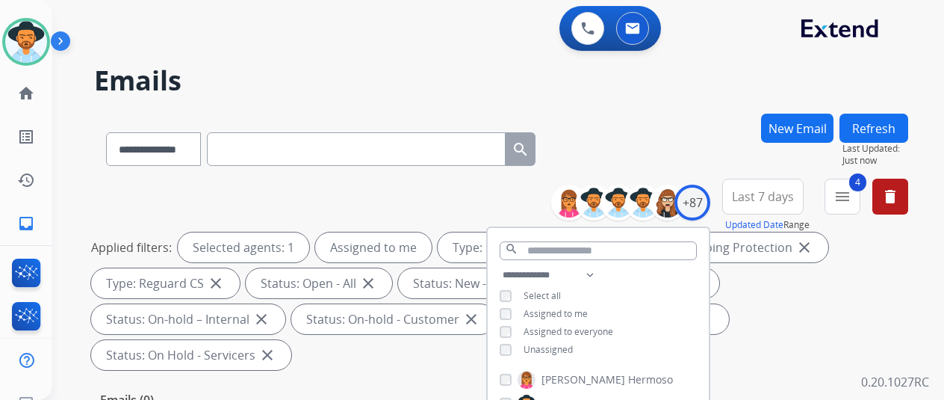
click at [675, 143] on div "**********" at bounding box center [501, 146] width 814 height 65
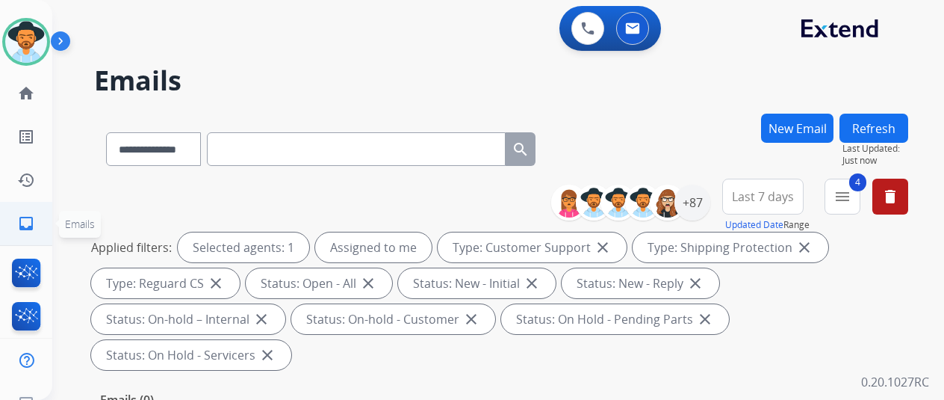
click at [28, 221] on mat-icon "inbox" at bounding box center [26, 223] width 18 height 18
click at [704, 191] on div "+87" at bounding box center [693, 203] width 36 height 36
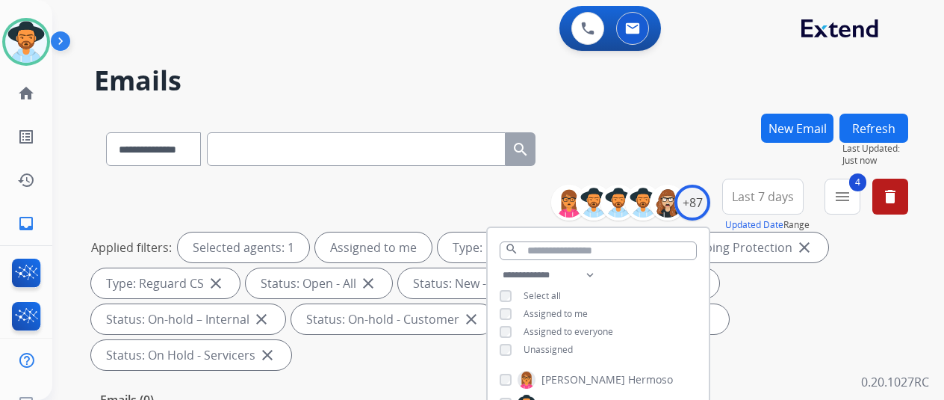
click at [674, 122] on div "**********" at bounding box center [501, 146] width 814 height 65
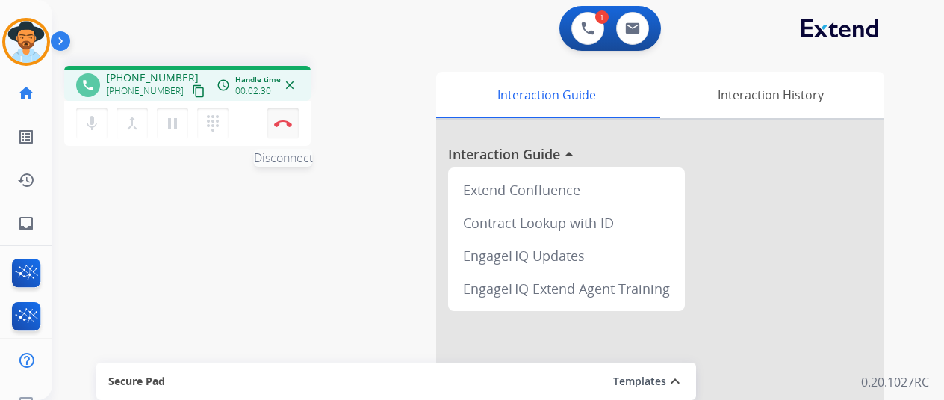
click at [285, 120] on img at bounding box center [283, 123] width 18 height 7
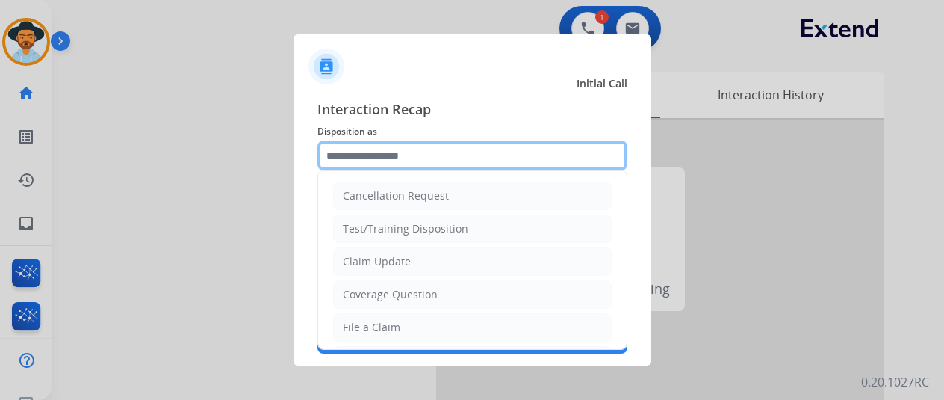
click at [357, 155] on input "text" at bounding box center [473, 155] width 310 height 30
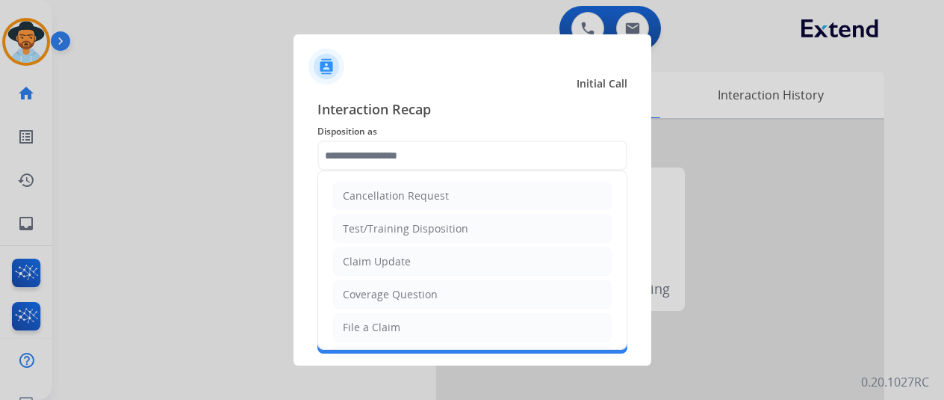
click at [394, 262] on div "Claim Update" at bounding box center [377, 261] width 68 height 15
type input "**********"
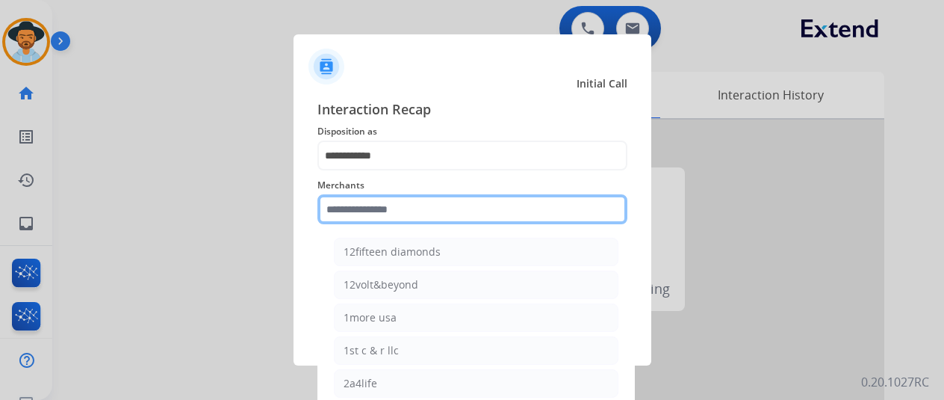
click at [348, 211] on input "text" at bounding box center [473, 209] width 310 height 30
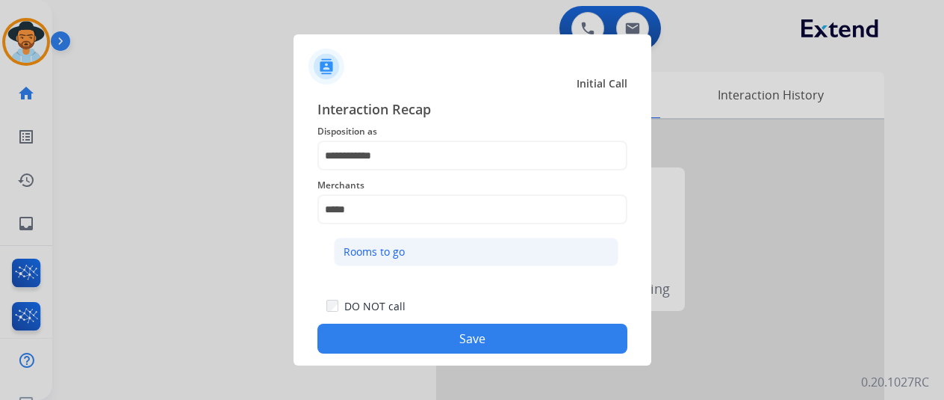
click at [382, 250] on div "Rooms to go" at bounding box center [374, 251] width 61 height 15
type input "**********"
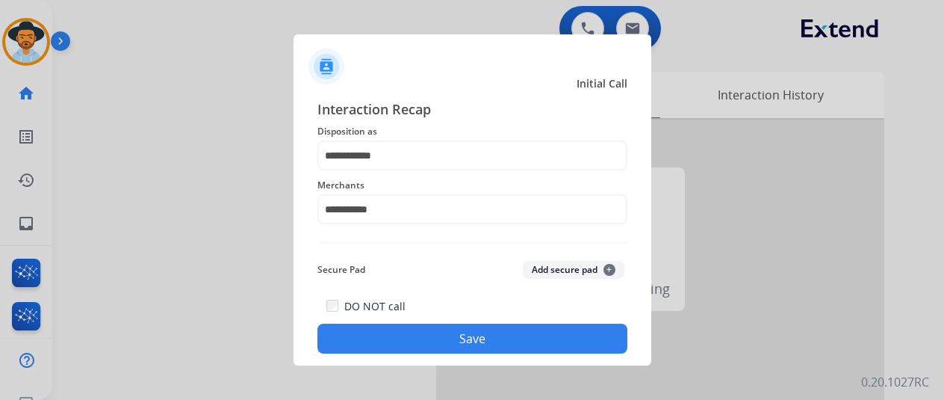
click at [427, 332] on button "Save" at bounding box center [473, 338] width 310 height 30
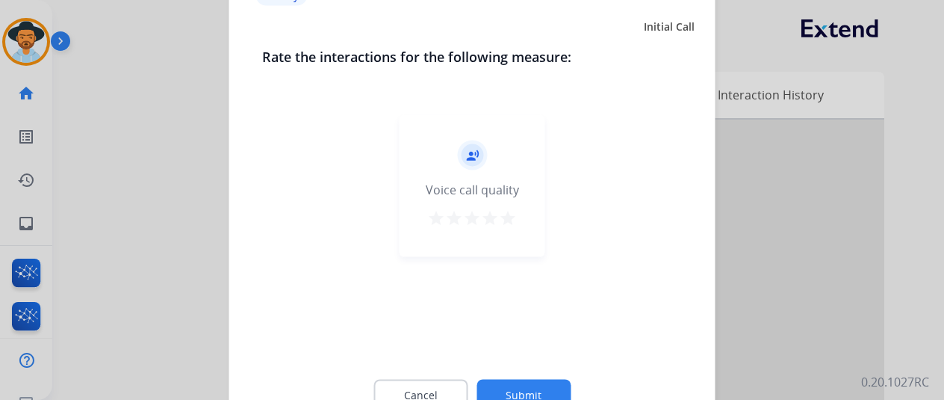
click at [512, 385] on button "Submit" at bounding box center [524, 394] width 94 height 31
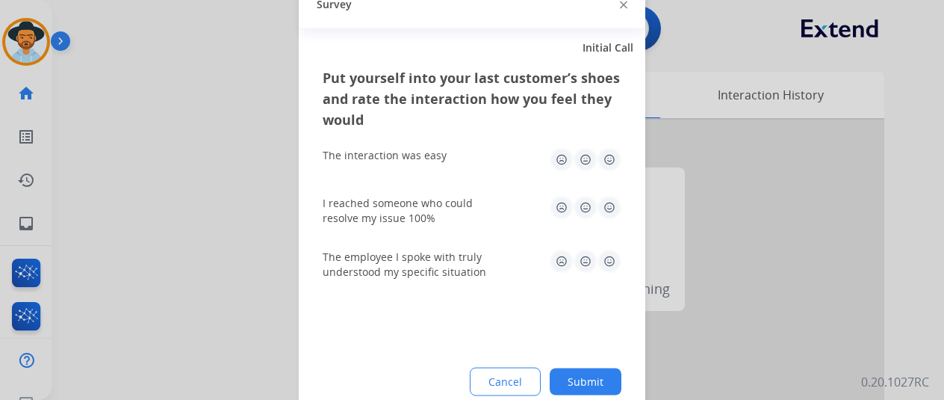
click at [592, 384] on button "Submit" at bounding box center [586, 381] width 72 height 27
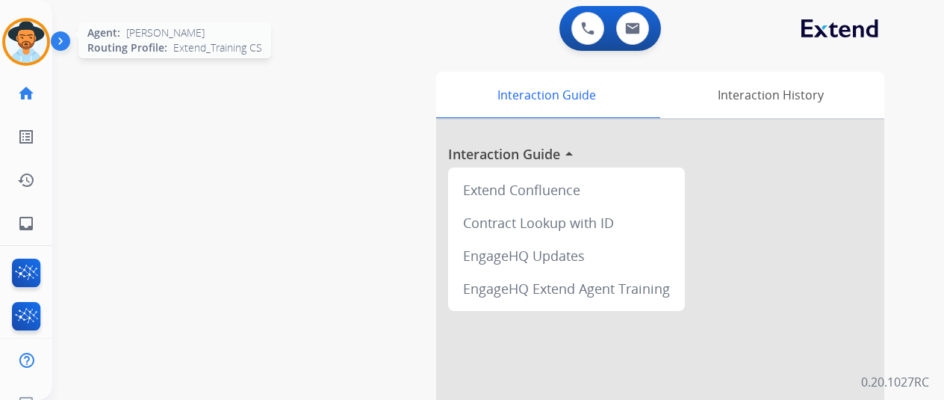
click at [28, 34] on img at bounding box center [26, 42] width 42 height 42
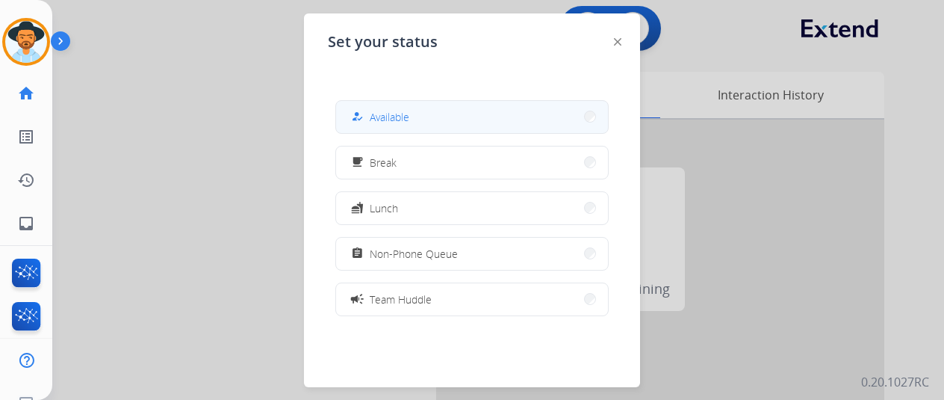
click at [400, 112] on span "Available" at bounding box center [390, 117] width 40 height 16
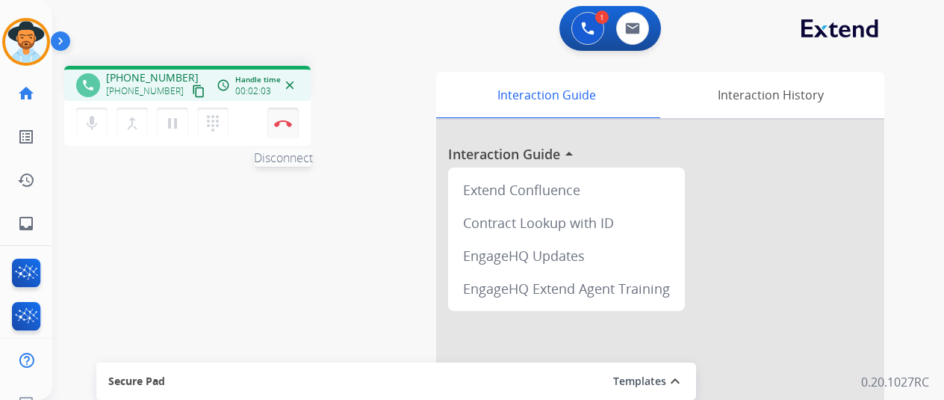
click at [285, 126] on img at bounding box center [283, 123] width 18 height 7
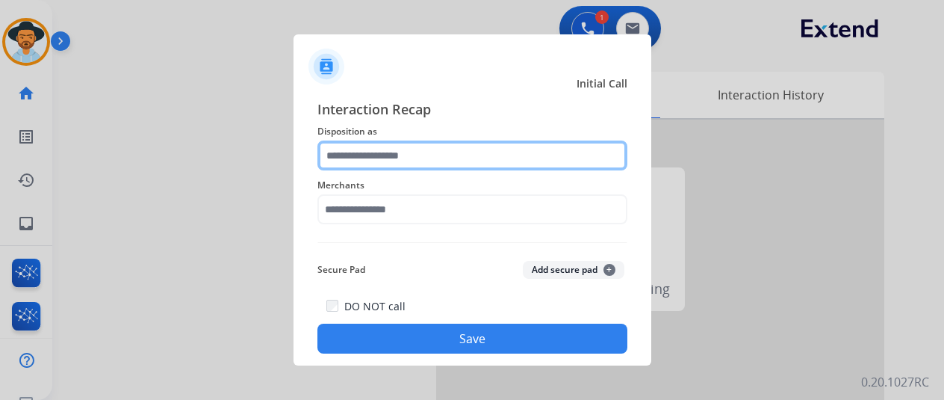
click at [357, 161] on input "text" at bounding box center [473, 155] width 310 height 30
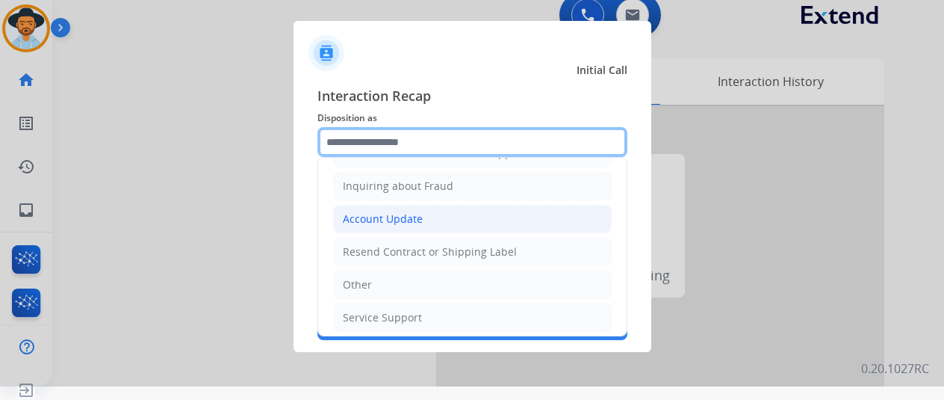
scroll to position [18, 0]
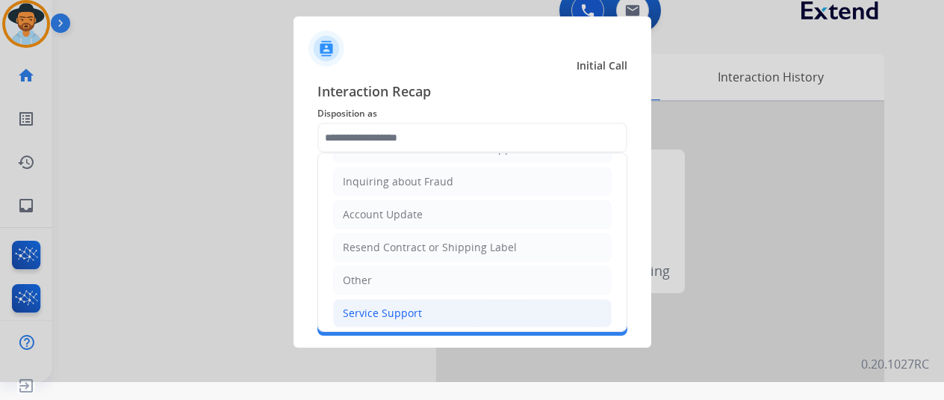
click at [375, 310] on div "Service Support" at bounding box center [382, 313] width 79 height 15
type input "**********"
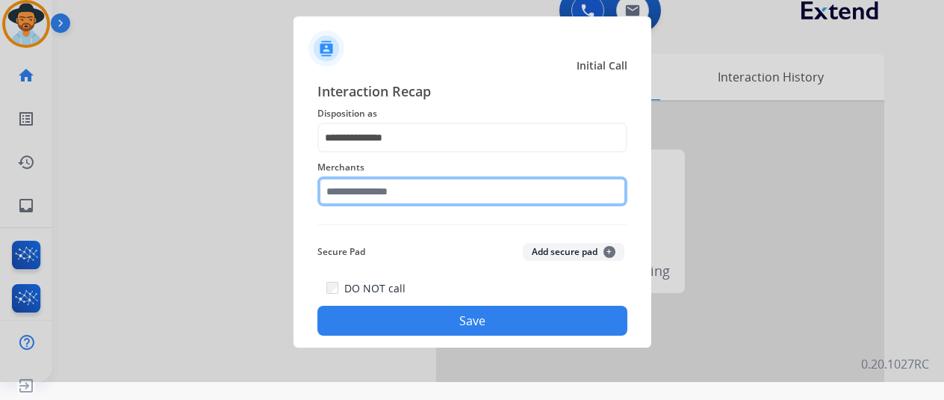
click at [369, 191] on input "text" at bounding box center [473, 191] width 310 height 30
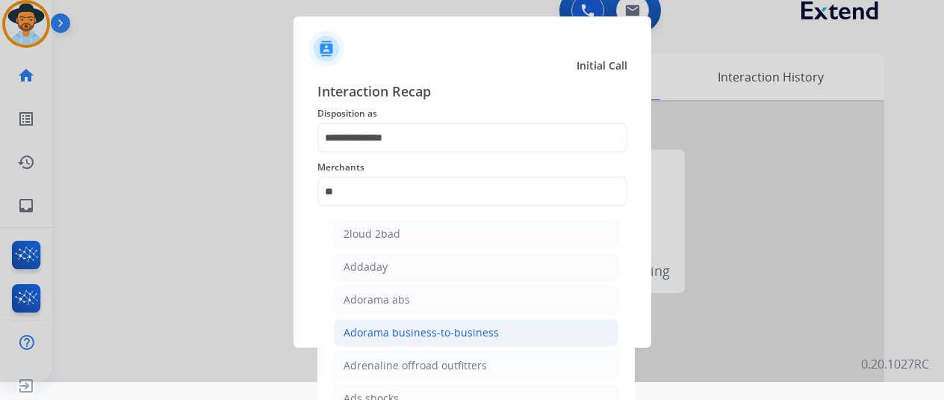
click at [387, 327] on div "Adorama business-to-business" at bounding box center [421, 332] width 155 height 15
type input "**********"
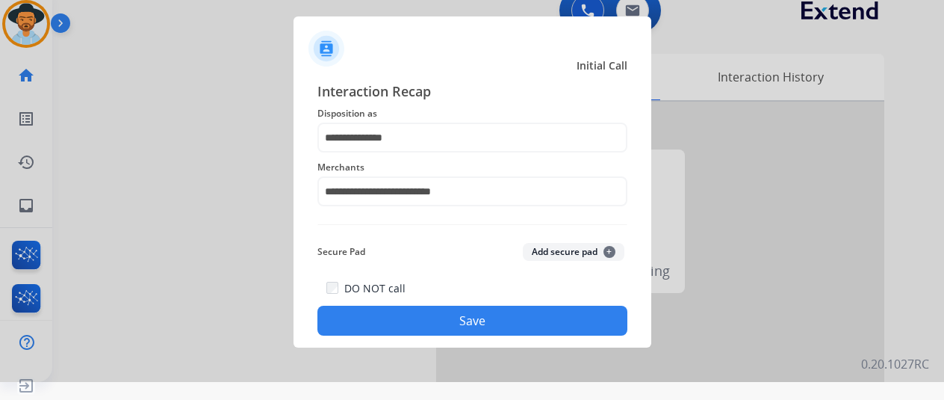
click at [462, 321] on button "Save" at bounding box center [473, 321] width 310 height 30
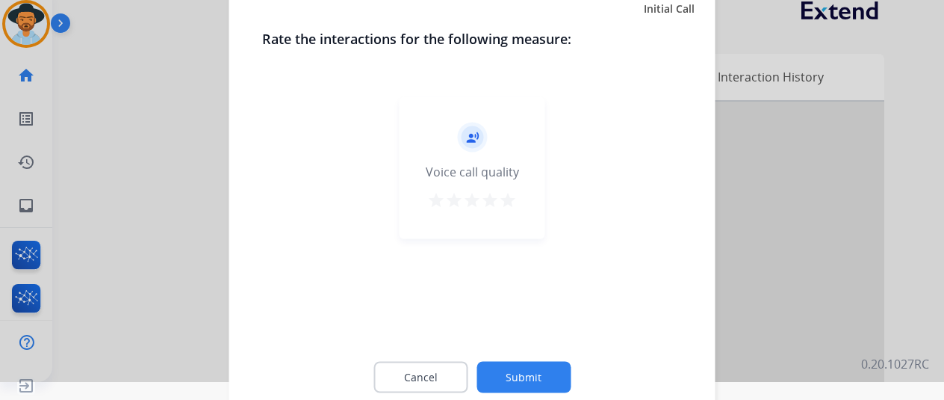
click at [521, 366] on button "Submit" at bounding box center [524, 376] width 94 height 31
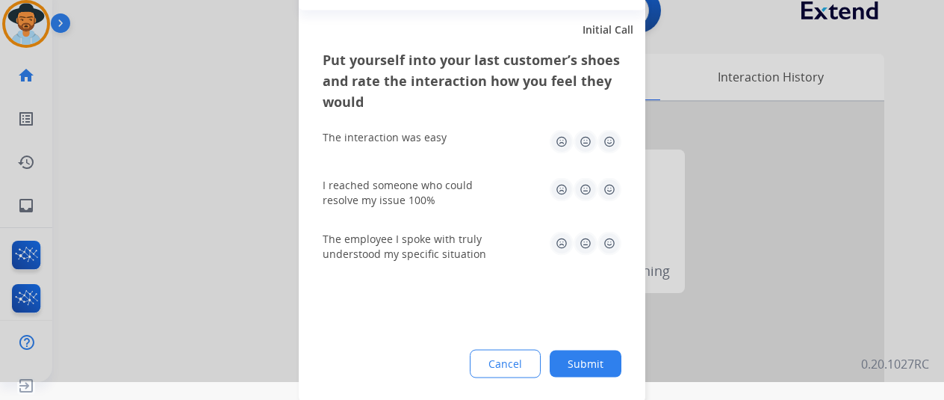
click at [586, 359] on button "Submit" at bounding box center [586, 363] width 72 height 27
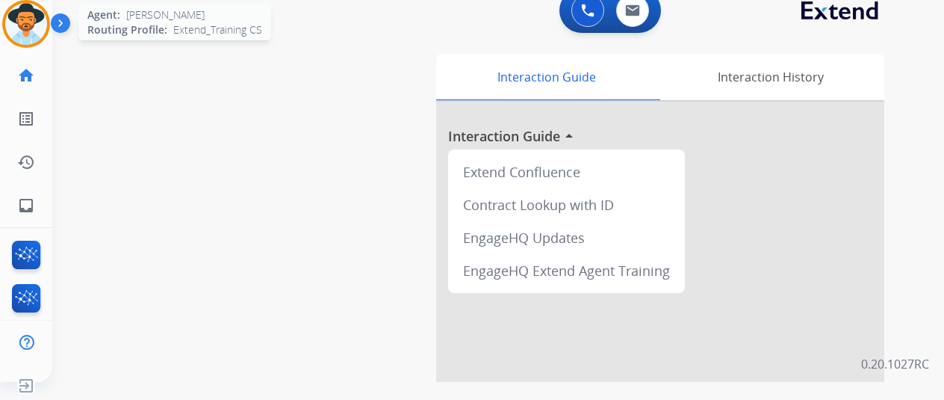
click at [31, 15] on img at bounding box center [26, 24] width 42 height 42
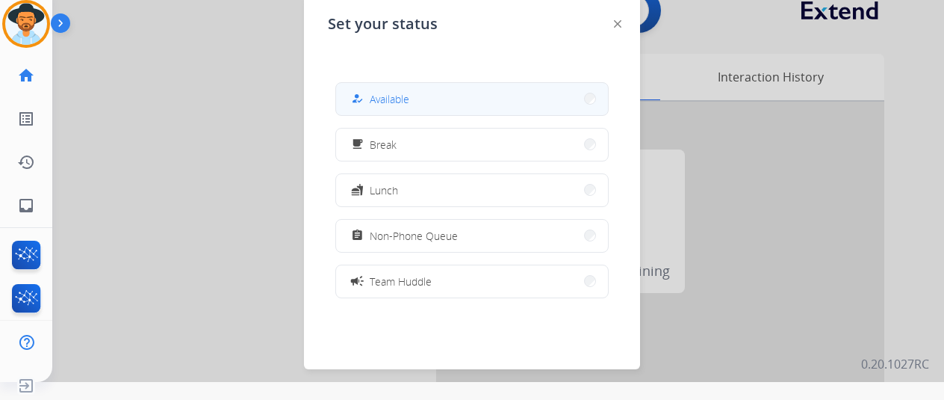
click at [402, 107] on div "how_to_reg Available" at bounding box center [378, 99] width 61 height 18
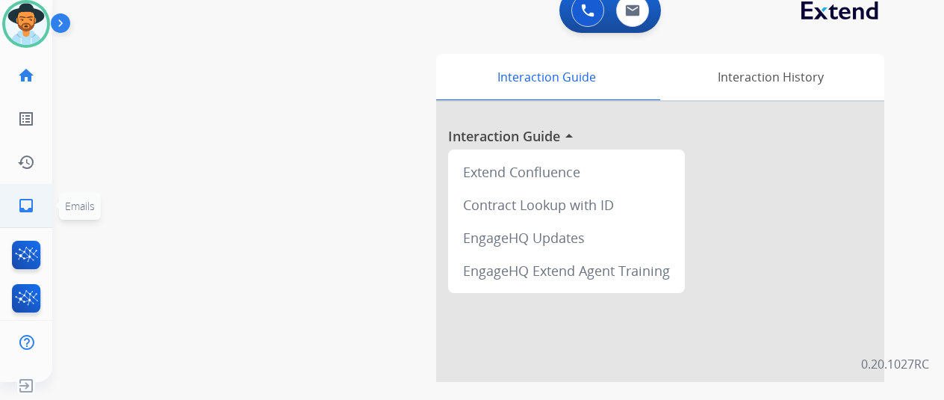
click at [30, 209] on mat-icon "inbox" at bounding box center [26, 205] width 18 height 18
select select "**********"
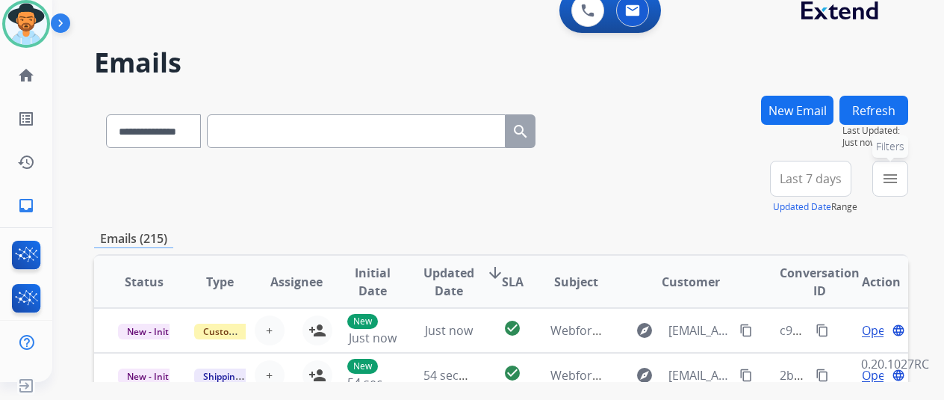
click at [908, 162] on button "menu Filters" at bounding box center [891, 179] width 36 height 36
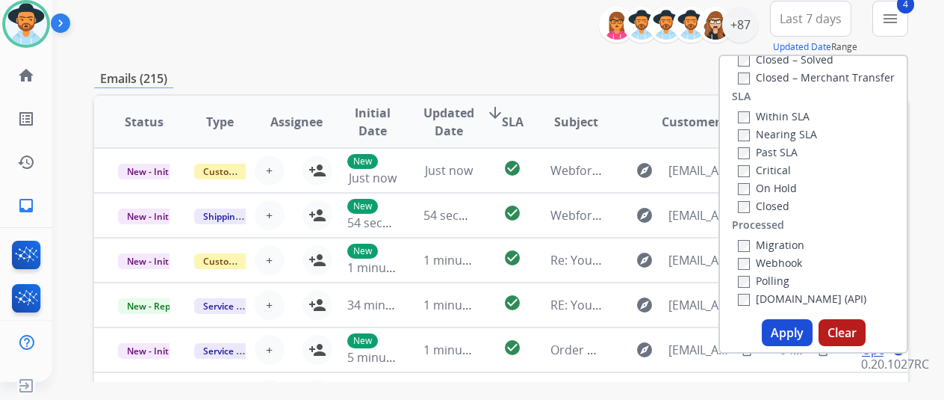
scroll to position [299, 0]
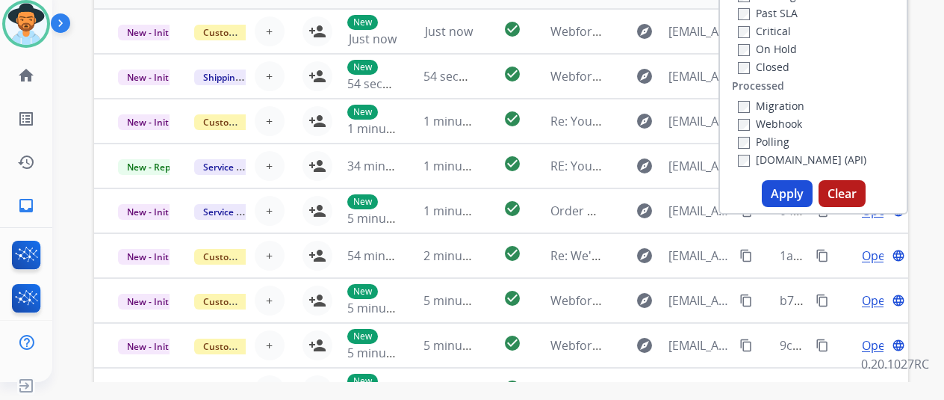
click at [787, 191] on button "Apply" at bounding box center [787, 193] width 51 height 27
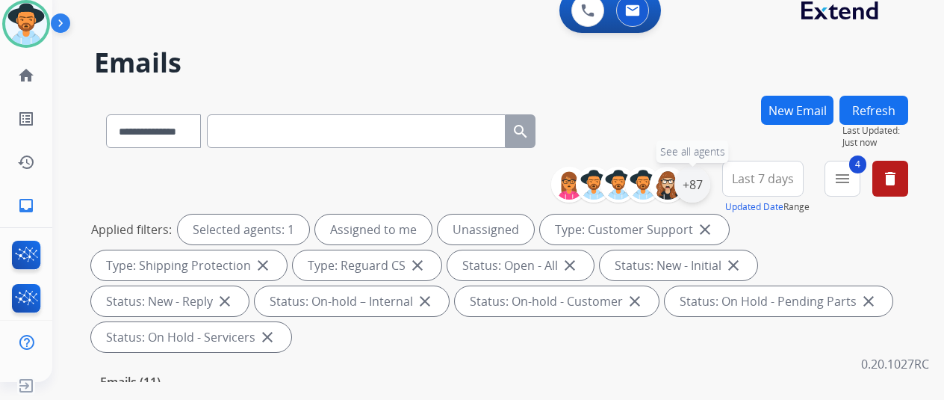
click at [709, 182] on div "+87" at bounding box center [693, 185] width 36 height 36
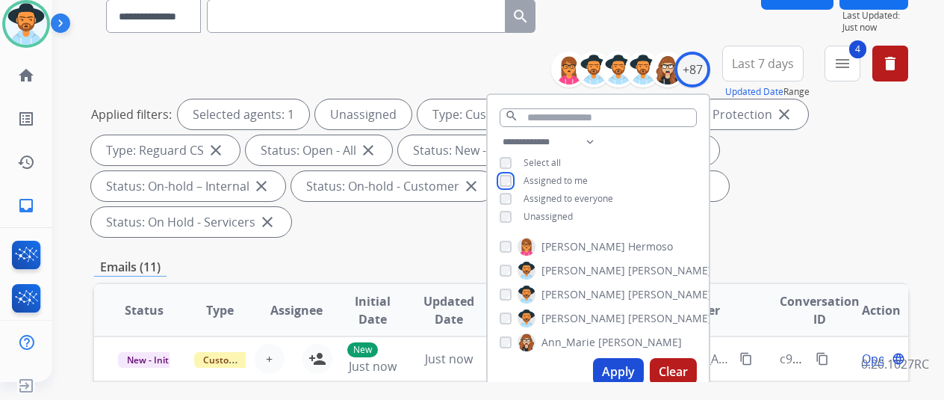
scroll to position [299, 0]
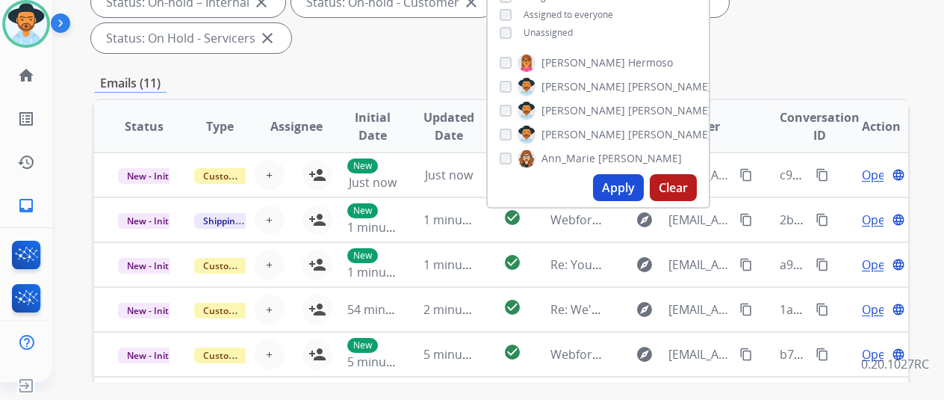
click at [631, 183] on button "Apply" at bounding box center [618, 187] width 51 height 27
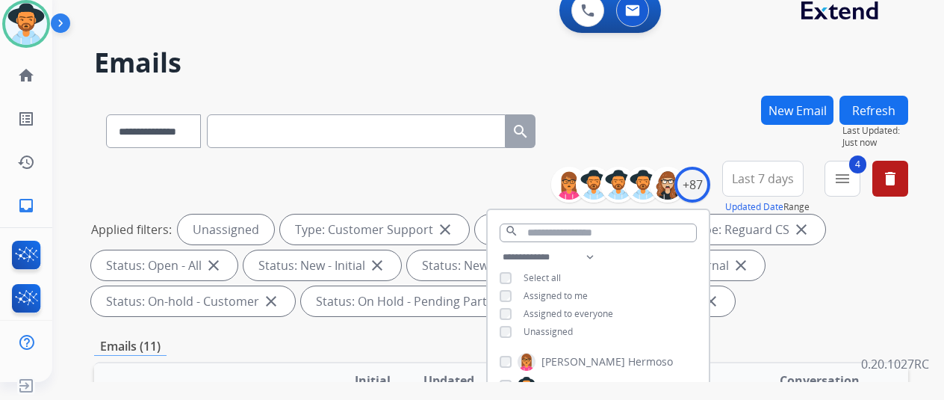
click at [635, 104] on div "**********" at bounding box center [501, 128] width 814 height 65
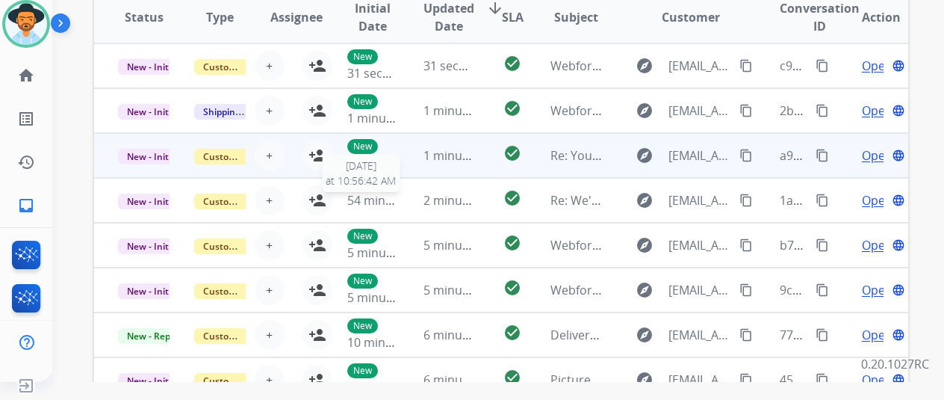
scroll to position [374, 0]
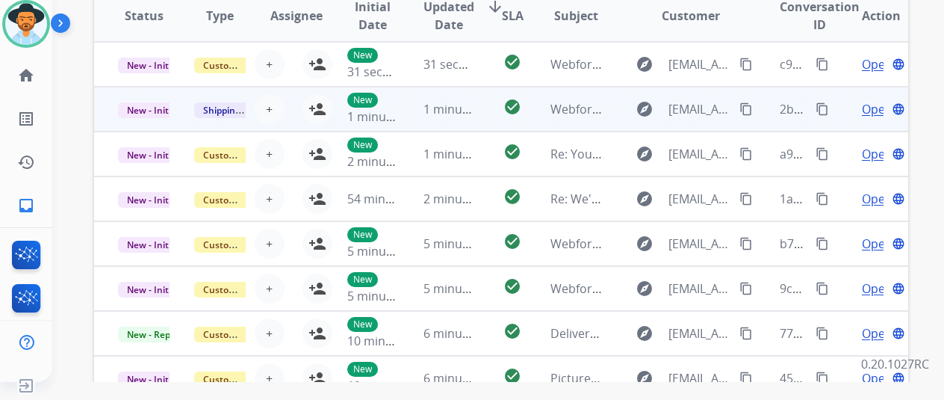
click at [869, 108] on span "Open" at bounding box center [877, 109] width 31 height 18
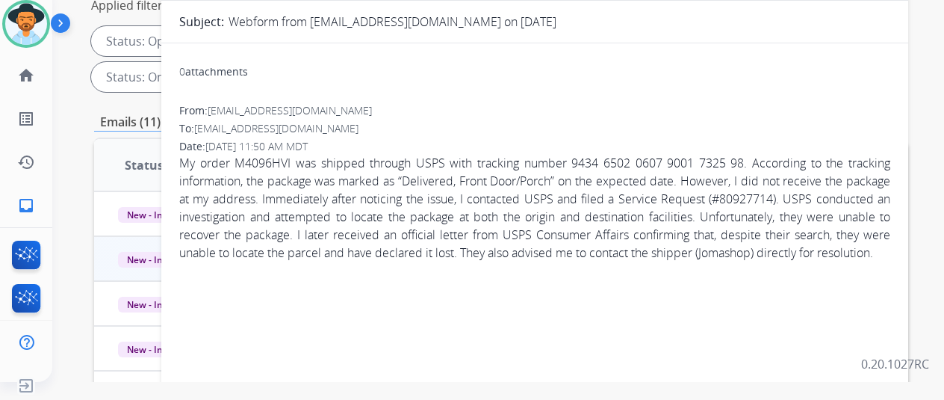
scroll to position [0, 0]
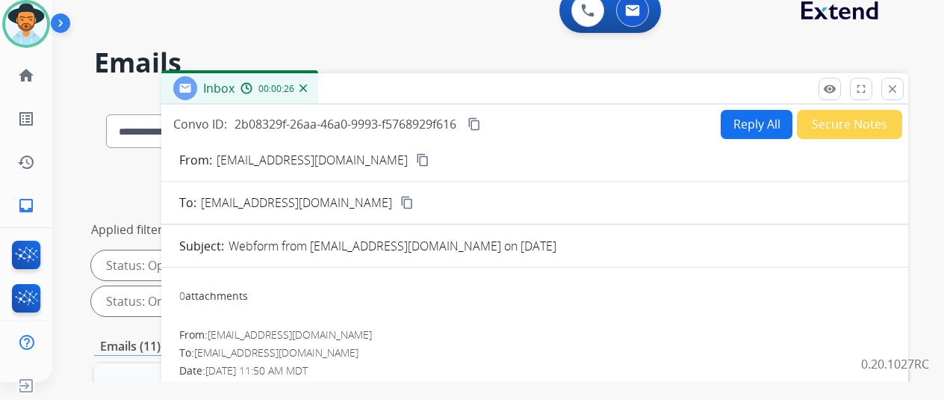
drag, startPoint x: 368, startPoint y: 162, endPoint x: 369, endPoint y: 149, distance: 13.5
click at [416, 162] on mat-icon "content_copy" at bounding box center [422, 159] width 13 height 13
click at [899, 85] on mat-icon "close" at bounding box center [892, 88] width 13 height 13
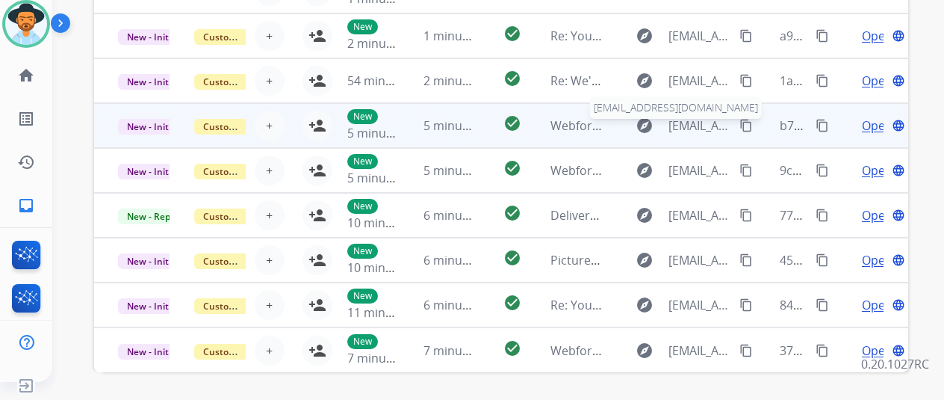
scroll to position [523, 0]
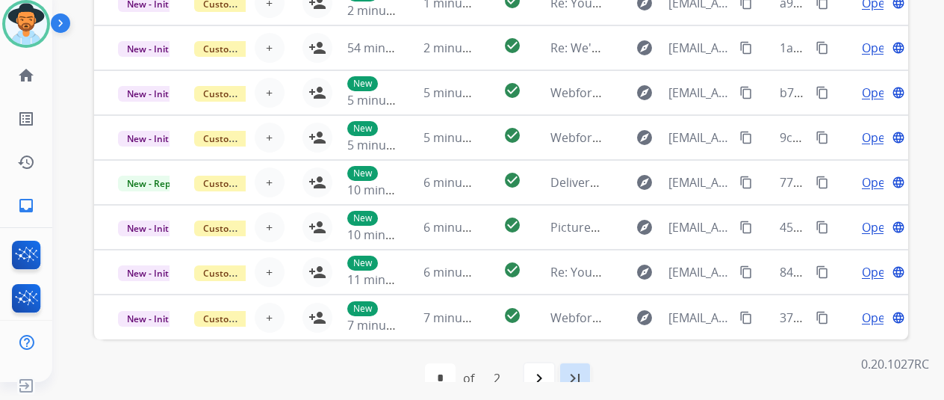
click at [583, 381] on mat-icon "last_page" at bounding box center [575, 378] width 18 height 18
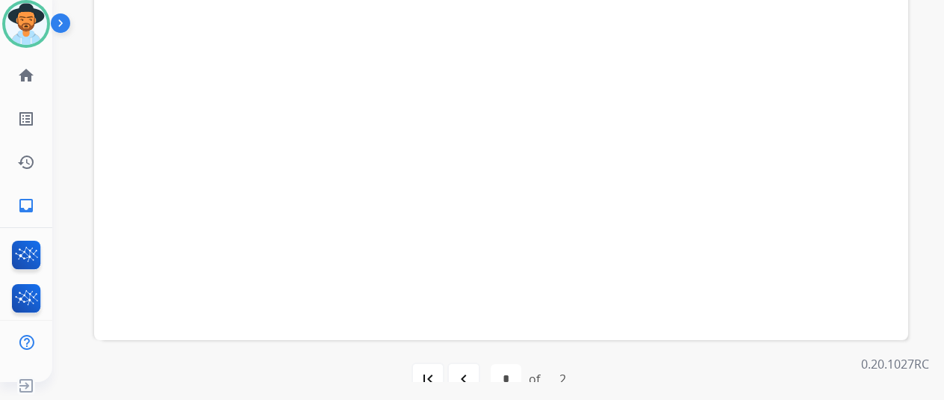
scroll to position [545, 0]
click at [473, 356] on mat-icon "navigate_before" at bounding box center [464, 356] width 18 height 18
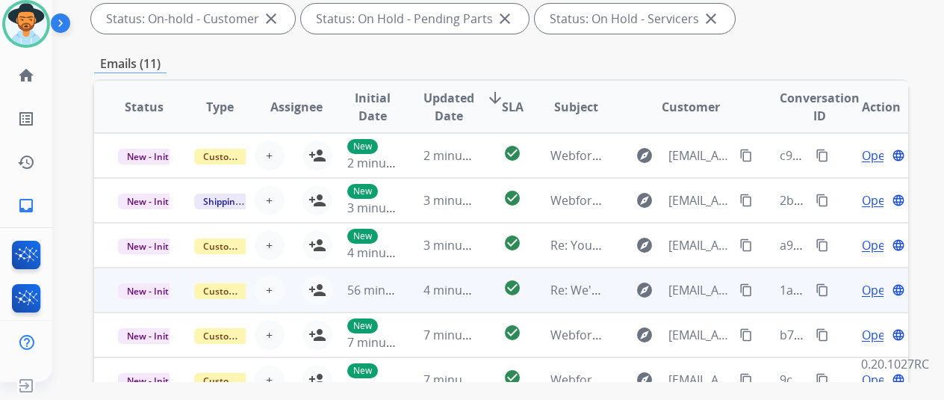
scroll to position [374, 0]
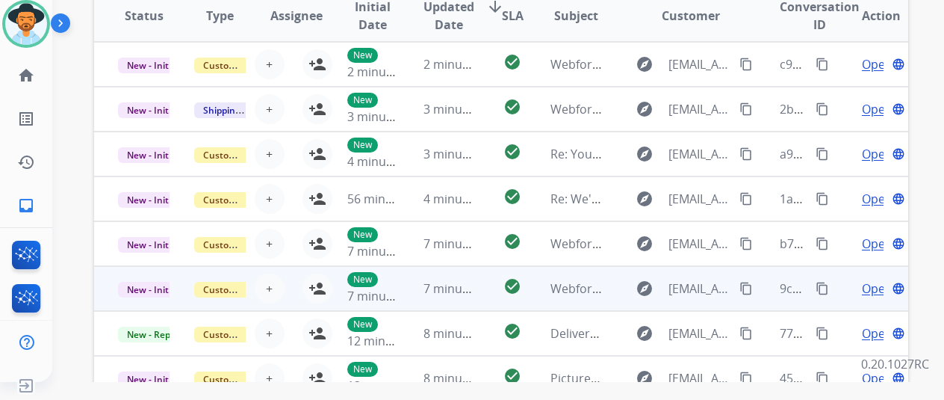
click at [874, 288] on span "Open" at bounding box center [877, 288] width 31 height 18
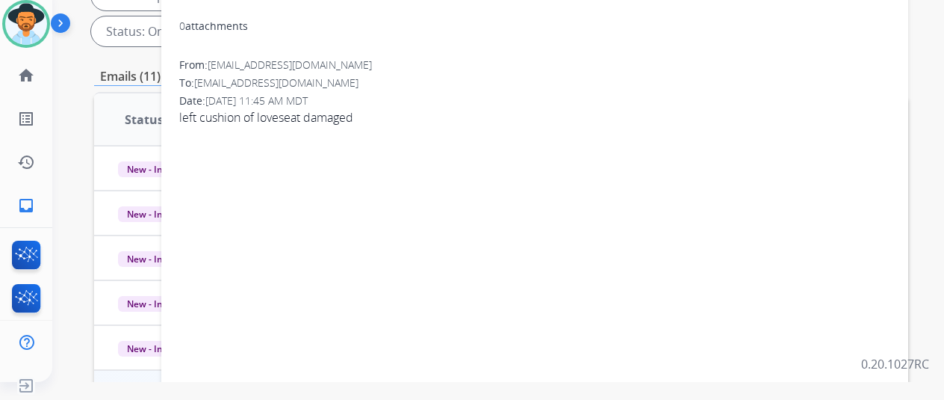
scroll to position [149, 0]
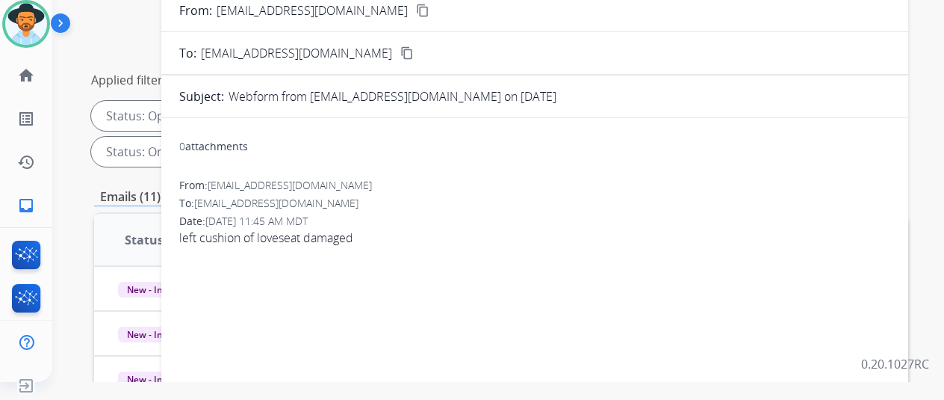
click at [416, 9] on mat-icon "content_copy" at bounding box center [422, 10] width 13 height 13
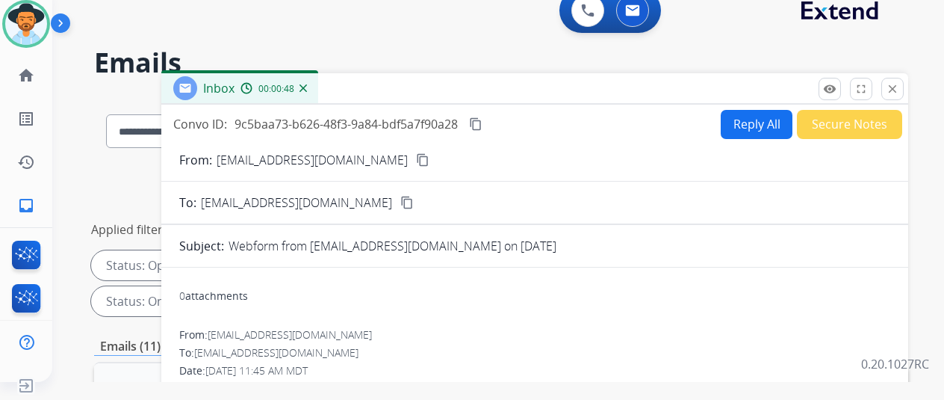
click at [747, 124] on button "Reply All" at bounding box center [757, 124] width 72 height 29
select select "**********"
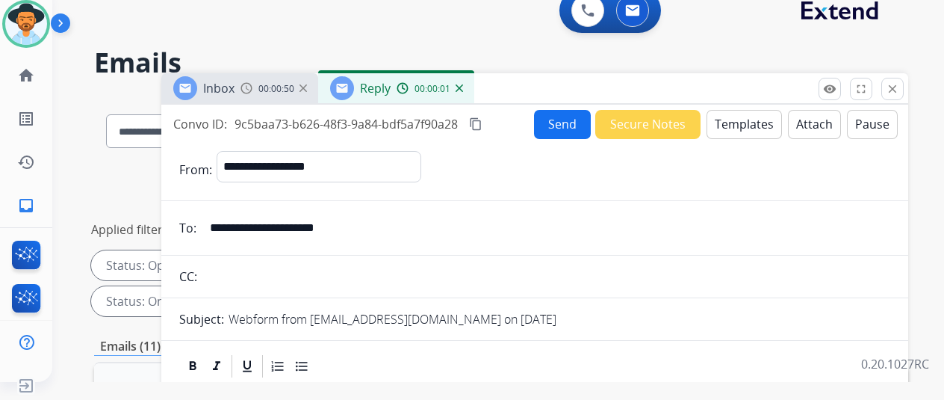
click at [747, 124] on button "Templates" at bounding box center [744, 124] width 75 height 29
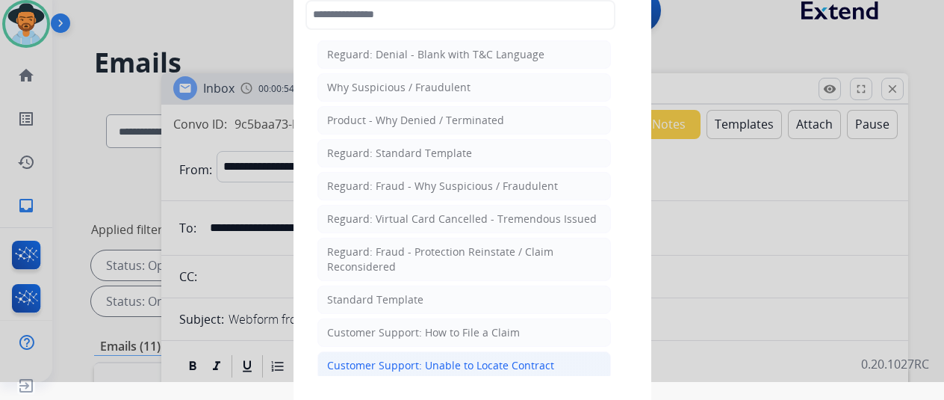
click at [366, 362] on div "Customer Support: Unable to Locate Contract" at bounding box center [440, 365] width 227 height 15
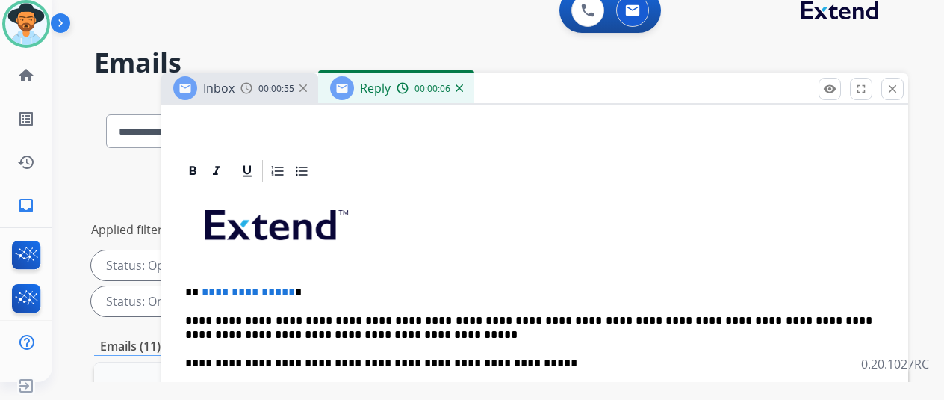
scroll to position [299, 0]
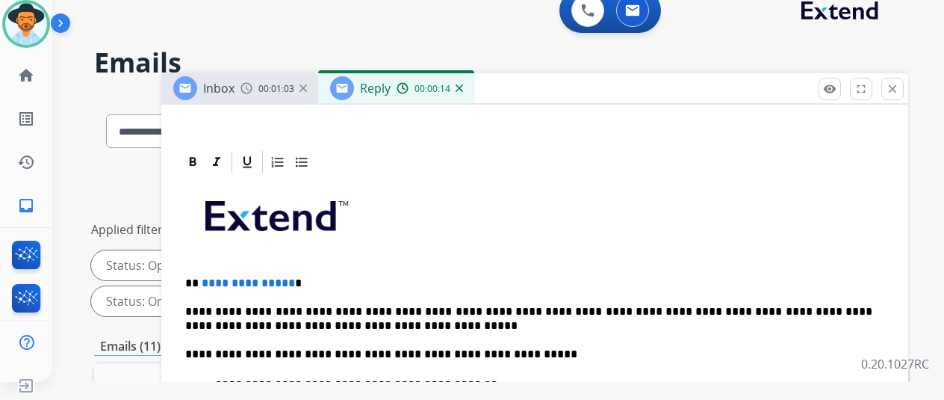
click at [463, 89] on img at bounding box center [459, 87] width 7 height 7
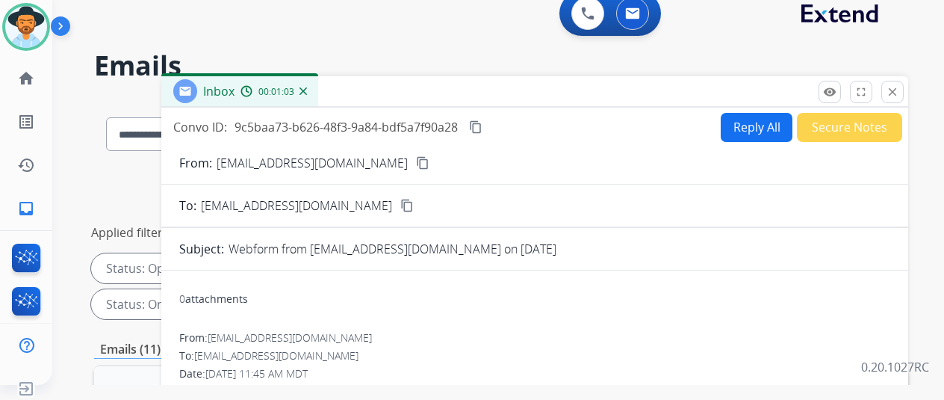
scroll to position [0, 0]
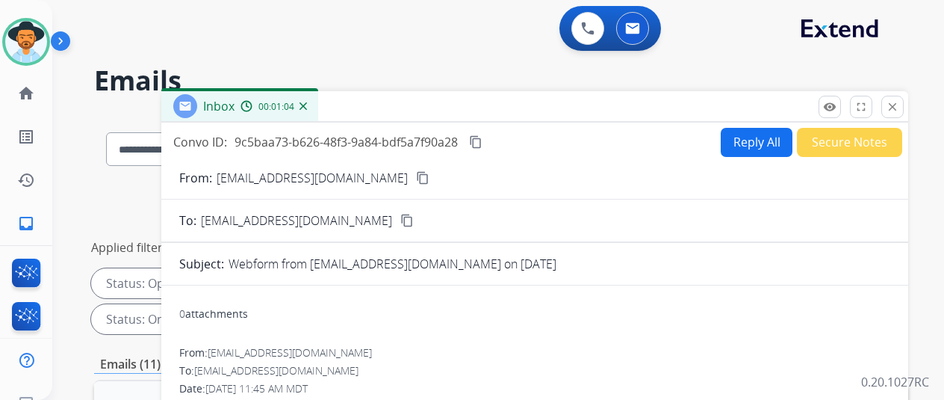
click at [753, 142] on button "Reply All" at bounding box center [757, 142] width 72 height 29
select select "**********"
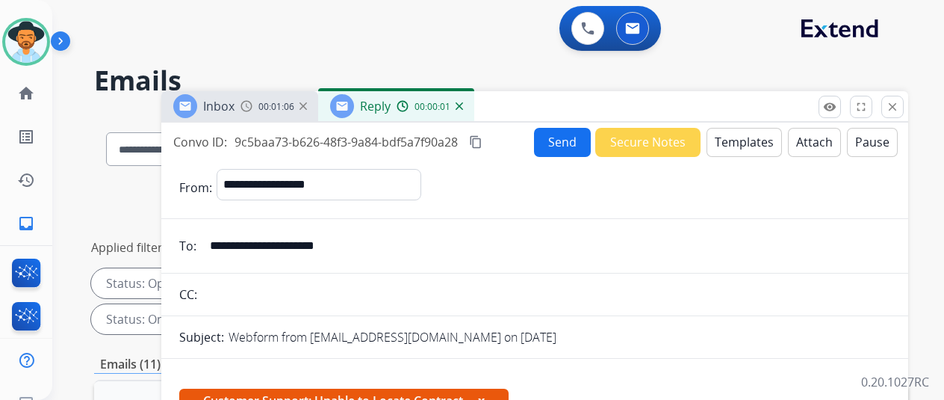
click at [741, 139] on button "Templates" at bounding box center [744, 142] width 75 height 29
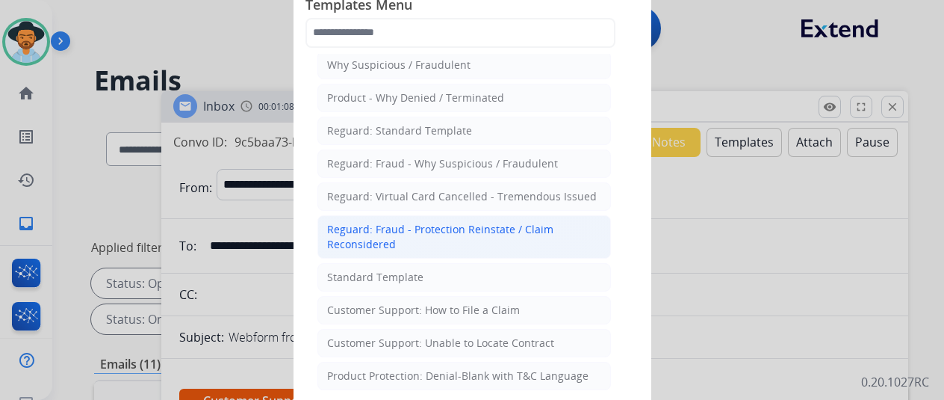
scroll to position [75, 0]
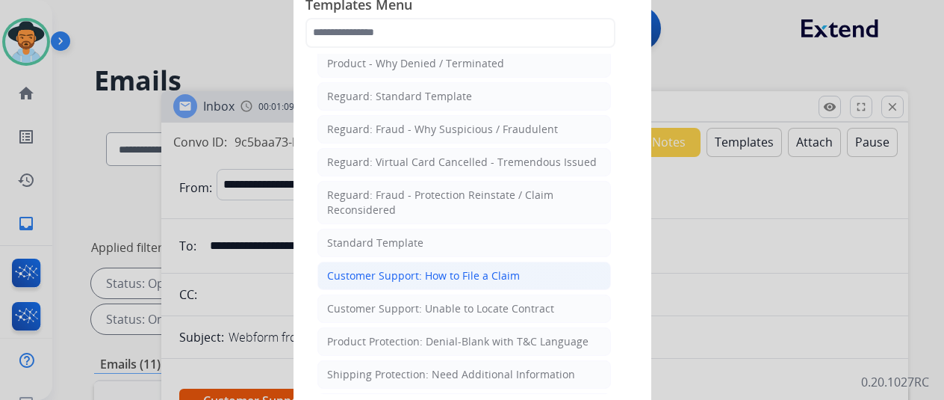
click at [399, 268] on div "Customer Support: How to File a Claim" at bounding box center [423, 275] width 193 height 15
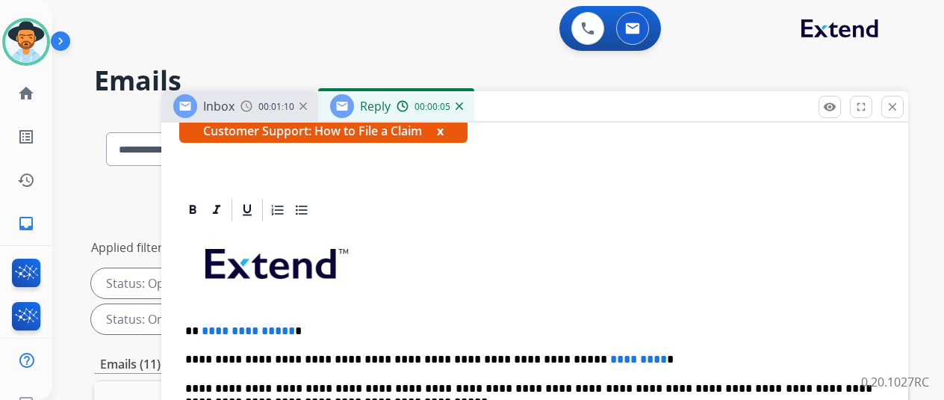
scroll to position [224, 0]
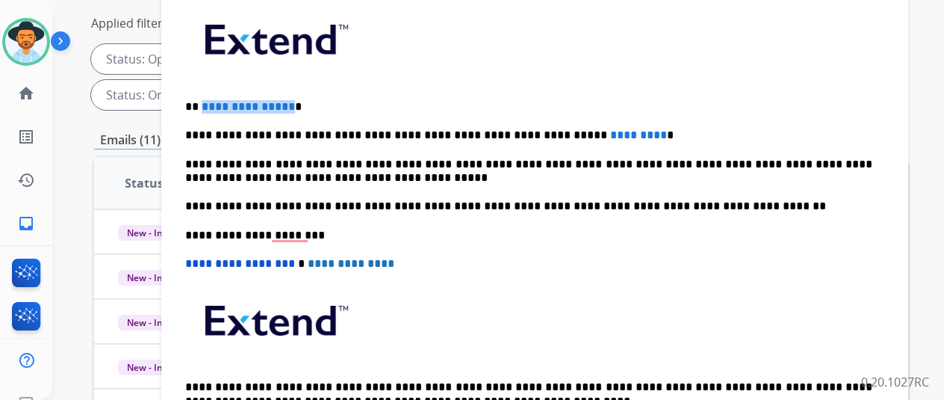
drag, startPoint x: 299, startPoint y: 103, endPoint x: 212, endPoint y: 108, distance: 86.8
click at [212, 108] on p "**********" at bounding box center [528, 106] width 687 height 13
click at [204, 226] on div "**********" at bounding box center [534, 227] width 711 height 456
drag, startPoint x: 299, startPoint y: 104, endPoint x: 211, endPoint y: 105, distance: 87.4
click at [211, 105] on p "**********" at bounding box center [528, 106] width 687 height 13
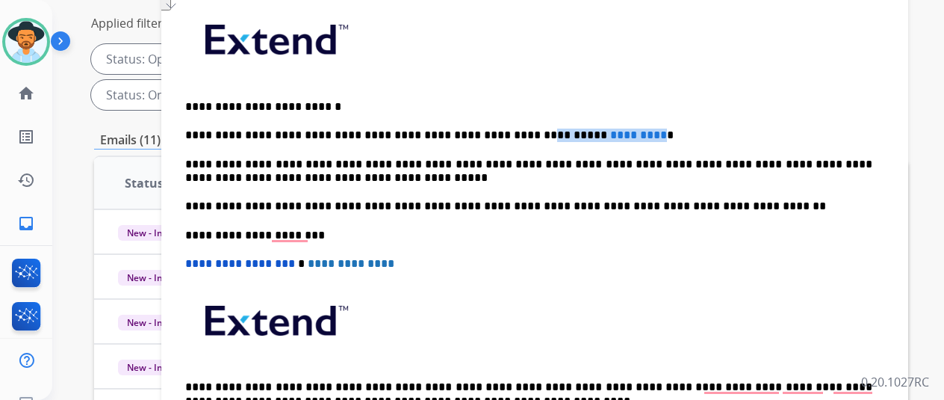
drag, startPoint x: 604, startPoint y: 133, endPoint x: 498, endPoint y: 137, distance: 106.2
click at [498, 137] on p "**********" at bounding box center [528, 134] width 687 height 13
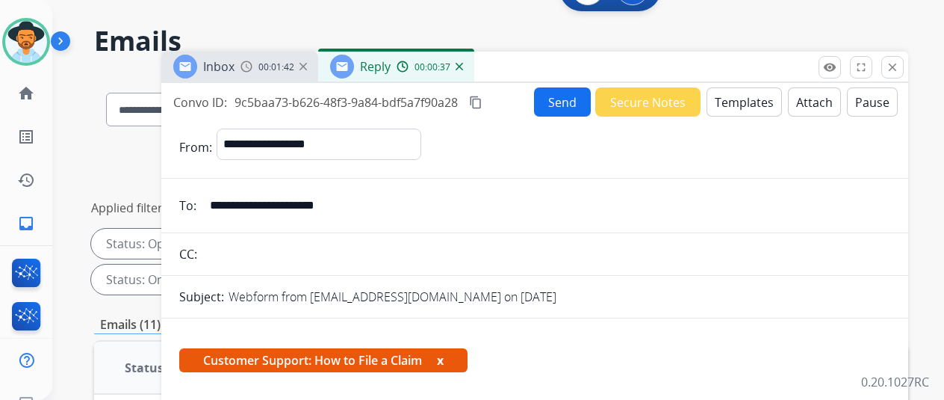
scroll to position [0, 0]
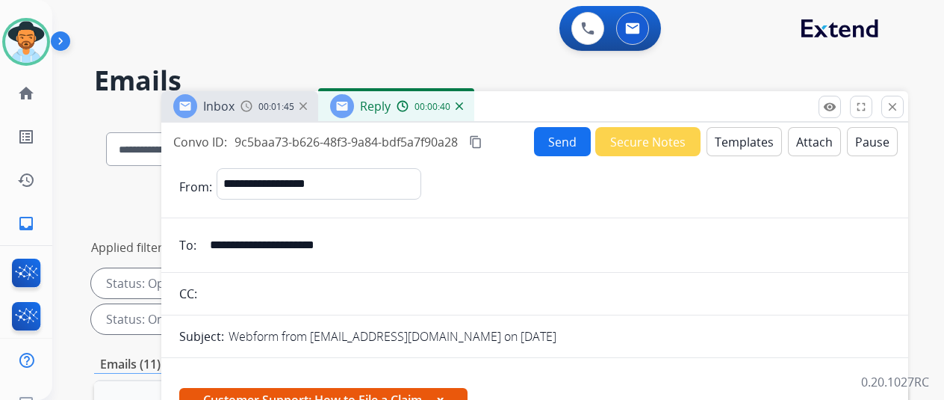
click at [557, 139] on button "Send" at bounding box center [562, 141] width 57 height 29
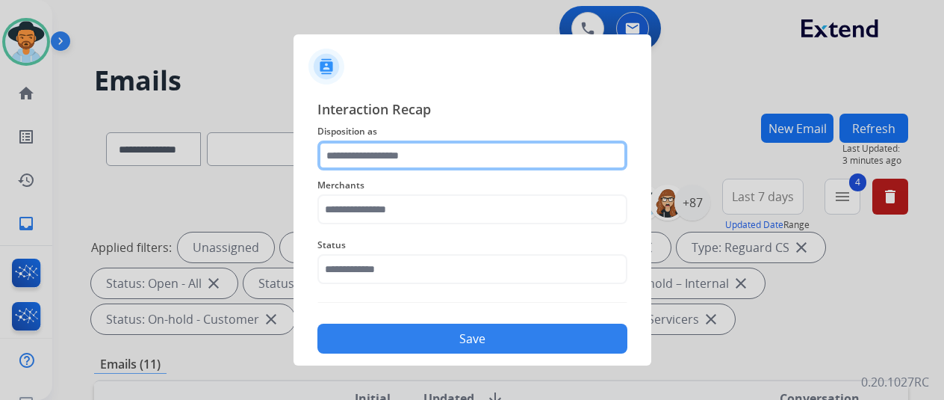
click at [405, 150] on input "text" at bounding box center [473, 155] width 310 height 30
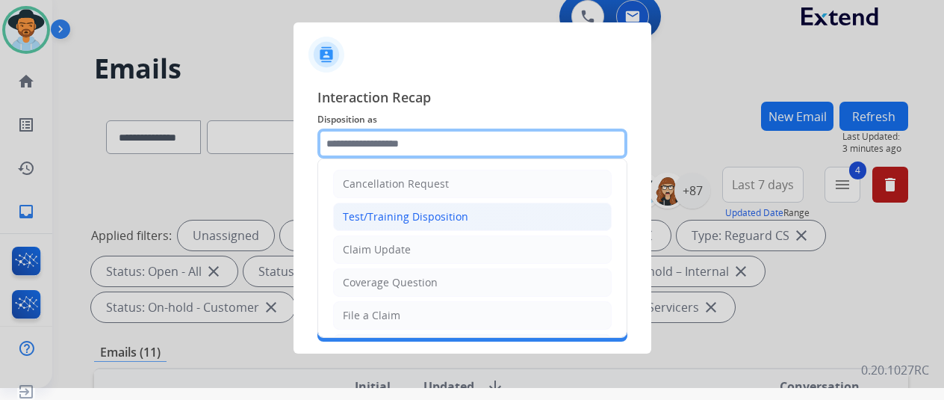
scroll to position [18, 0]
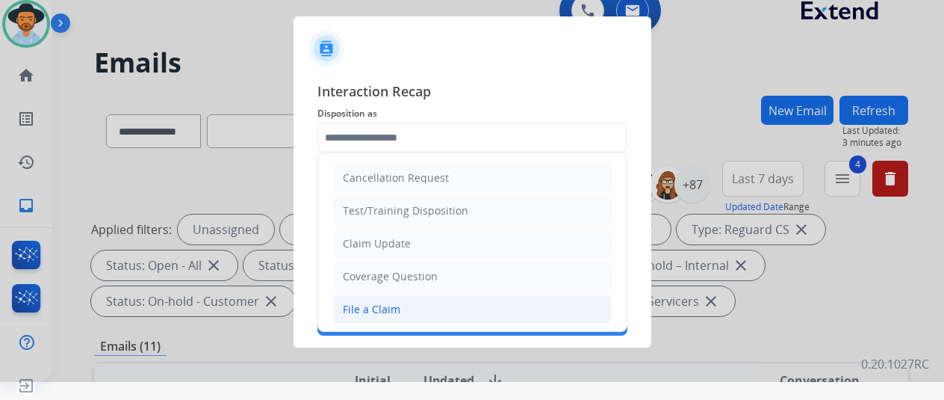
click at [357, 305] on div "File a Claim" at bounding box center [372, 309] width 58 height 15
type input "**********"
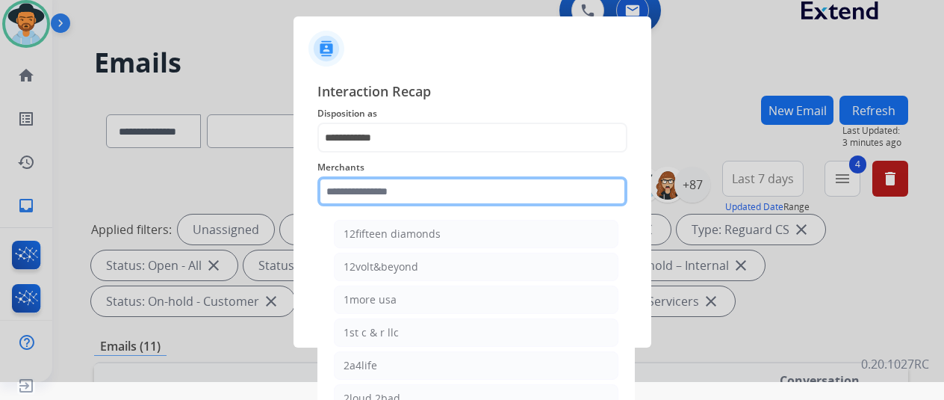
click at [347, 190] on input "text" at bounding box center [473, 191] width 310 height 30
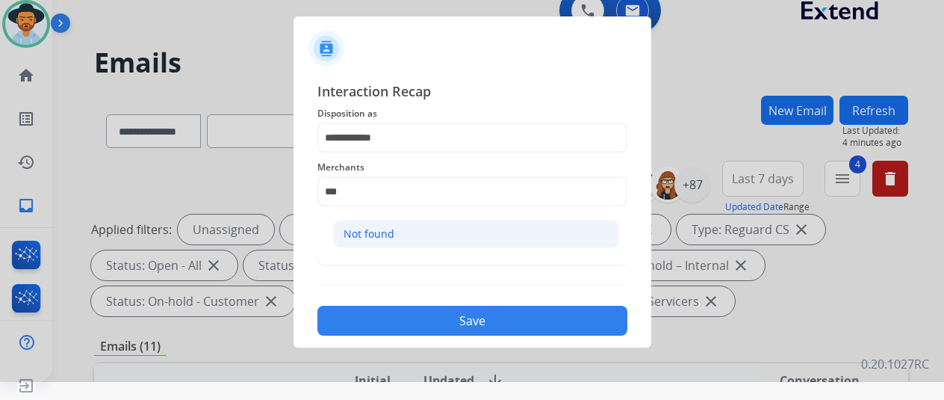
click at [401, 237] on li "Not found" at bounding box center [476, 234] width 285 height 28
type input "*********"
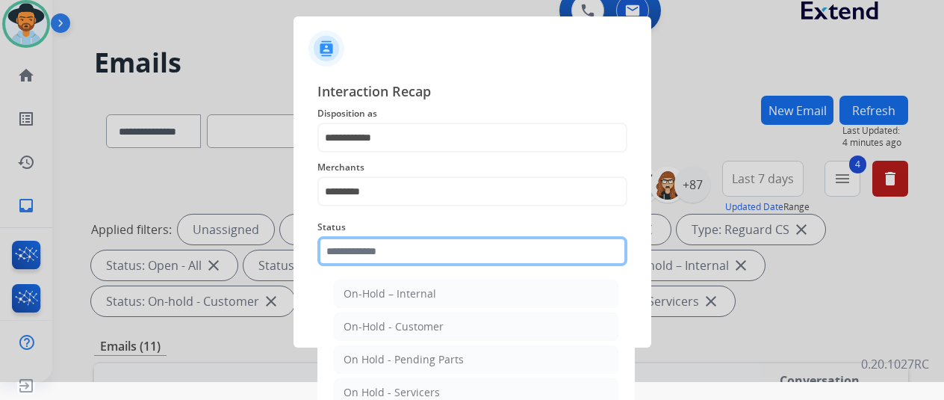
click at [406, 247] on input "text" at bounding box center [473, 251] width 310 height 30
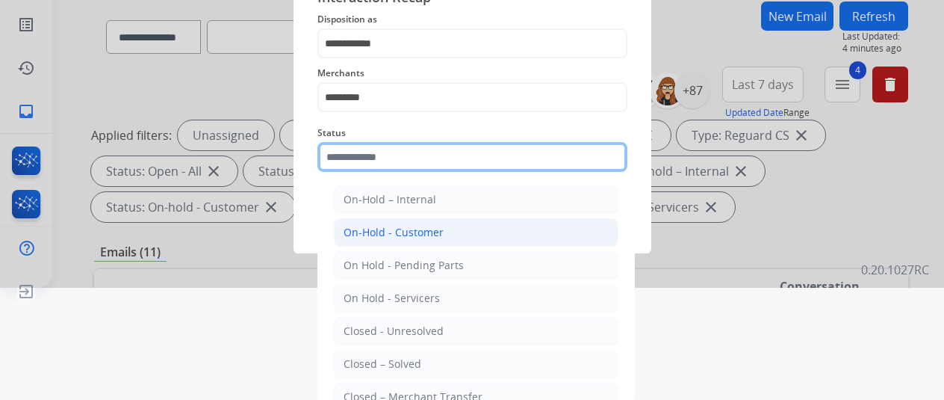
scroll to position [114, 0]
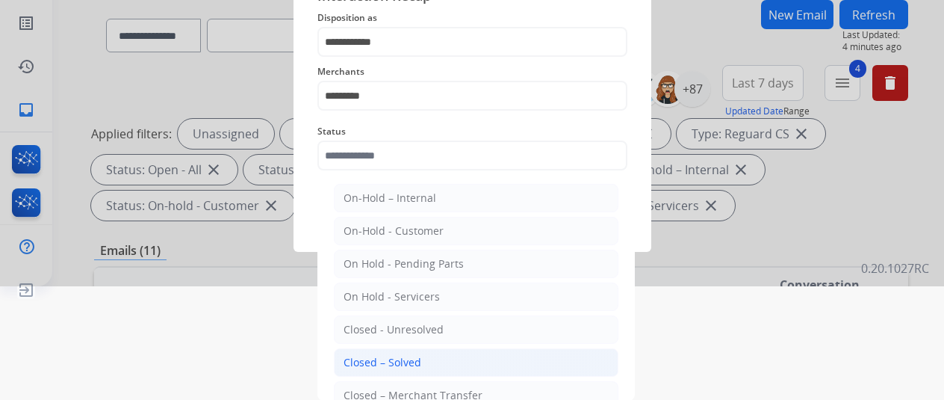
click at [394, 359] on div "Closed – Solved" at bounding box center [383, 362] width 78 height 15
type input "**********"
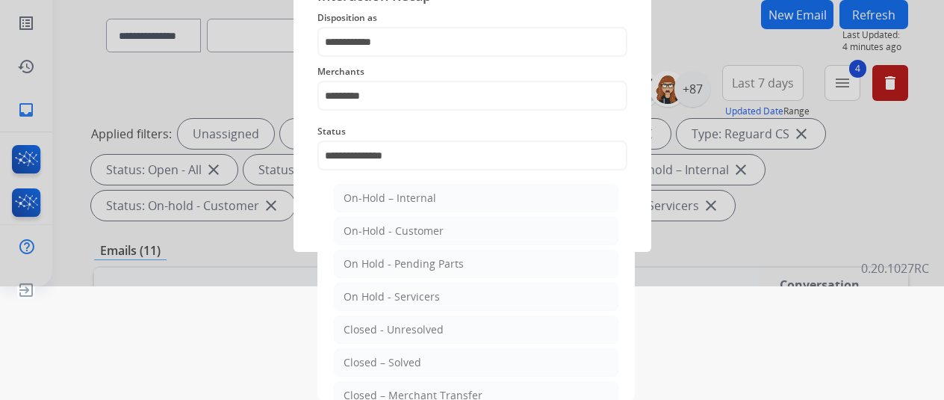
scroll to position [18, 0]
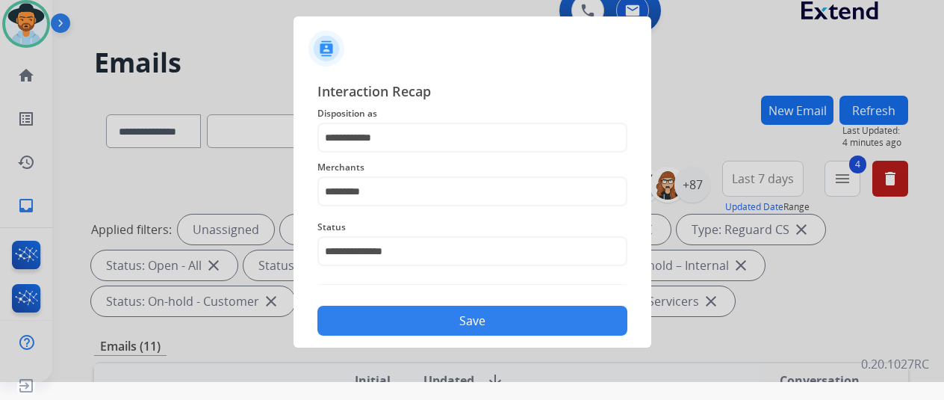
click at [445, 319] on button "Save" at bounding box center [473, 321] width 310 height 30
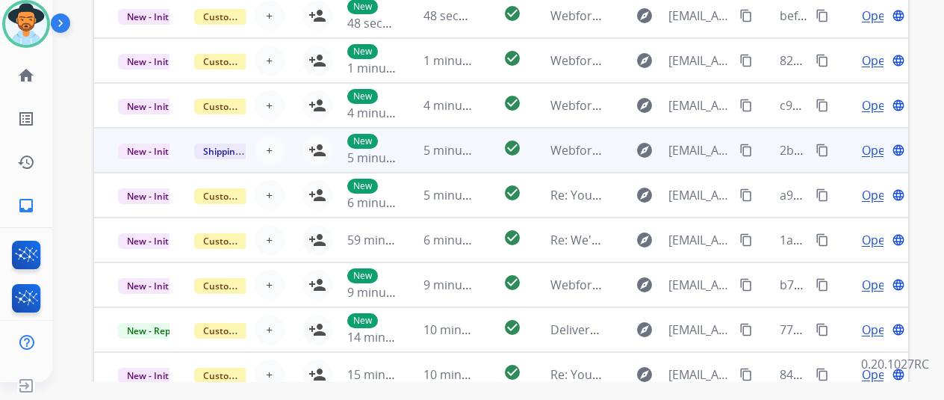
scroll to position [523, 0]
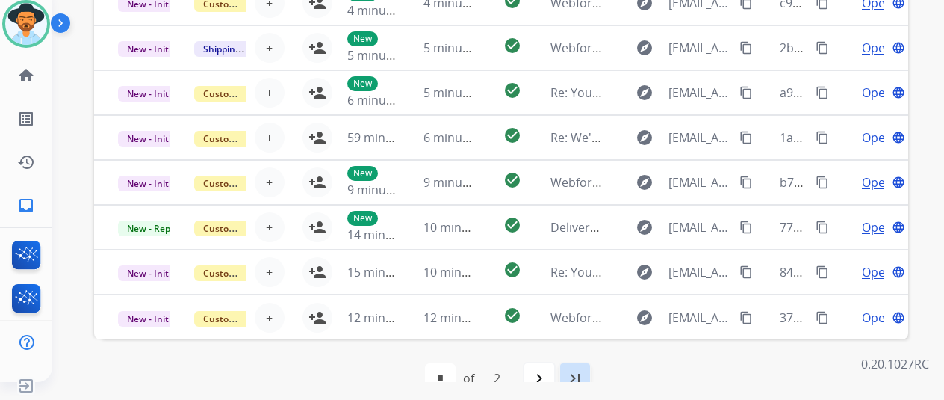
click at [575, 377] on mat-icon "last_page" at bounding box center [575, 378] width 18 height 18
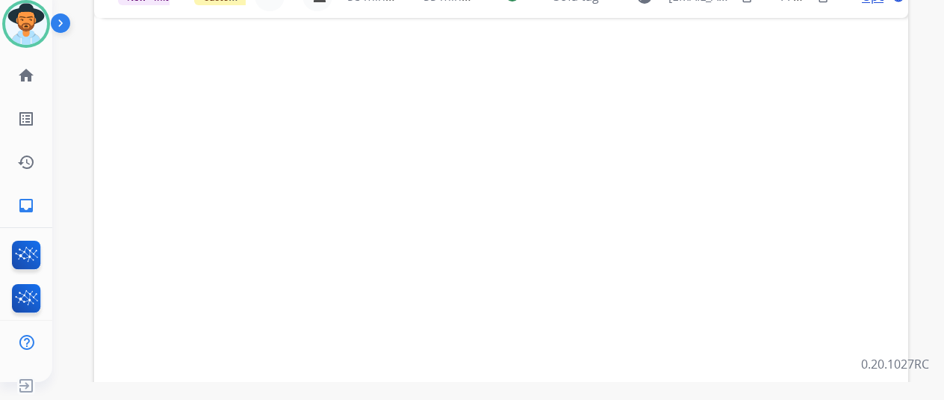
scroll to position [545, 0]
click at [472, 356] on mat-icon "navigate_before" at bounding box center [464, 356] width 18 height 18
select select "*"
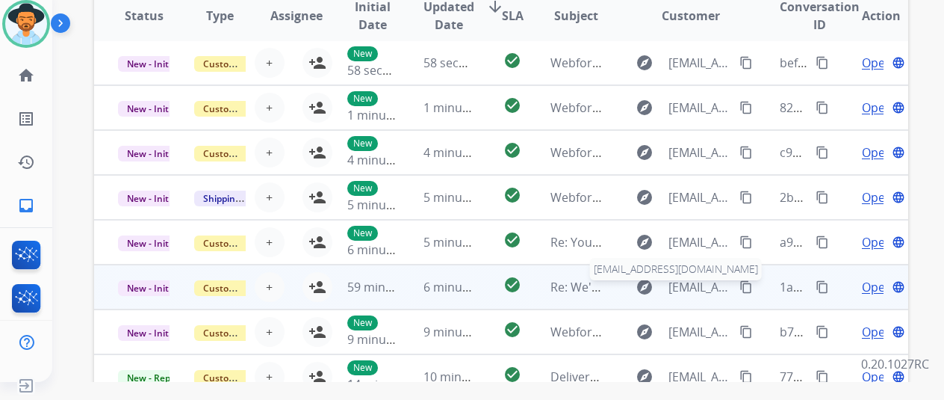
scroll to position [523, 0]
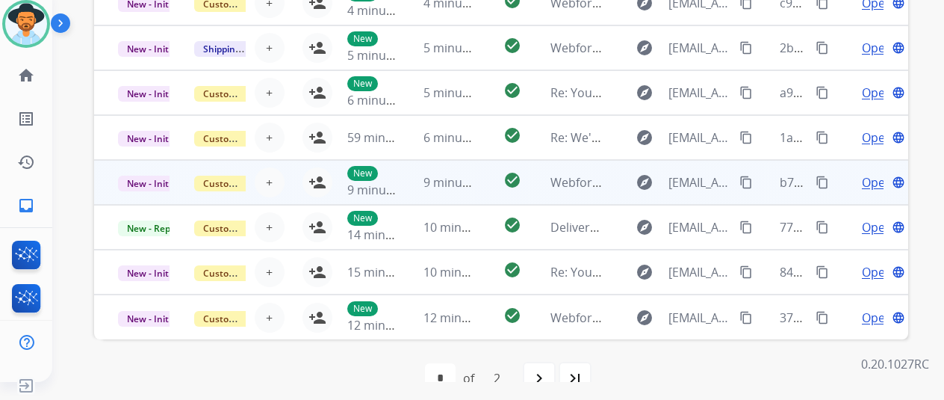
click at [873, 179] on span "Open" at bounding box center [877, 182] width 31 height 18
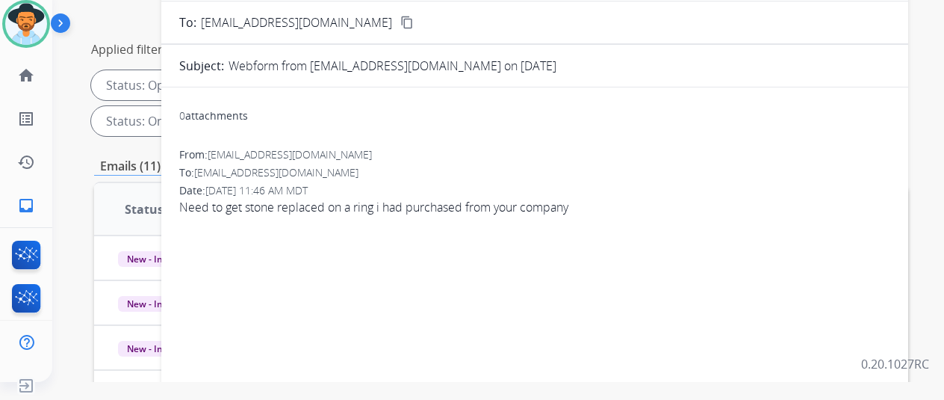
scroll to position [75, 0]
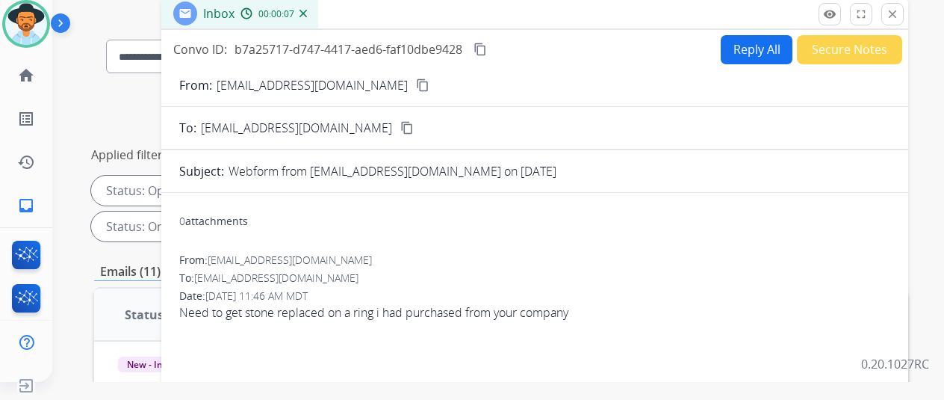
click at [904, 10] on button "close Close" at bounding box center [893, 14] width 22 height 22
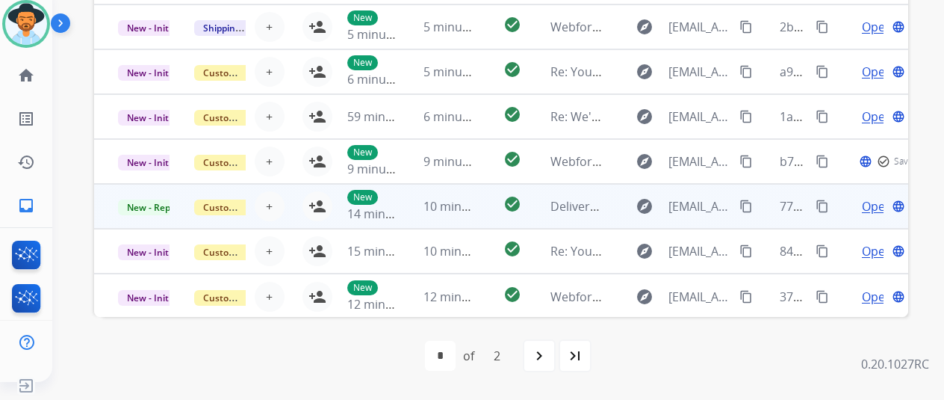
scroll to position [471, 0]
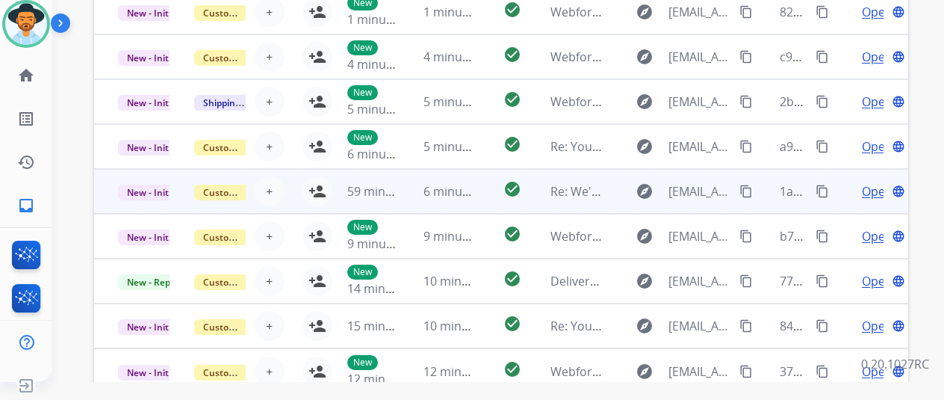
click at [877, 185] on span "Open" at bounding box center [877, 191] width 31 height 18
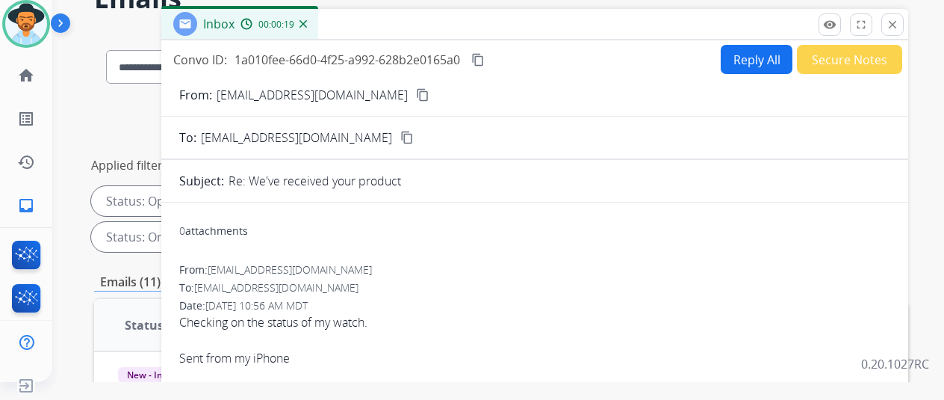
scroll to position [0, 0]
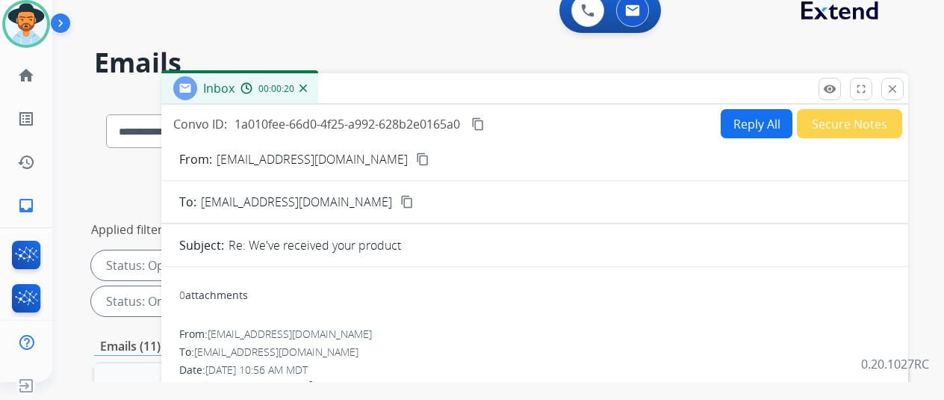
click at [416, 156] on mat-icon "content_copy" at bounding box center [422, 158] width 13 height 13
click at [306, 83] on div "00:00:52" at bounding box center [274, 87] width 66 height 13
click at [306, 83] on div "00:00:54" at bounding box center [274, 87] width 66 height 13
click at [307, 88] on img at bounding box center [303, 87] width 7 height 7
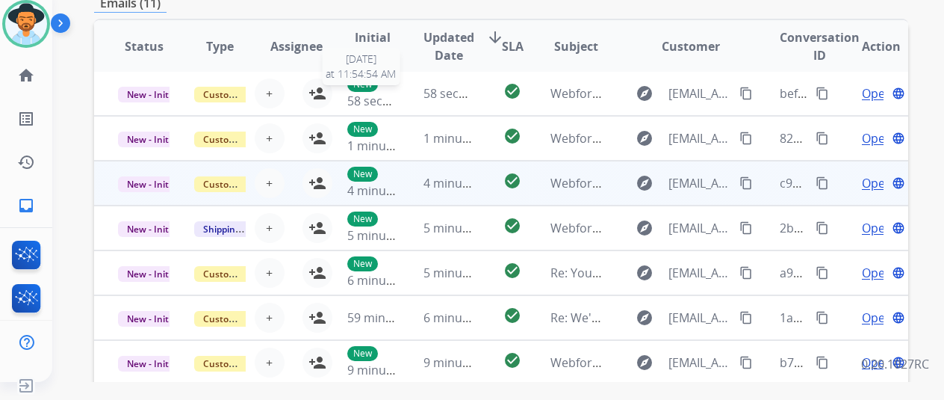
scroll to position [374, 0]
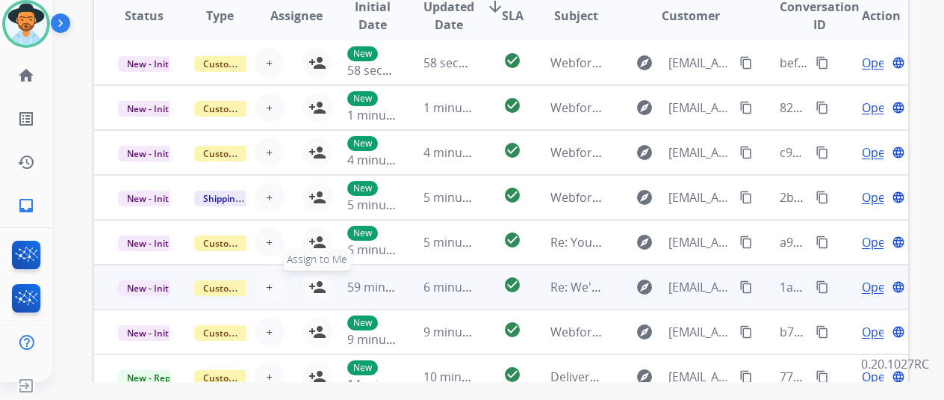
click at [317, 282] on mat-icon "person_add" at bounding box center [318, 287] width 18 height 18
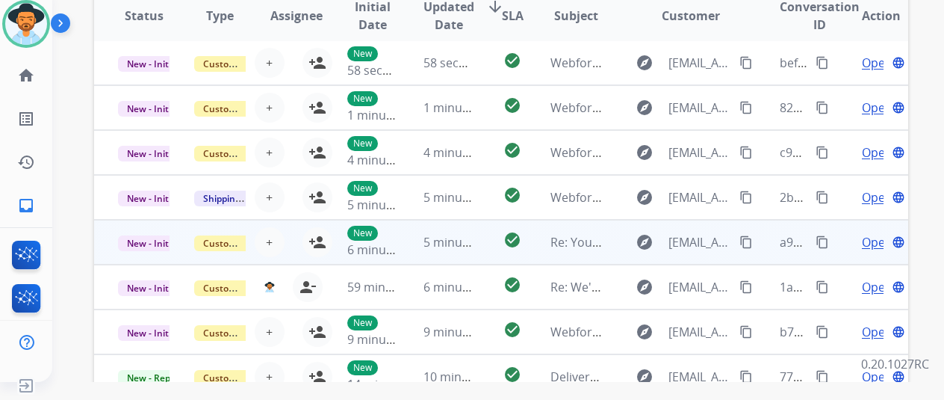
click at [876, 240] on span "Open" at bounding box center [877, 242] width 31 height 18
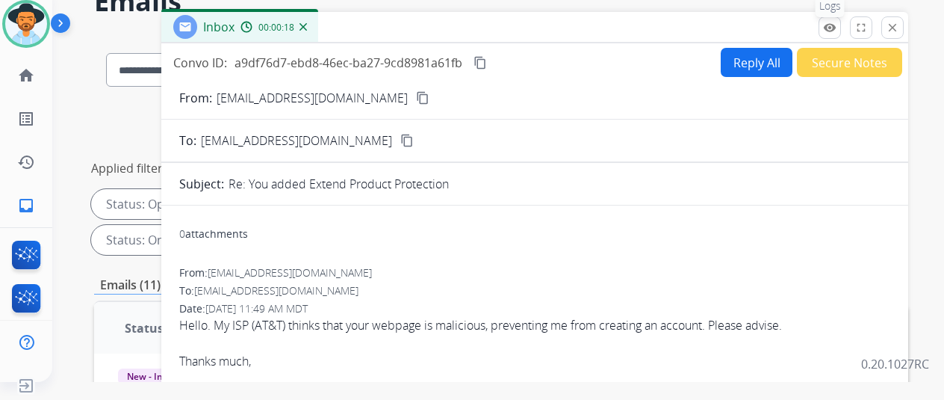
scroll to position [0, 0]
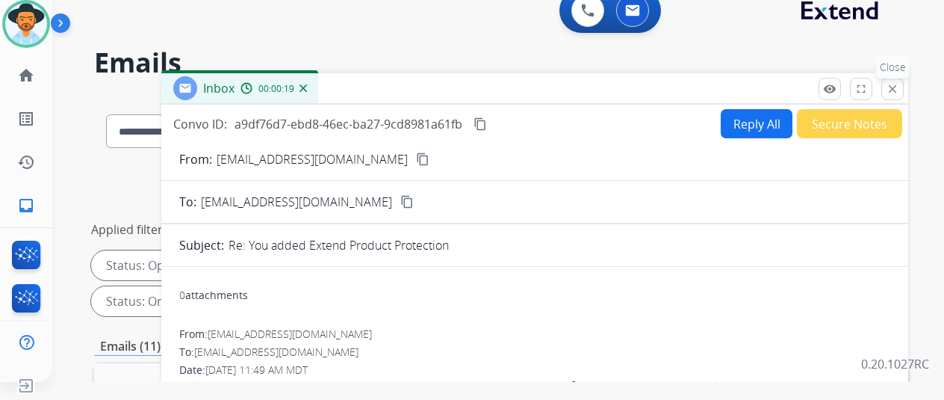
click at [899, 87] on mat-icon "close" at bounding box center [892, 88] width 13 height 13
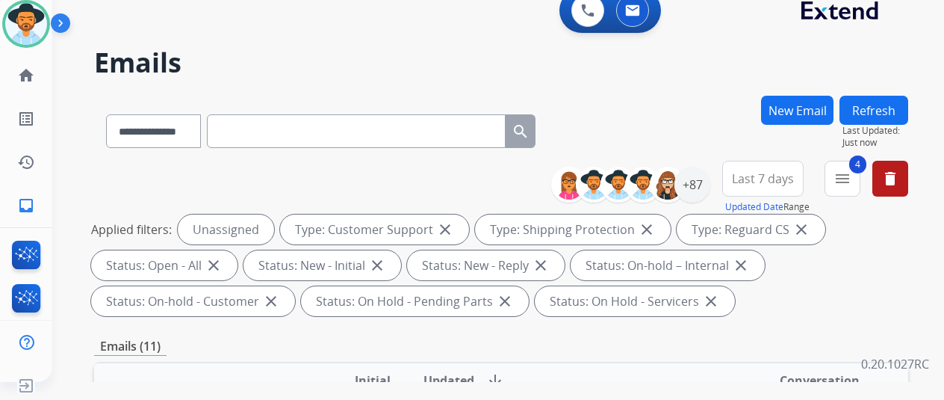
scroll to position [299, 0]
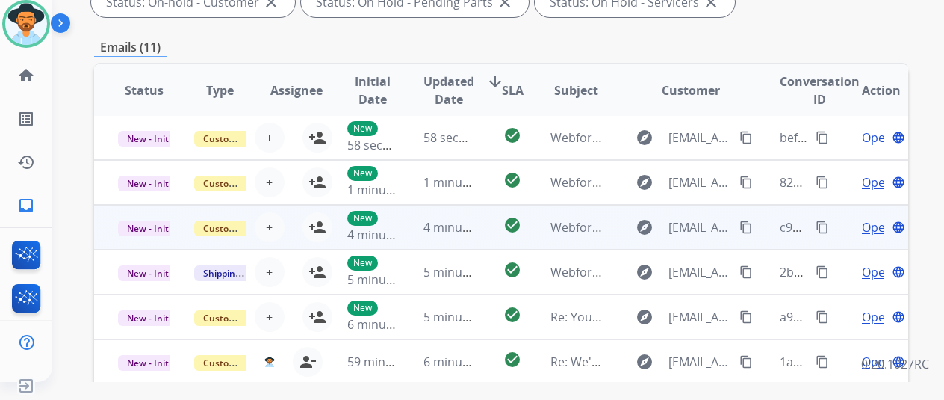
click at [874, 226] on span "Open" at bounding box center [877, 227] width 31 height 18
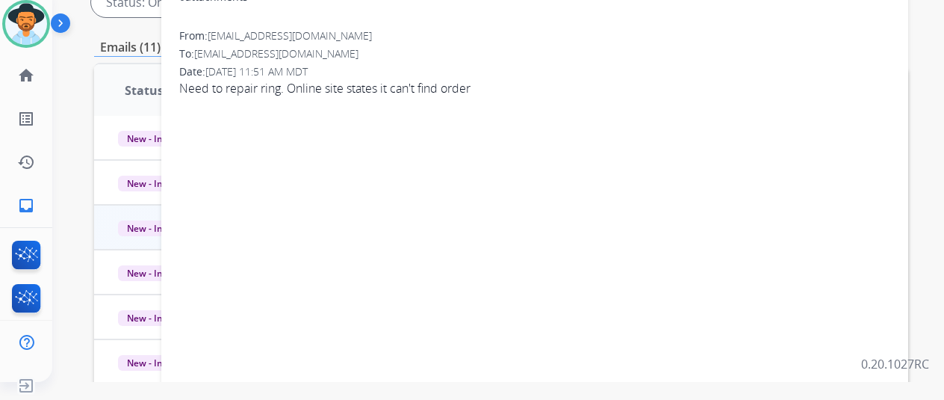
scroll to position [0, 0]
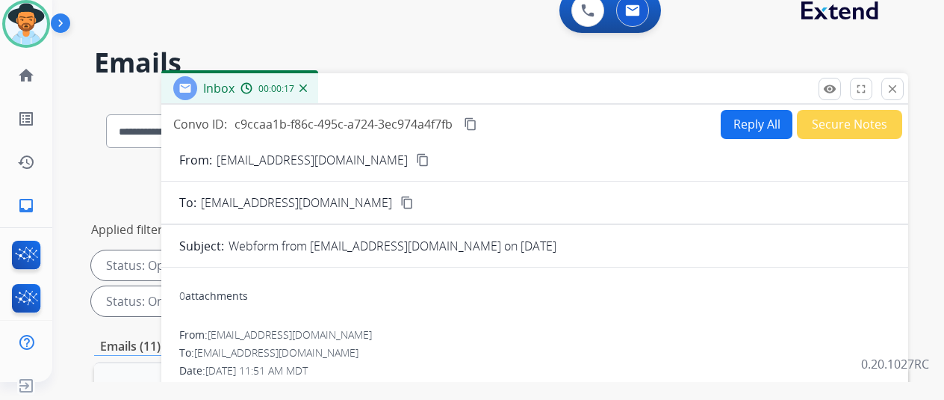
click at [307, 86] on img at bounding box center [303, 87] width 7 height 7
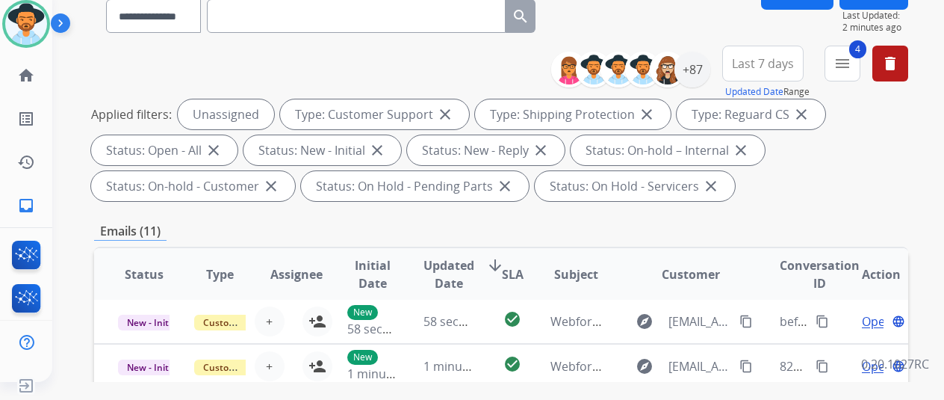
scroll to position [224, 0]
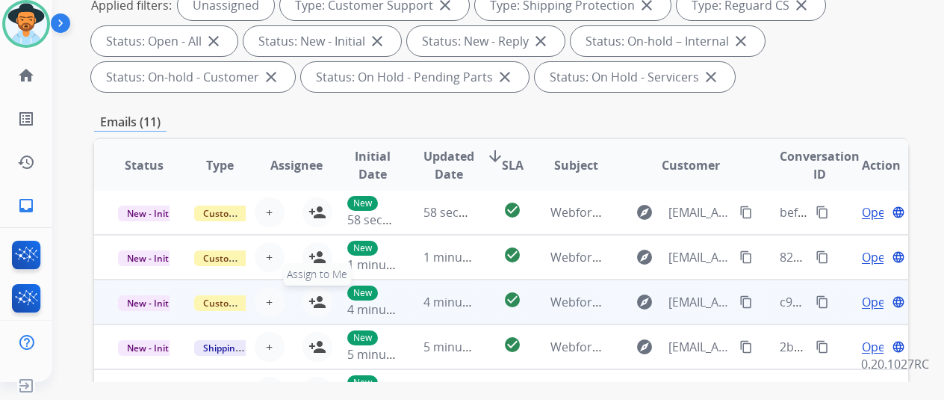
click at [312, 295] on mat-icon "person_add" at bounding box center [318, 302] width 18 height 18
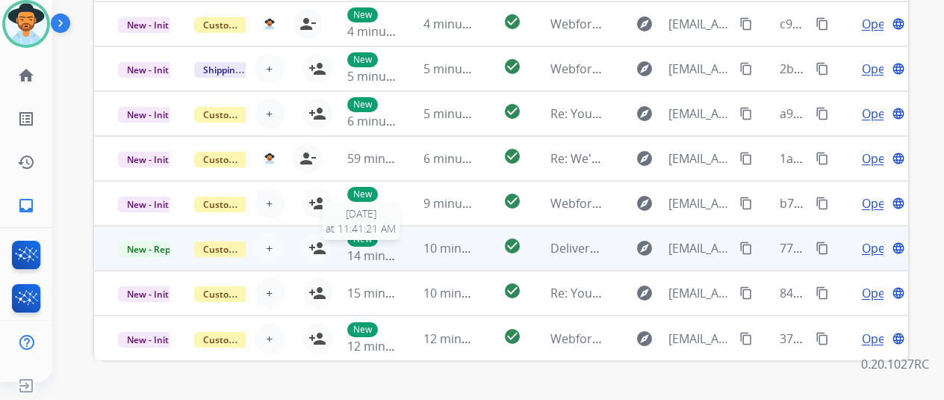
scroll to position [545, 0]
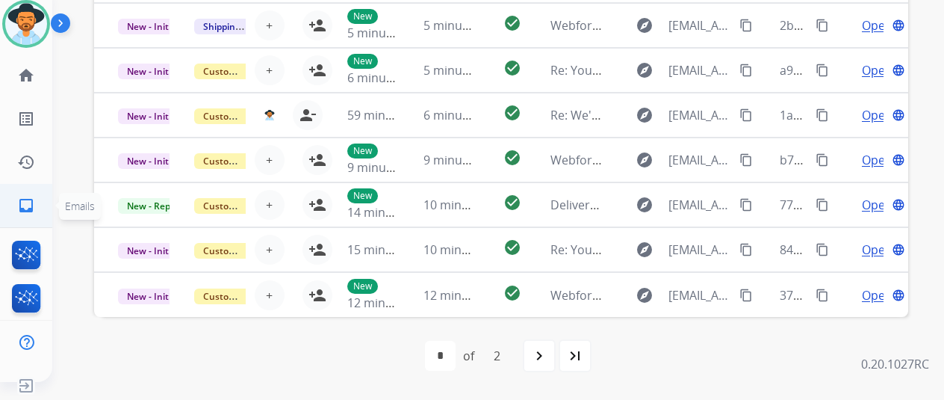
click at [28, 205] on mat-icon "inbox" at bounding box center [26, 205] width 18 height 18
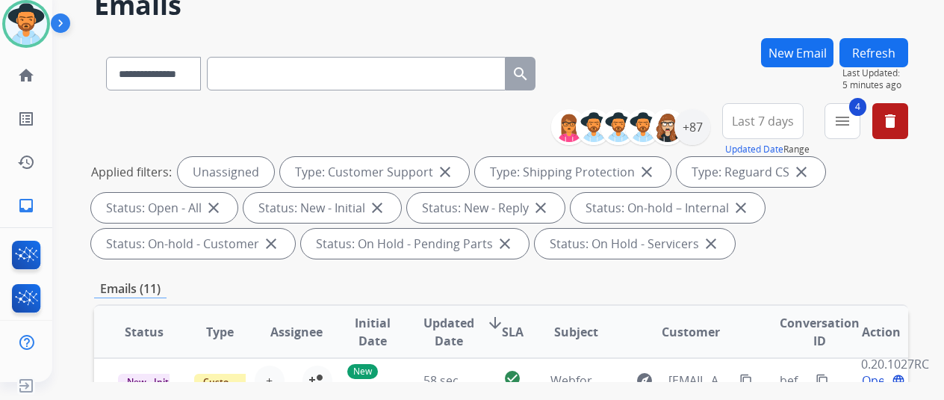
scroll to position [0, 0]
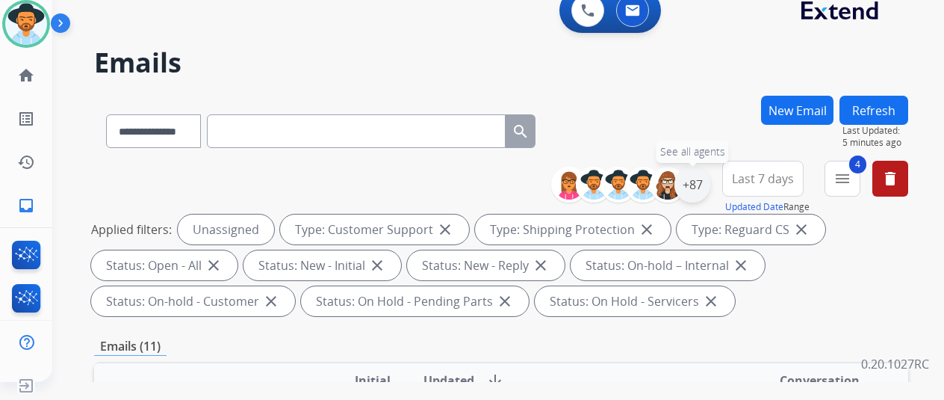
click at [708, 185] on div "+87" at bounding box center [693, 185] width 36 height 36
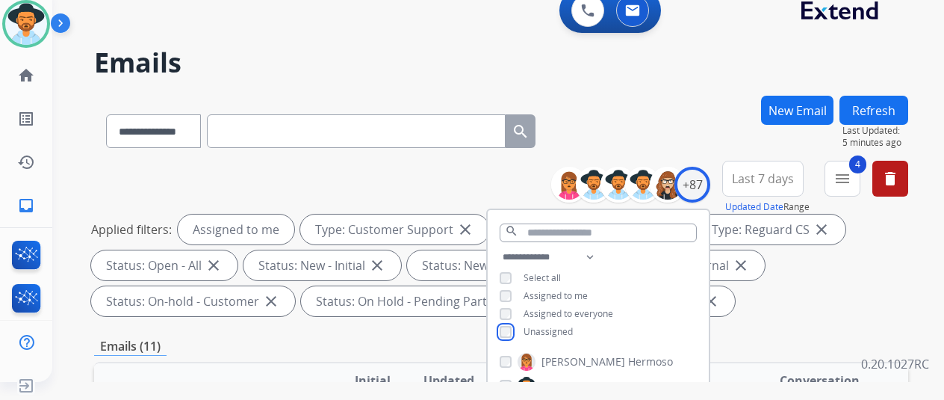
scroll to position [299, 0]
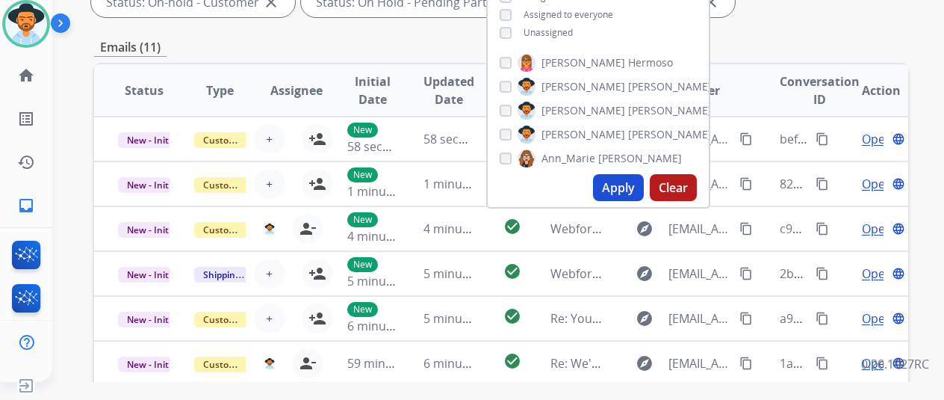
click at [635, 180] on button "Apply" at bounding box center [618, 187] width 51 height 27
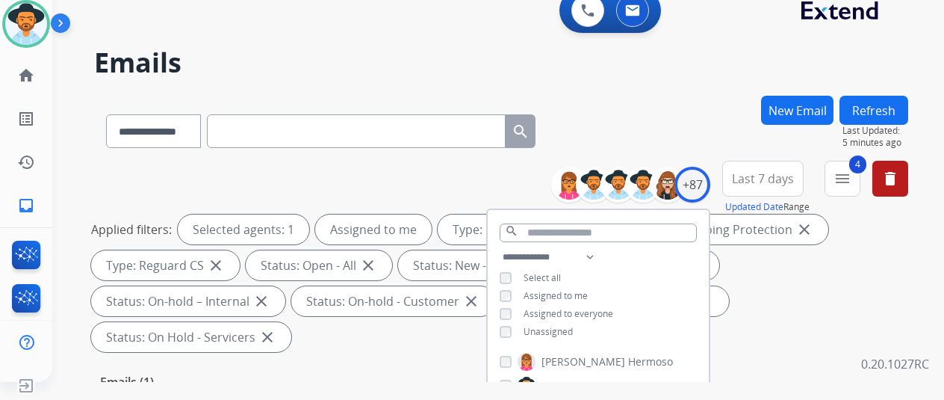
click at [690, 108] on div "**********" at bounding box center [501, 128] width 814 height 65
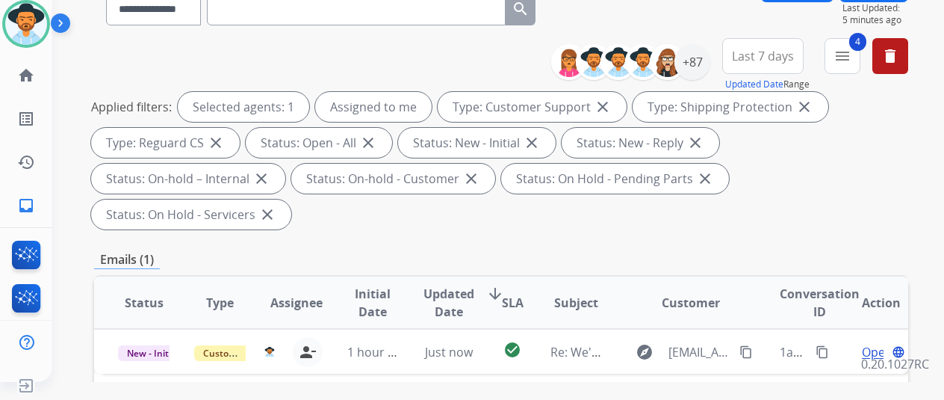
scroll to position [299, 0]
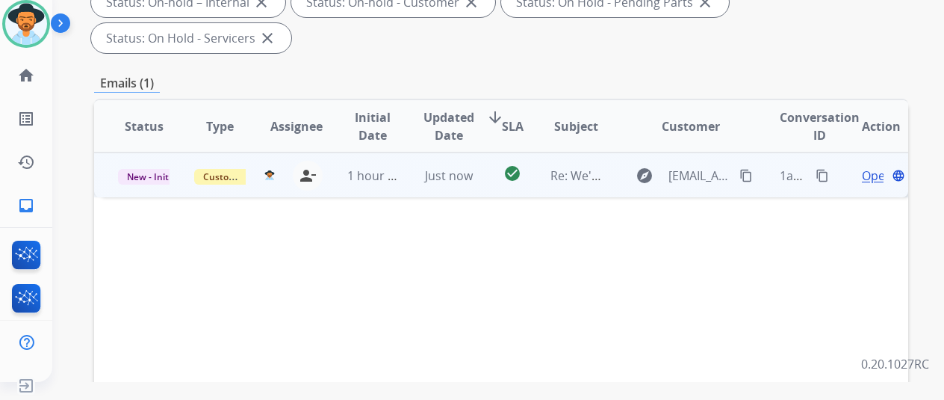
click at [876, 167] on span "Open" at bounding box center [877, 176] width 31 height 18
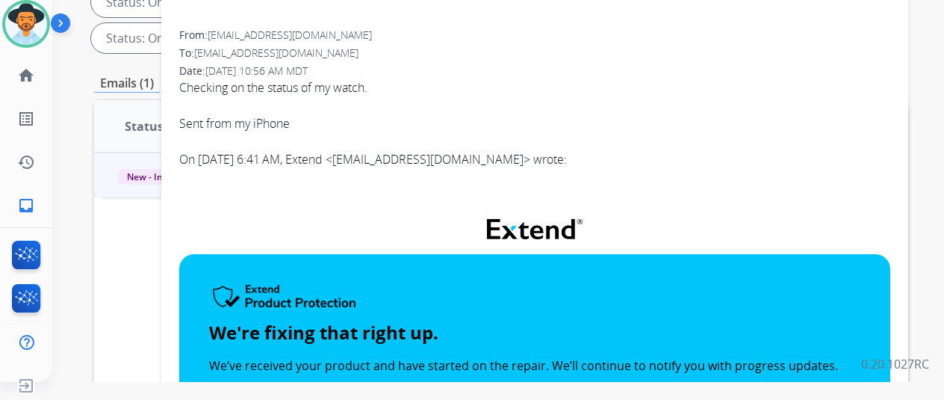
scroll to position [75, 0]
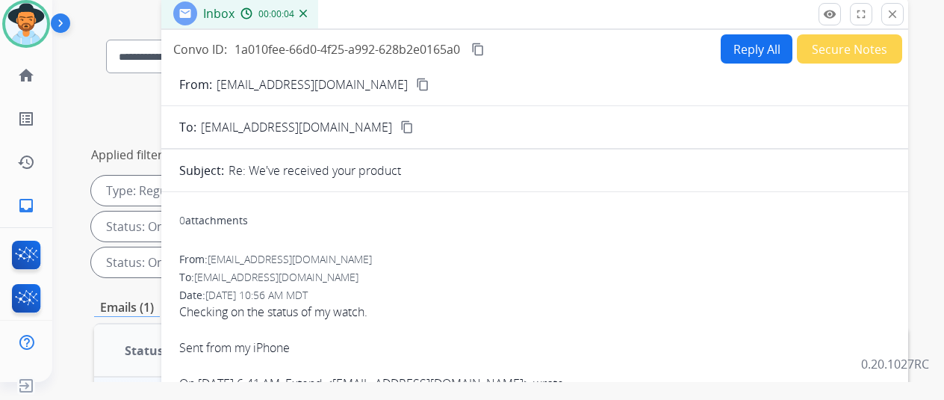
click at [416, 84] on mat-icon "content_copy" at bounding box center [422, 84] width 13 height 13
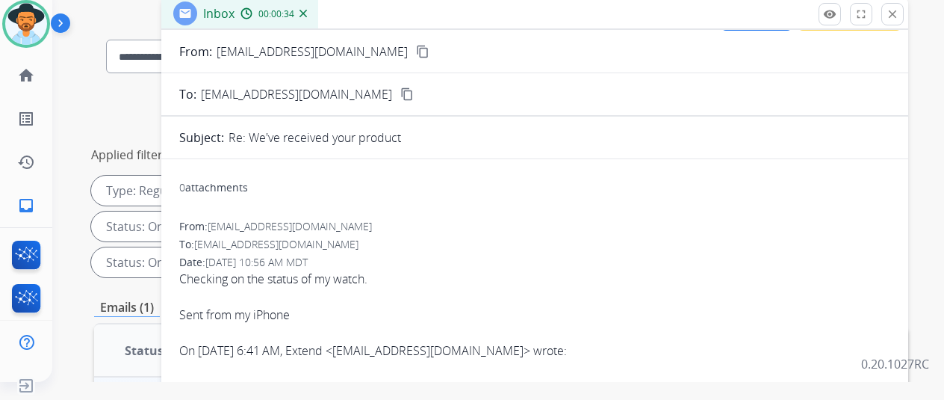
scroll to position [0, 0]
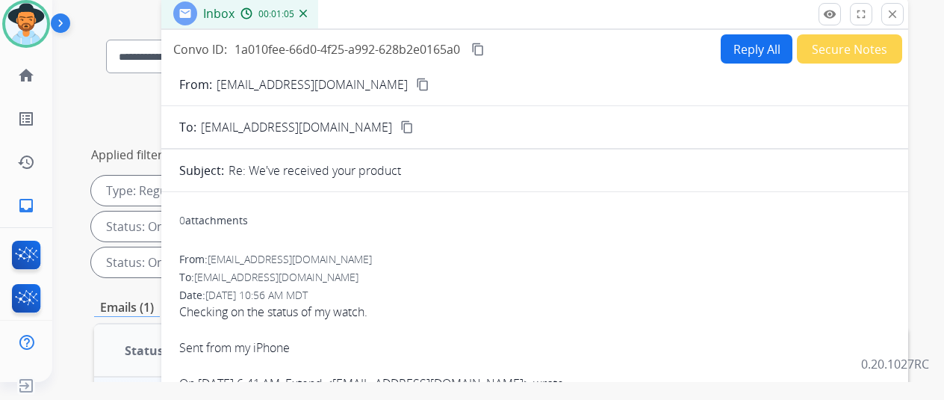
click at [755, 39] on button "Reply All" at bounding box center [757, 48] width 72 height 29
select select "**********"
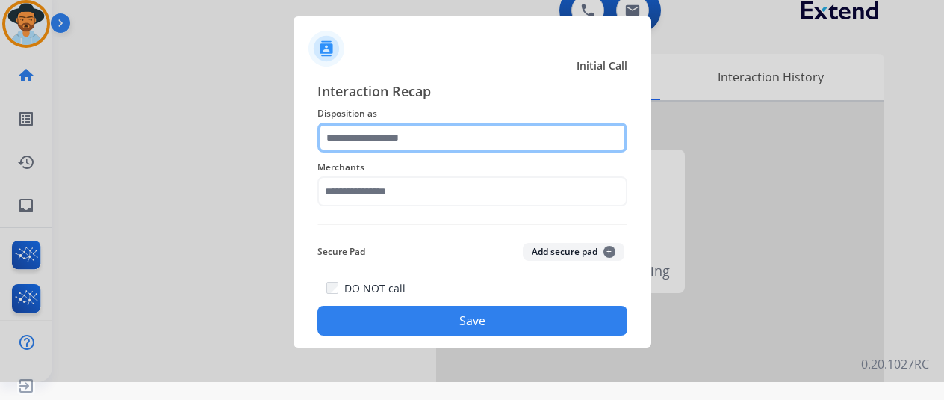
drag, startPoint x: 377, startPoint y: 134, endPoint x: 360, endPoint y: 120, distance: 21.2
click at [374, 131] on input "text" at bounding box center [473, 138] width 310 height 30
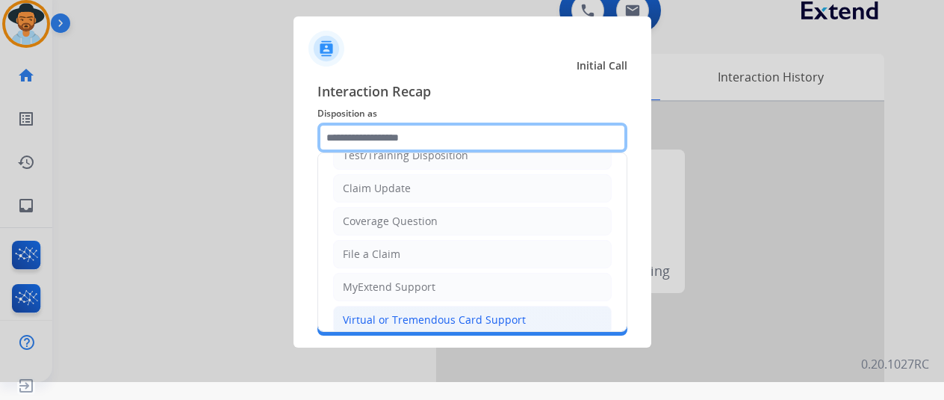
scroll to position [149, 0]
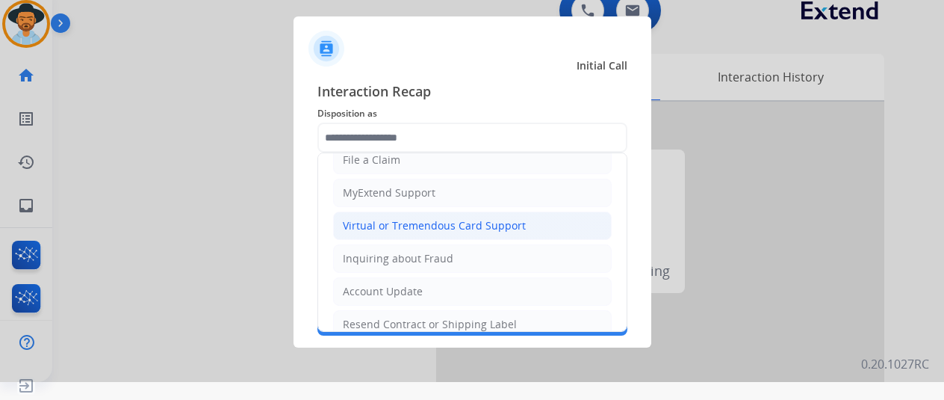
click at [399, 218] on div "Virtual or Tremendous Card Support" at bounding box center [434, 225] width 183 height 15
type input "**********"
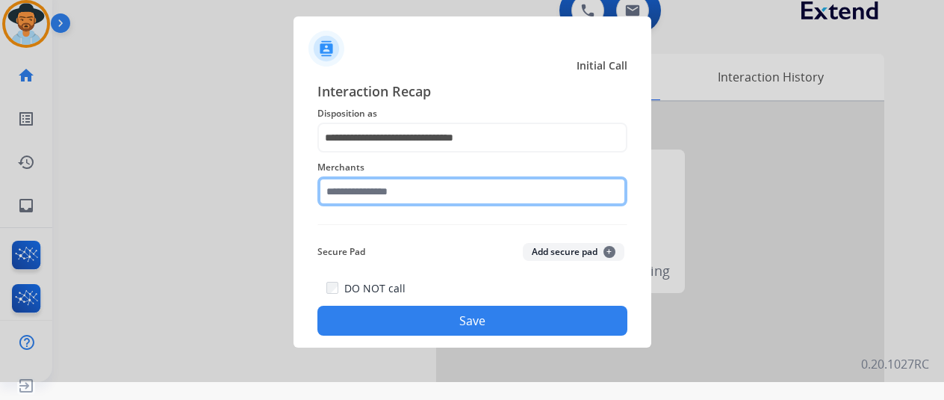
click at [388, 194] on input "text" at bounding box center [473, 191] width 310 height 30
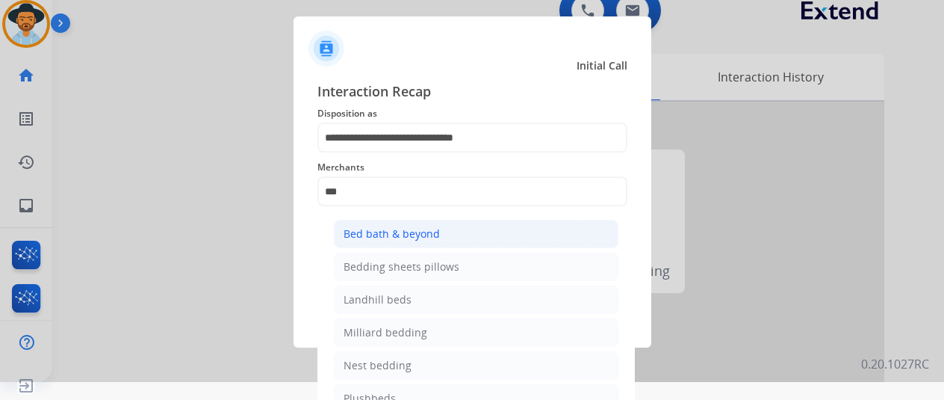
click at [391, 232] on div "Bed bath & beyond" at bounding box center [392, 233] width 96 height 15
type input "**********"
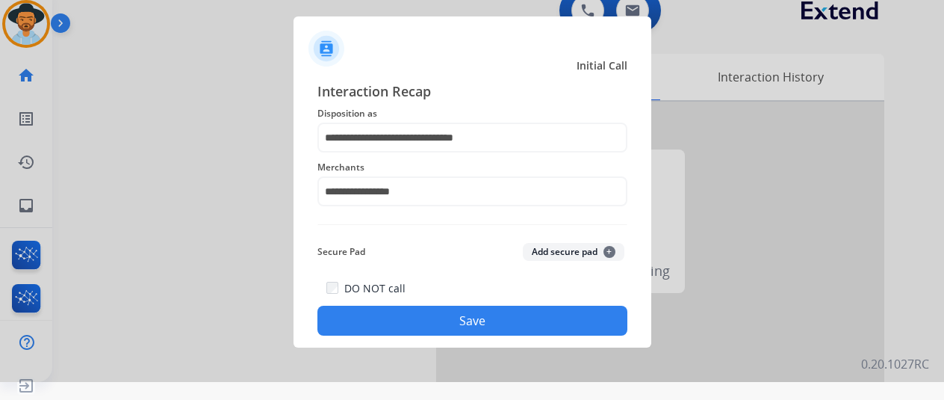
click at [435, 321] on button "Save" at bounding box center [473, 321] width 310 height 30
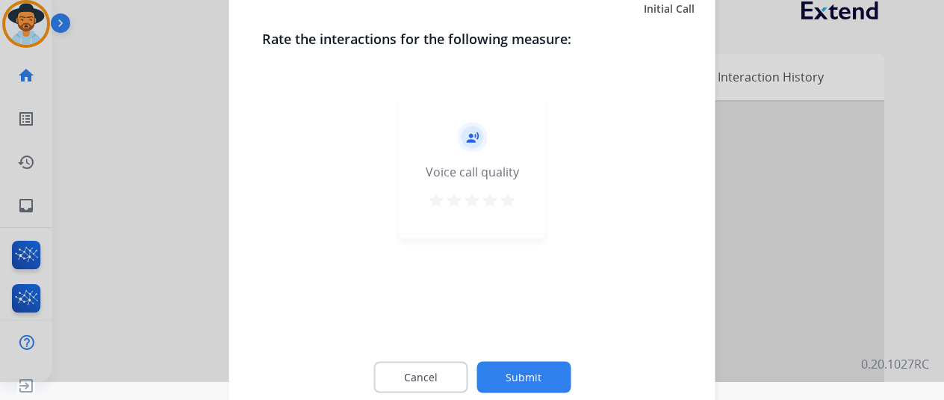
click at [521, 369] on button "Submit" at bounding box center [524, 376] width 94 height 31
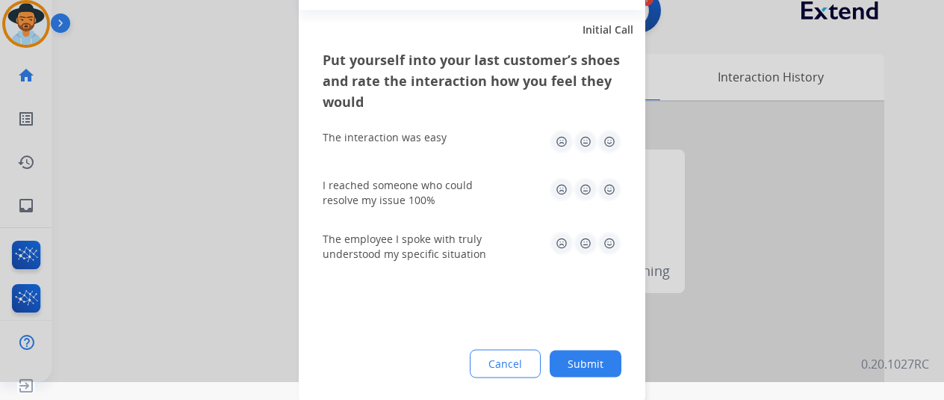
drag, startPoint x: 598, startPoint y: 359, endPoint x: 412, endPoint y: 270, distance: 207.2
click at [596, 359] on button "Submit" at bounding box center [586, 363] width 72 height 27
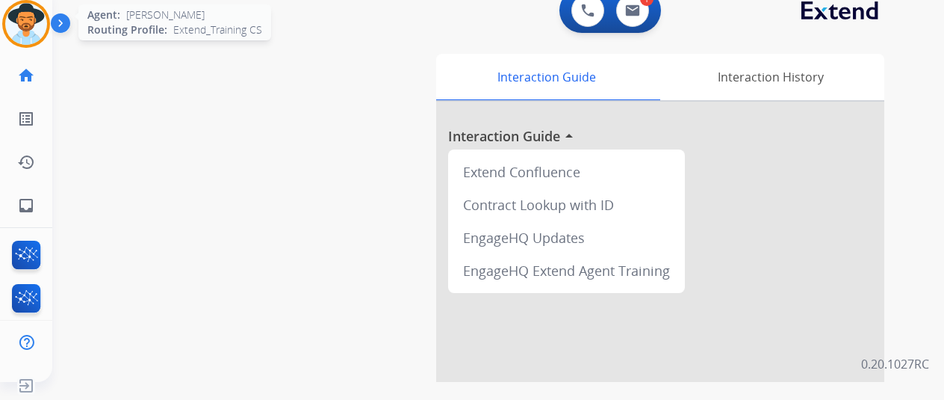
click at [31, 22] on img at bounding box center [26, 24] width 42 height 42
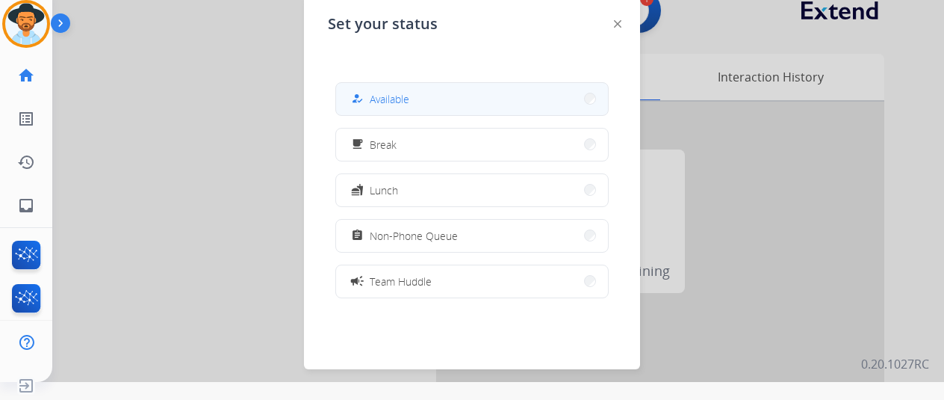
click at [418, 94] on button "how_to_reg Available" at bounding box center [472, 99] width 272 height 32
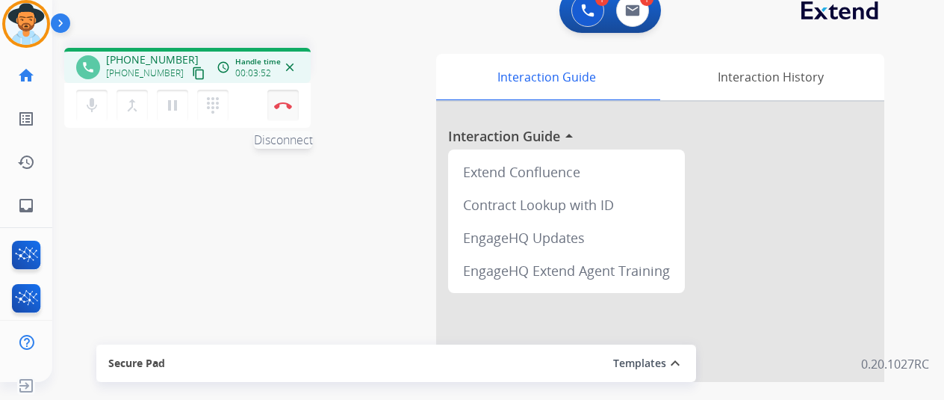
click at [284, 99] on button "Disconnect" at bounding box center [282, 105] width 31 height 31
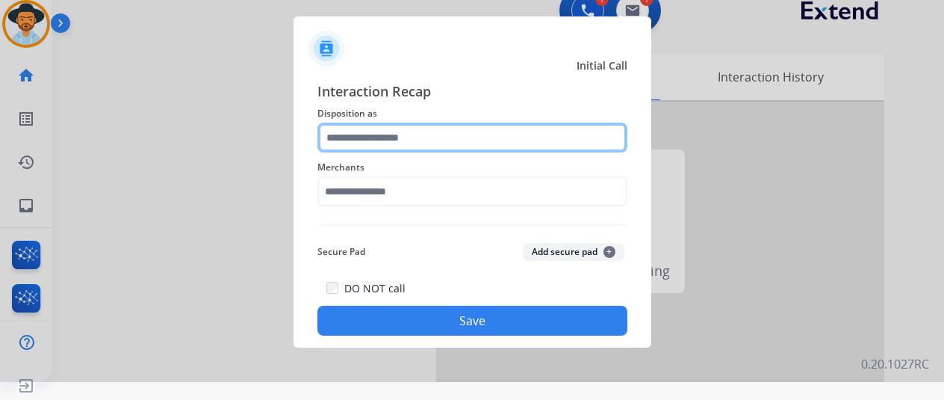
click at [348, 134] on input "text" at bounding box center [473, 138] width 310 height 30
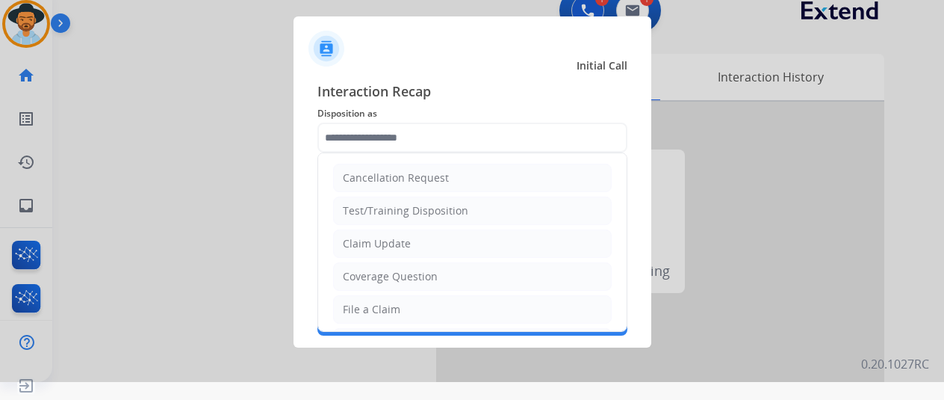
drag, startPoint x: 371, startPoint y: 308, endPoint x: 362, endPoint y: 291, distance: 19.4
click at [369, 306] on div "File a Claim" at bounding box center [372, 309] width 58 height 15
type input "**********"
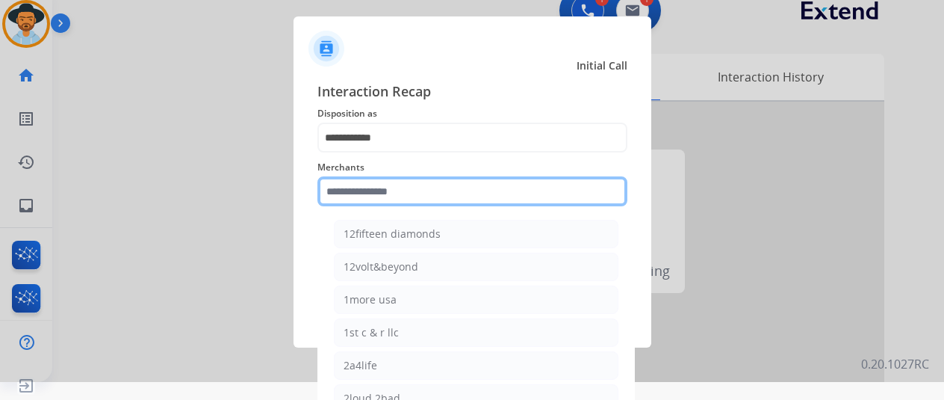
click at [359, 193] on input "text" at bounding box center [473, 191] width 310 height 30
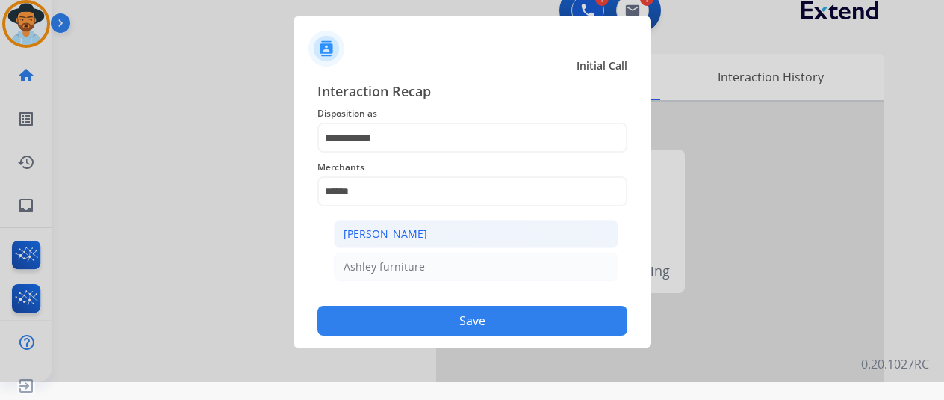
click at [447, 228] on li "[PERSON_NAME]" at bounding box center [476, 234] width 285 height 28
type input "**********"
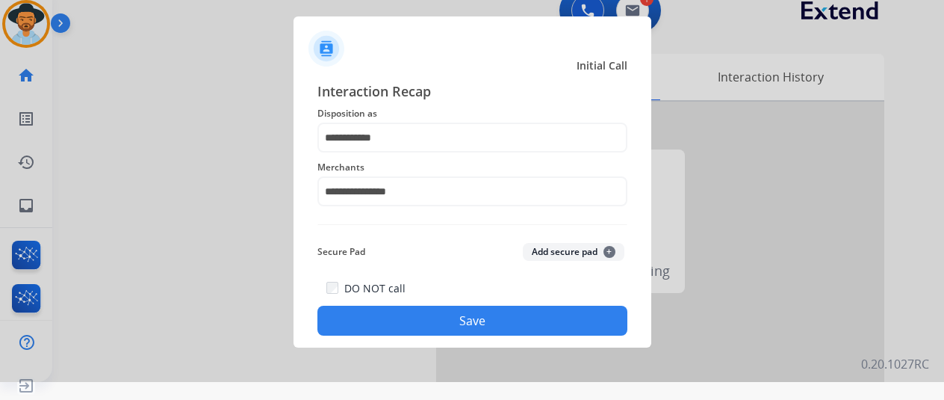
click at [463, 325] on button "Save" at bounding box center [473, 321] width 310 height 30
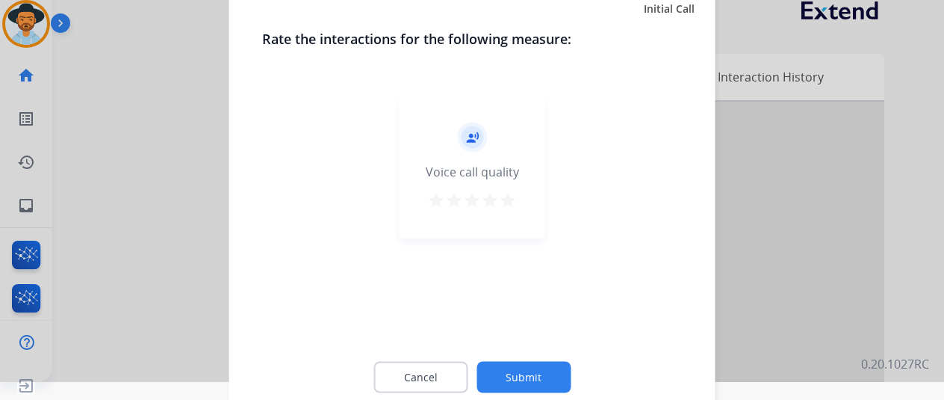
click at [517, 372] on button "Submit" at bounding box center [524, 376] width 94 height 31
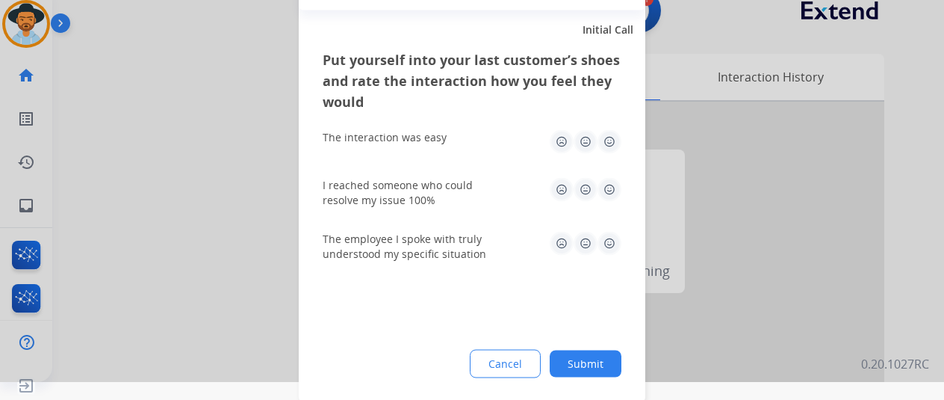
click at [586, 353] on button "Submit" at bounding box center [586, 363] width 72 height 27
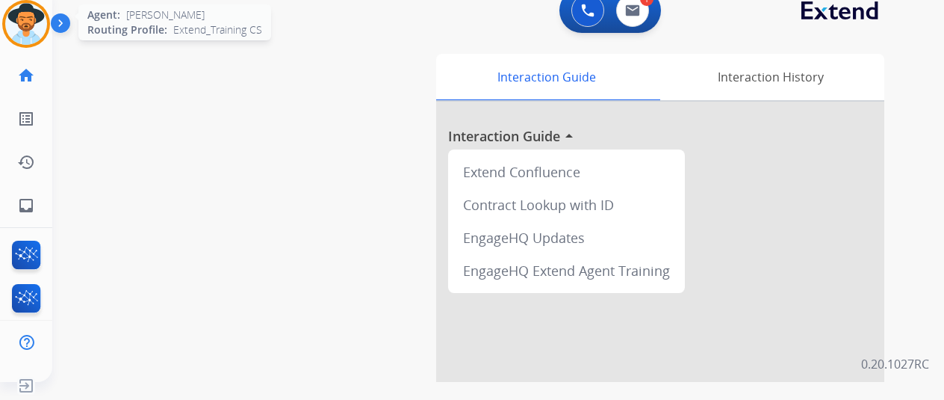
click at [21, 20] on img at bounding box center [26, 24] width 42 height 42
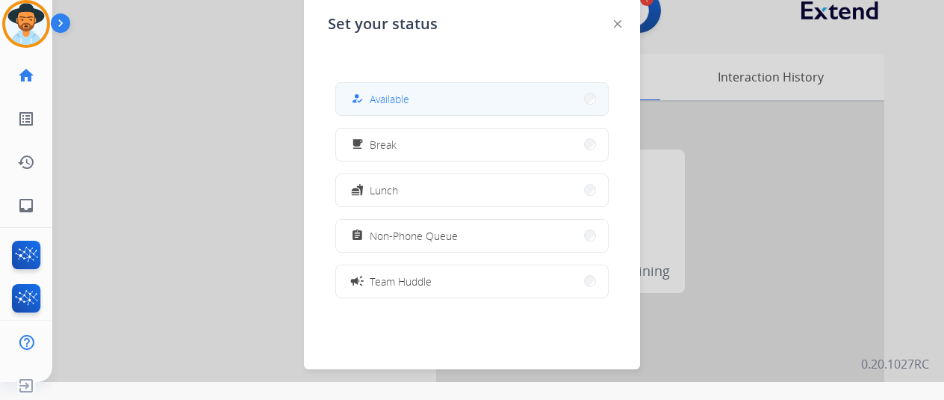
click at [417, 105] on button "how_to_reg Available" at bounding box center [472, 99] width 272 height 32
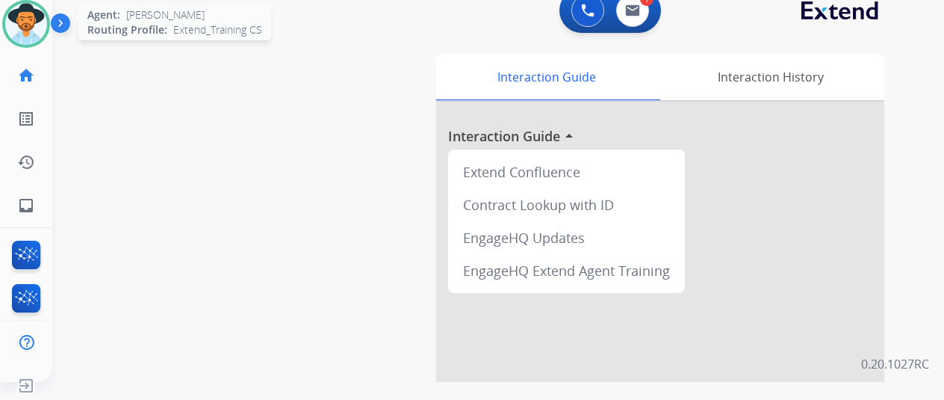
click at [40, 16] on img at bounding box center [26, 24] width 42 height 42
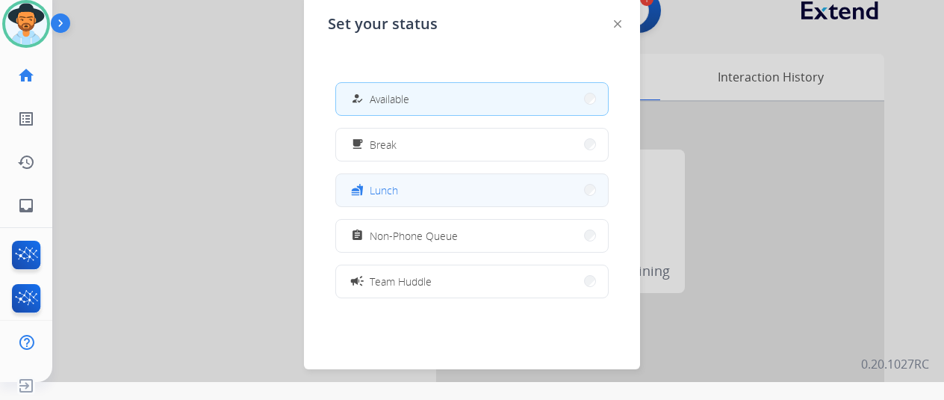
click at [400, 186] on button "fastfood Lunch" at bounding box center [472, 190] width 272 height 32
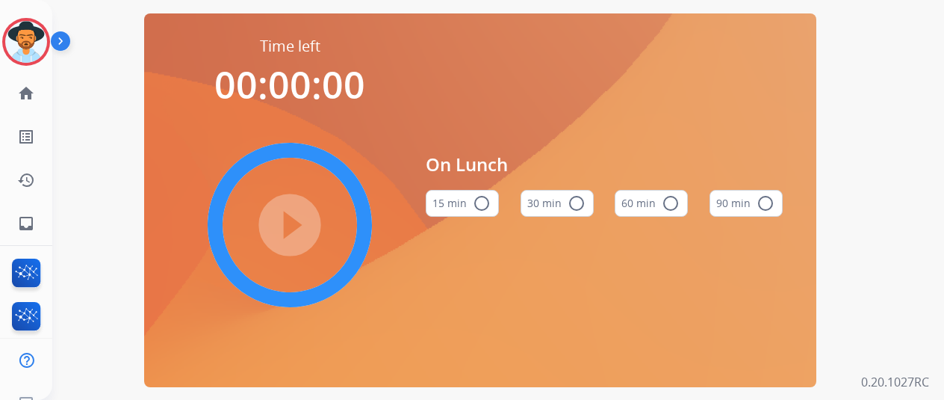
click at [579, 205] on mat-icon "radio_button_unchecked" at bounding box center [577, 203] width 18 height 18
click at [294, 234] on mat-icon "play_circle_filled" at bounding box center [290, 225] width 18 height 18
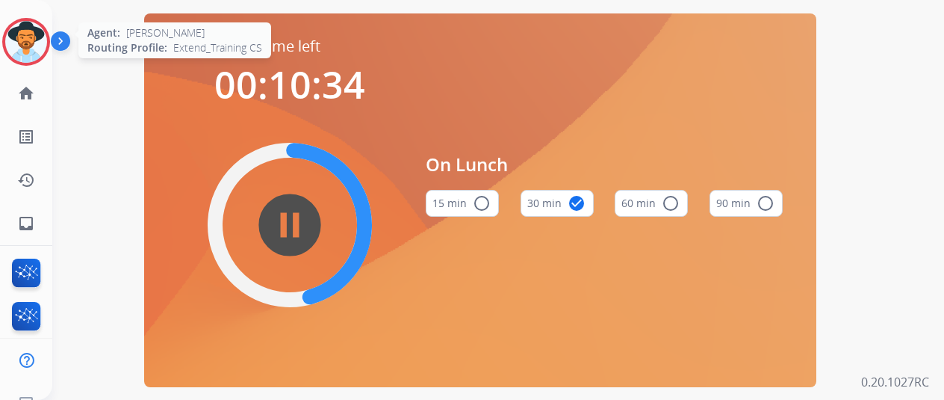
click at [25, 31] on img at bounding box center [26, 42] width 42 height 42
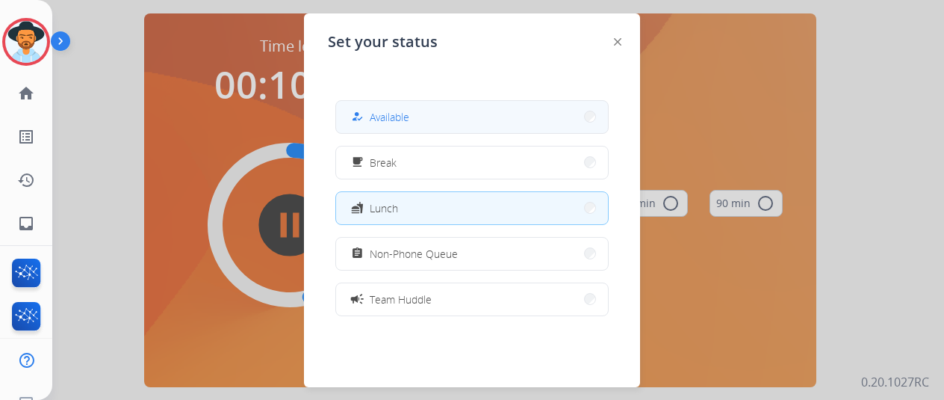
click at [408, 108] on div "how_to_reg Available" at bounding box center [378, 117] width 61 height 18
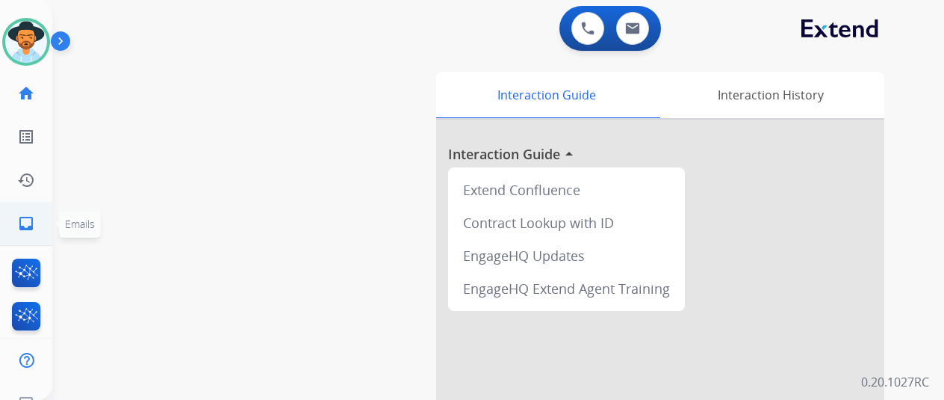
click at [25, 226] on mat-icon "inbox" at bounding box center [26, 223] width 18 height 18
select select "**********"
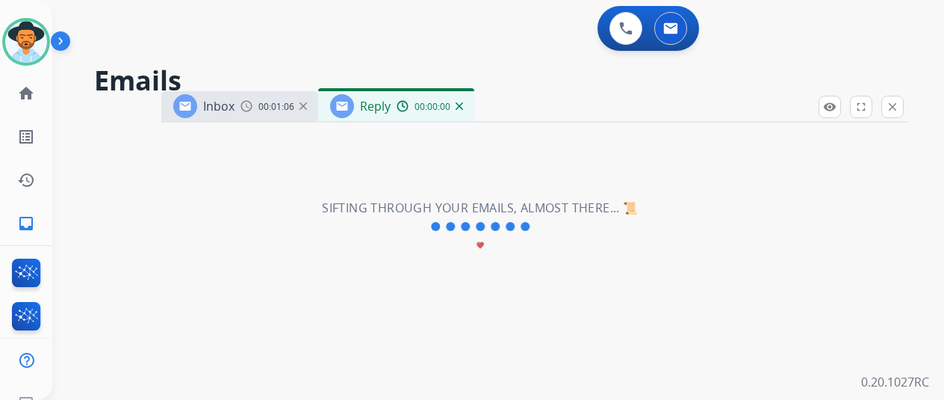
select select "**********"
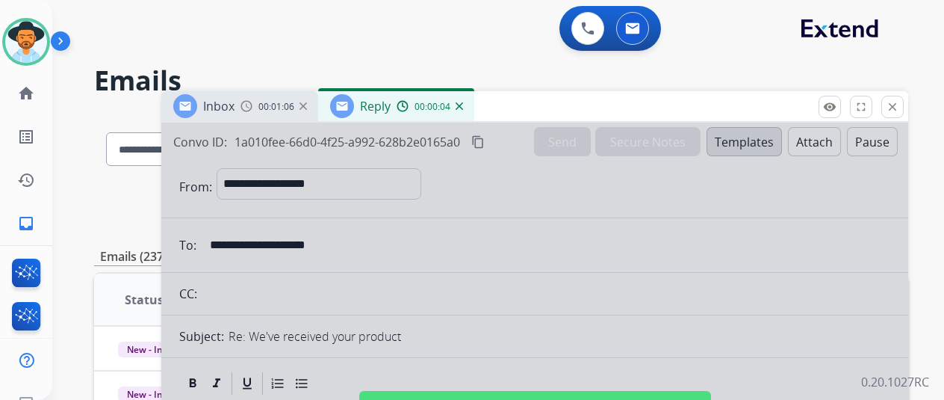
click at [486, 254] on div at bounding box center [534, 402] width 747 height 558
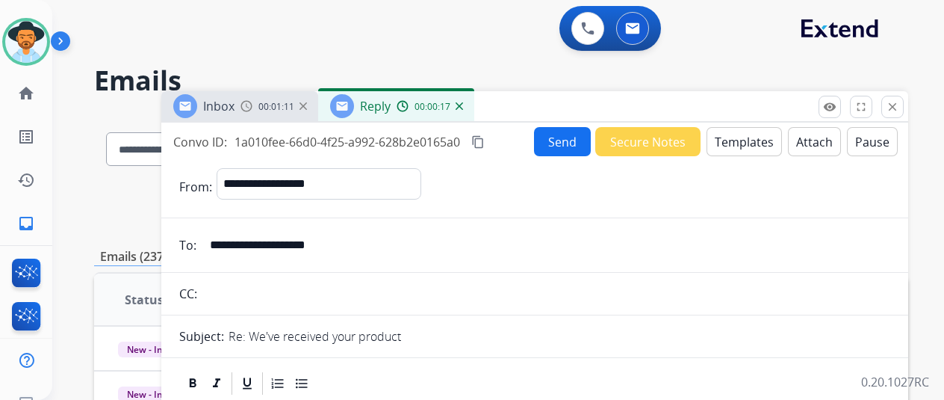
click at [749, 137] on button "Templates" at bounding box center [744, 141] width 75 height 29
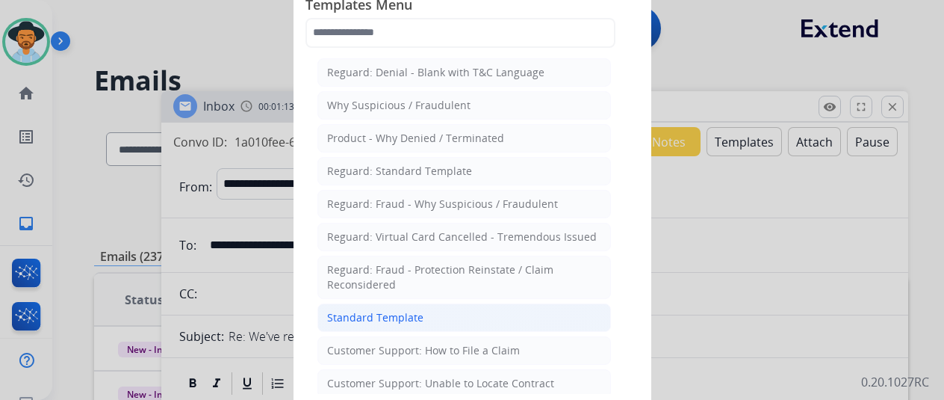
click at [364, 305] on li "Standard Template" at bounding box center [465, 317] width 294 height 28
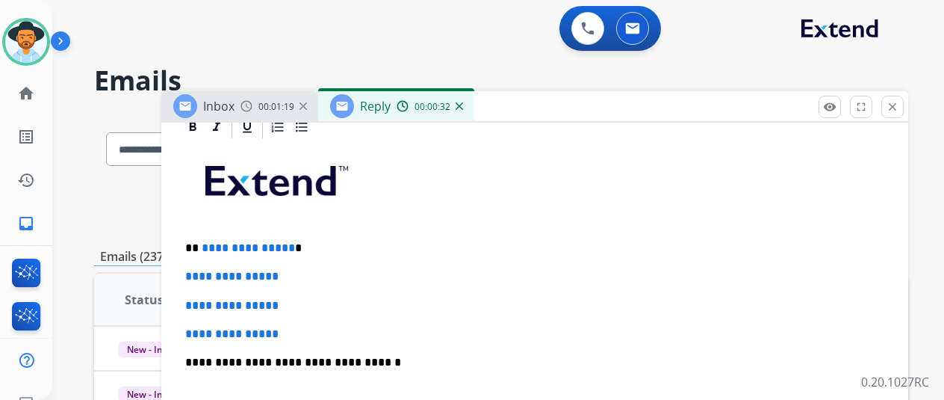
scroll to position [299, 0]
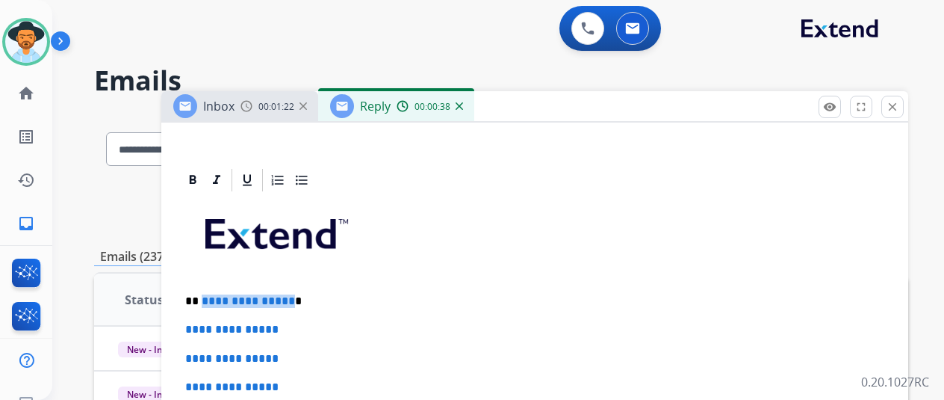
drag, startPoint x: 305, startPoint y: 302, endPoint x: 213, endPoint y: 295, distance: 92.1
click at [213, 295] on span "**********" at bounding box center [248, 300] width 93 height 11
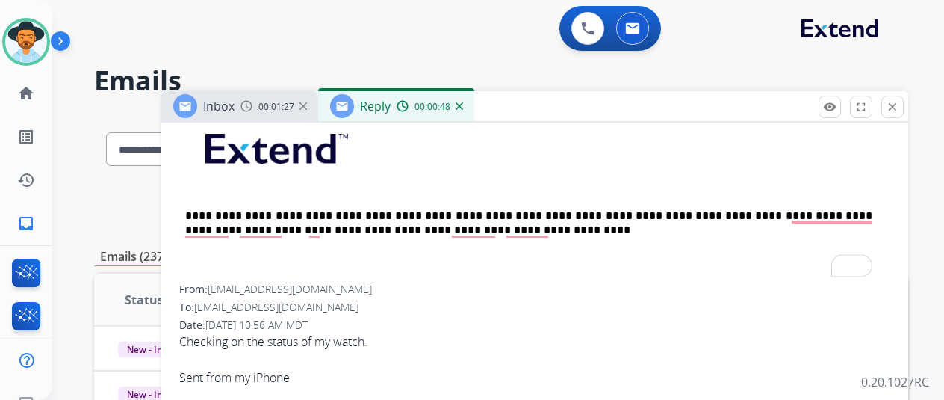
scroll to position [822, 0]
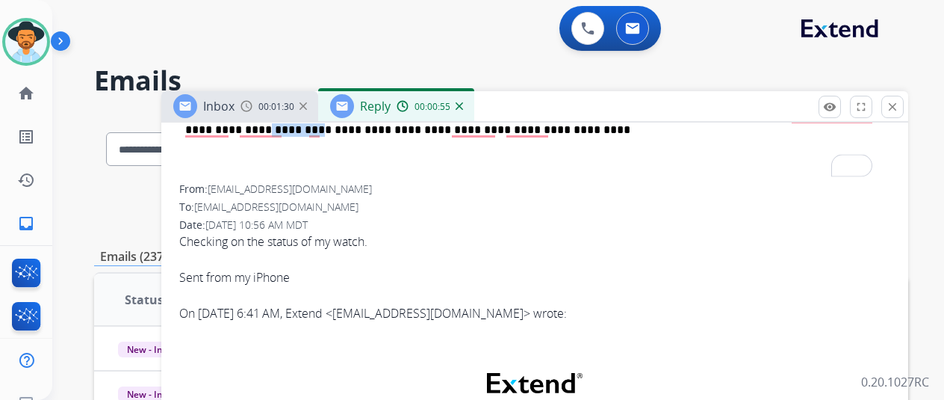
drag, startPoint x: 332, startPoint y: 182, endPoint x: 227, endPoint y: 177, distance: 104.7
click at [329, 185] on span "rickeyrudd@icloud.com" at bounding box center [290, 189] width 164 height 14
drag, startPoint x: 329, startPoint y: 185, endPoint x: 222, endPoint y: 191, distance: 107.0
click at [222, 191] on div "From: rickeyrudd@icloud.com" at bounding box center [534, 189] width 711 height 15
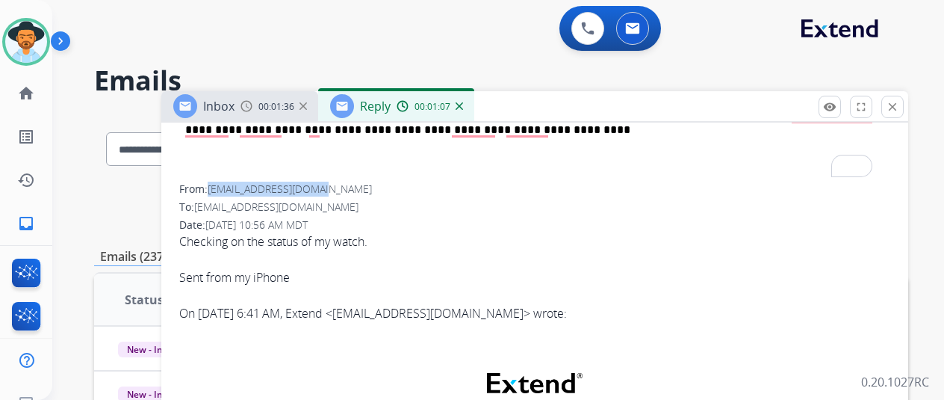
copy span "rickeyrudd@icloud.com"
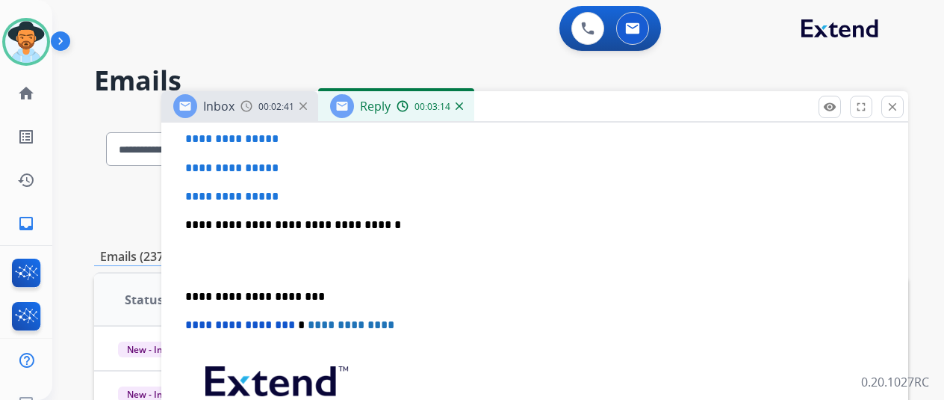
scroll to position [448, 0]
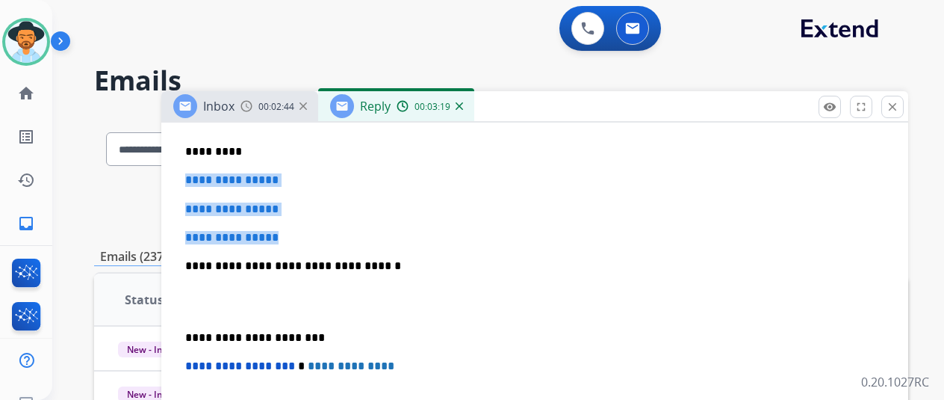
drag, startPoint x: 294, startPoint y: 231, endPoint x: 188, endPoint y: 170, distance: 122.1
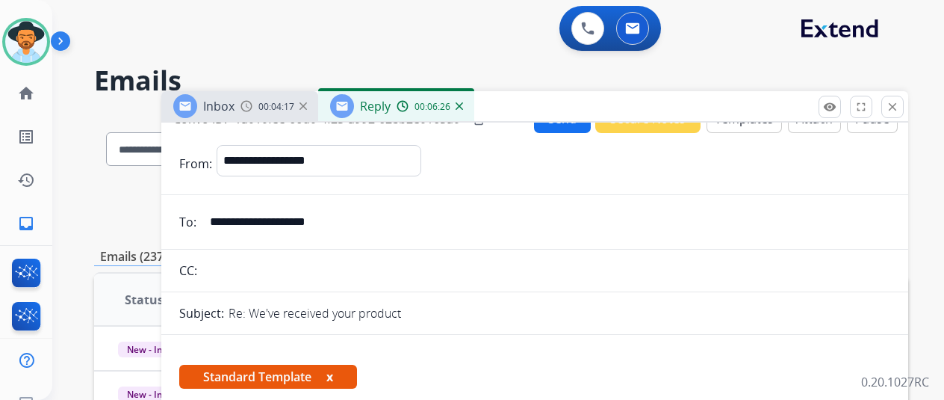
scroll to position [0, 0]
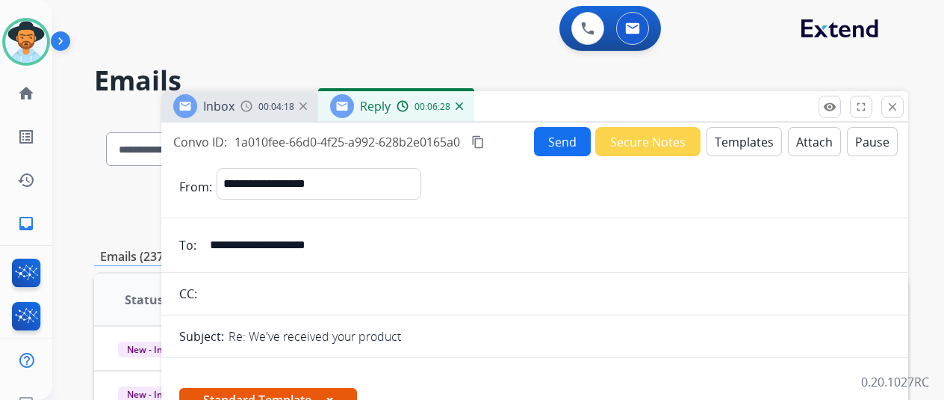
click at [566, 135] on button "Send" at bounding box center [562, 141] width 57 height 29
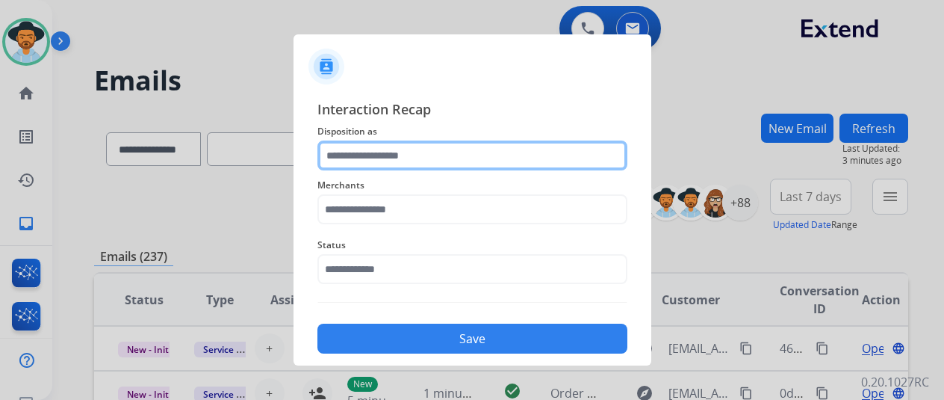
click at [361, 154] on input "text" at bounding box center [473, 155] width 310 height 30
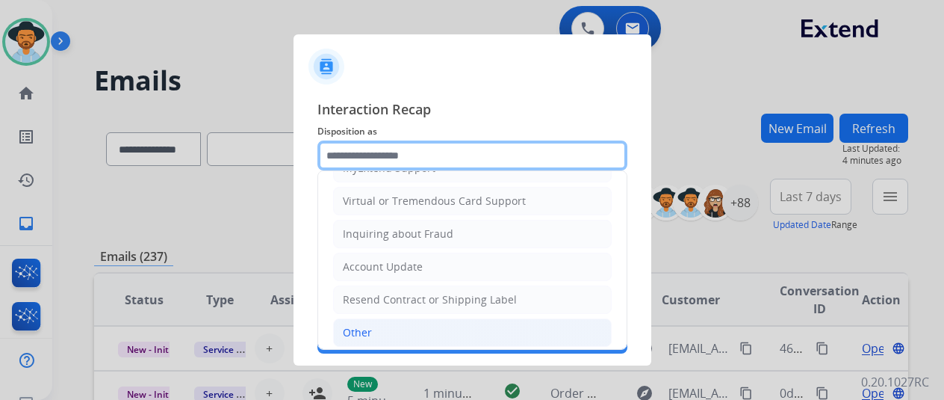
scroll to position [226, 0]
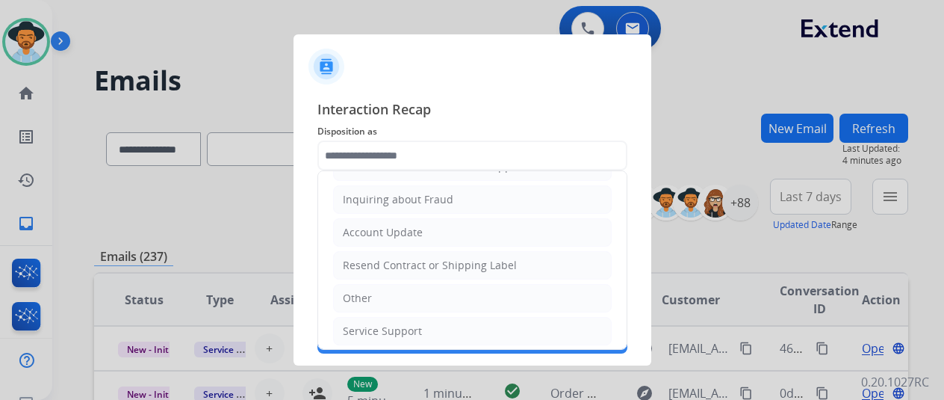
drag, startPoint x: 380, startPoint y: 325, endPoint x: 385, endPoint y: 318, distance: 9.1
click at [380, 324] on div "Service Support" at bounding box center [382, 330] width 79 height 15
type input "**********"
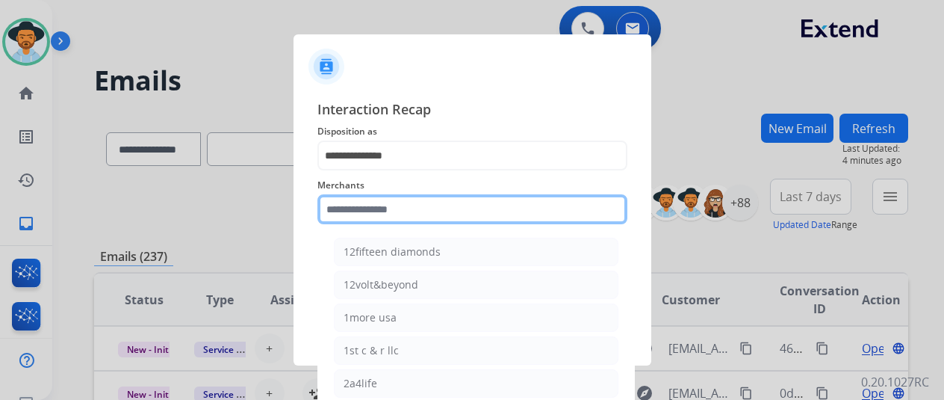
click at [341, 208] on input "text" at bounding box center [473, 209] width 310 height 30
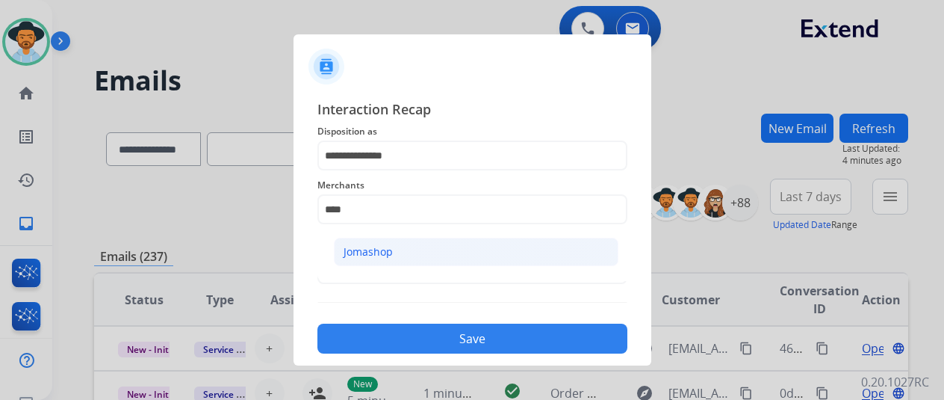
click at [360, 245] on div "Jomashop" at bounding box center [368, 251] width 49 height 15
type input "********"
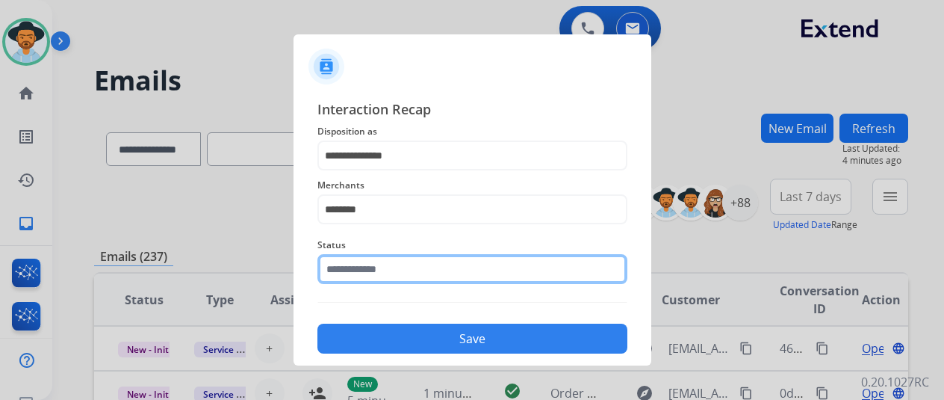
click at [372, 264] on input "text" at bounding box center [473, 269] width 310 height 30
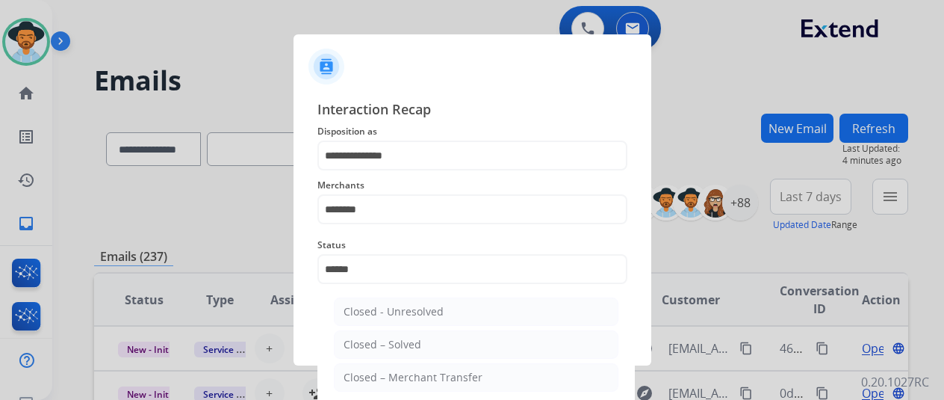
drag, startPoint x: 396, startPoint y: 350, endPoint x: 402, endPoint y: 342, distance: 10.2
click at [396, 350] on div "Closed – Solved" at bounding box center [383, 344] width 78 height 15
type input "**********"
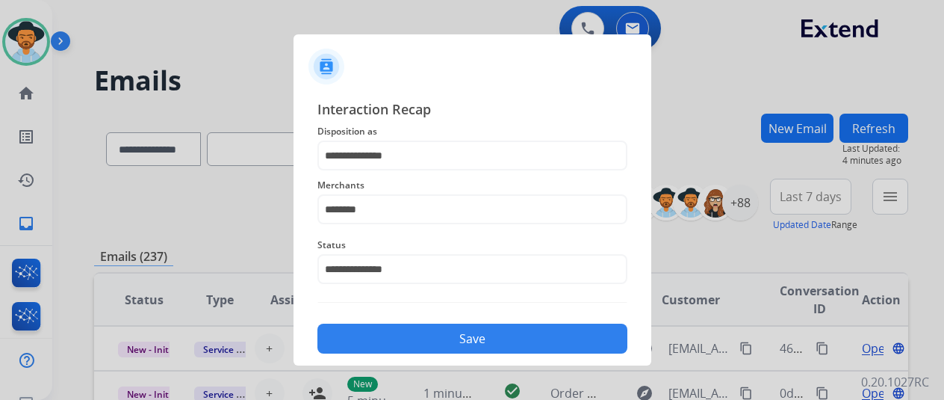
click at [450, 335] on button "Save" at bounding box center [473, 338] width 310 height 30
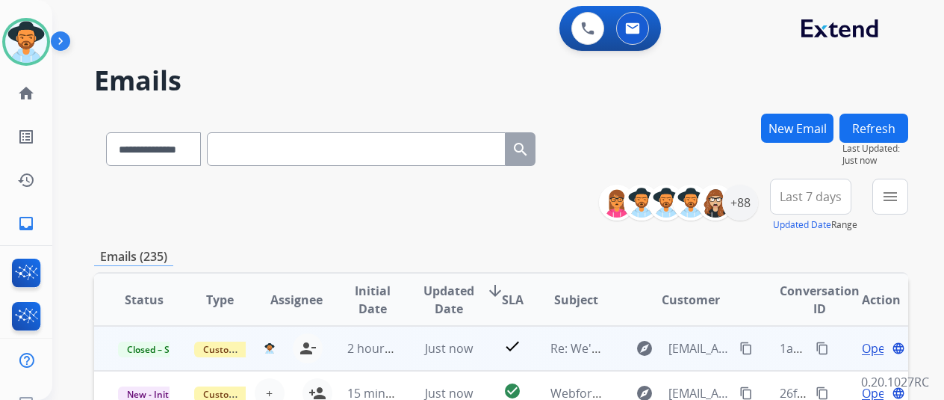
click at [825, 341] on mat-icon "content_copy" at bounding box center [822, 347] width 13 height 13
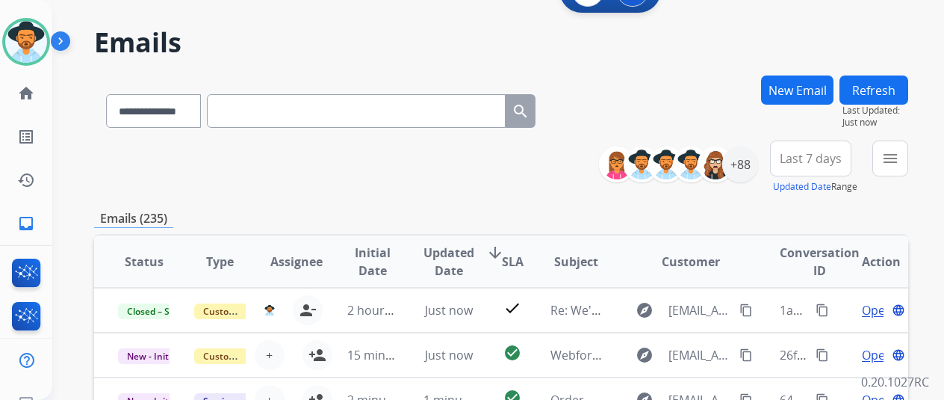
scroll to position [0, 0]
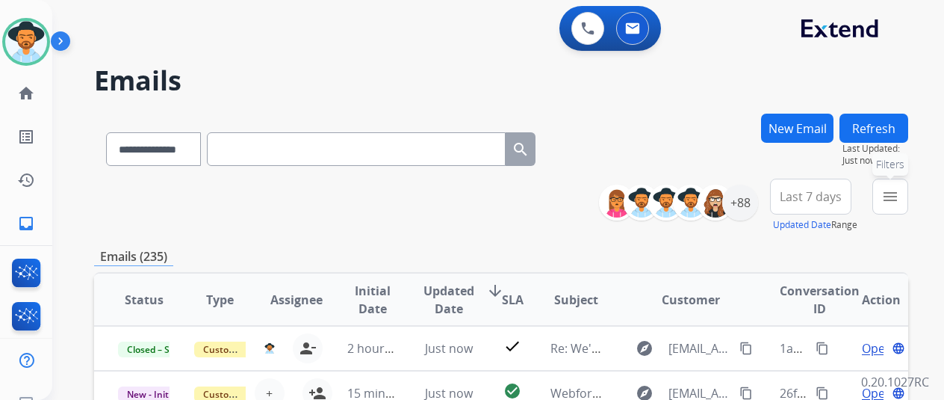
click at [899, 192] on mat-icon "menu" at bounding box center [891, 197] width 18 height 18
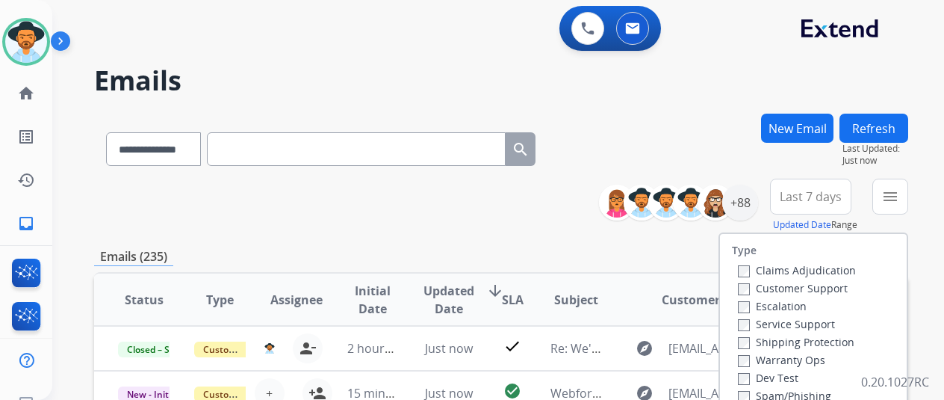
click at [753, 291] on label "Customer Support" at bounding box center [793, 288] width 110 height 14
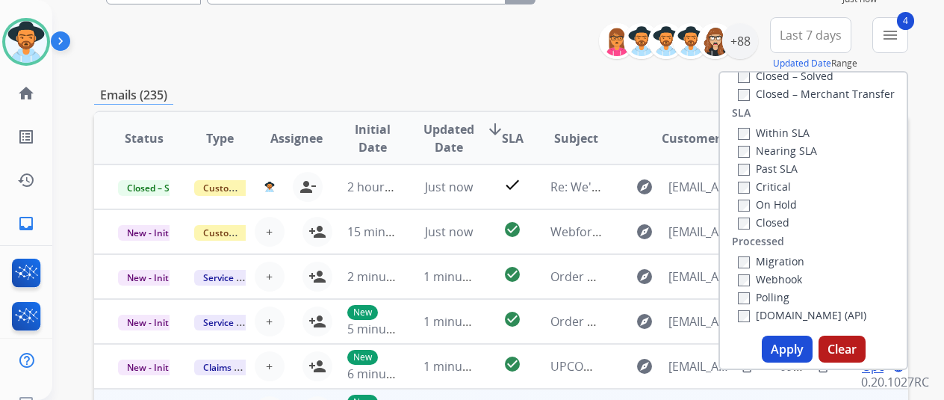
scroll to position [299, 0]
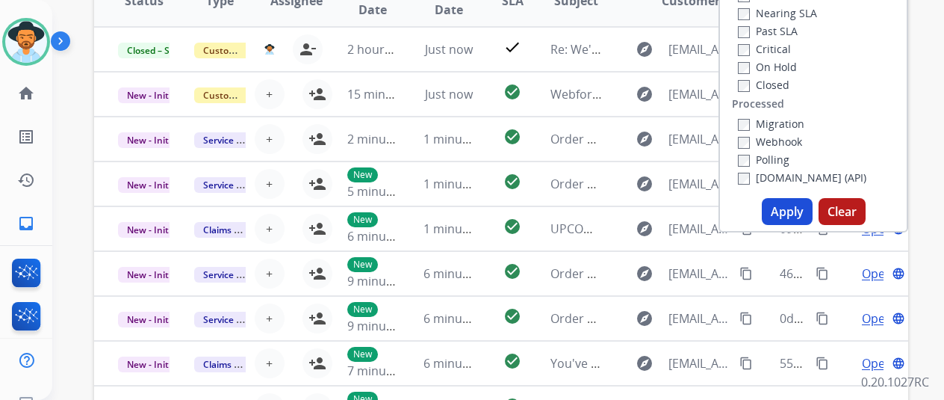
click at [796, 212] on button "Apply" at bounding box center [787, 211] width 51 height 27
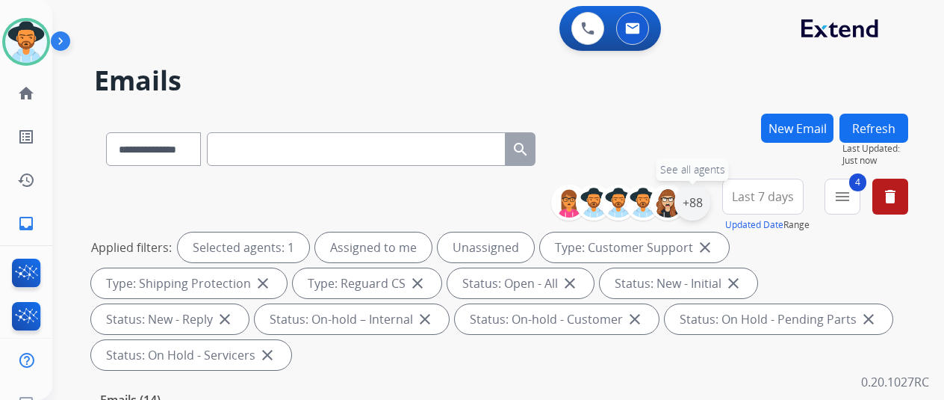
click at [704, 202] on div "+88" at bounding box center [693, 203] width 36 height 36
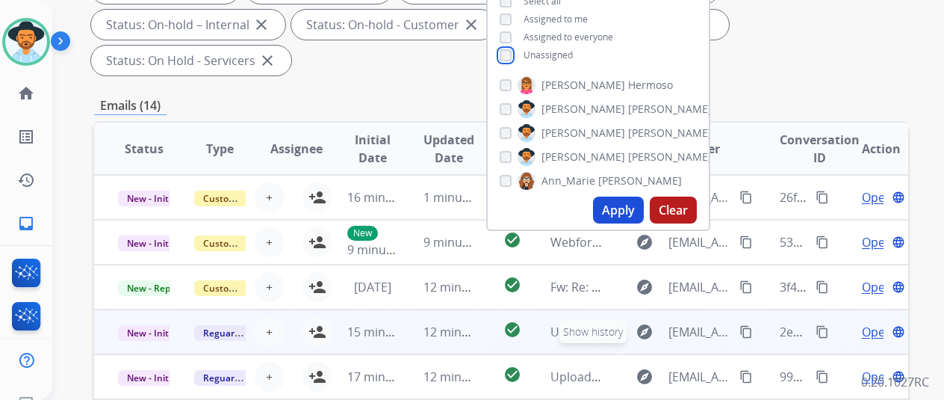
scroll to position [299, 0]
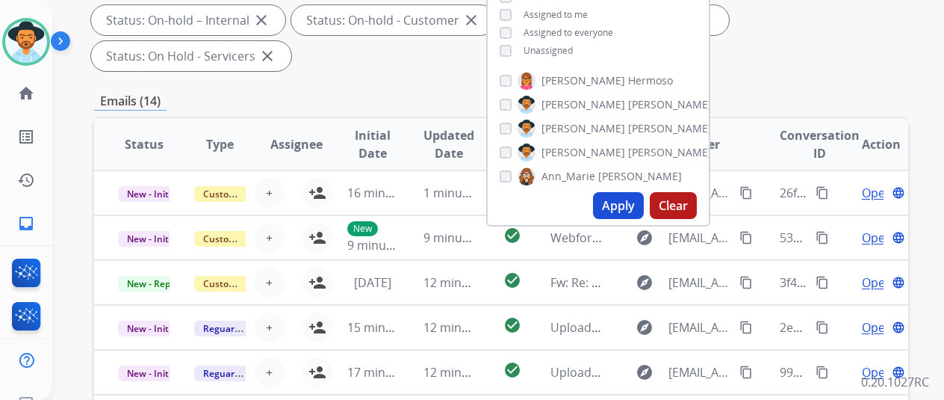
click at [629, 204] on button "Apply" at bounding box center [618, 205] width 51 height 27
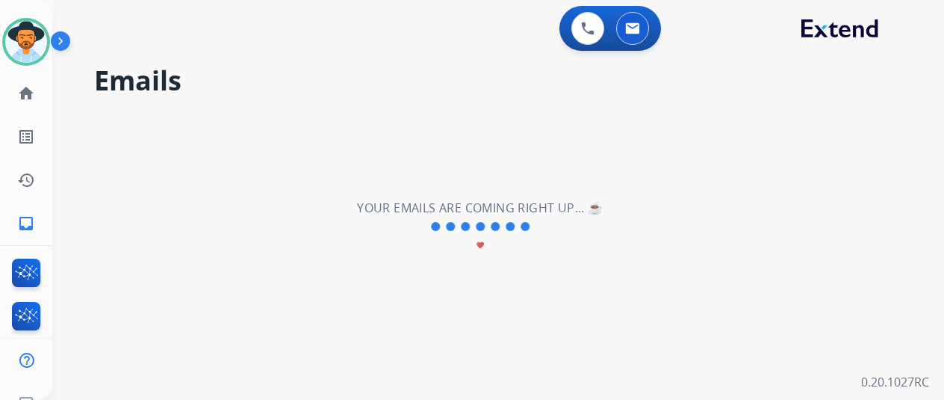
scroll to position [0, 0]
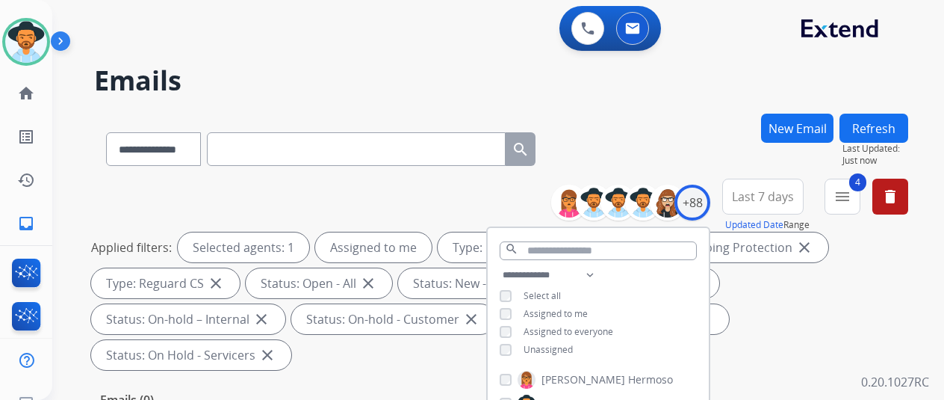
click at [697, 147] on div "**********" at bounding box center [501, 146] width 814 height 65
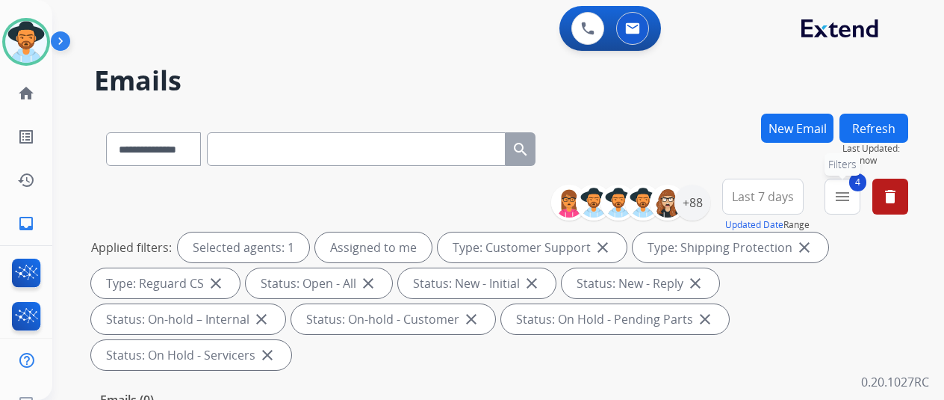
click at [852, 189] on mat-icon "menu" at bounding box center [843, 197] width 18 height 18
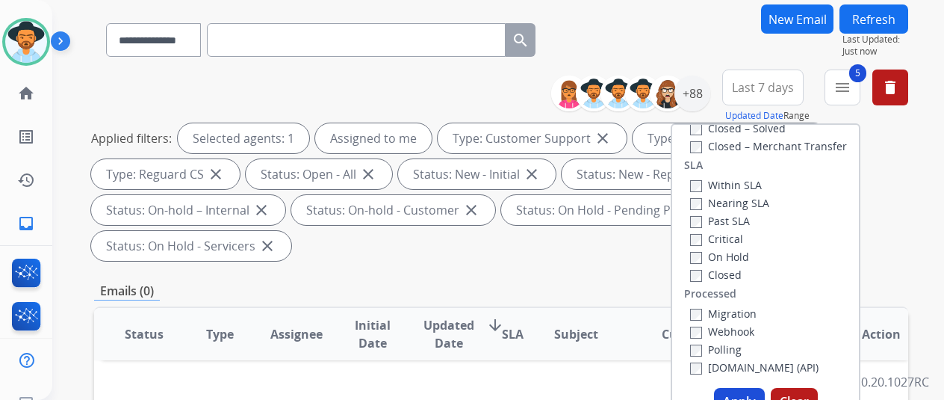
scroll to position [299, 0]
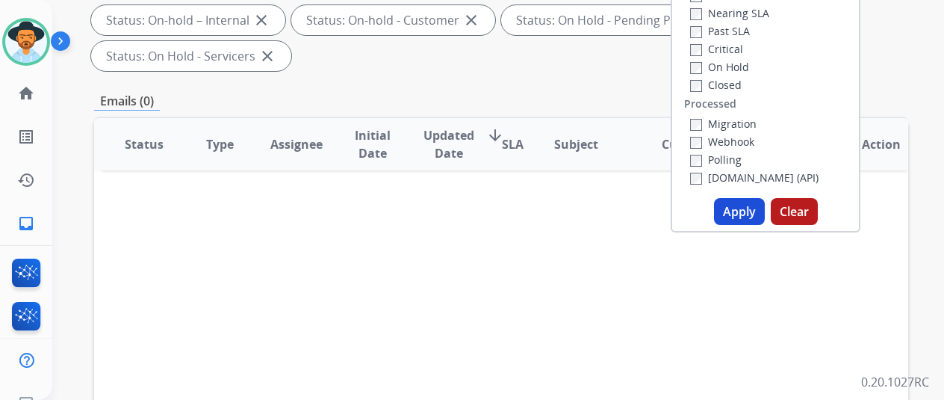
click at [740, 208] on button "Apply" at bounding box center [739, 211] width 51 height 27
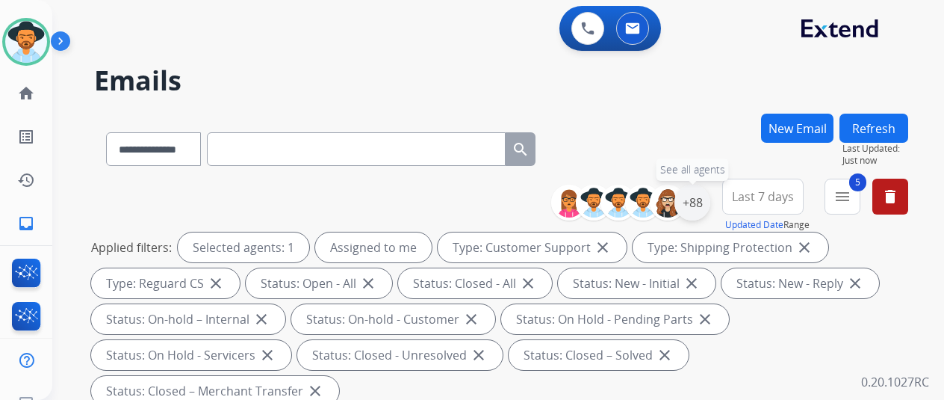
click at [705, 197] on div "+88" at bounding box center [693, 203] width 36 height 36
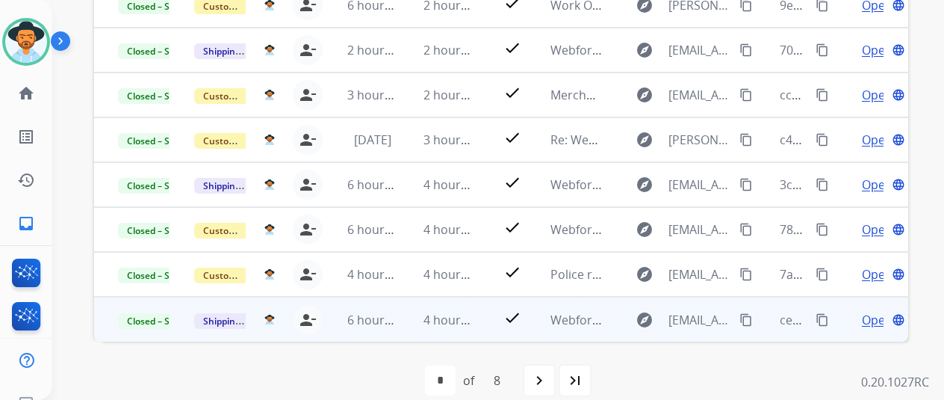
scroll to position [617, 0]
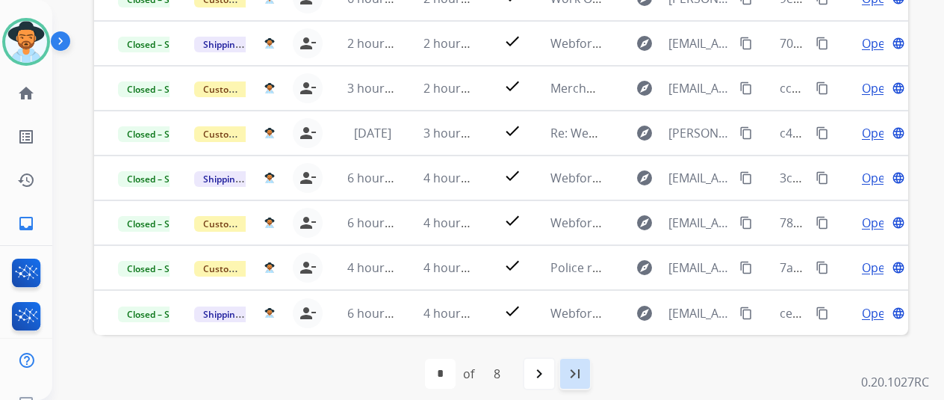
click at [581, 378] on mat-icon "last_page" at bounding box center [575, 374] width 18 height 18
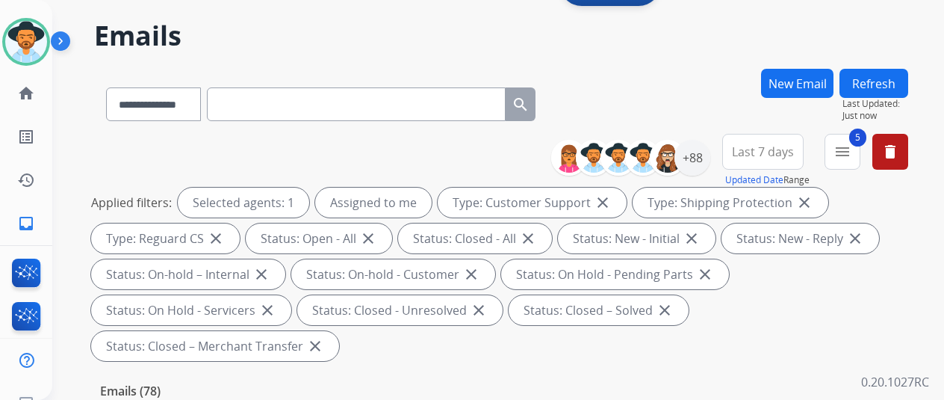
scroll to position [0, 0]
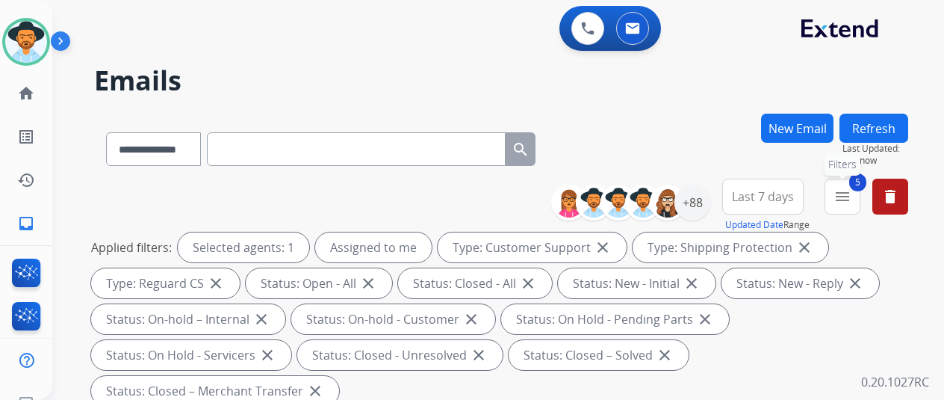
click at [852, 194] on mat-icon "menu" at bounding box center [843, 197] width 18 height 18
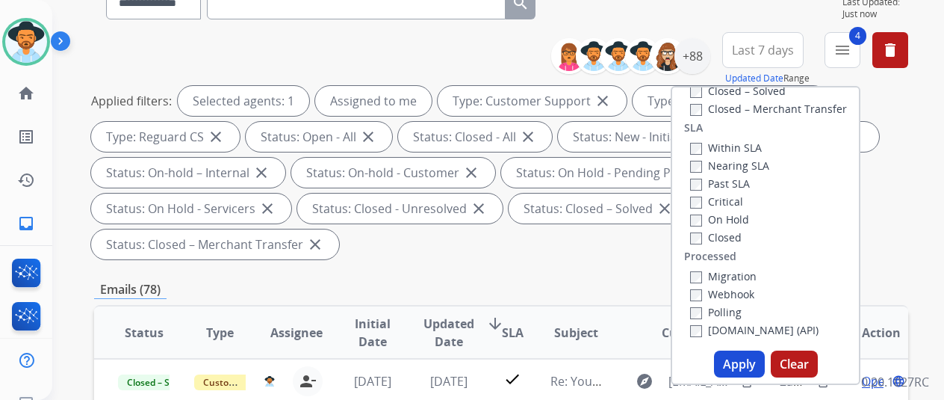
scroll to position [299, 0]
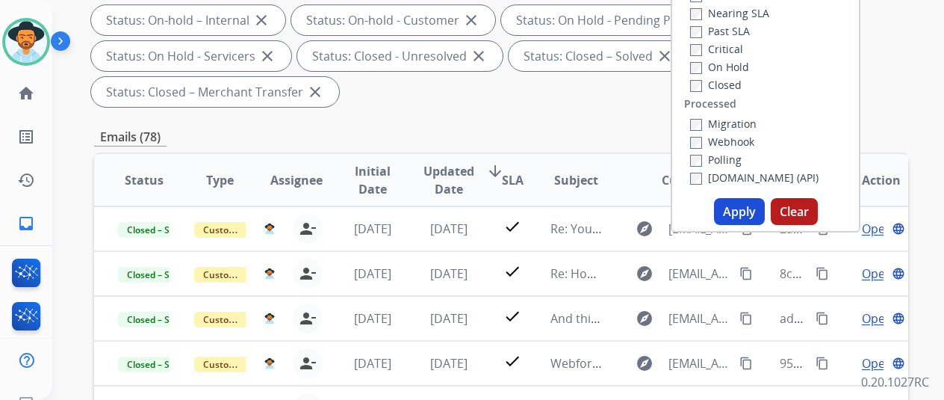
click at [737, 202] on button "Apply" at bounding box center [739, 211] width 51 height 27
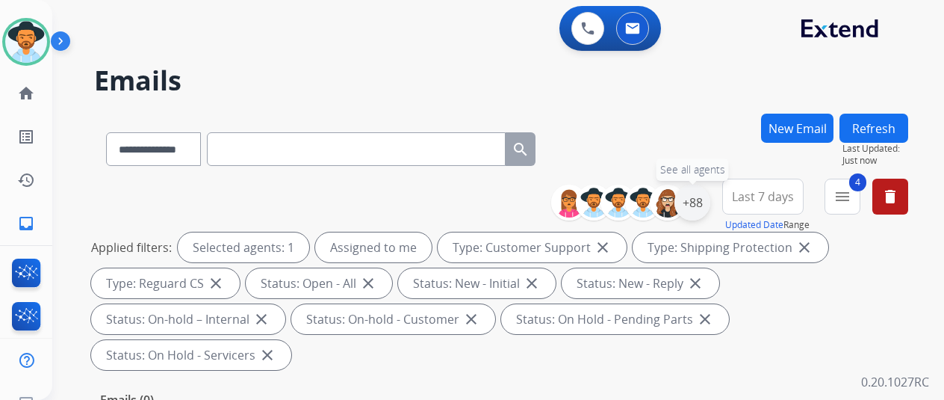
click at [705, 199] on div "+88" at bounding box center [693, 203] width 36 height 36
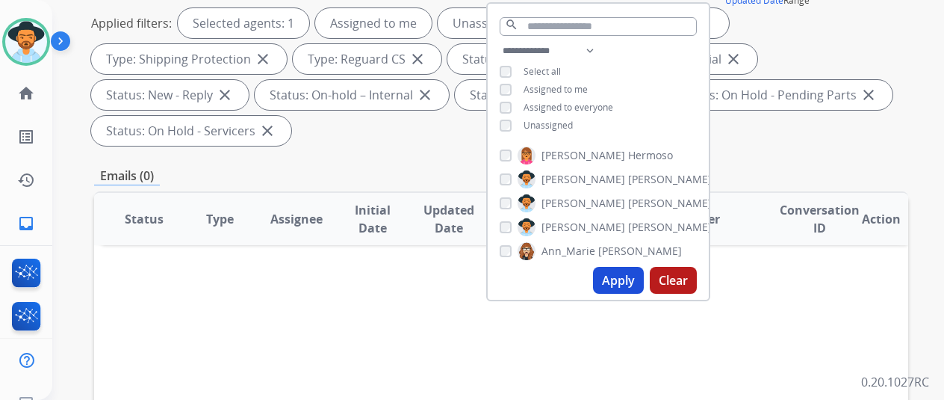
click at [623, 278] on button "Apply" at bounding box center [618, 280] width 51 height 27
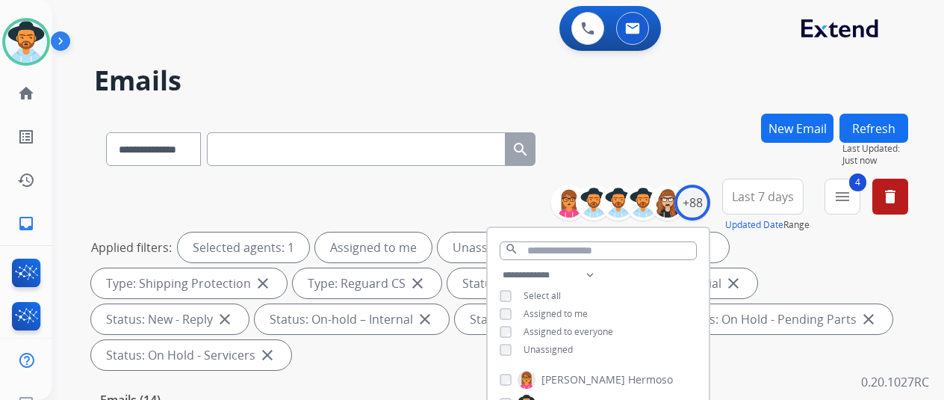
click at [664, 104] on div "**********" at bounding box center [480, 254] width 856 height 400
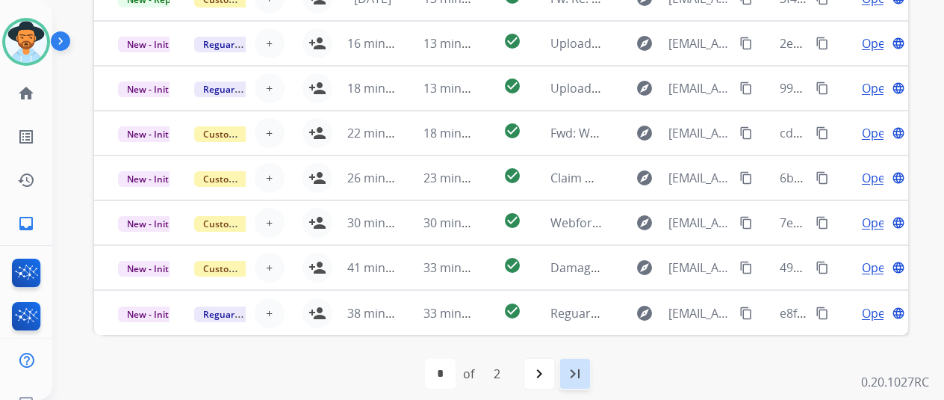
click at [584, 371] on mat-icon "last_page" at bounding box center [575, 374] width 18 height 18
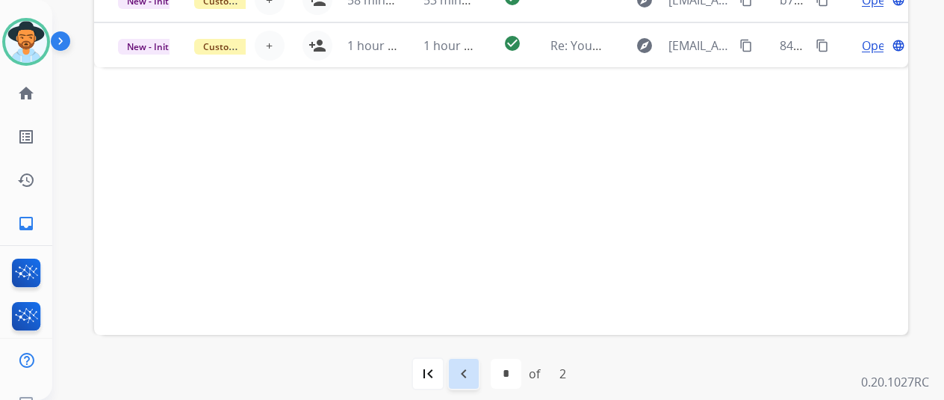
click at [473, 371] on mat-icon "navigate_before" at bounding box center [464, 374] width 18 height 18
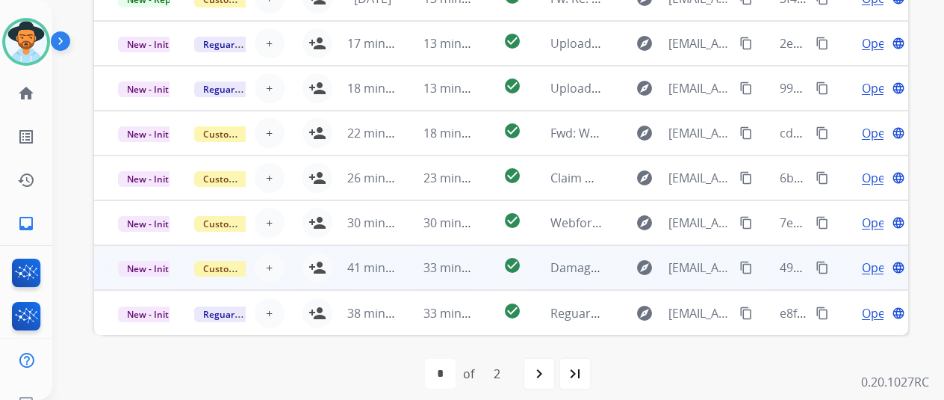
click at [872, 263] on span "Open" at bounding box center [877, 267] width 31 height 18
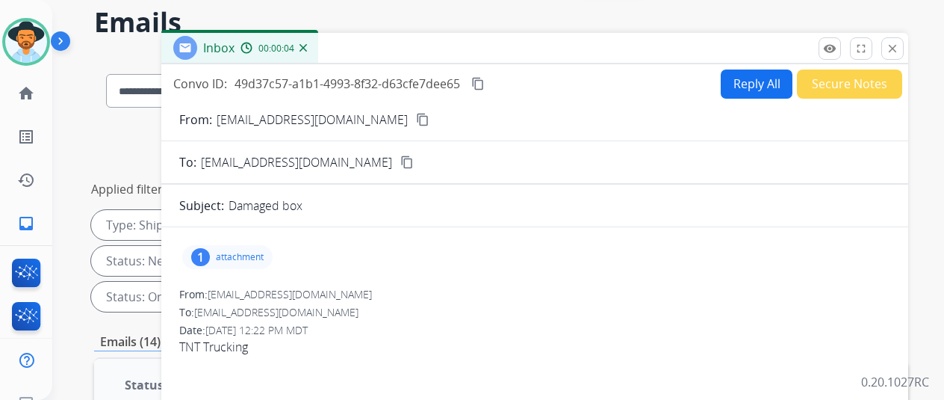
click at [210, 249] on div "1" at bounding box center [200, 257] width 19 height 18
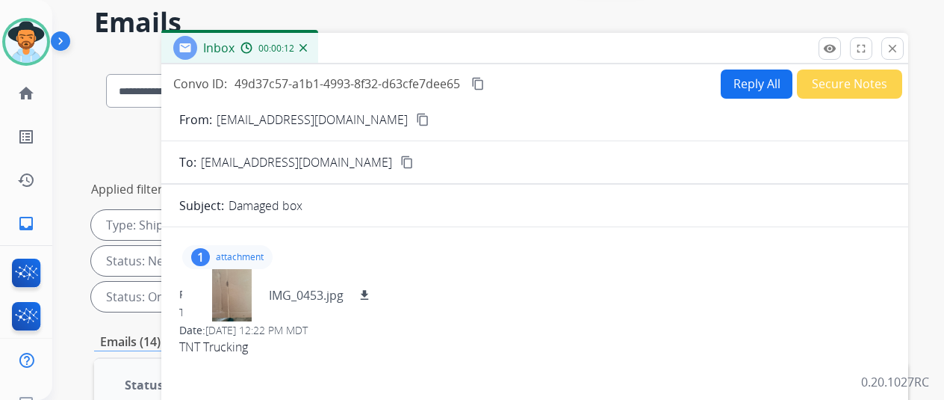
click at [416, 118] on mat-icon "content_copy" at bounding box center [422, 119] width 13 height 13
click at [235, 281] on div at bounding box center [231, 295] width 75 height 52
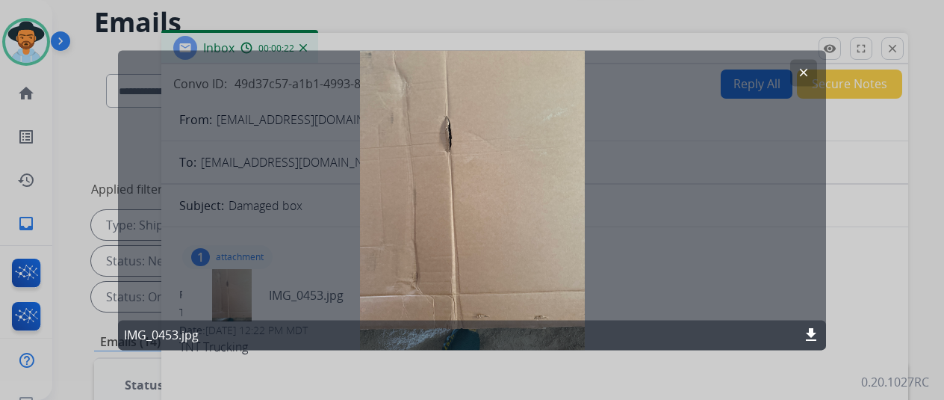
click at [804, 71] on mat-icon "clear" at bounding box center [803, 72] width 13 height 13
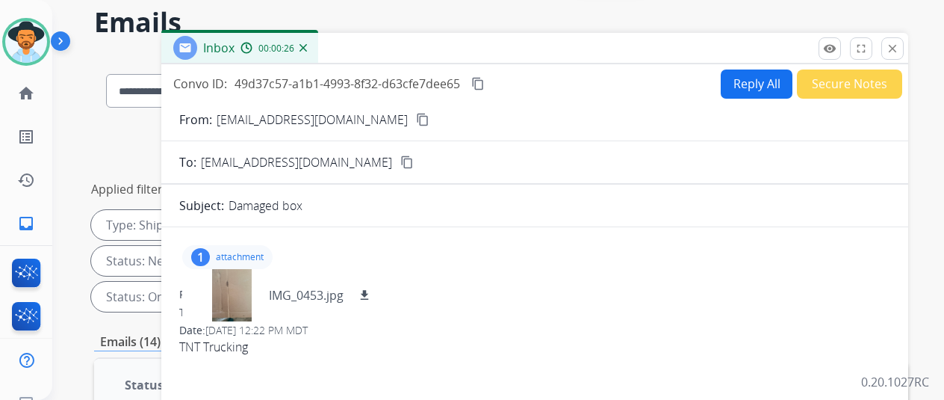
click at [416, 120] on mat-icon "content_copy" at bounding box center [422, 119] width 13 height 13
click at [307, 46] on img at bounding box center [303, 47] width 7 height 7
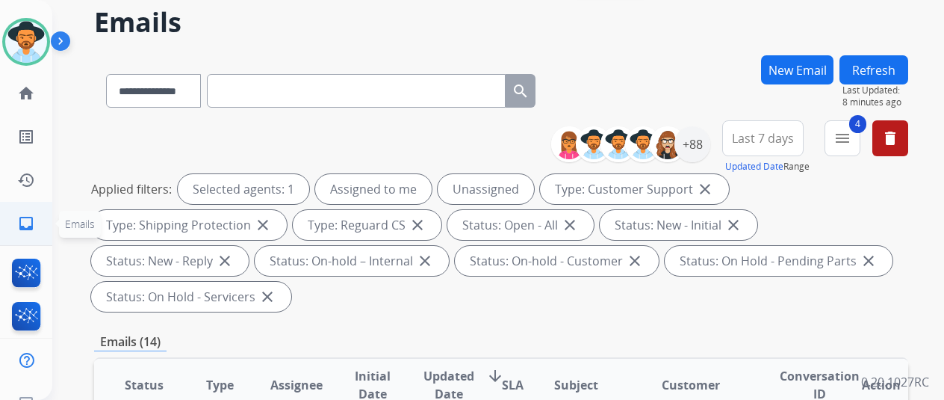
click at [16, 225] on link "inbox Emails" at bounding box center [26, 223] width 42 height 42
click at [23, 219] on mat-icon "inbox" at bounding box center [26, 223] width 18 height 18
click at [702, 148] on div "+88" at bounding box center [693, 144] width 36 height 36
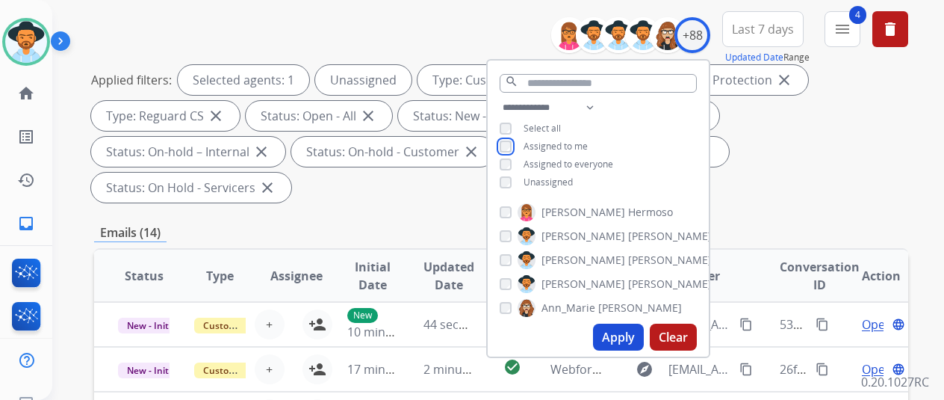
scroll to position [357, 0]
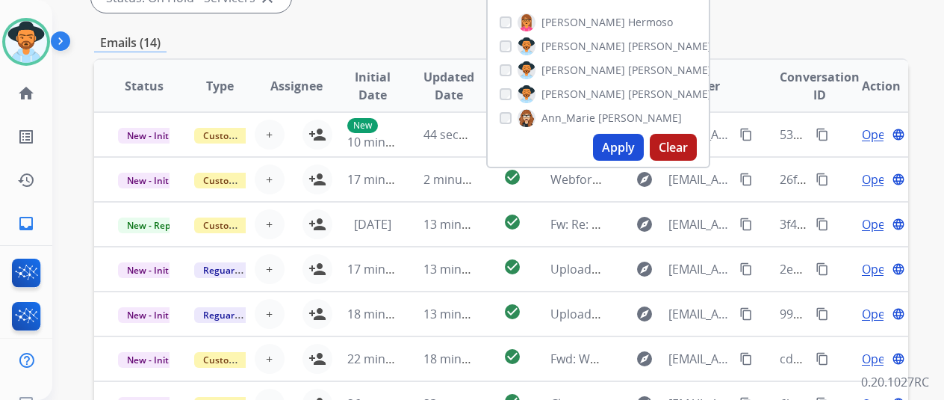
click at [624, 147] on button "Apply" at bounding box center [618, 147] width 51 height 27
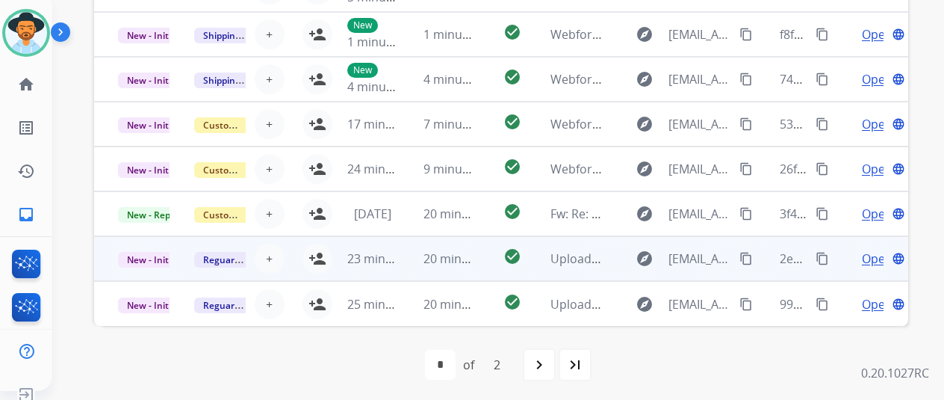
scroll to position [18, 0]
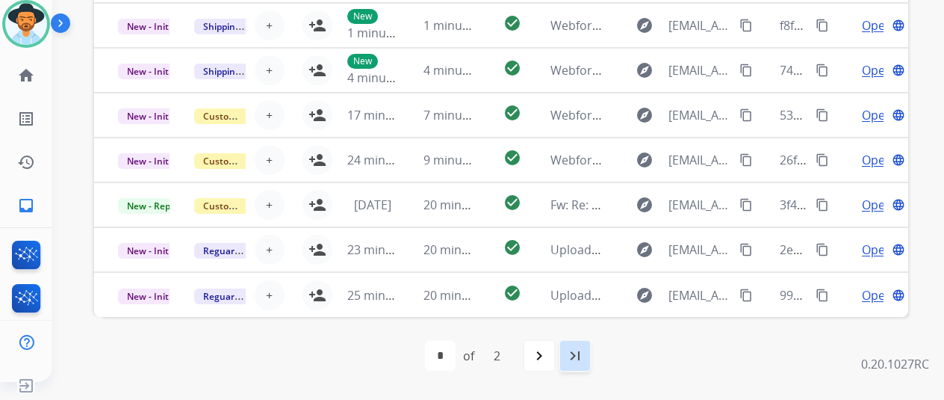
click at [576, 352] on mat-icon "last_page" at bounding box center [575, 356] width 18 height 18
select select "*"
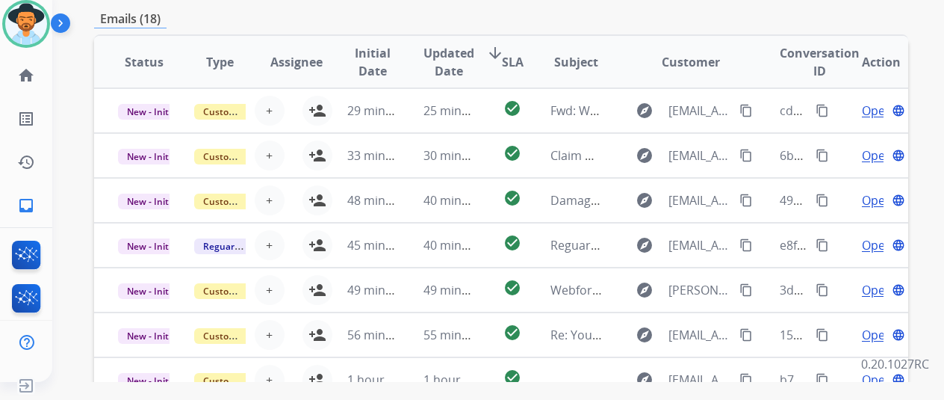
scroll to position [321, 0]
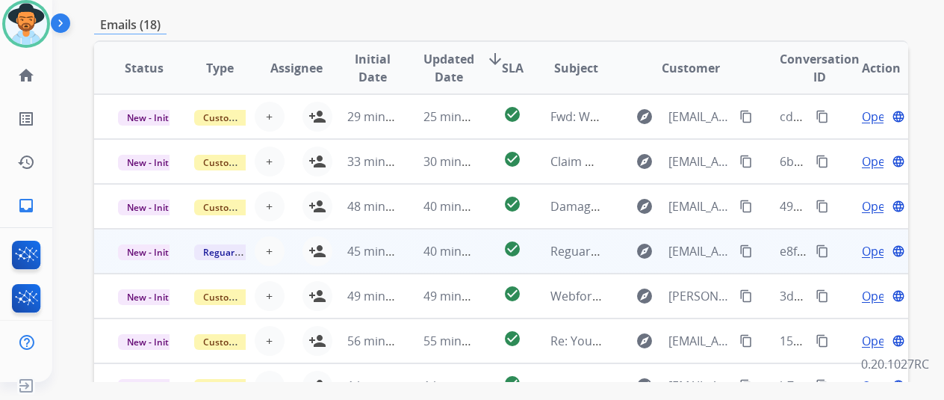
click at [875, 245] on span "Open" at bounding box center [877, 251] width 31 height 18
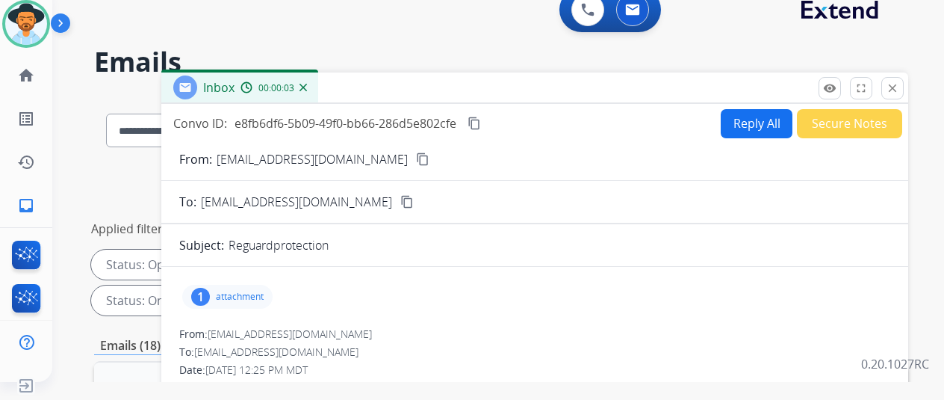
scroll to position [0, 0]
click at [209, 291] on div "1" at bounding box center [200, 297] width 19 height 18
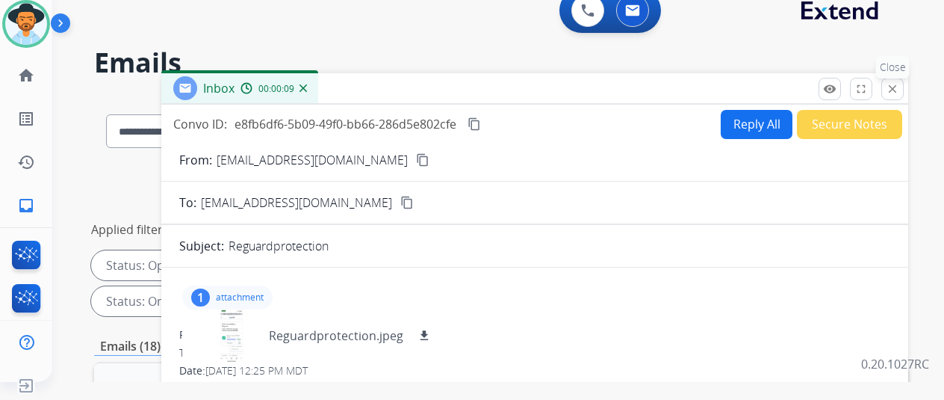
click at [899, 84] on mat-icon "close" at bounding box center [892, 88] width 13 height 13
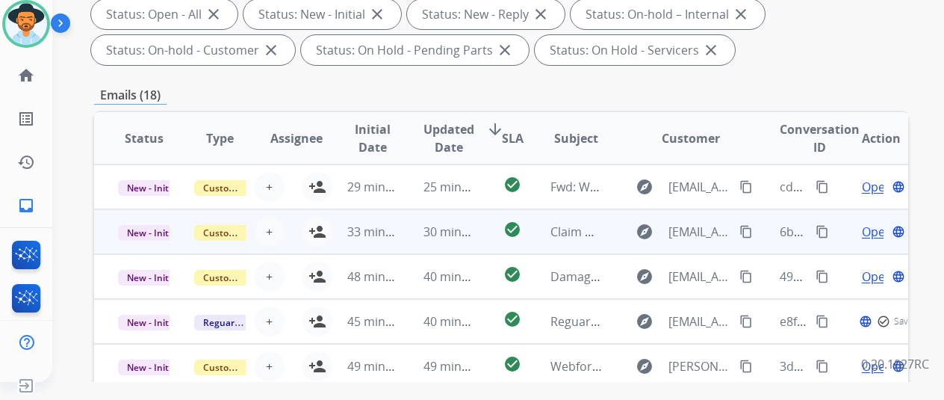
scroll to position [299, 0]
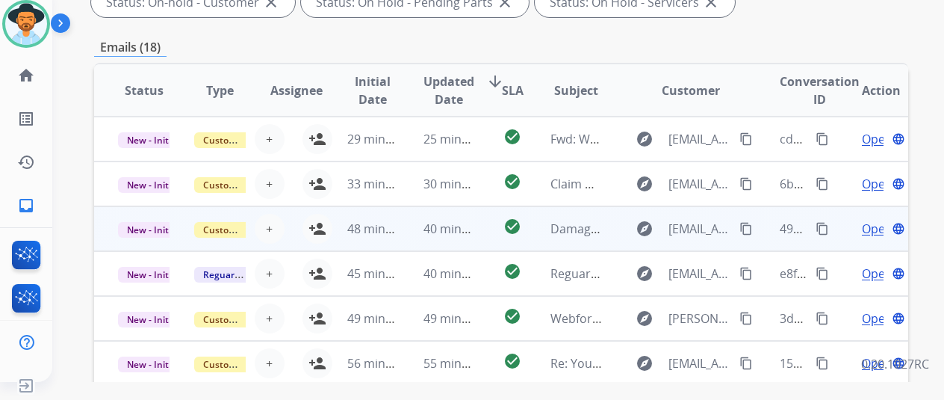
click at [870, 225] on span "Open" at bounding box center [877, 229] width 31 height 18
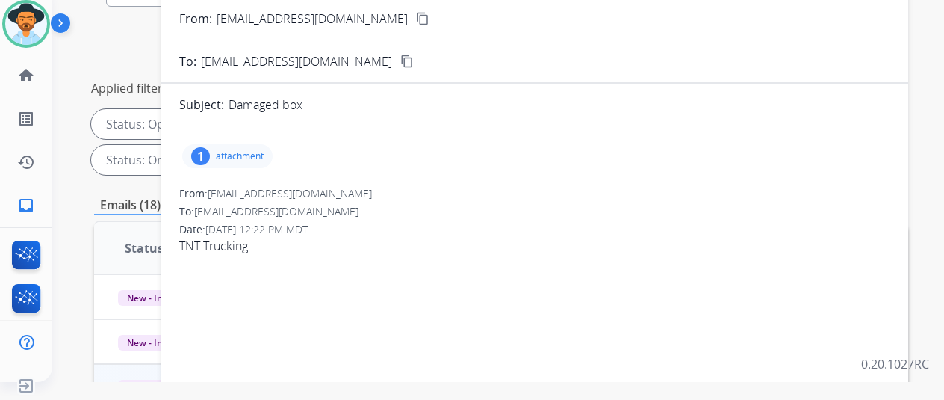
scroll to position [75, 0]
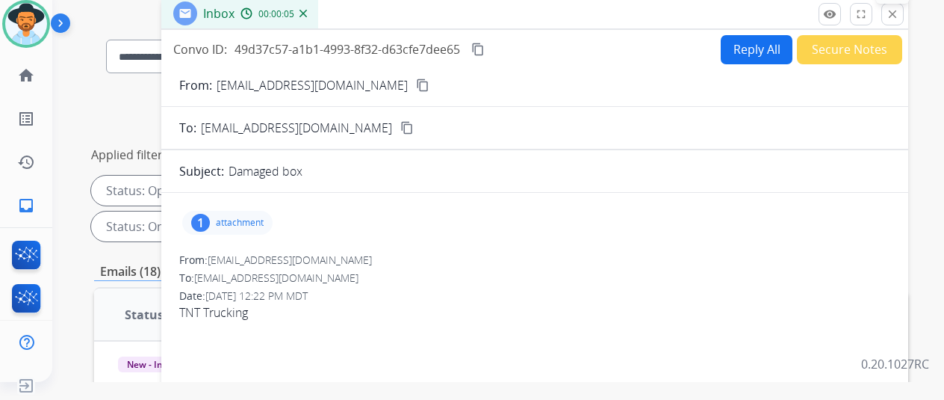
click at [899, 13] on mat-icon "close" at bounding box center [892, 13] width 13 height 13
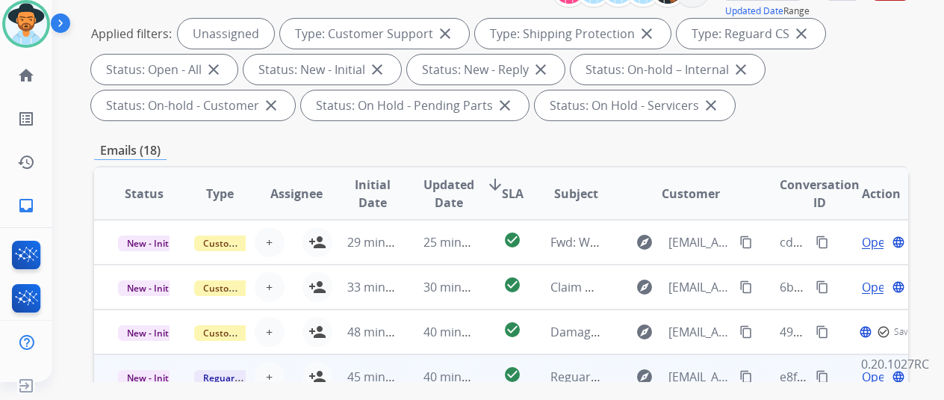
scroll to position [374, 0]
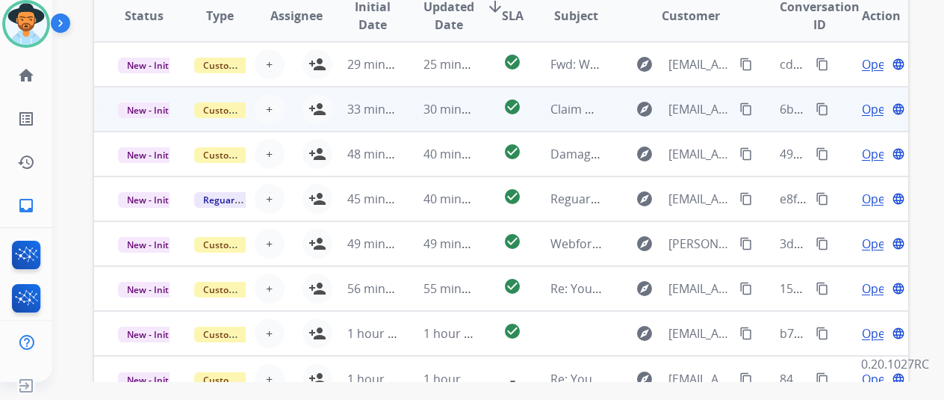
click at [873, 108] on span "Open" at bounding box center [877, 109] width 31 height 18
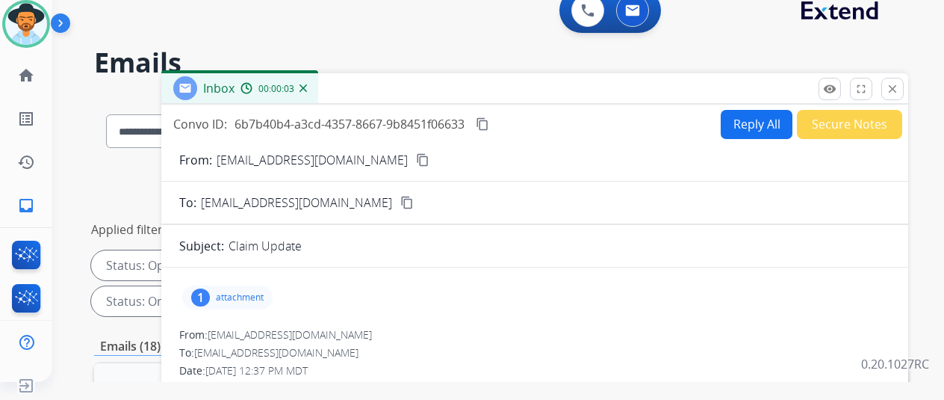
scroll to position [0, 0]
click at [899, 93] on mat-icon "close" at bounding box center [892, 88] width 13 height 13
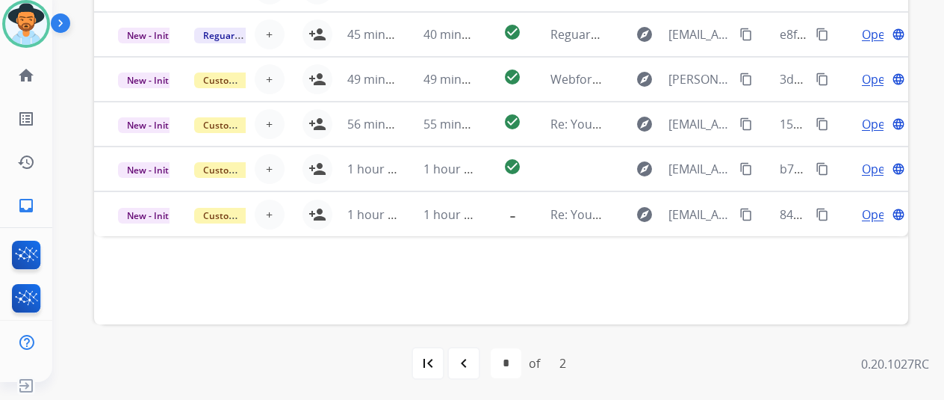
scroll to position [545, 0]
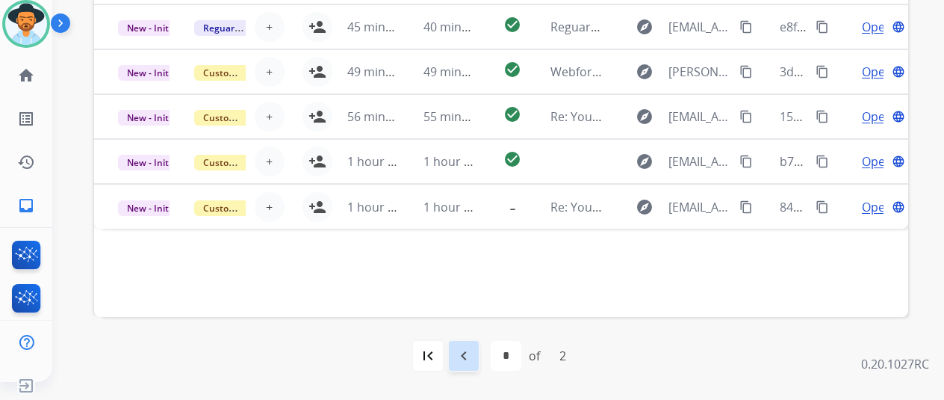
click at [471, 352] on mat-icon "navigate_before" at bounding box center [464, 356] width 18 height 18
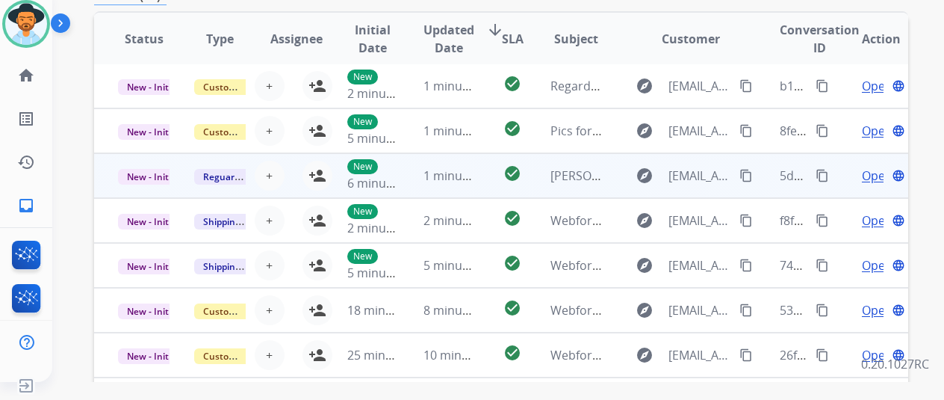
scroll to position [374, 0]
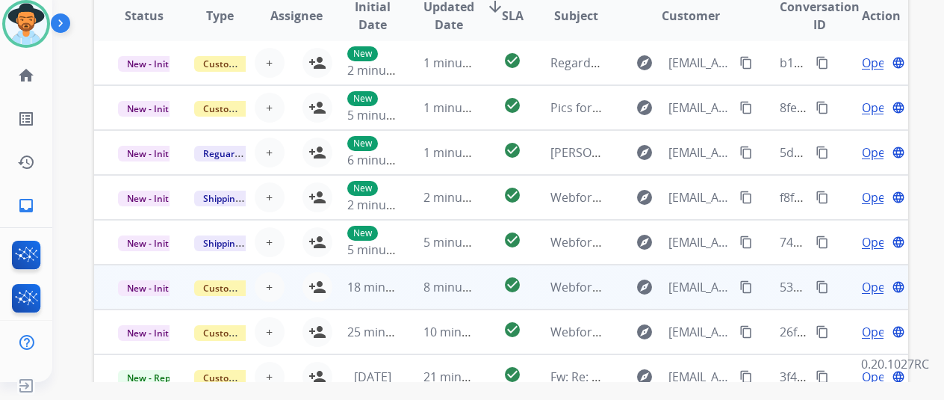
click at [875, 286] on span "Open" at bounding box center [877, 287] width 31 height 18
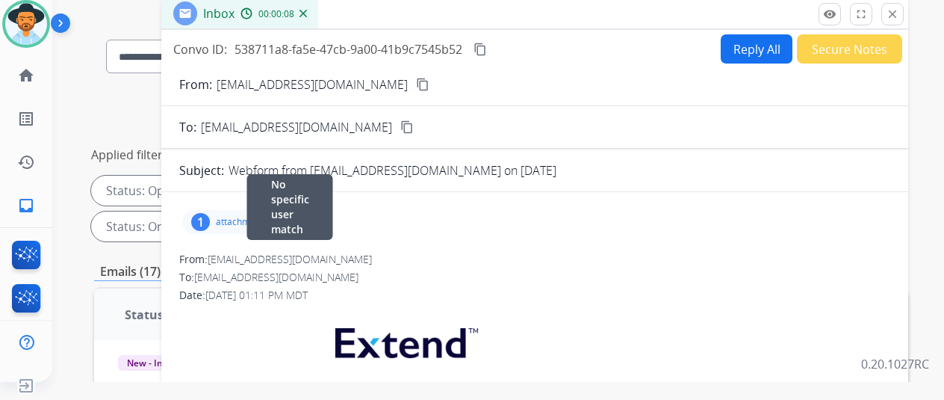
scroll to position [0, 0]
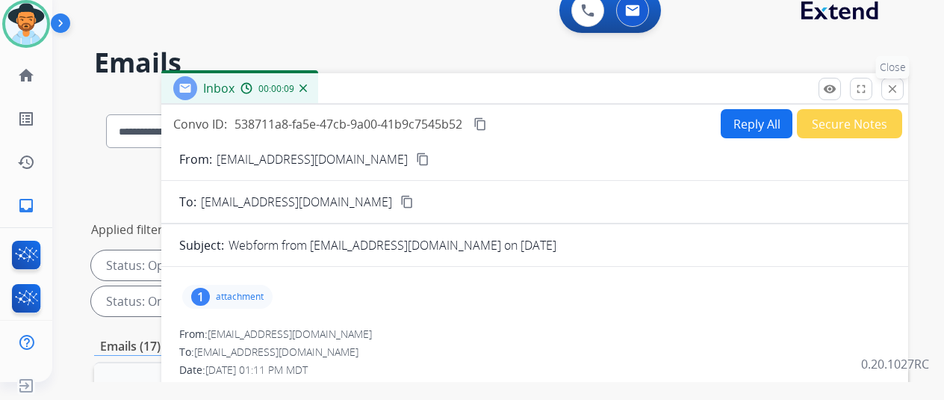
click at [899, 87] on mat-icon "close" at bounding box center [892, 88] width 13 height 13
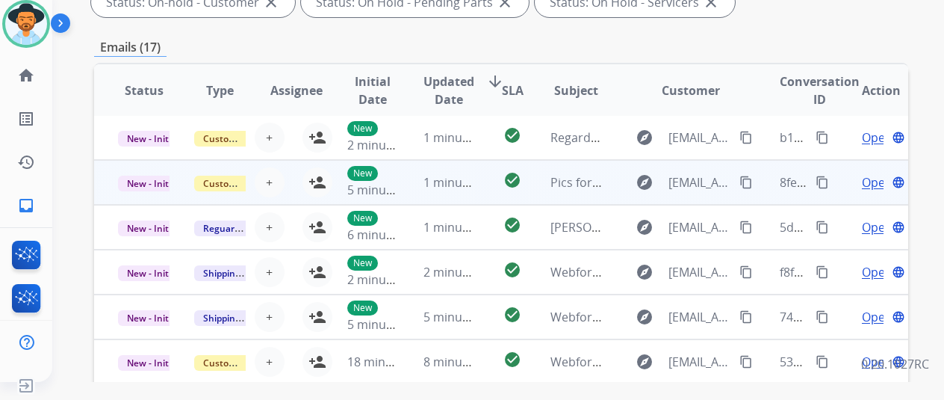
scroll to position [1, 0]
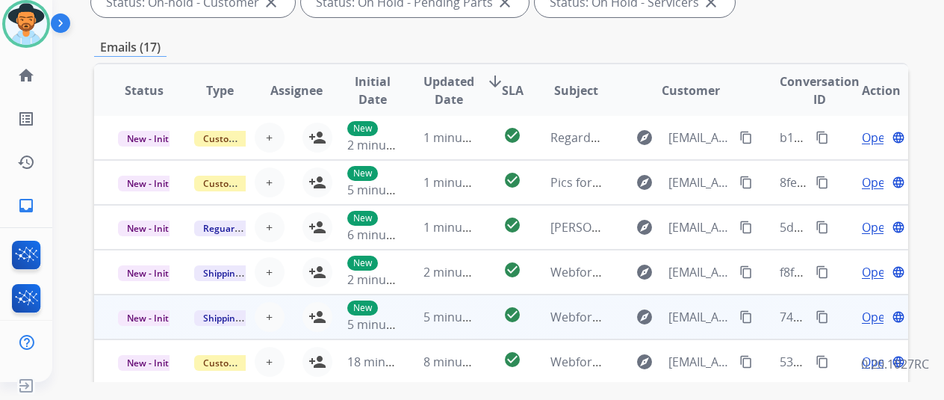
click at [867, 320] on span "Open" at bounding box center [877, 317] width 31 height 18
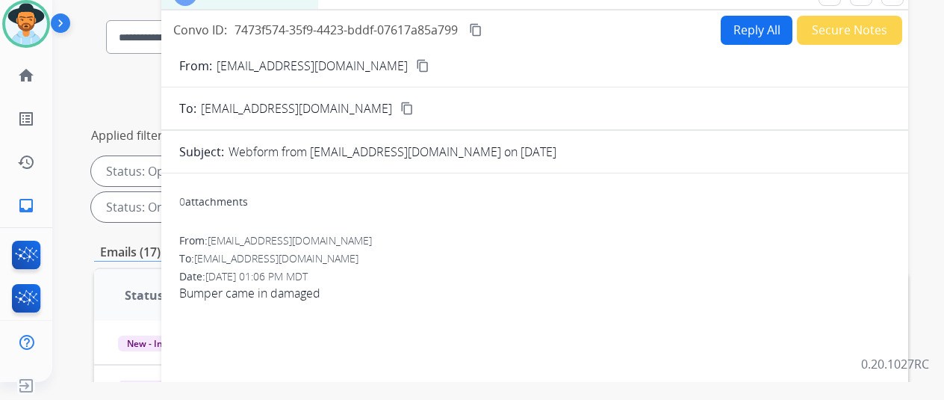
scroll to position [0, 0]
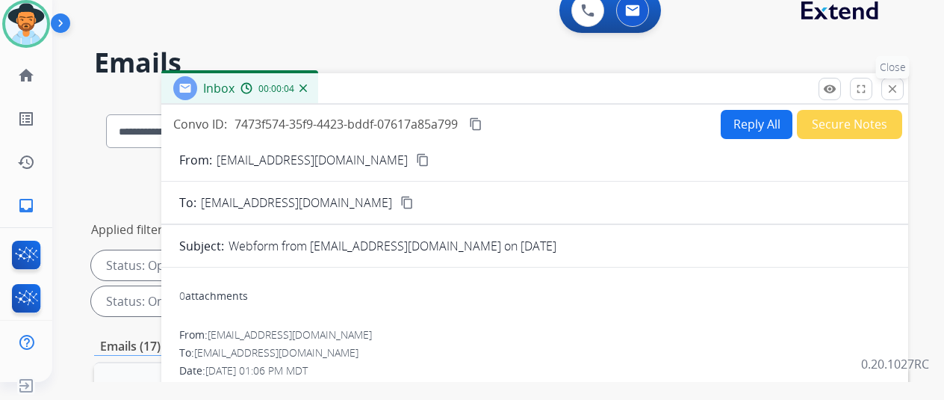
click at [899, 84] on mat-icon "close" at bounding box center [892, 88] width 13 height 13
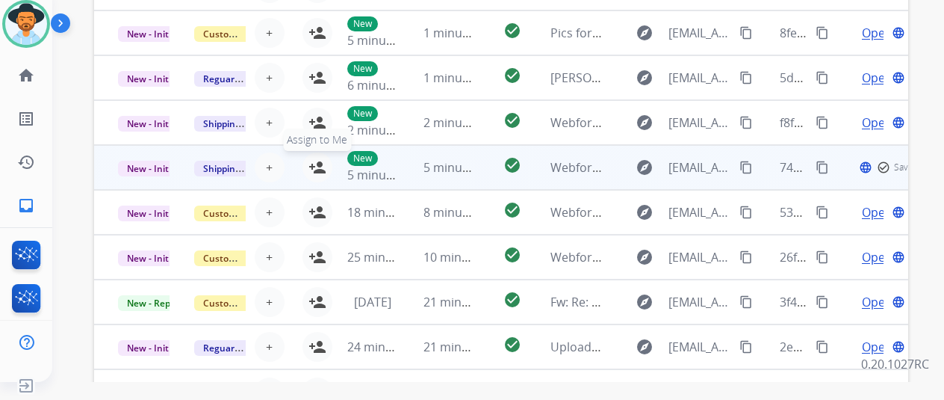
scroll to position [460, 0]
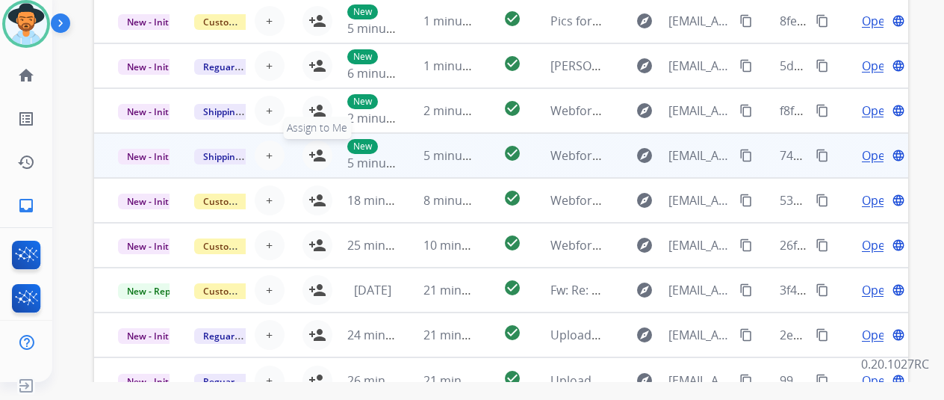
click at [317, 149] on mat-icon "person_add" at bounding box center [318, 155] width 18 height 18
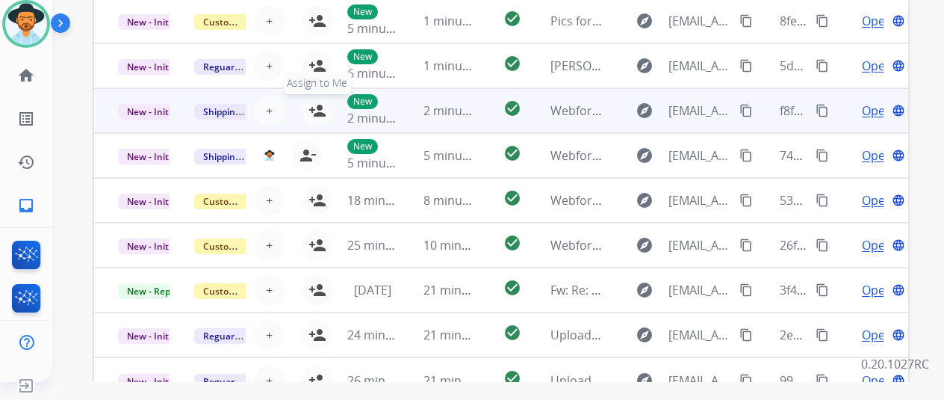
click at [312, 103] on mat-icon "person_add" at bounding box center [318, 111] width 18 height 18
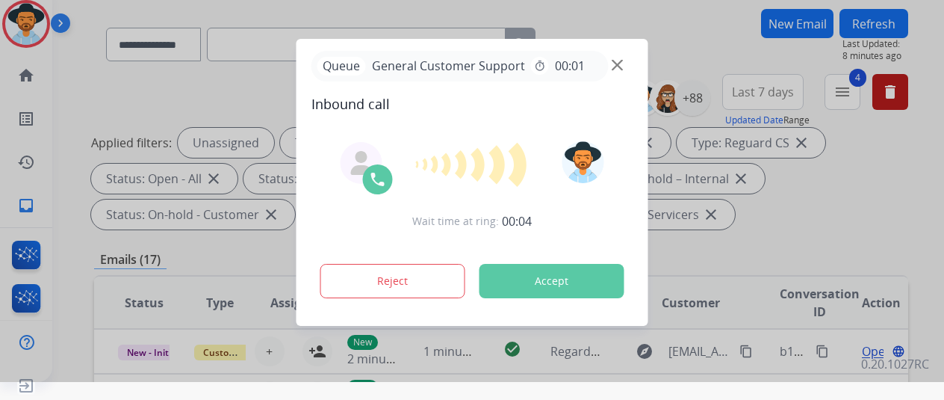
click at [21, 202] on div at bounding box center [472, 182] width 944 height 400
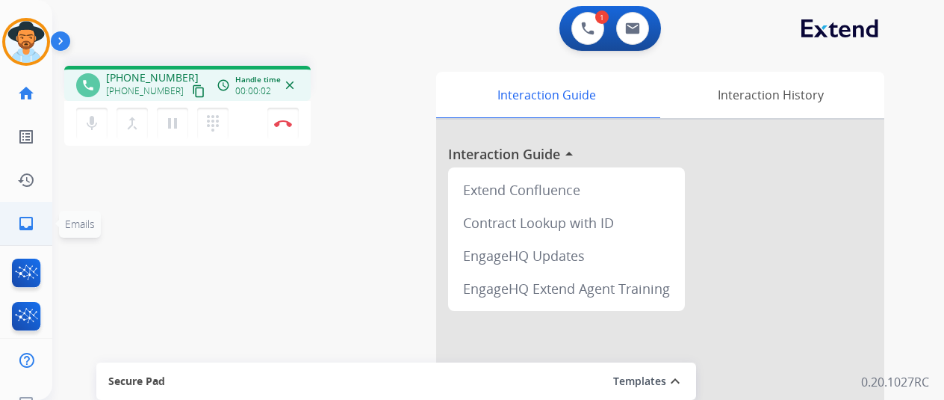
click at [22, 222] on mat-icon "inbox" at bounding box center [26, 223] width 18 height 18
select select "**********"
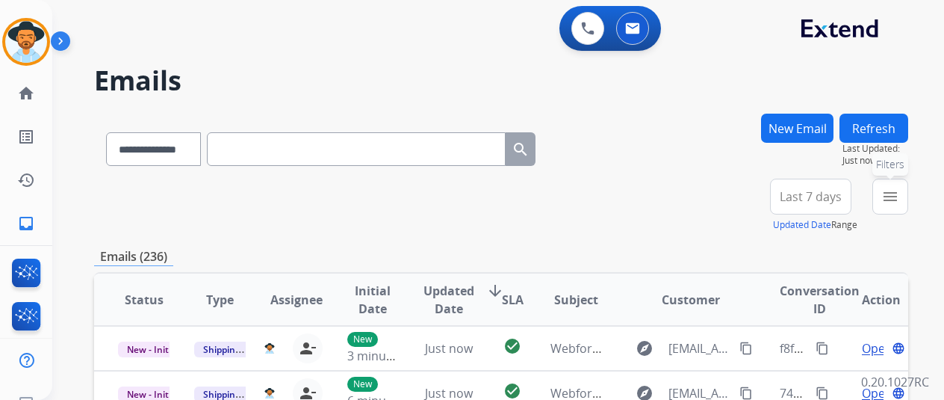
click at [899, 193] on mat-icon "menu" at bounding box center [891, 197] width 18 height 18
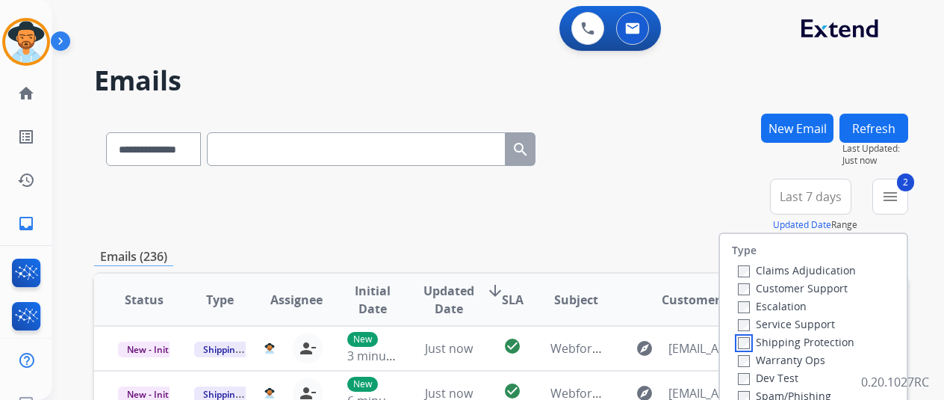
scroll to position [149, 0]
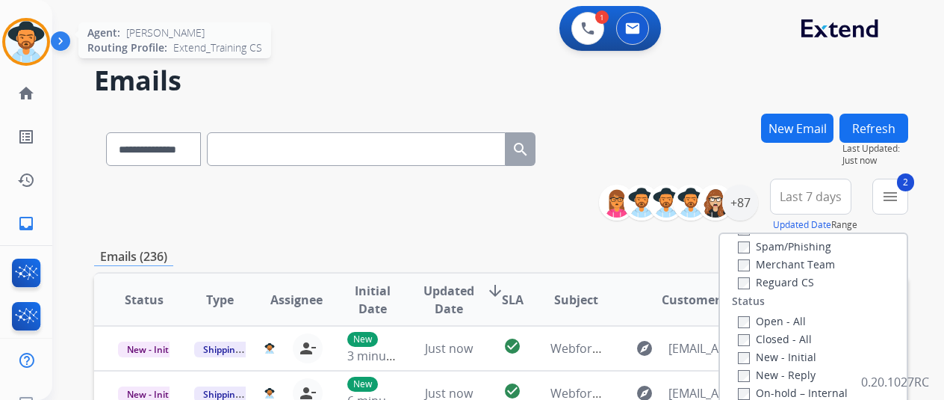
click at [25, 34] on img at bounding box center [26, 42] width 42 height 42
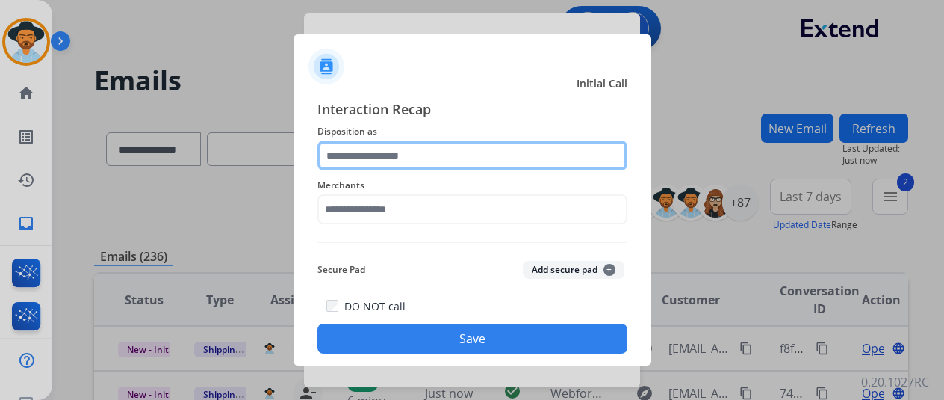
click at [378, 153] on input "text" at bounding box center [473, 155] width 310 height 30
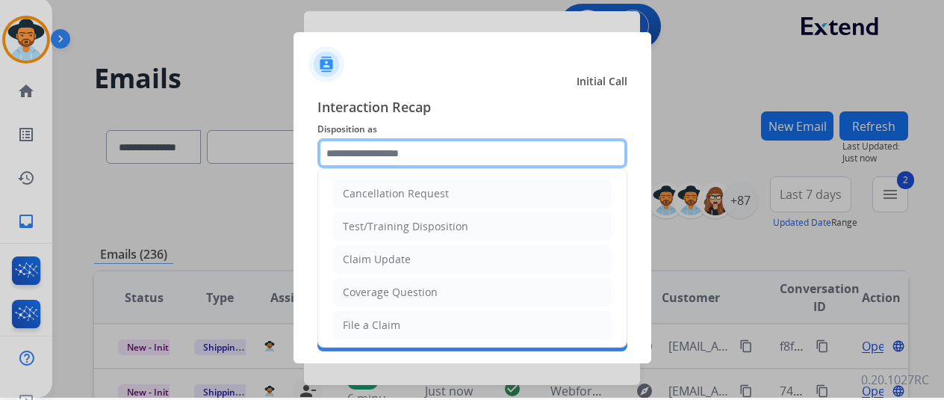
scroll to position [18, 0]
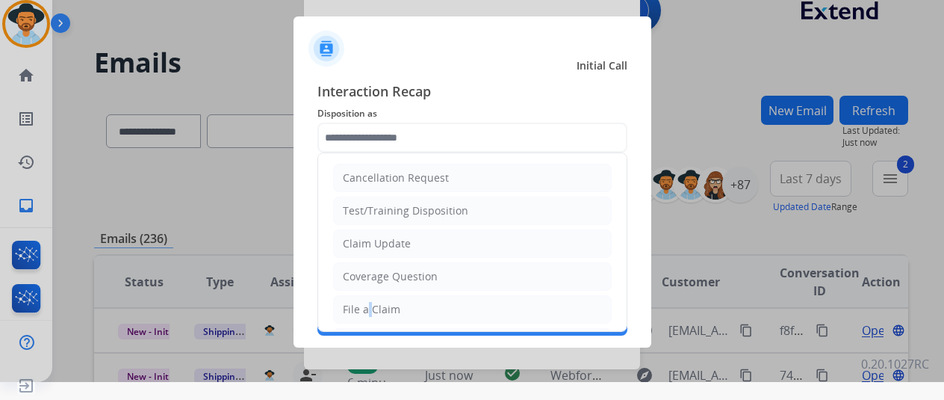
drag, startPoint x: 365, startPoint y: 312, endPoint x: 365, endPoint y: 291, distance: 21.7
click at [362, 307] on div "File a Claim" at bounding box center [372, 309] width 58 height 15
type input "**********"
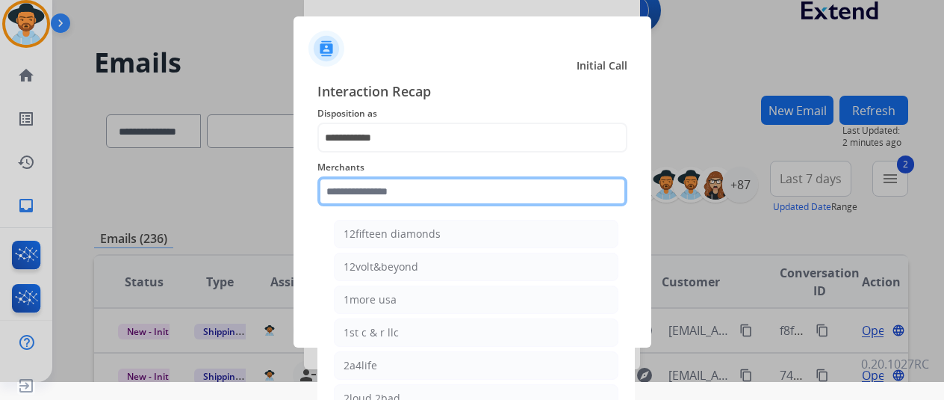
click at [344, 188] on input "text" at bounding box center [473, 191] width 310 height 30
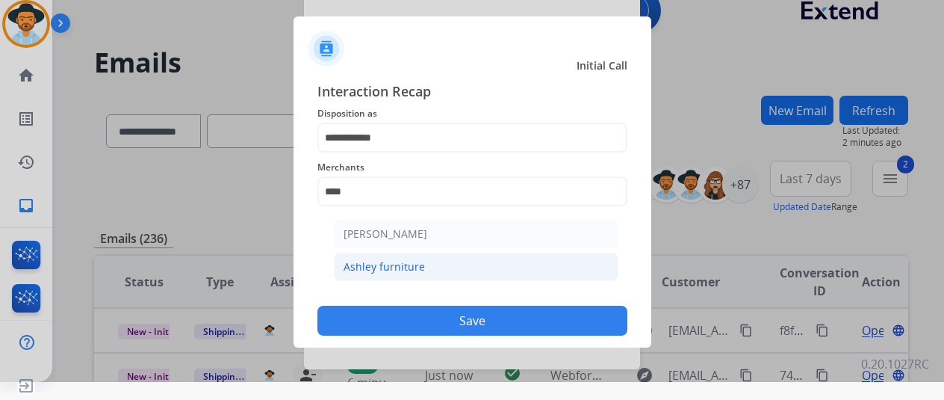
click at [400, 261] on div "Ashley furniture" at bounding box center [384, 266] width 81 height 15
type input "**********"
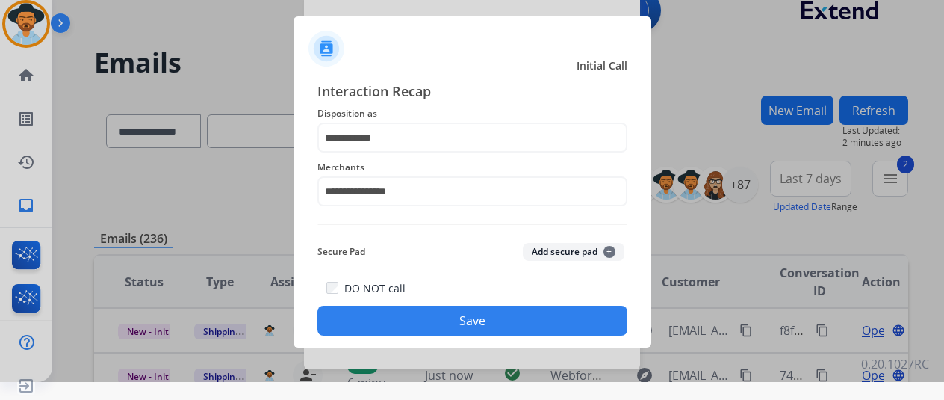
click at [460, 323] on button "Save" at bounding box center [473, 321] width 310 height 30
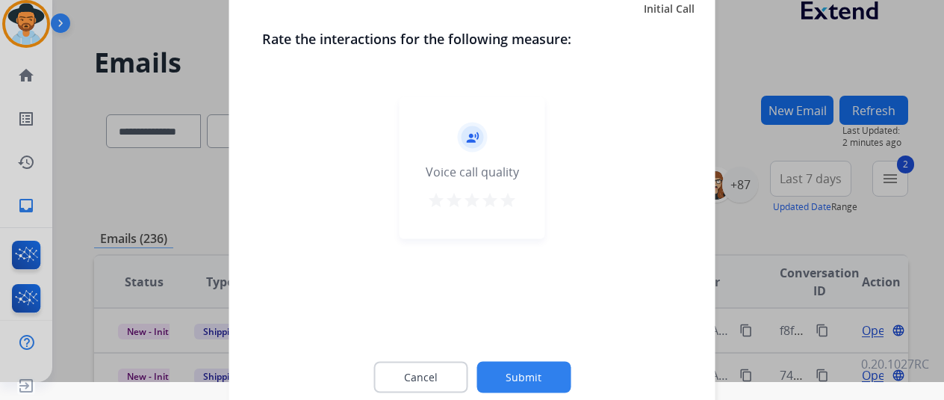
click at [505, 366] on button "Submit" at bounding box center [524, 376] width 94 height 31
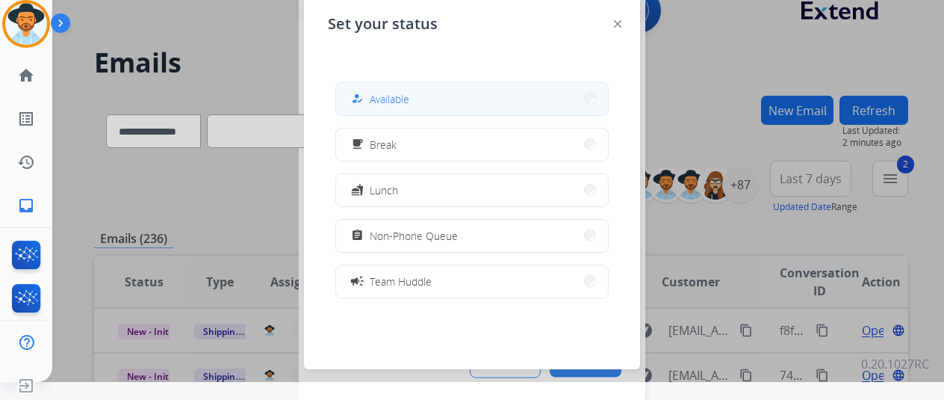
click at [446, 101] on button "how_to_reg Available" at bounding box center [472, 99] width 272 height 32
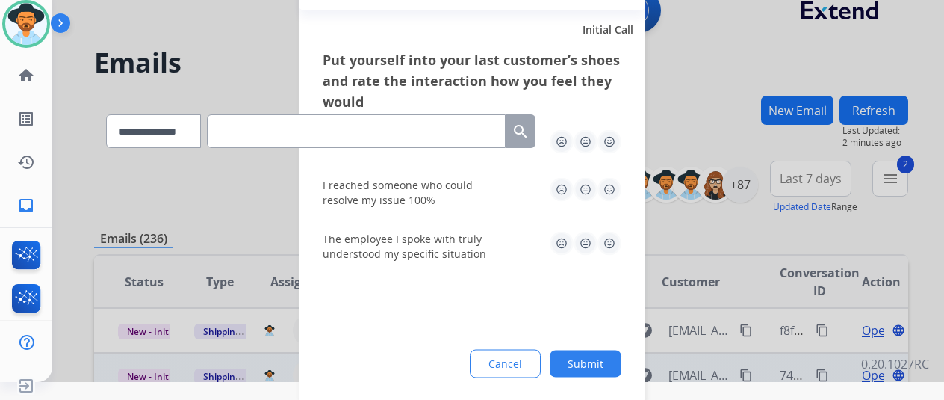
click at [587, 361] on button "Submit" at bounding box center [586, 363] width 72 height 27
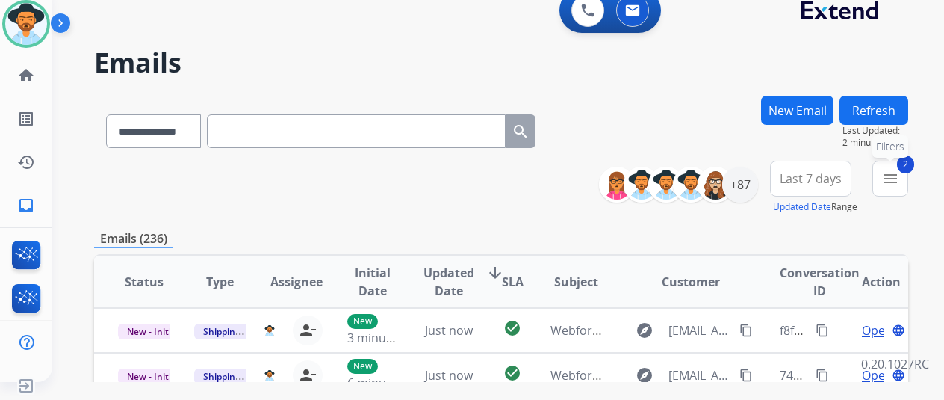
click at [899, 178] on mat-icon "menu" at bounding box center [891, 179] width 18 height 18
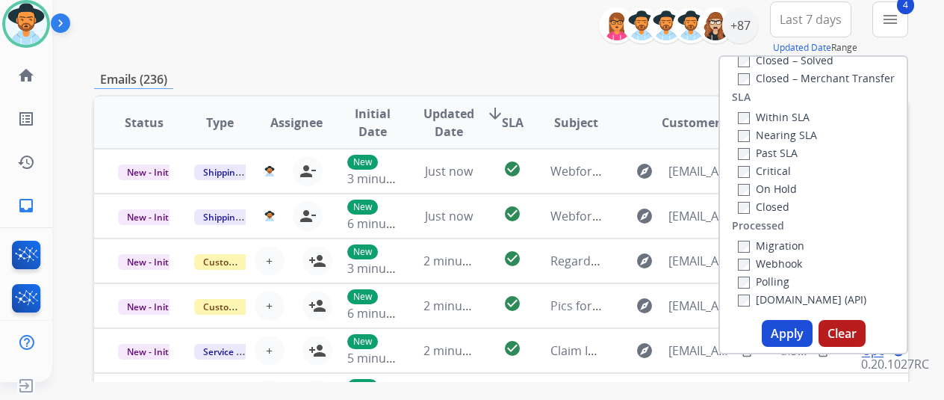
scroll to position [299, 0]
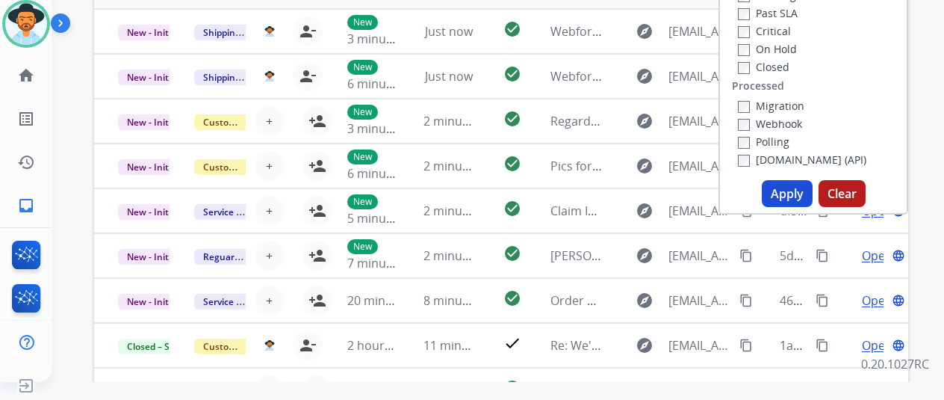
click at [789, 190] on button "Apply" at bounding box center [787, 193] width 51 height 27
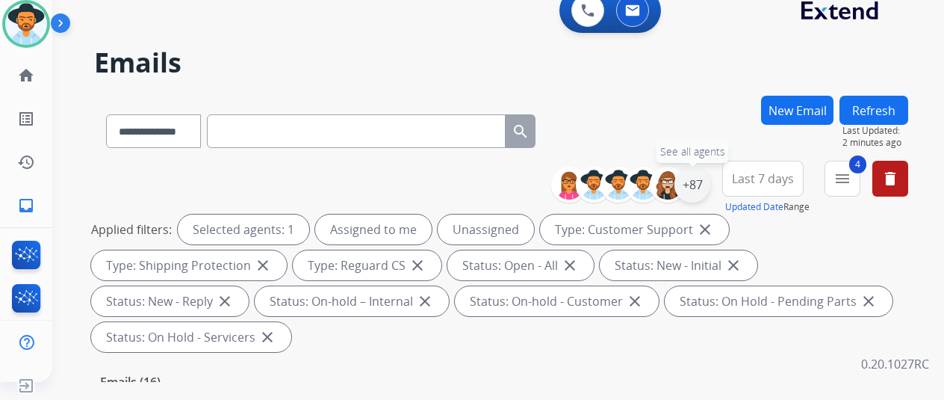
click at [707, 179] on div "+87" at bounding box center [693, 185] width 36 height 36
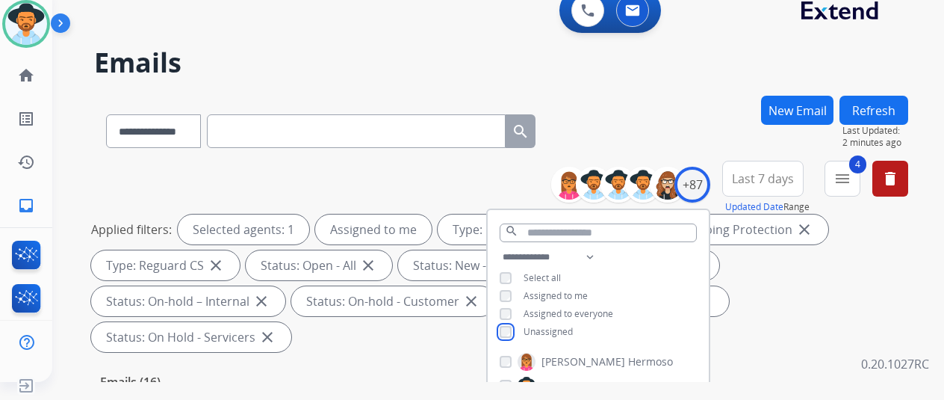
scroll to position [224, 0]
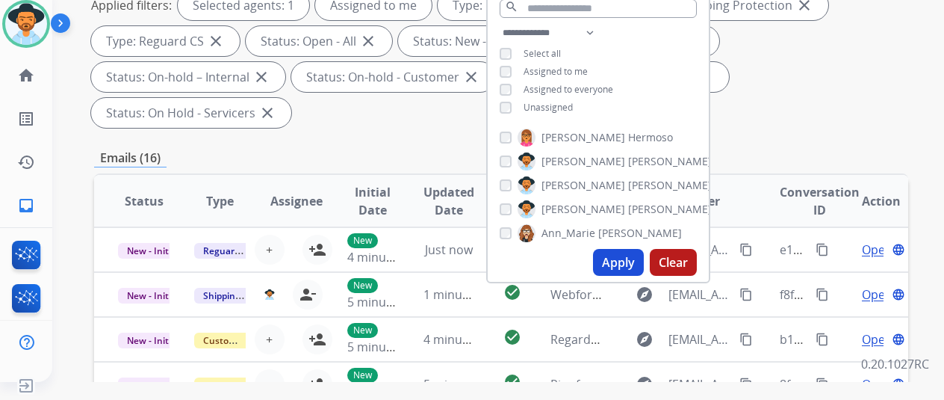
click at [635, 258] on button "Apply" at bounding box center [618, 262] width 51 height 27
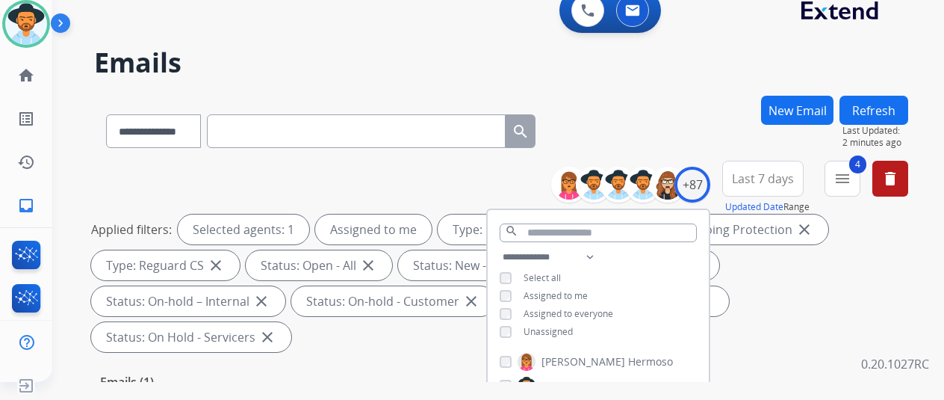
click at [674, 123] on div "**********" at bounding box center [501, 128] width 814 height 65
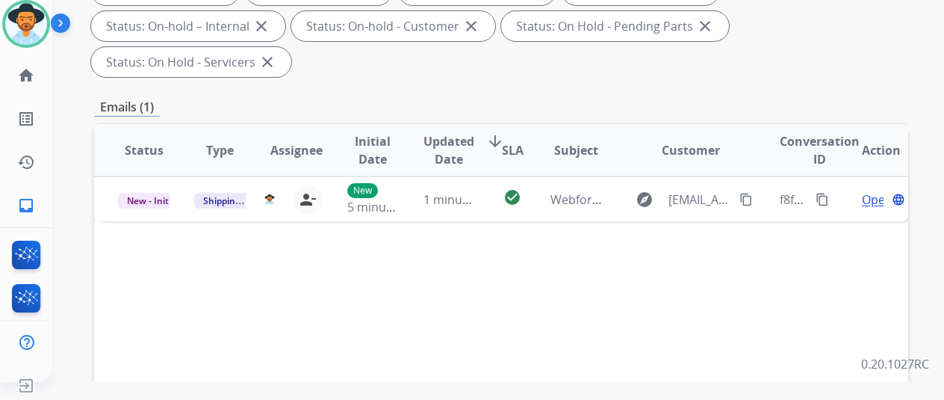
scroll to position [299, 0]
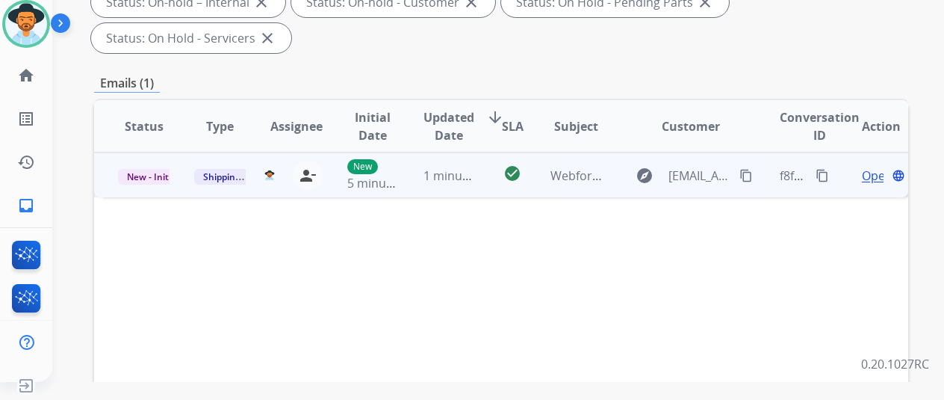
click at [874, 167] on span "Open" at bounding box center [877, 176] width 31 height 18
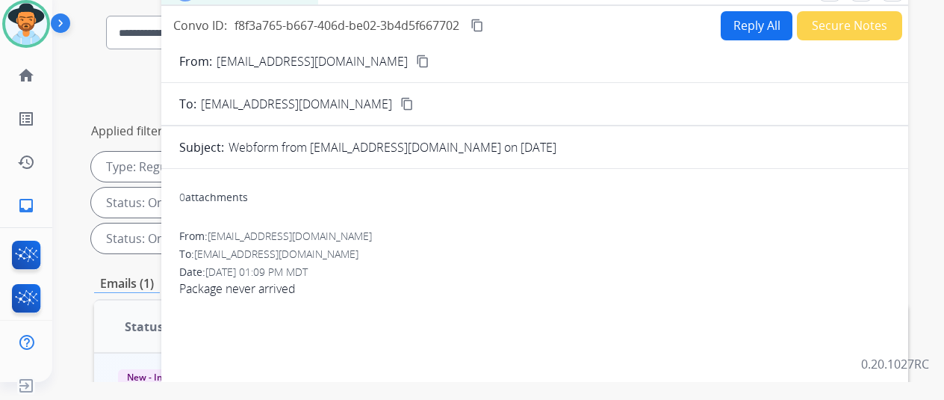
scroll to position [0, 0]
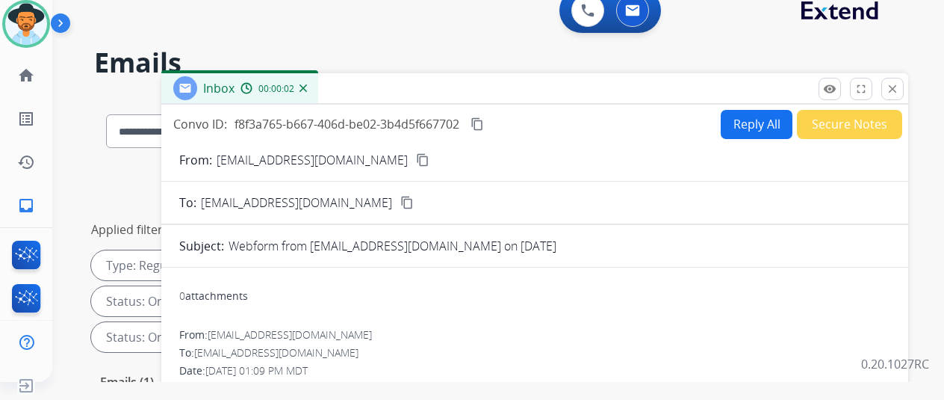
click at [416, 159] on mat-icon "content_copy" at bounding box center [422, 159] width 13 height 13
click at [749, 115] on button "Reply All" at bounding box center [757, 124] width 72 height 29
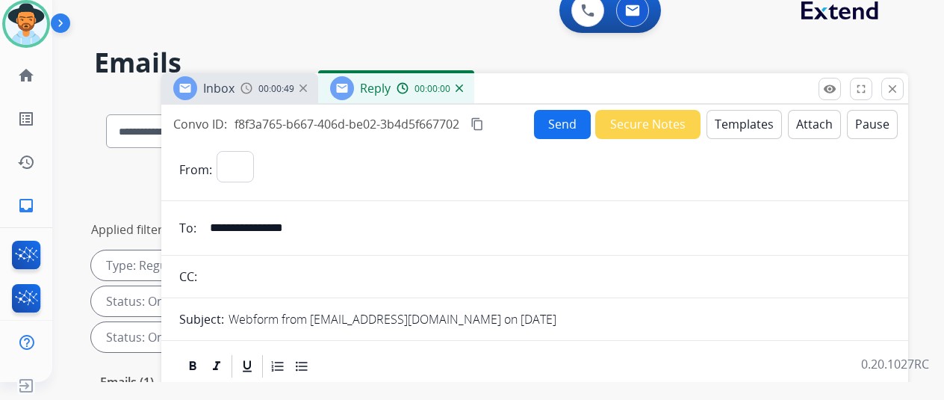
select select "**********"
click at [738, 116] on button "Templates" at bounding box center [744, 124] width 75 height 29
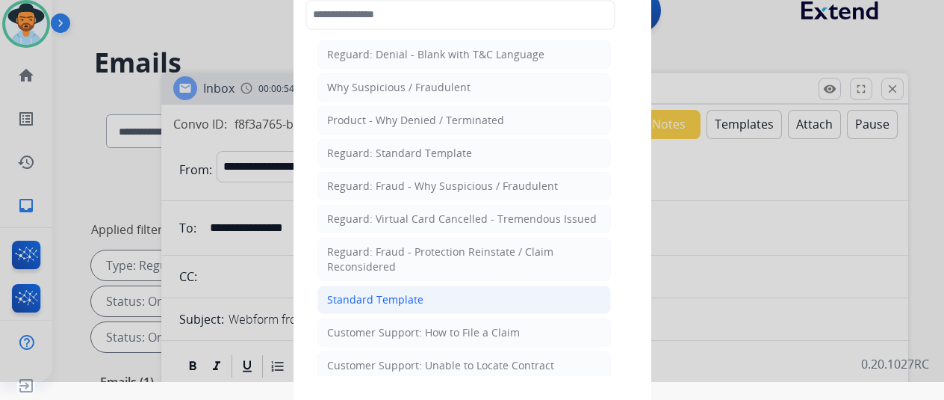
click at [387, 297] on div "Standard Template" at bounding box center [375, 299] width 96 height 15
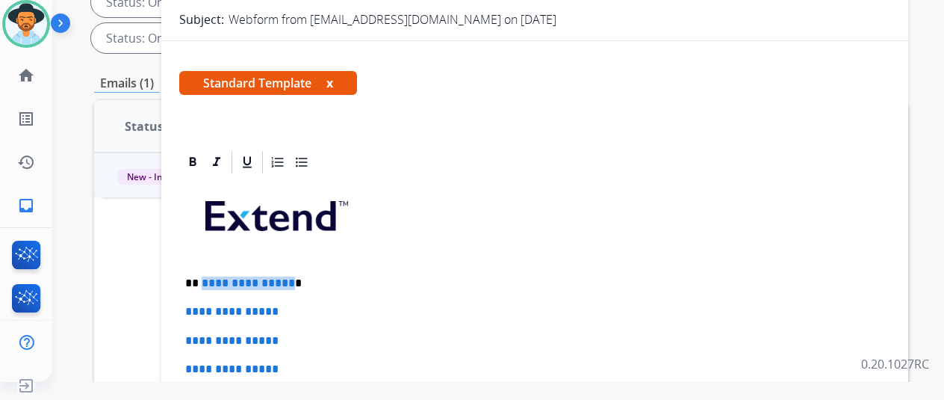
drag, startPoint x: 299, startPoint y: 284, endPoint x: 212, endPoint y: 278, distance: 86.9
click at [212, 278] on p "**********" at bounding box center [528, 282] width 687 height 13
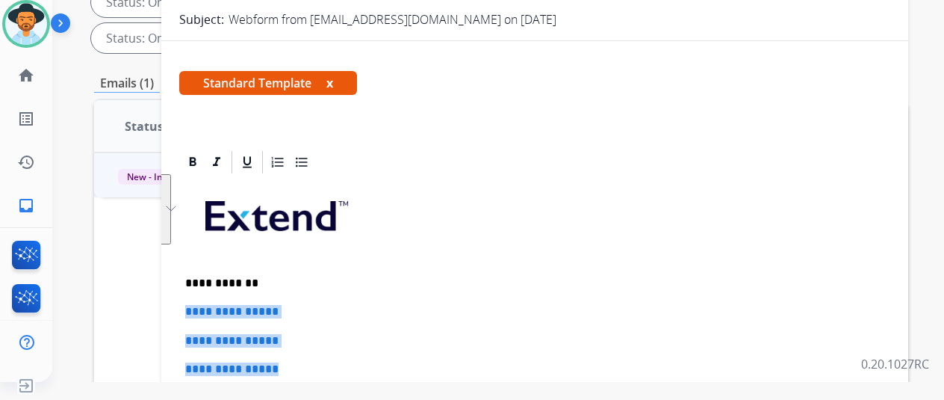
drag, startPoint x: 300, startPoint y: 371, endPoint x: 185, endPoint y: 298, distance: 136.4
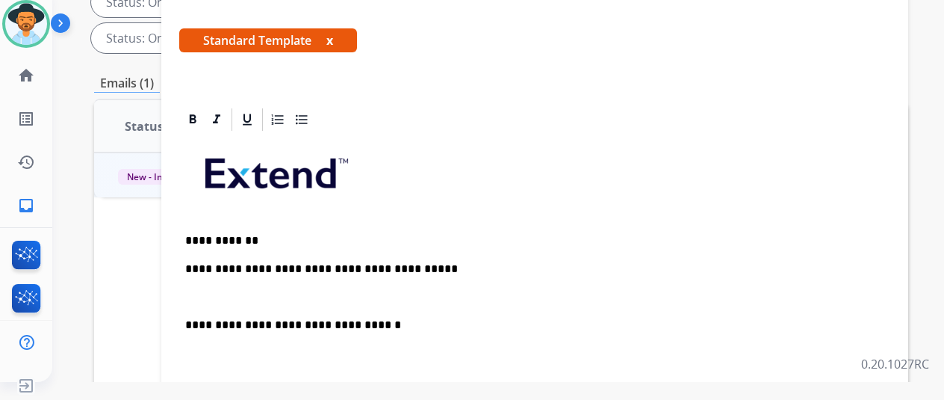
scroll to position [75, 0]
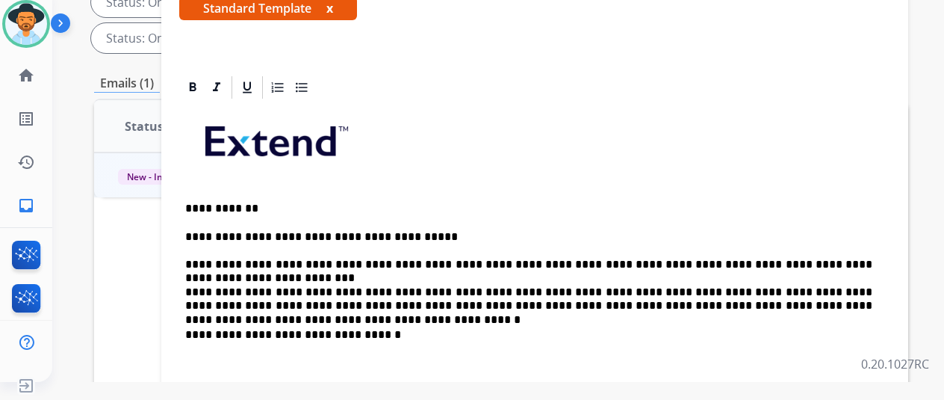
click at [622, 288] on p "**********" at bounding box center [528, 271] width 687 height 82
click at [823, 286] on p "**********" at bounding box center [528, 271] width 687 height 82
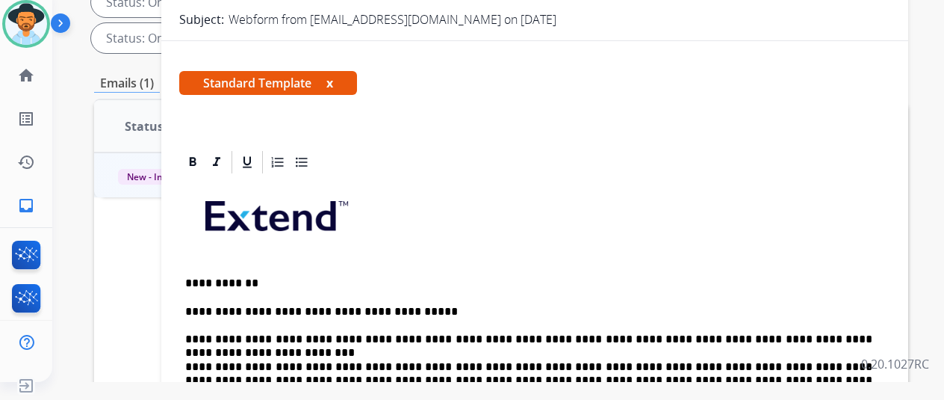
scroll to position [0, 0]
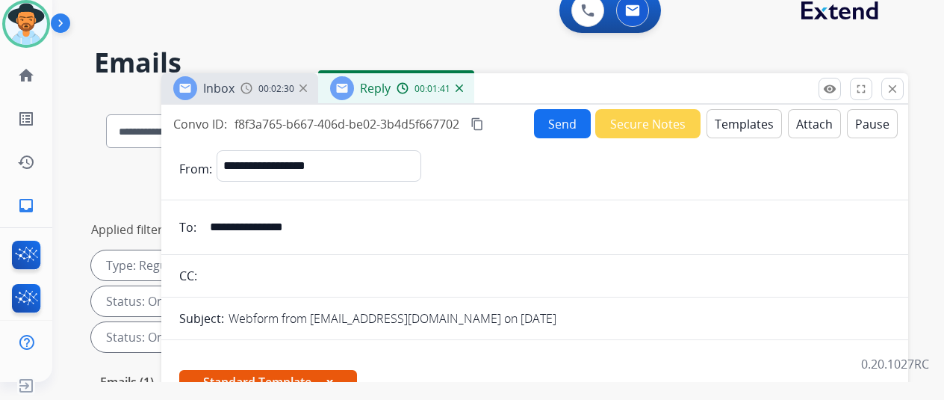
click at [563, 117] on button "Send" at bounding box center [562, 123] width 57 height 29
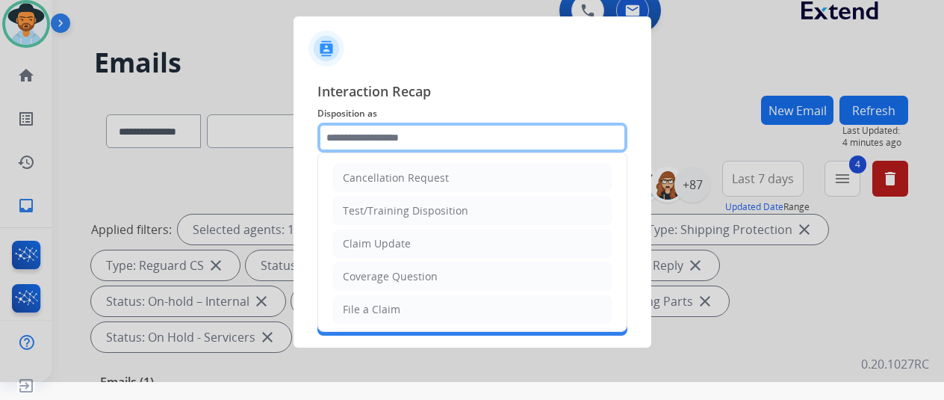
click at [394, 137] on input "text" at bounding box center [473, 138] width 310 height 30
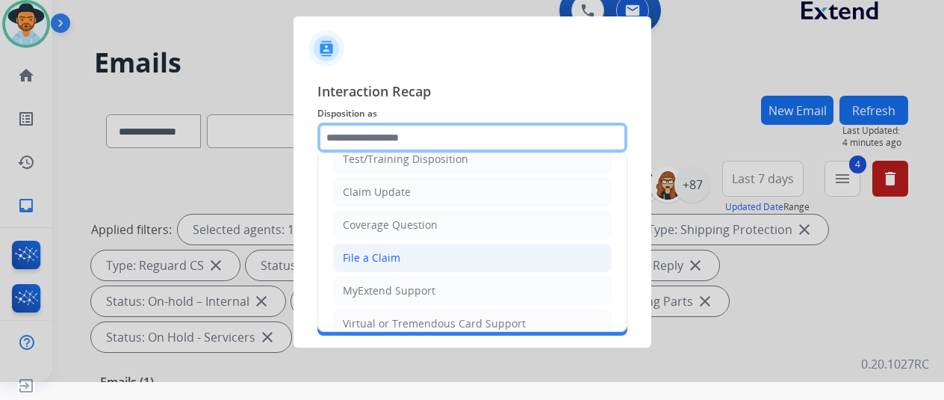
scroll to position [75, 0]
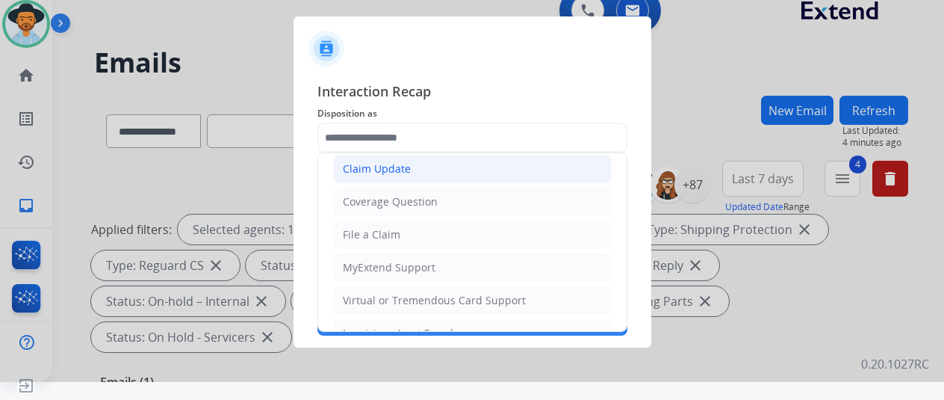
click at [394, 167] on div "Claim Update" at bounding box center [377, 168] width 68 height 15
type input "**********"
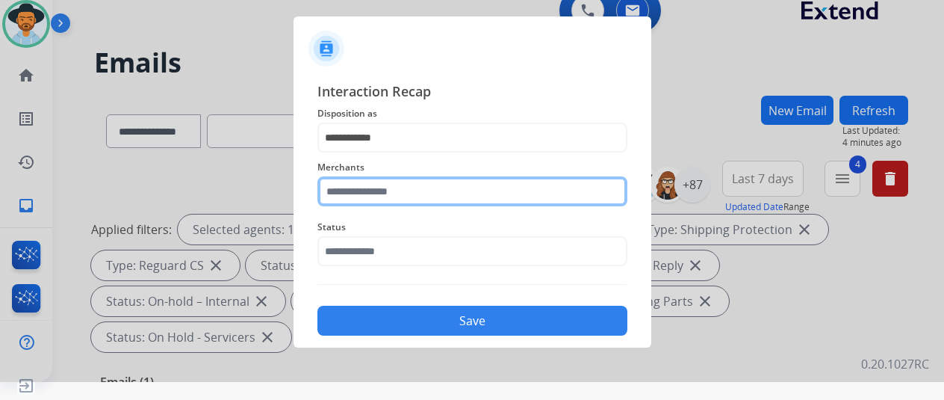
click at [381, 182] on input "text" at bounding box center [473, 191] width 310 height 30
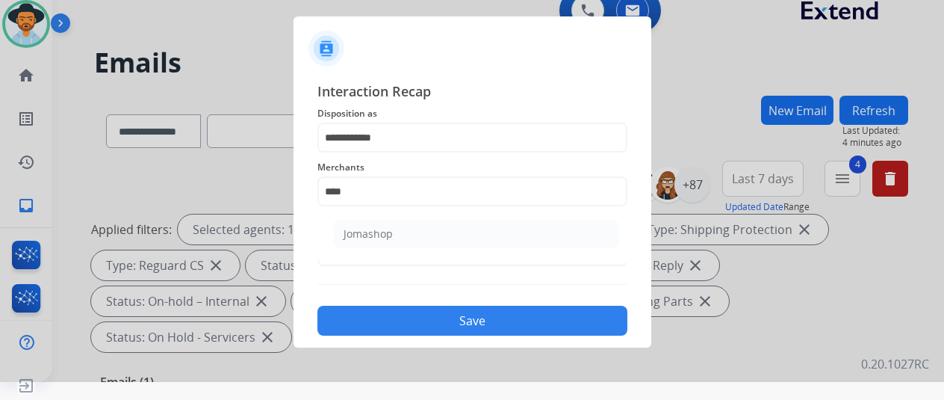
click at [355, 233] on div "Jomashop" at bounding box center [368, 233] width 49 height 15
type input "********"
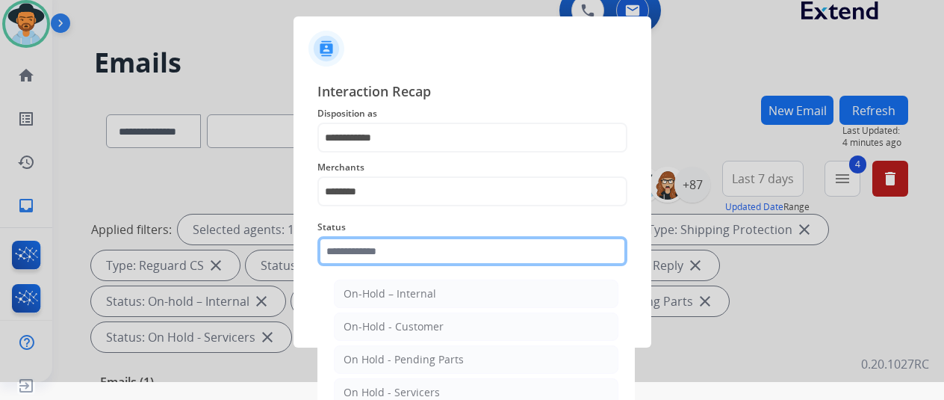
drag, startPoint x: 357, startPoint y: 252, endPoint x: 361, endPoint y: 232, distance: 19.8
click at [359, 252] on input "text" at bounding box center [473, 251] width 310 height 30
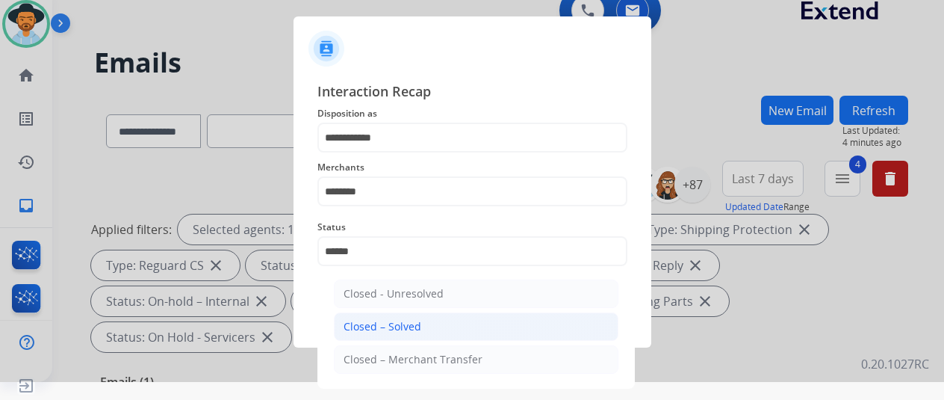
click at [344, 329] on div "Closed – Solved" at bounding box center [383, 326] width 78 height 15
type input "**********"
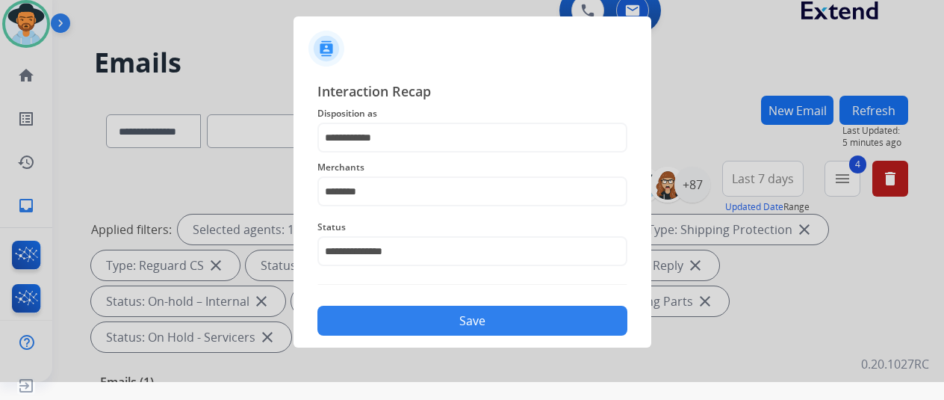
click at [414, 325] on button "Save" at bounding box center [473, 321] width 310 height 30
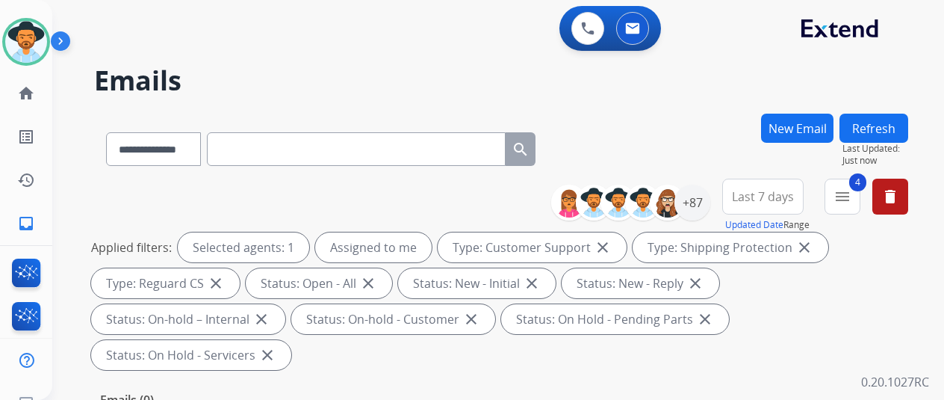
select select "**********"
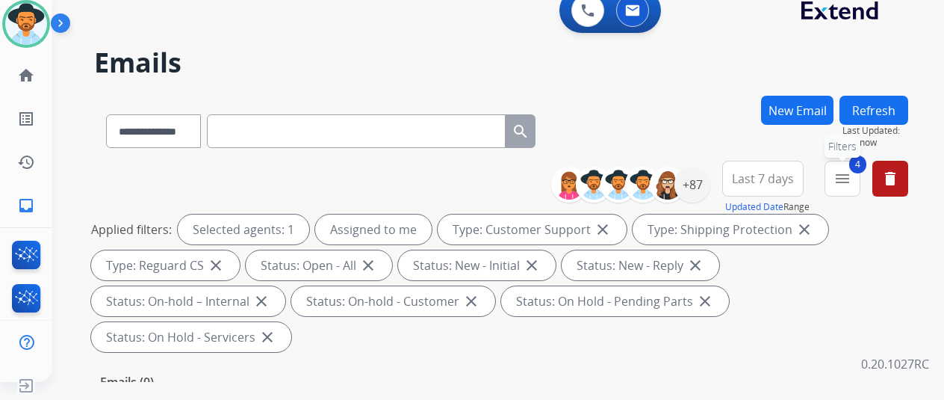
click at [852, 173] on mat-icon "menu" at bounding box center [843, 179] width 18 height 18
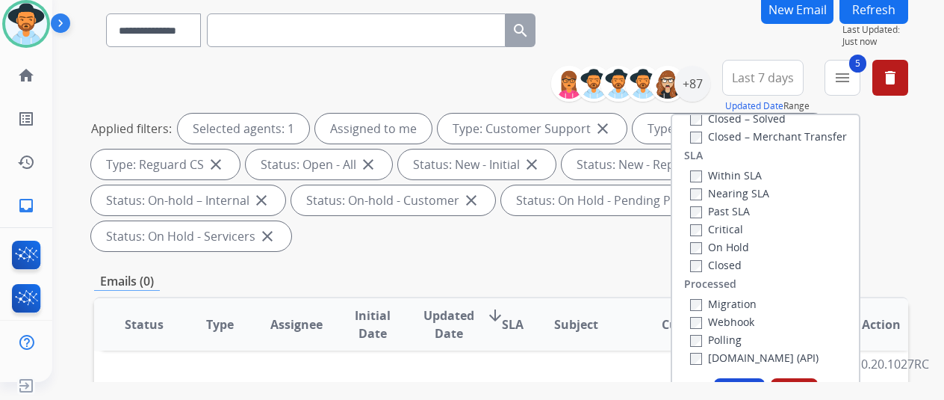
scroll to position [224, 0]
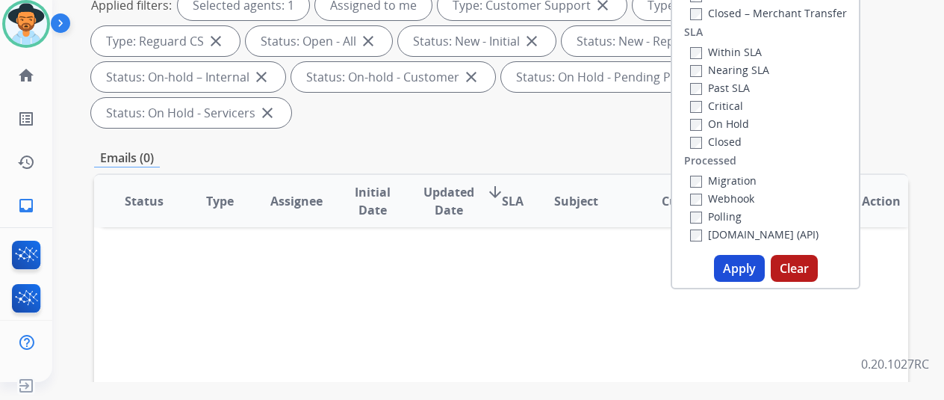
click at [734, 262] on button "Apply" at bounding box center [739, 268] width 51 height 27
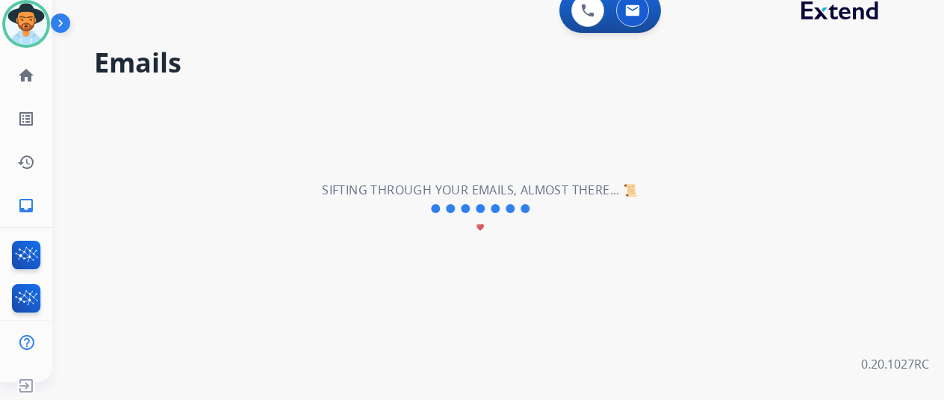
scroll to position [0, 0]
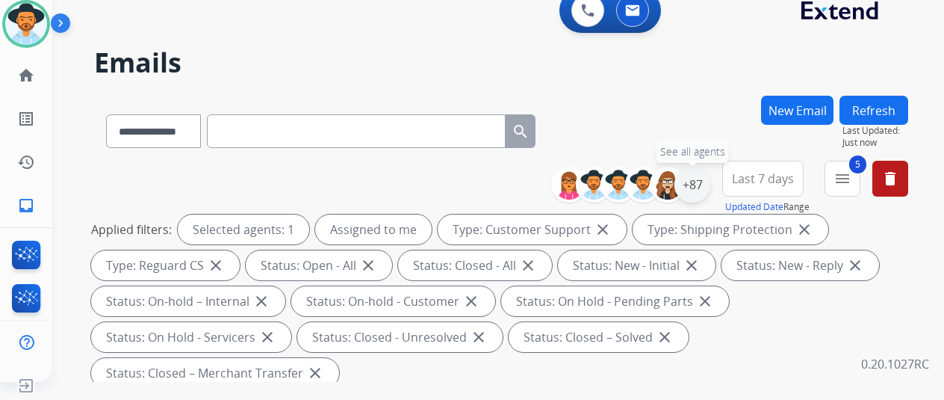
click at [701, 185] on div "+87" at bounding box center [693, 185] width 36 height 36
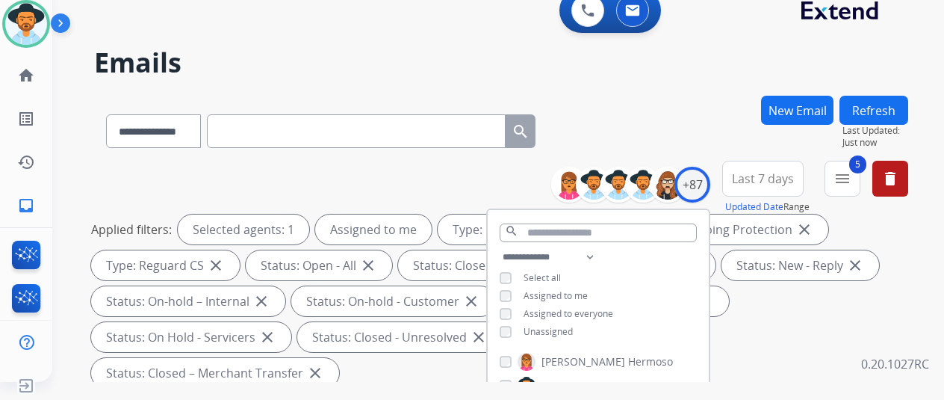
scroll to position [224, 0]
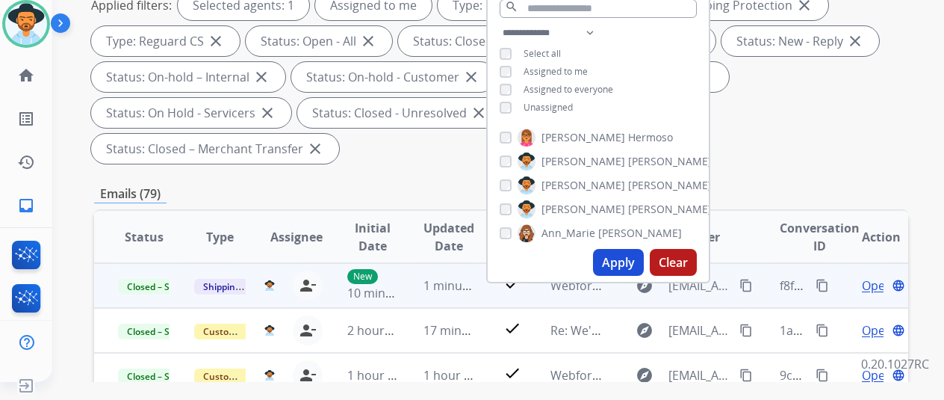
click at [825, 285] on mat-icon "content_copy" at bounding box center [822, 285] width 13 height 13
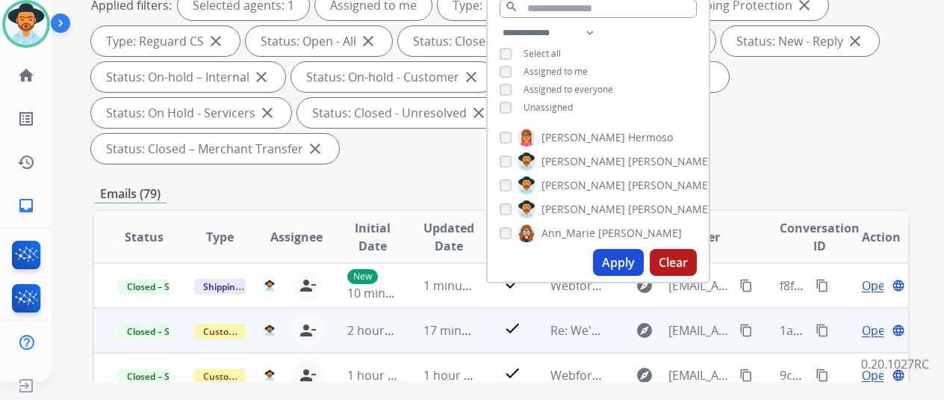
click at [749, 330] on mat-icon "content_copy" at bounding box center [746, 329] width 13 height 13
click at [820, 326] on mat-icon "content_copy" at bounding box center [822, 329] width 13 height 13
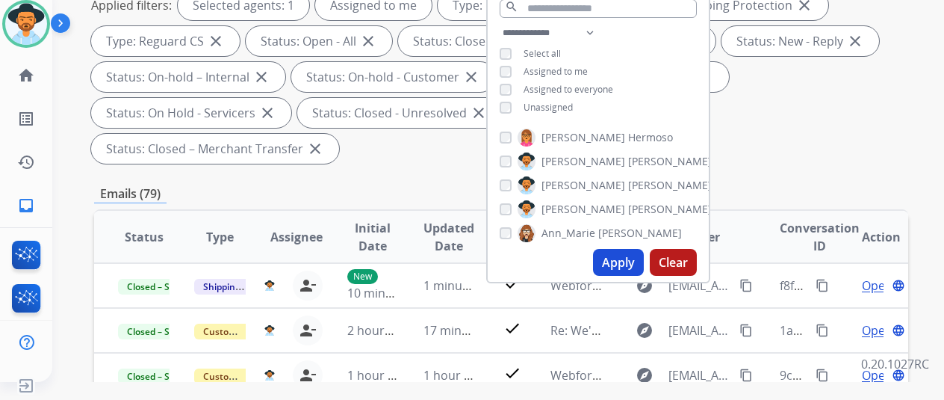
click at [778, 116] on div "Applied filters: Selected agents: 1 Assigned to me Type: Customer Support close…" at bounding box center [498, 76] width 814 height 173
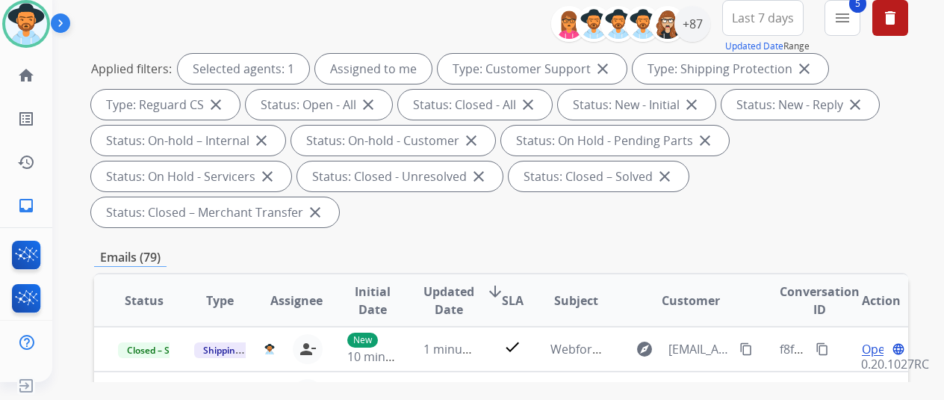
scroll to position [75, 0]
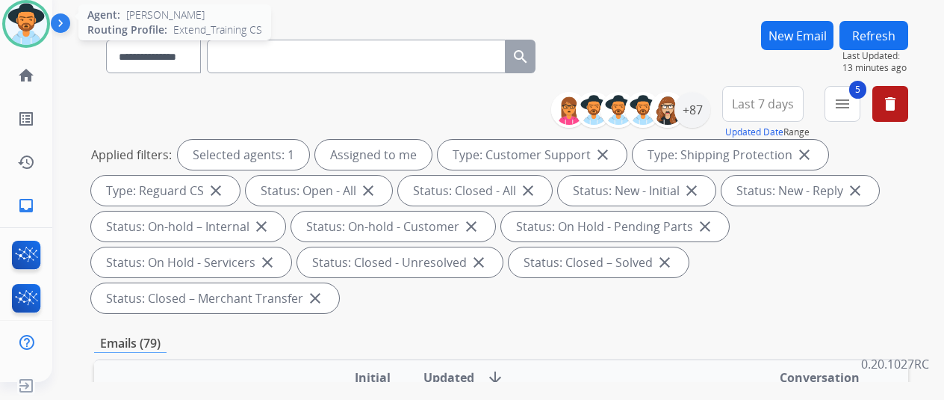
click at [25, 20] on img at bounding box center [26, 24] width 42 height 42
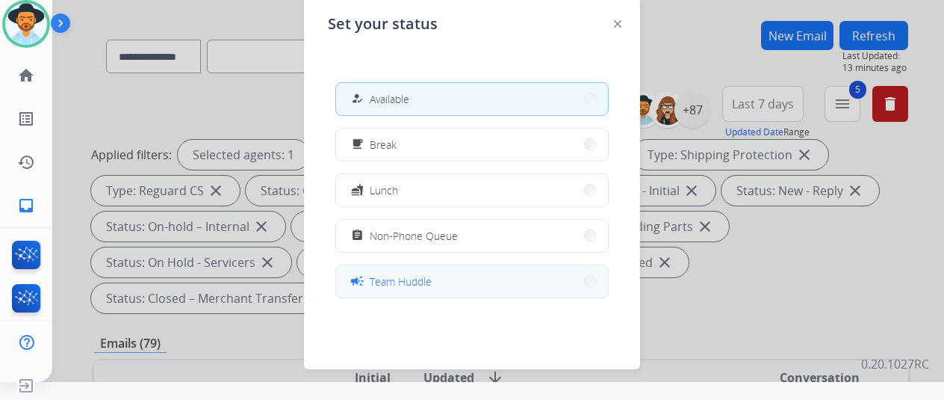
click at [394, 280] on span "Team Huddle" at bounding box center [401, 281] width 62 height 16
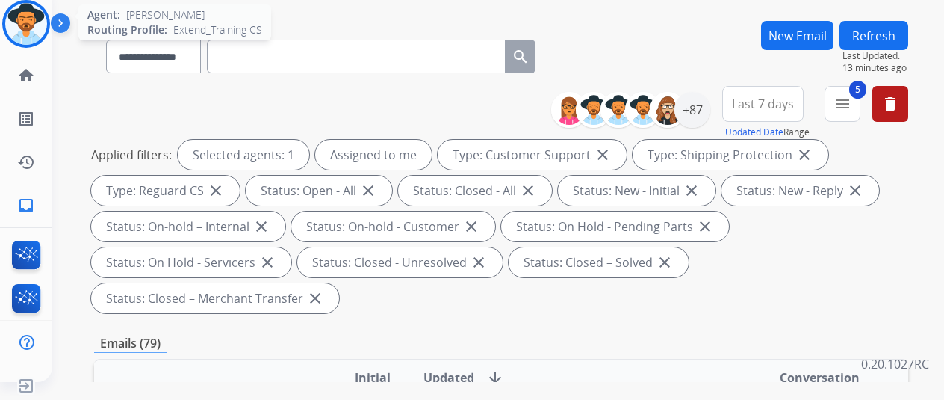
click at [33, 17] on img at bounding box center [26, 24] width 42 height 42
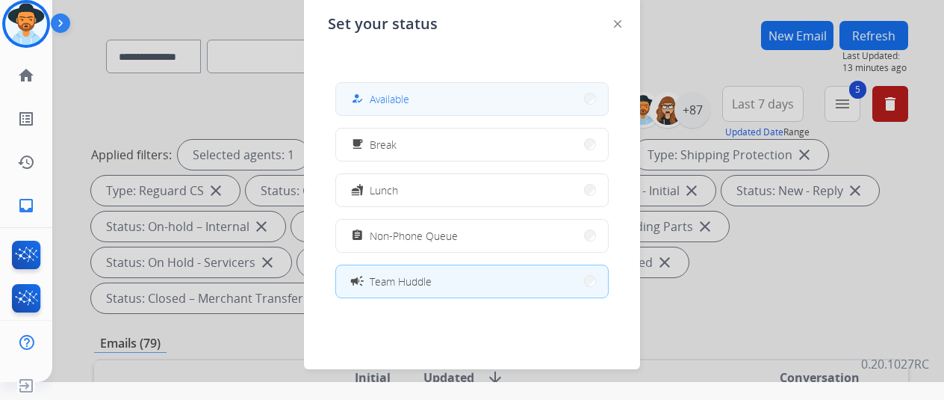
click at [424, 99] on button "how_to_reg Available" at bounding box center [472, 99] width 272 height 32
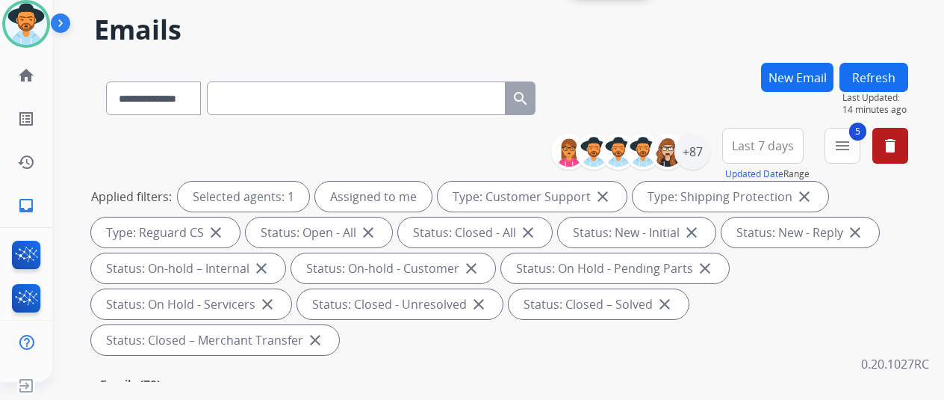
scroll to position [0, 0]
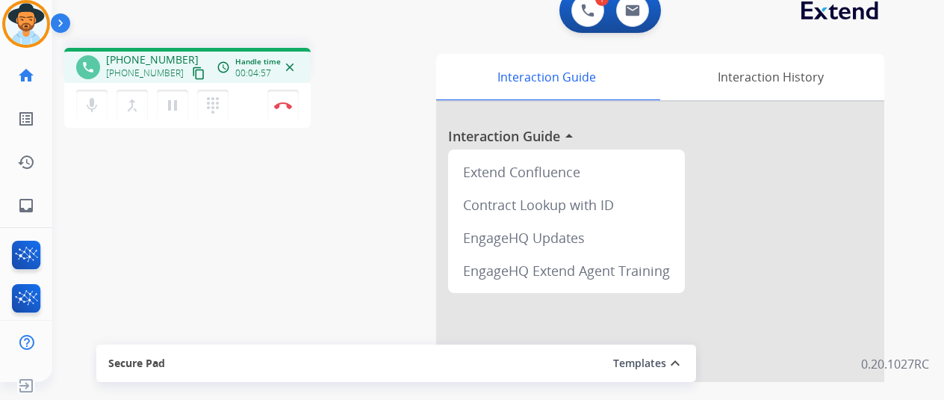
click at [903, 22] on div "1 Voice Interactions 0 Email Interactions" at bounding box center [489, 12] width 838 height 48
click at [283, 100] on button "Disconnect" at bounding box center [282, 105] width 31 height 31
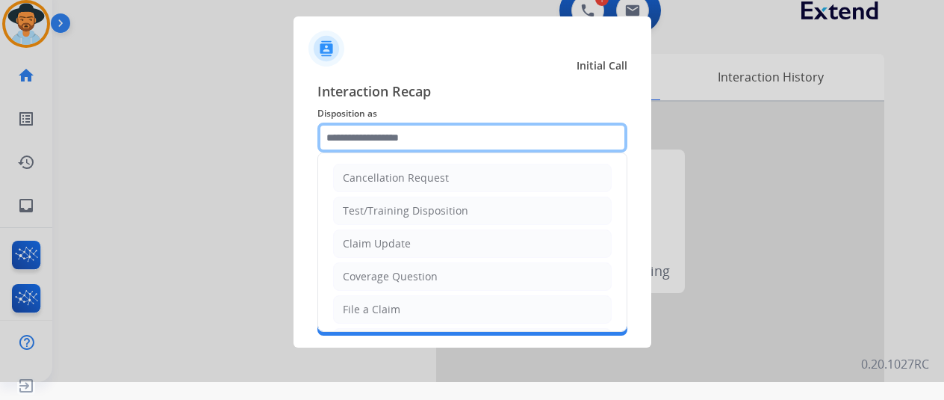
click at [387, 125] on input "text" at bounding box center [473, 138] width 310 height 30
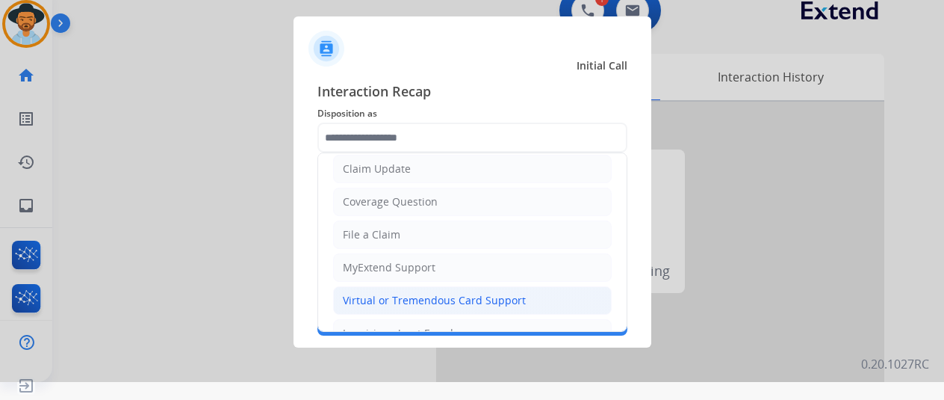
click at [364, 297] on div "Virtual or Tremendous Card Support" at bounding box center [434, 300] width 183 height 15
type input "**********"
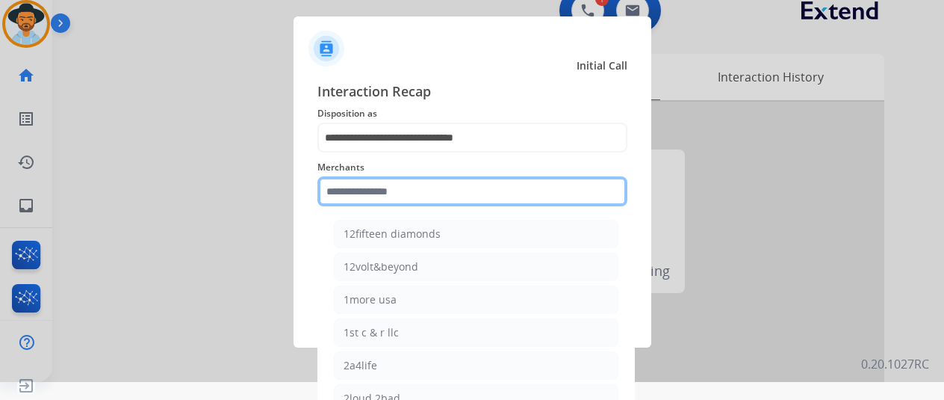
click at [368, 195] on input "text" at bounding box center [473, 191] width 310 height 30
click at [352, 192] on input "text" at bounding box center [473, 191] width 310 height 30
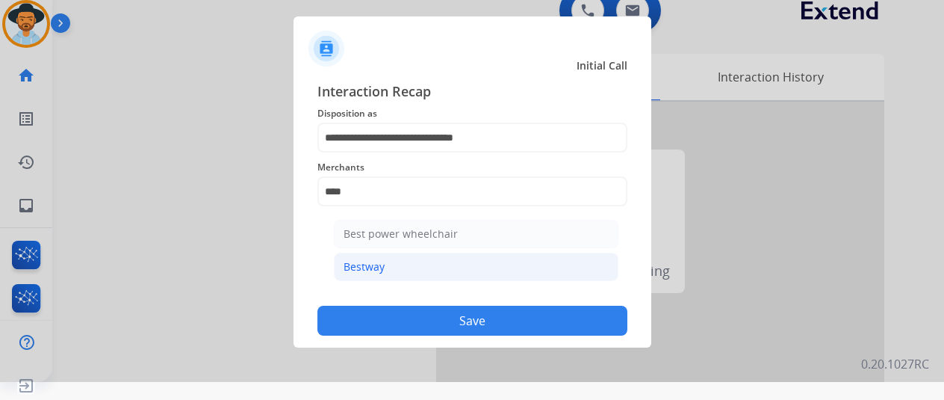
click at [374, 267] on div "Bestway" at bounding box center [364, 266] width 41 height 15
type input "*******"
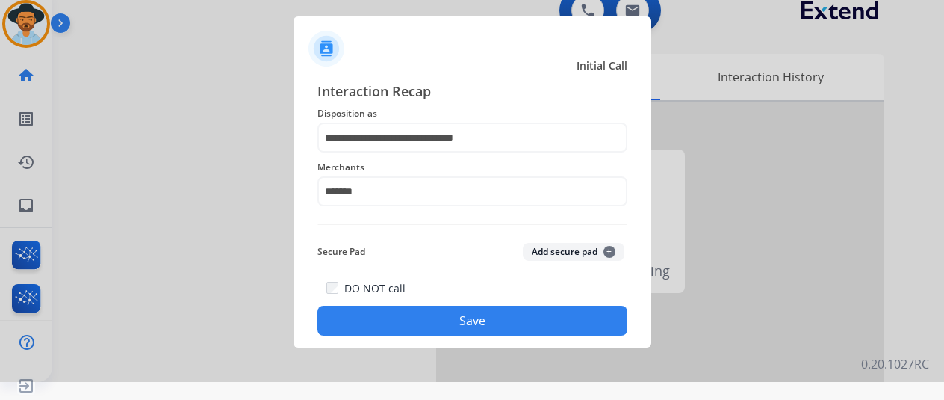
click at [429, 320] on button "Save" at bounding box center [473, 321] width 310 height 30
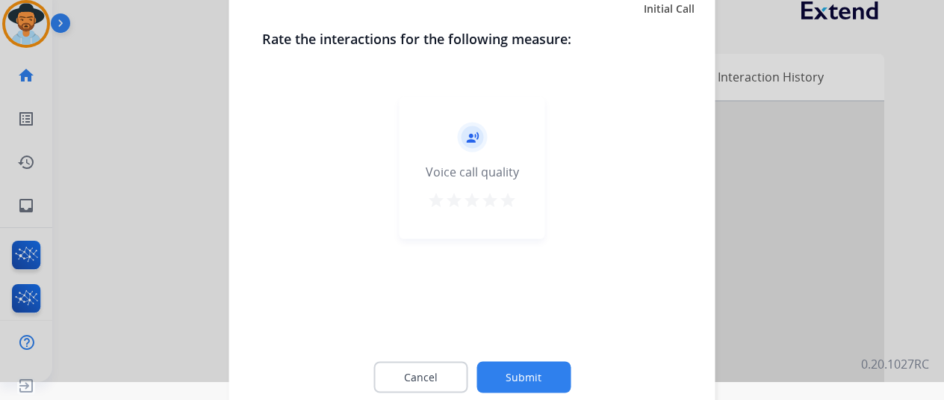
click at [523, 377] on button "Submit" at bounding box center [524, 376] width 94 height 31
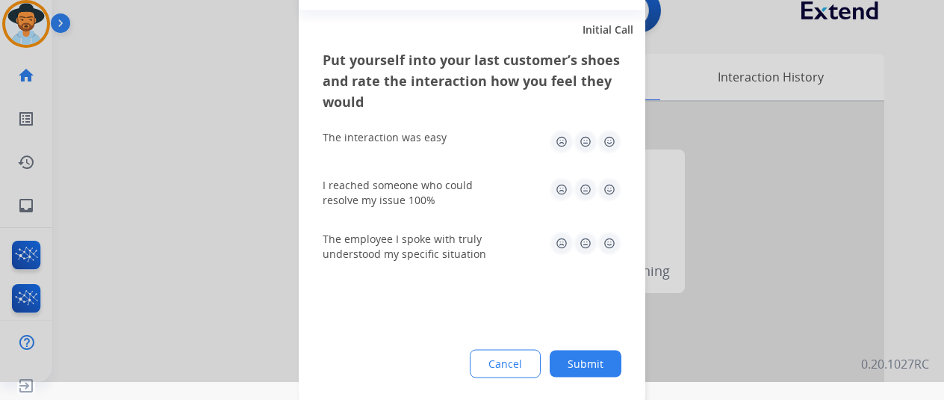
click at [578, 353] on button "Submit" at bounding box center [586, 363] width 72 height 27
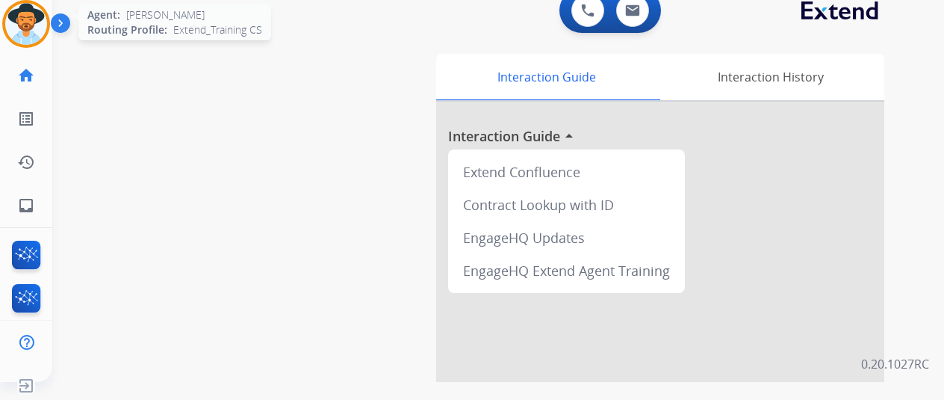
click at [36, 16] on img at bounding box center [26, 24] width 42 height 42
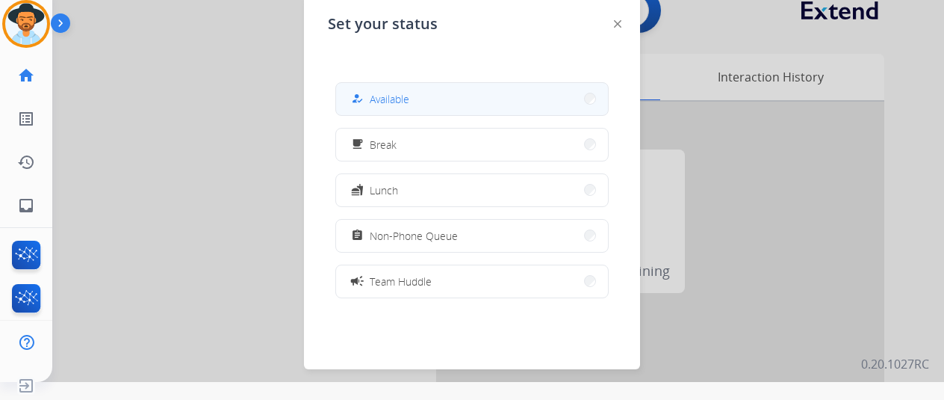
drag, startPoint x: 415, startPoint y: 95, endPoint x: 616, endPoint y: 185, distance: 220.1
click at [415, 95] on button "how_to_reg Available" at bounding box center [472, 99] width 272 height 32
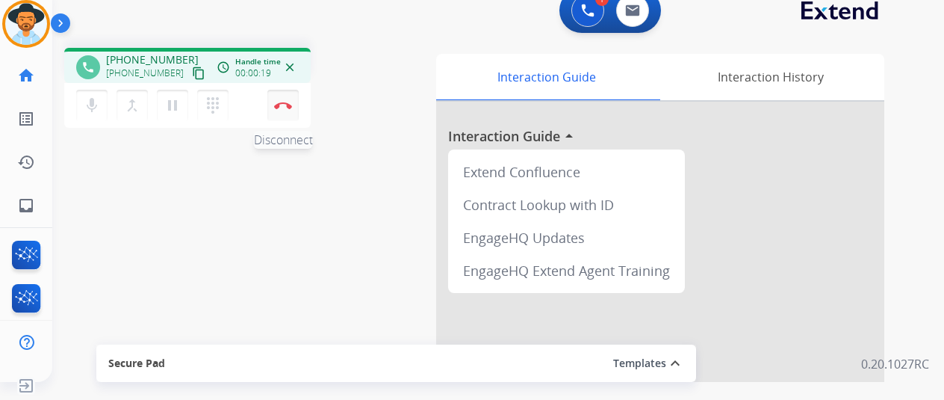
click at [291, 96] on button "Disconnect" at bounding box center [282, 105] width 31 height 31
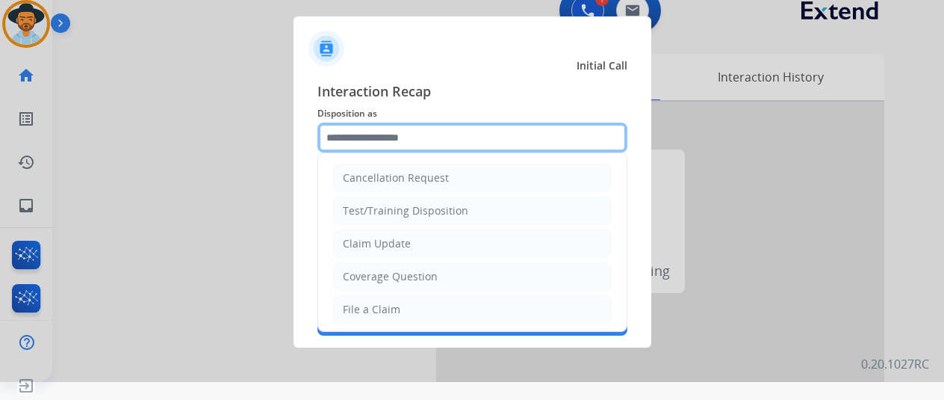
click at [385, 128] on input "text" at bounding box center [473, 138] width 310 height 30
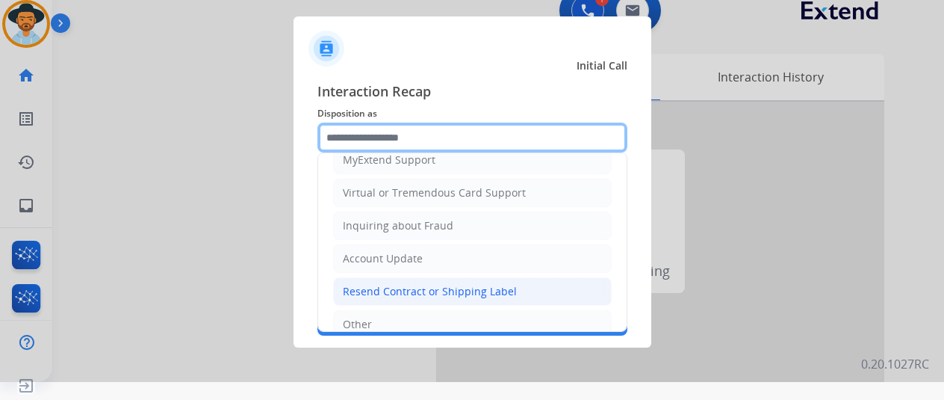
scroll to position [226, 0]
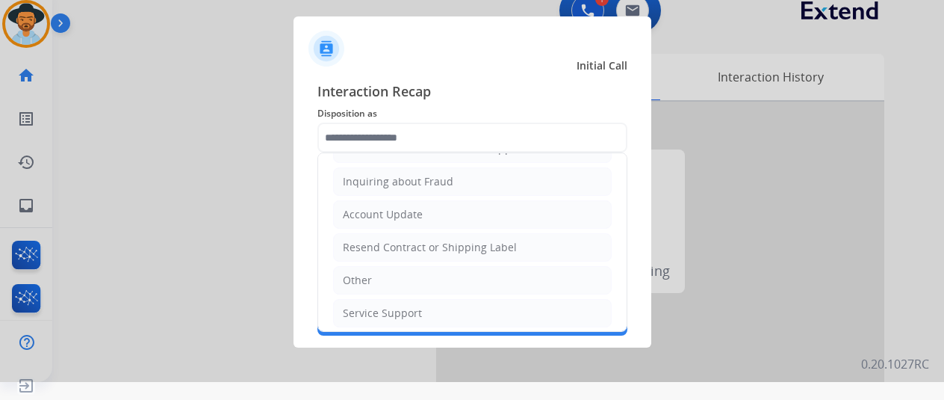
click at [363, 278] on div "Other" at bounding box center [357, 280] width 29 height 15
type input "*****"
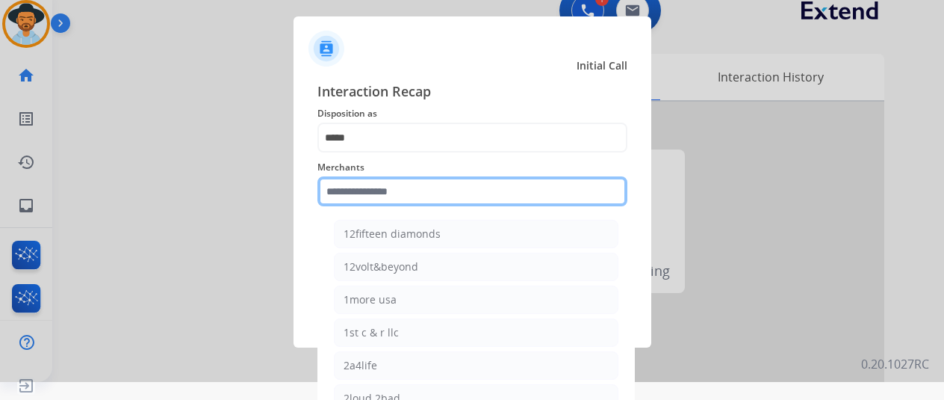
click at [369, 195] on input "text" at bounding box center [473, 191] width 310 height 30
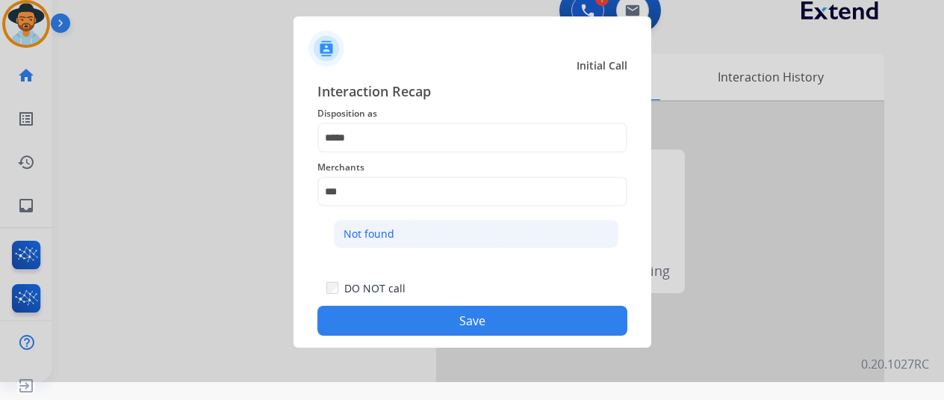
click at [421, 226] on li "Not found" at bounding box center [476, 234] width 285 height 28
type input "*********"
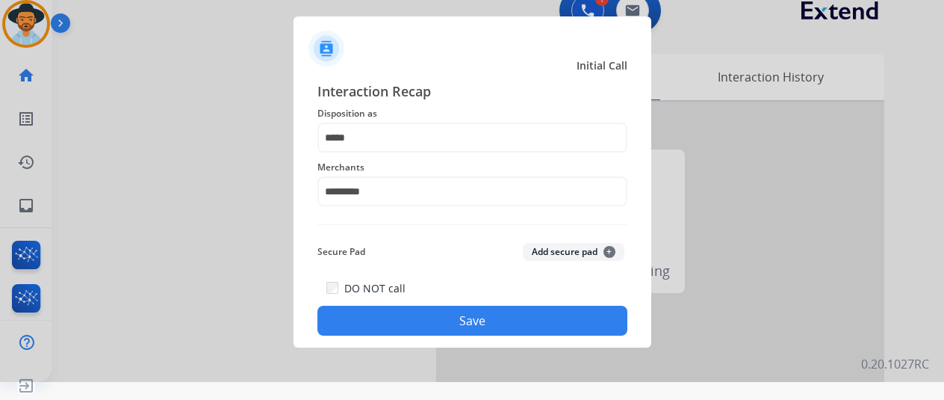
click at [449, 316] on button "Save" at bounding box center [473, 321] width 310 height 30
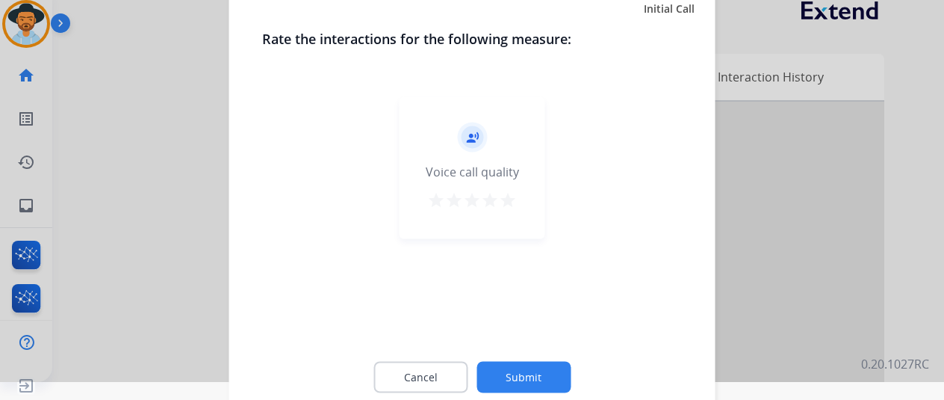
click at [538, 374] on button "Submit" at bounding box center [524, 376] width 94 height 31
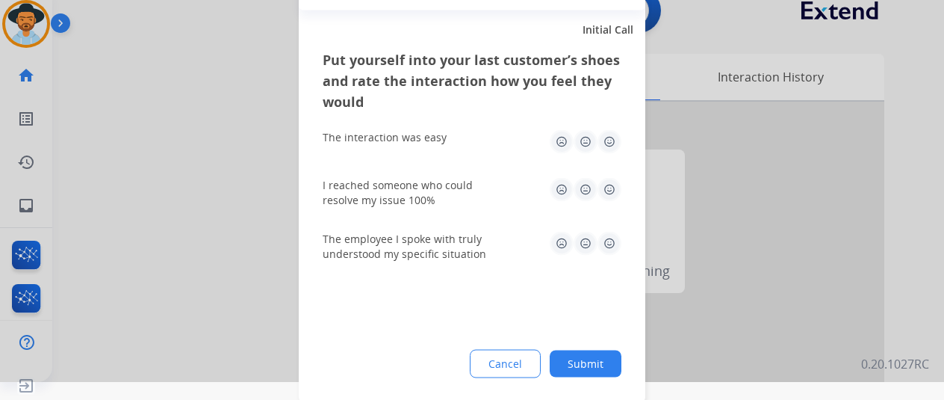
click at [584, 359] on button "Submit" at bounding box center [586, 363] width 72 height 27
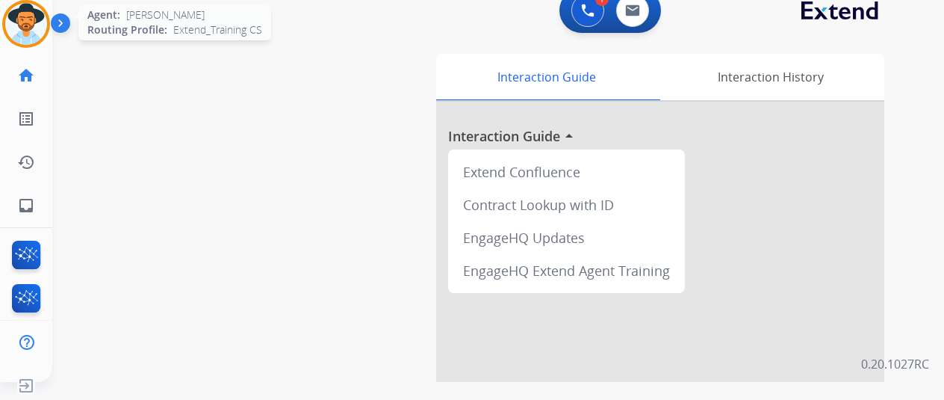
click at [31, 20] on img at bounding box center [26, 24] width 42 height 42
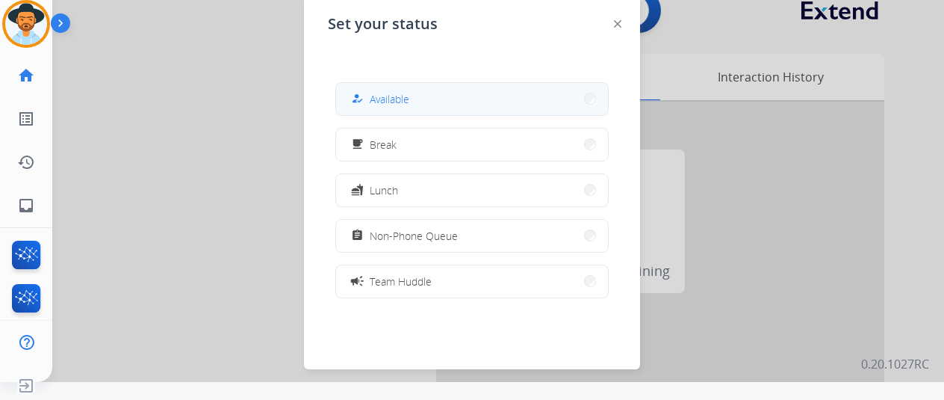
click at [447, 89] on button "how_to_reg Available" at bounding box center [472, 99] width 272 height 32
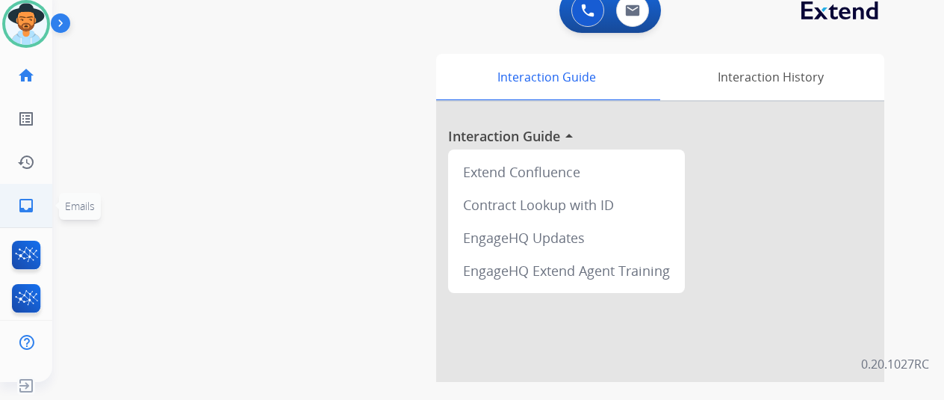
click at [23, 209] on mat-icon "inbox" at bounding box center [26, 205] width 18 height 18
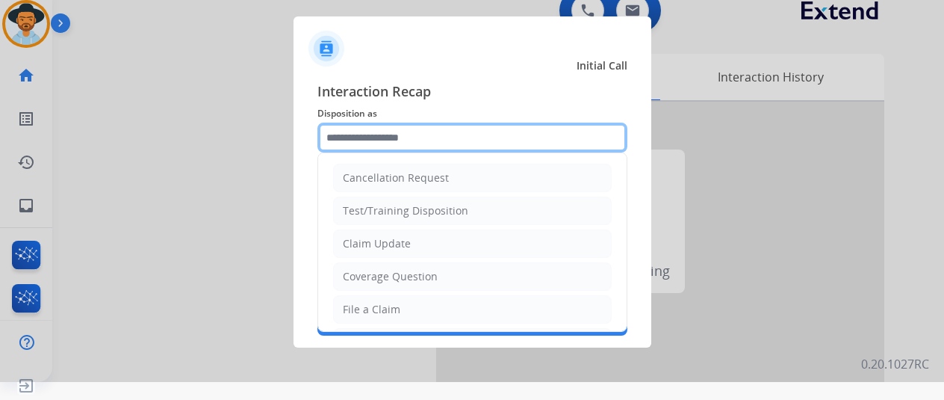
click at [360, 137] on input "text" at bounding box center [473, 138] width 310 height 30
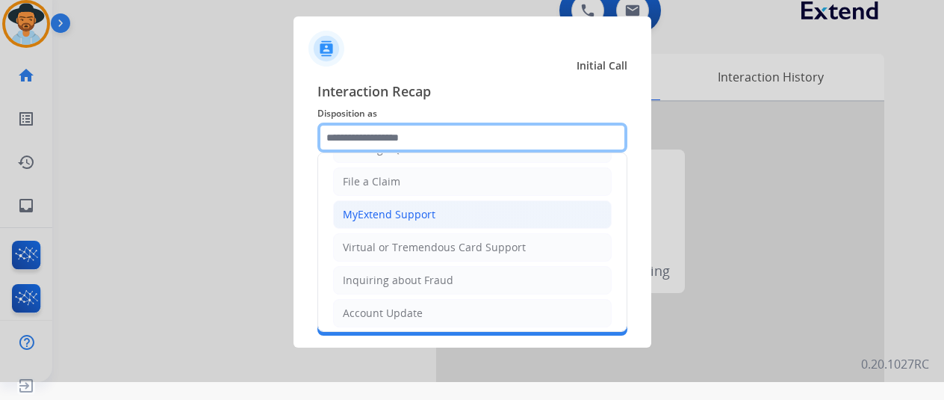
scroll to position [149, 0]
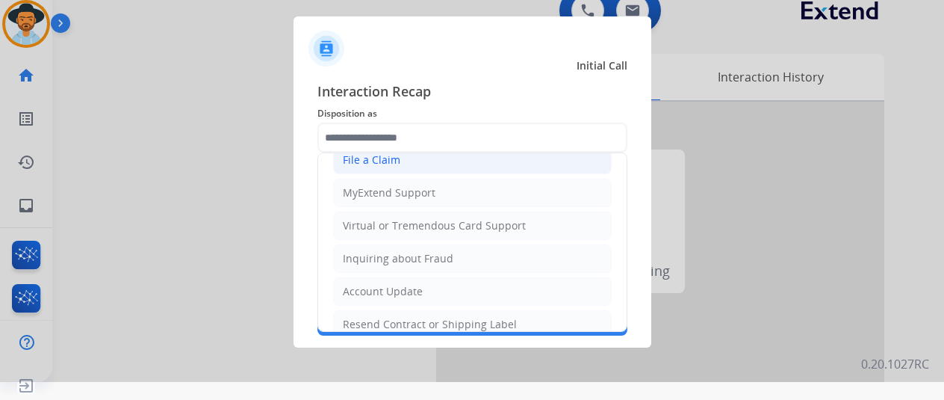
click at [388, 161] on div "File a Claim" at bounding box center [372, 159] width 58 height 15
type input "**********"
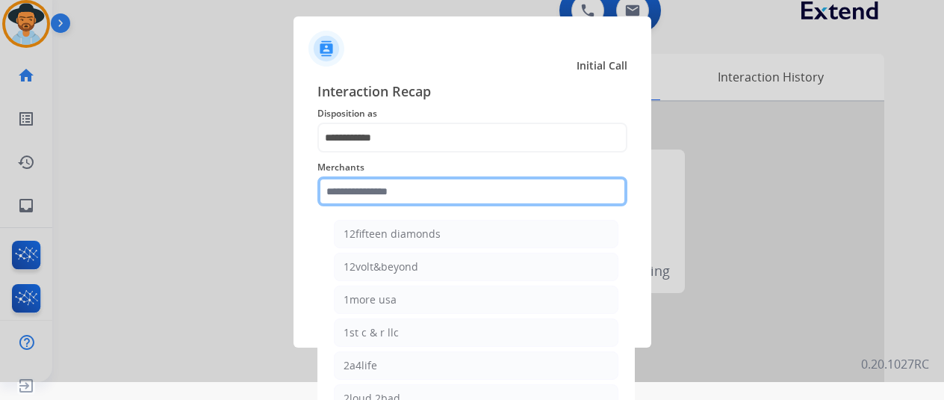
click at [369, 193] on input "text" at bounding box center [473, 191] width 310 height 30
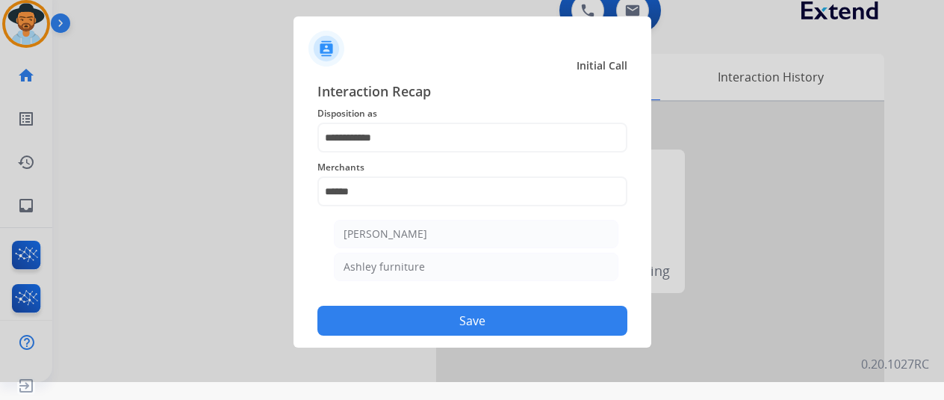
click at [470, 223] on li "[PERSON_NAME]" at bounding box center [476, 234] width 285 height 28
type input "**********"
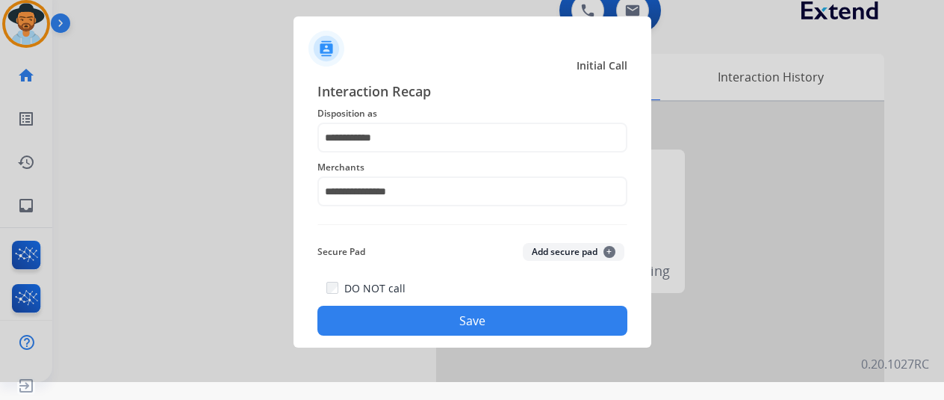
click at [468, 313] on button "Save" at bounding box center [473, 321] width 310 height 30
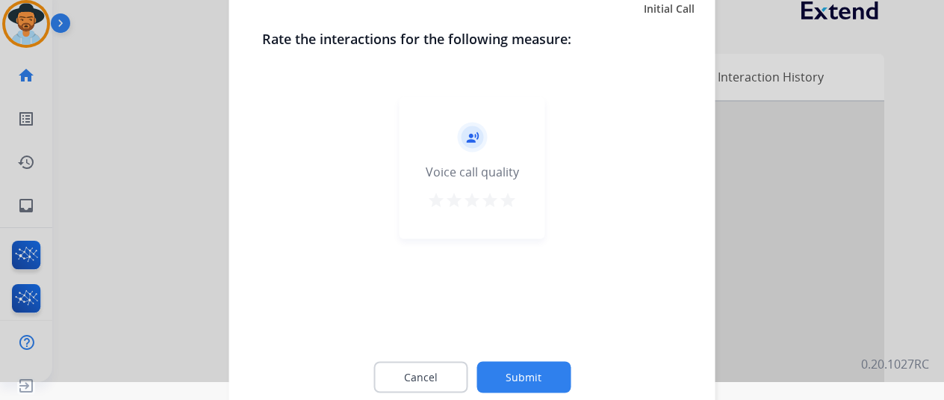
click at [533, 377] on button "Submit" at bounding box center [524, 376] width 94 height 31
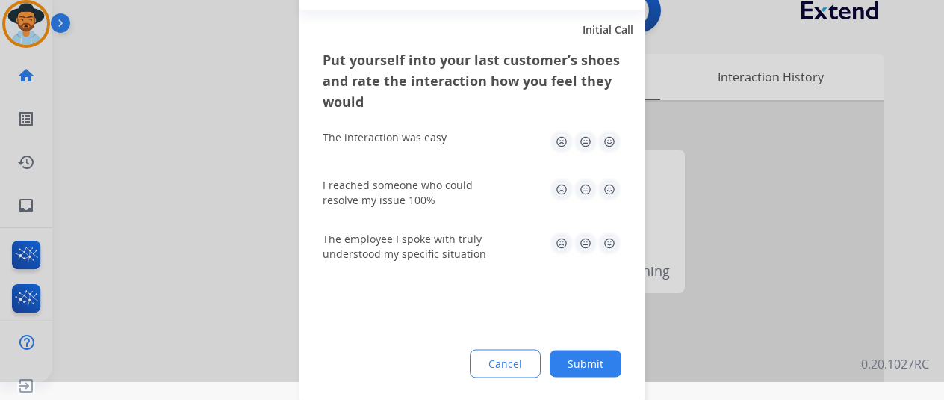
click at [589, 365] on button "Submit" at bounding box center [586, 363] width 72 height 27
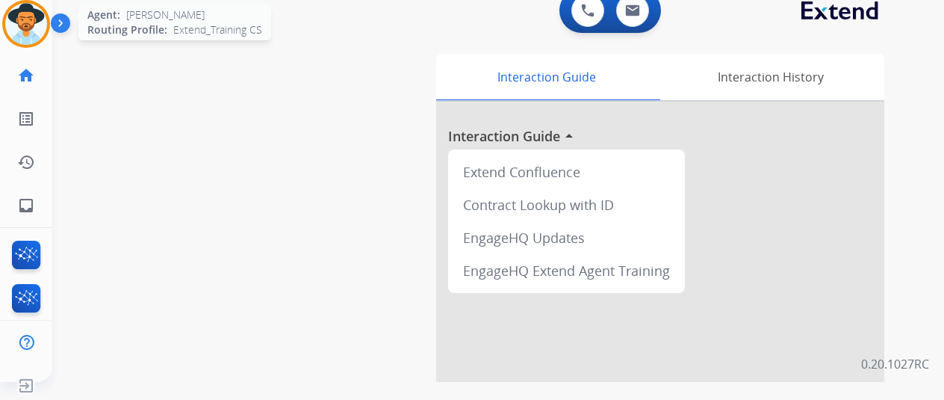
click at [21, 17] on img at bounding box center [26, 24] width 42 height 42
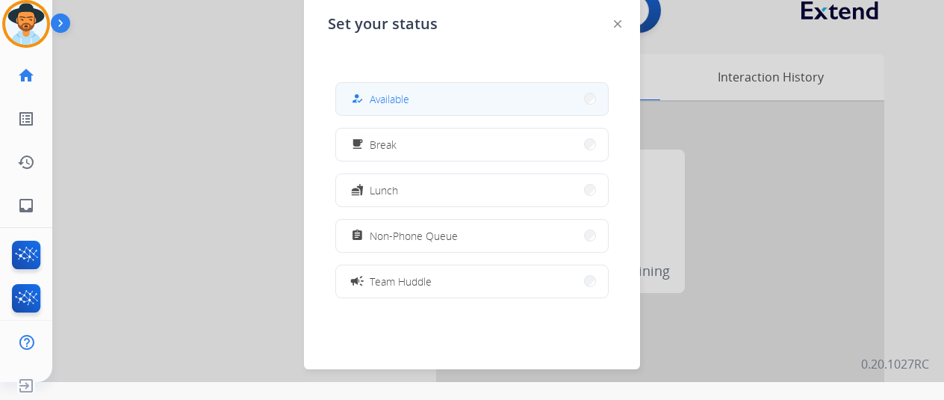
click at [419, 101] on button "how_to_reg Available" at bounding box center [472, 99] width 272 height 32
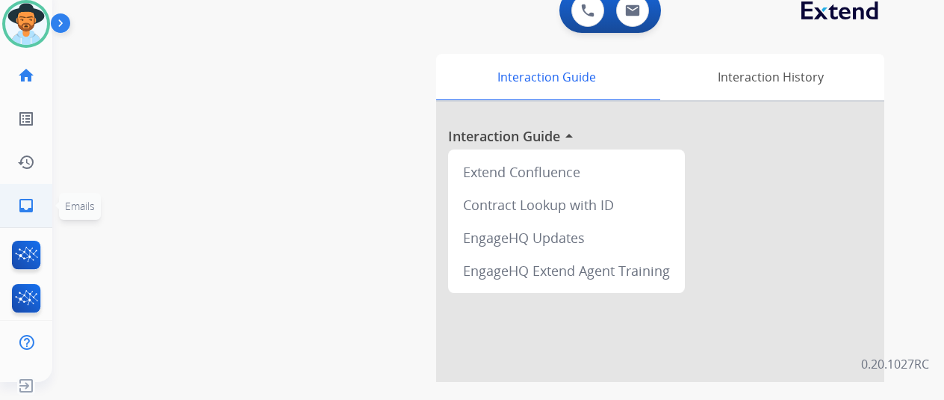
click at [21, 204] on mat-icon "inbox" at bounding box center [26, 205] width 18 height 18
select select "**********"
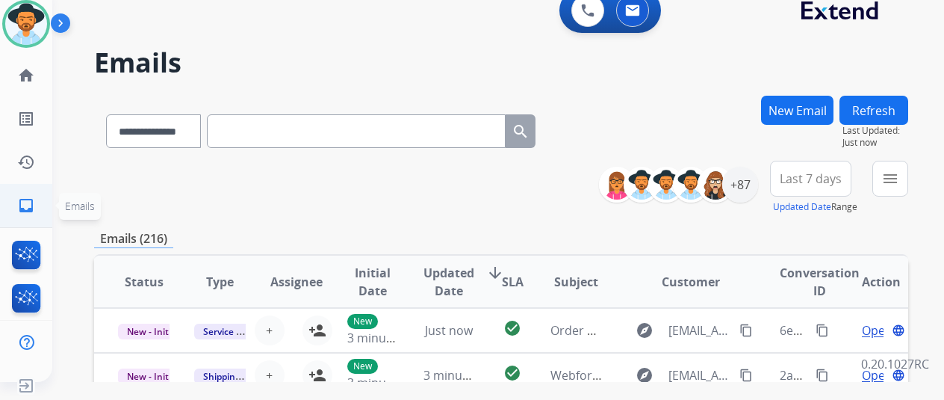
click at [28, 208] on mat-icon "inbox" at bounding box center [26, 205] width 18 height 18
click at [898, 177] on mat-icon "menu" at bounding box center [891, 179] width 18 height 18
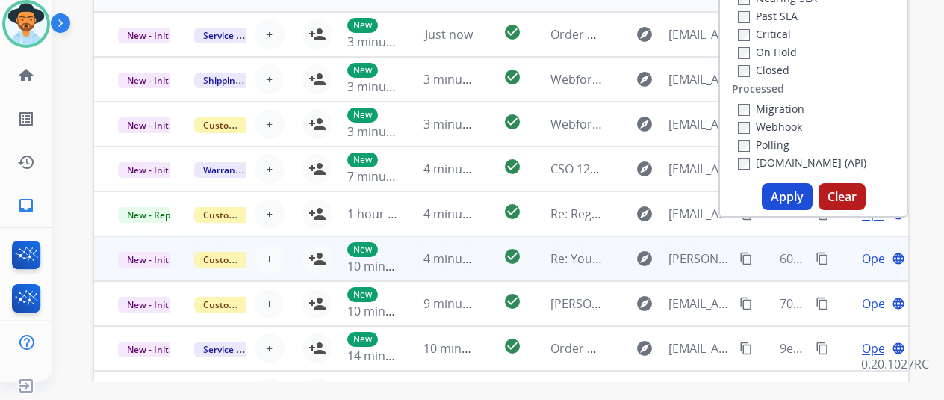
scroll to position [299, 0]
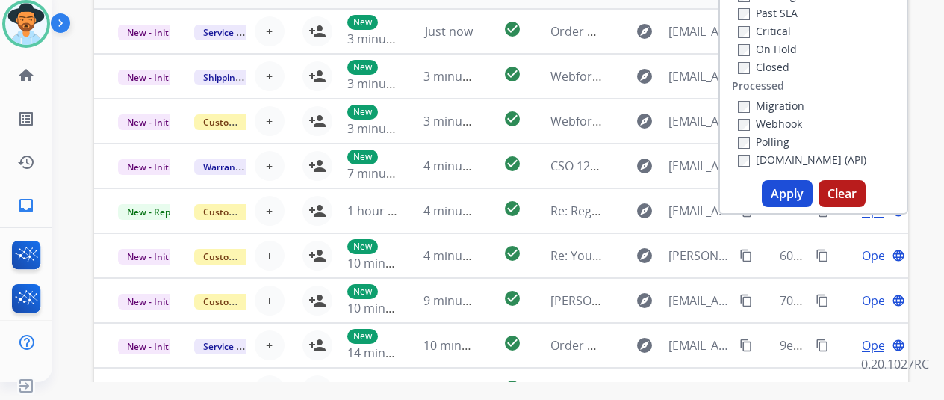
click at [791, 196] on button "Apply" at bounding box center [787, 193] width 51 height 27
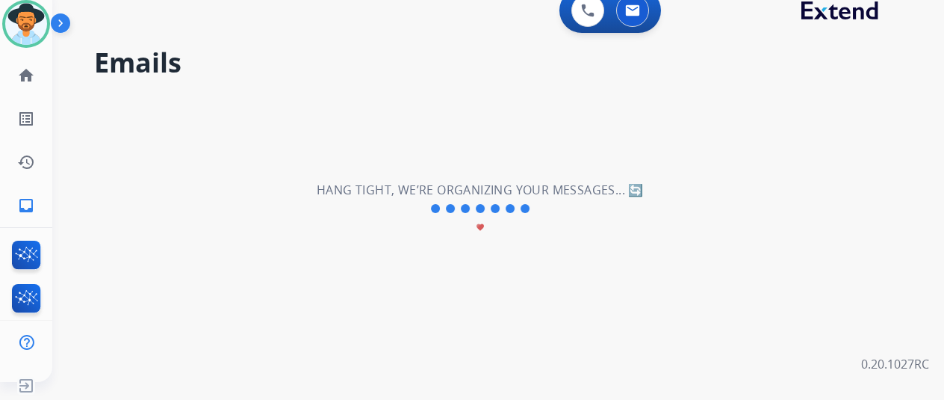
scroll to position [0, 0]
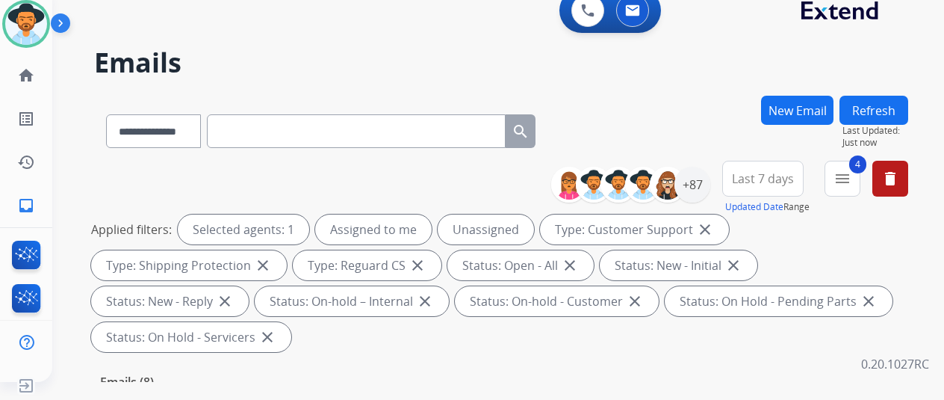
click at [707, 87] on div "**********" at bounding box center [480, 236] width 856 height 400
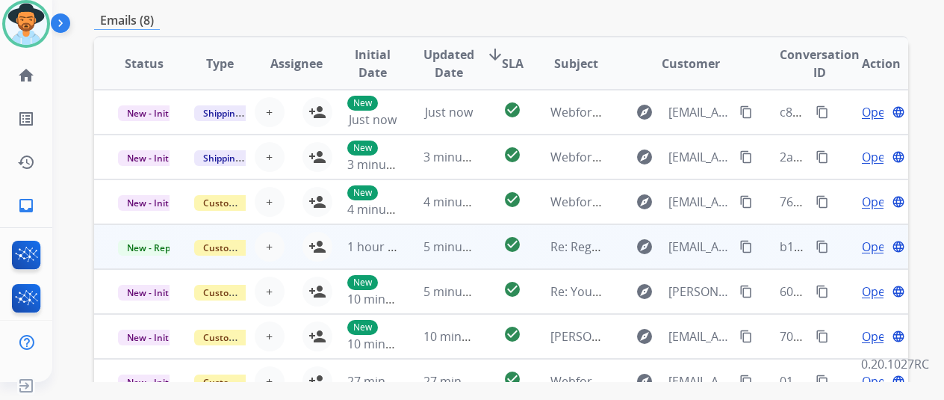
scroll to position [357, 0]
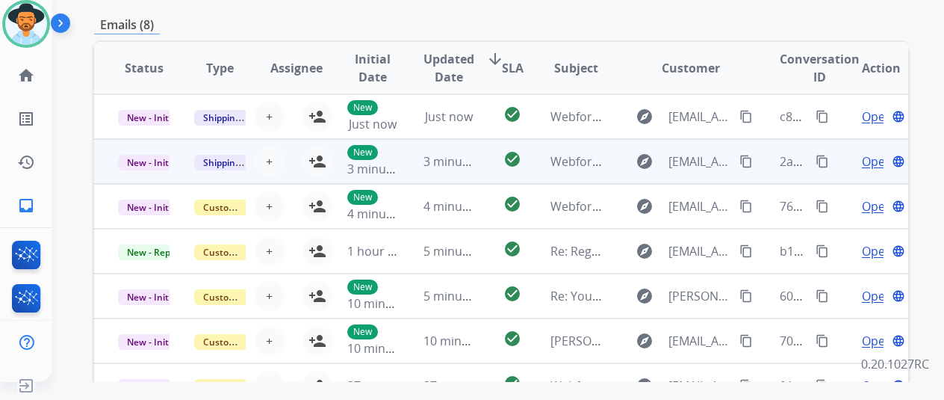
click at [871, 161] on span "Open" at bounding box center [877, 161] width 31 height 18
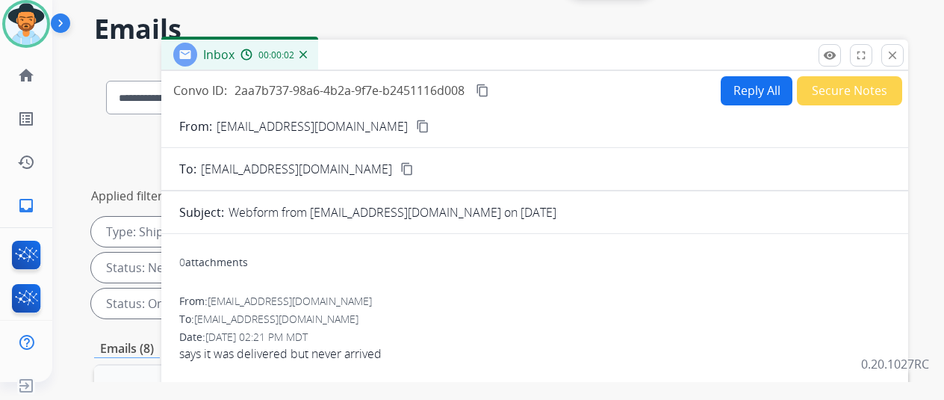
scroll to position [0, 0]
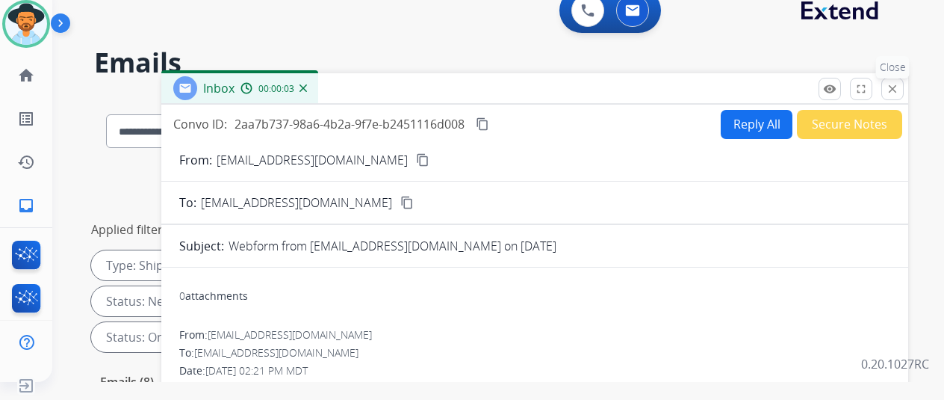
click at [899, 86] on mat-icon "close" at bounding box center [892, 88] width 13 height 13
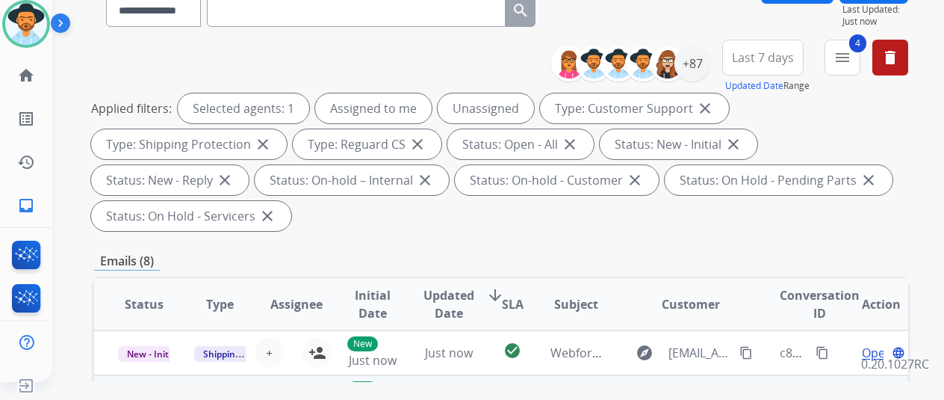
scroll to position [299, 0]
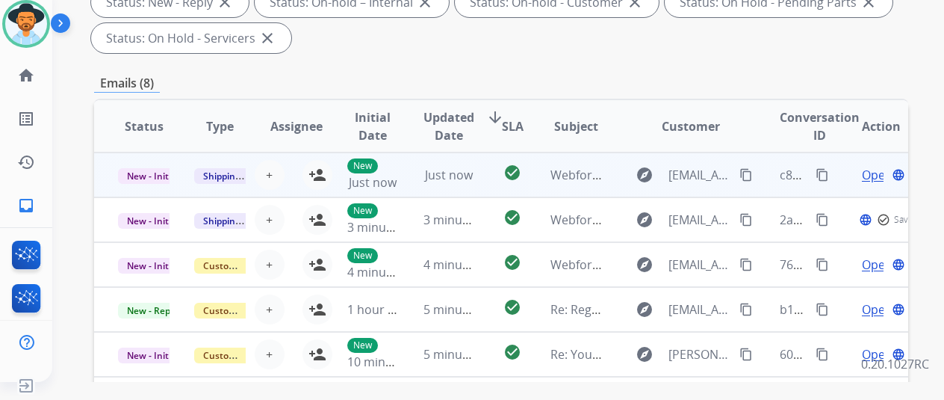
drag, startPoint x: 318, startPoint y: 219, endPoint x: 329, endPoint y: 188, distance: 33.3
click at [318, 219] on mat-icon "person_add" at bounding box center [318, 220] width 18 height 18
click at [321, 171] on mat-icon "person_add" at bounding box center [318, 175] width 18 height 18
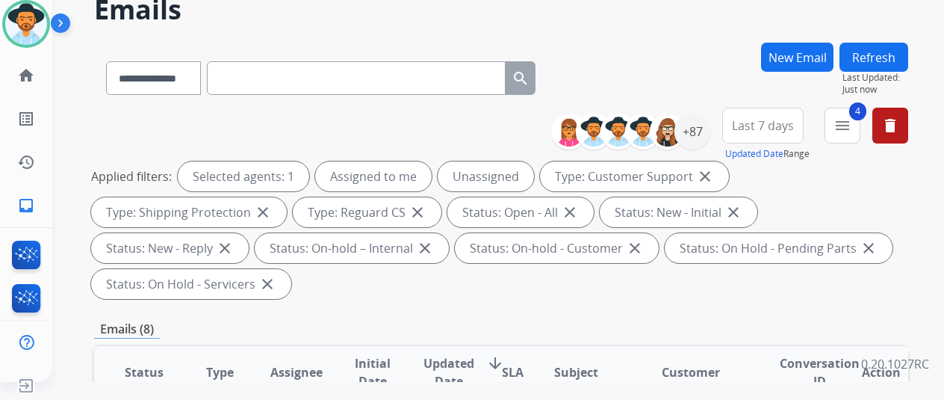
scroll to position [0, 0]
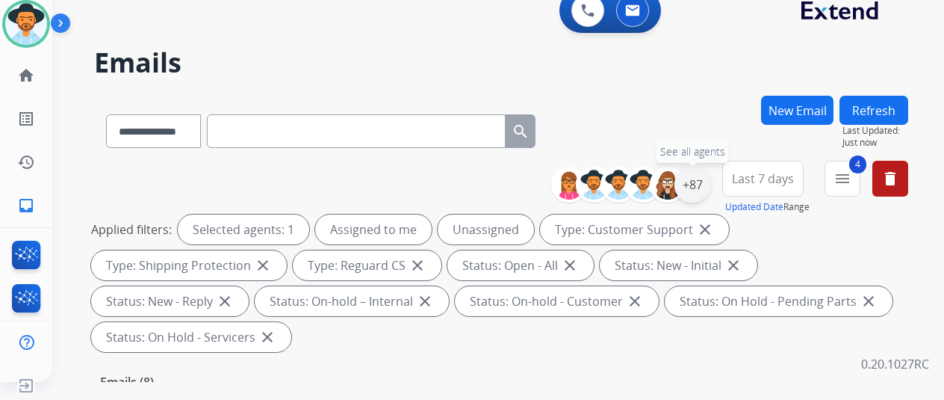
click at [704, 184] on div "+87" at bounding box center [693, 185] width 36 height 36
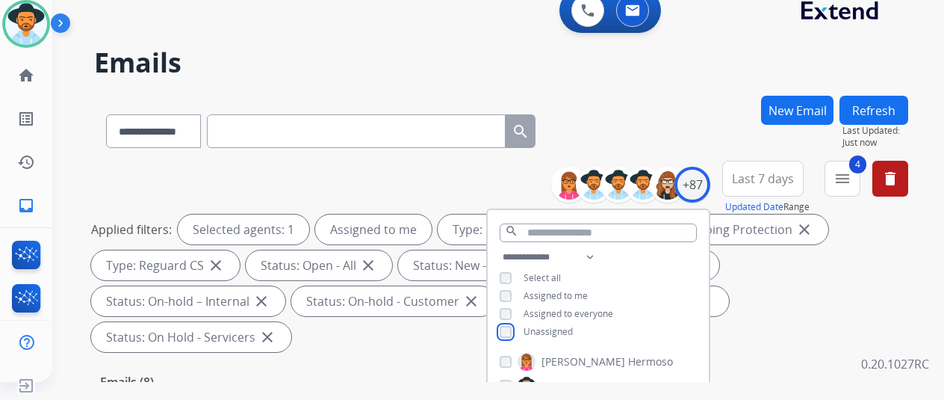
scroll to position [299, 0]
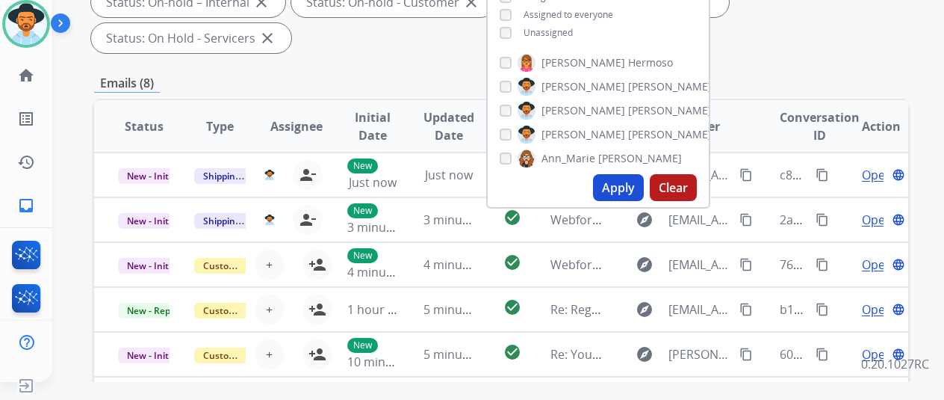
click at [628, 186] on button "Apply" at bounding box center [618, 187] width 51 height 27
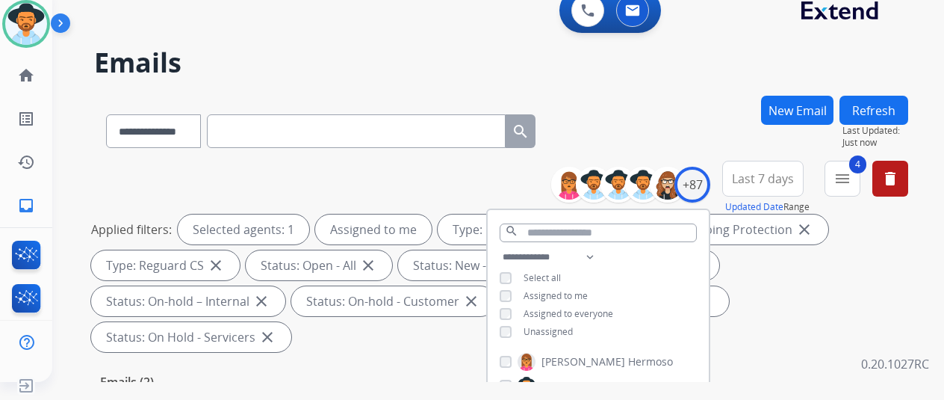
click at [633, 107] on div "**********" at bounding box center [501, 128] width 814 height 65
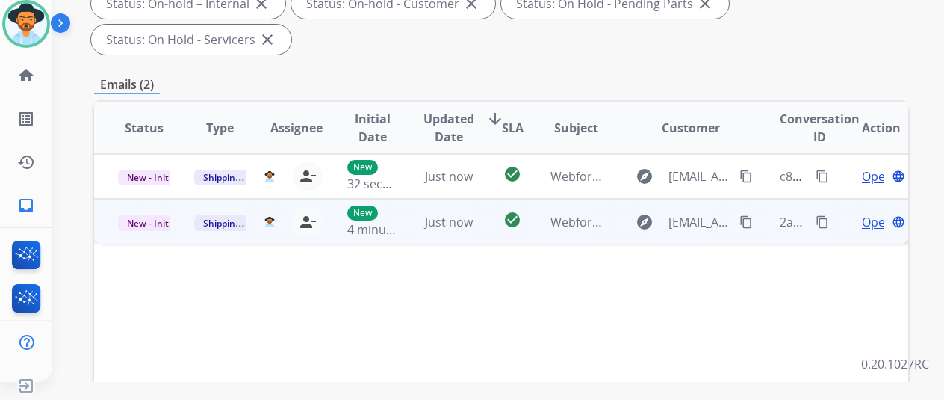
scroll to position [299, 0]
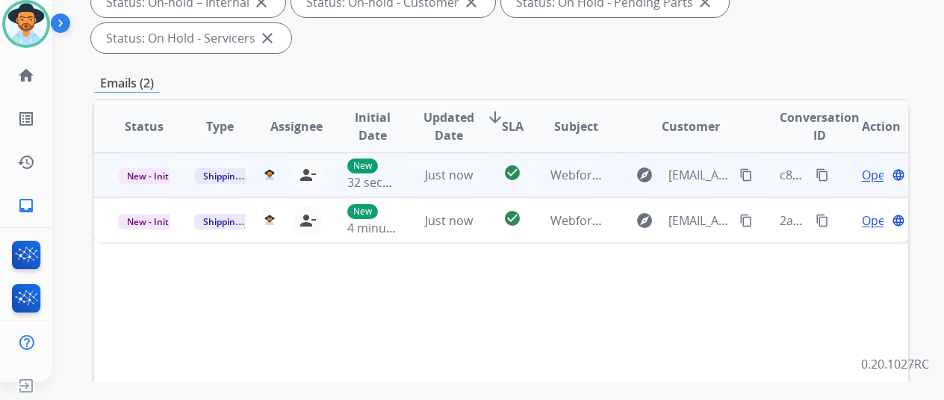
click at [744, 168] on mat-icon "content_copy" at bounding box center [746, 174] width 13 height 13
click at [873, 166] on span "Open" at bounding box center [877, 175] width 31 height 18
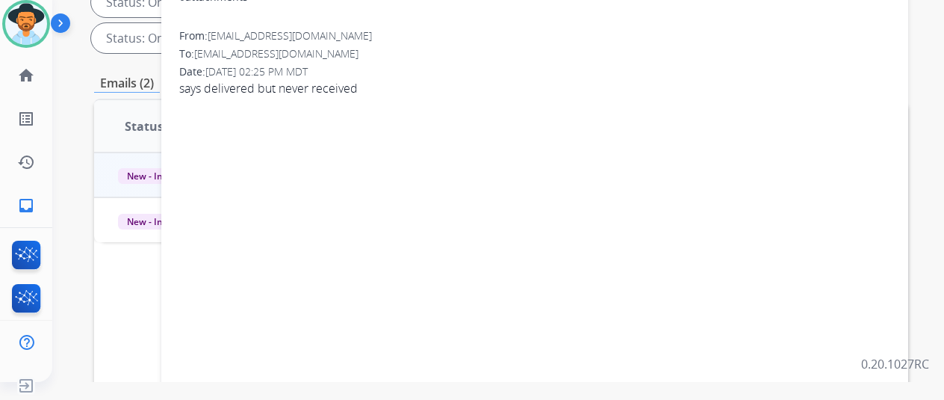
scroll to position [75, 0]
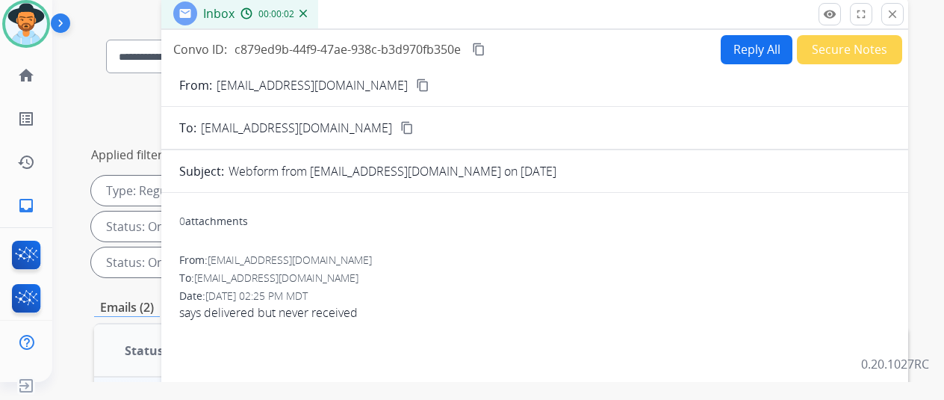
click at [749, 44] on button "Reply All" at bounding box center [757, 49] width 72 height 29
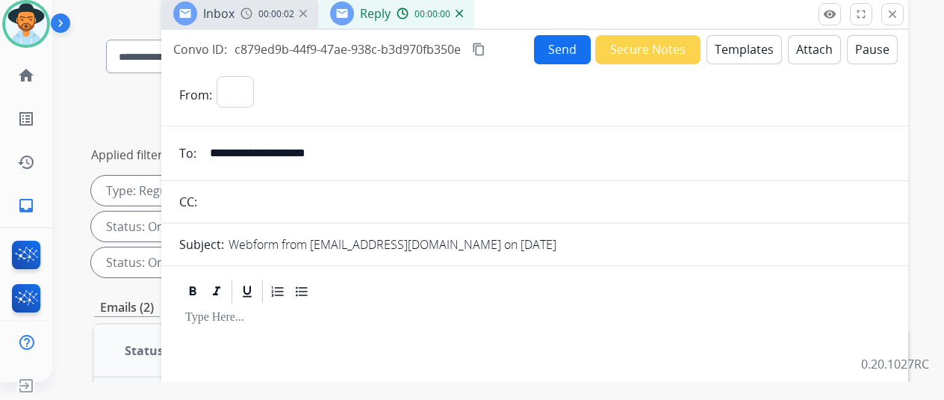
select select "**********"
click at [750, 41] on button "Templates" at bounding box center [744, 49] width 75 height 29
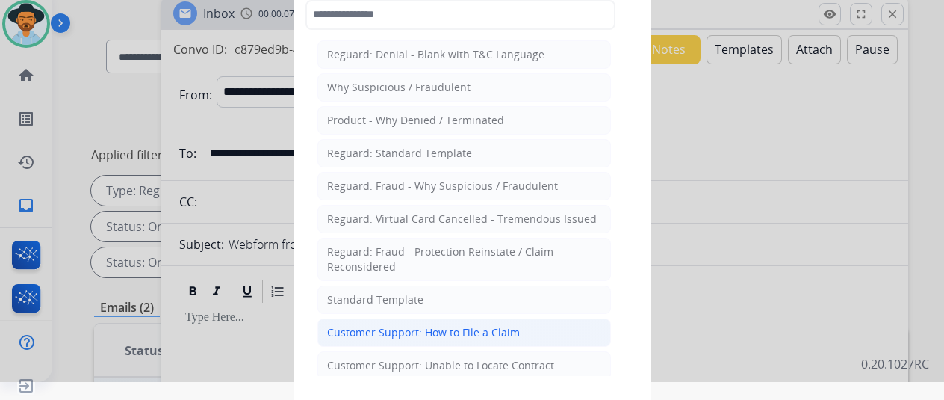
click at [395, 328] on div "Customer Support: How to File a Claim" at bounding box center [423, 332] width 193 height 15
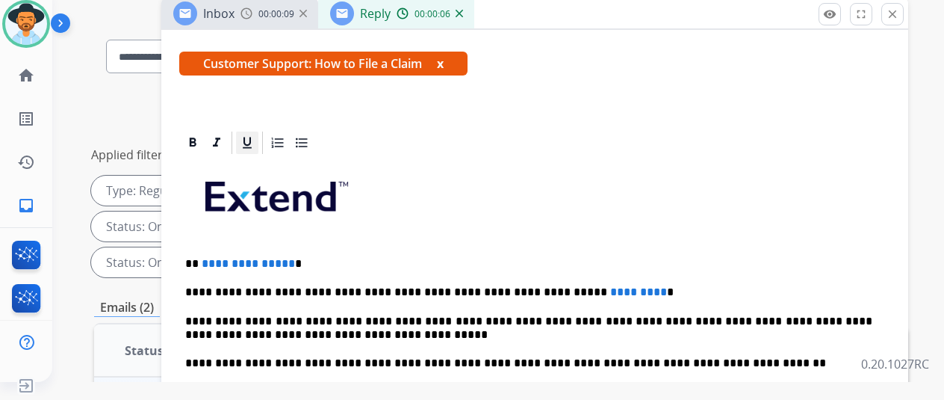
scroll to position [269, 0]
drag, startPoint x: 297, startPoint y: 237, endPoint x: 211, endPoint y: 237, distance: 86.7
click at [211, 257] on p "**********" at bounding box center [528, 263] width 687 height 13
drag, startPoint x: 607, startPoint y: 264, endPoint x: 498, endPoint y: 268, distance: 109.2
click at [498, 285] on p "**********" at bounding box center [528, 291] width 687 height 13
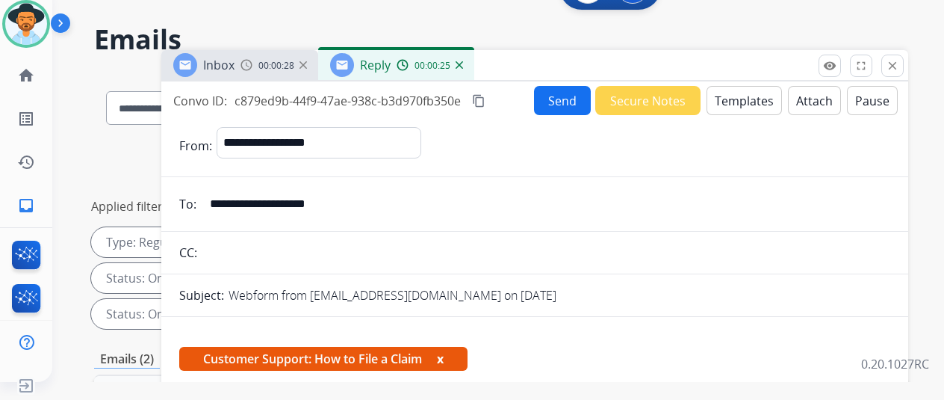
scroll to position [0, 0]
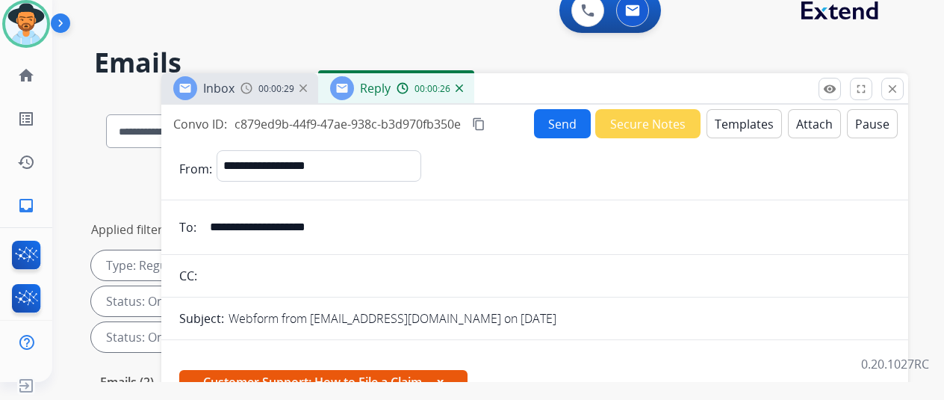
click at [575, 123] on button "Send" at bounding box center [562, 123] width 57 height 29
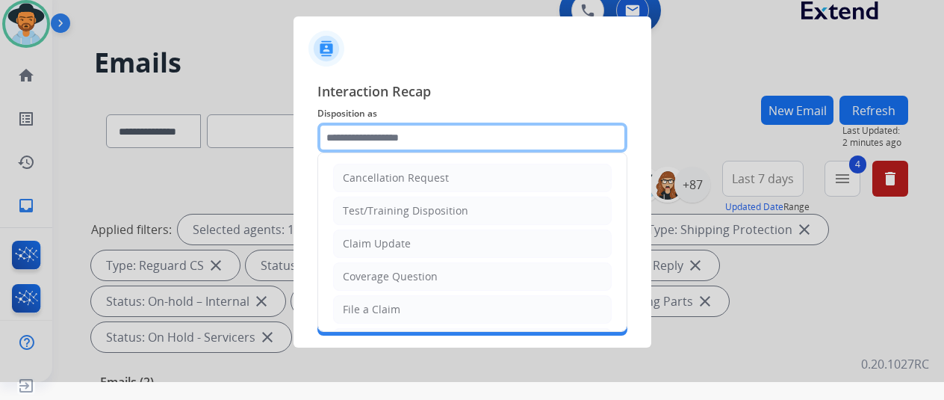
click at [366, 137] on input "text" at bounding box center [473, 138] width 310 height 30
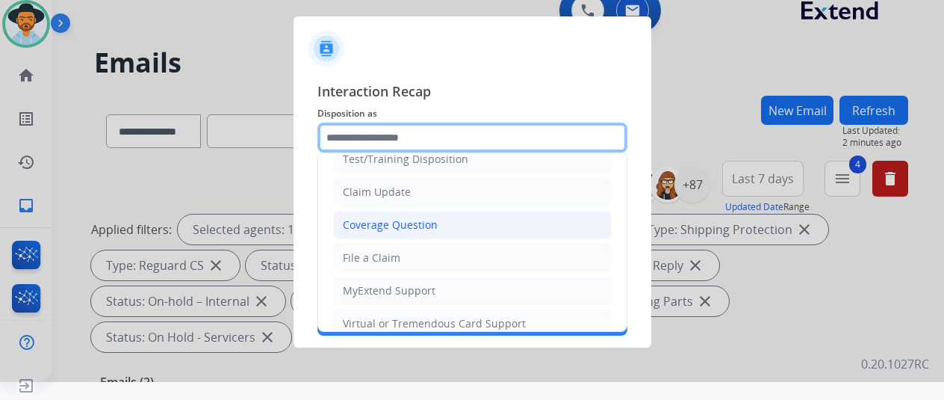
scroll to position [75, 0]
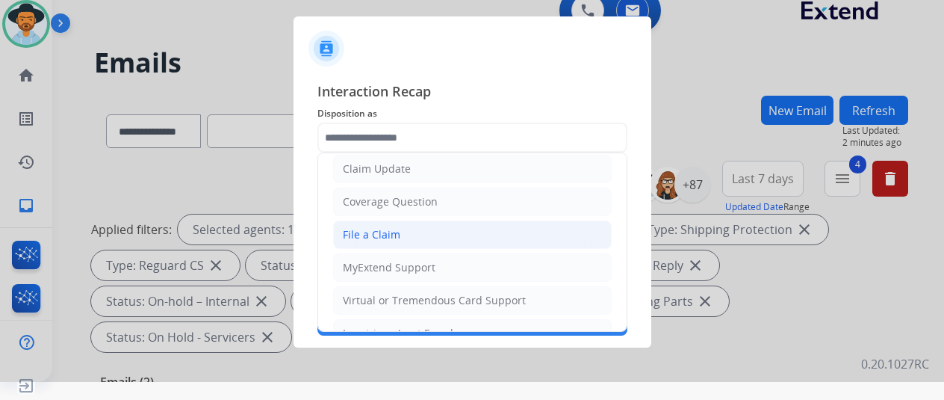
click at [374, 229] on div "File a Claim" at bounding box center [372, 234] width 58 height 15
type input "**********"
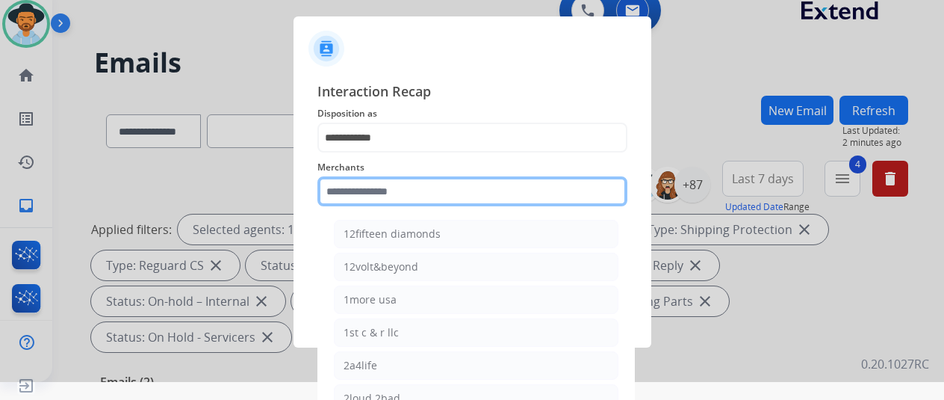
click at [350, 187] on input "text" at bounding box center [473, 191] width 310 height 30
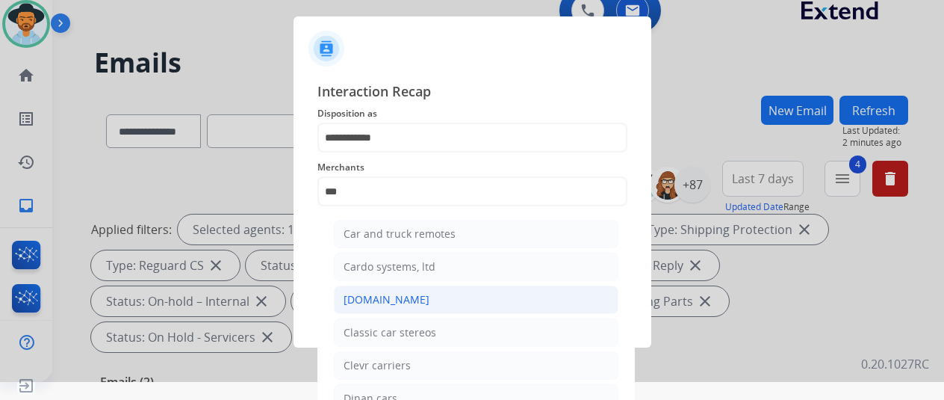
click at [400, 295] on div "[DOMAIN_NAME]" at bounding box center [387, 299] width 86 height 15
type input "**********"
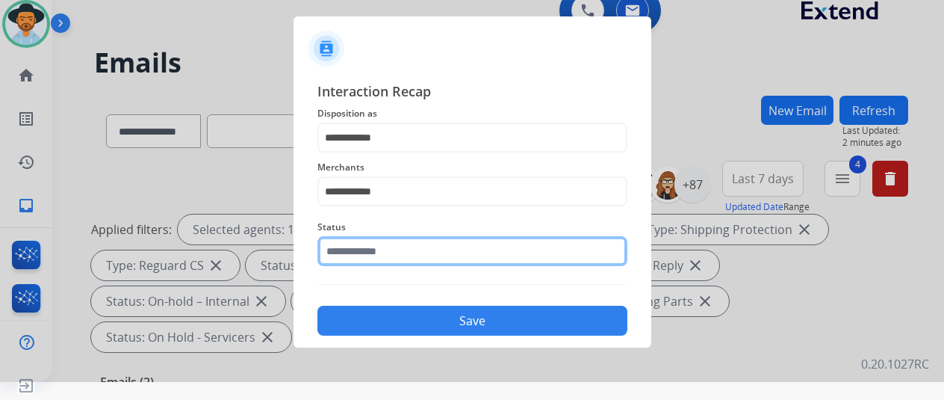
click at [366, 256] on input "text" at bounding box center [473, 251] width 310 height 30
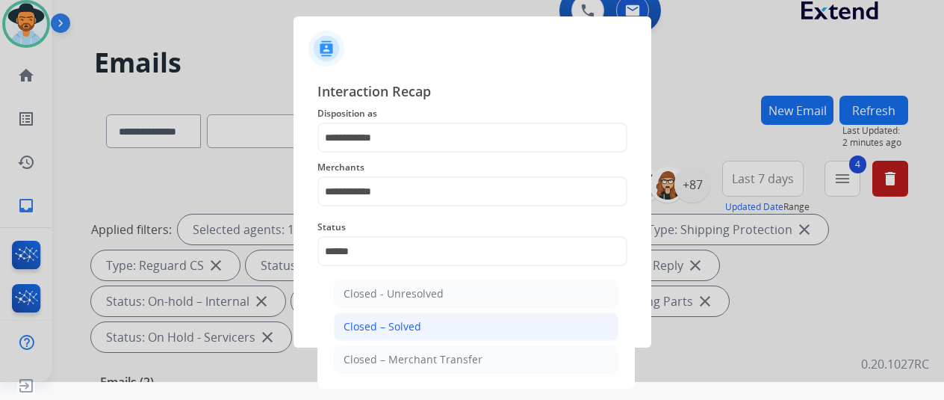
click at [415, 322] on div "Closed – Solved" at bounding box center [383, 326] width 78 height 15
type input "**********"
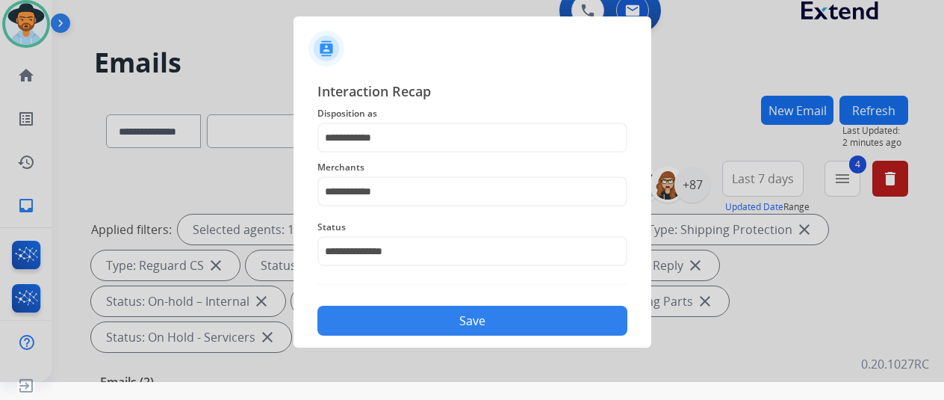
click at [463, 316] on button "Save" at bounding box center [473, 321] width 310 height 30
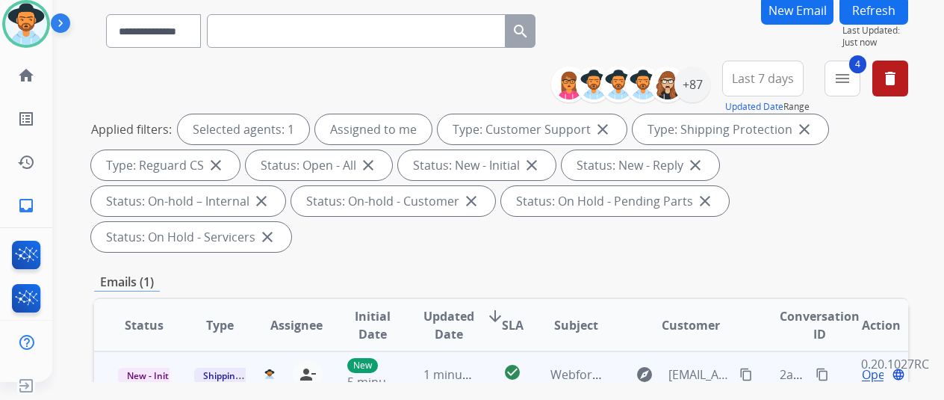
scroll to position [224, 0]
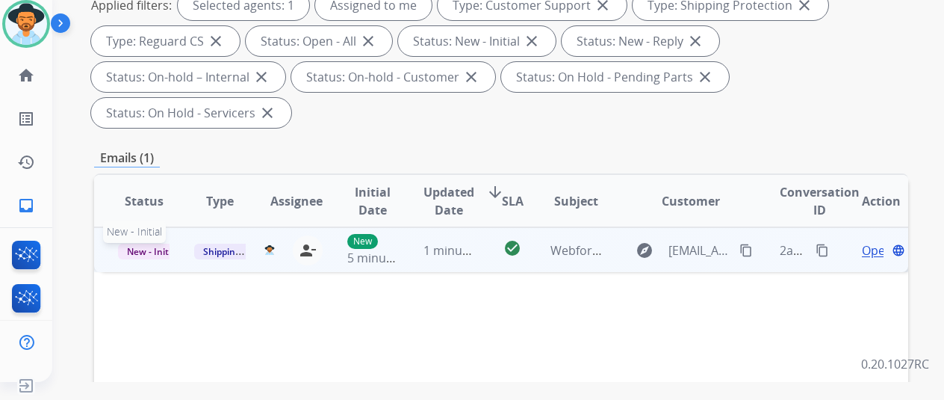
click at [140, 244] on span "New - Initial" at bounding box center [152, 252] width 69 height 16
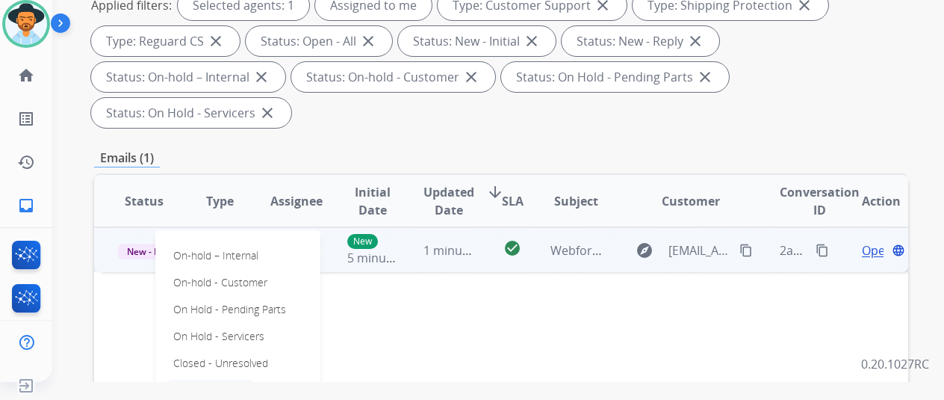
click at [189, 380] on p "Closed – Solved" at bounding box center [210, 390] width 86 height 21
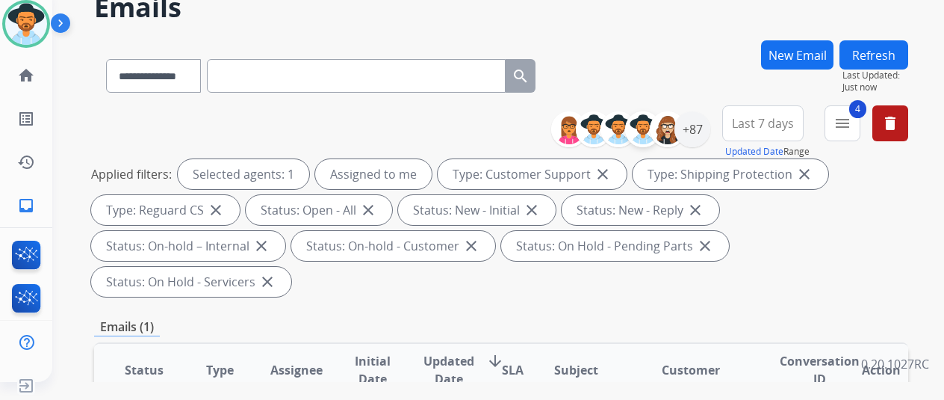
scroll to position [0, 0]
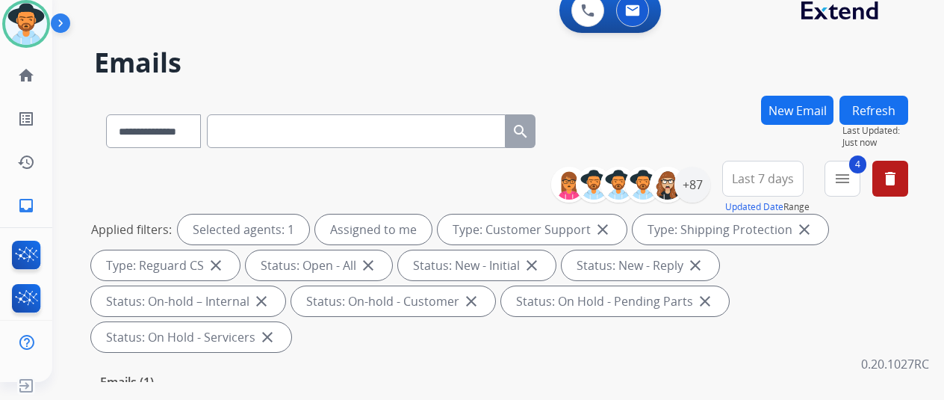
click at [885, 102] on button "Refresh" at bounding box center [874, 110] width 69 height 29
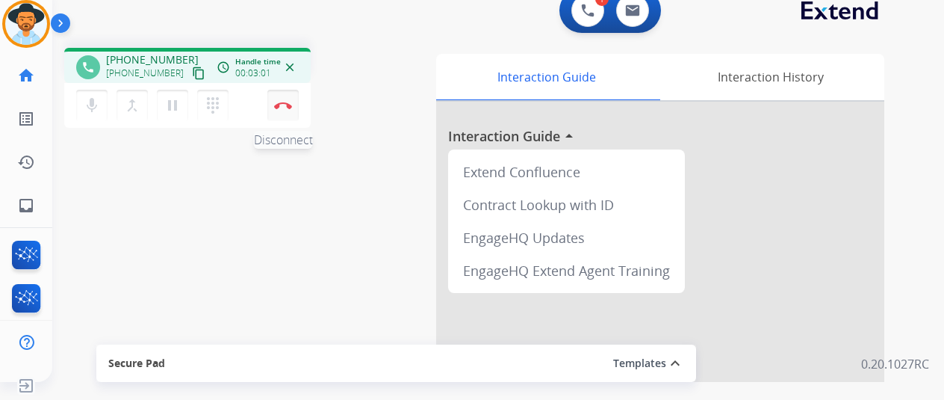
click at [285, 105] on img at bounding box center [283, 105] width 18 height 7
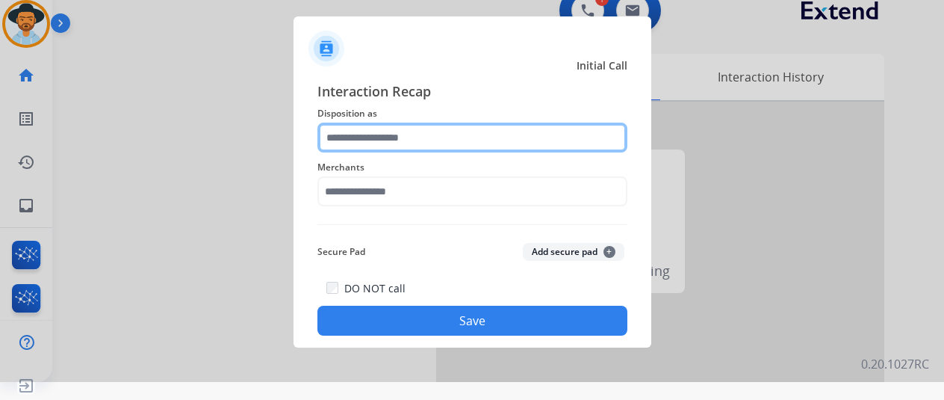
click at [359, 140] on input "text" at bounding box center [473, 138] width 310 height 30
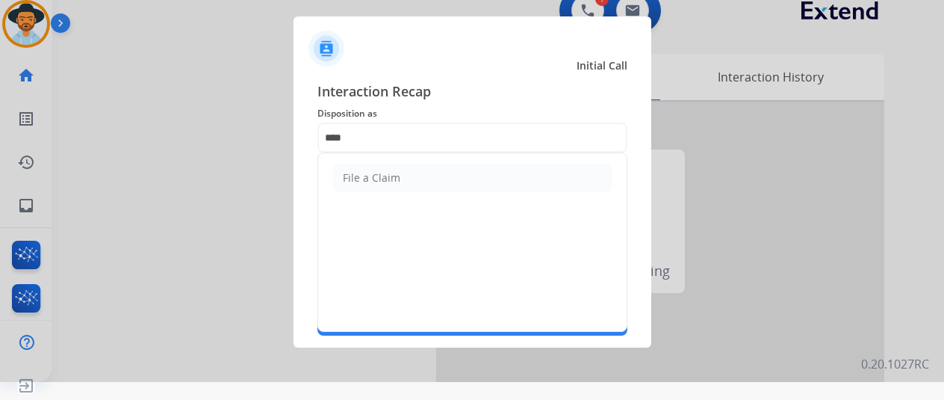
drag, startPoint x: 375, startPoint y: 173, endPoint x: 387, endPoint y: 177, distance: 12.5
click at [377, 173] on div "File a Claim" at bounding box center [372, 177] width 58 height 15
type input "**********"
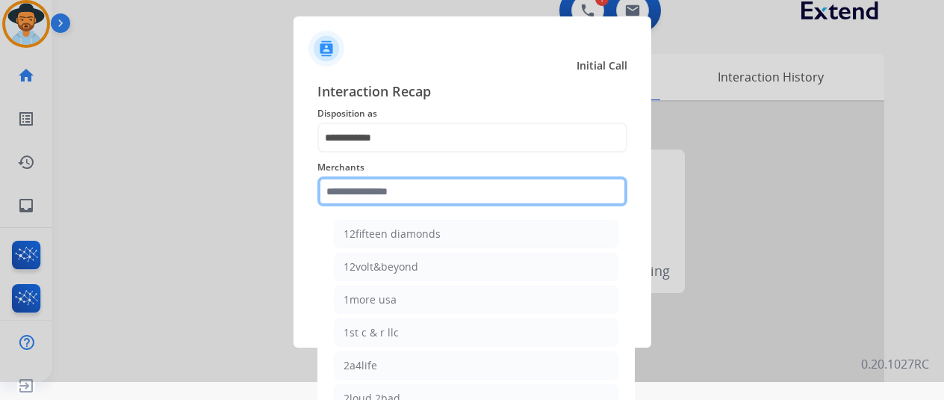
click at [377, 192] on input "text" at bounding box center [473, 191] width 310 height 30
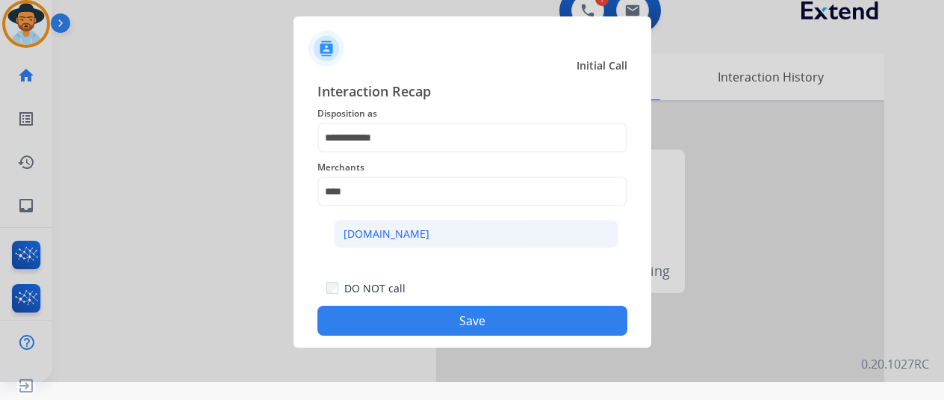
click at [389, 232] on div "[DOMAIN_NAME]" at bounding box center [387, 233] width 86 height 15
type input "**********"
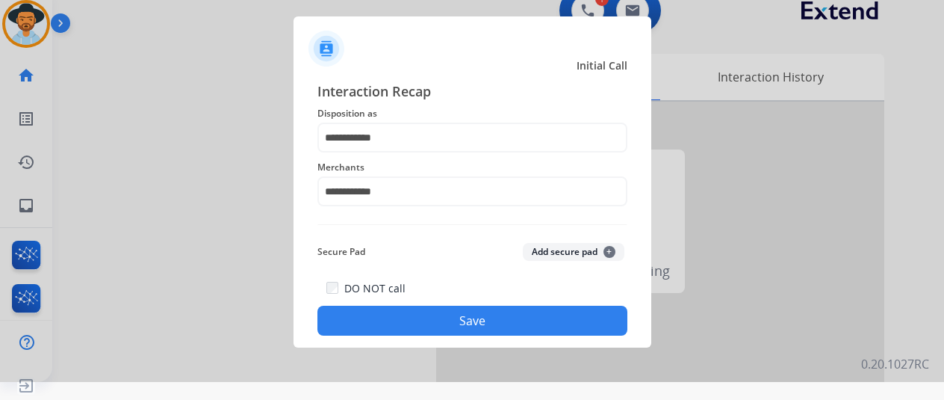
click at [474, 318] on button "Save" at bounding box center [473, 321] width 310 height 30
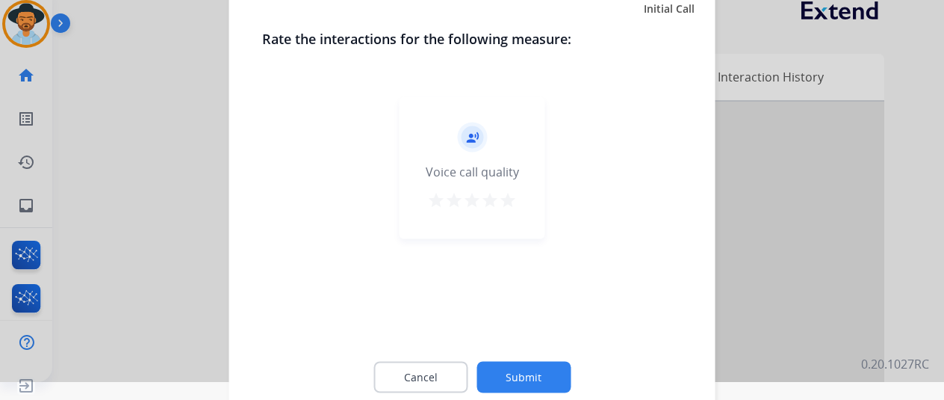
click at [524, 377] on button "Submit" at bounding box center [524, 376] width 94 height 31
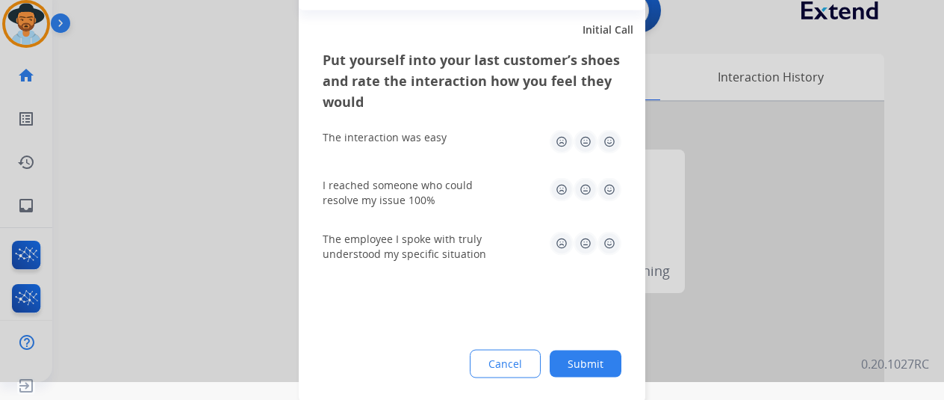
click at [595, 359] on button "Submit" at bounding box center [586, 363] width 72 height 27
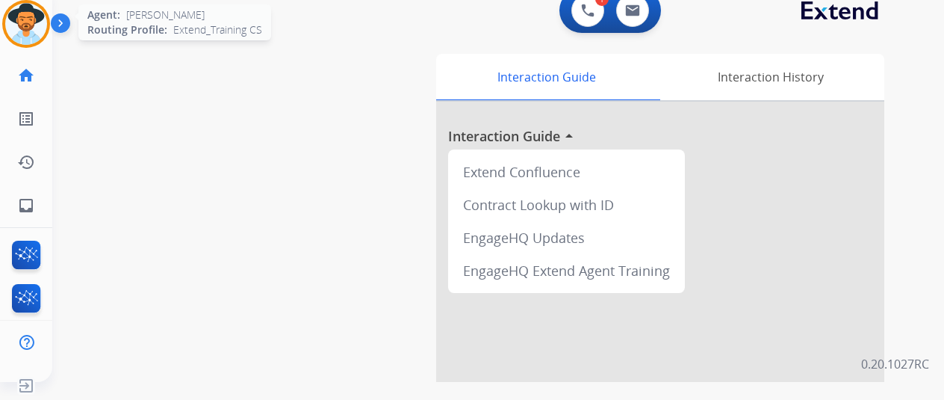
click at [34, 25] on img at bounding box center [26, 24] width 42 height 42
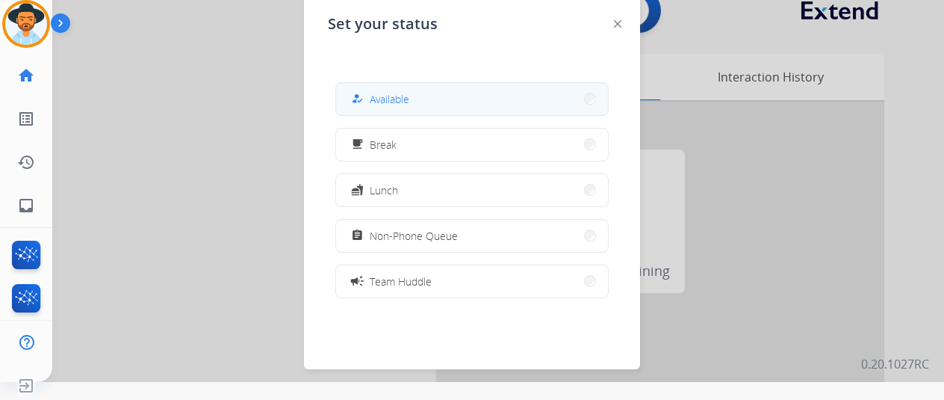
click at [397, 111] on button "how_to_reg Available" at bounding box center [472, 99] width 272 height 32
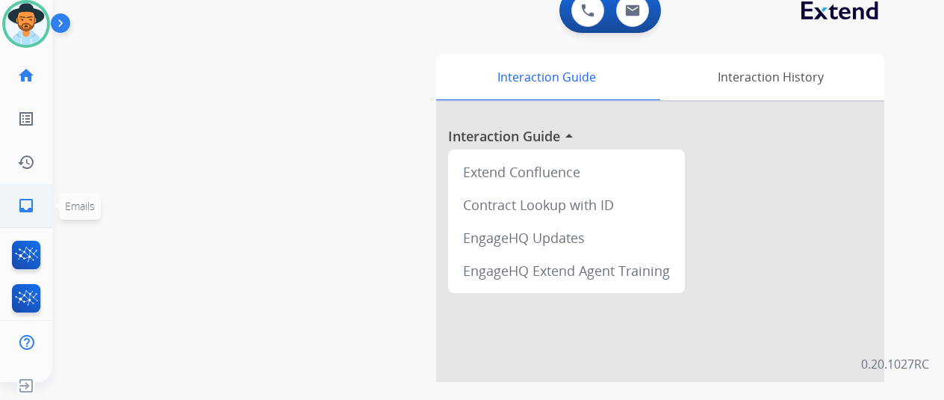
click at [28, 210] on mat-icon "inbox" at bounding box center [26, 205] width 18 height 18
select select "**********"
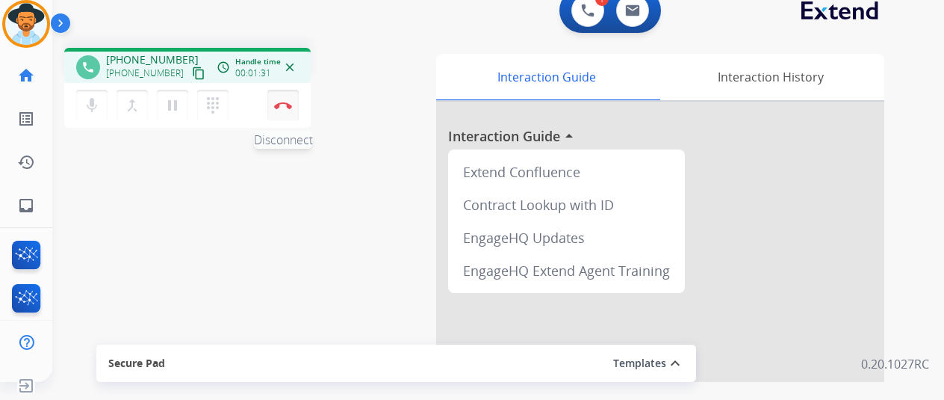
click at [284, 99] on button "Disconnect" at bounding box center [282, 105] width 31 height 31
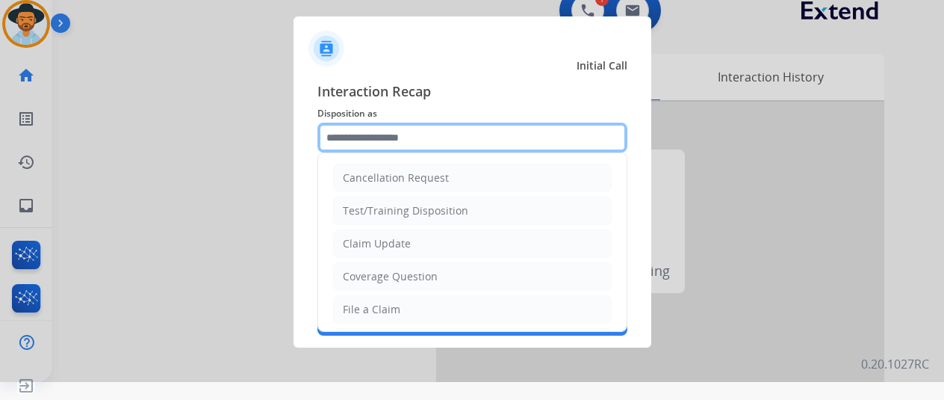
click at [366, 134] on input "text" at bounding box center [473, 138] width 310 height 30
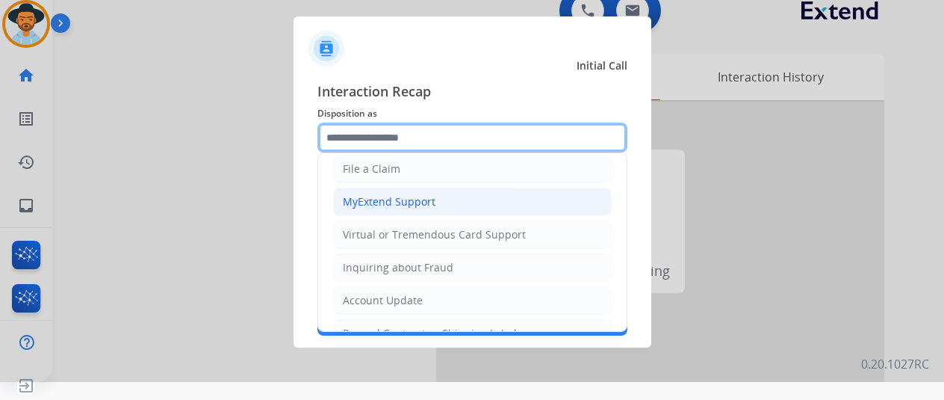
scroll to position [149, 0]
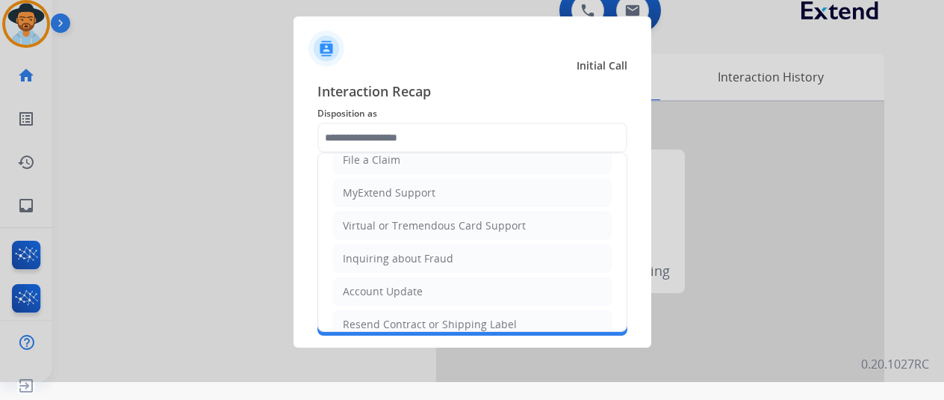
drag, startPoint x: 356, startPoint y: 320, endPoint x: 370, endPoint y: 249, distance: 73.1
click at [356, 318] on div "Resend Contract or Shipping Label" at bounding box center [430, 324] width 174 height 15
type input "**********"
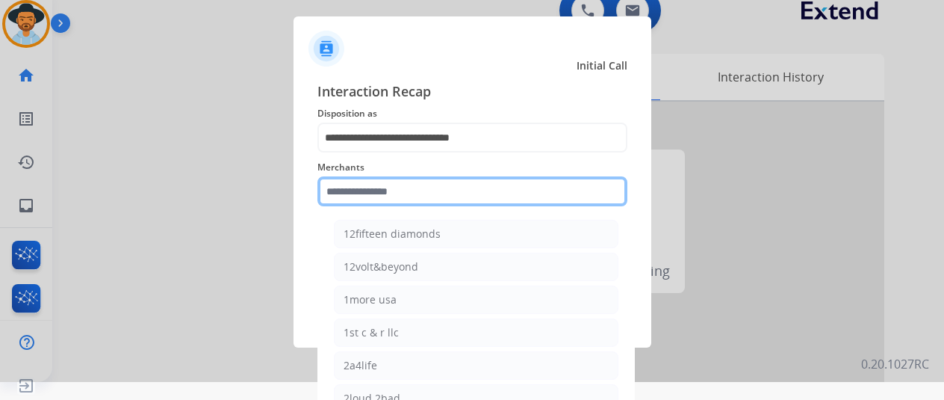
click at [362, 189] on input "text" at bounding box center [473, 191] width 310 height 30
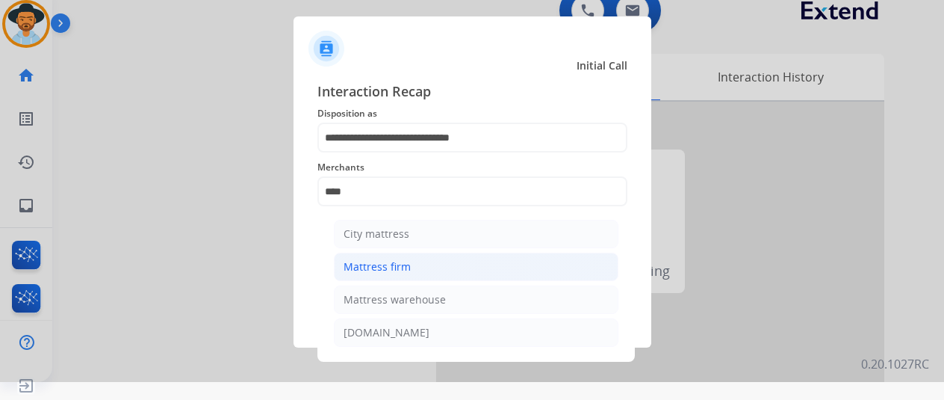
click at [406, 270] on div "Mattress firm" at bounding box center [377, 266] width 67 height 15
type input "**********"
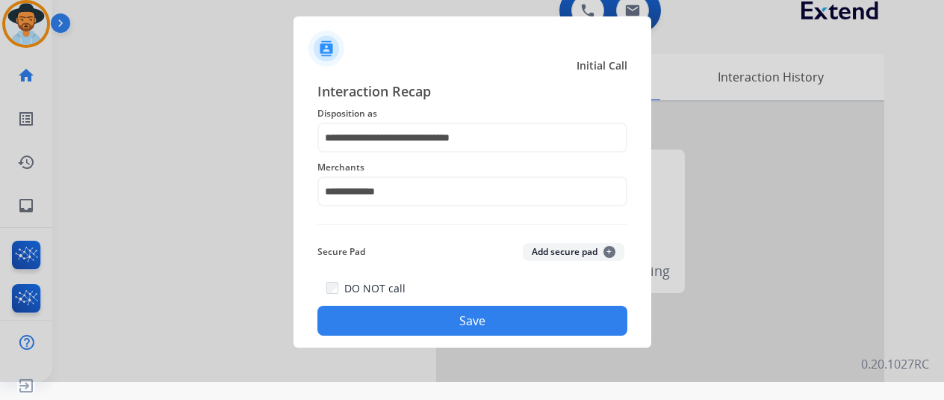
click at [451, 318] on button "Save" at bounding box center [473, 321] width 310 height 30
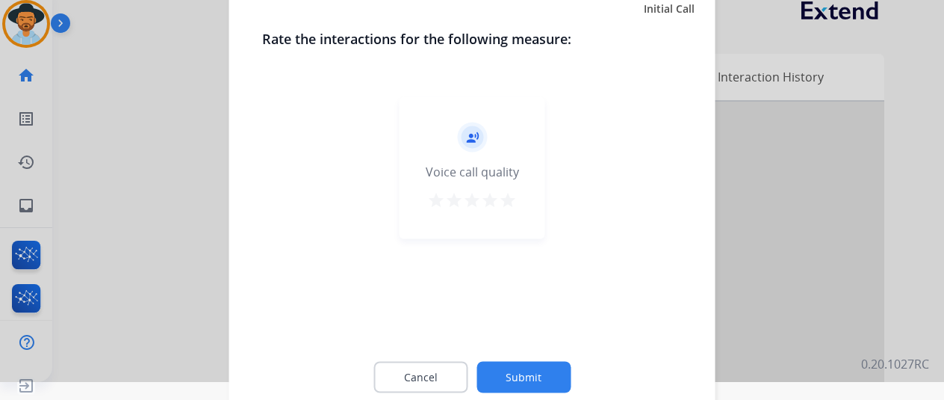
click at [539, 365] on button "Submit" at bounding box center [524, 376] width 94 height 31
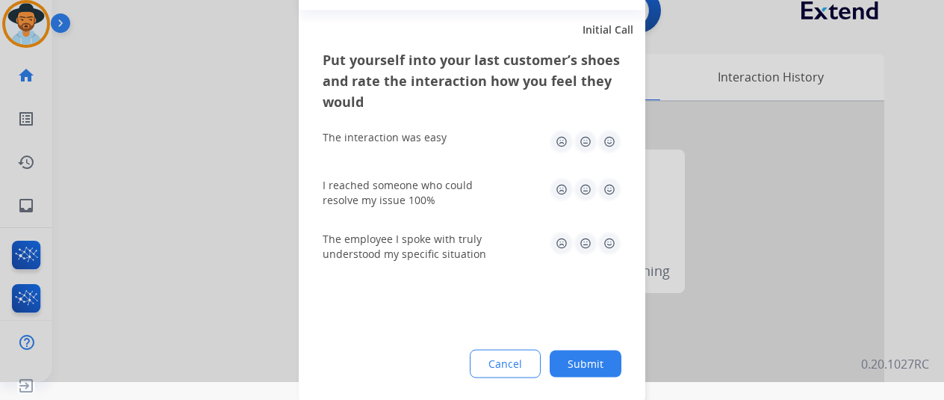
click at [587, 352] on button "Submit" at bounding box center [586, 363] width 72 height 27
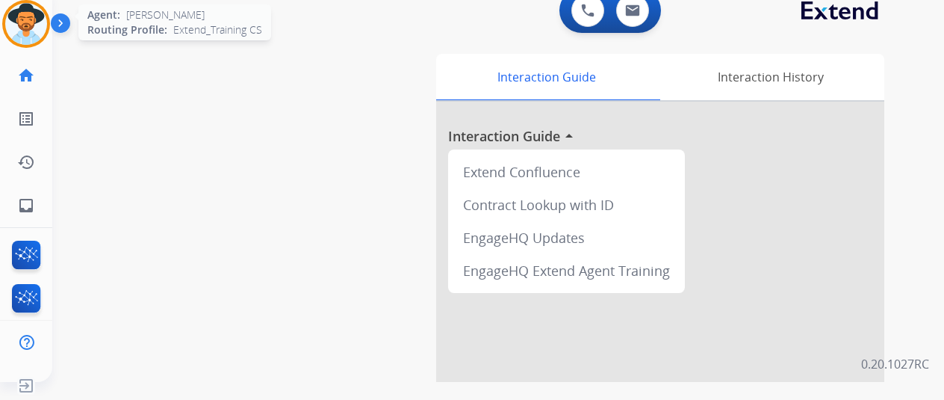
click at [34, 22] on img at bounding box center [26, 24] width 42 height 42
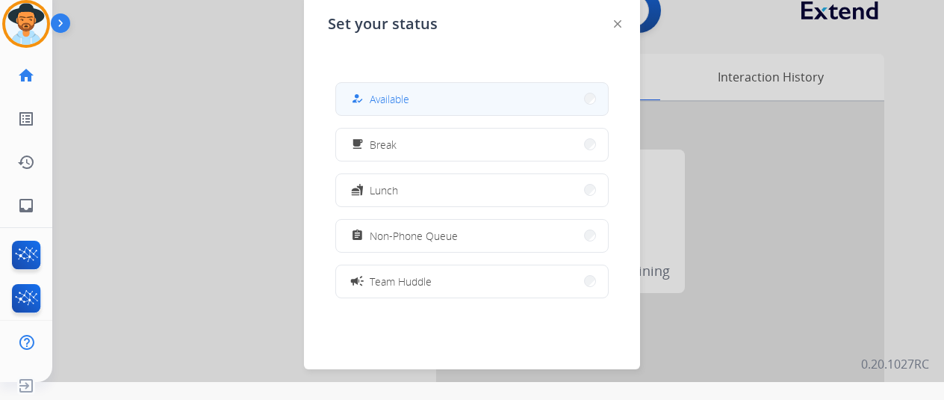
click at [389, 104] on span "Available" at bounding box center [390, 99] width 40 height 16
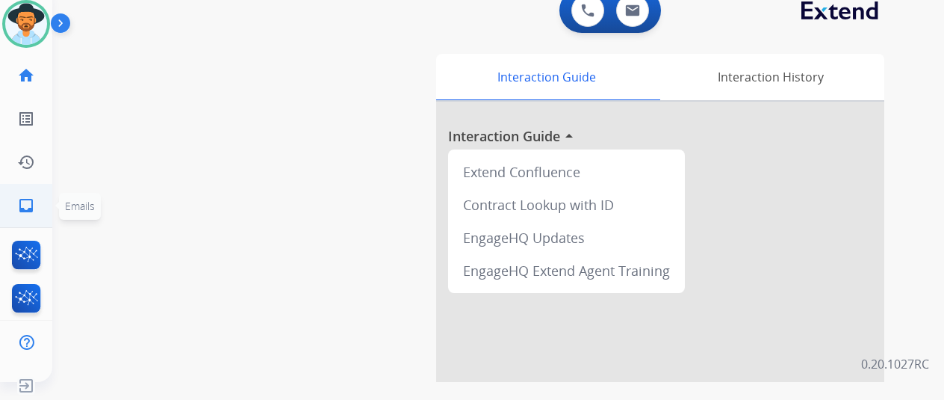
click at [28, 205] on mat-icon "inbox" at bounding box center [26, 205] width 18 height 18
select select "**********"
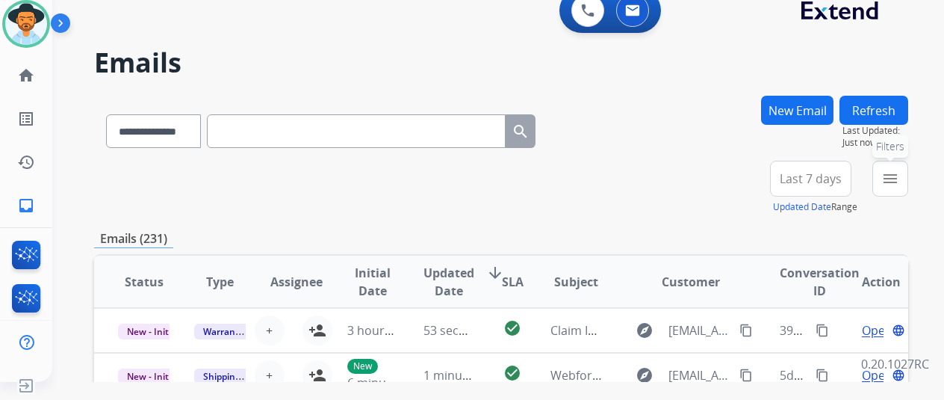
click at [899, 177] on mat-icon "menu" at bounding box center [891, 179] width 18 height 18
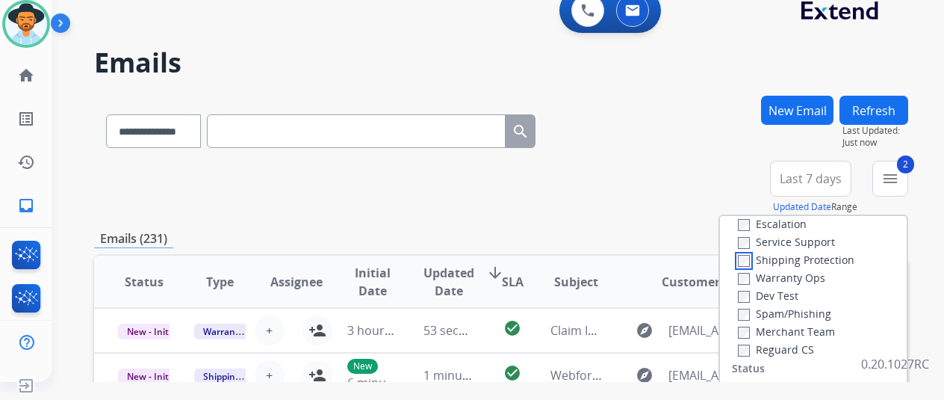
scroll to position [149, 0]
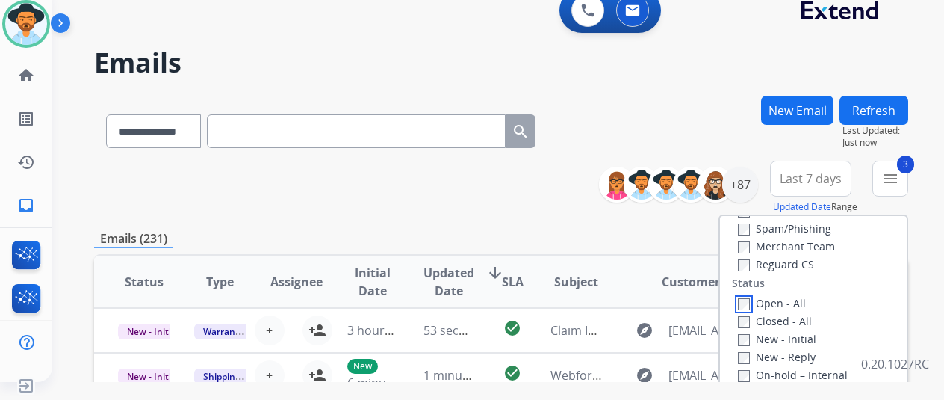
click at [739, 307] on div "Open - All Closed - All New - Initial New - Reply On-hold – Internal On-hold - …" at bounding box center [813, 392] width 163 height 197
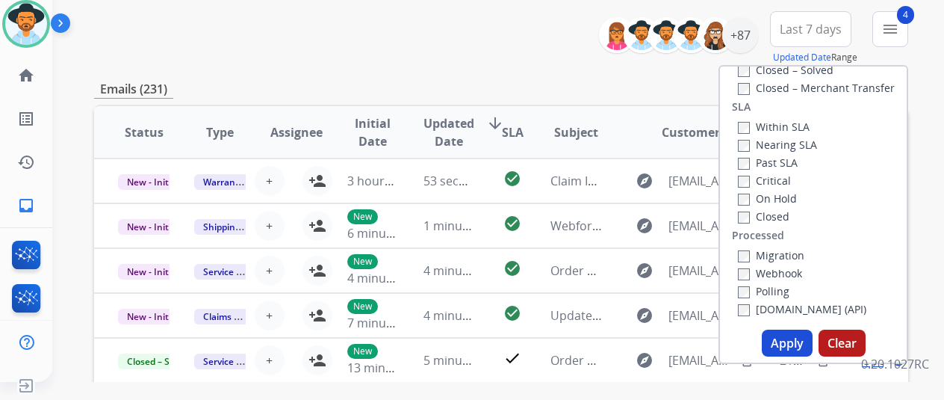
click at [784, 339] on button "Apply" at bounding box center [787, 342] width 51 height 27
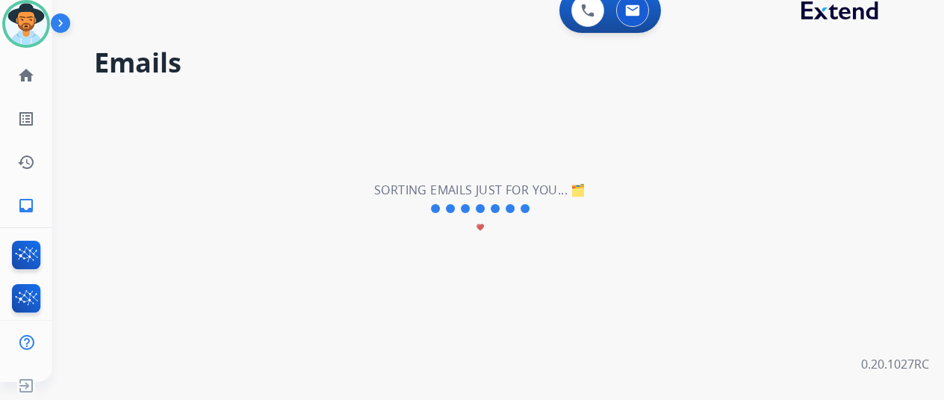
scroll to position [0, 0]
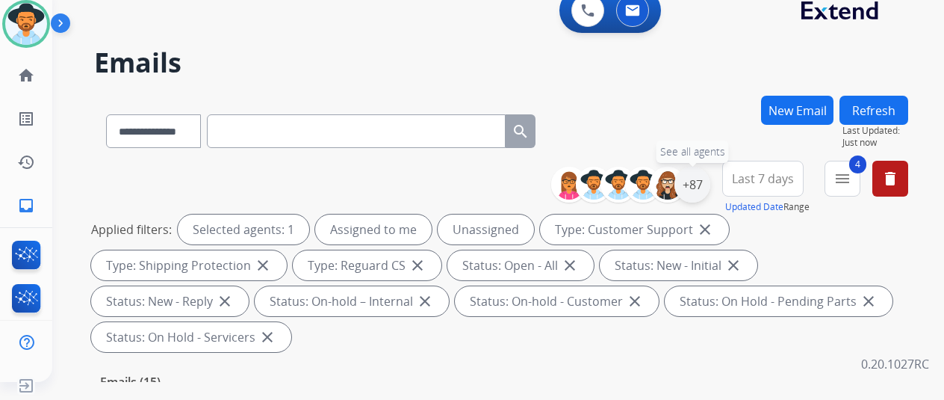
click at [702, 182] on div "+87" at bounding box center [693, 185] width 36 height 36
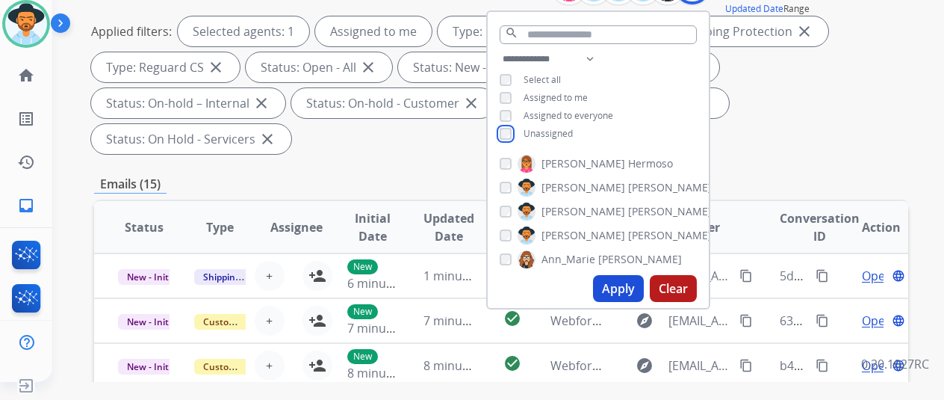
scroll to position [224, 0]
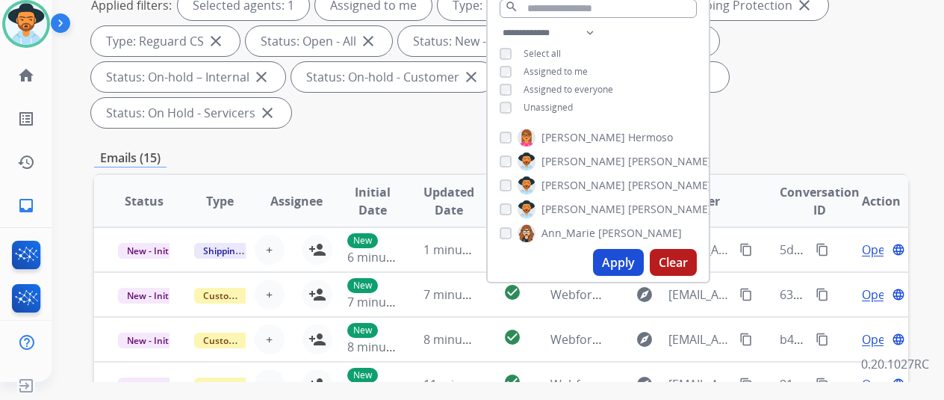
click at [619, 259] on button "Apply" at bounding box center [618, 262] width 51 height 27
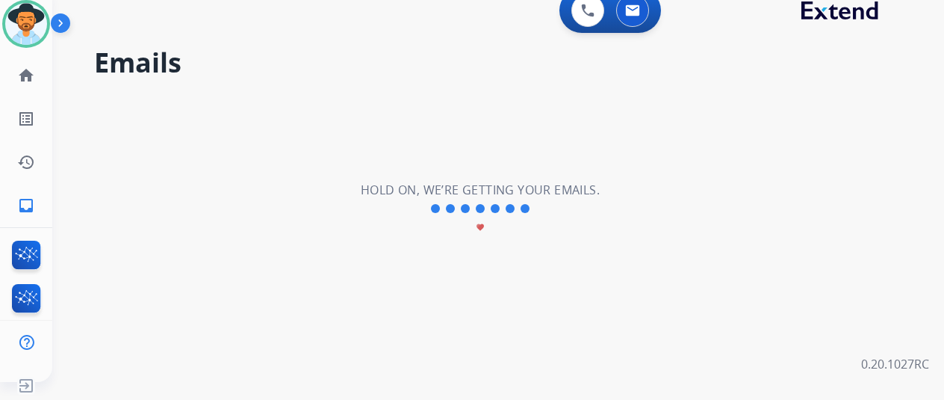
scroll to position [0, 0]
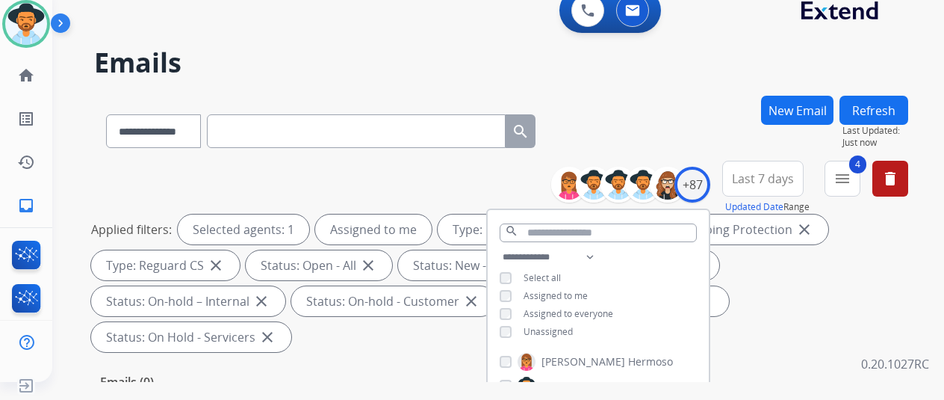
click at [667, 144] on div "**********" at bounding box center [501, 128] width 814 height 65
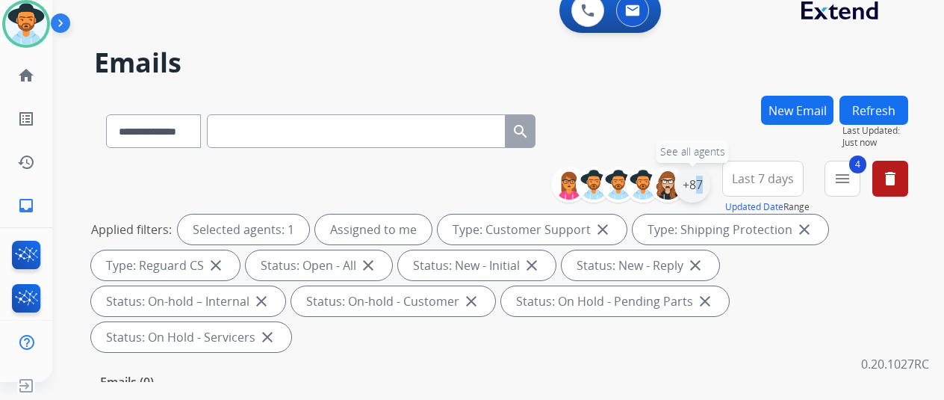
click at [702, 175] on div "+87" at bounding box center [693, 185] width 36 height 36
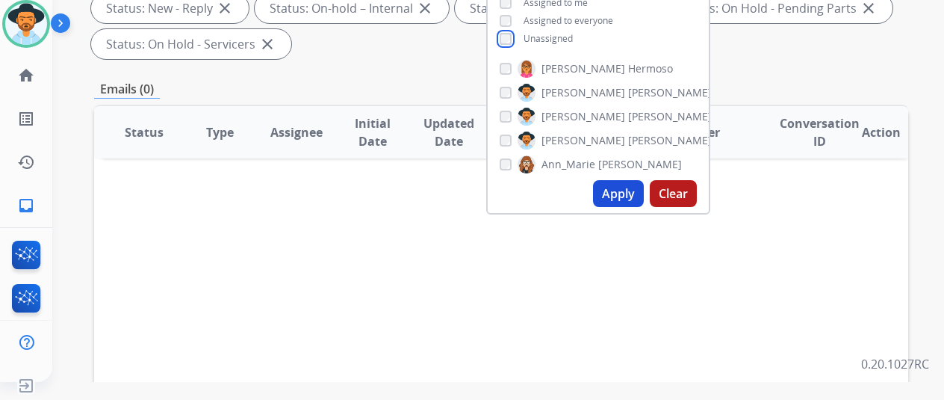
scroll to position [299, 0]
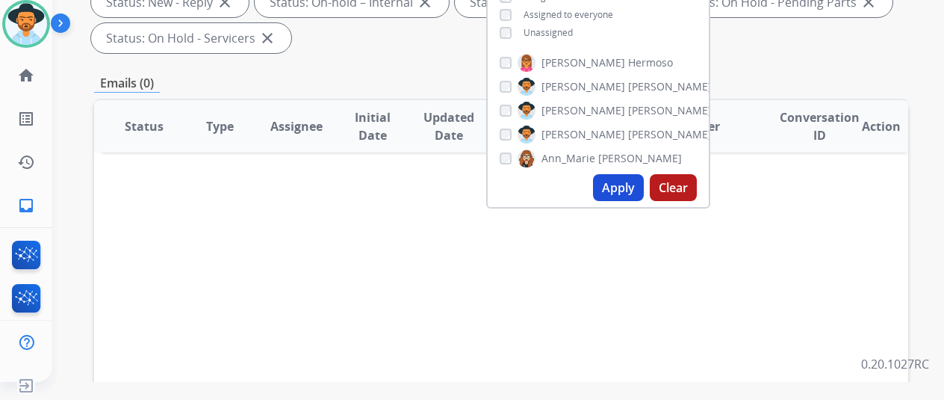
click at [620, 191] on button "Apply" at bounding box center [618, 187] width 51 height 27
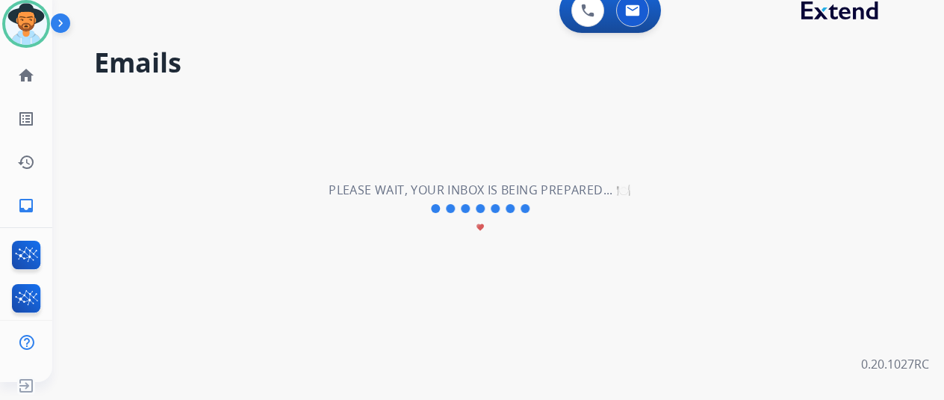
scroll to position [0, 0]
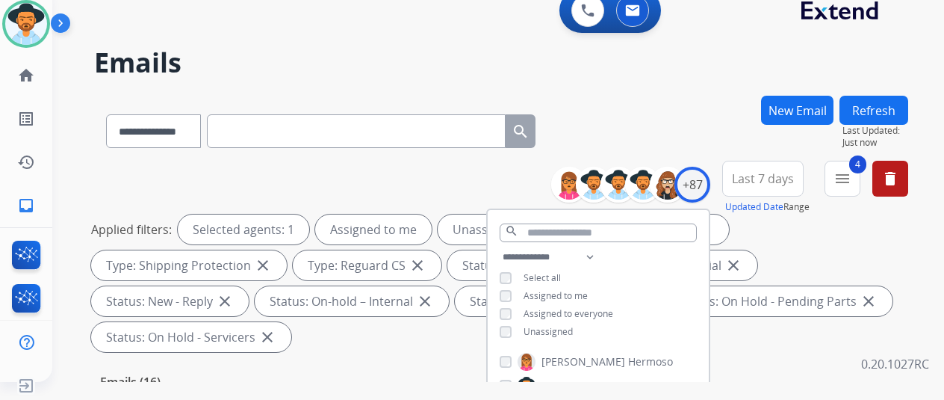
click at [687, 108] on div "**********" at bounding box center [501, 128] width 814 height 65
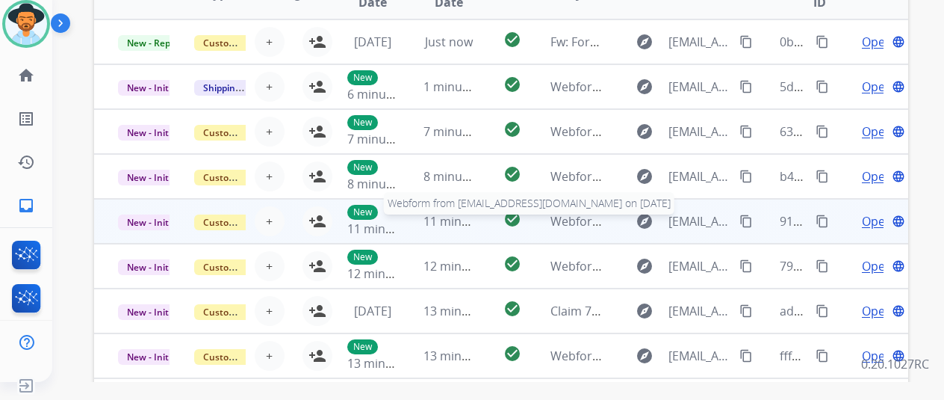
scroll to position [1, 0]
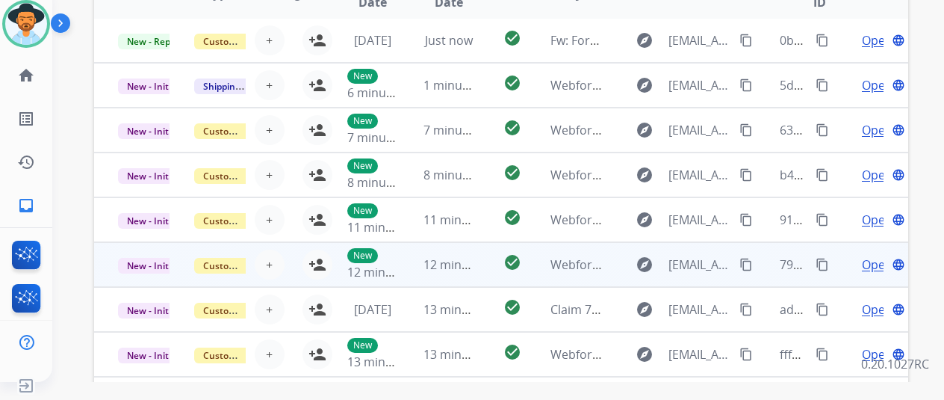
click at [873, 264] on span "Open" at bounding box center [877, 265] width 31 height 18
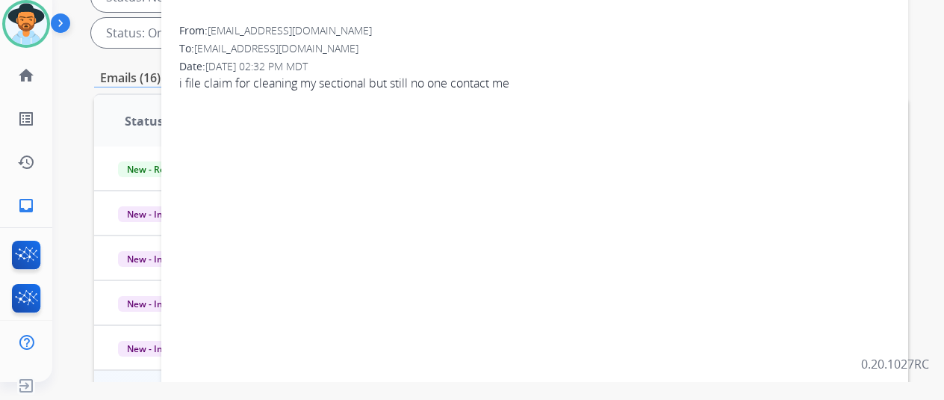
scroll to position [133, 0]
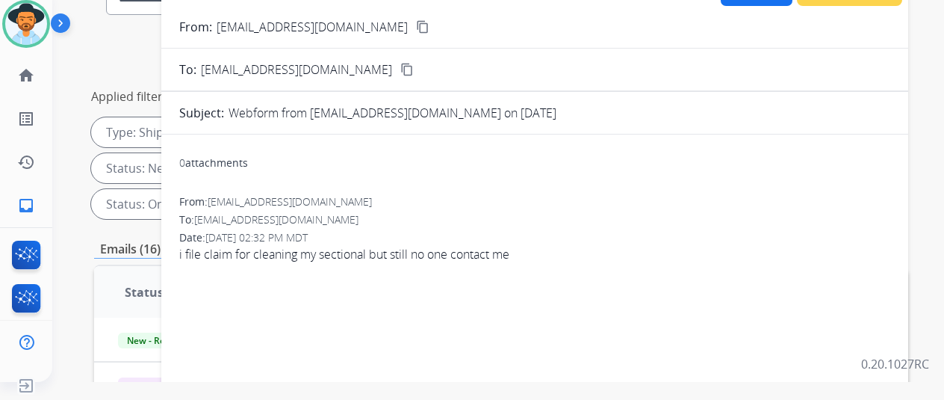
click at [416, 22] on mat-icon "content_copy" at bounding box center [422, 26] width 13 height 13
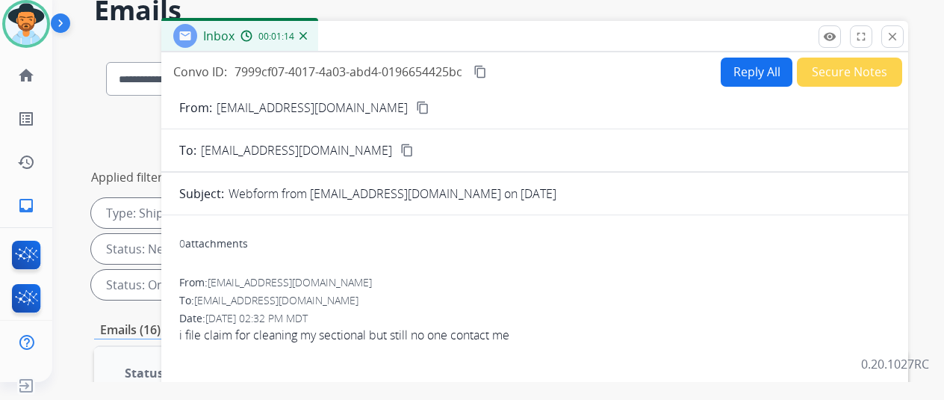
scroll to position [0, 0]
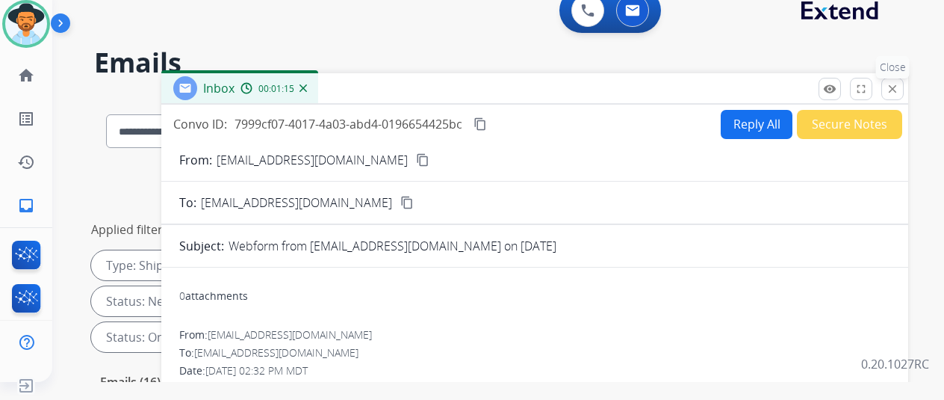
click at [899, 84] on mat-icon "close" at bounding box center [892, 88] width 13 height 13
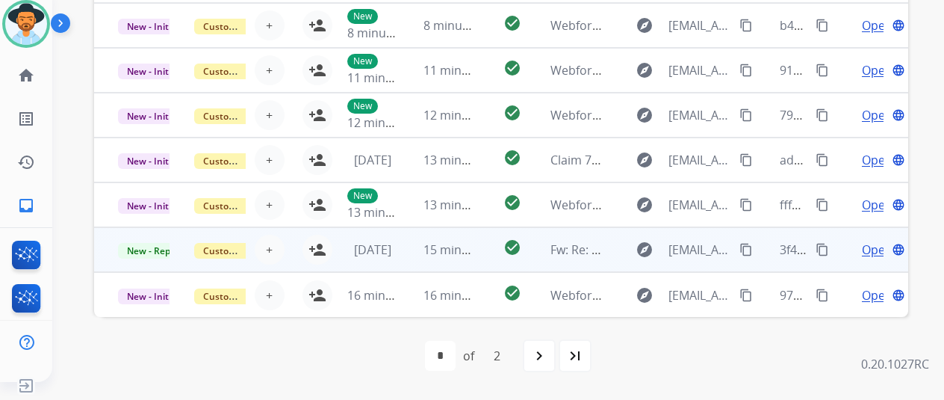
scroll to position [1, 0]
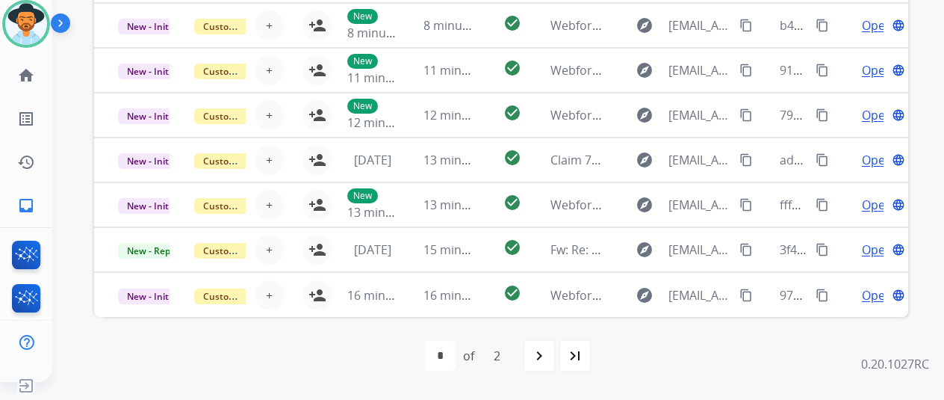
click at [583, 350] on mat-icon "last_page" at bounding box center [575, 356] width 18 height 18
select select "*"
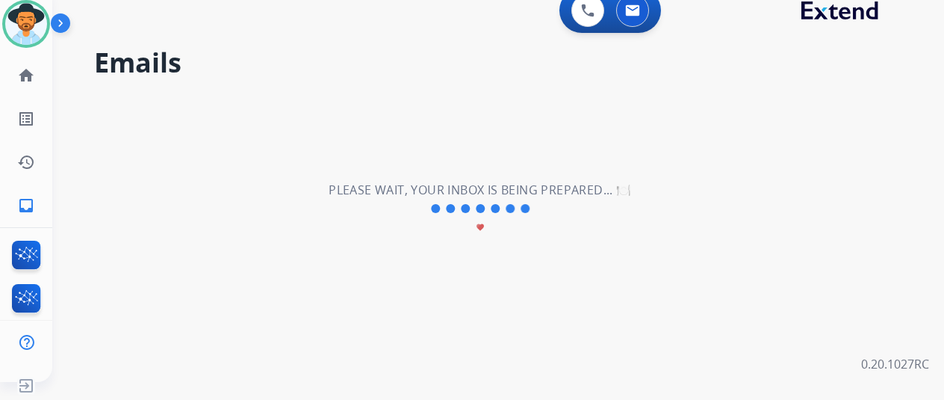
scroll to position [0, 0]
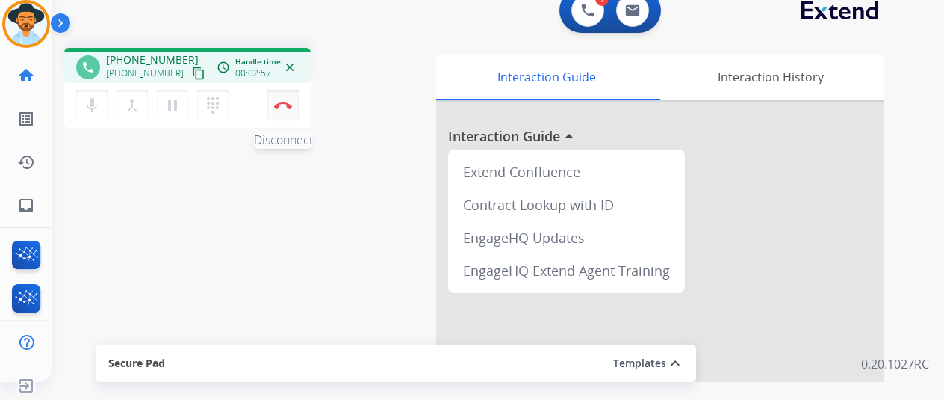
click at [283, 105] on img at bounding box center [283, 105] width 18 height 7
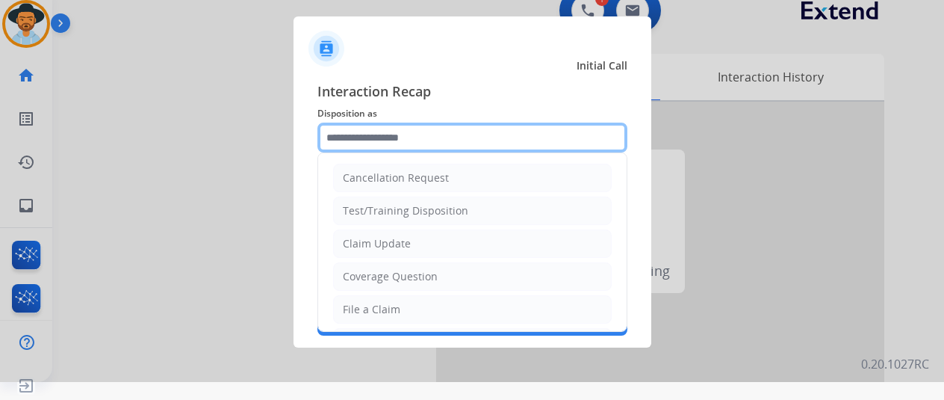
click at [370, 134] on input "text" at bounding box center [473, 138] width 310 height 30
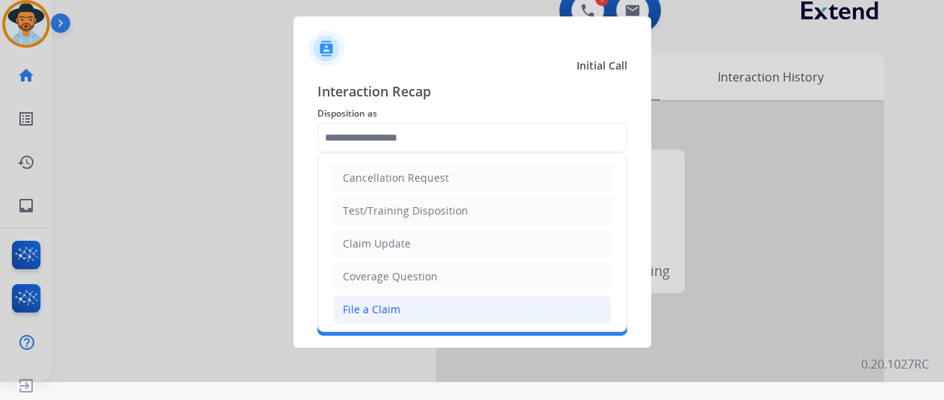
click at [377, 310] on div "File a Claim" at bounding box center [372, 309] width 58 height 15
type input "**********"
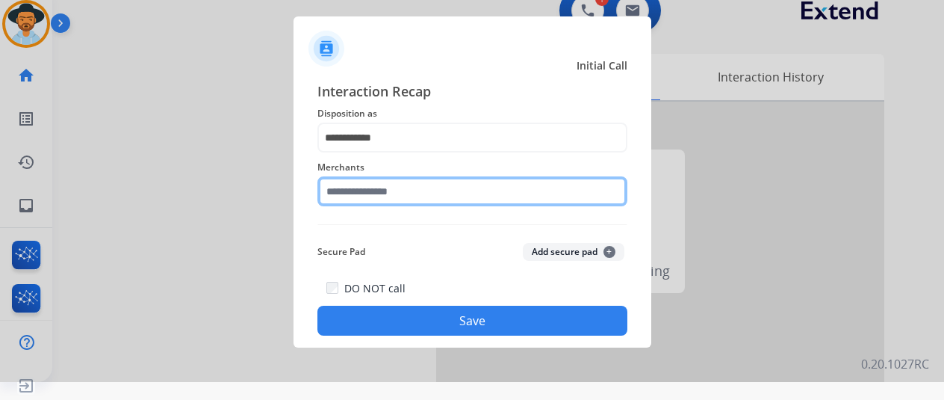
click at [363, 191] on input "text" at bounding box center [473, 191] width 310 height 30
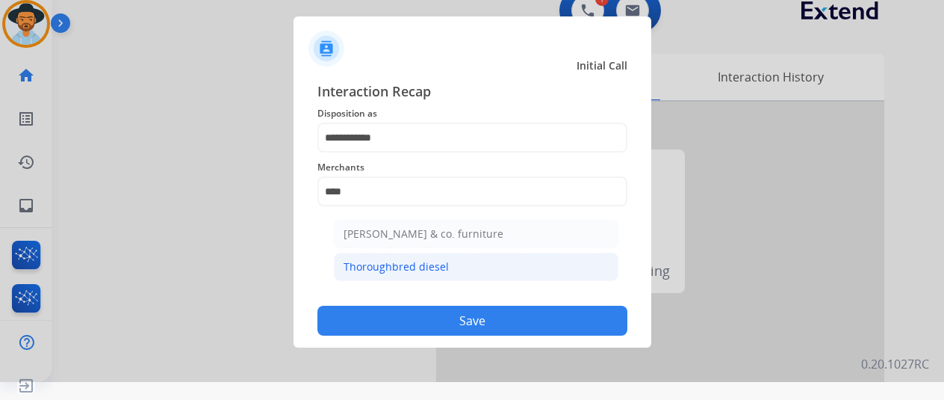
click at [379, 267] on div "Thoroughbred diesel" at bounding box center [396, 266] width 105 height 15
type input "**********"
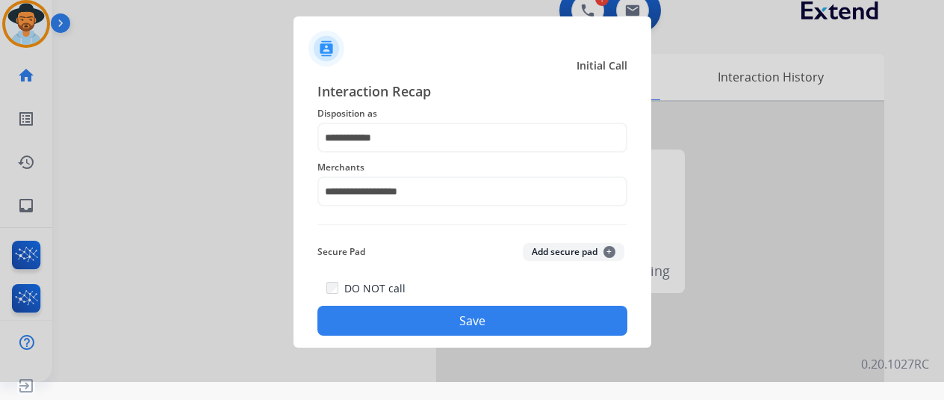
click at [448, 318] on button "Save" at bounding box center [473, 321] width 310 height 30
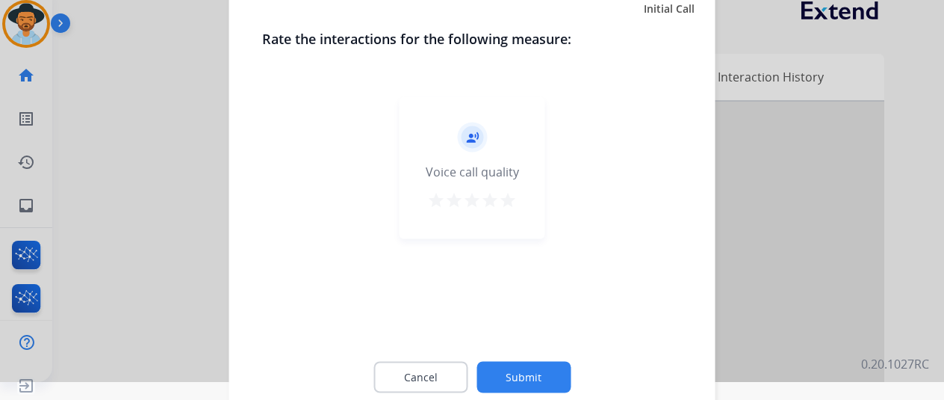
click at [515, 372] on button "Submit" at bounding box center [524, 376] width 94 height 31
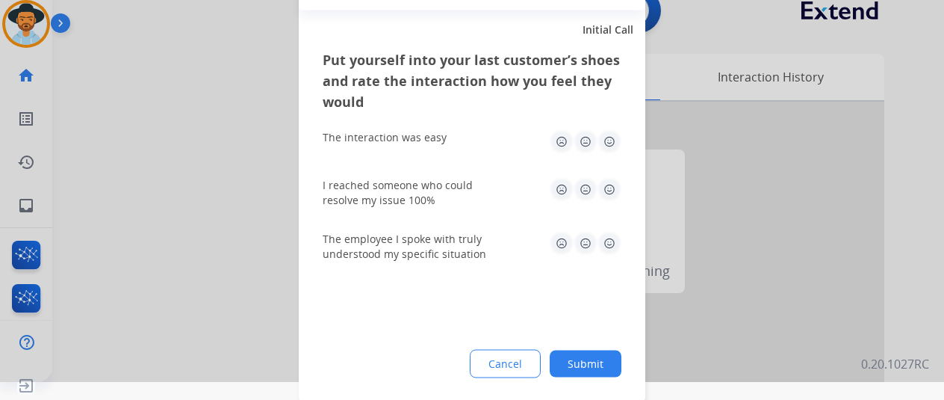
click at [593, 359] on button "Submit" at bounding box center [586, 363] width 72 height 27
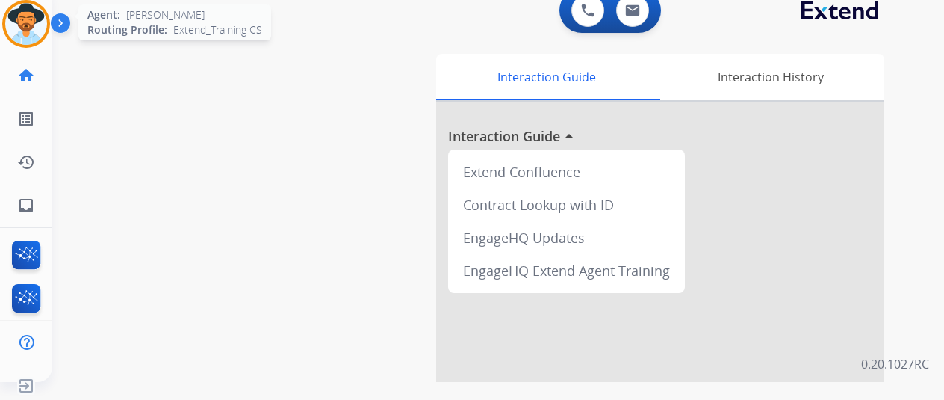
click at [22, 13] on img at bounding box center [26, 24] width 42 height 42
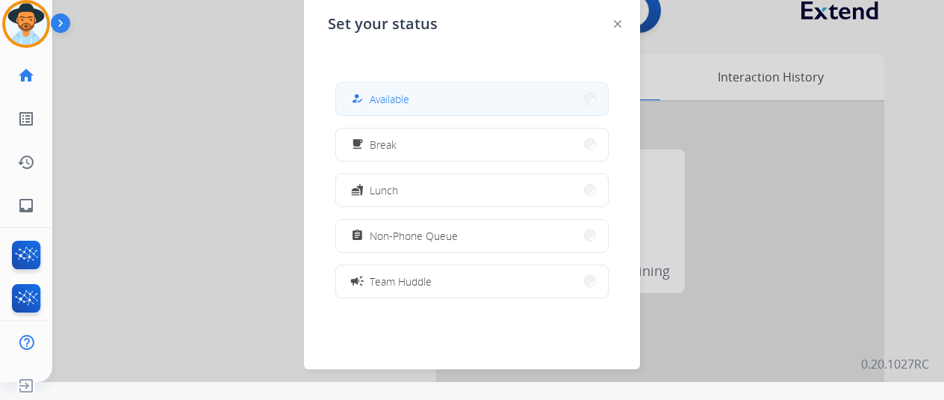
click at [380, 103] on span "Available" at bounding box center [390, 99] width 40 height 16
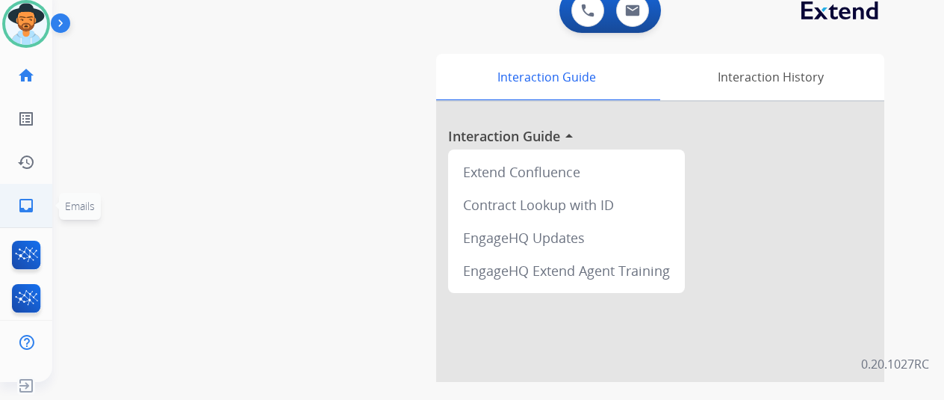
click at [21, 207] on mat-icon "inbox" at bounding box center [26, 205] width 18 height 18
select select "**********"
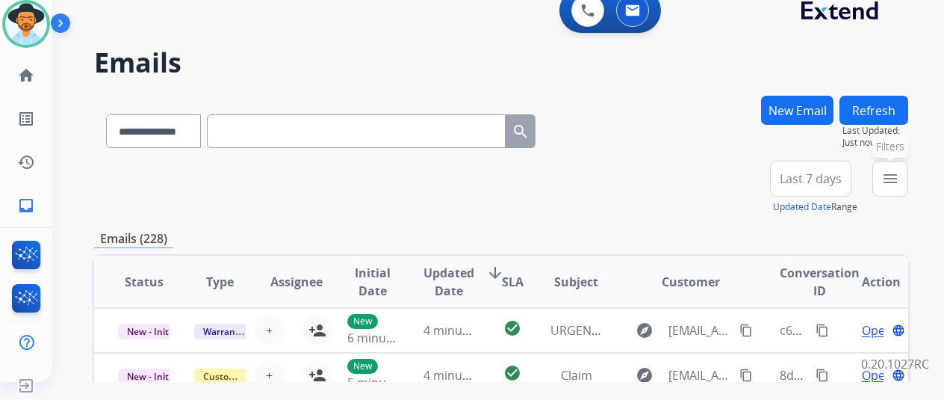
click at [899, 176] on mat-icon "menu" at bounding box center [891, 179] width 18 height 18
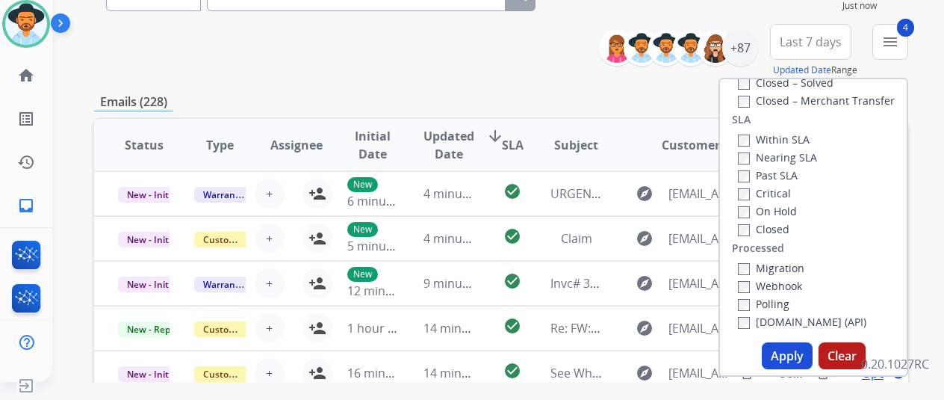
scroll to position [224, 0]
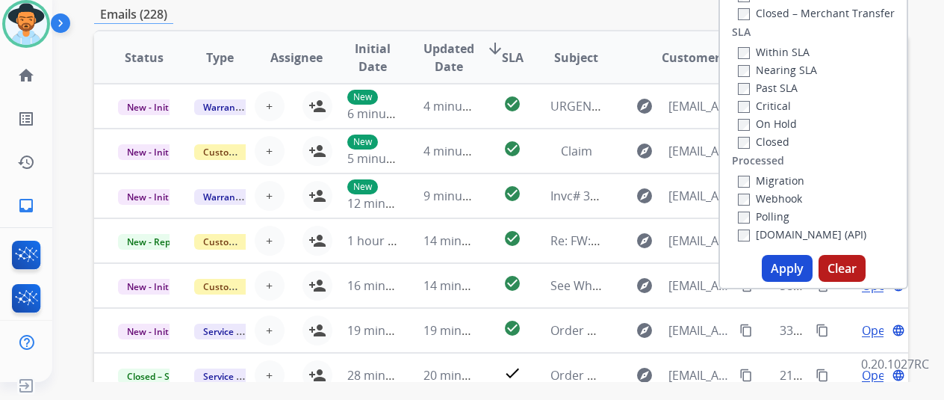
click at [795, 274] on button "Apply" at bounding box center [787, 268] width 51 height 27
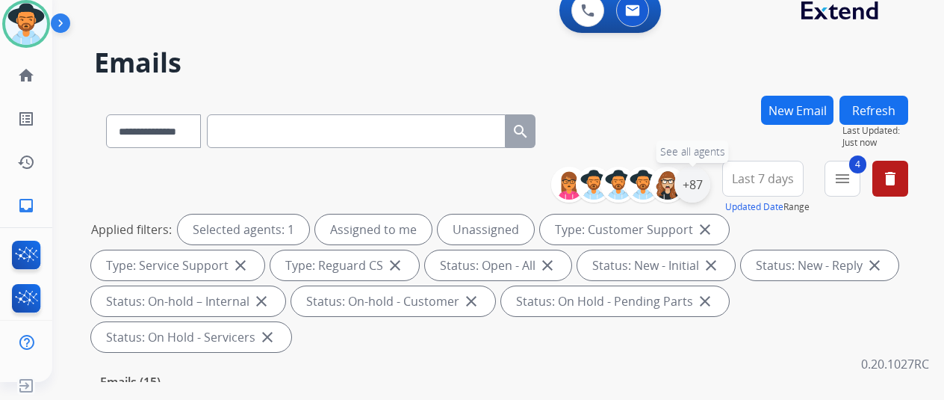
click at [707, 180] on div "+87" at bounding box center [693, 185] width 36 height 36
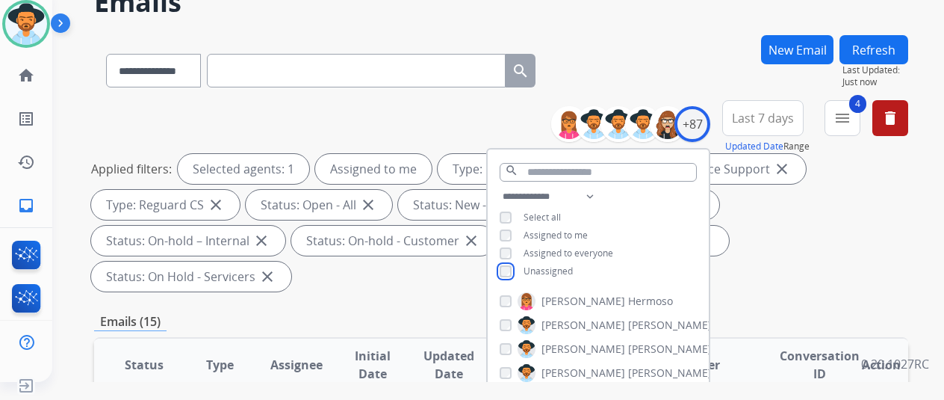
scroll to position [224, 0]
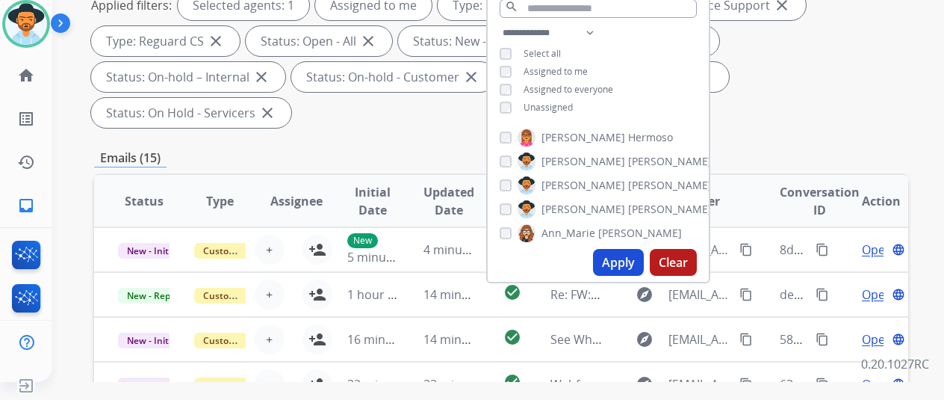
click at [635, 265] on button "Apply" at bounding box center [618, 262] width 51 height 27
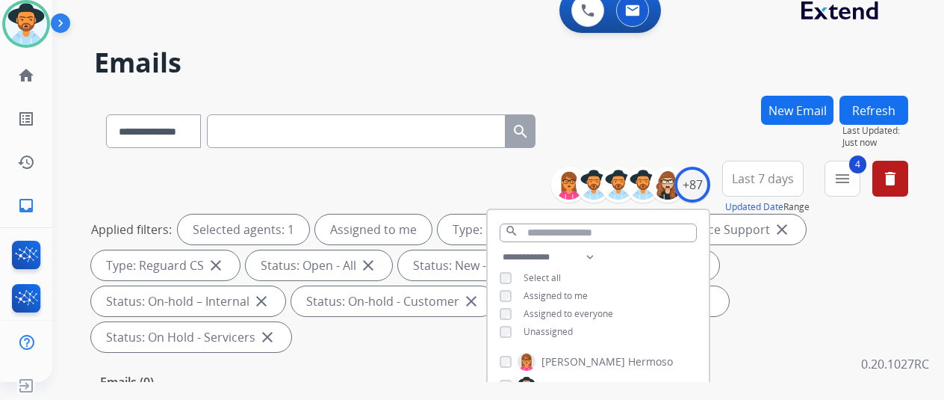
click at [702, 146] on div "**********" at bounding box center [501, 128] width 814 height 65
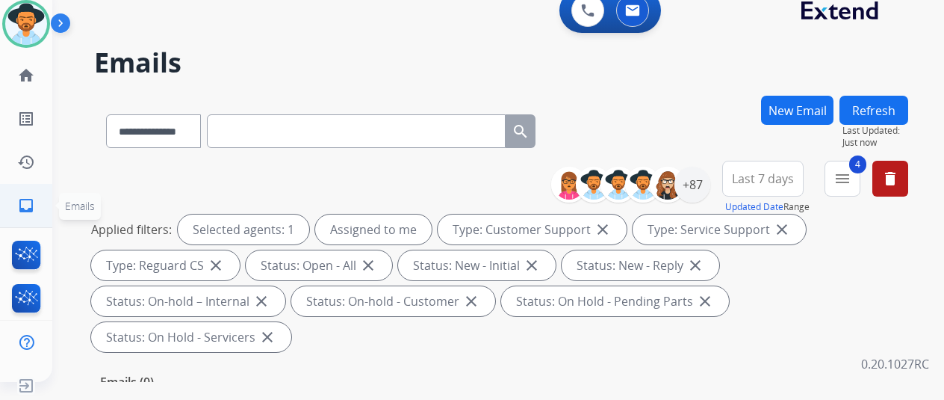
click at [19, 208] on mat-icon "inbox" at bounding box center [26, 205] width 18 height 18
click at [710, 186] on div "+87" at bounding box center [693, 185] width 36 height 36
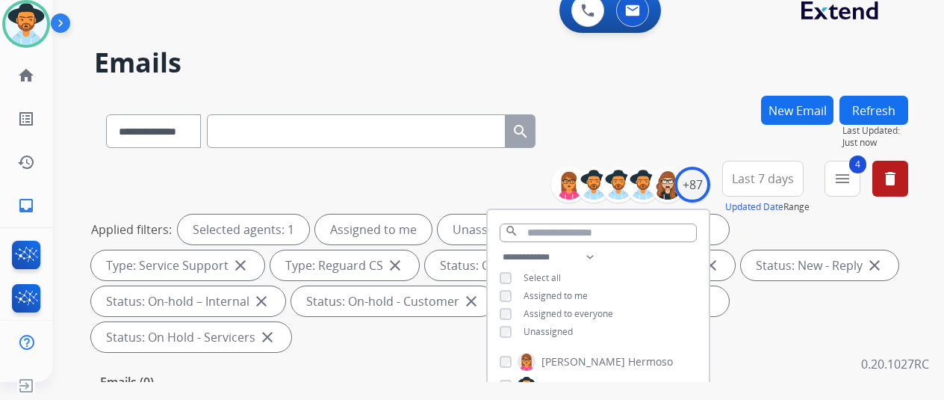
click at [651, 110] on div "**********" at bounding box center [501, 128] width 814 height 65
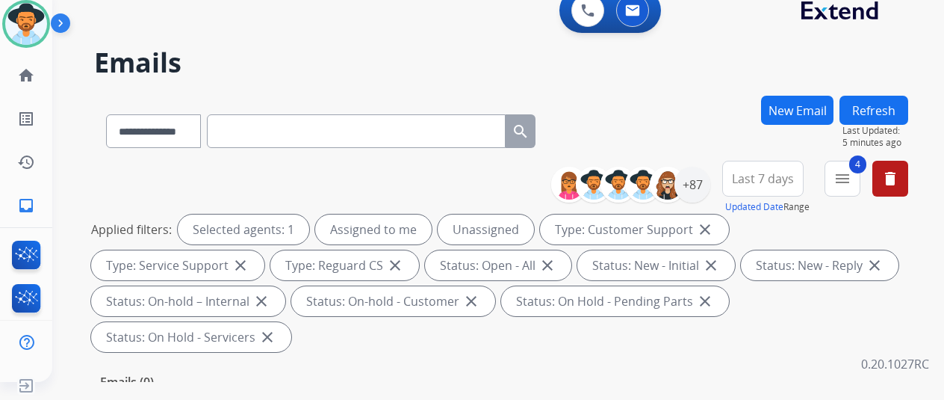
click at [441, 88] on div "**********" at bounding box center [480, 236] width 856 height 400
click at [28, 204] on mat-icon "inbox" at bounding box center [26, 205] width 18 height 18
click at [704, 182] on div "+87" at bounding box center [693, 185] width 36 height 36
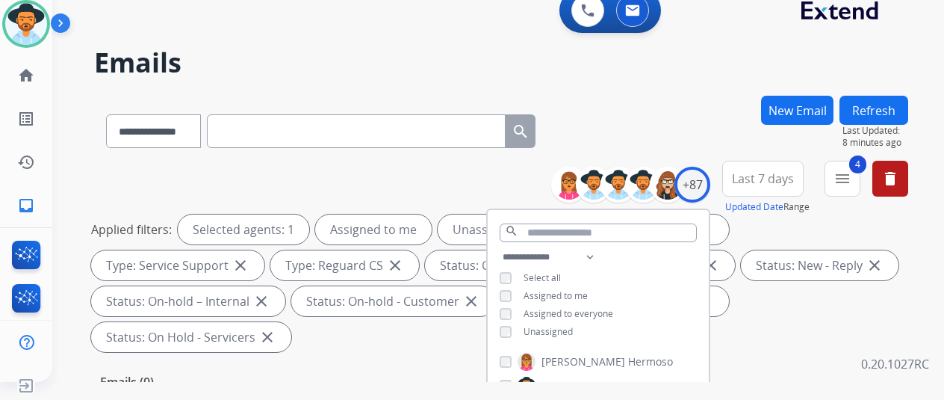
click at [631, 103] on div "**********" at bounding box center [501, 128] width 814 height 65
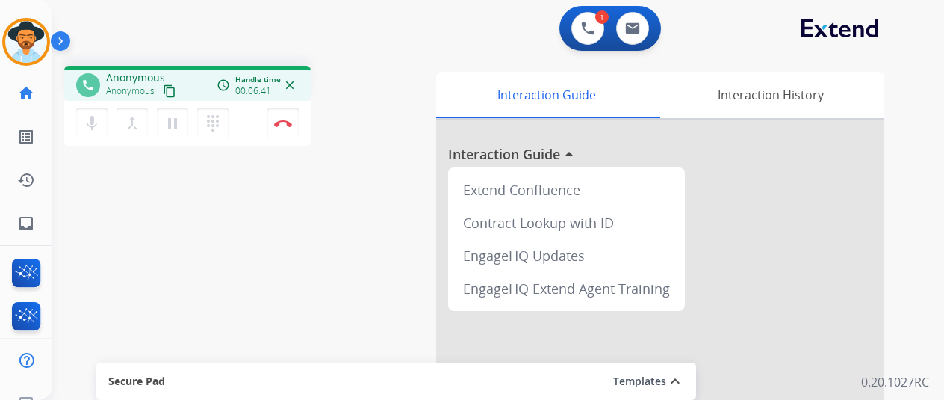
scroll to position [18, 0]
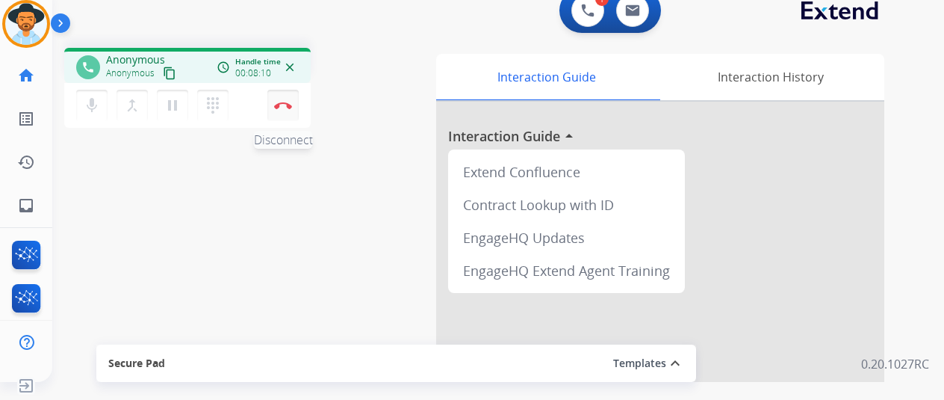
click at [285, 98] on button "Disconnect" at bounding box center [282, 105] width 31 height 31
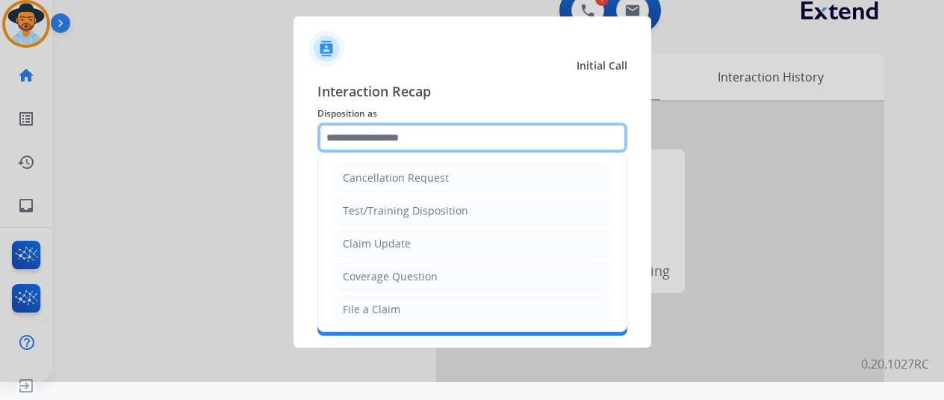
click at [362, 135] on input "text" at bounding box center [473, 138] width 310 height 30
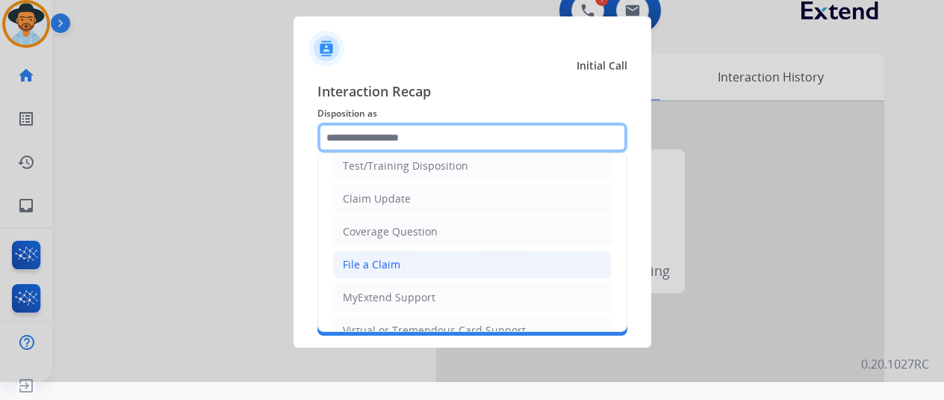
scroll to position [75, 0]
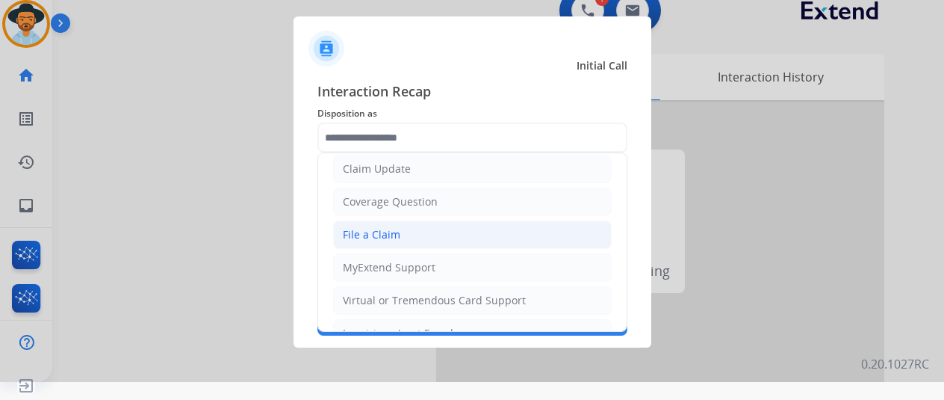
click at [365, 234] on div "File a Claim" at bounding box center [372, 234] width 58 height 15
type input "**********"
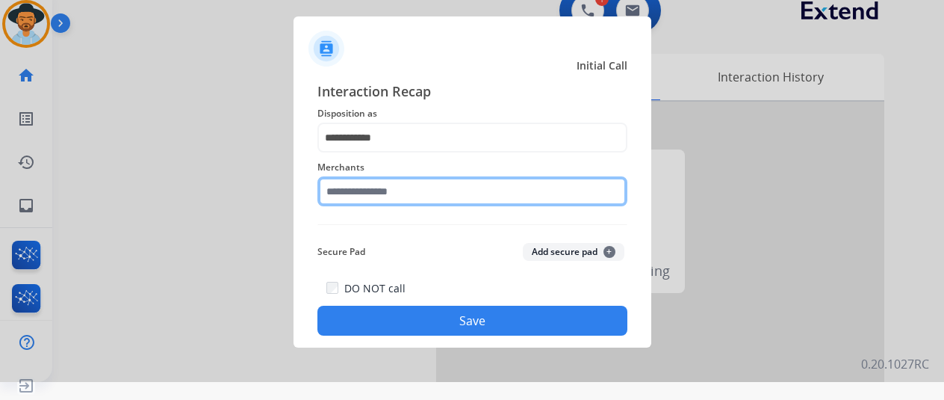
click at [367, 189] on input "text" at bounding box center [473, 191] width 310 height 30
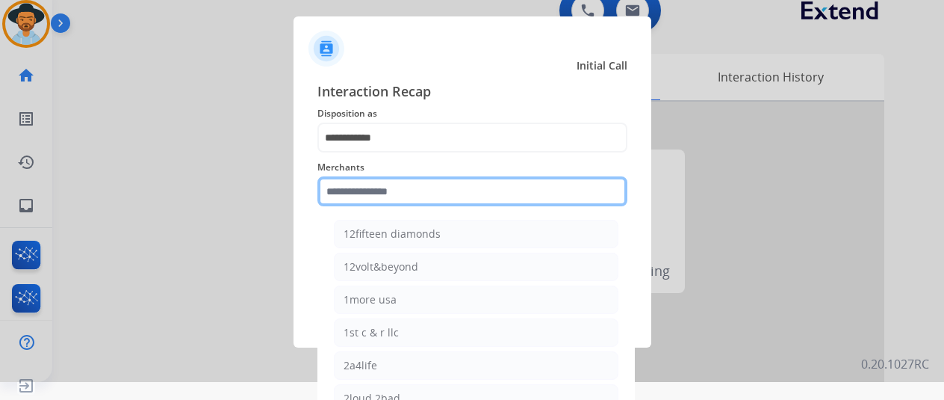
click at [380, 190] on input "text" at bounding box center [473, 191] width 310 height 30
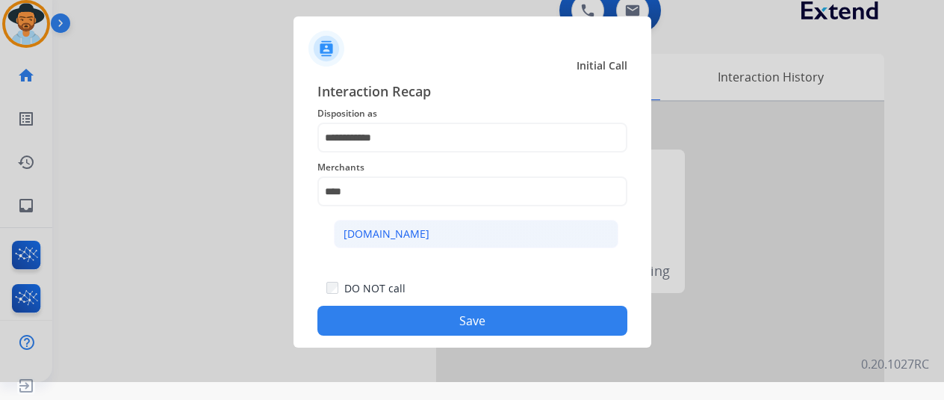
click at [411, 233] on li "[DOMAIN_NAME]" at bounding box center [476, 234] width 285 height 28
type input "**********"
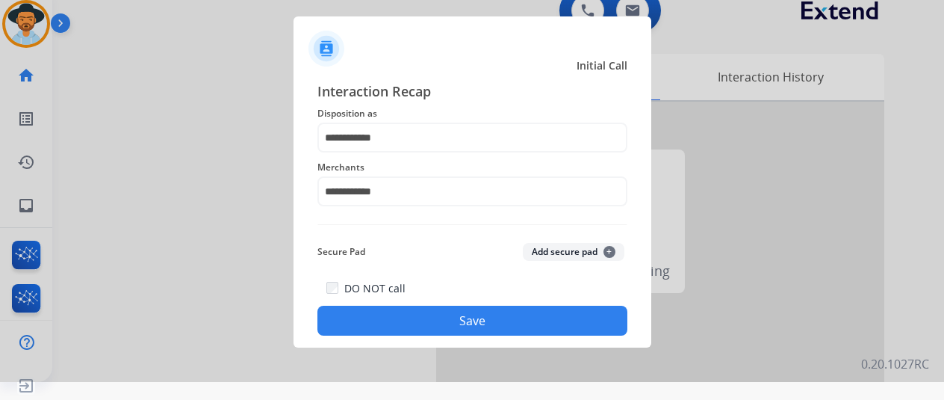
click at [475, 318] on button "Save" at bounding box center [473, 321] width 310 height 30
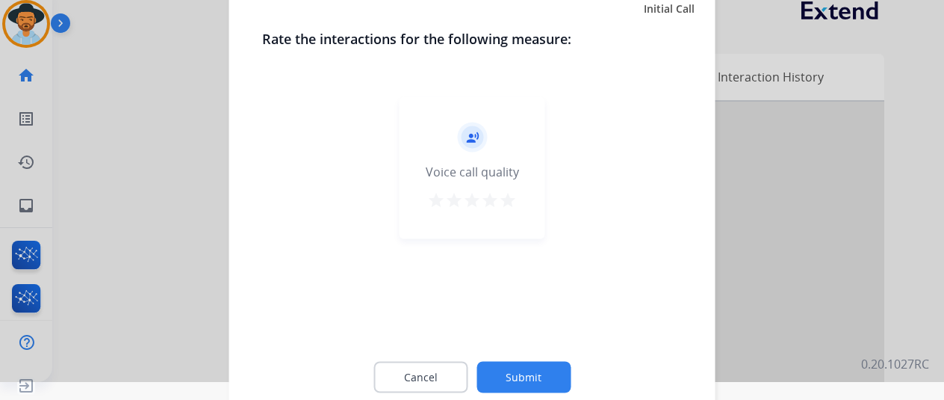
click at [533, 371] on button "Submit" at bounding box center [524, 376] width 94 height 31
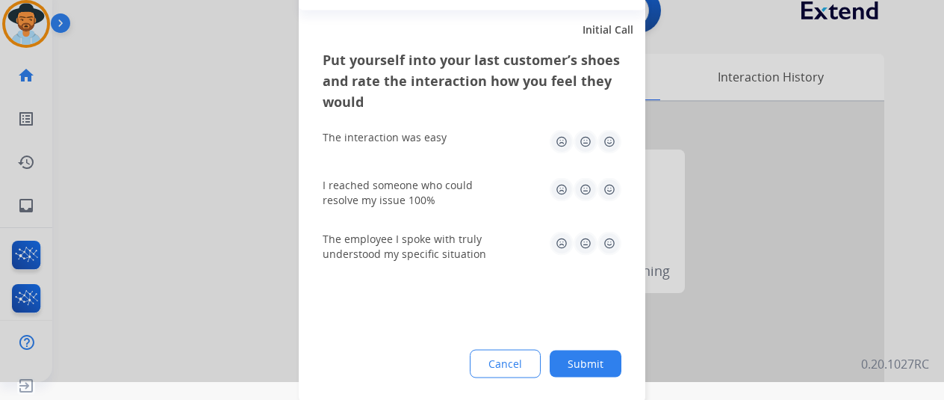
click at [601, 368] on button "Submit" at bounding box center [586, 363] width 72 height 27
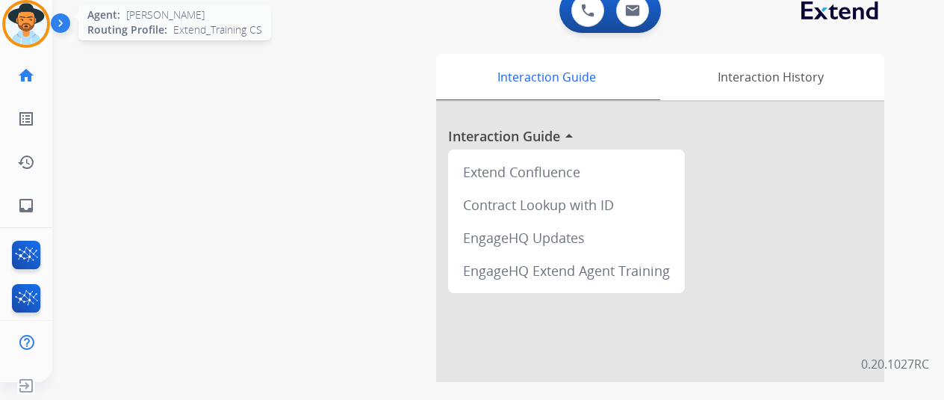
click at [21, 22] on img at bounding box center [26, 24] width 42 height 42
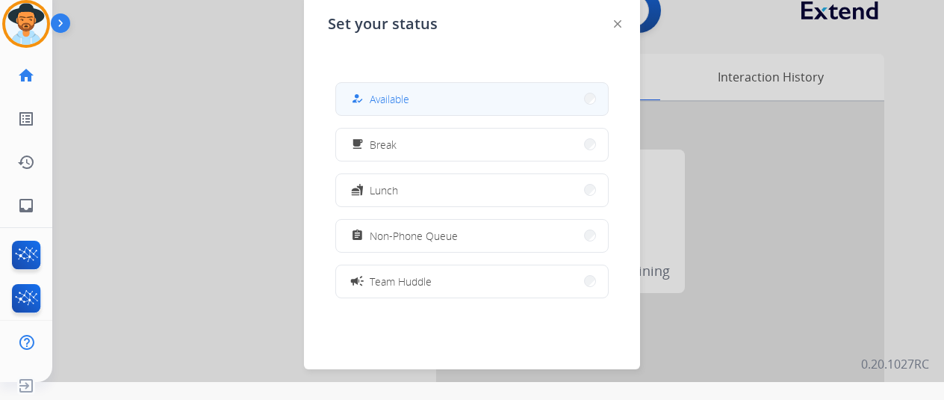
click at [394, 102] on span "Available" at bounding box center [390, 99] width 40 height 16
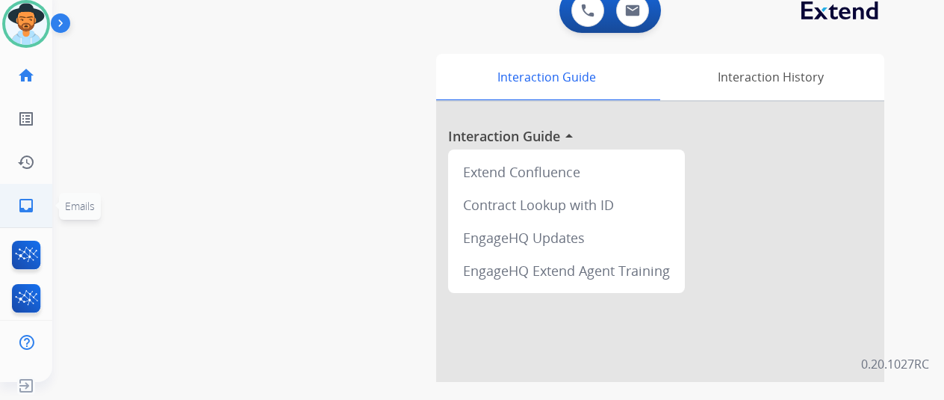
click at [24, 199] on mat-icon "inbox" at bounding box center [26, 205] width 18 height 18
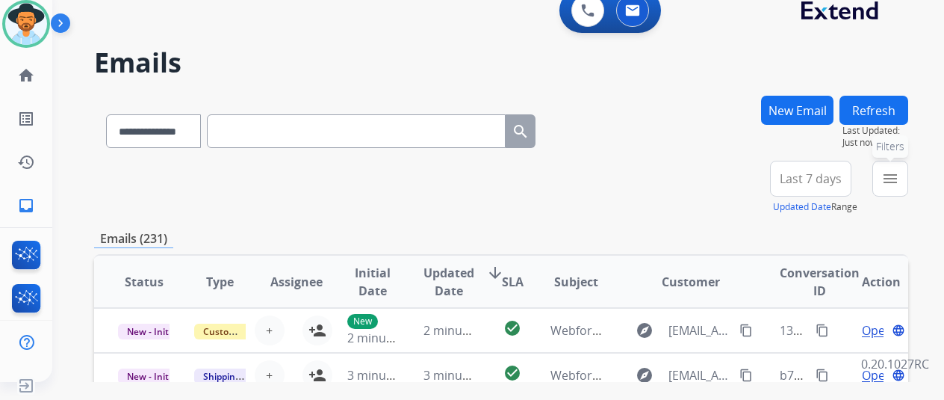
click at [899, 170] on mat-icon "menu" at bounding box center [891, 179] width 18 height 18
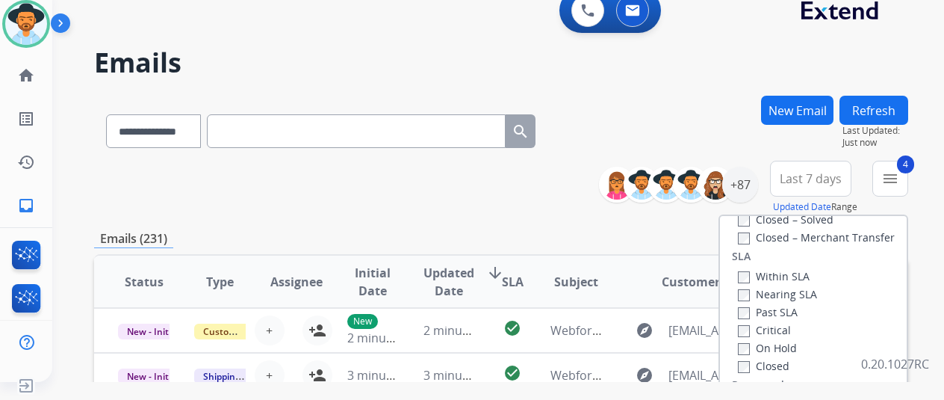
scroll to position [149, 0]
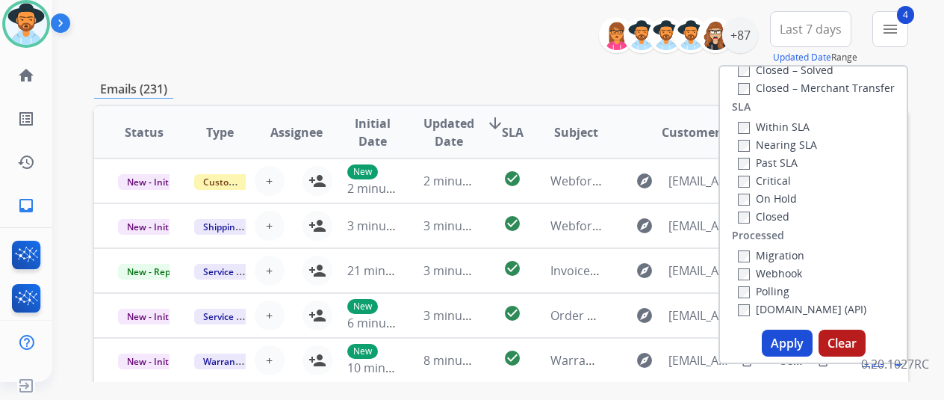
click at [793, 341] on button "Apply" at bounding box center [787, 342] width 51 height 27
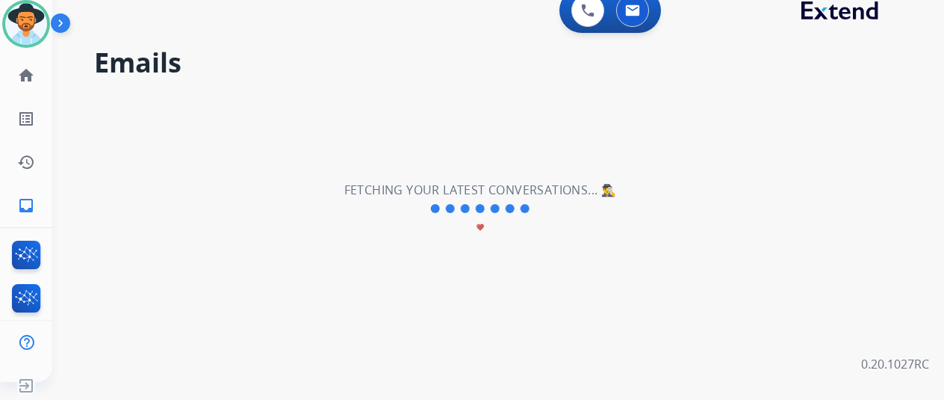
scroll to position [0, 0]
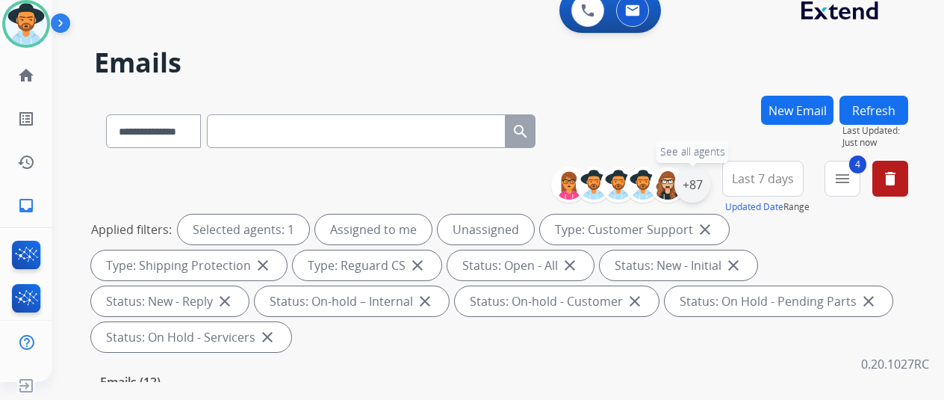
click at [707, 185] on div "+87" at bounding box center [693, 185] width 36 height 36
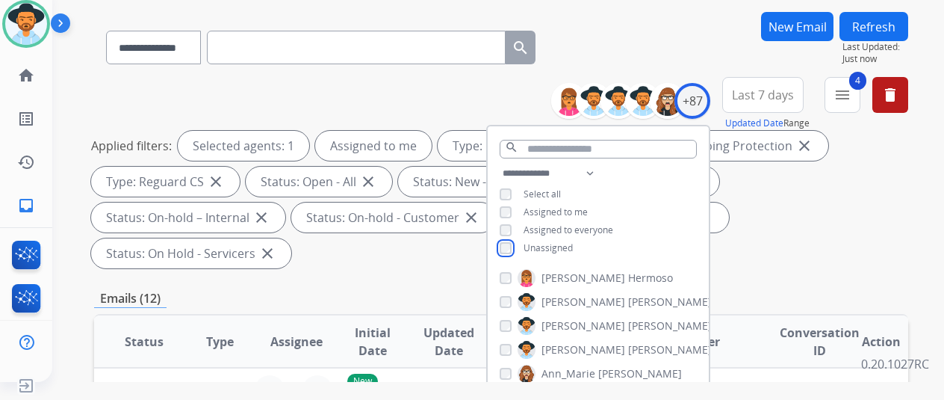
scroll to position [224, 0]
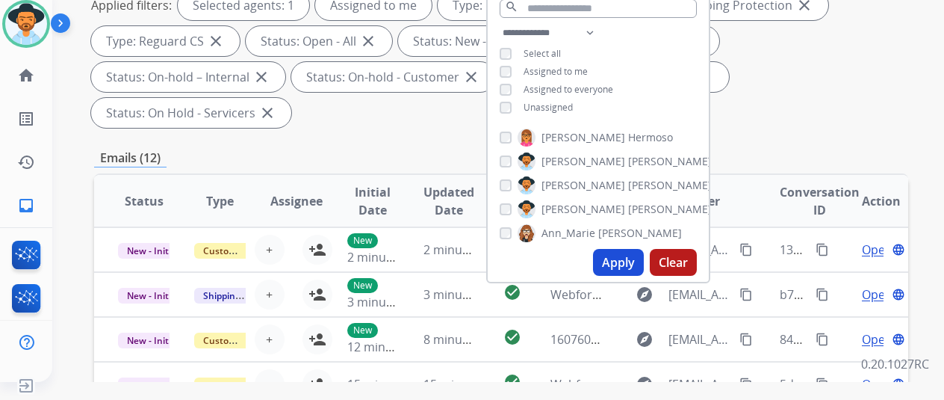
click at [642, 261] on button "Apply" at bounding box center [618, 262] width 51 height 27
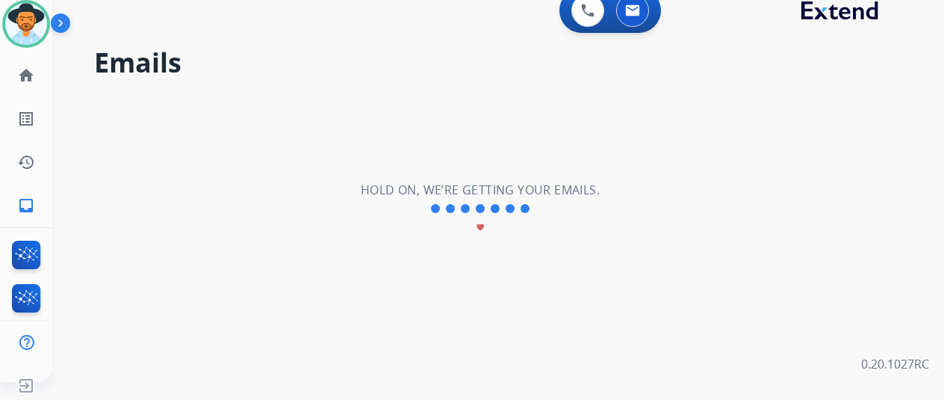
scroll to position [0, 0]
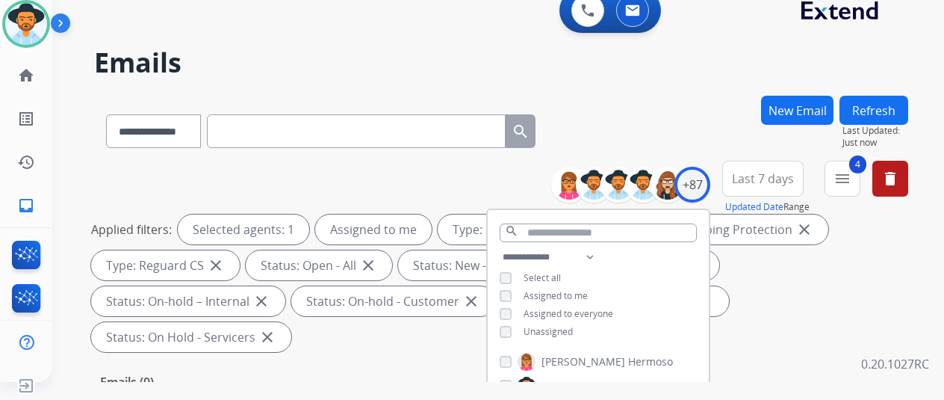
click at [657, 128] on div "**********" at bounding box center [501, 128] width 814 height 65
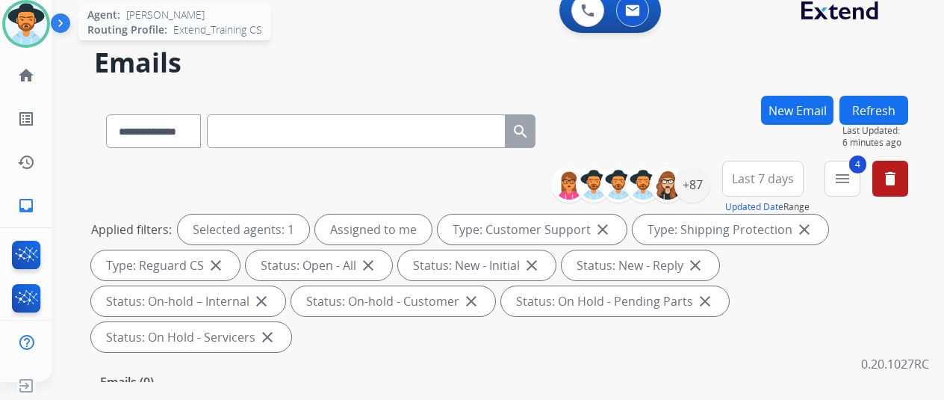
click at [29, 25] on img at bounding box center [26, 24] width 42 height 42
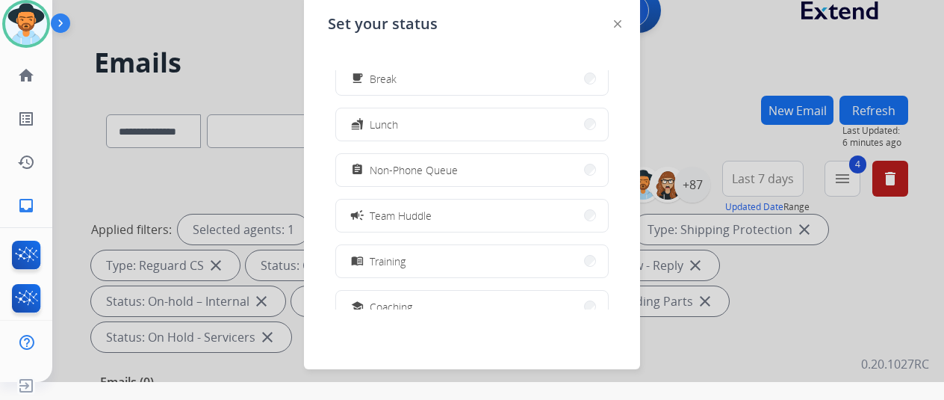
scroll to position [236, 0]
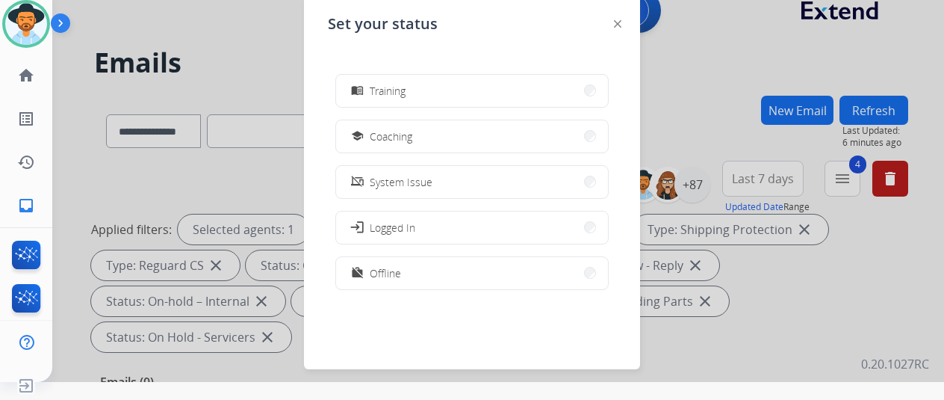
click at [407, 271] on button "work_off Offline" at bounding box center [472, 273] width 272 height 32
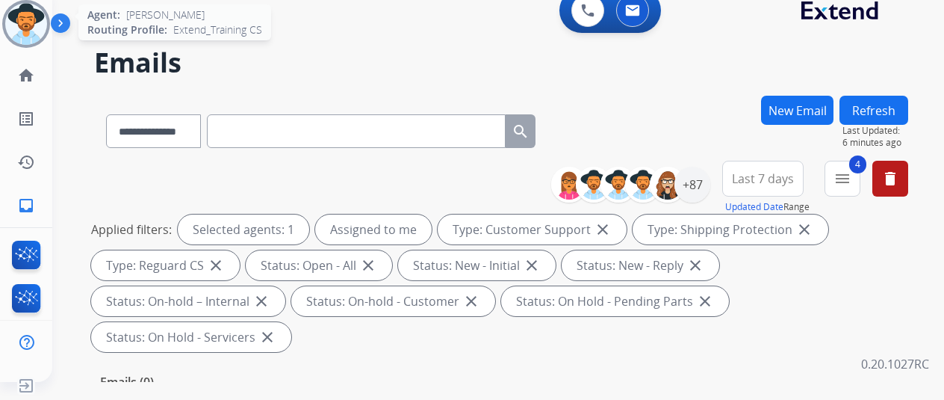
click at [34, 16] on img at bounding box center [26, 24] width 42 height 42
